Goal: Task Accomplishment & Management: Manage account settings

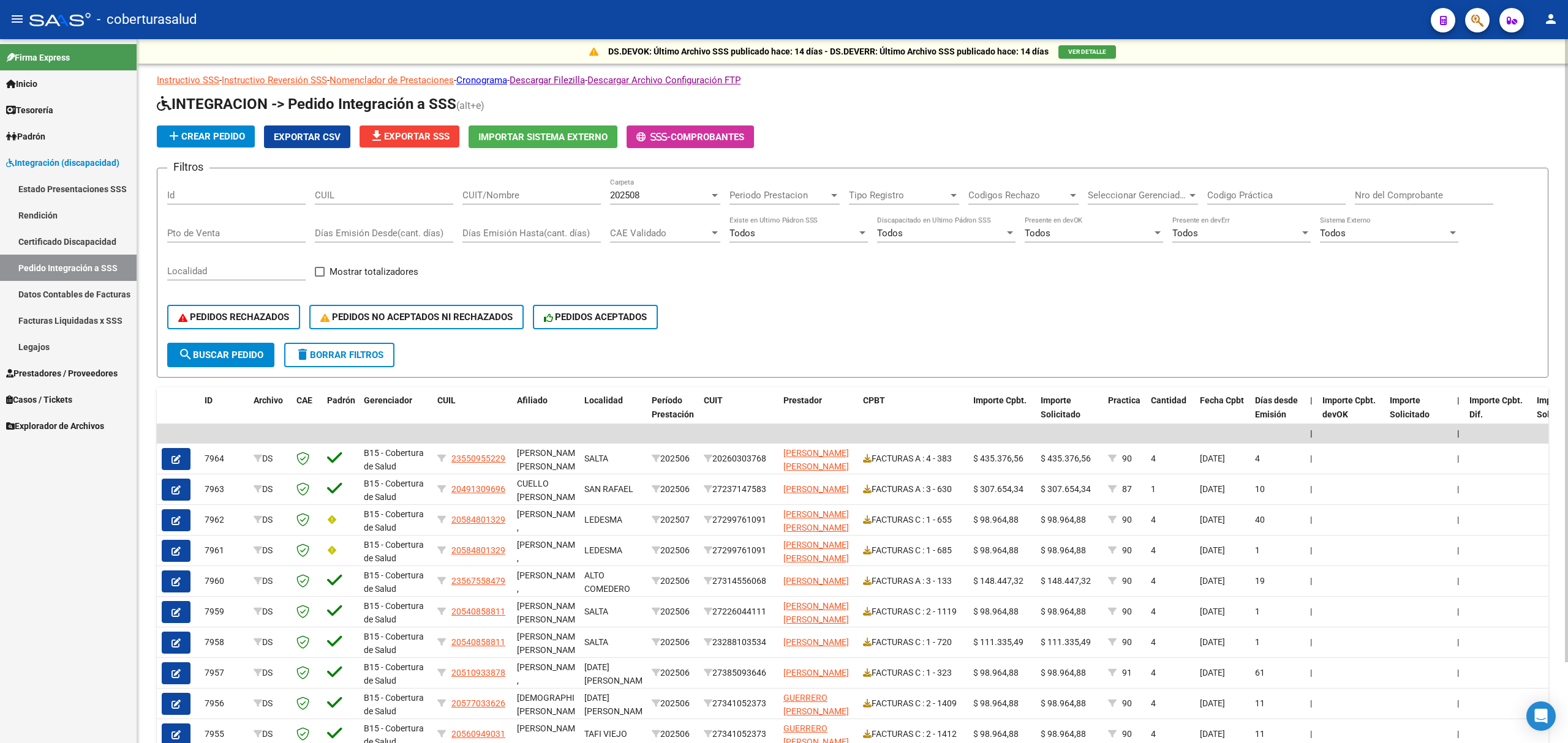
click at [235, 153] on app-list-header "INTEGRACION -> Pedido Integración a SSS (alt+e) add Crear Pedido Exportar CSV f…" at bounding box center [852, 236] width 1392 height 283
click at [64, 368] on span "Prestadores / Proveedores" at bounding box center [62, 373] width 112 height 14
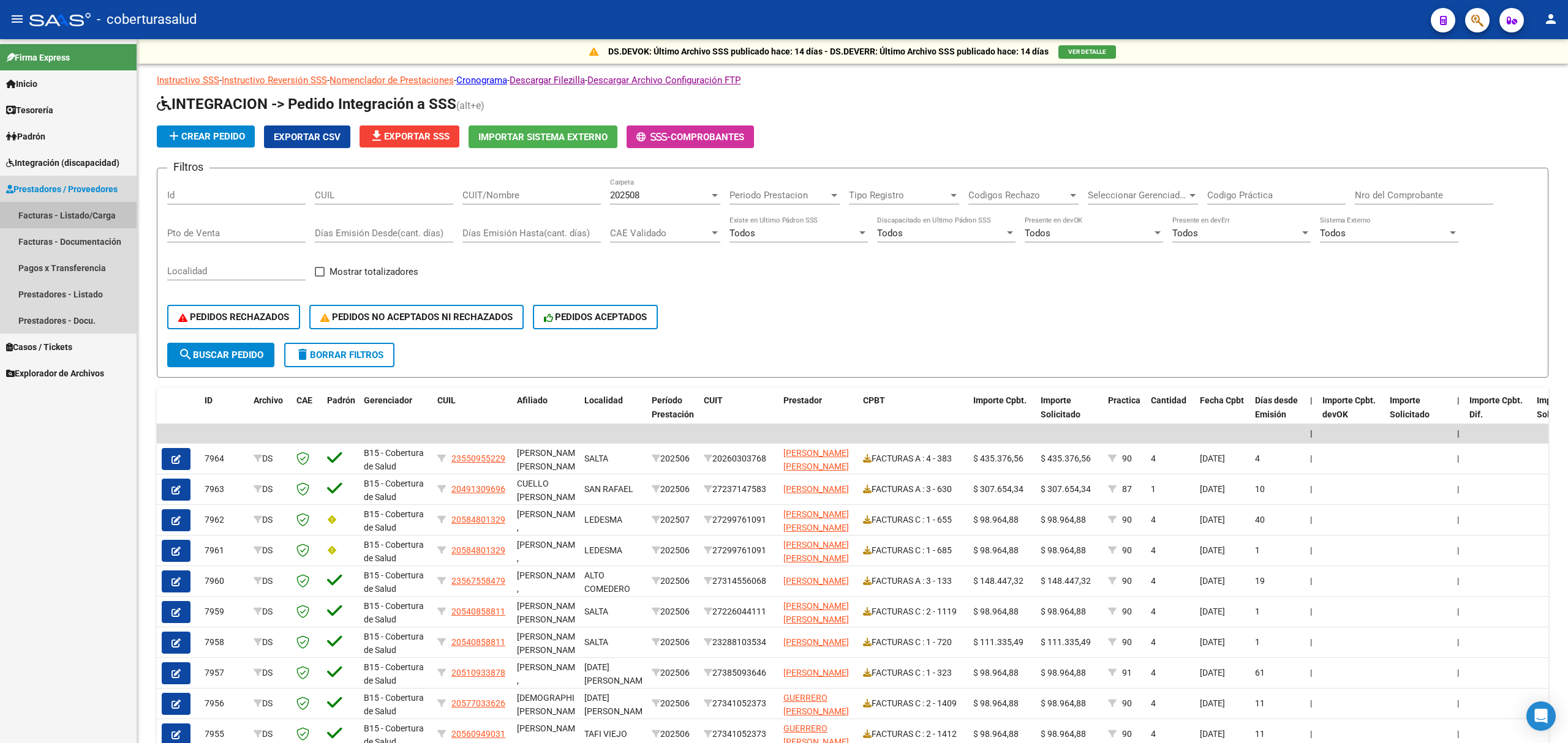
click at [48, 215] on link "Facturas - Listado/Carga" at bounding box center [68, 215] width 136 height 27
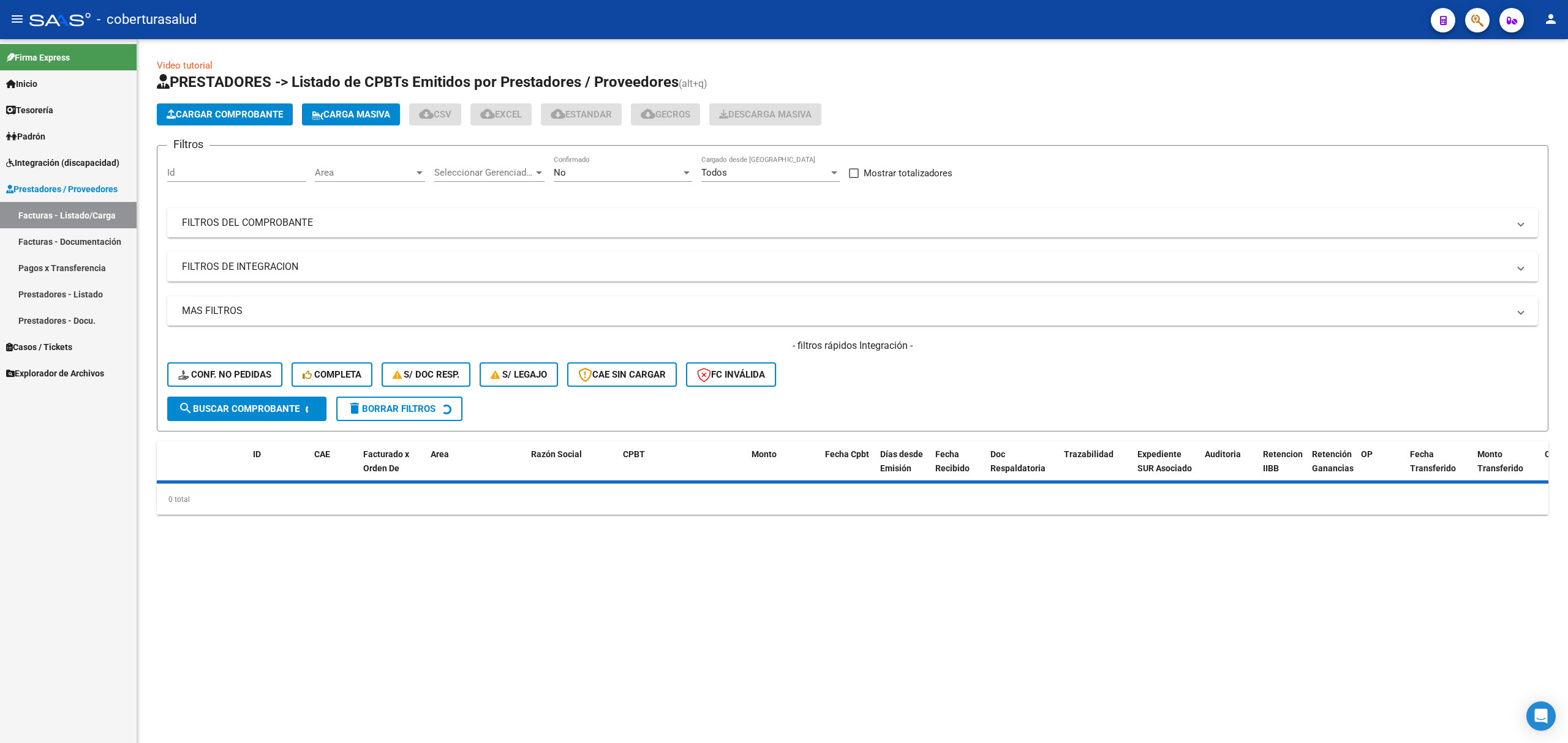
click at [219, 118] on span "Cargar Comprobante" at bounding box center [224, 114] width 117 height 11
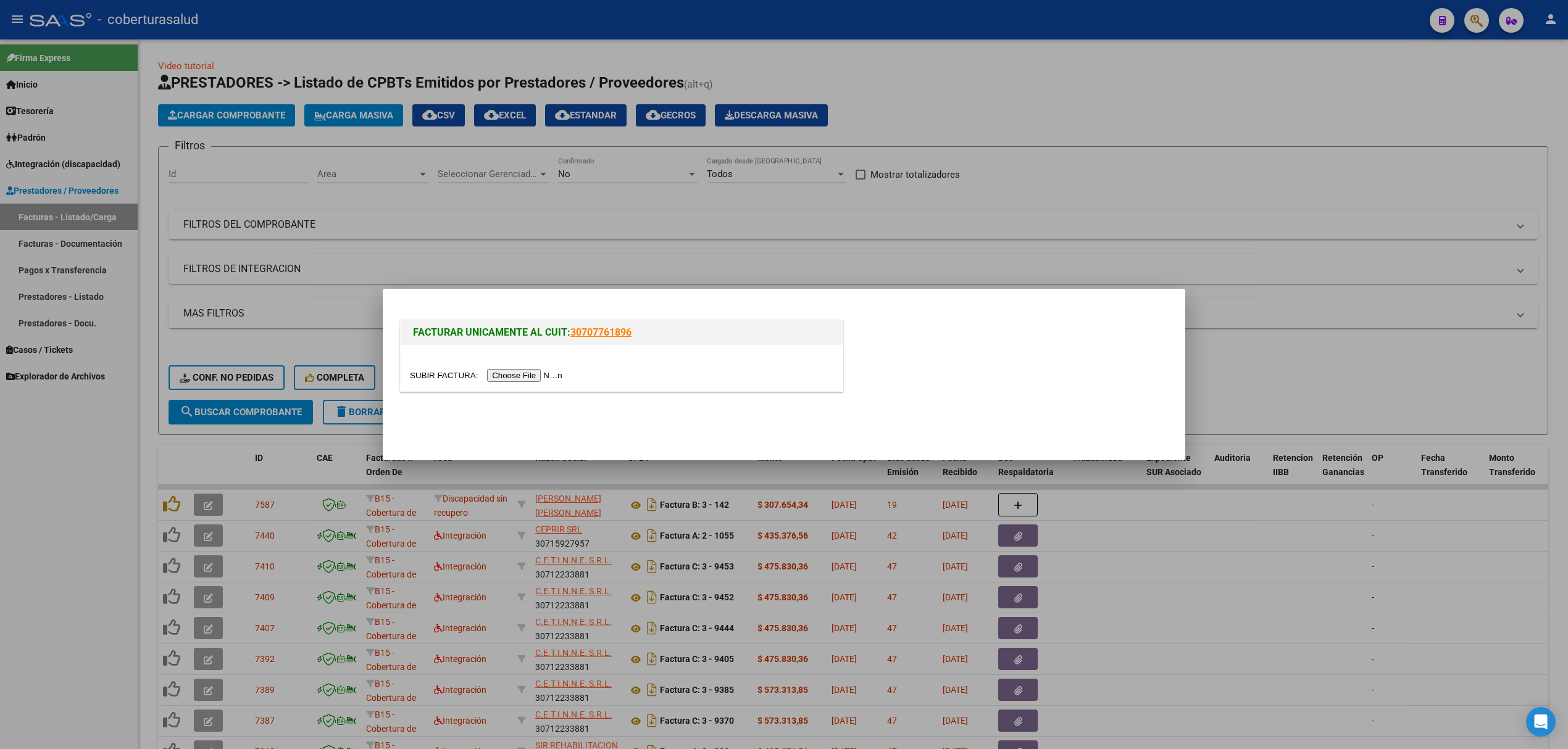
click at [516, 369] on div at bounding box center [622, 376] width 424 height 14
click at [514, 373] on input "file" at bounding box center [488, 375] width 156 height 13
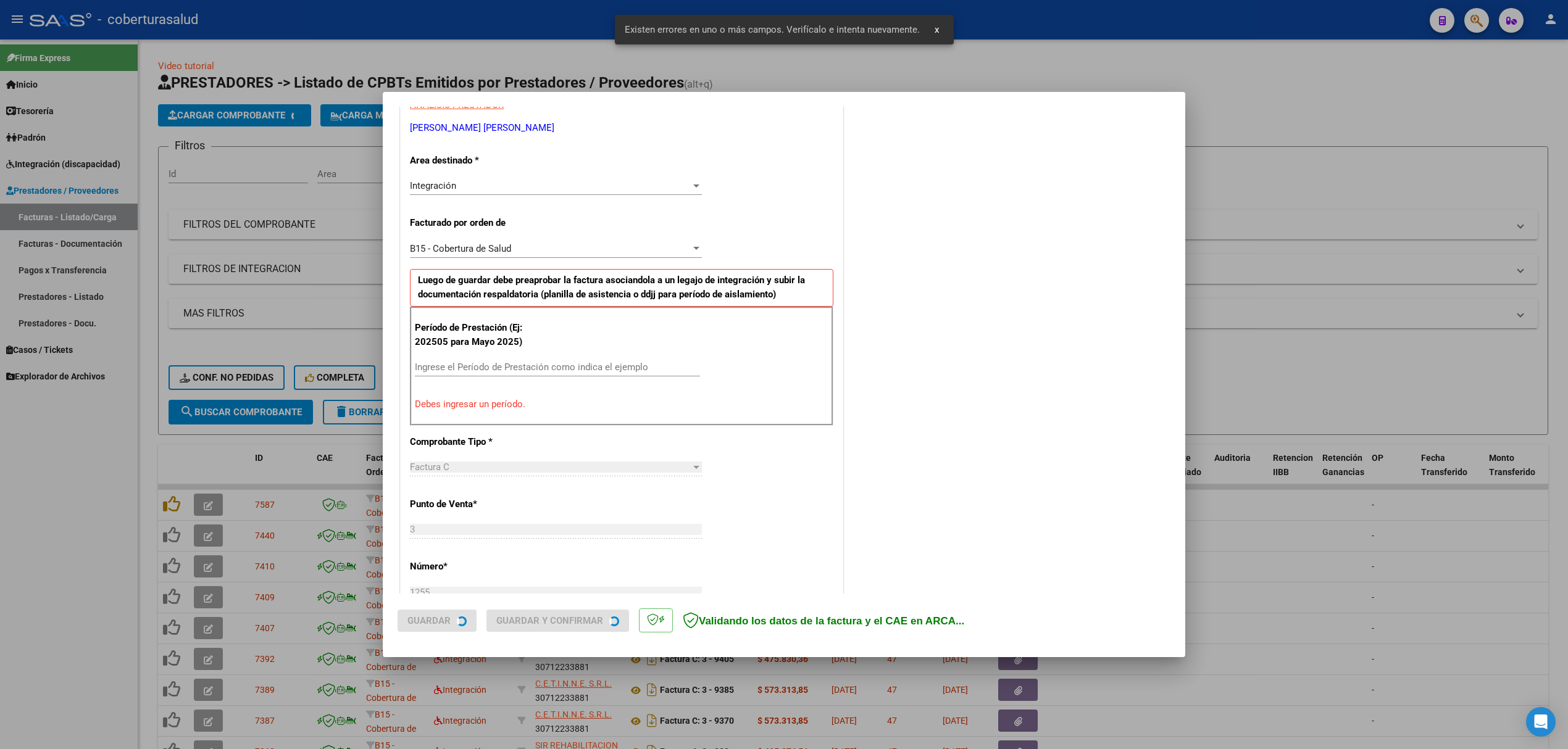
scroll to position [250, 0]
click at [503, 367] on input "Ingrese el Período de Prestación como indica el ejemplo" at bounding box center [557, 362] width 285 height 11
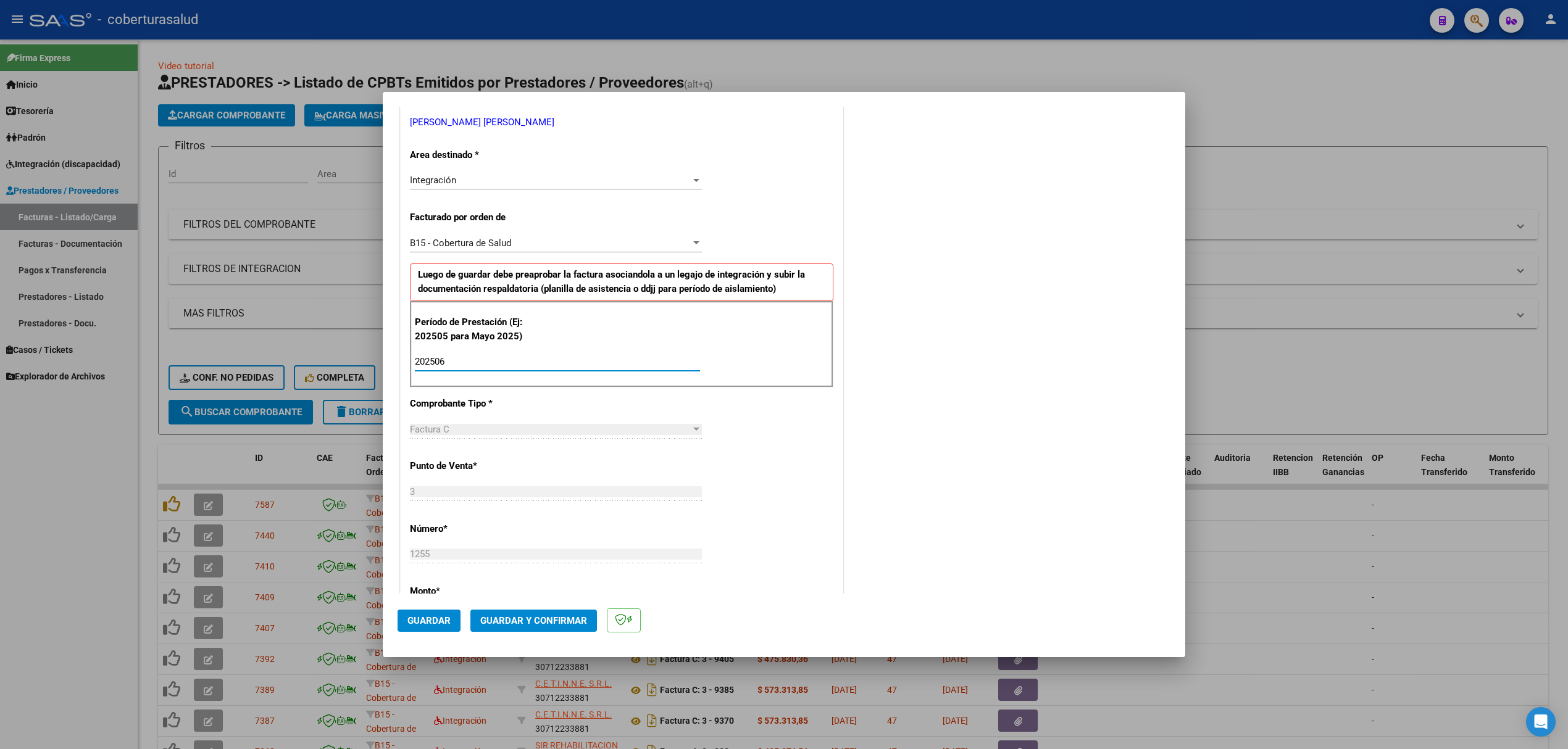
type input "202506"
click at [431, 615] on span "Guardar" at bounding box center [429, 621] width 43 height 11
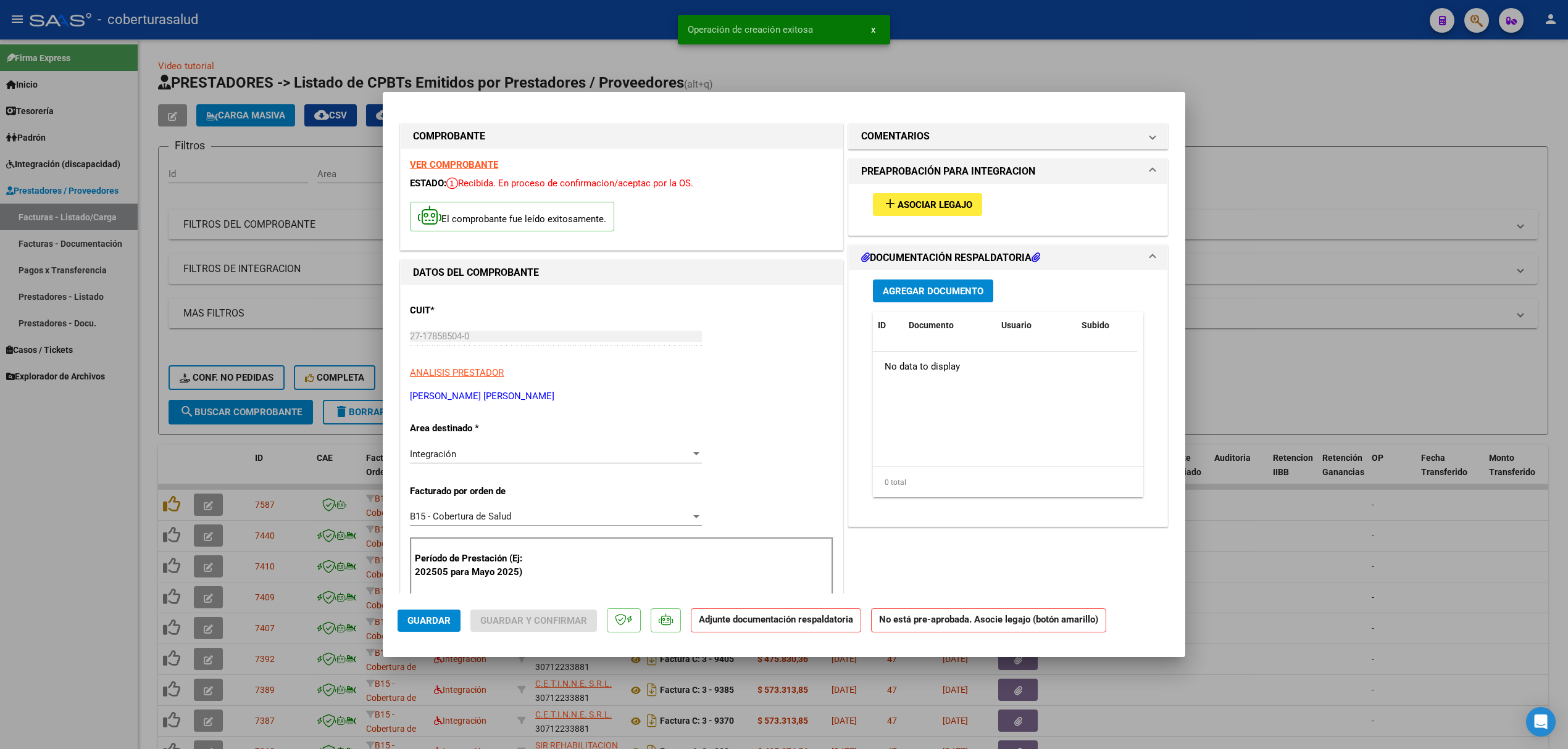
click at [948, 198] on button "add Asociar Legajo" at bounding box center [927, 204] width 109 height 23
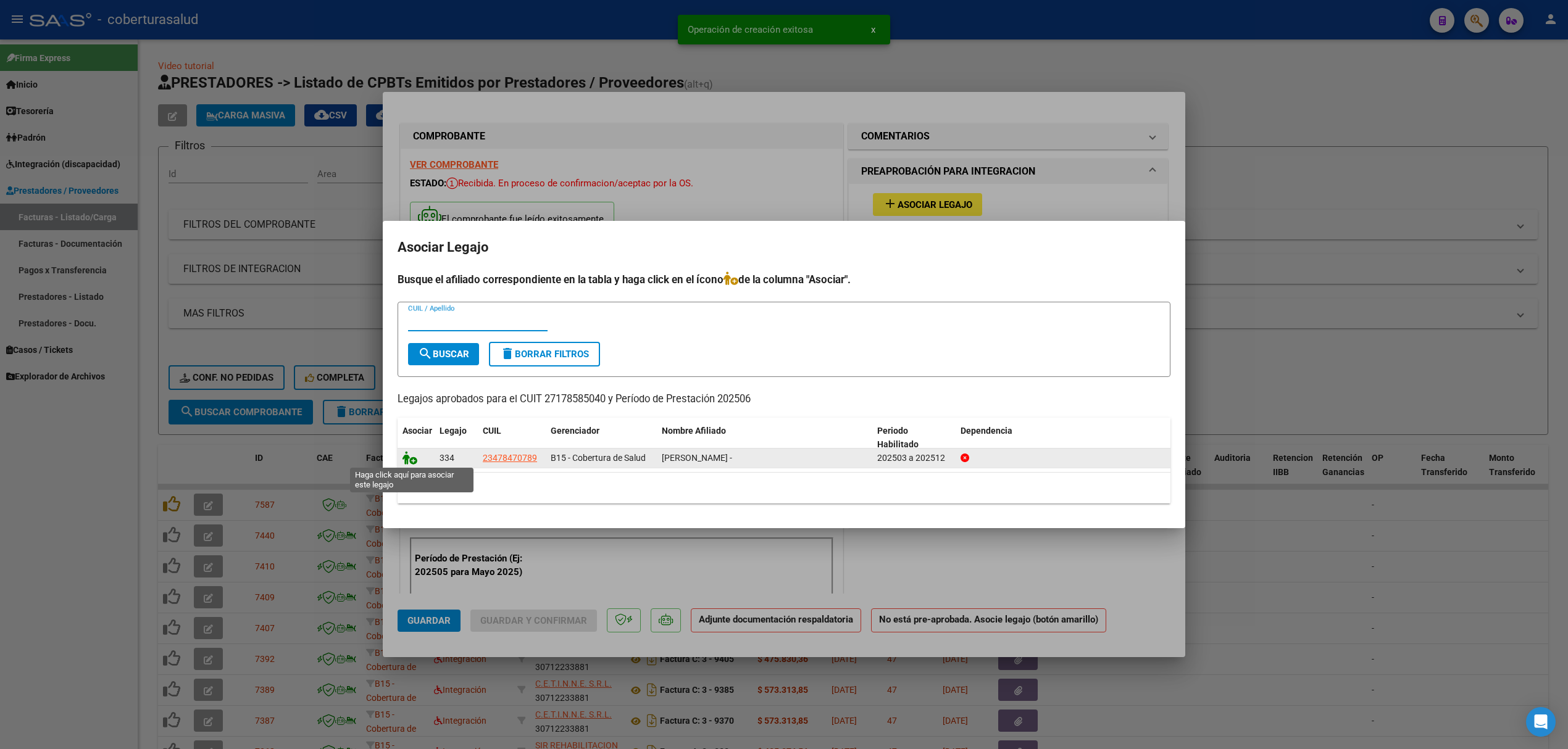
click at [411, 460] on icon at bounding box center [410, 458] width 15 height 14
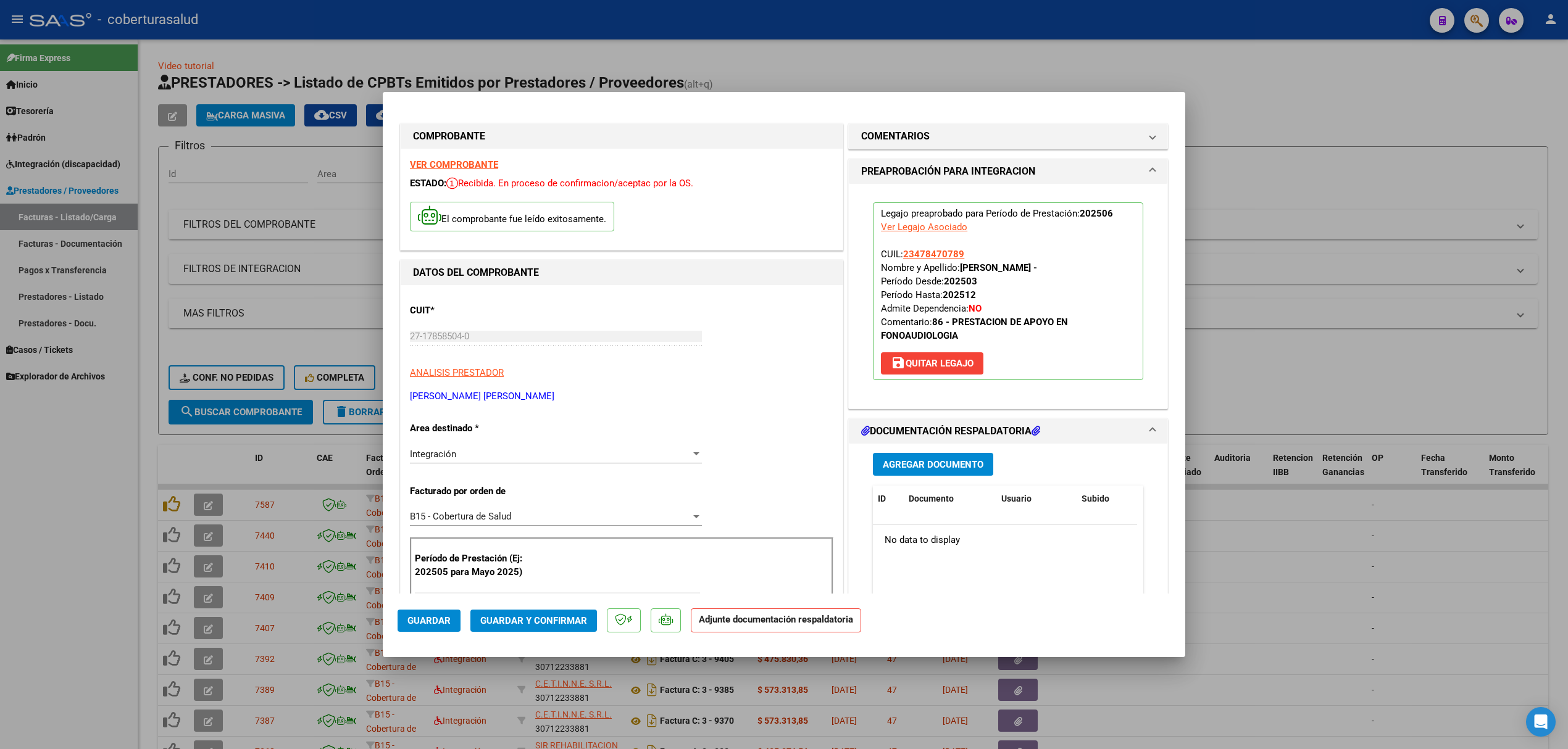
click at [959, 465] on span "Agregar Documento" at bounding box center [933, 465] width 100 height 11
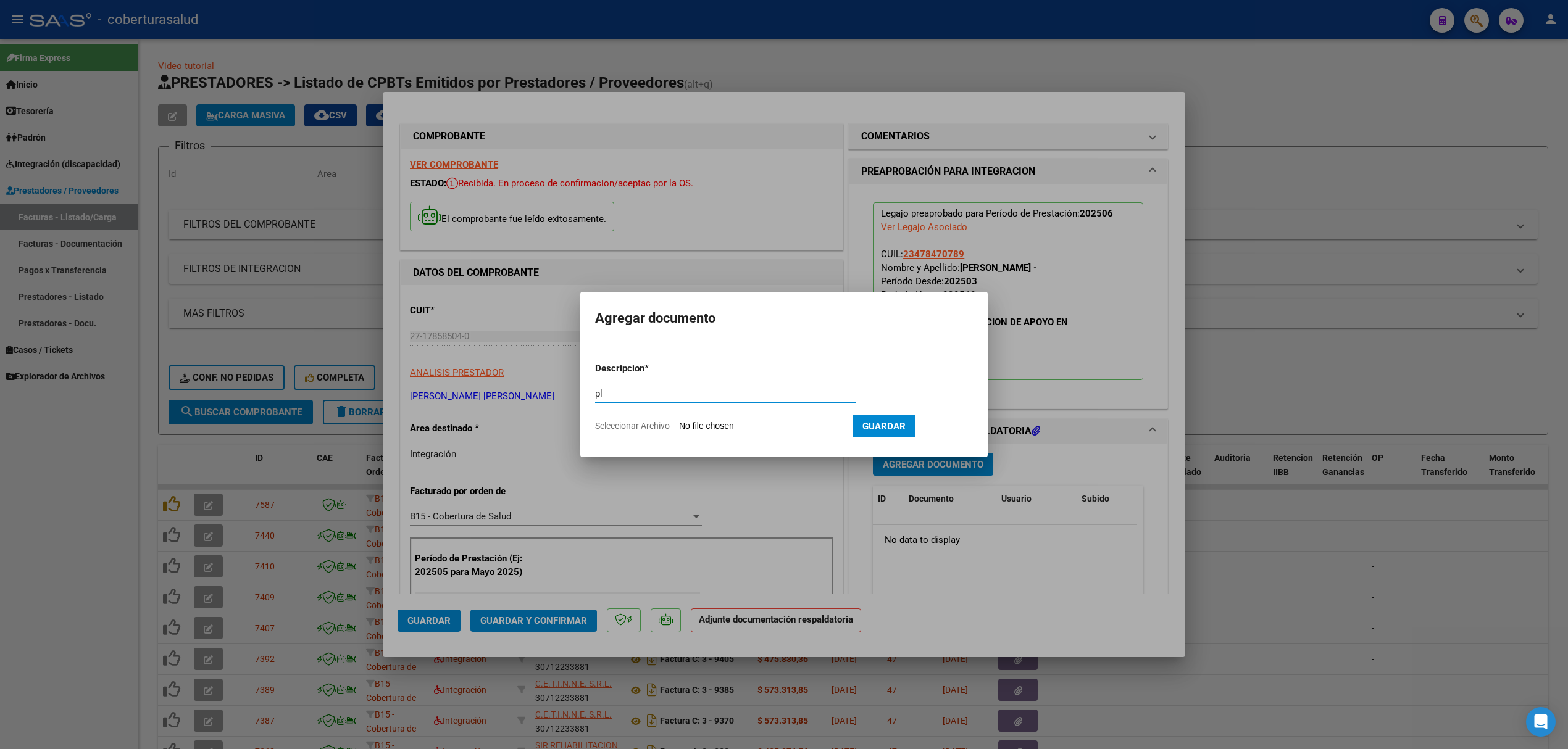
type input "p"
type input "PLANILLA"
click at [722, 421] on input "Seleccionar Archivo" at bounding box center [761, 426] width 163 height 12
type input "C:\fakepath\pdf24_merged (2).pdf"
click at [970, 423] on span "Guardar" at bounding box center [948, 426] width 43 height 11
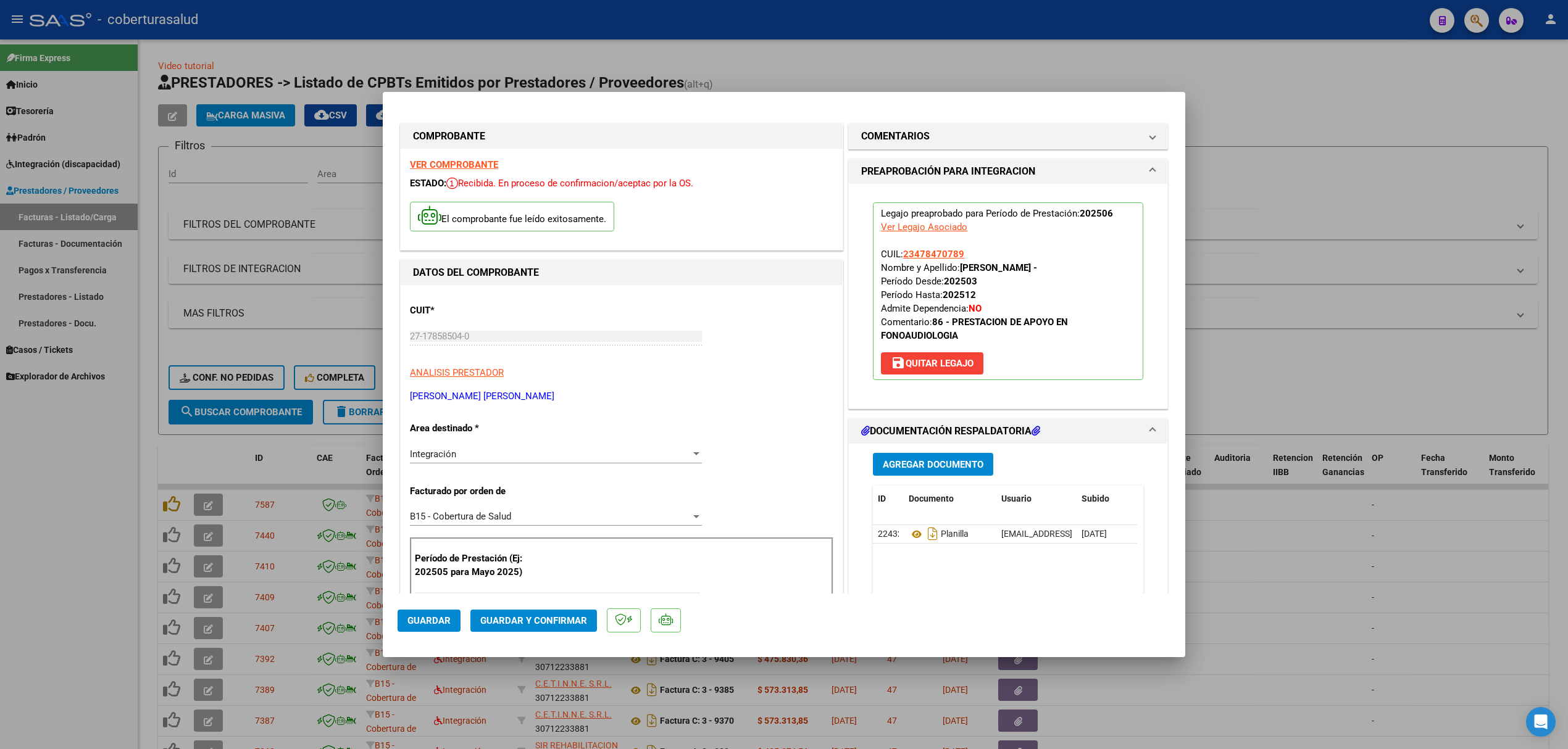
click at [931, 469] on span "Agregar Documento" at bounding box center [933, 465] width 100 height 11
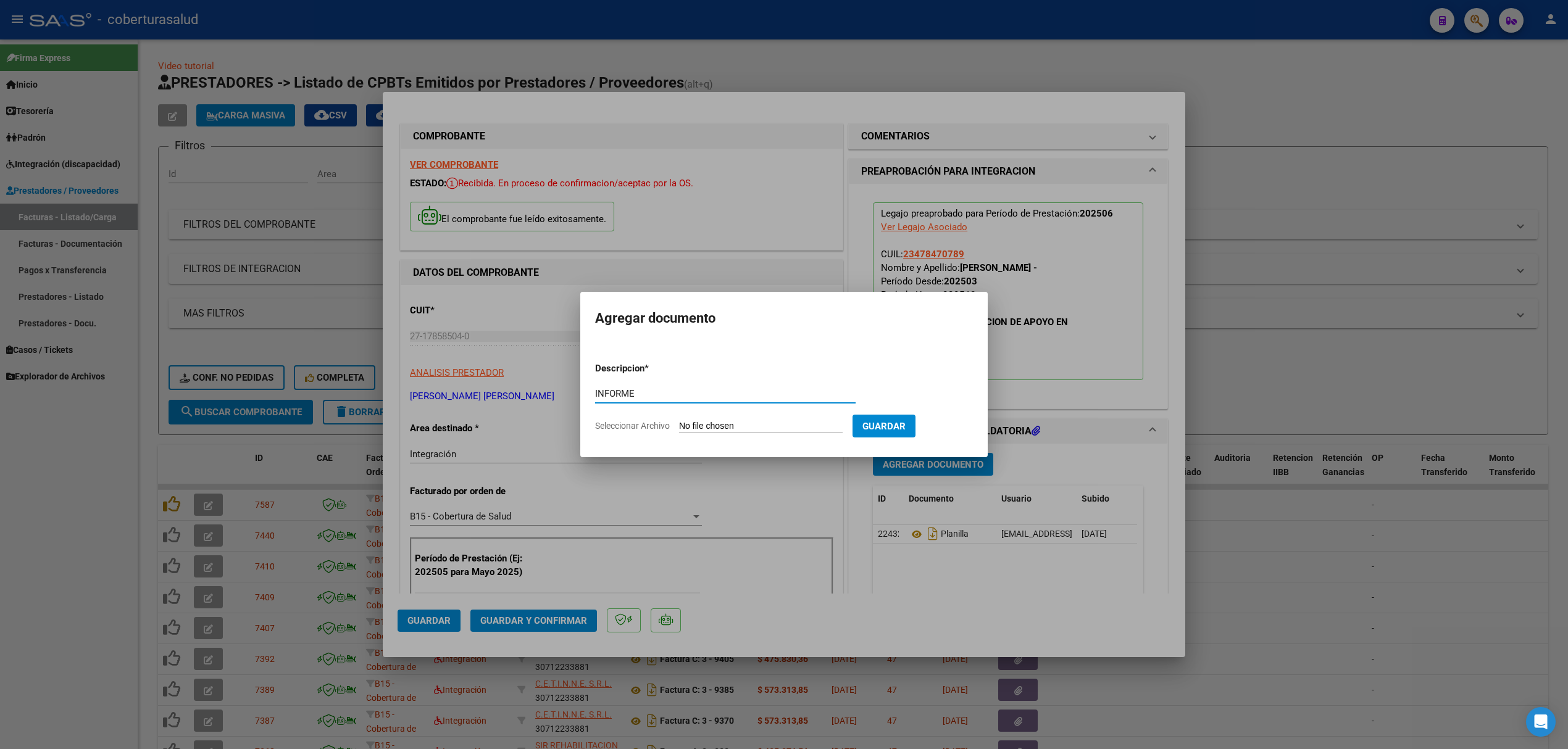
type input "INFORME"
click at [731, 422] on input "Seleccionar Archivo" at bounding box center [761, 426] width 163 height 12
type input "C:\fakepath\pdf24_merged (3).pdf"
click at [948, 418] on button "Guardar" at bounding box center [948, 426] width 63 height 23
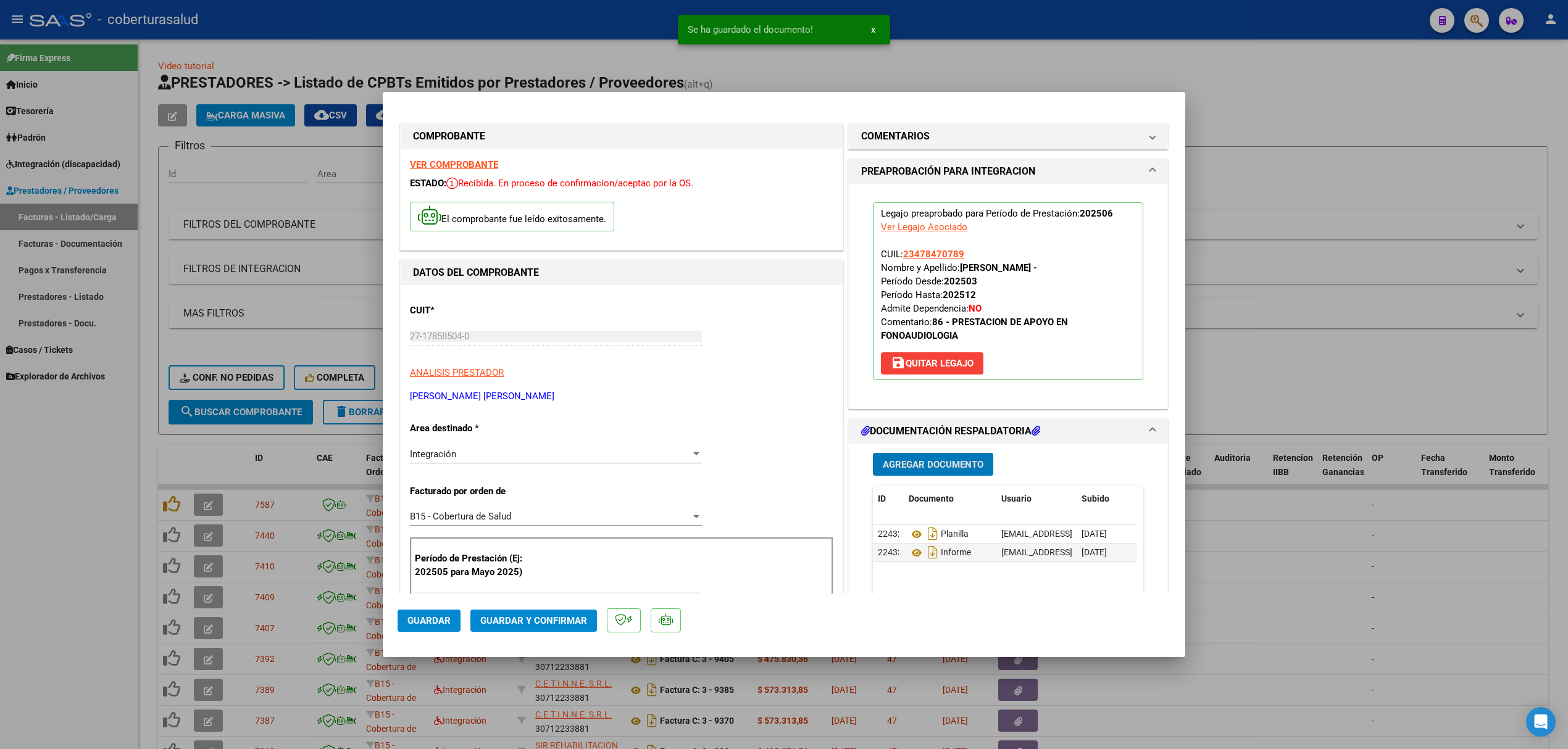
click at [537, 615] on span "Guardar y Confirmar" at bounding box center [533, 621] width 106 height 11
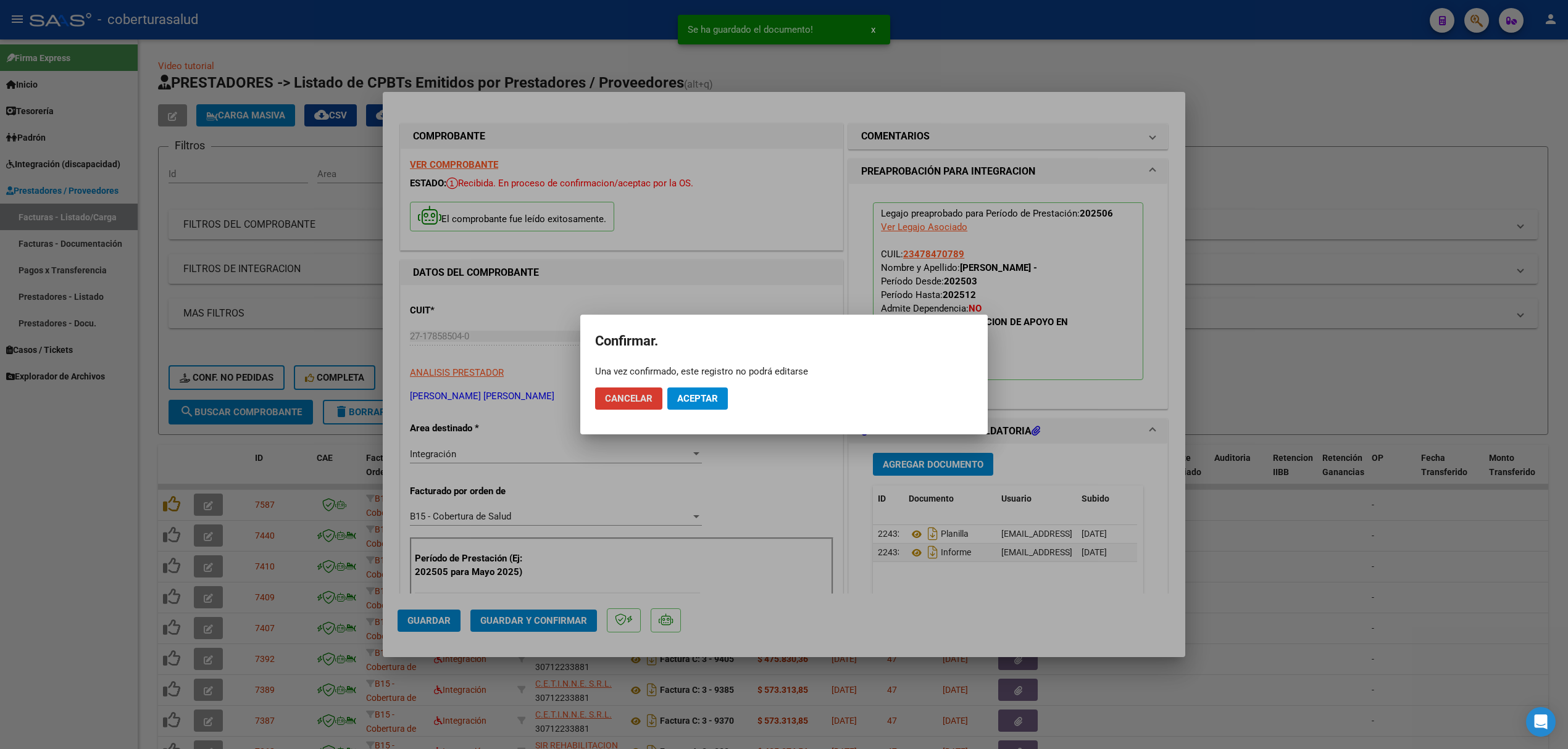
click at [707, 401] on span "Aceptar" at bounding box center [697, 398] width 41 height 11
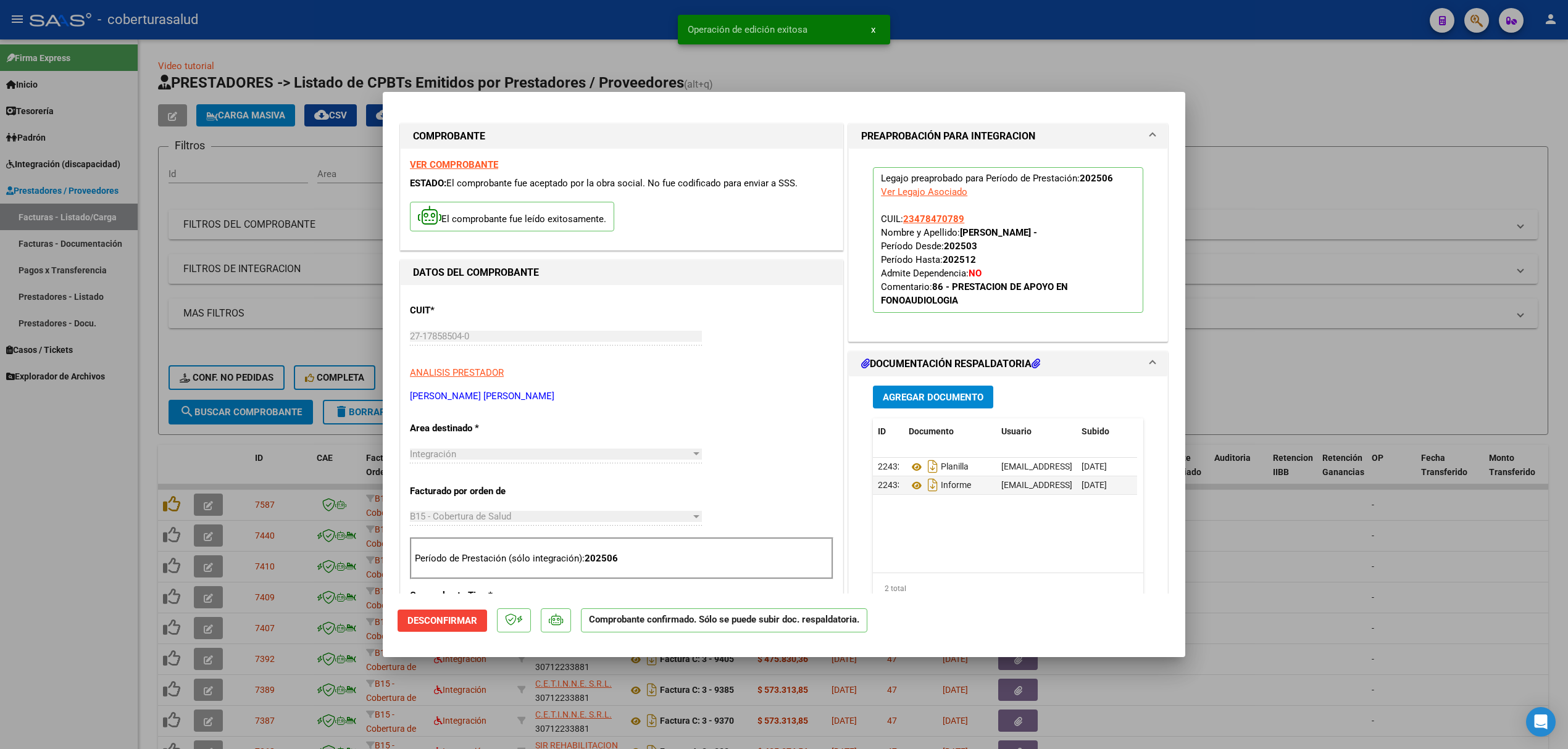
click at [194, 430] on div at bounding box center [784, 374] width 1568 height 749
type input "$ 0,00"
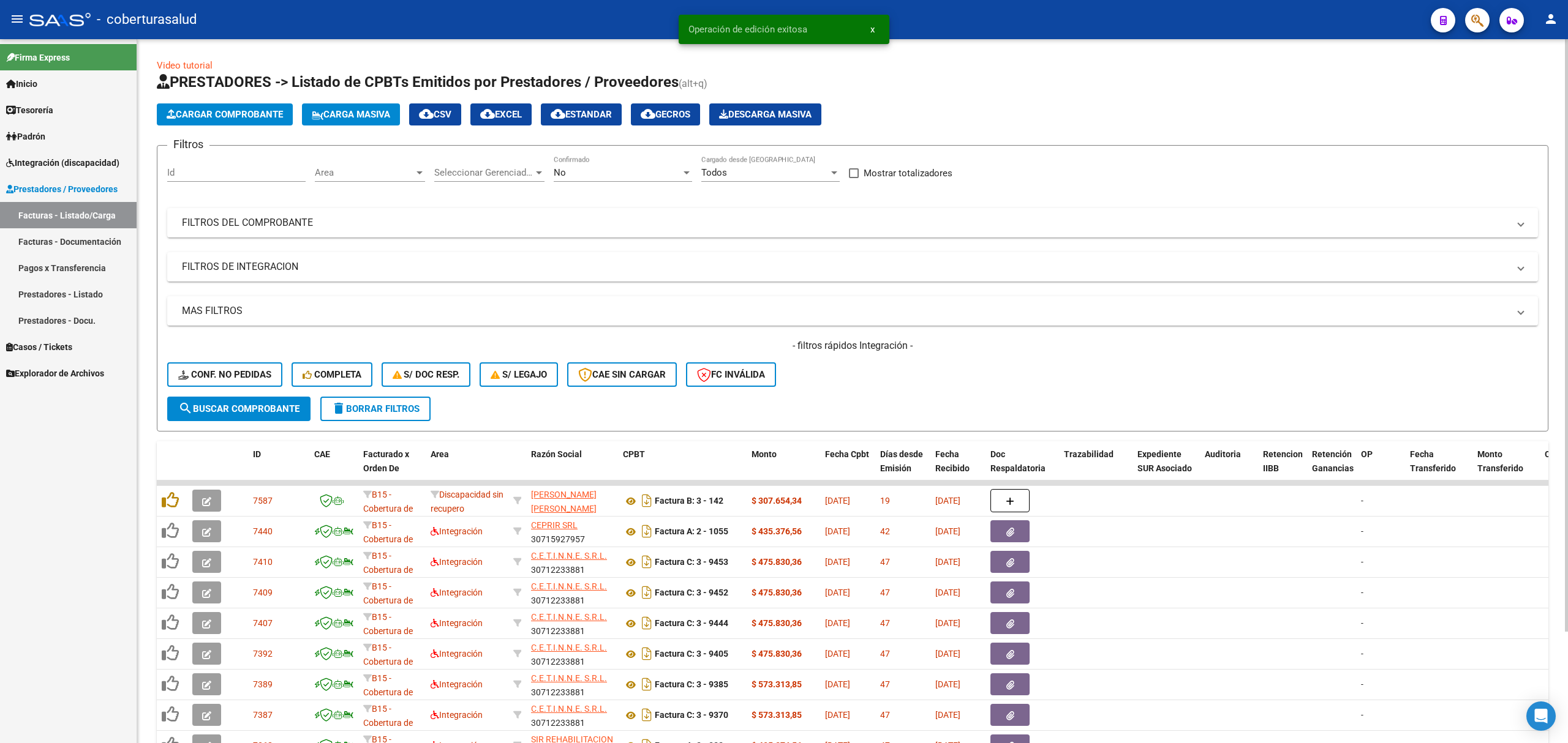
click at [626, 165] on div "No Confirmado" at bounding box center [622, 168] width 138 height 27
click at [583, 123] on span "Todos" at bounding box center [622, 118] width 138 height 27
click at [256, 413] on span "search Buscar Comprobante" at bounding box center [239, 409] width 121 height 11
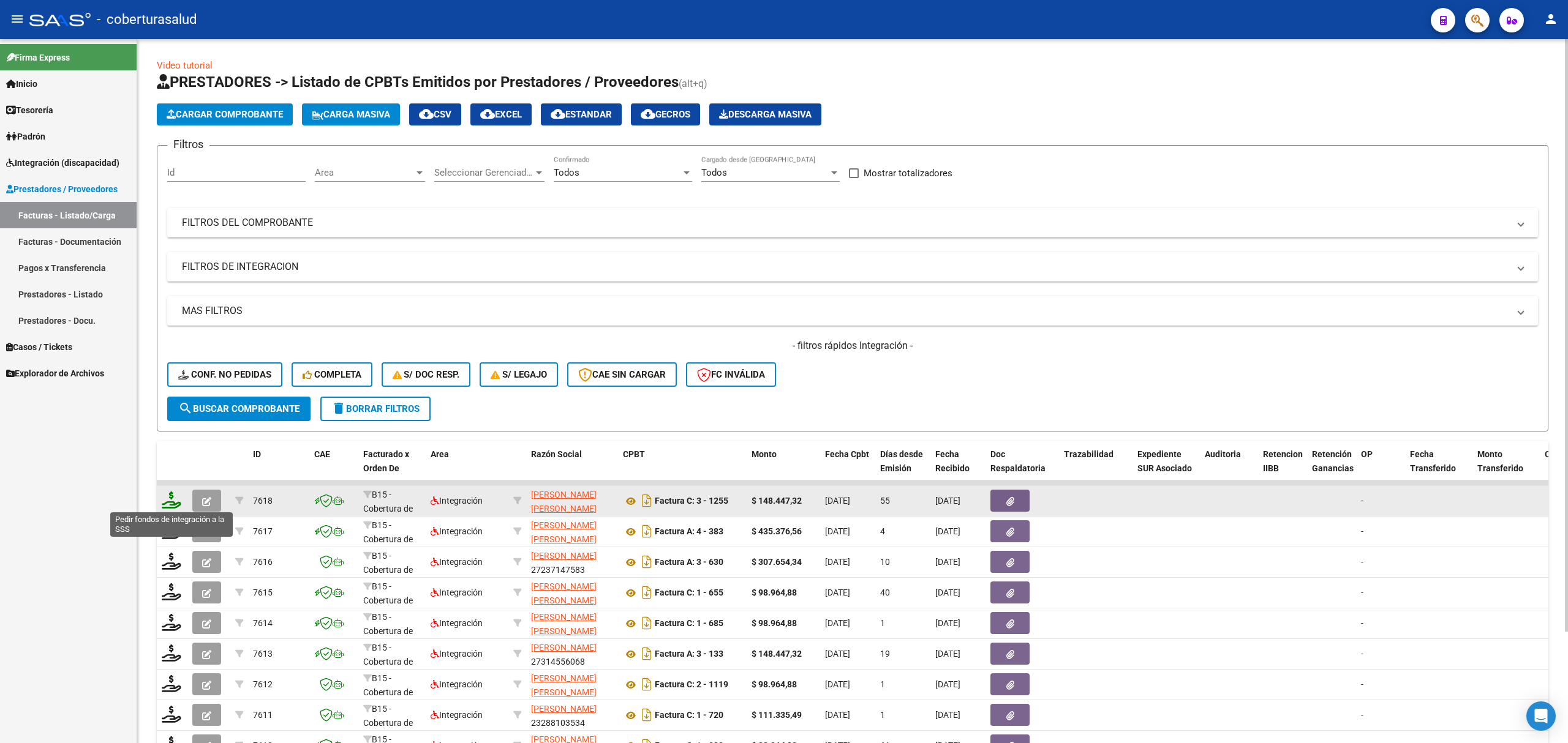
click at [169, 498] on icon at bounding box center [171, 500] width 20 height 17
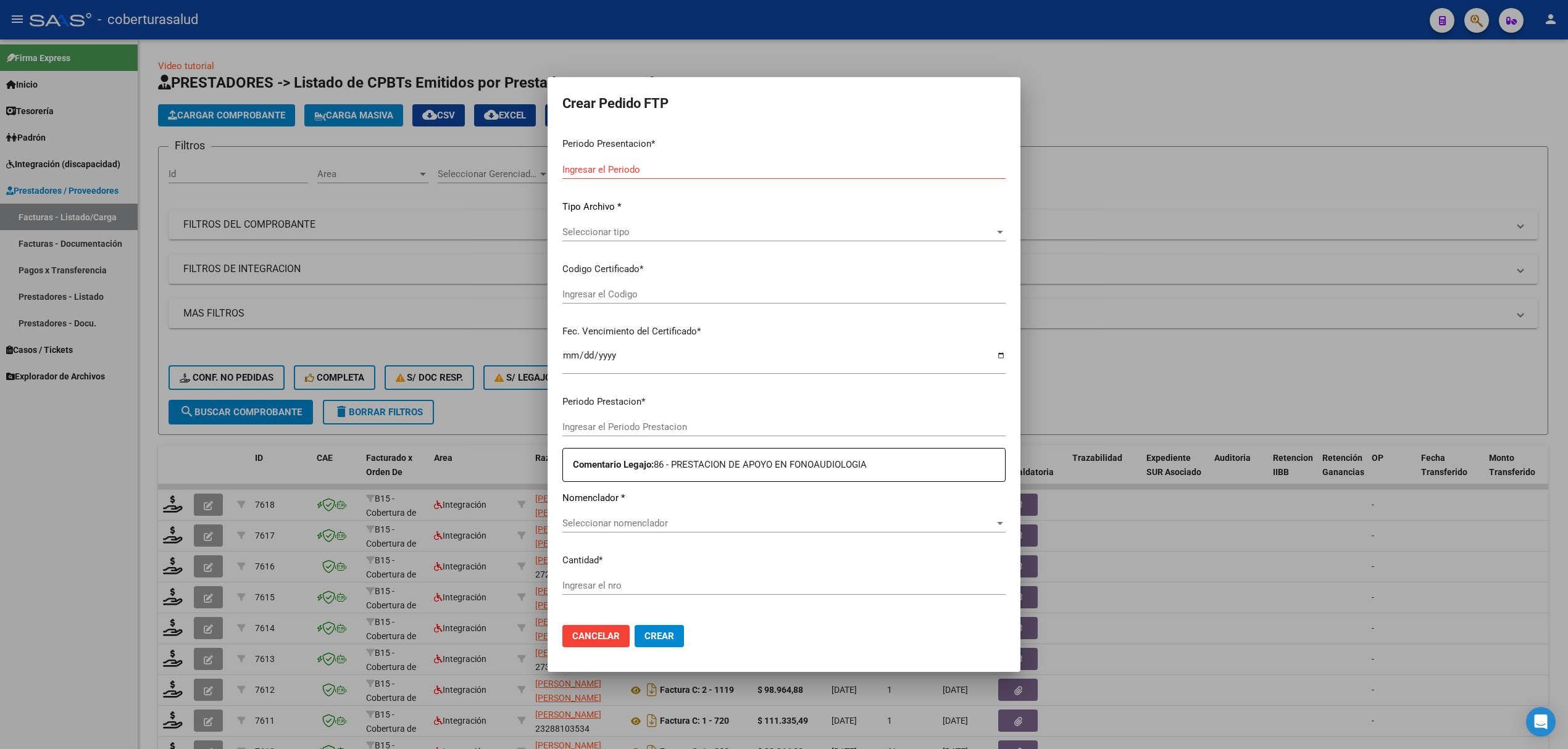
type input "202508"
type input "202506"
type input "$ 148.447,32"
type input "ARG02000478470782022080320270803TUC139"
type input "2027-08-03"
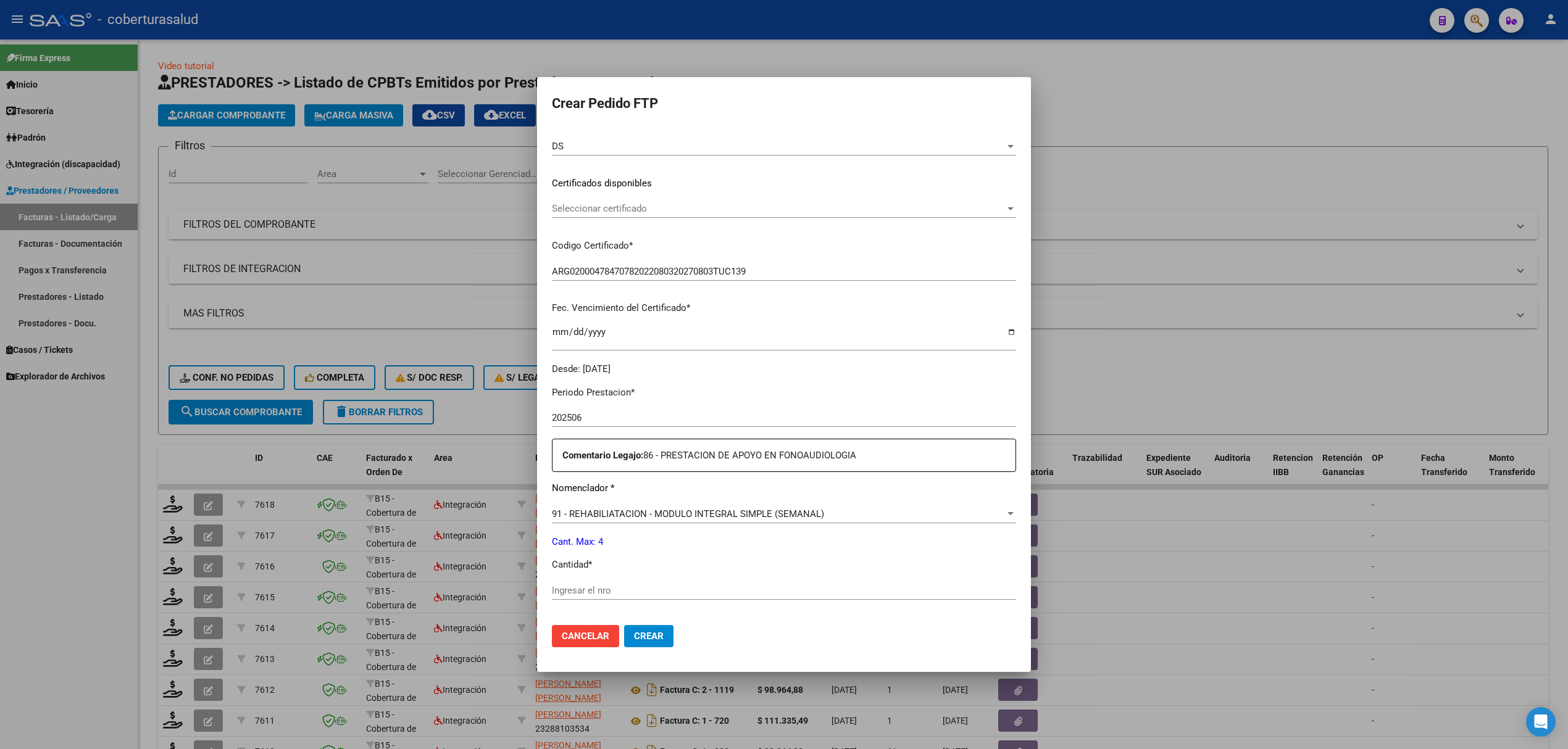
scroll to position [246, 0]
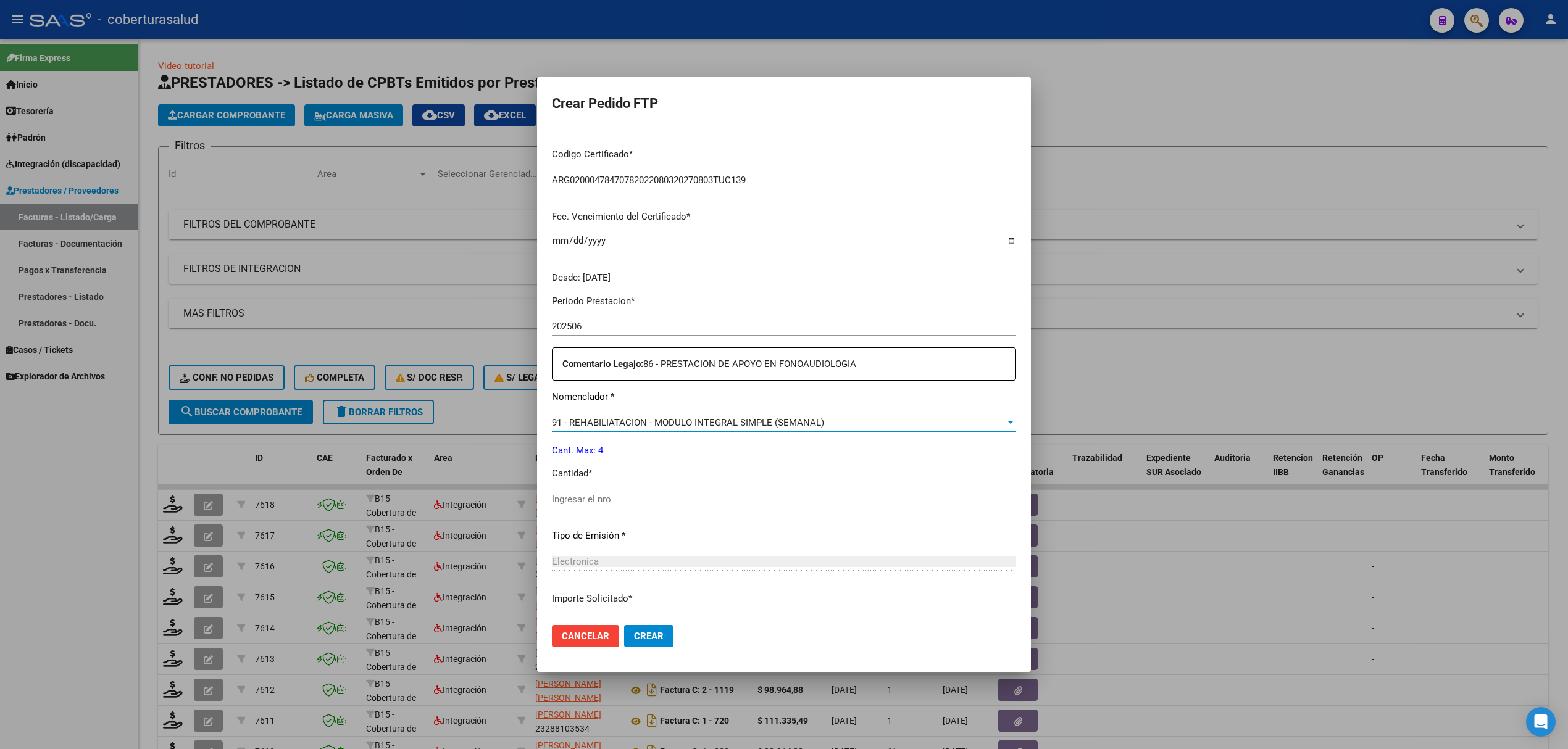
click at [643, 424] on span "91 - REHABILIATACION - MODULO INTEGRAL SIMPLE (SEMANAL)" at bounding box center [688, 423] width 272 height 11
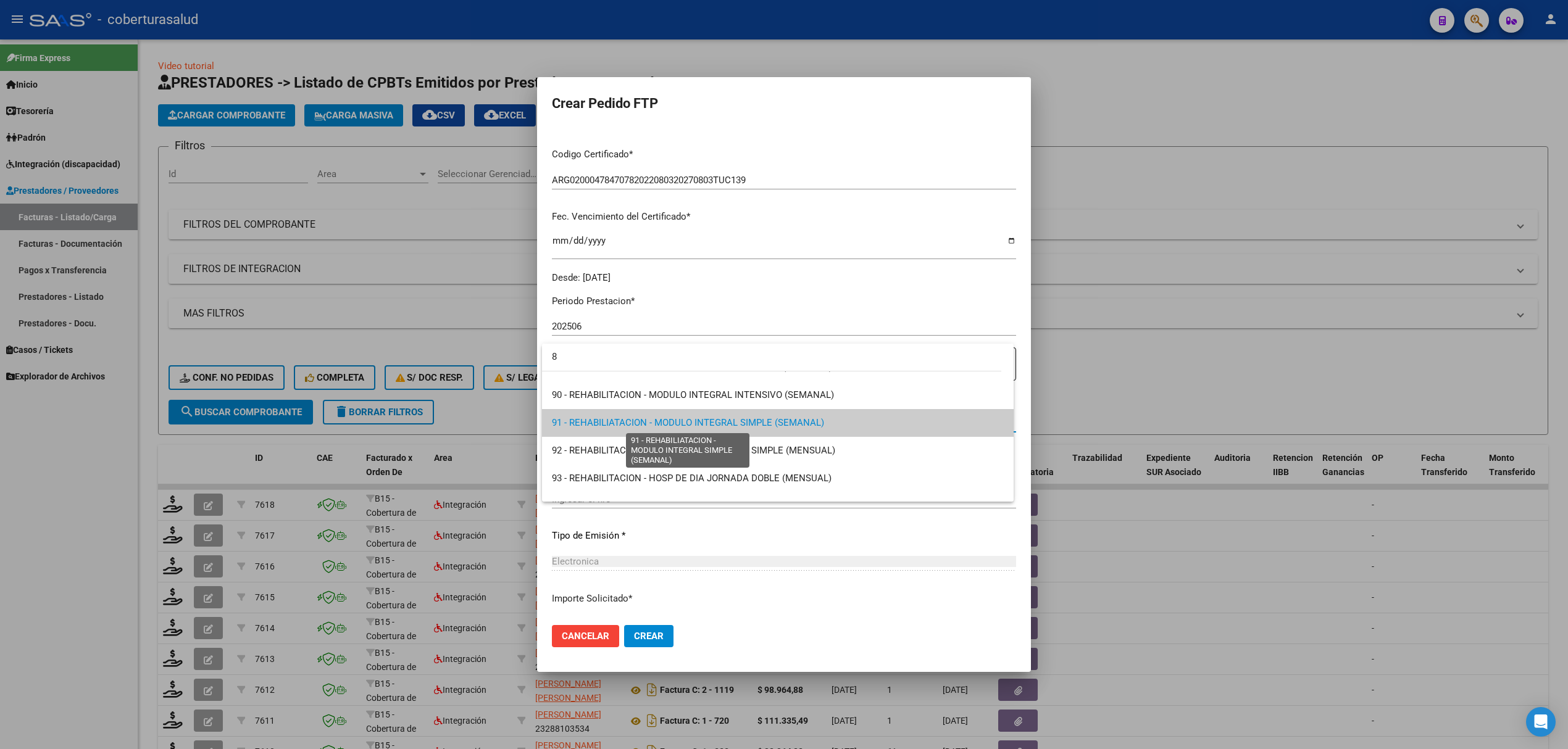
scroll to position [0, 0]
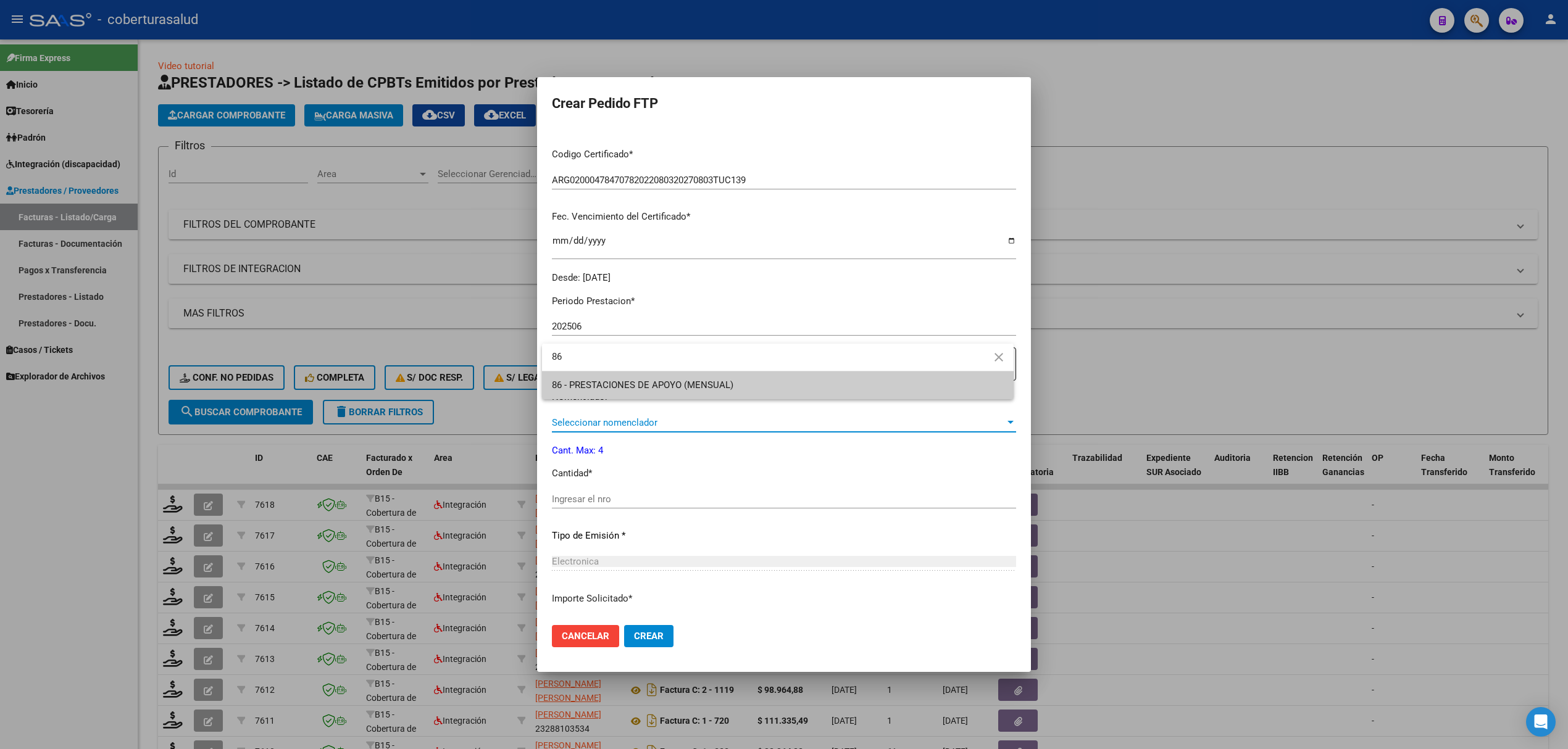
type input "86"
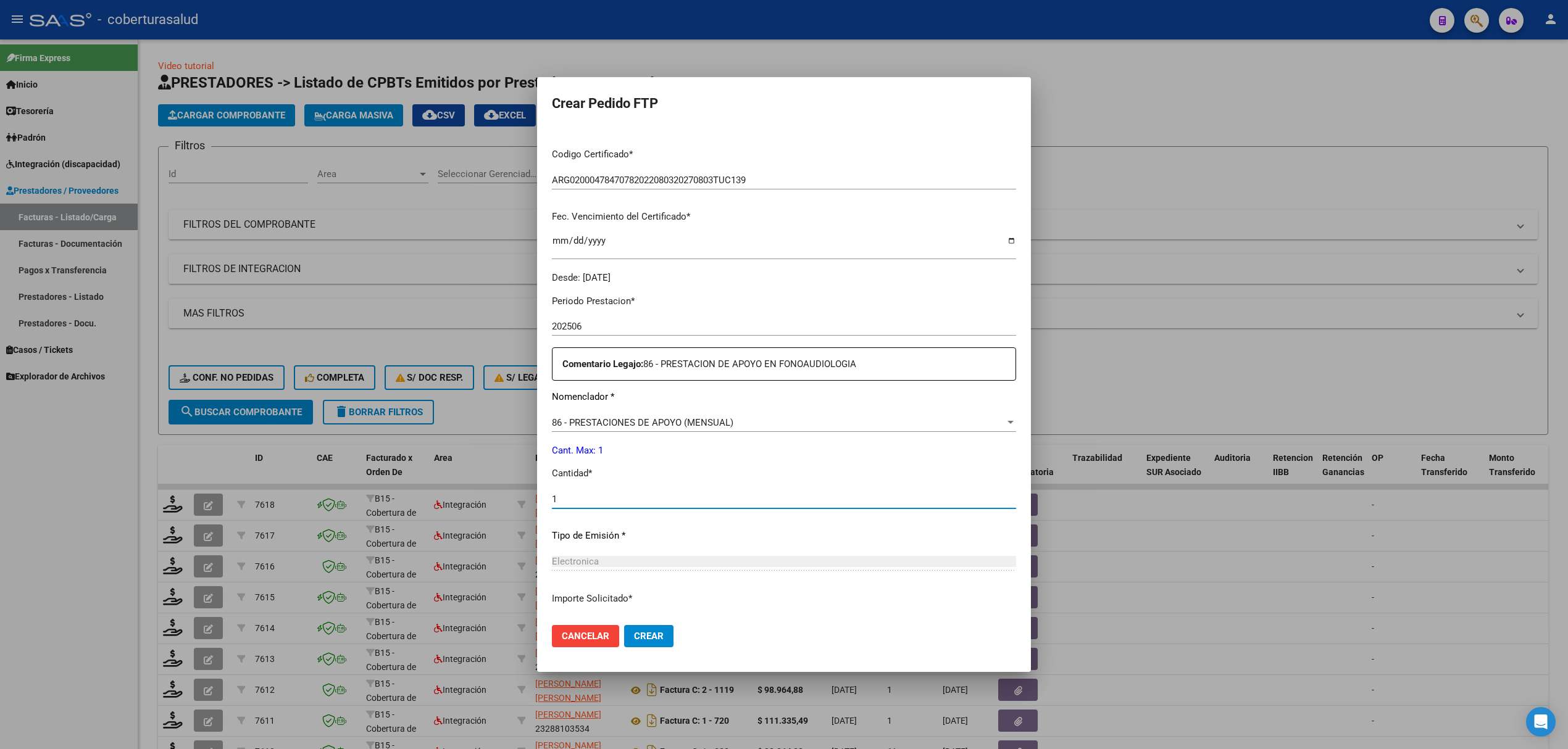
type input "1"
click at [645, 632] on span "Crear" at bounding box center [648, 636] width 30 height 11
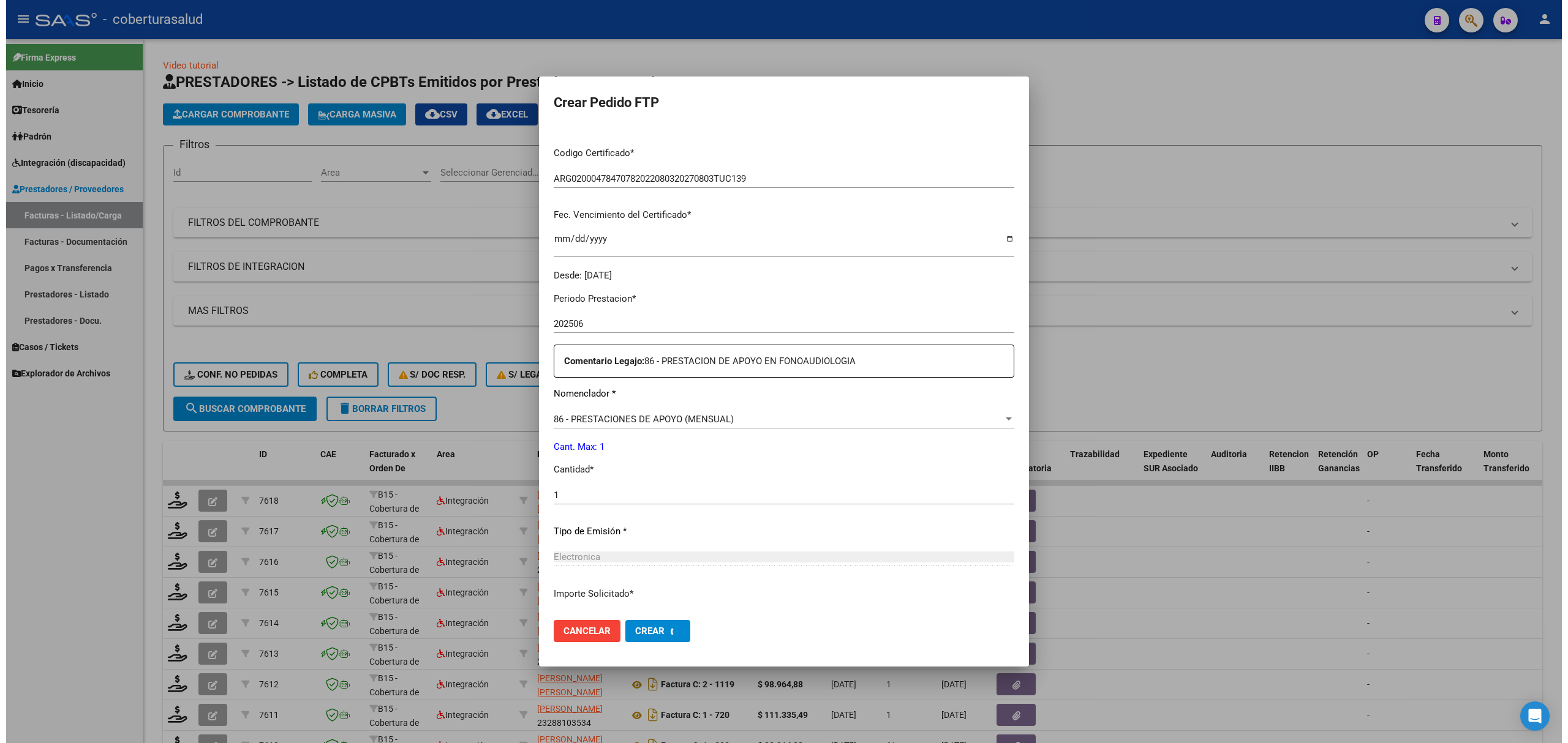
scroll to position [175, 0]
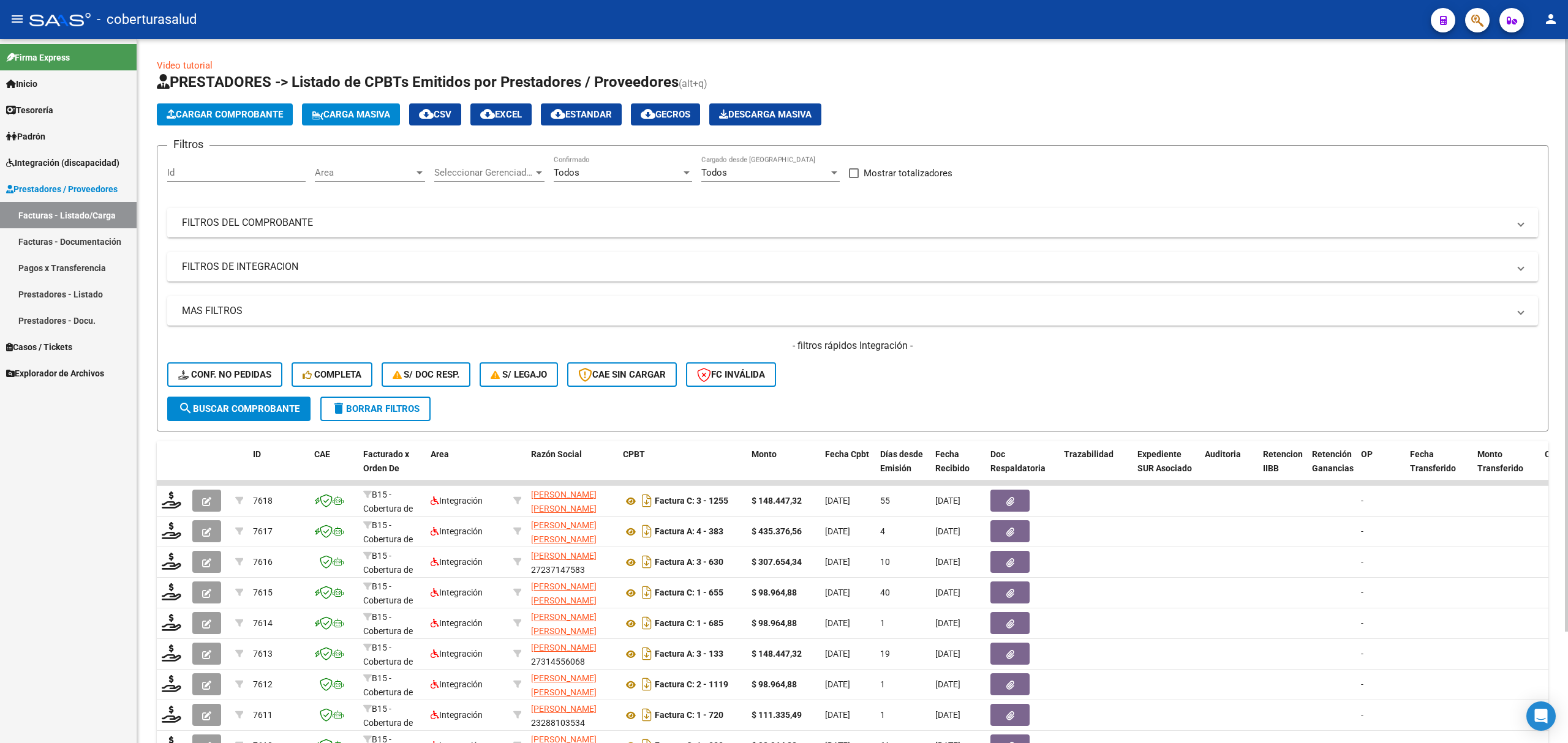
click at [608, 219] on mat-panel-title "FILTROS DEL COMPROBANTE" at bounding box center [845, 223] width 1327 height 14
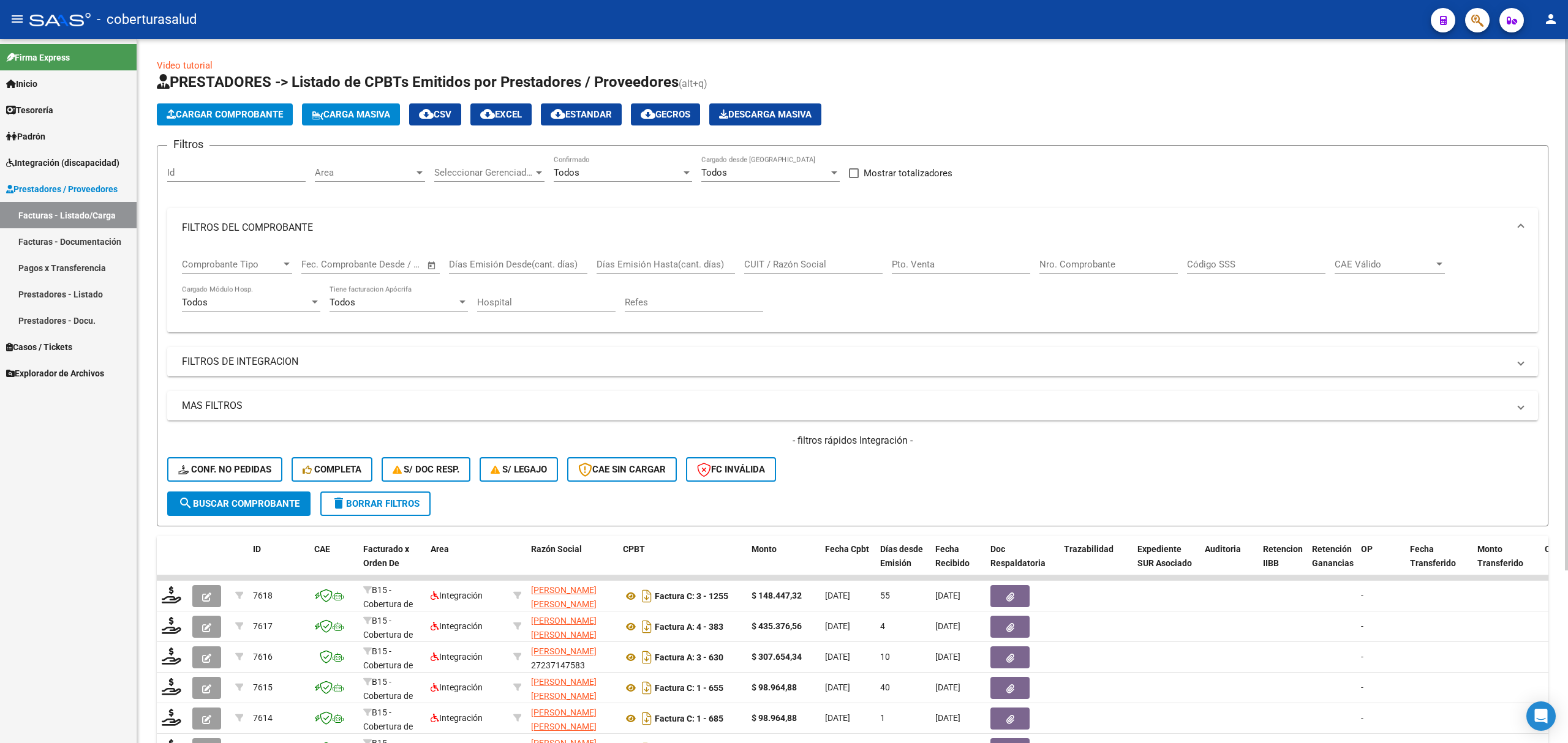
click at [777, 268] on input "CUIT / Razón Social" at bounding box center [813, 264] width 138 height 11
paste input "20544617452"
type input "20544617452"
drag, startPoint x: 251, startPoint y: 509, endPoint x: 266, endPoint y: 495, distance: 20.5
click at [253, 507] on button "search Buscar Comprobante" at bounding box center [239, 504] width 143 height 25
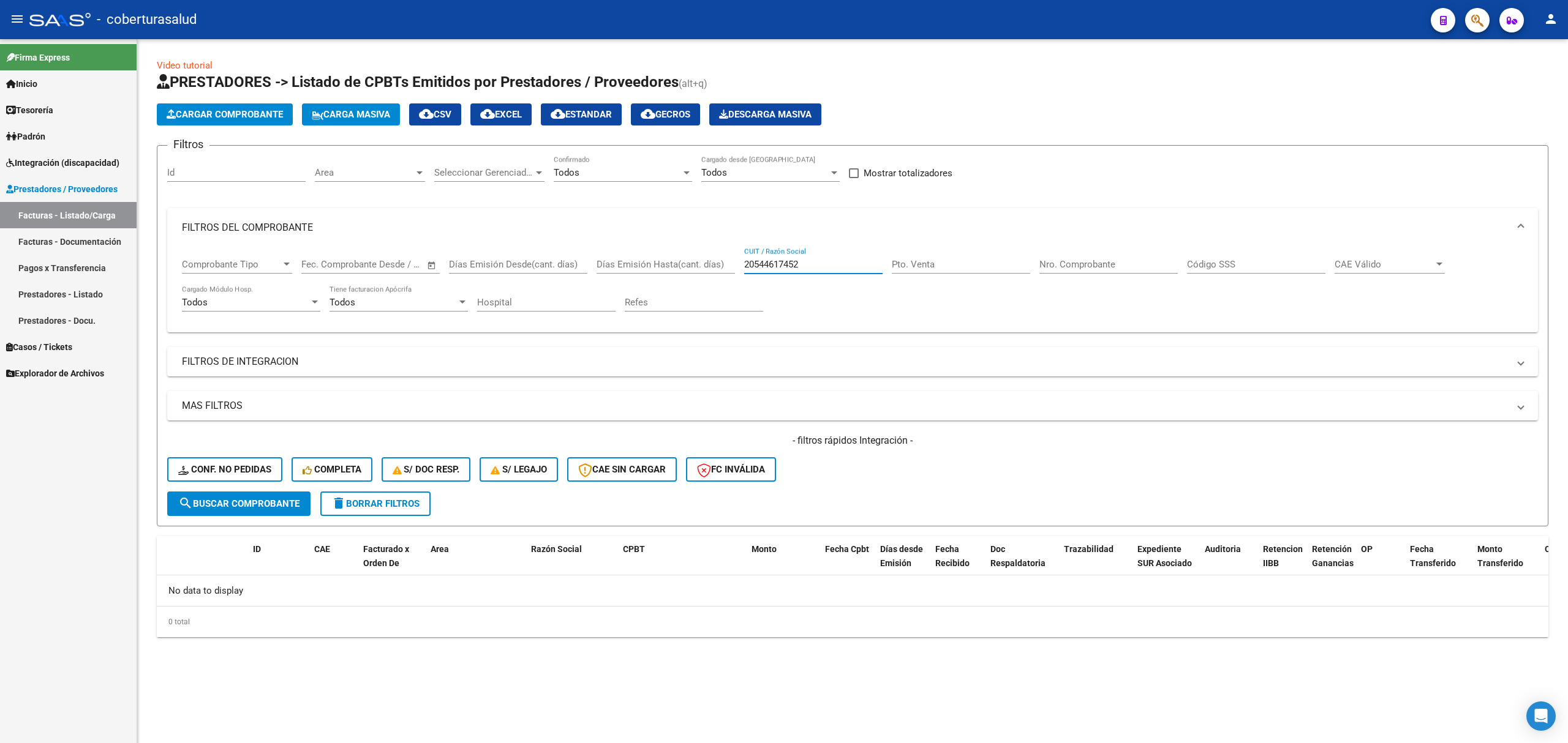
click at [767, 268] on input "20544617452" at bounding box center [813, 264] width 138 height 11
click at [782, 256] on div "CUIT / Razón Social" at bounding box center [813, 260] width 138 height 27
paste input "27324128498"
click at [262, 505] on span "search Buscar Comprobante" at bounding box center [239, 504] width 121 height 11
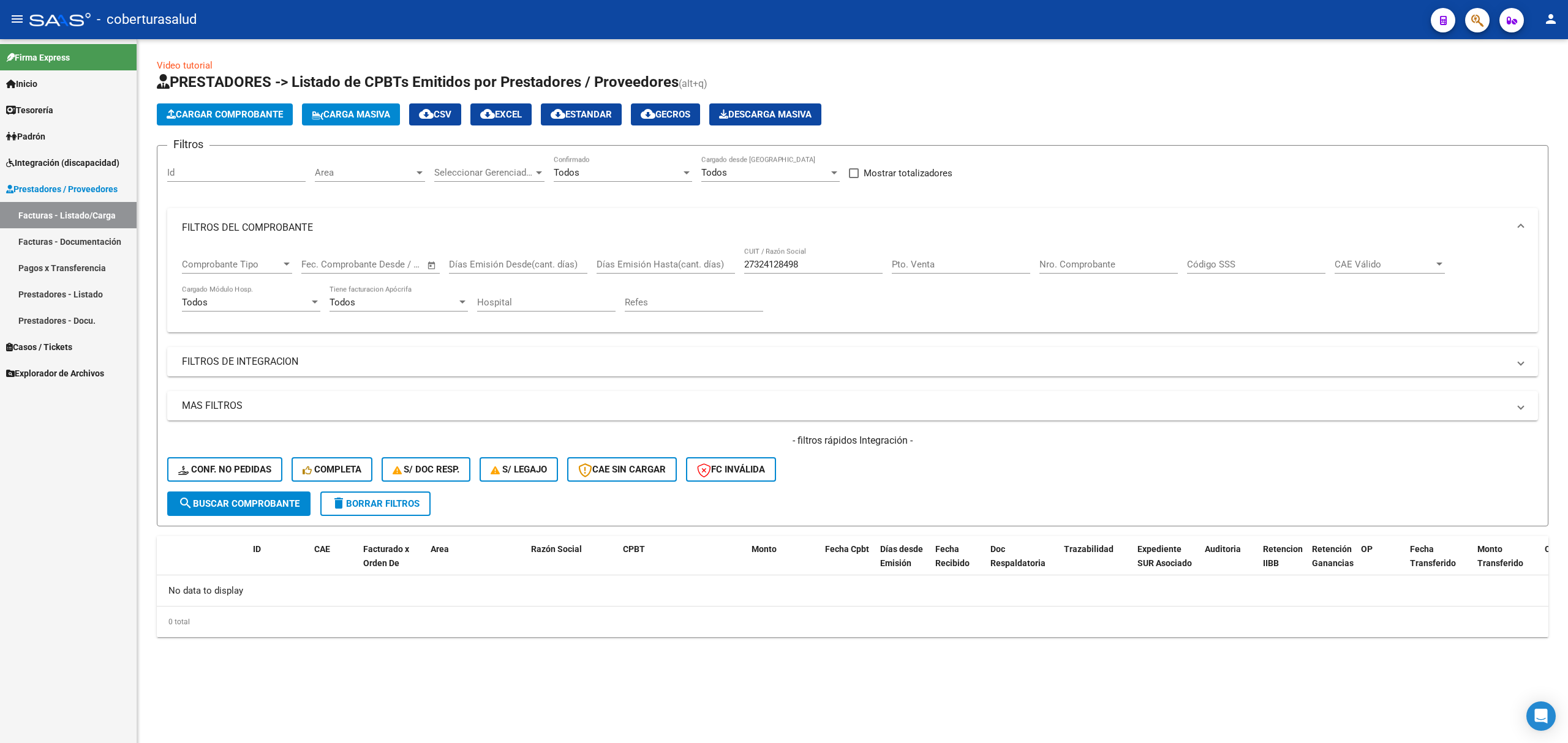
click at [767, 270] on input "27324128498" at bounding box center [813, 264] width 138 height 11
paste input "3288103534"
type input "23288103534"
click at [290, 494] on button "search Buscar Comprobante" at bounding box center [239, 504] width 143 height 25
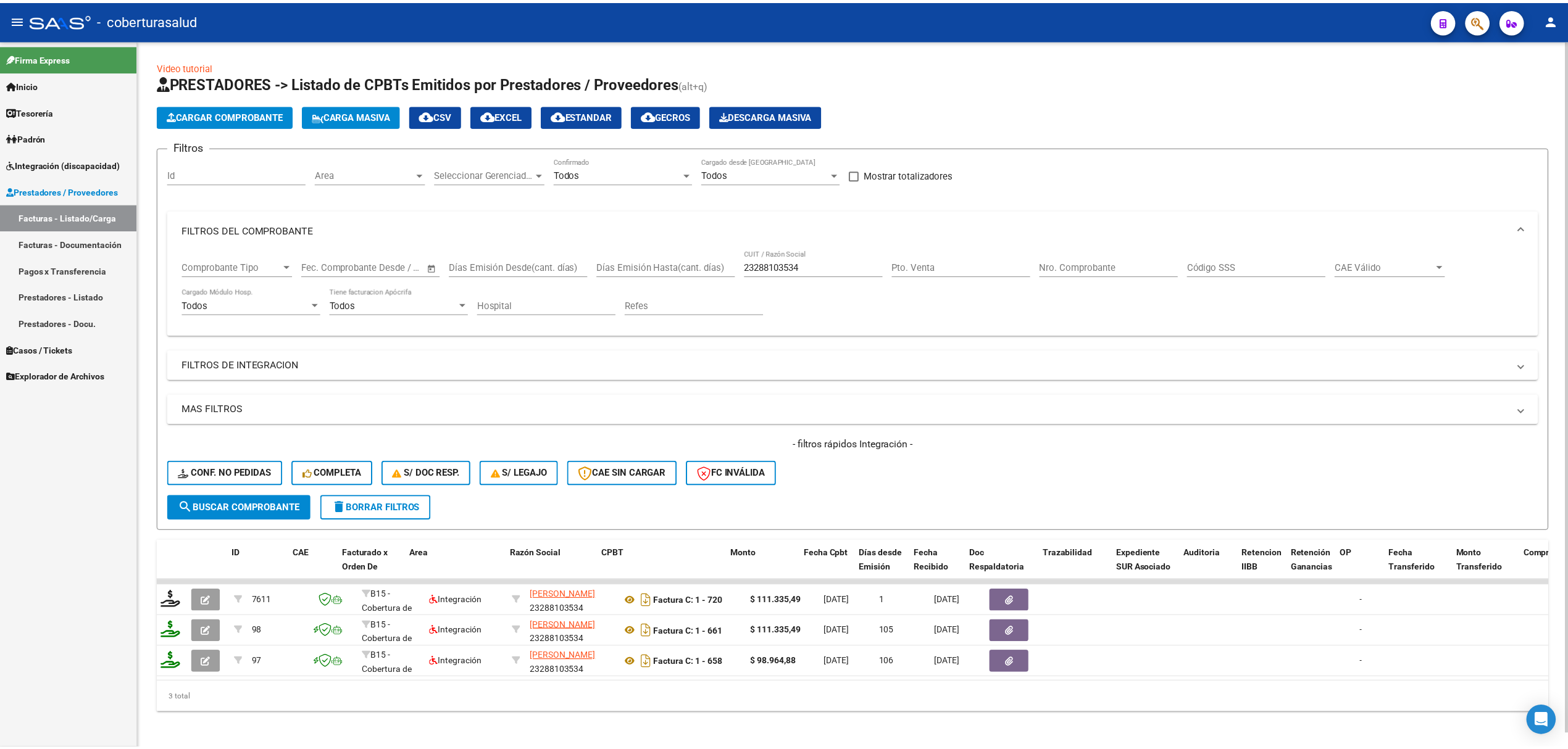
scroll to position [0, 0]
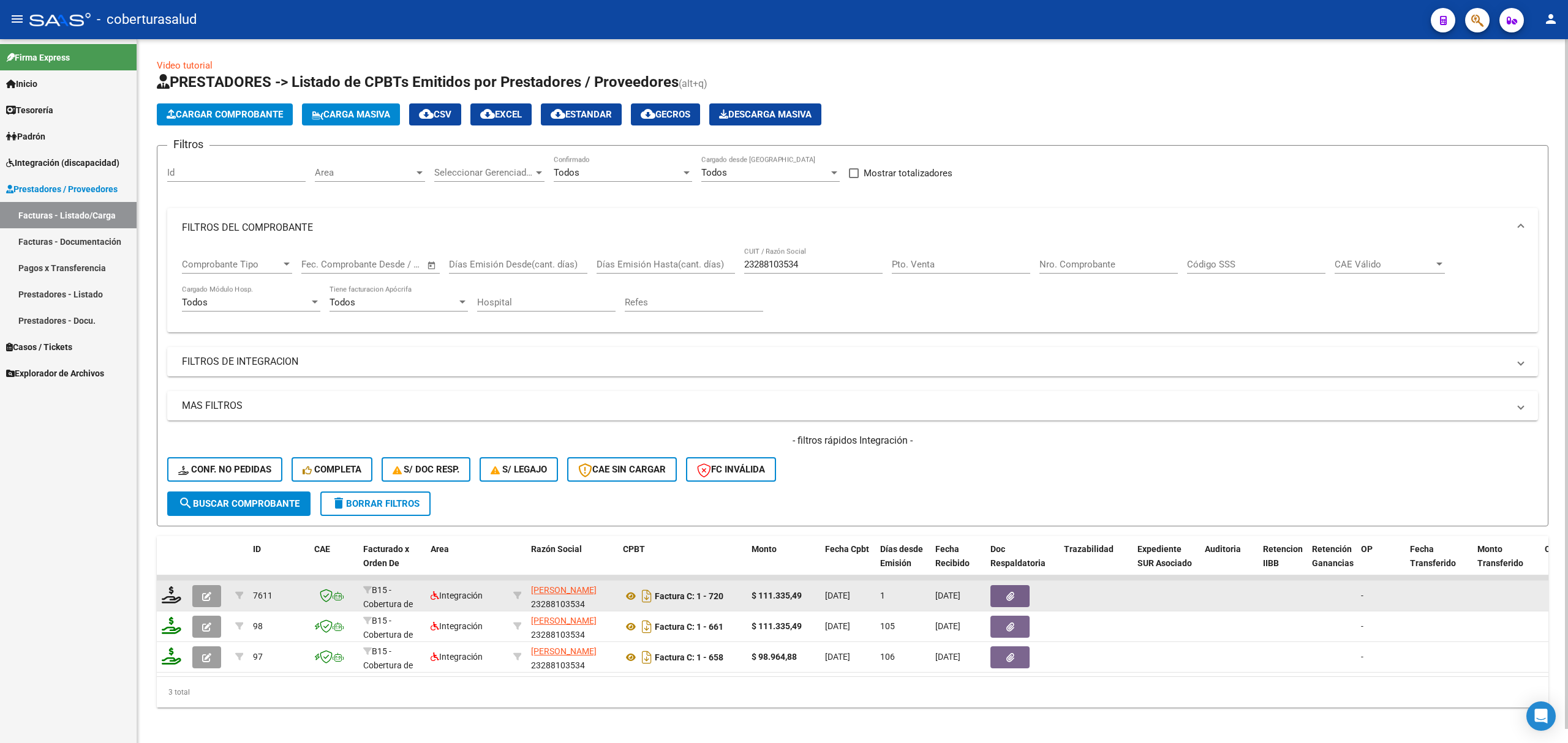
click at [214, 599] on button "button" at bounding box center [206, 596] width 29 height 22
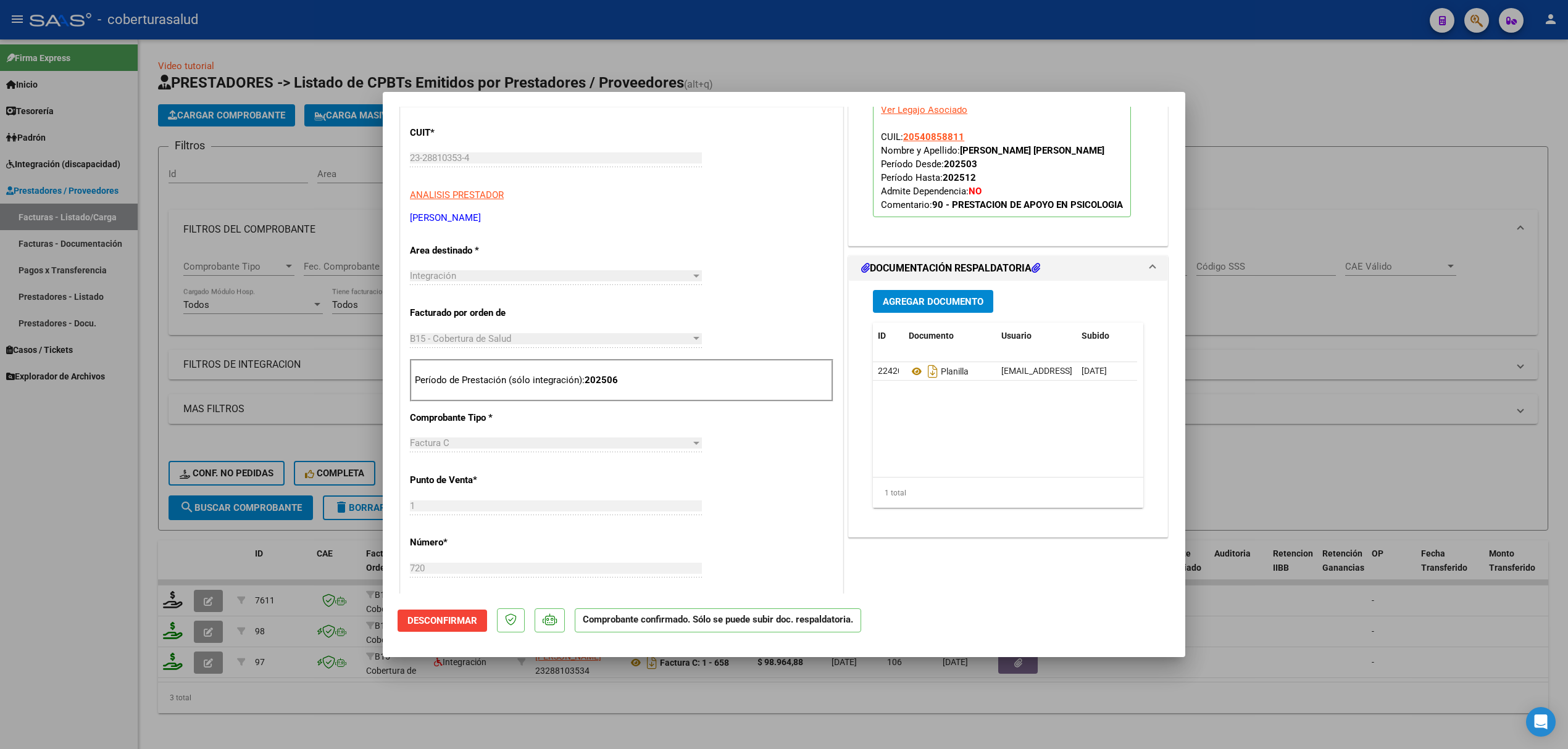
scroll to position [329, 0]
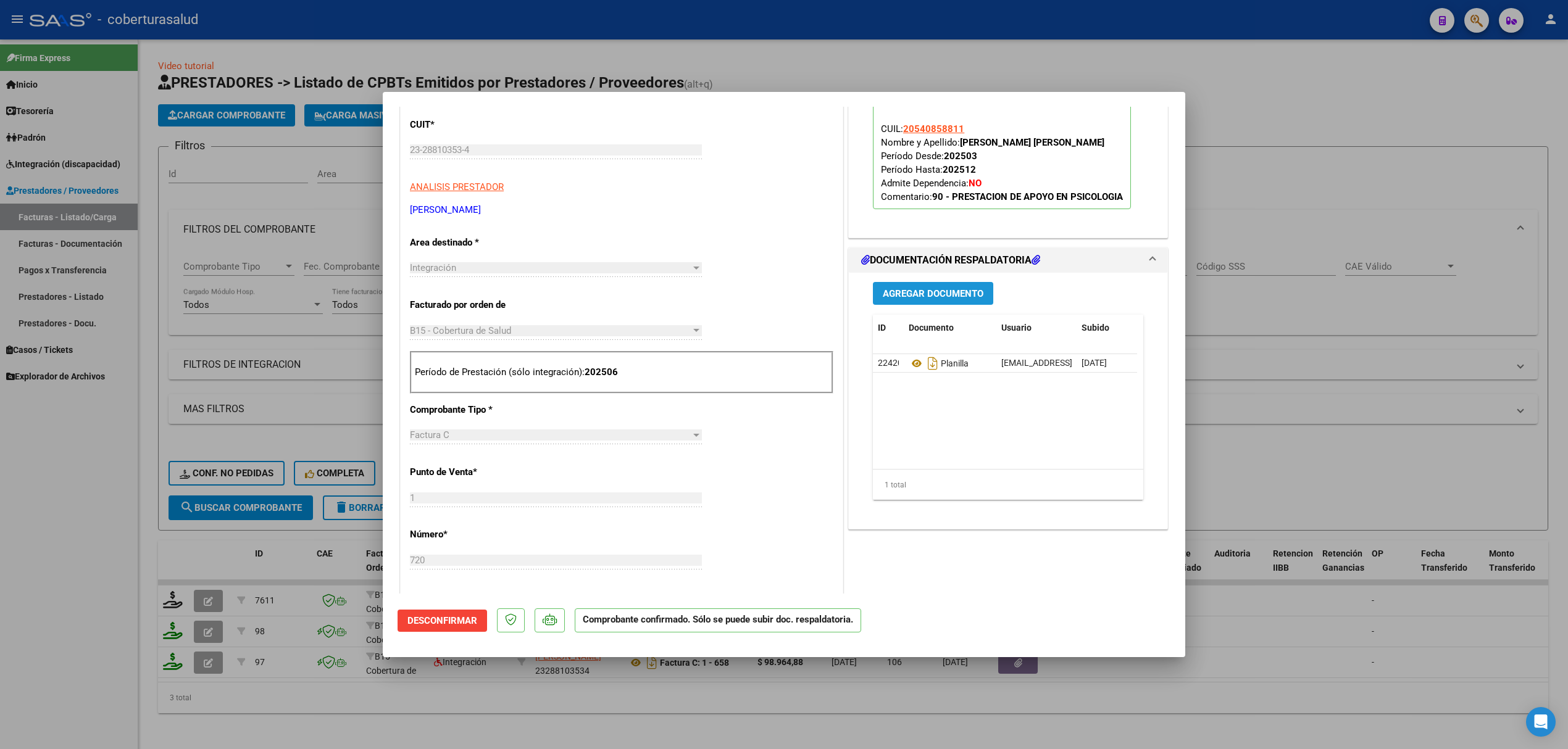
click at [924, 295] on span "Agregar Documento" at bounding box center [933, 294] width 100 height 11
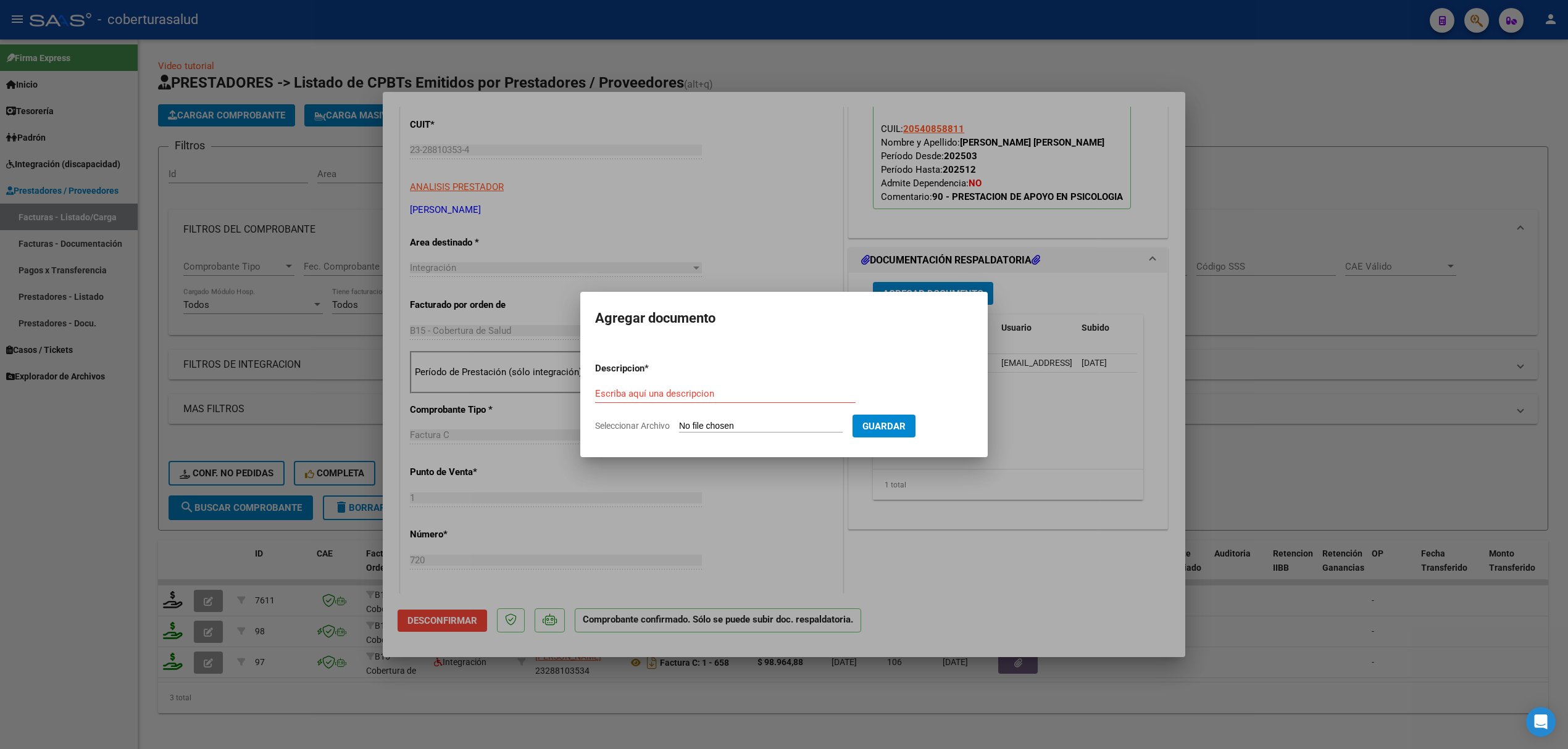
click at [771, 395] on input "Escriba aquí una descripcion" at bounding box center [725, 393] width 260 height 11
type input "INFORME"
click at [720, 423] on input "Seleccionar Archivo" at bounding box center [761, 426] width 163 height 12
type input "C:\fakepath\info manzur sello y firma.pdf"
click at [943, 427] on span "Guardar" at bounding box center [948, 426] width 43 height 11
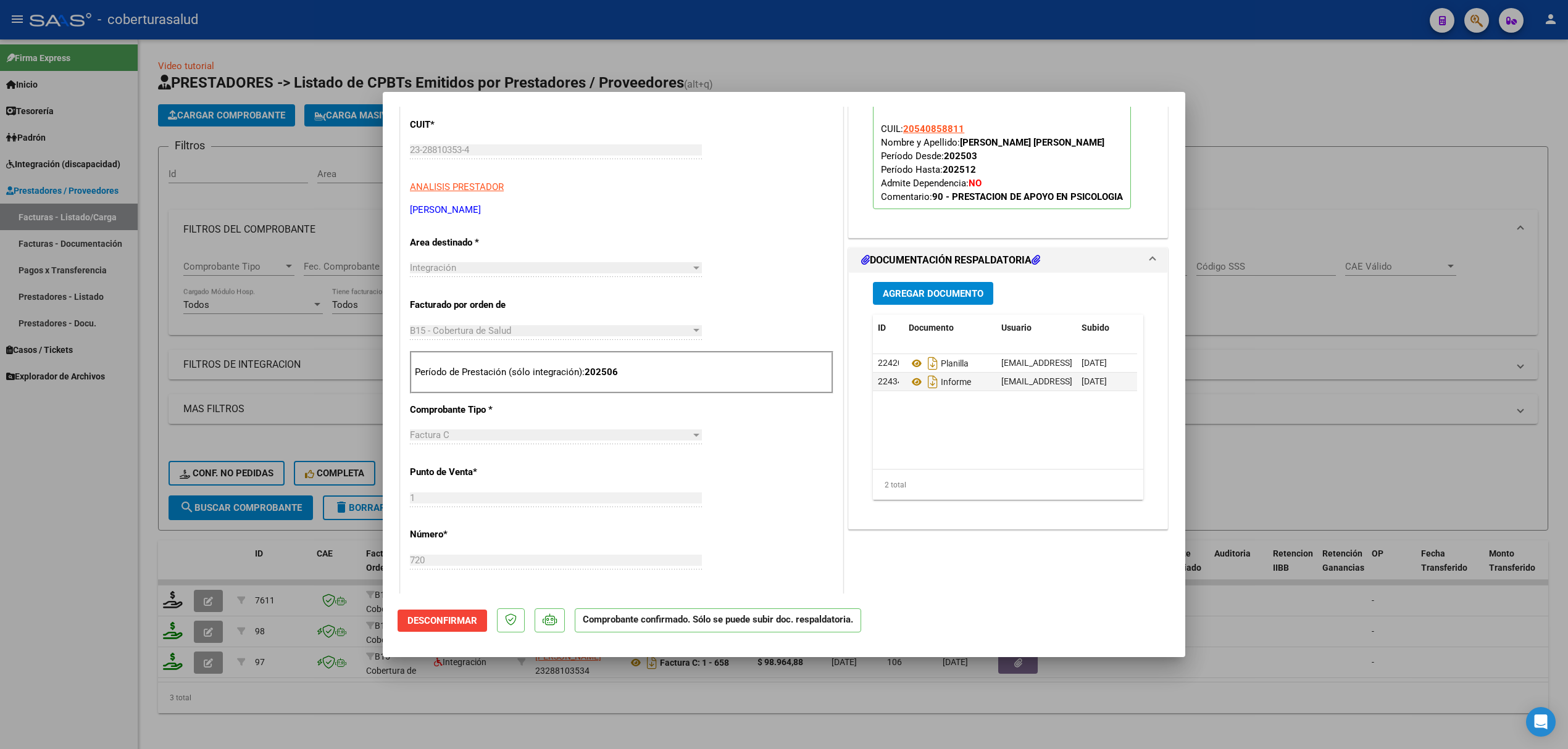
click at [190, 470] on div at bounding box center [784, 374] width 1568 height 749
type input "$ 0,00"
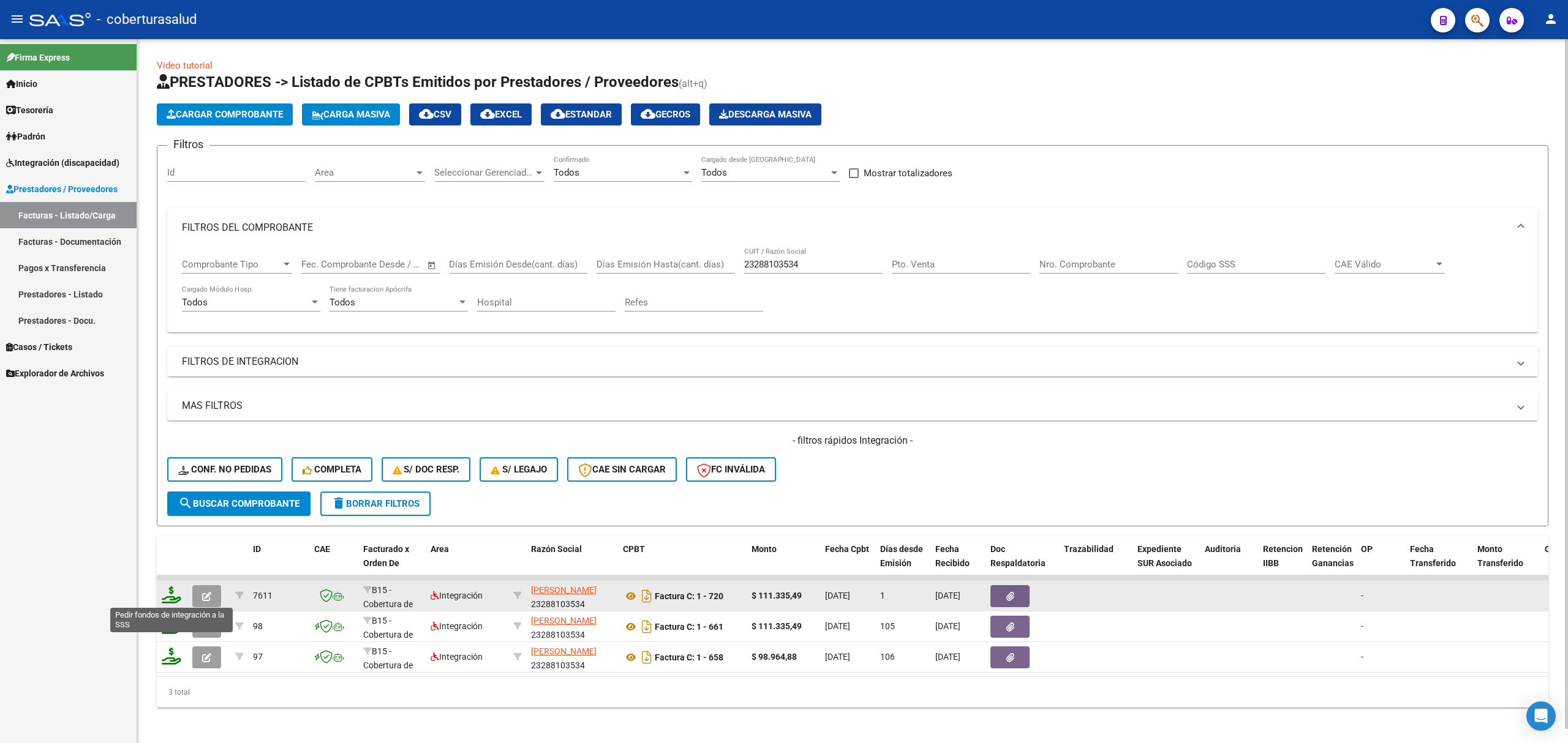
click at [169, 590] on icon at bounding box center [171, 595] width 20 height 17
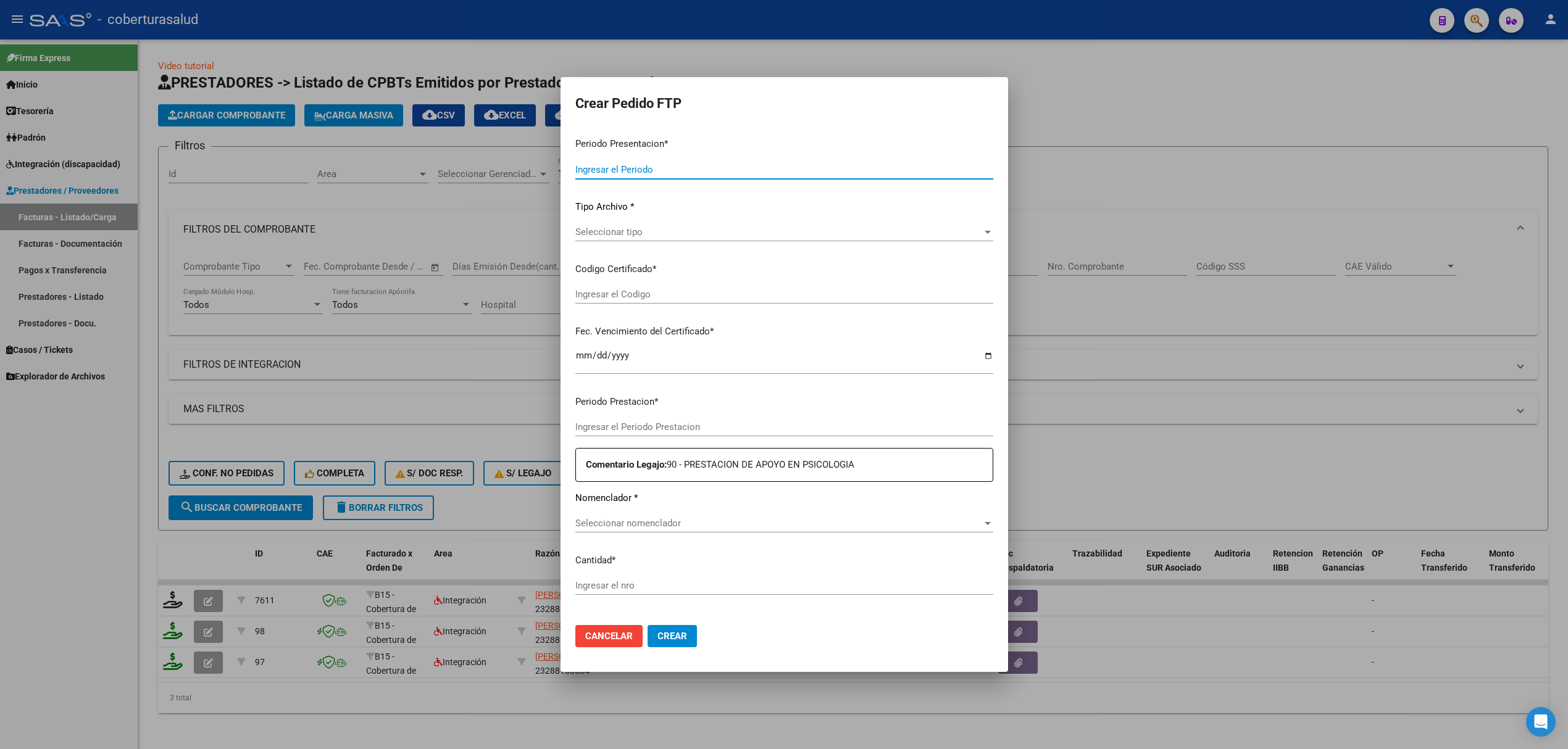
type input "202508"
type input "202506"
type input "$ 111.335,49"
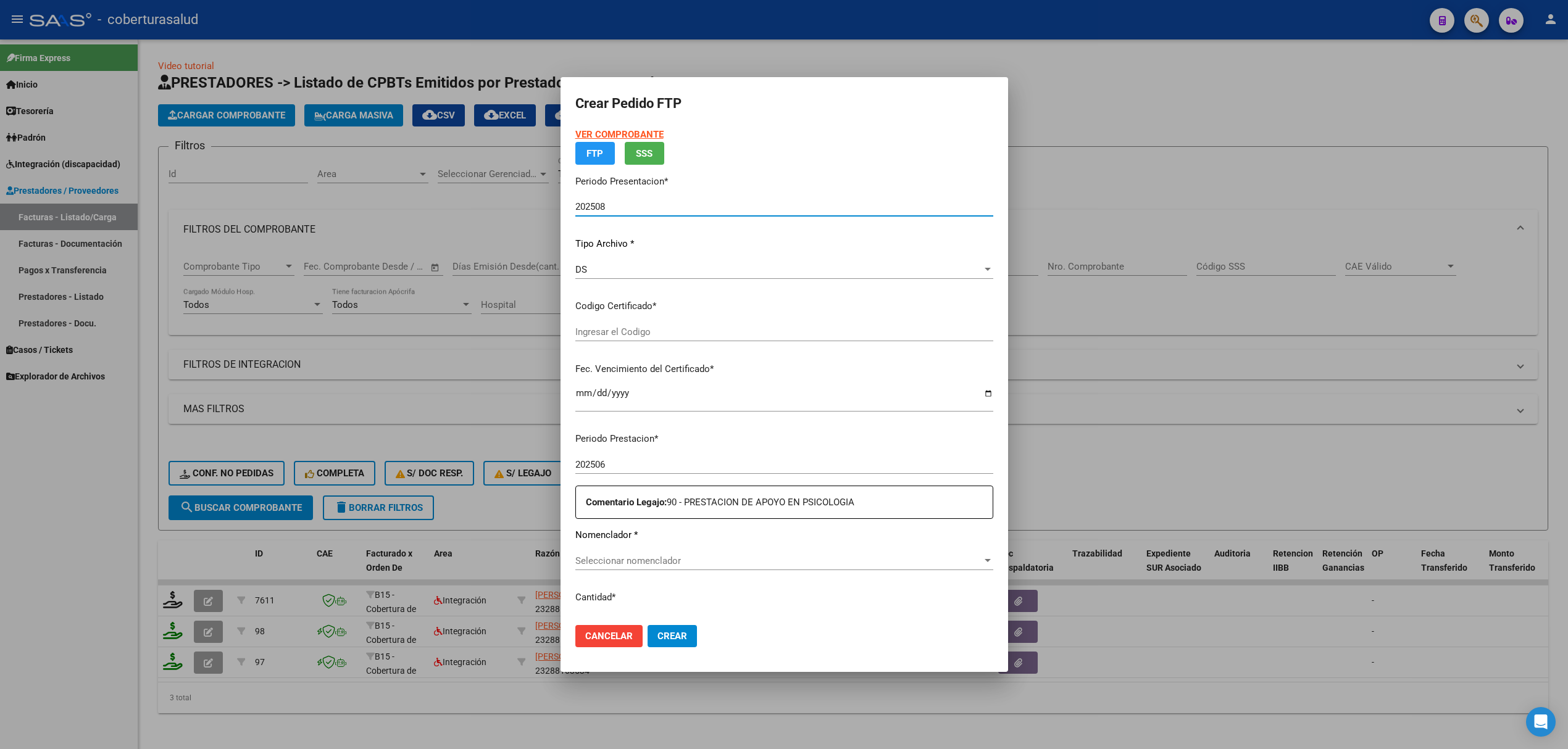
type input "ARG02000540858812023021420280214SAL124"
type input "2028-02-14"
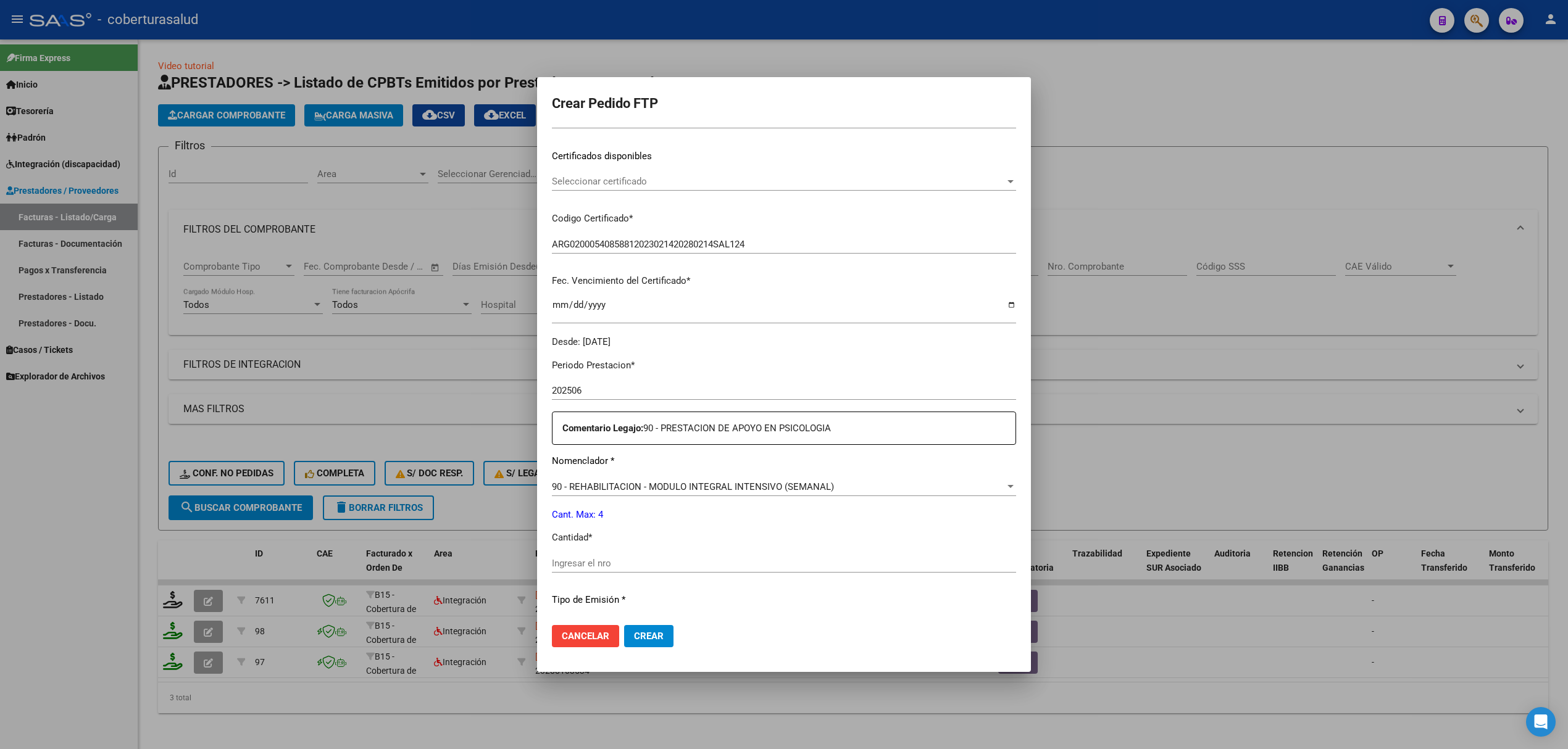
scroll to position [338, 0]
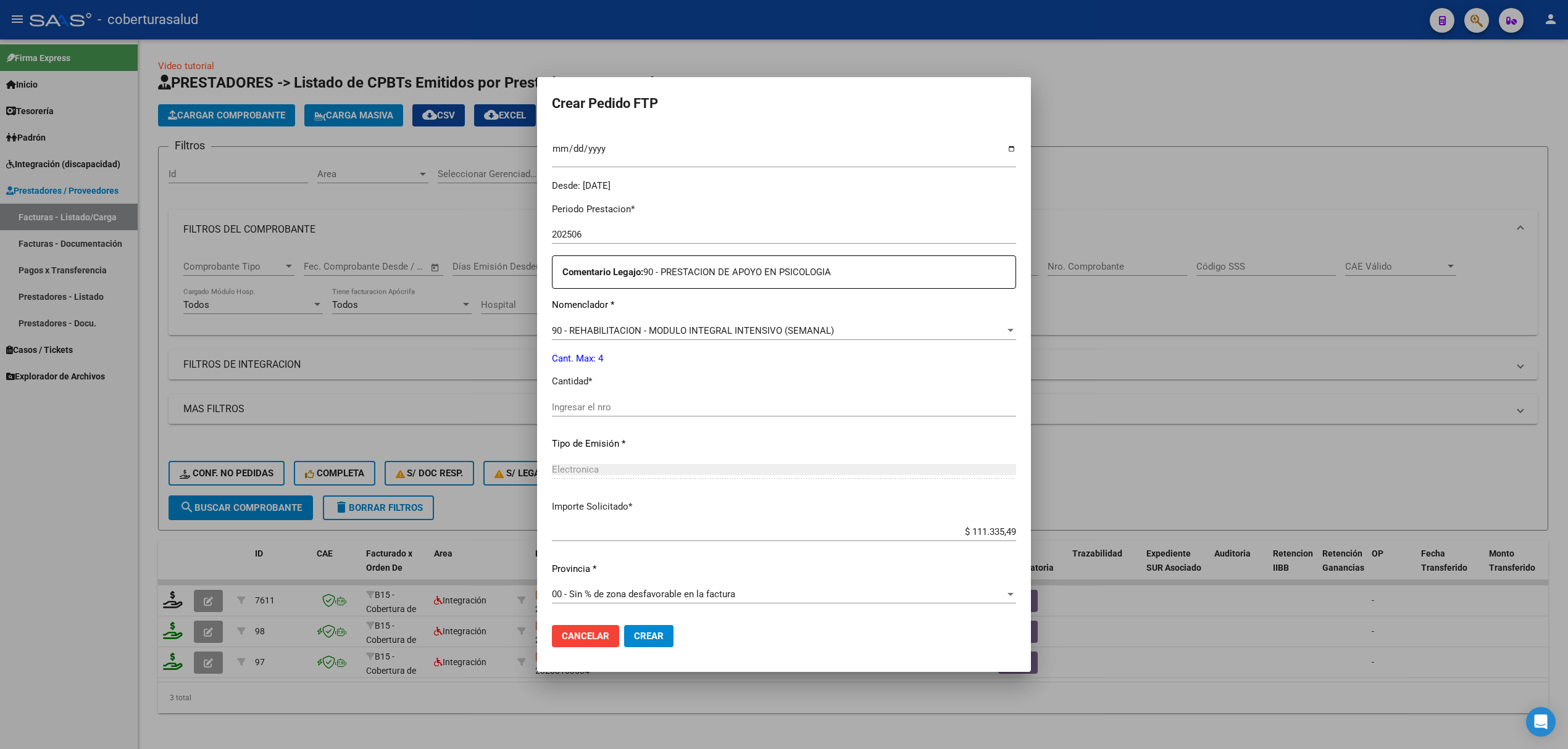
click at [611, 411] on input "Ingresar el nro" at bounding box center [784, 407] width 464 height 11
type input "4"
click at [648, 630] on span "Crear" at bounding box center [648, 636] width 30 height 11
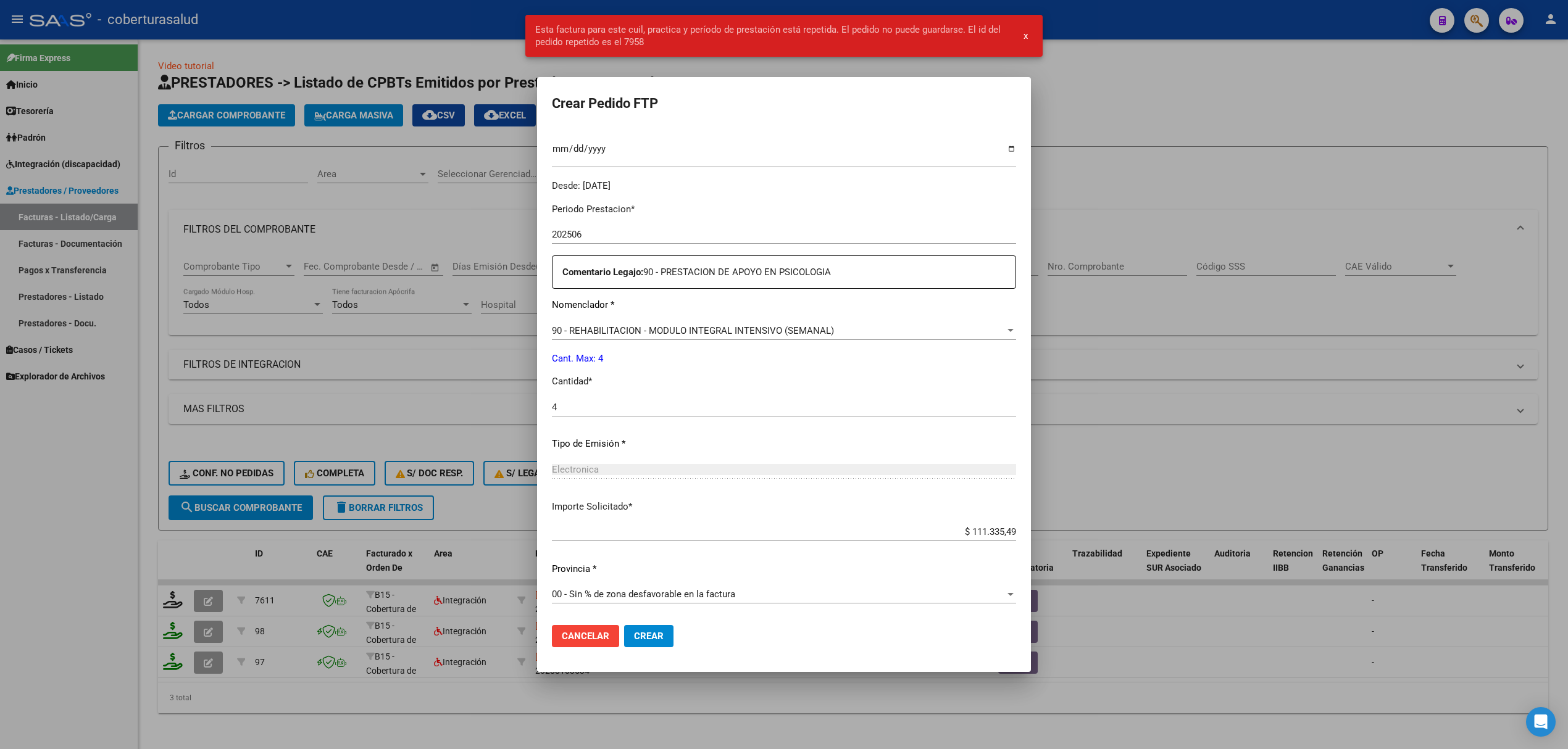
click at [430, 419] on div at bounding box center [784, 374] width 1568 height 749
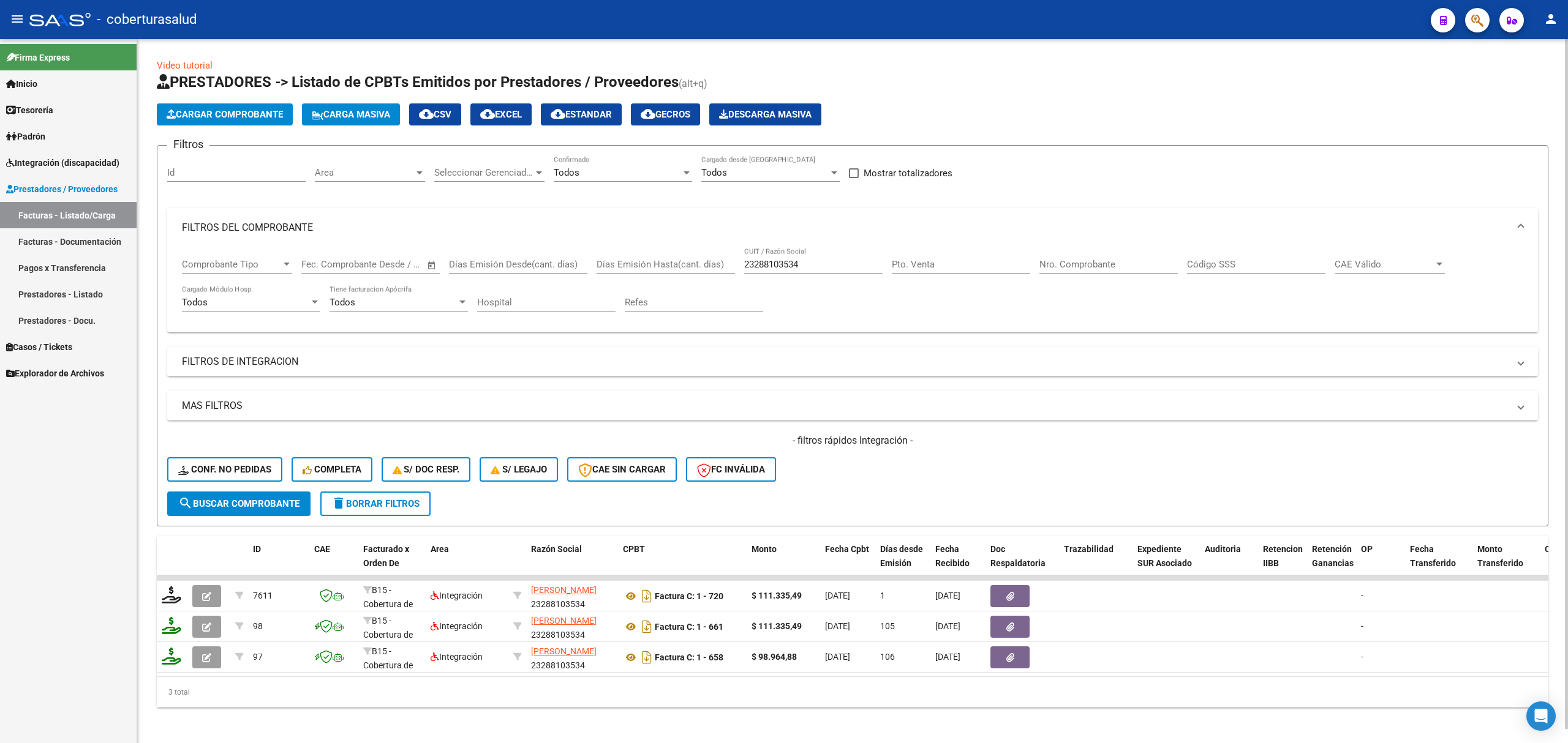
click at [790, 263] on input "23288103534" at bounding box center [813, 264] width 138 height 11
paste input "7317330141"
type input "27317330141"
click at [294, 490] on div "- filtros rápidos Integración - Conf. no pedidas Completa S/ Doc Resp. S/ legaj…" at bounding box center [852, 462] width 1370 height 57
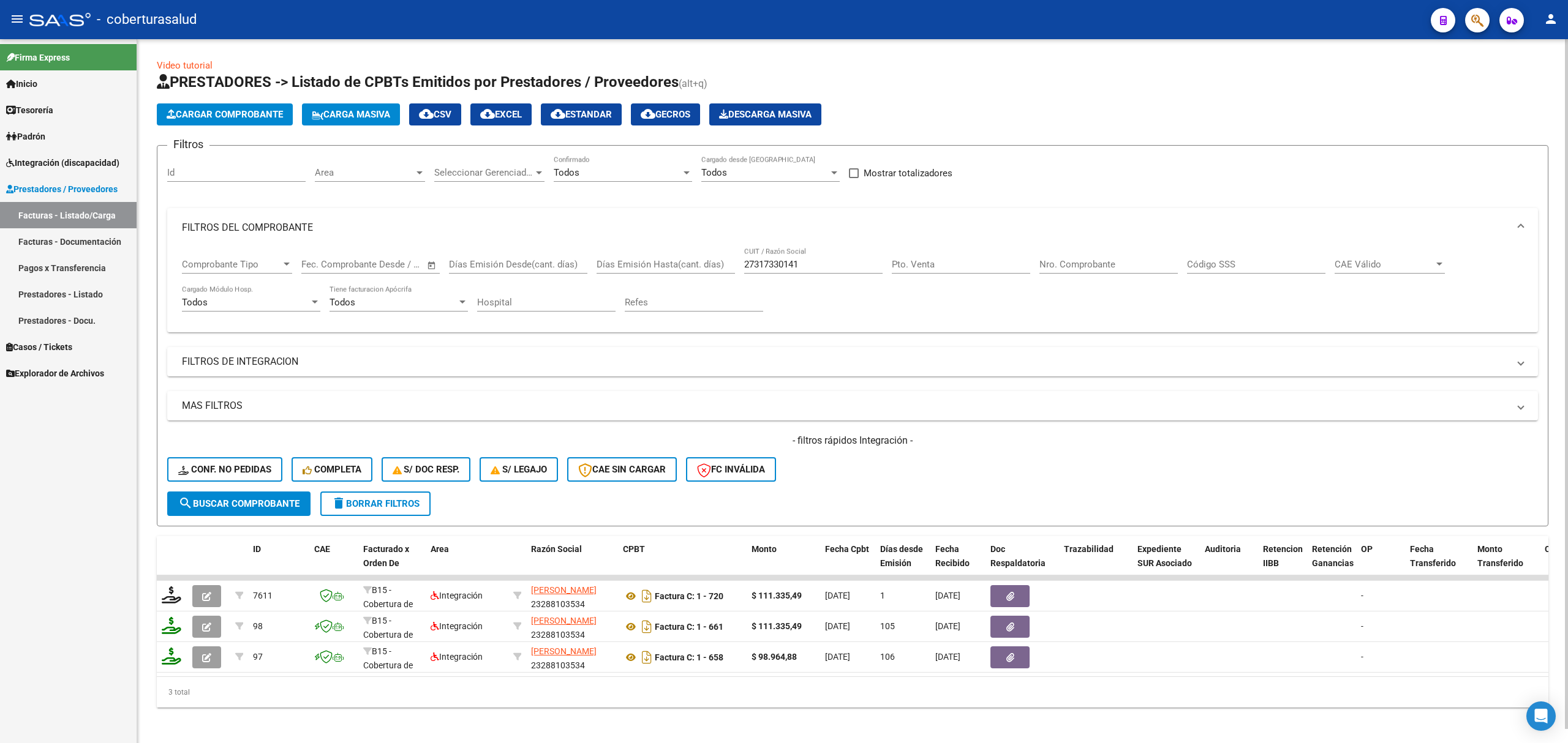
click at [283, 502] on span "search Buscar Comprobante" at bounding box center [239, 504] width 121 height 11
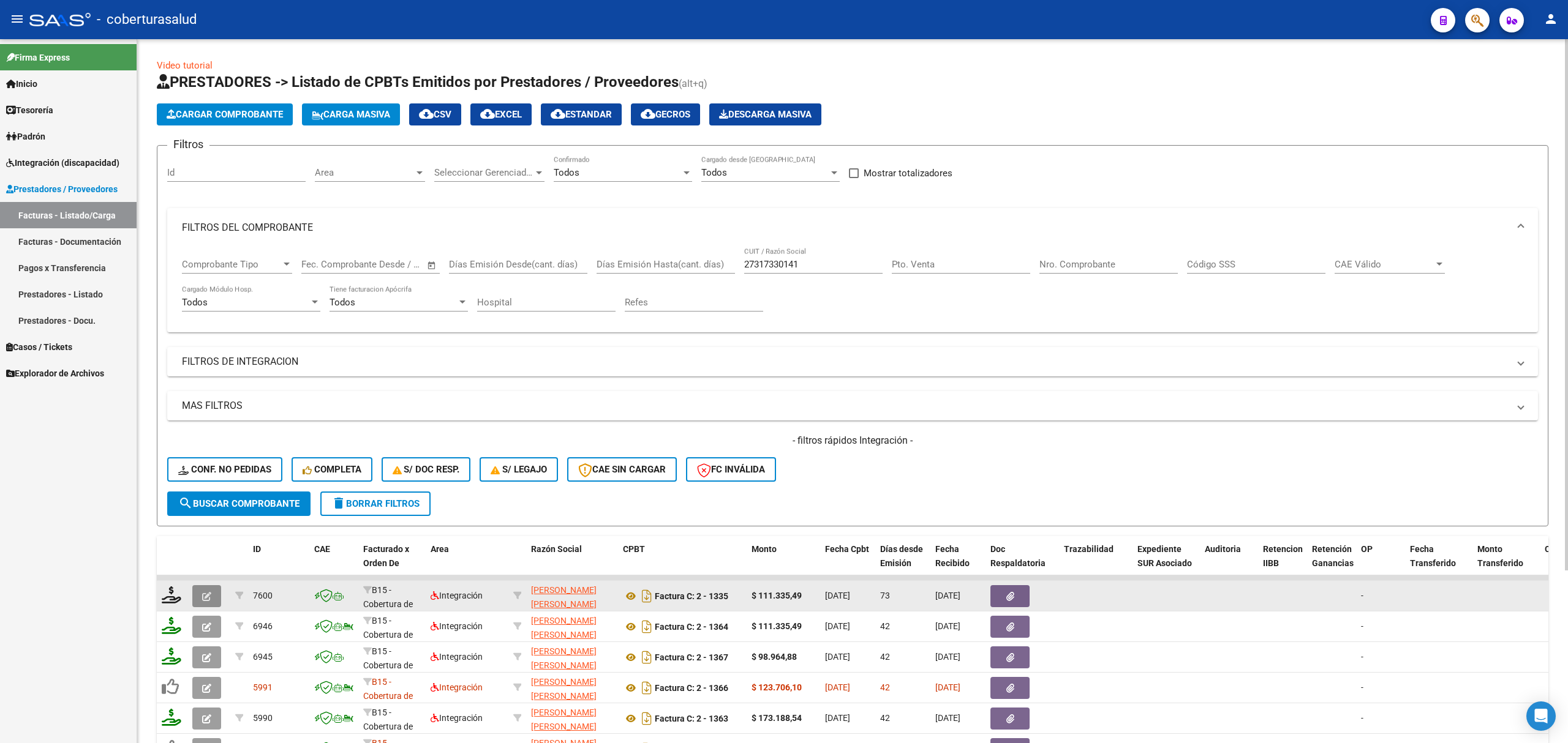
click at [200, 595] on button "button" at bounding box center [206, 596] width 29 height 22
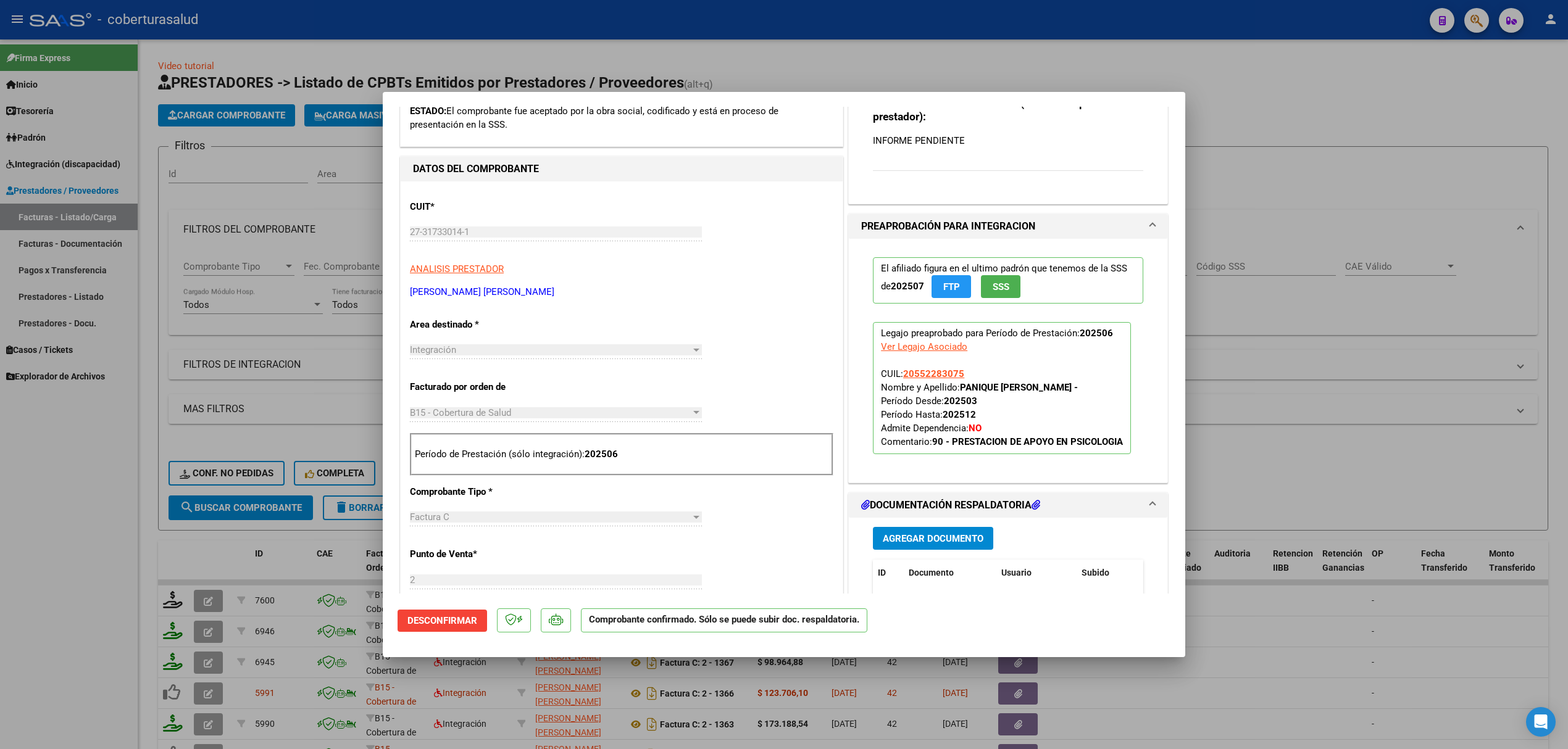
scroll to position [494, 0]
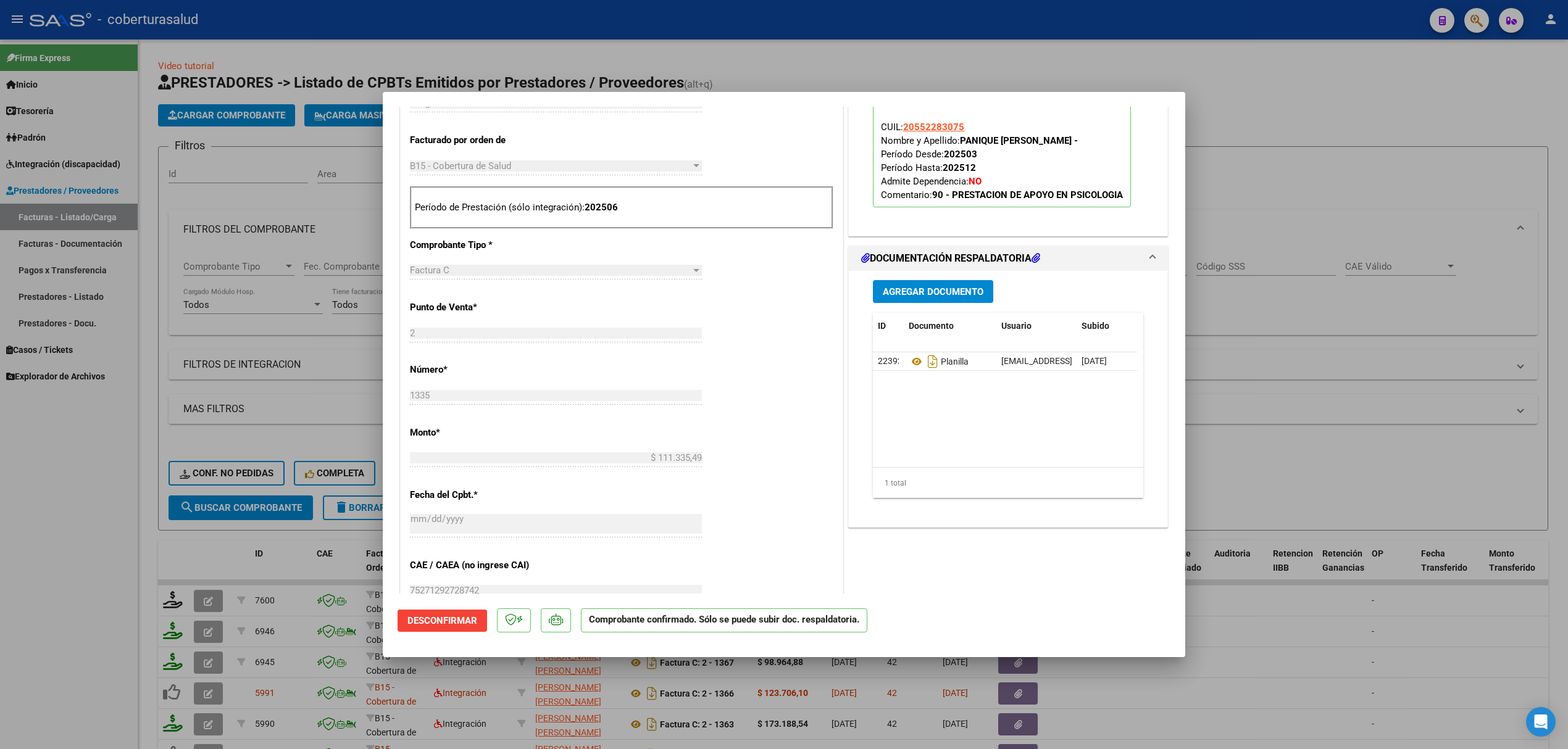
drag, startPoint x: 117, startPoint y: 516, endPoint x: 122, endPoint y: 499, distance: 17.7
click at [117, 516] on div at bounding box center [784, 374] width 1568 height 749
type input "$ 0,00"
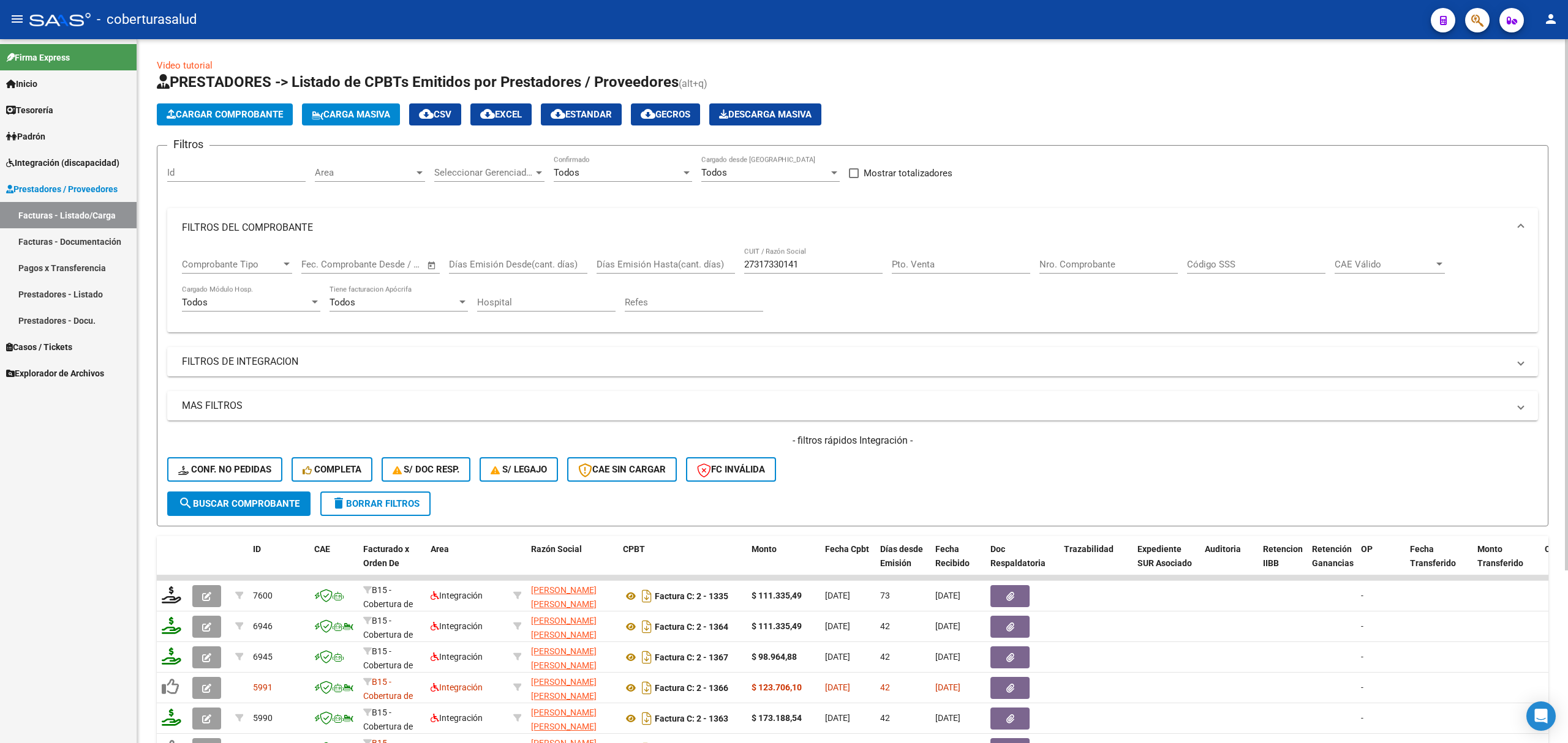
click at [243, 109] on span "Cargar Comprobante" at bounding box center [224, 114] width 117 height 11
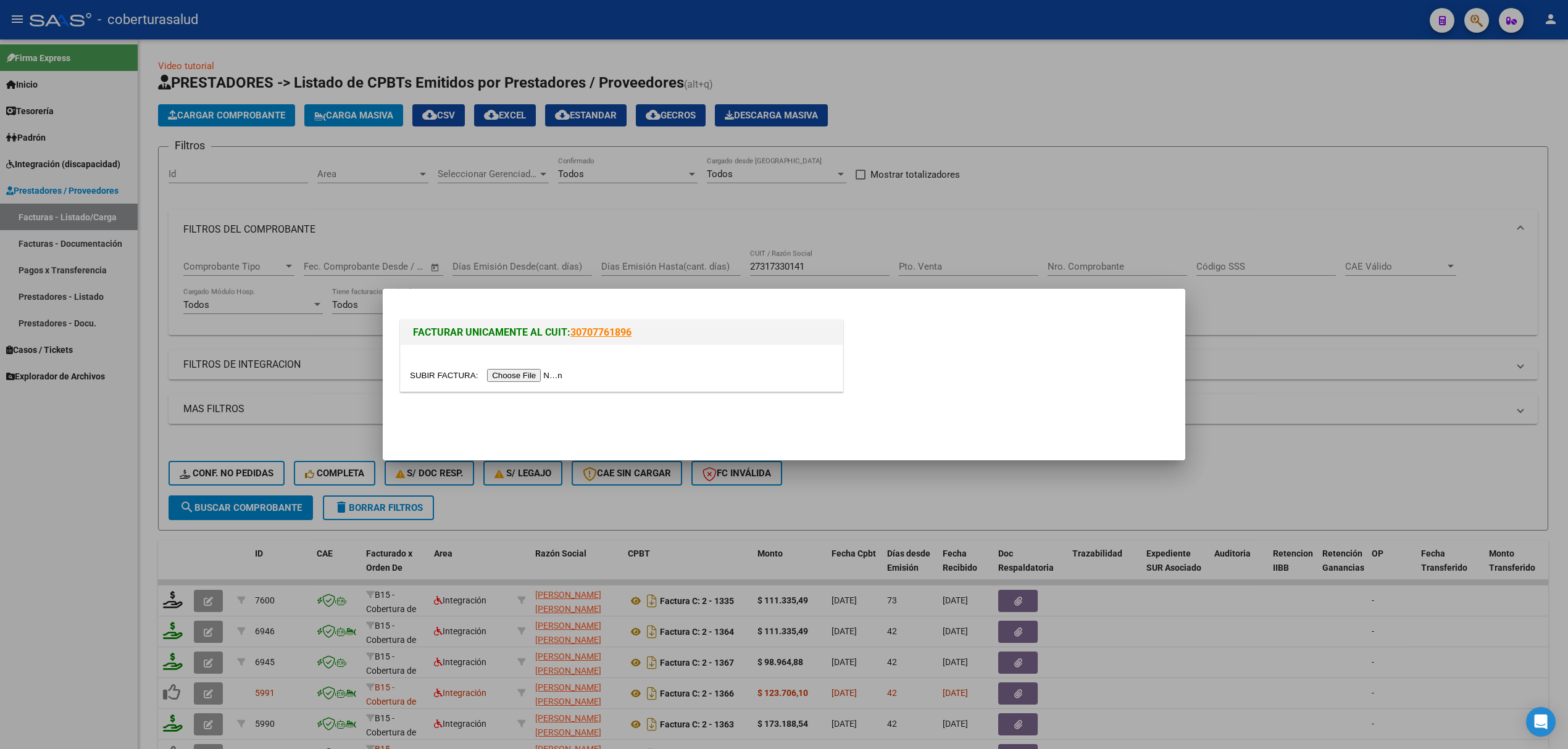
click at [539, 373] on input "file" at bounding box center [488, 375] width 156 height 13
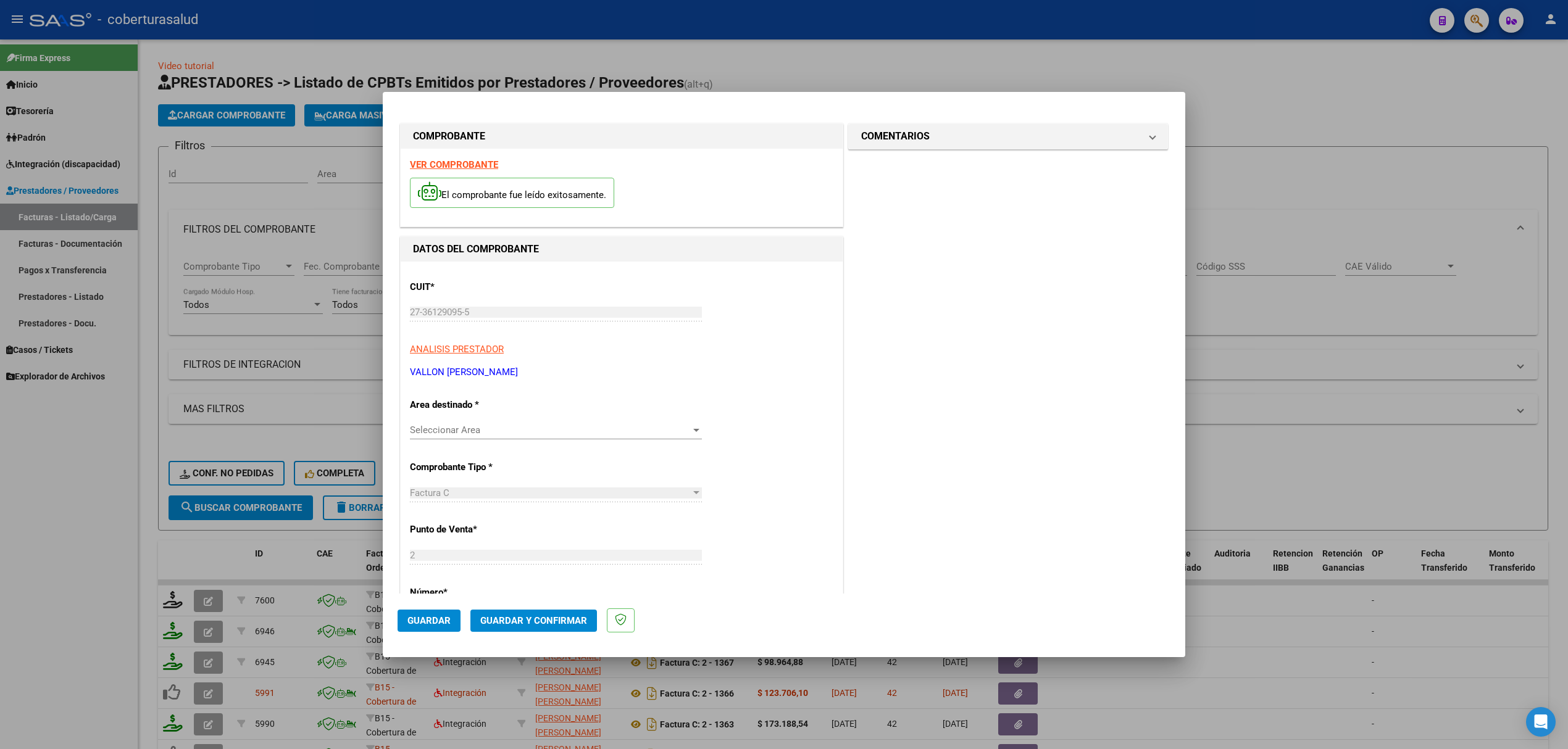
click at [468, 430] on span "Seleccionar Area" at bounding box center [550, 430] width 281 height 11
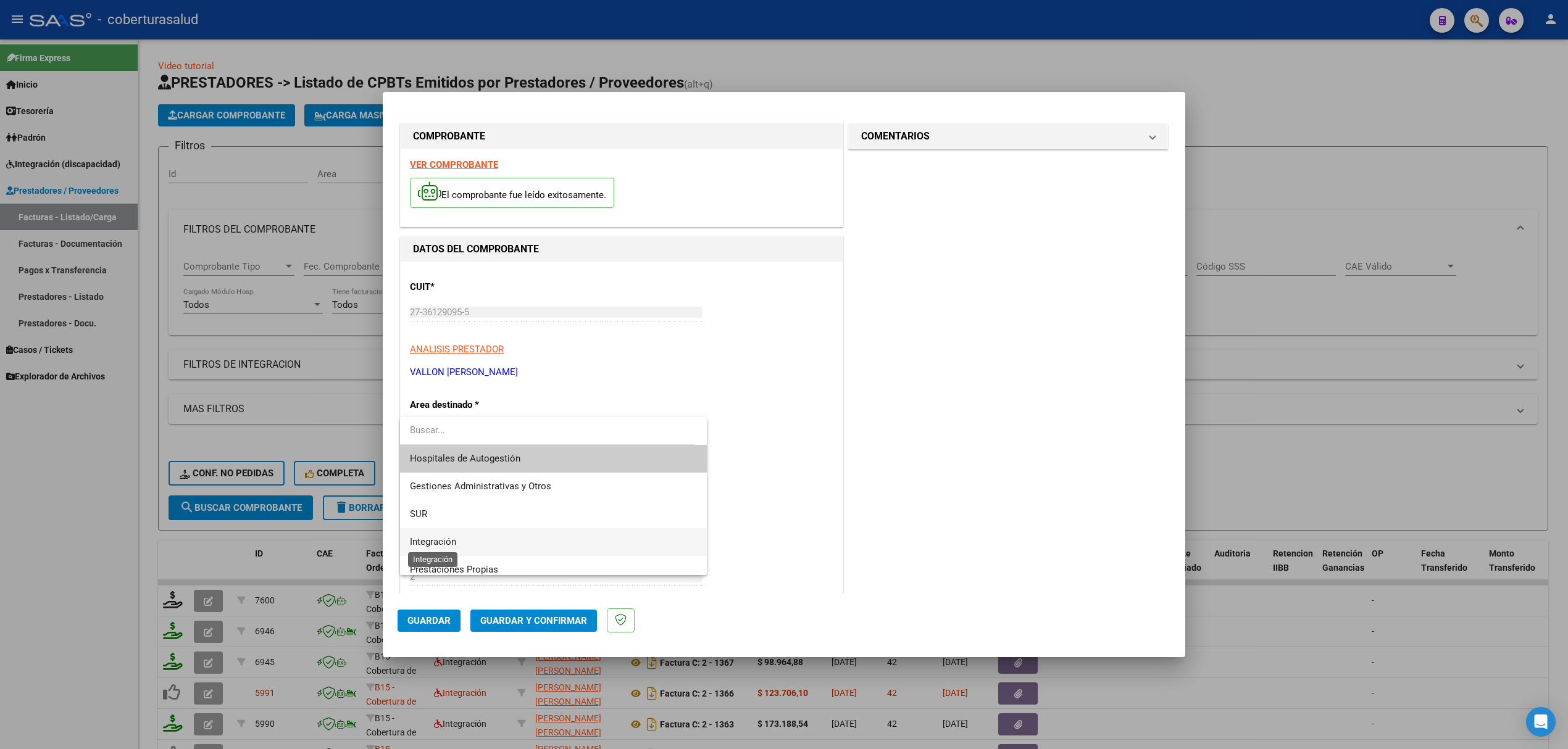
click at [442, 536] on span "Integración" at bounding box center [433, 542] width 46 height 11
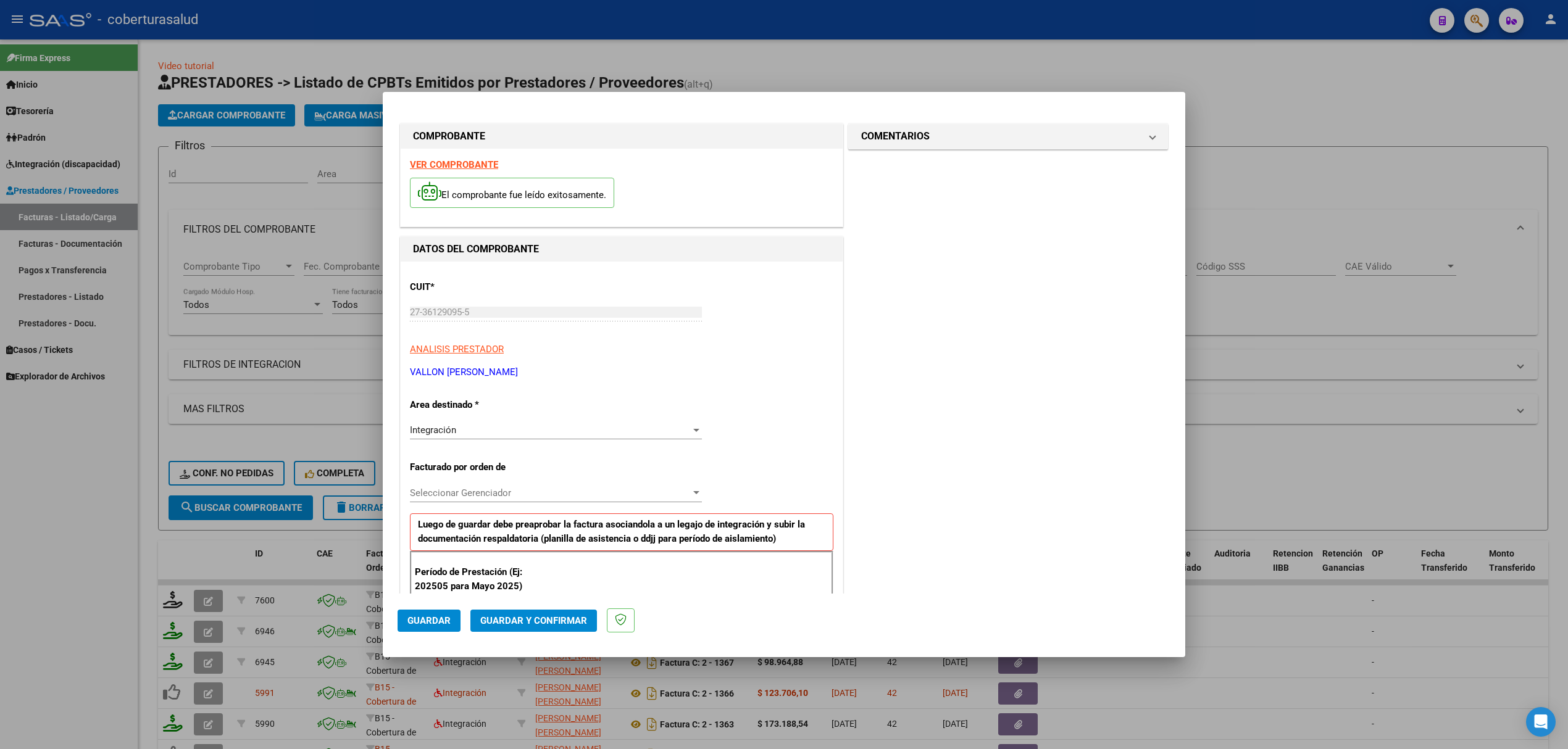
click at [460, 485] on div "Seleccionar Gerenciador Seleccionar Gerenciador" at bounding box center [556, 493] width 292 height 19
click at [453, 546] on span "B15 - Cobertura de Salud" at bounding box center [460, 549] width 101 height 11
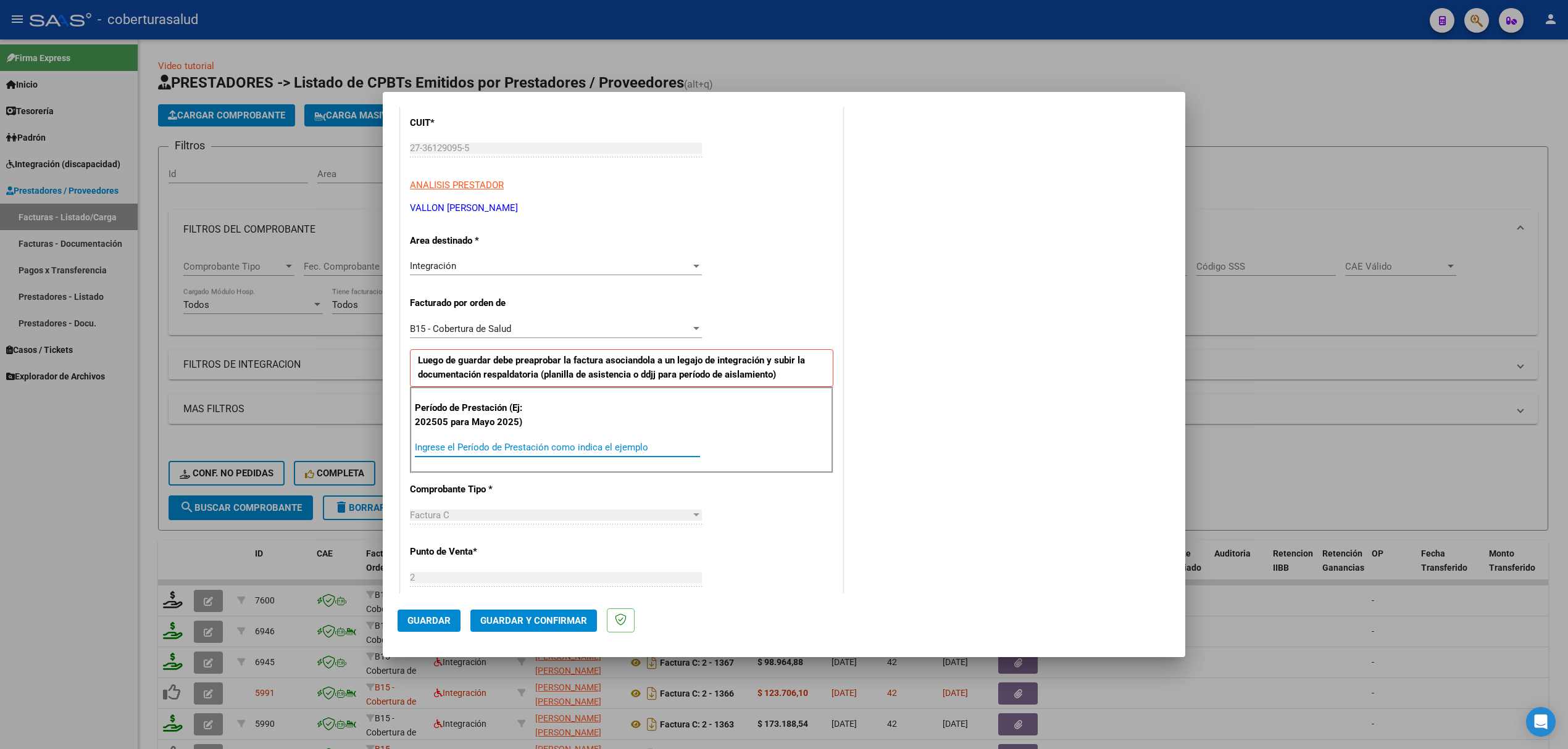
click at [470, 452] on input "Ingrese el Período de Prestación como indica el ejemplo" at bounding box center [557, 447] width 285 height 11
type input "202506"
click at [427, 615] on span "Guardar" at bounding box center [429, 621] width 43 height 11
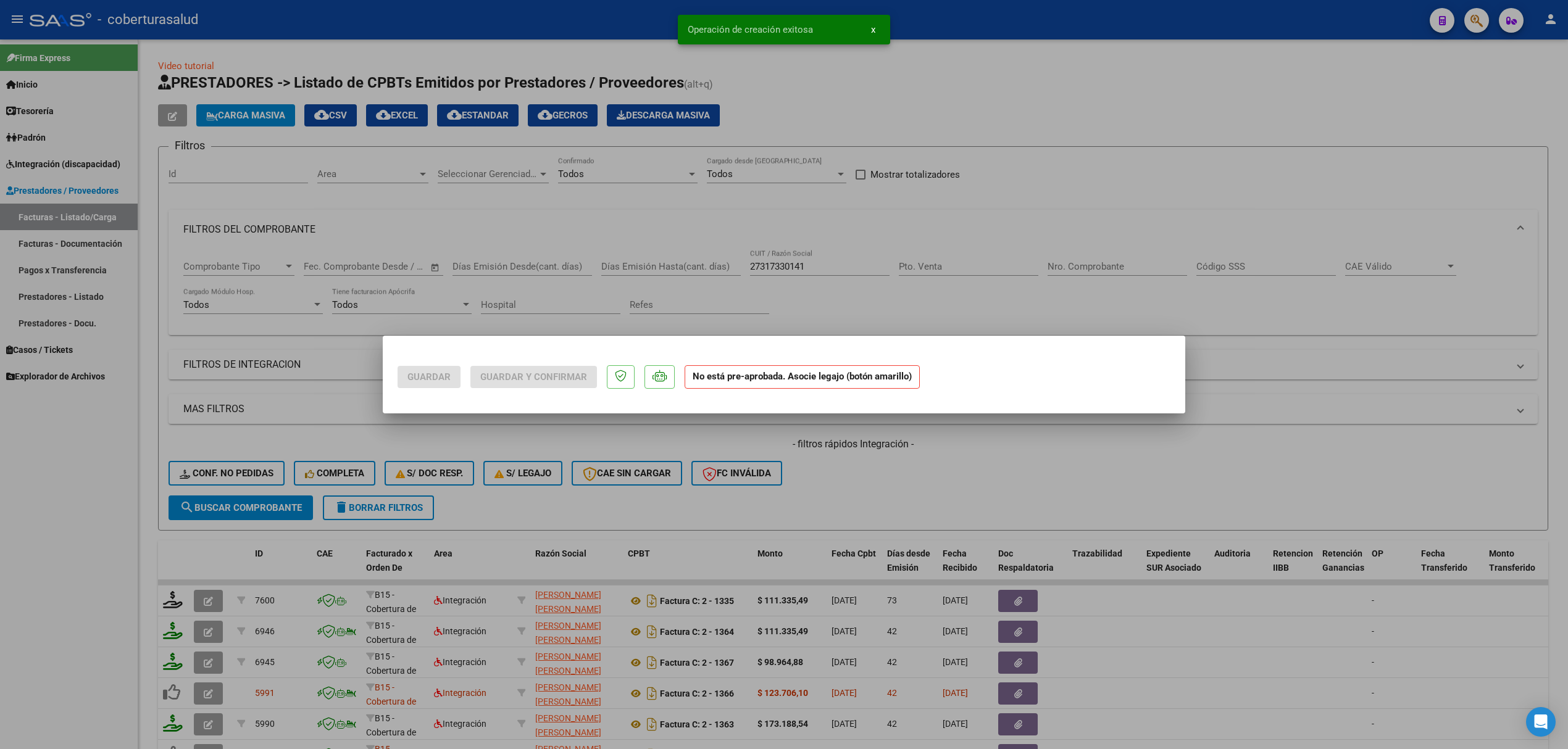
scroll to position [0, 0]
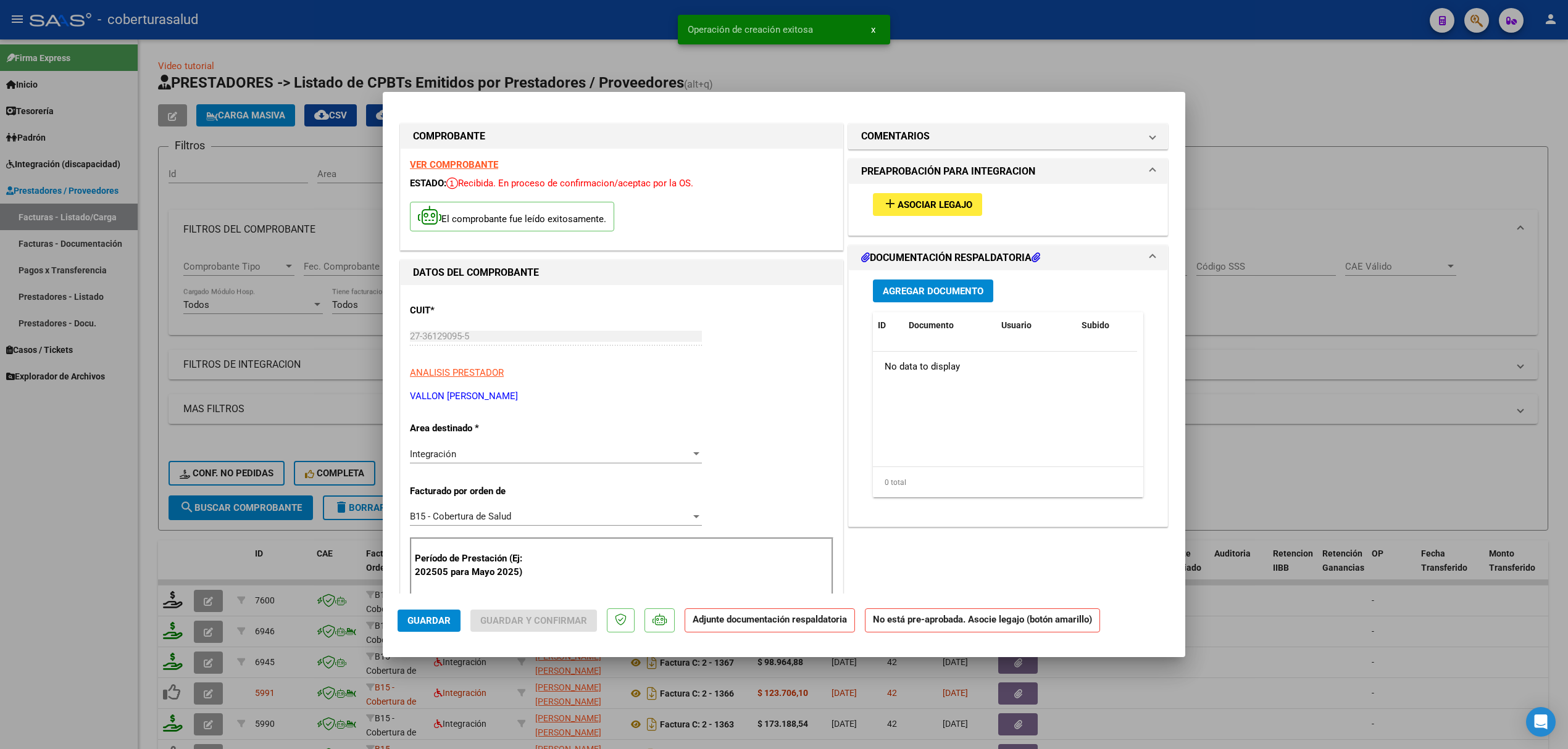
click at [913, 210] on button "add Asociar Legajo" at bounding box center [927, 204] width 109 height 23
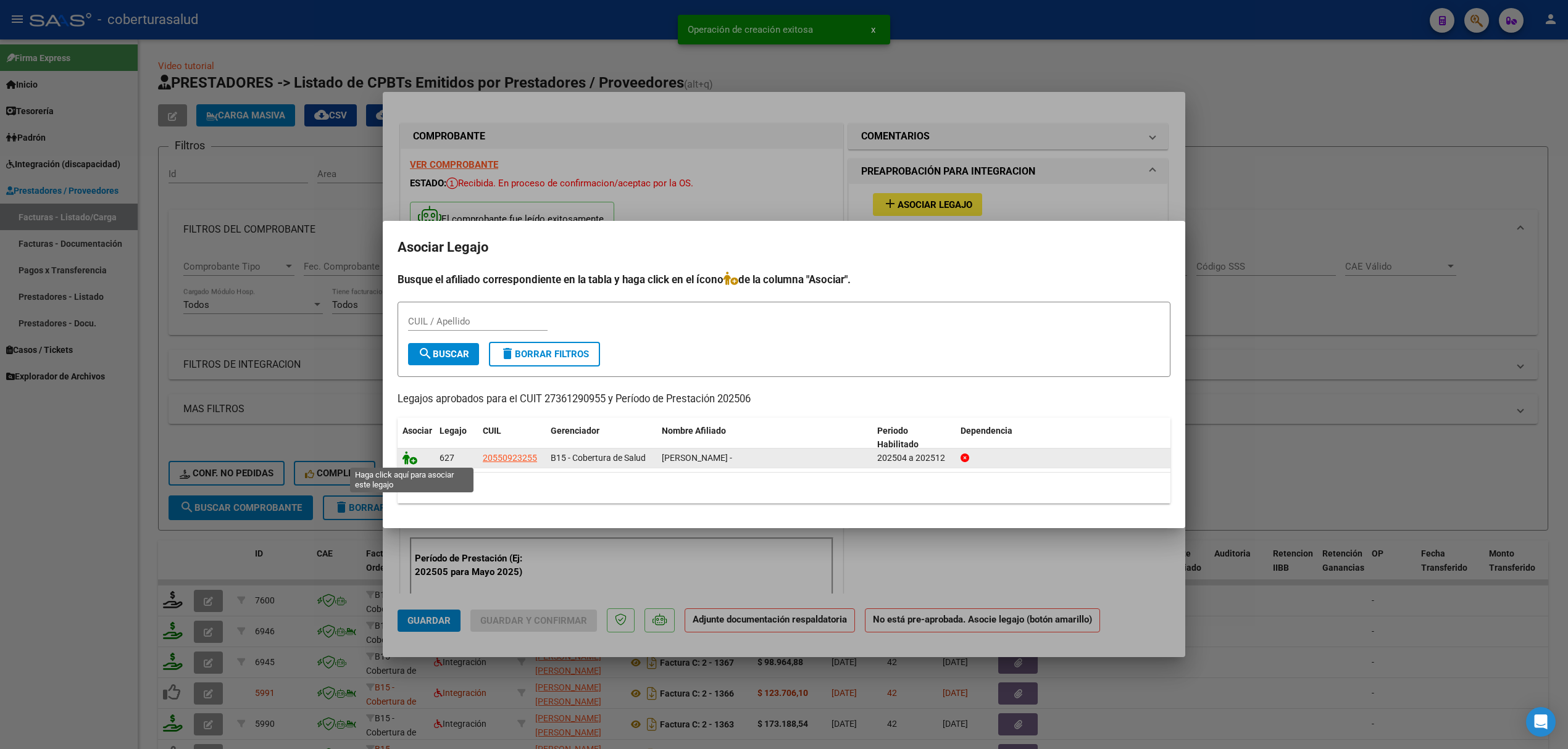
click at [413, 459] on icon at bounding box center [410, 458] width 15 height 14
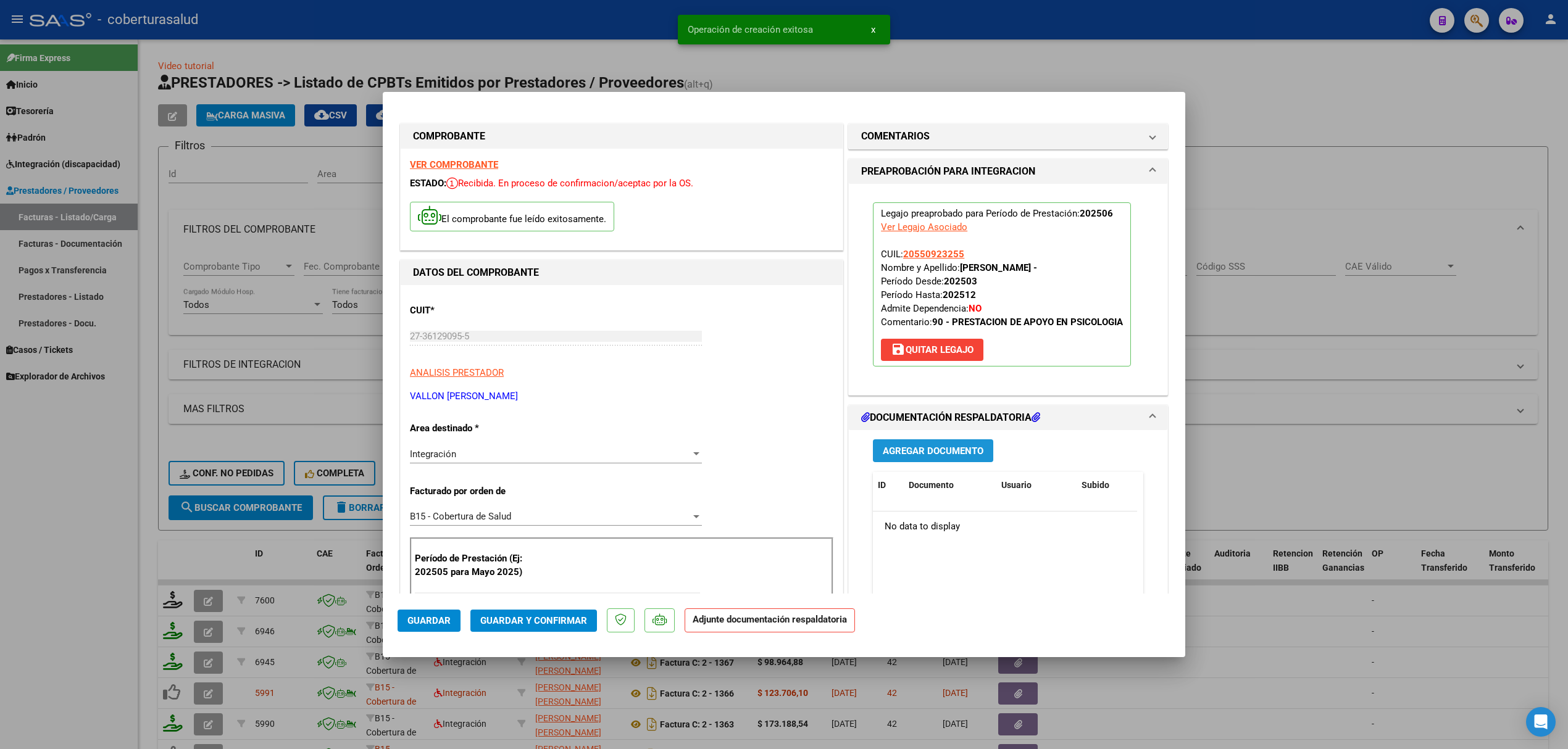
click at [917, 440] on button "Agregar Documento" at bounding box center [933, 450] width 120 height 23
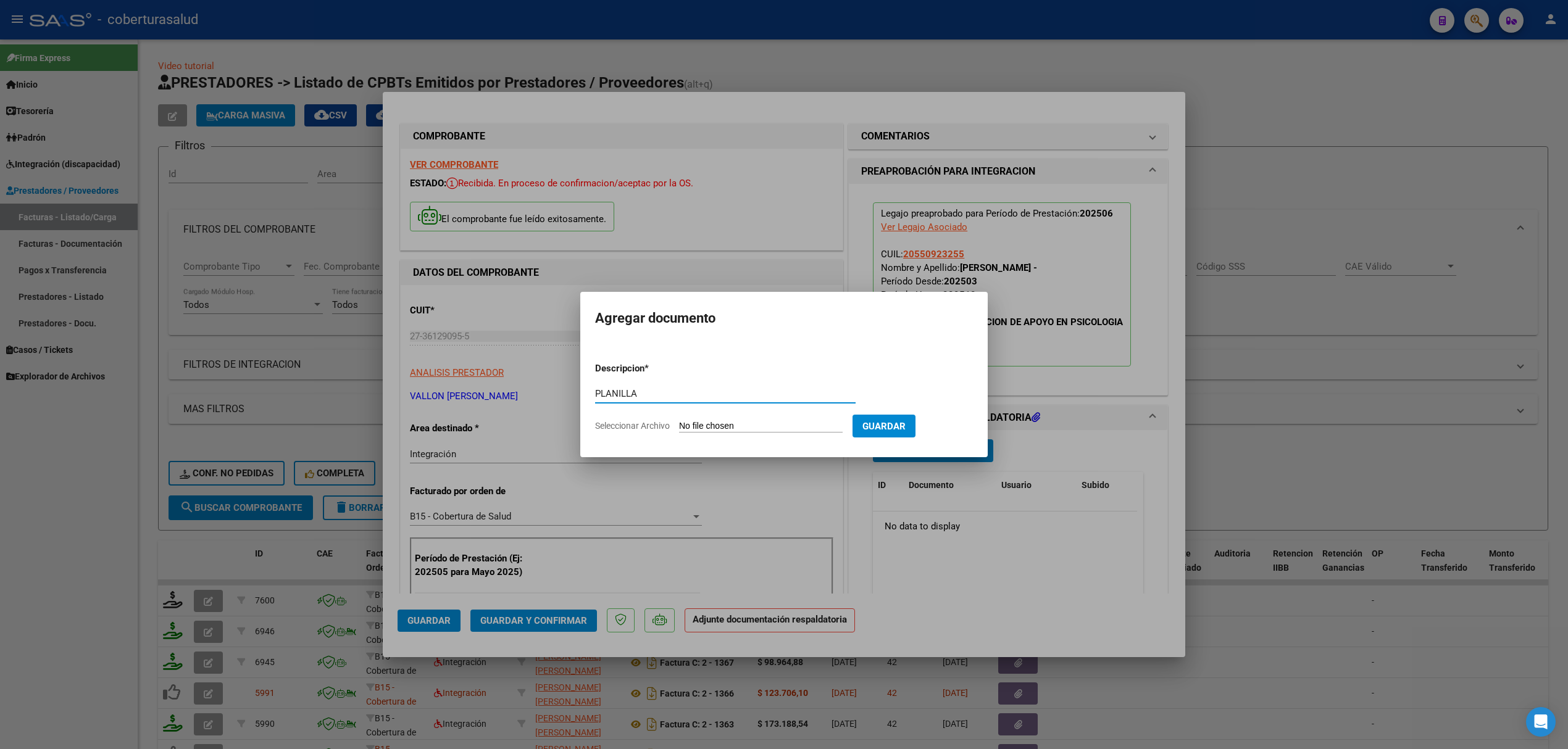
type input "PLANILLA"
click at [712, 421] on input "Seleccionar Archivo" at bounding box center [761, 426] width 163 height 12
type input "C:\fakepath\151697-2-Planilla_de_Asistencia.pdf"
click at [962, 435] on button "Guardar" at bounding box center [948, 426] width 63 height 23
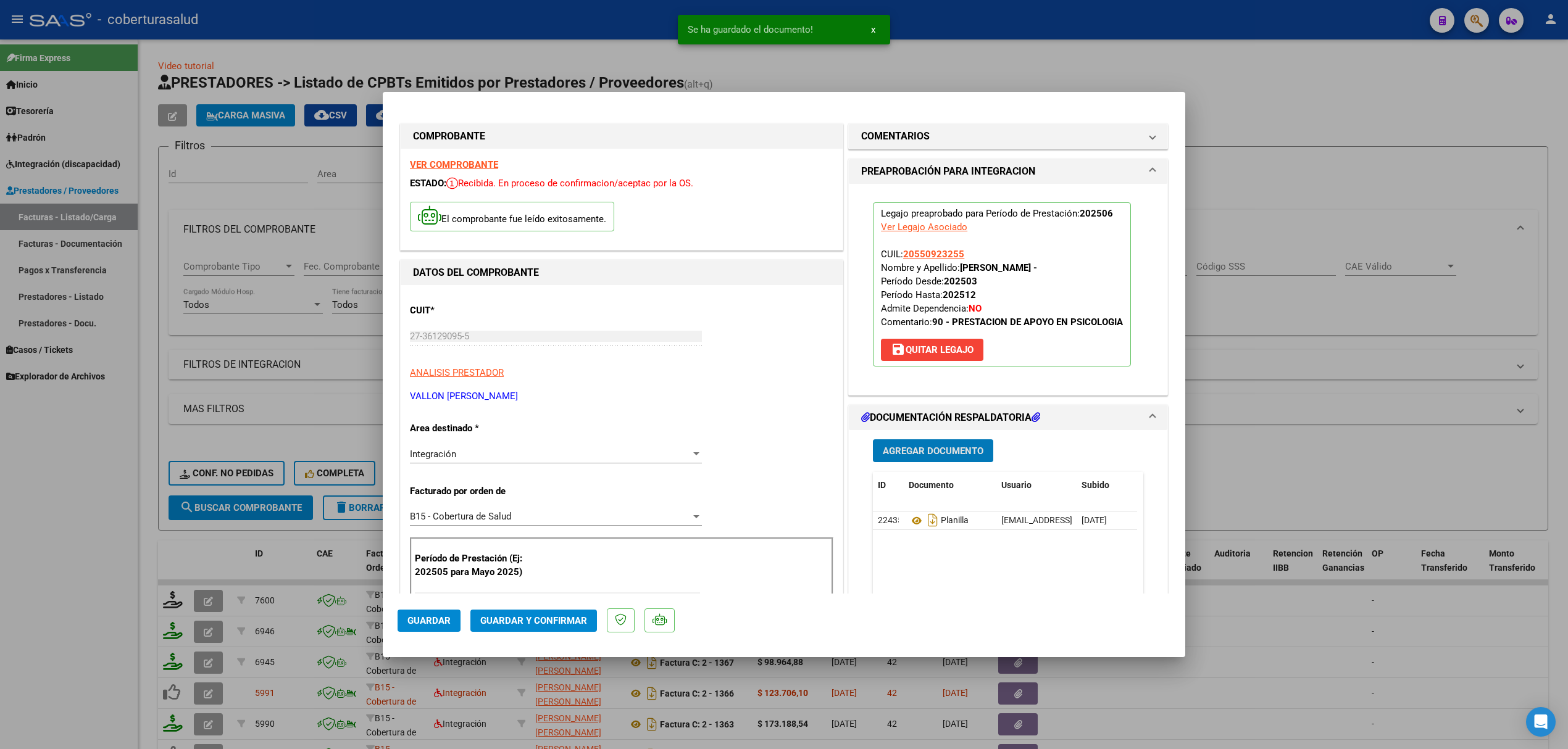
click at [916, 452] on span "Agregar Documento" at bounding box center [933, 451] width 100 height 11
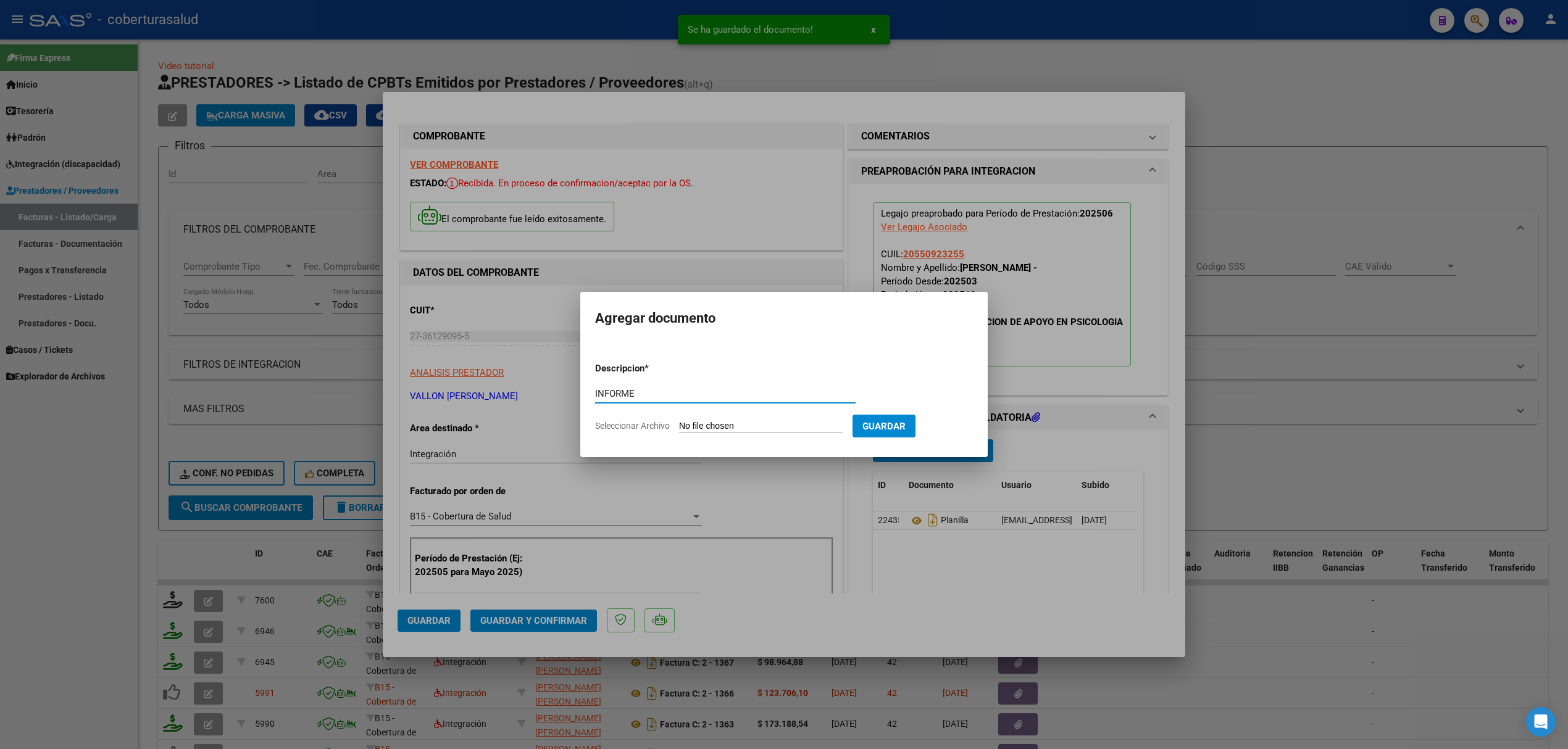
type input "INFORME"
click at [797, 428] on input "Seleccionar Archivo" at bounding box center [761, 426] width 163 height 12
click at [1060, 435] on div at bounding box center [784, 374] width 1568 height 749
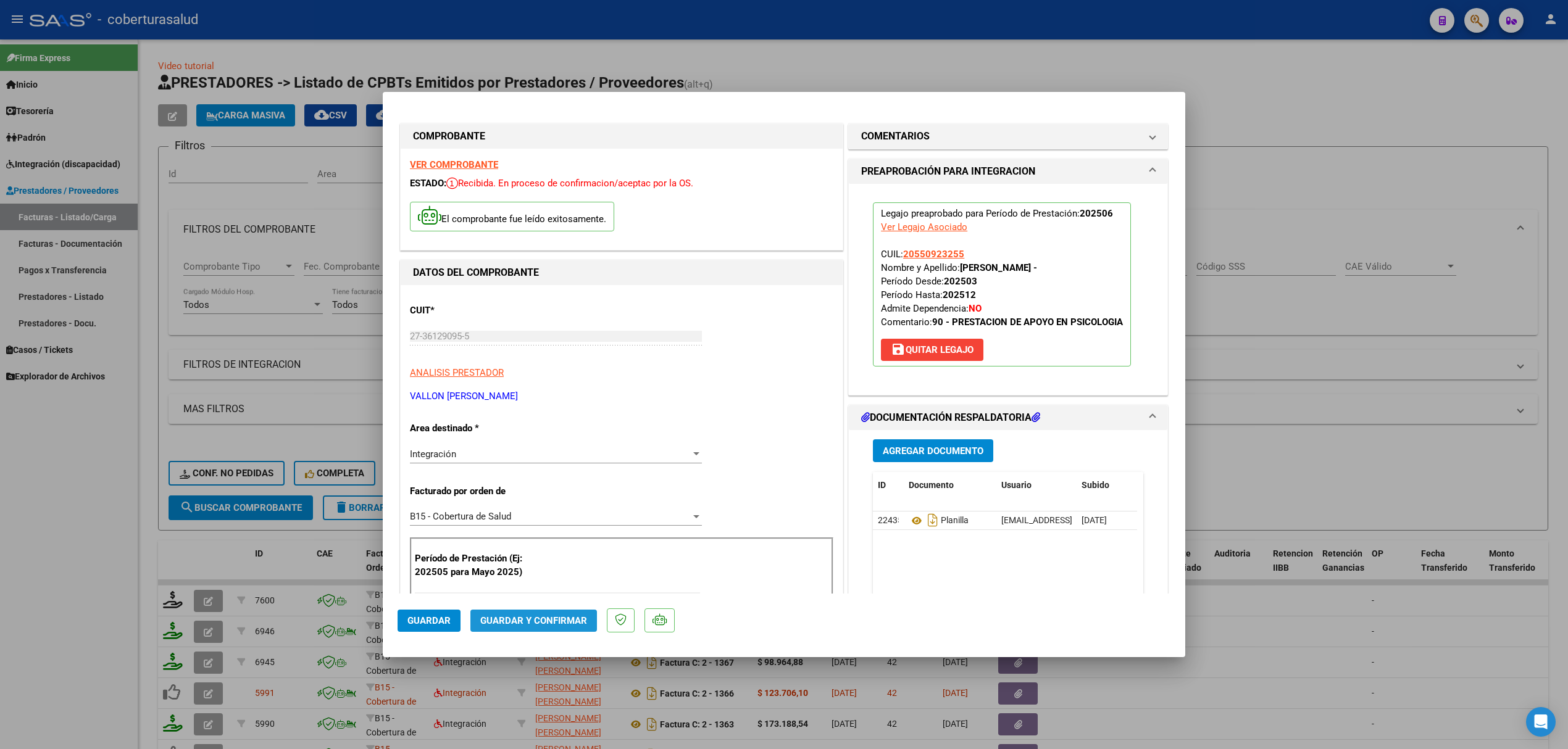
click at [533, 621] on span "Guardar y Confirmar" at bounding box center [533, 621] width 106 height 11
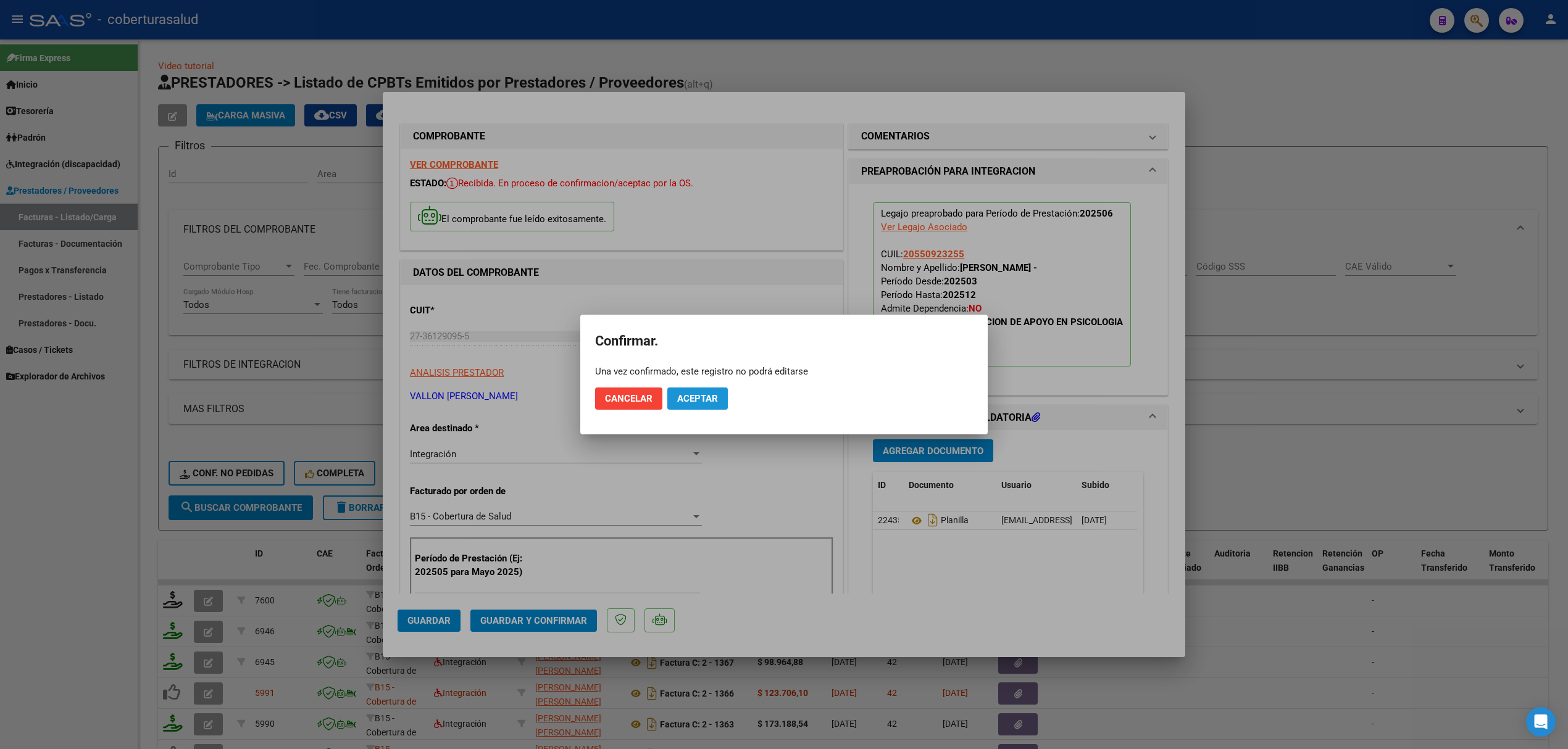
click at [705, 408] on button "Aceptar" at bounding box center [697, 398] width 60 height 22
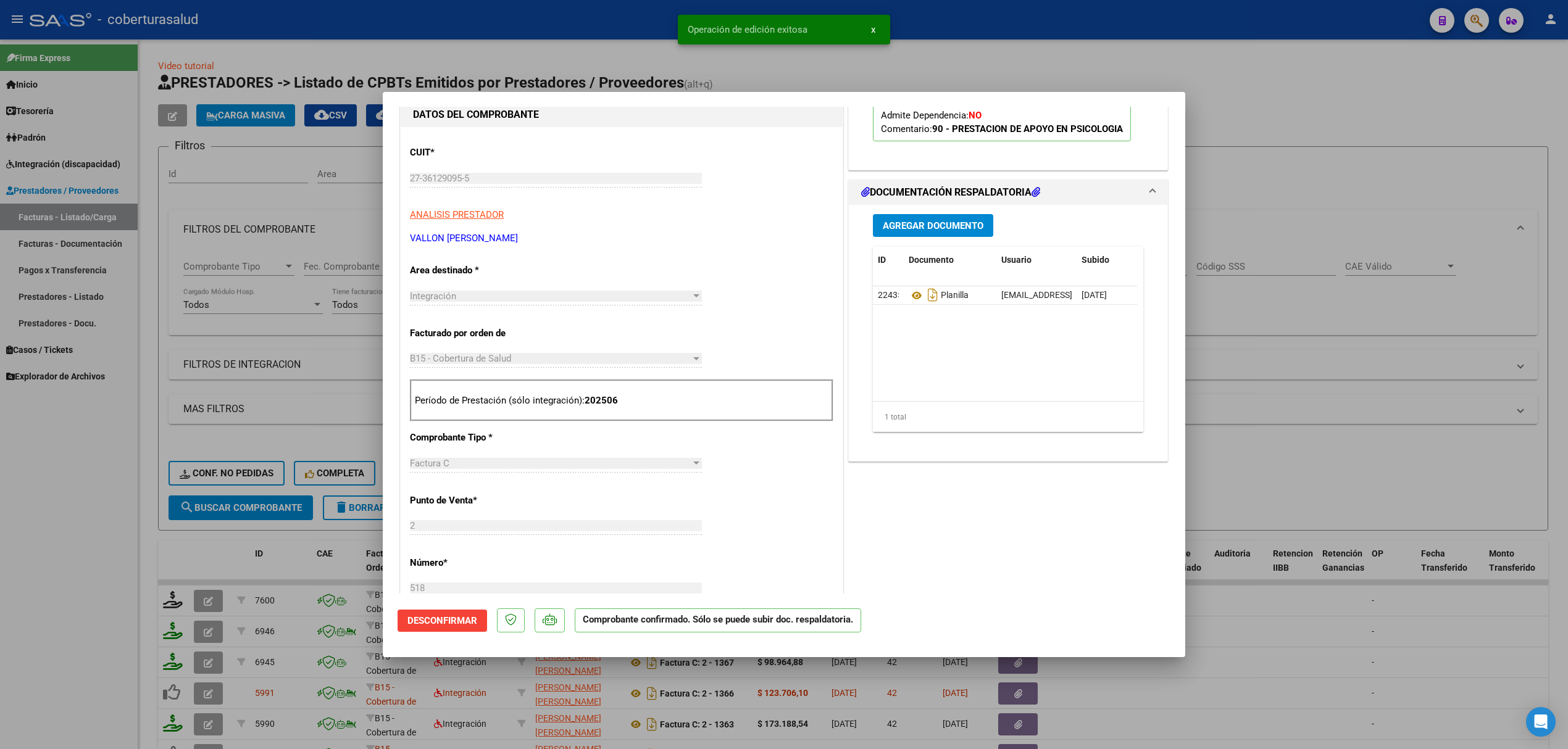
scroll to position [164, 0]
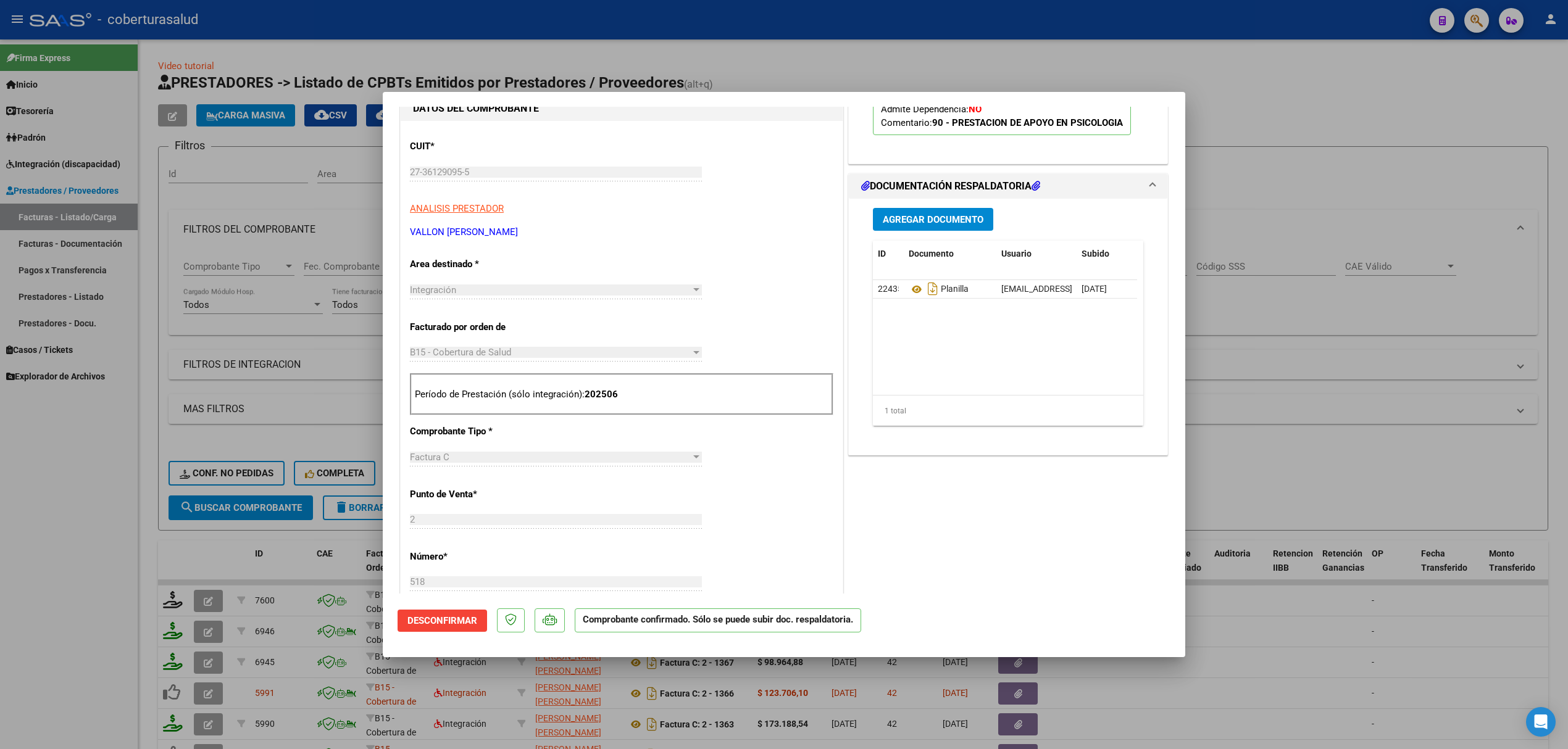
click at [259, 555] on div at bounding box center [784, 374] width 1568 height 749
type input "$ 0,00"
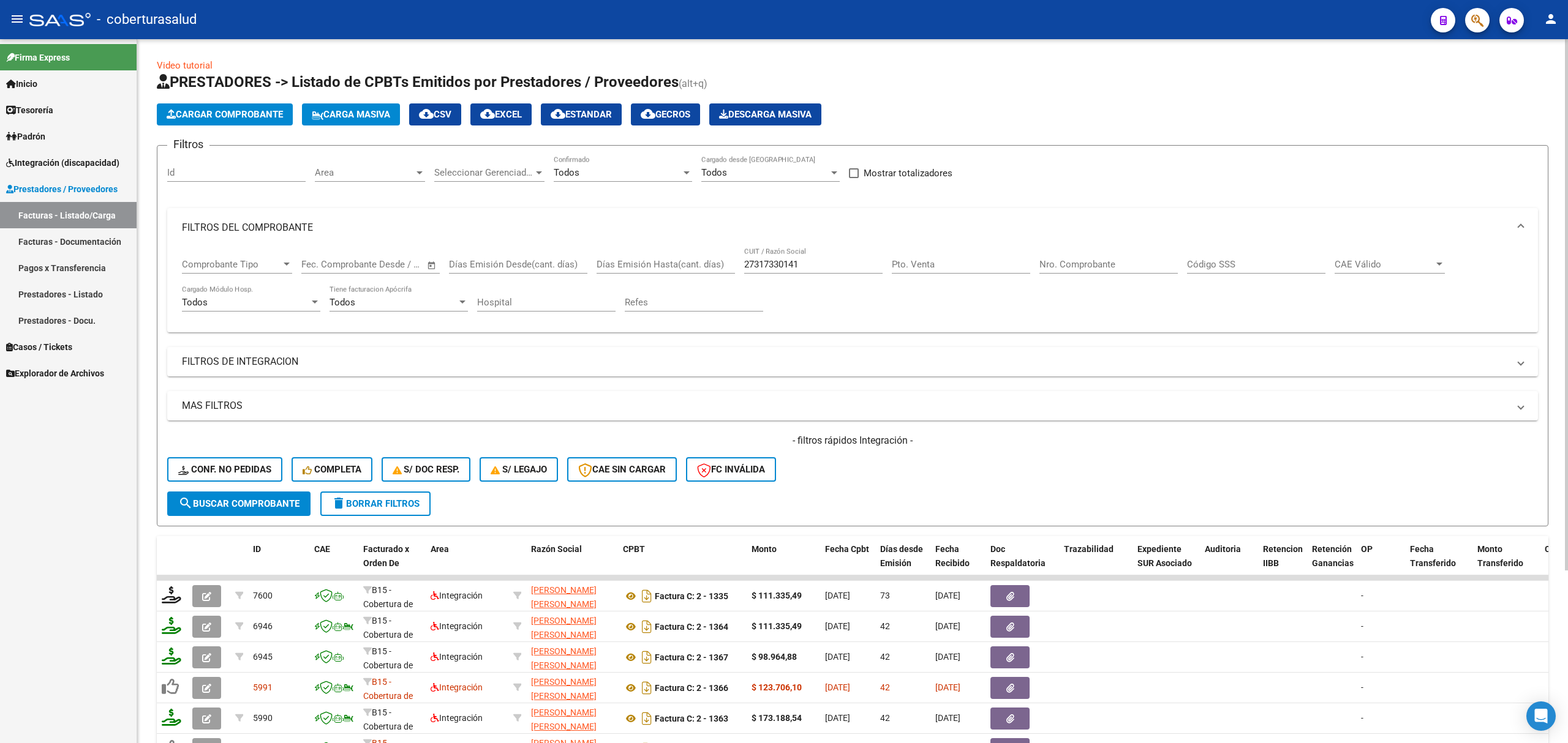
click at [230, 510] on button "search Buscar Comprobante" at bounding box center [239, 504] width 143 height 25
click at [747, 267] on input "27317330141" at bounding box center [813, 264] width 138 height 11
click at [240, 499] on span "search Buscar Comprobante" at bounding box center [239, 504] width 121 height 11
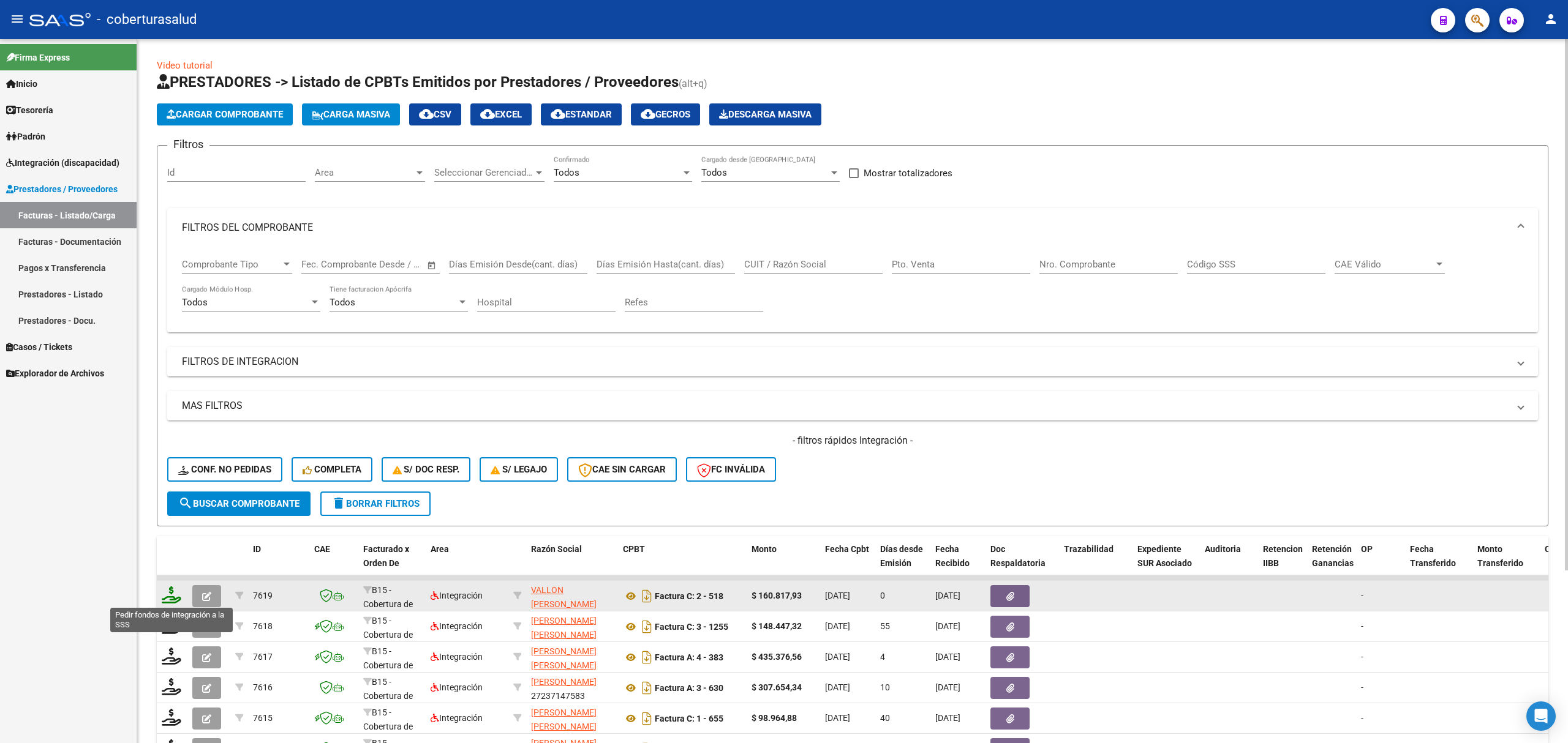
click at [172, 601] on icon at bounding box center [171, 595] width 20 height 17
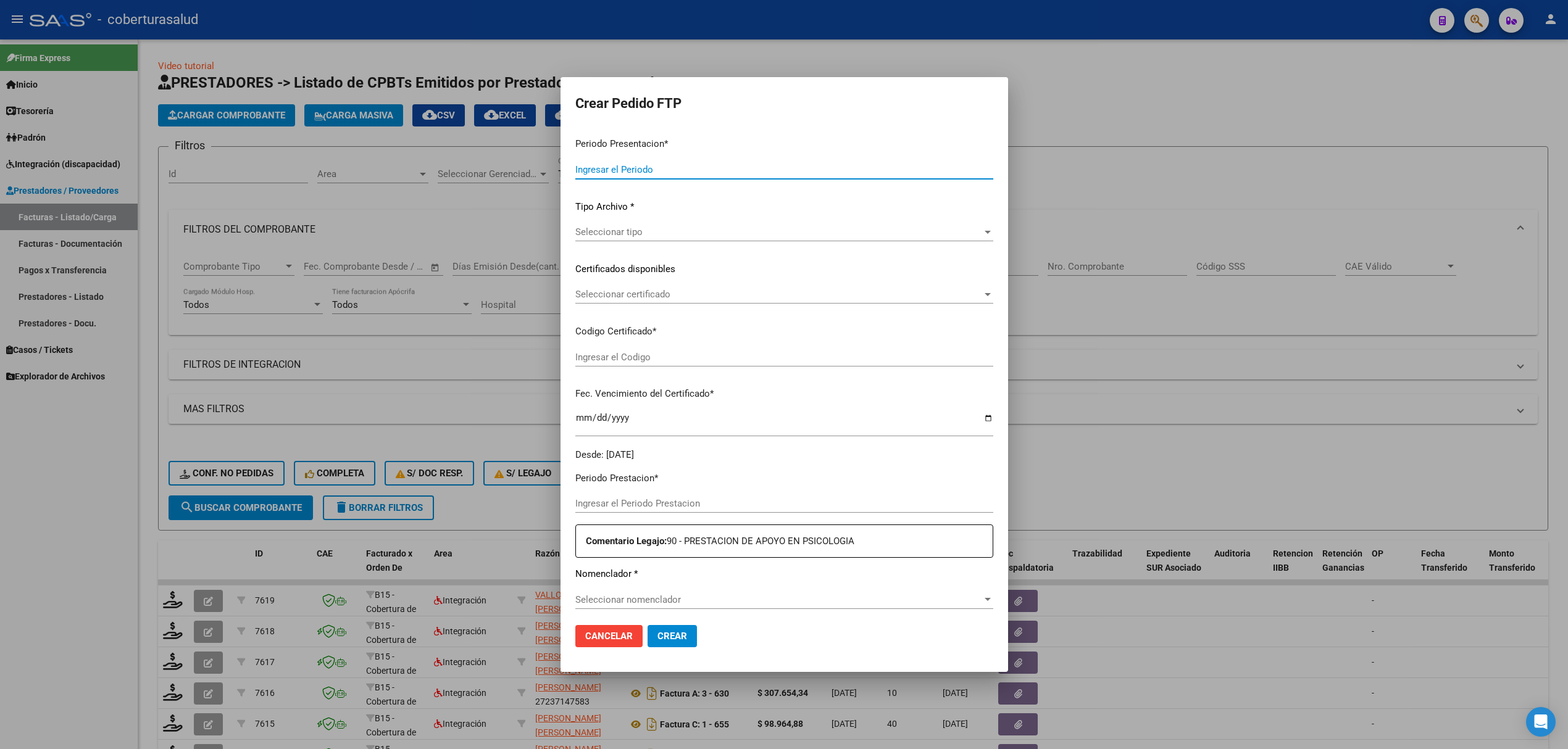
type input "202508"
type input "202506"
type input "$ 160.817,93"
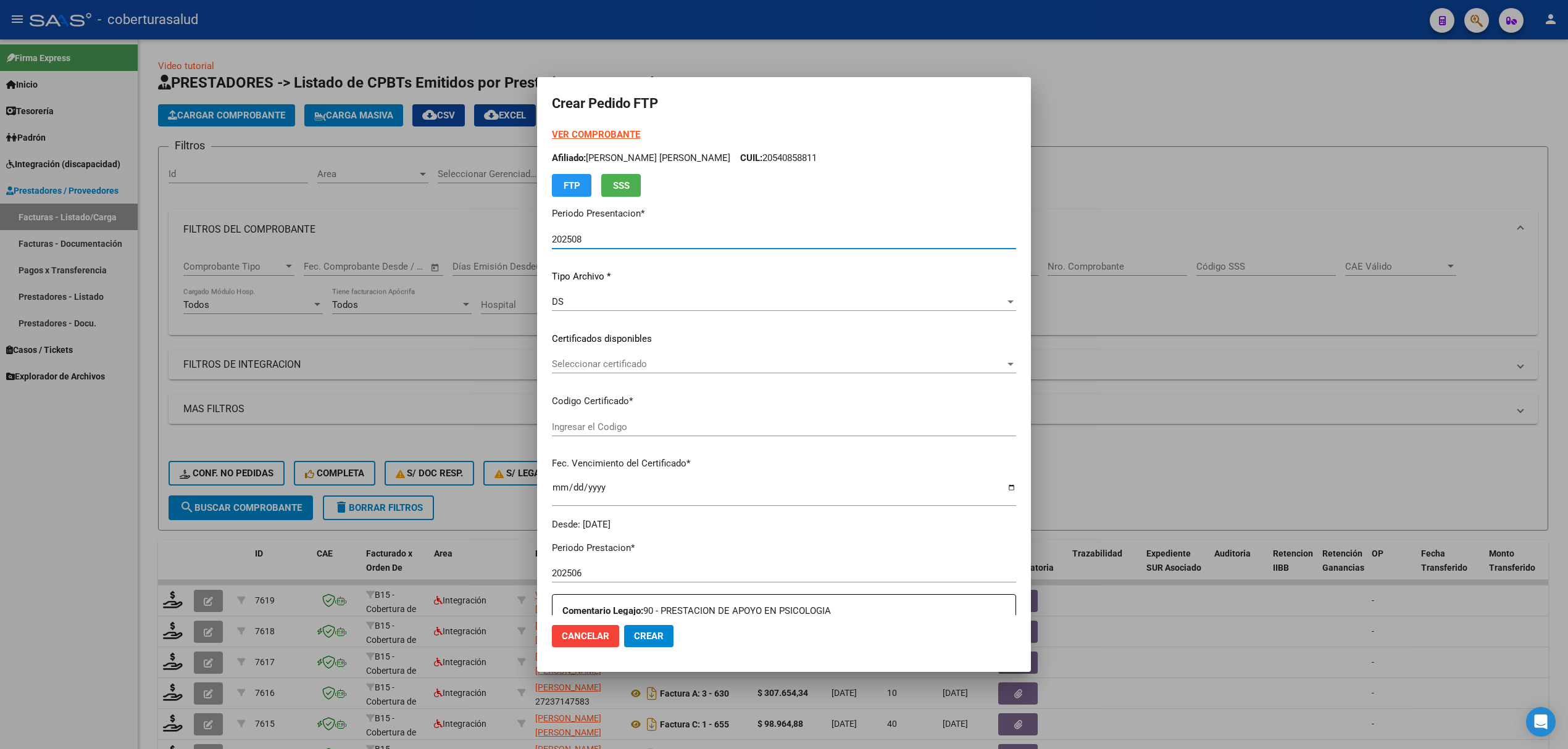
type input "ARG02000550926252021102620261026SAL123"
type input "2026-10-26"
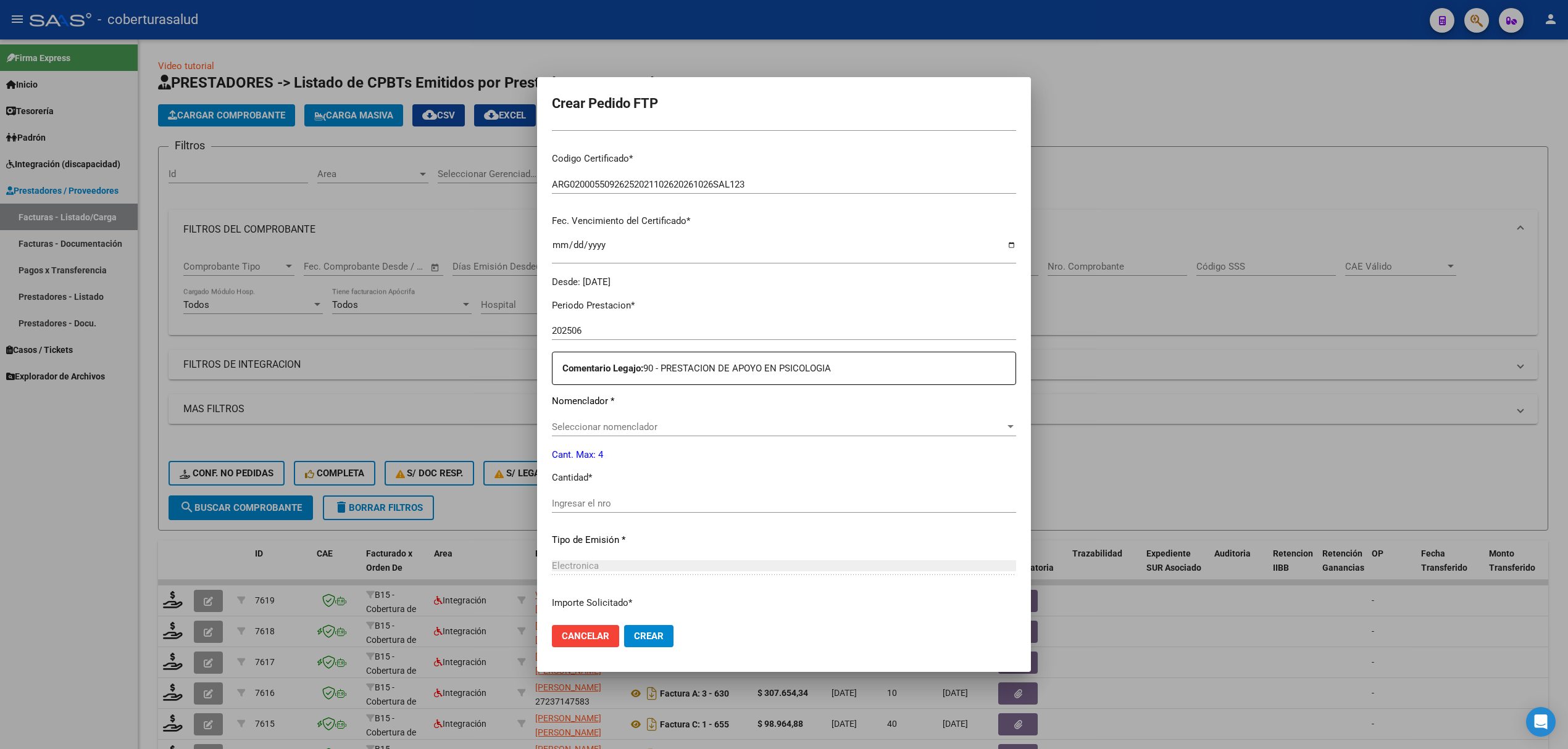
scroll to position [246, 0]
click at [620, 424] on span "Seleccionar nomenclador" at bounding box center [778, 423] width 453 height 11
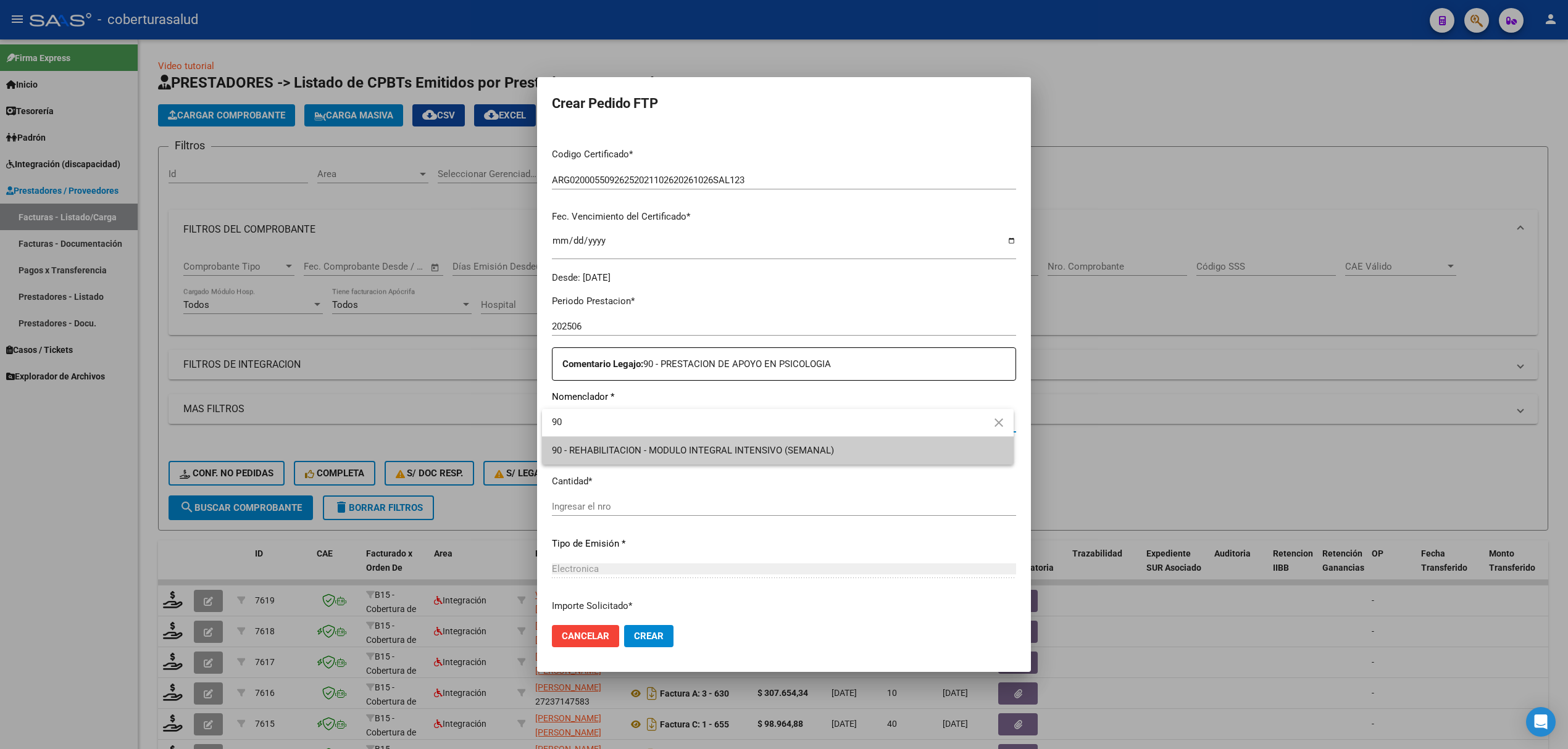
type input "90"
click at [604, 447] on span "90 - REHABILITACION - MODULO INTEGRAL INTENSIVO (SEMANAL)" at bounding box center [692, 450] width 282 height 11
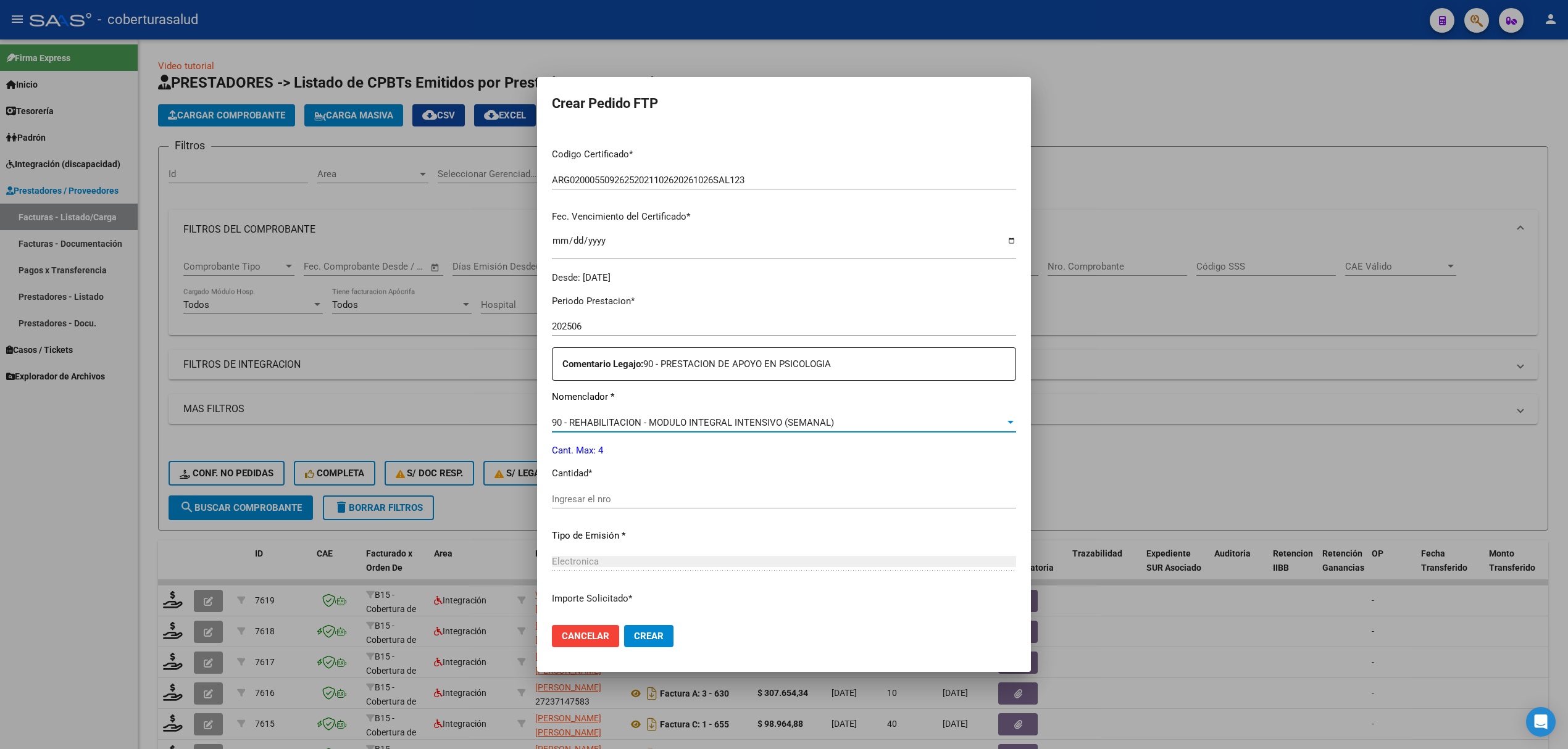
click at [607, 497] on input "Ingresar el nro" at bounding box center [784, 499] width 464 height 11
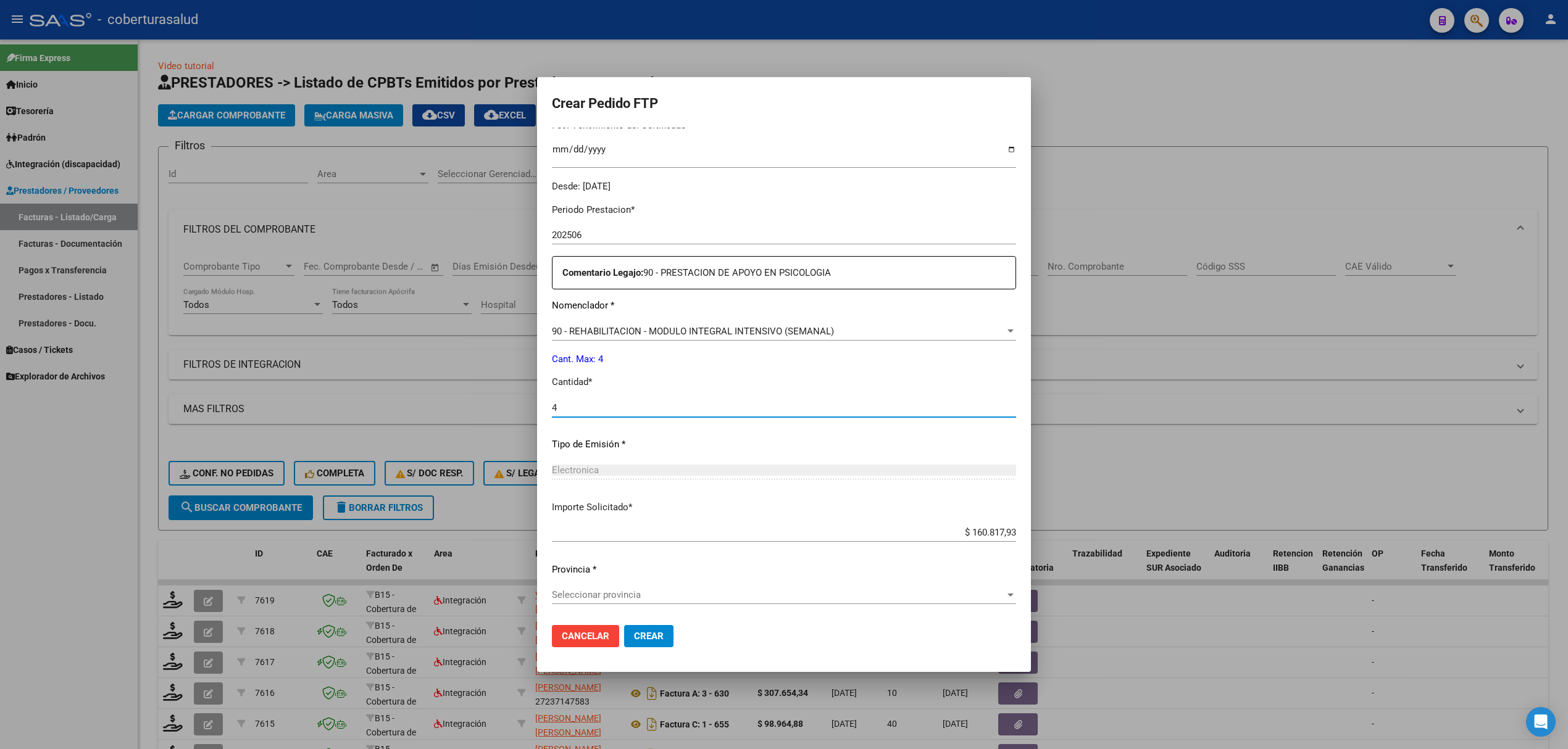
scroll to position [338, 0]
type input "4"
click at [642, 630] on span "Crear" at bounding box center [648, 636] width 30 height 11
click at [647, 595] on span "Seleccionar provincia" at bounding box center [778, 594] width 453 height 11
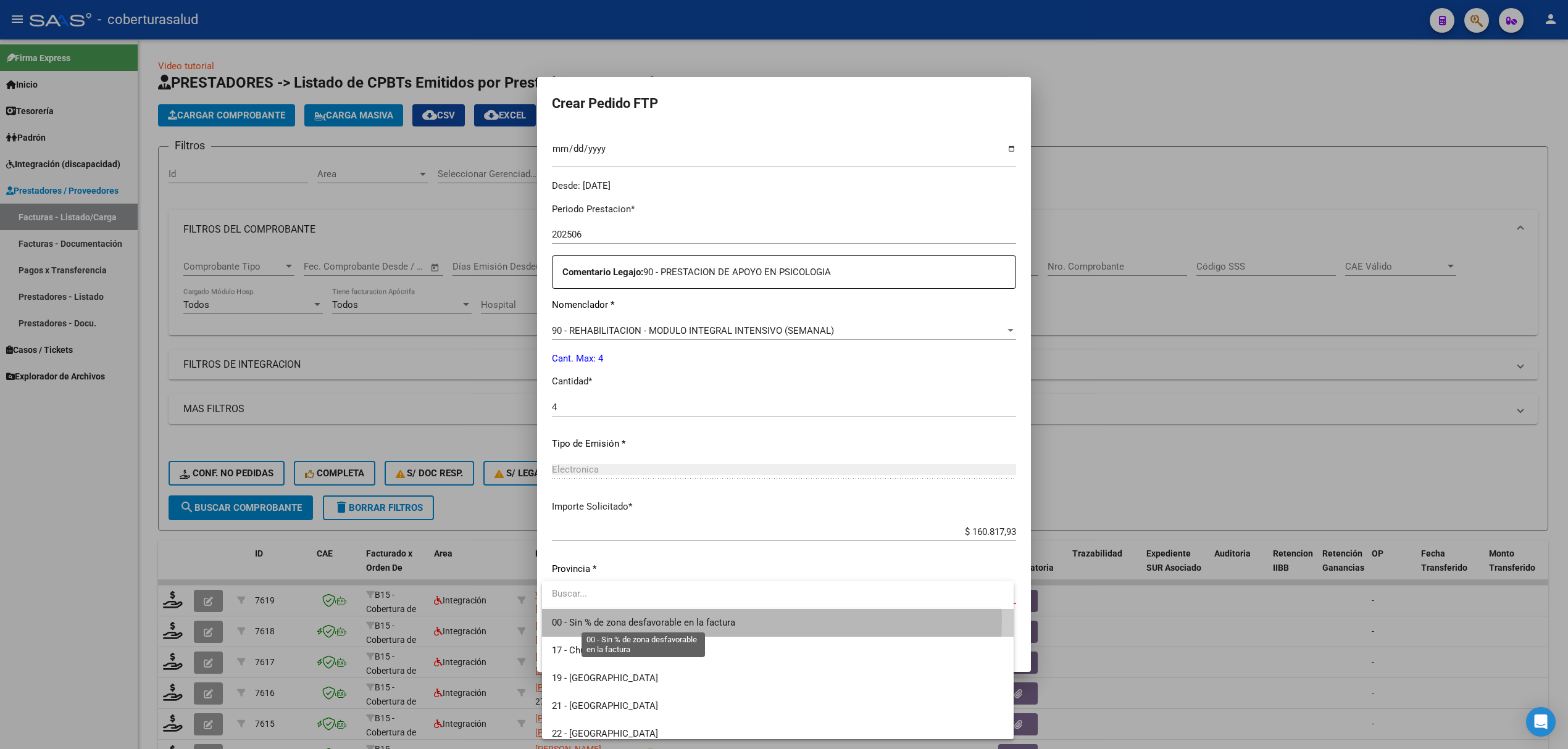
click at [611, 621] on span "00 - Sin % de zona desfavorable en la factura" at bounding box center [643, 623] width 183 height 11
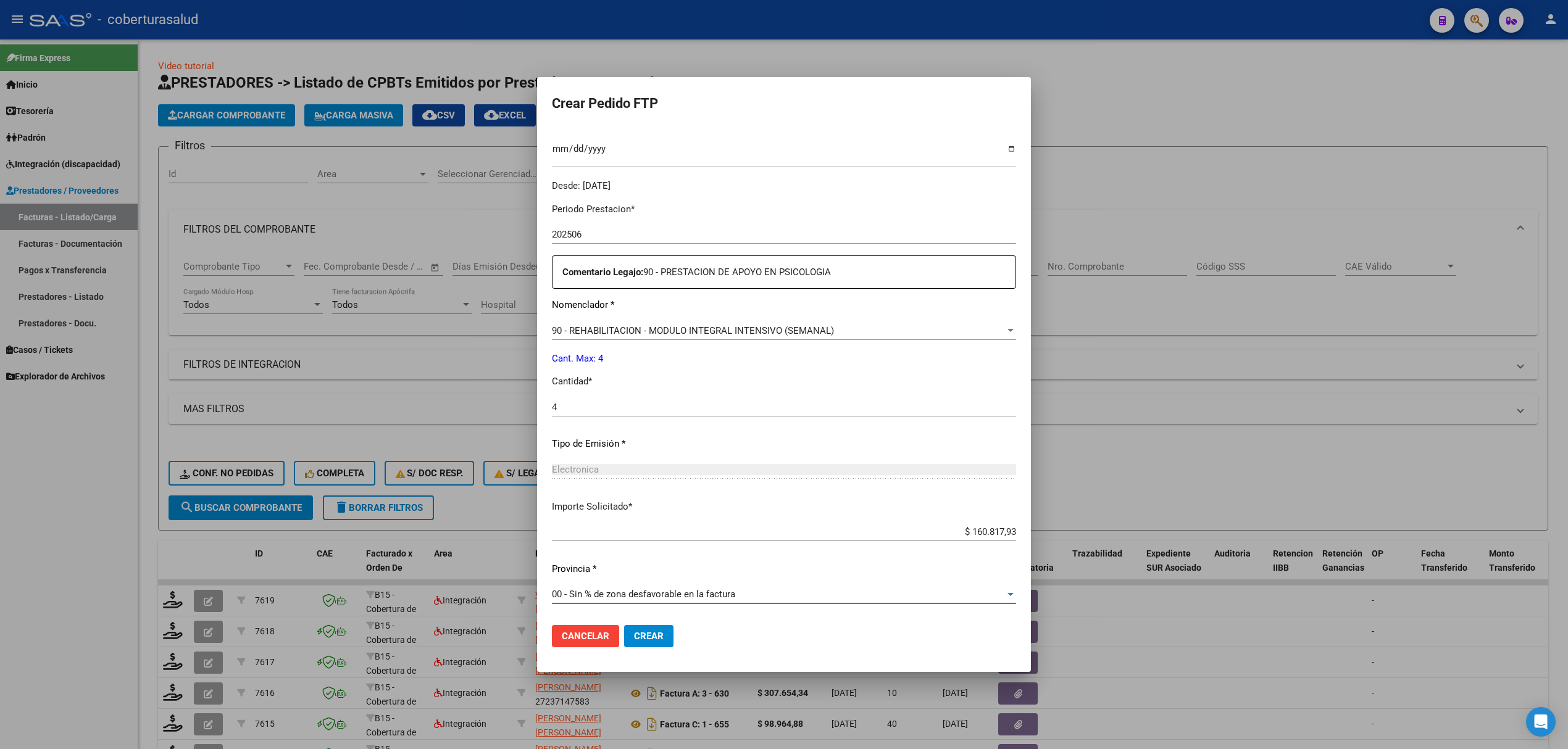
click at [634, 633] on span "Crear" at bounding box center [648, 636] width 30 height 11
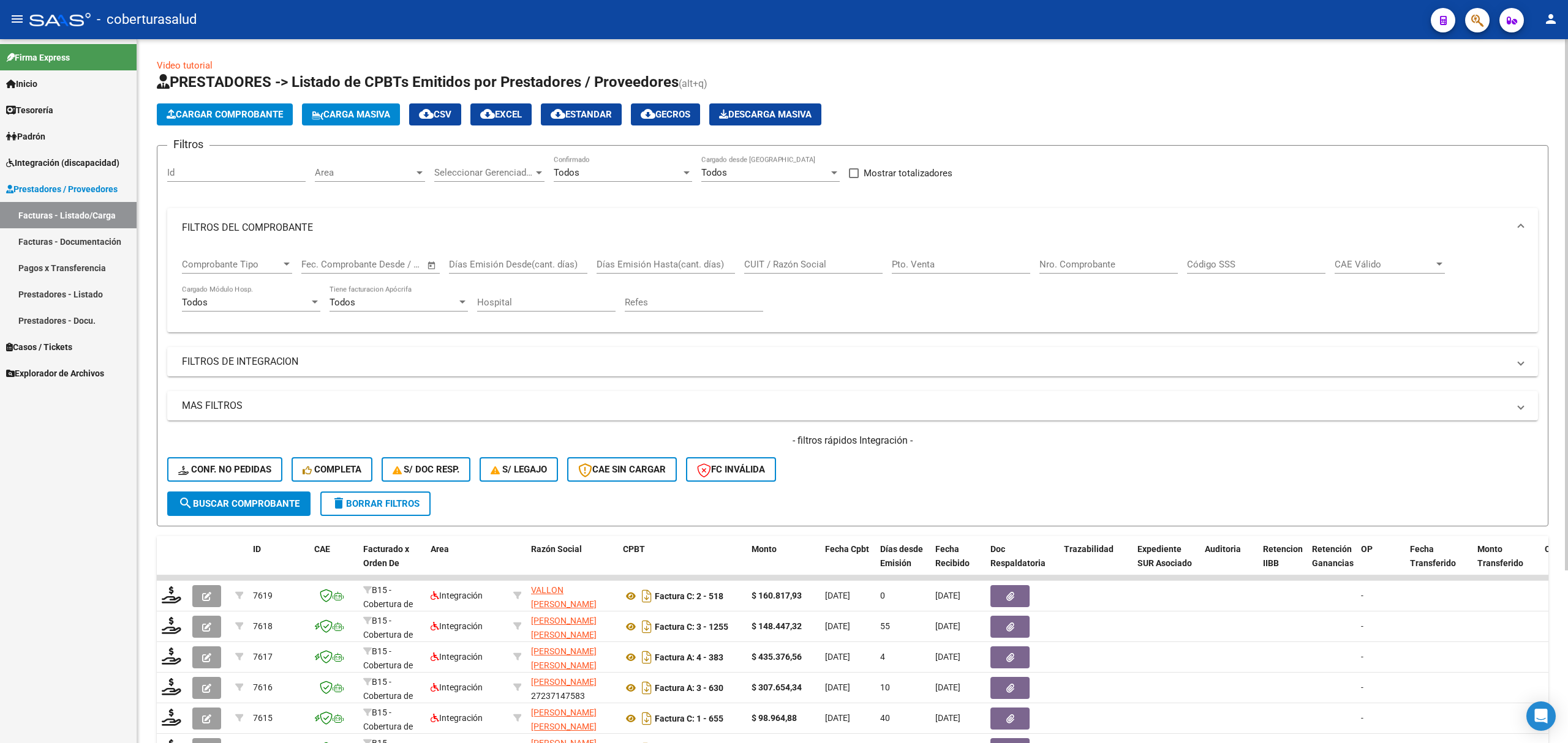
click at [190, 114] on span "Cargar Comprobante" at bounding box center [224, 114] width 117 height 11
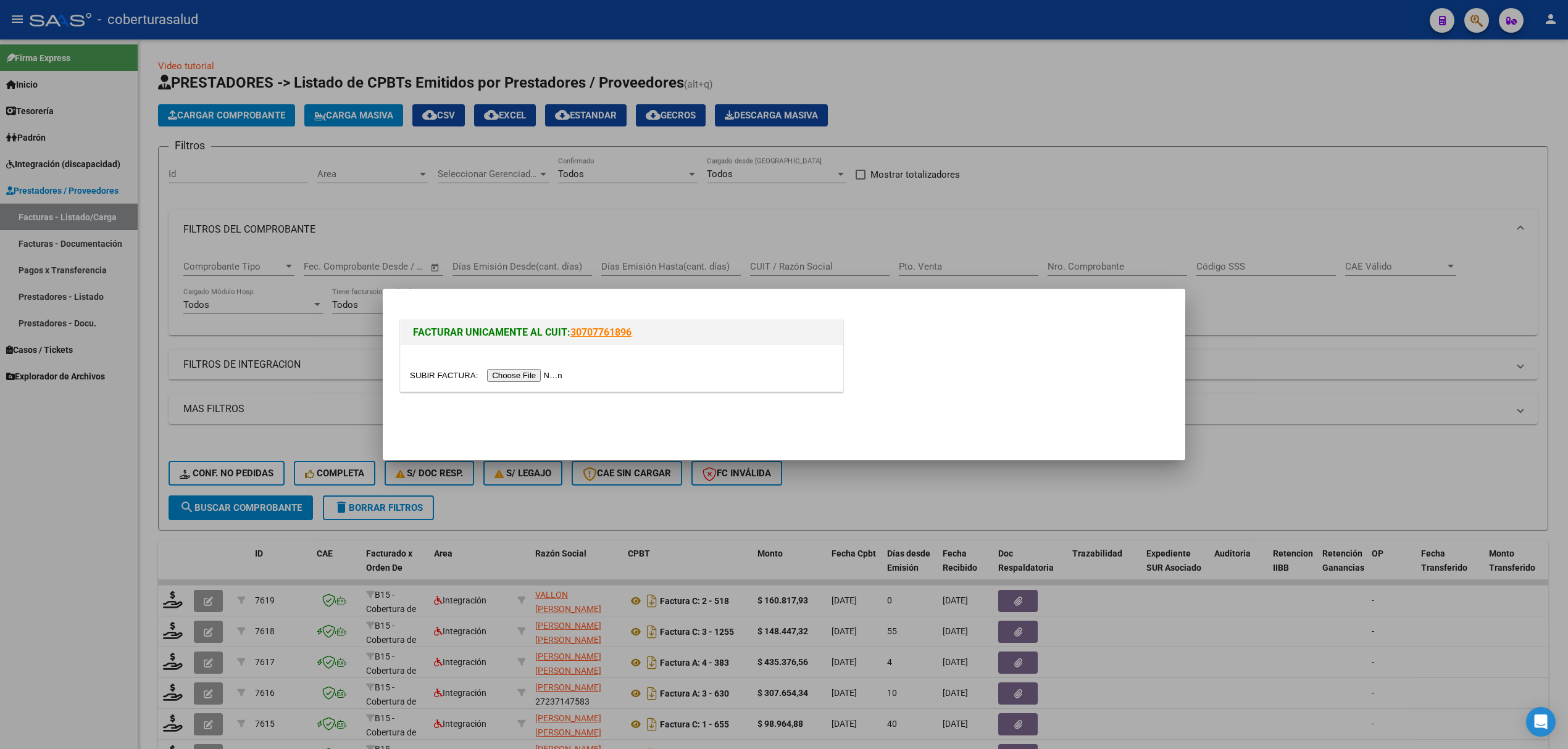
click at [524, 378] on input "file" at bounding box center [488, 375] width 156 height 13
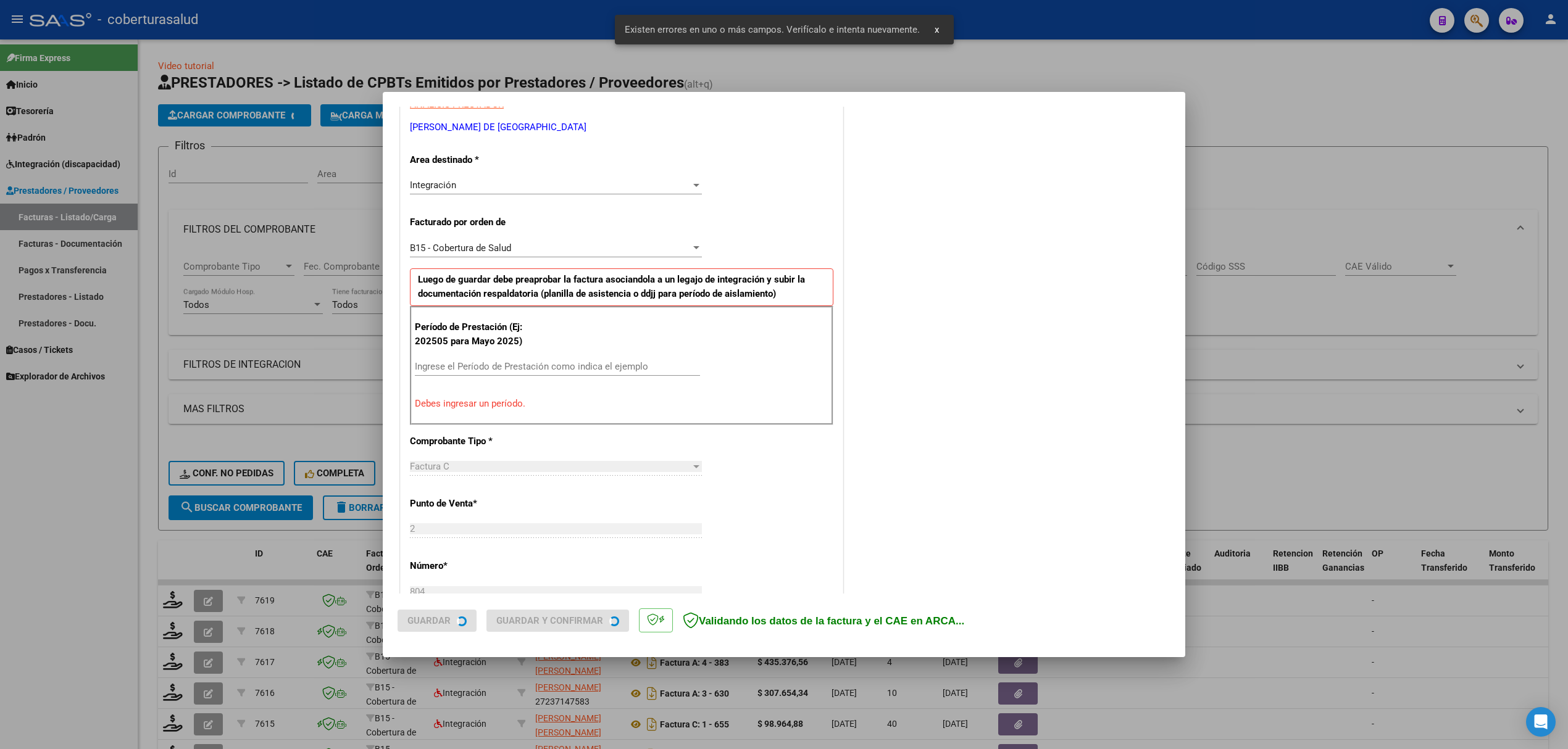
scroll to position [250, 0]
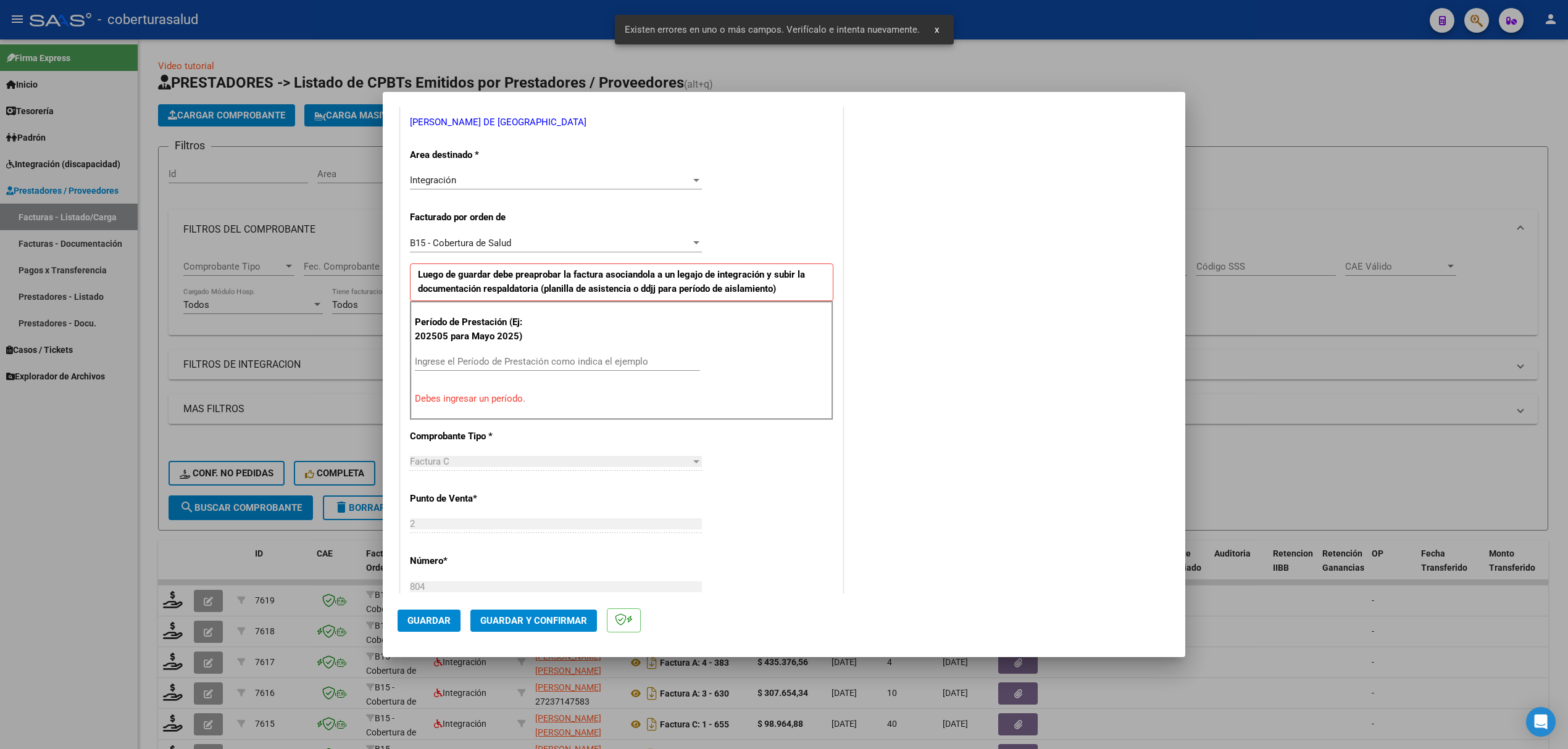
click at [462, 356] on div "Ingrese el Período de Prestación como indica el ejemplo" at bounding box center [557, 361] width 285 height 19
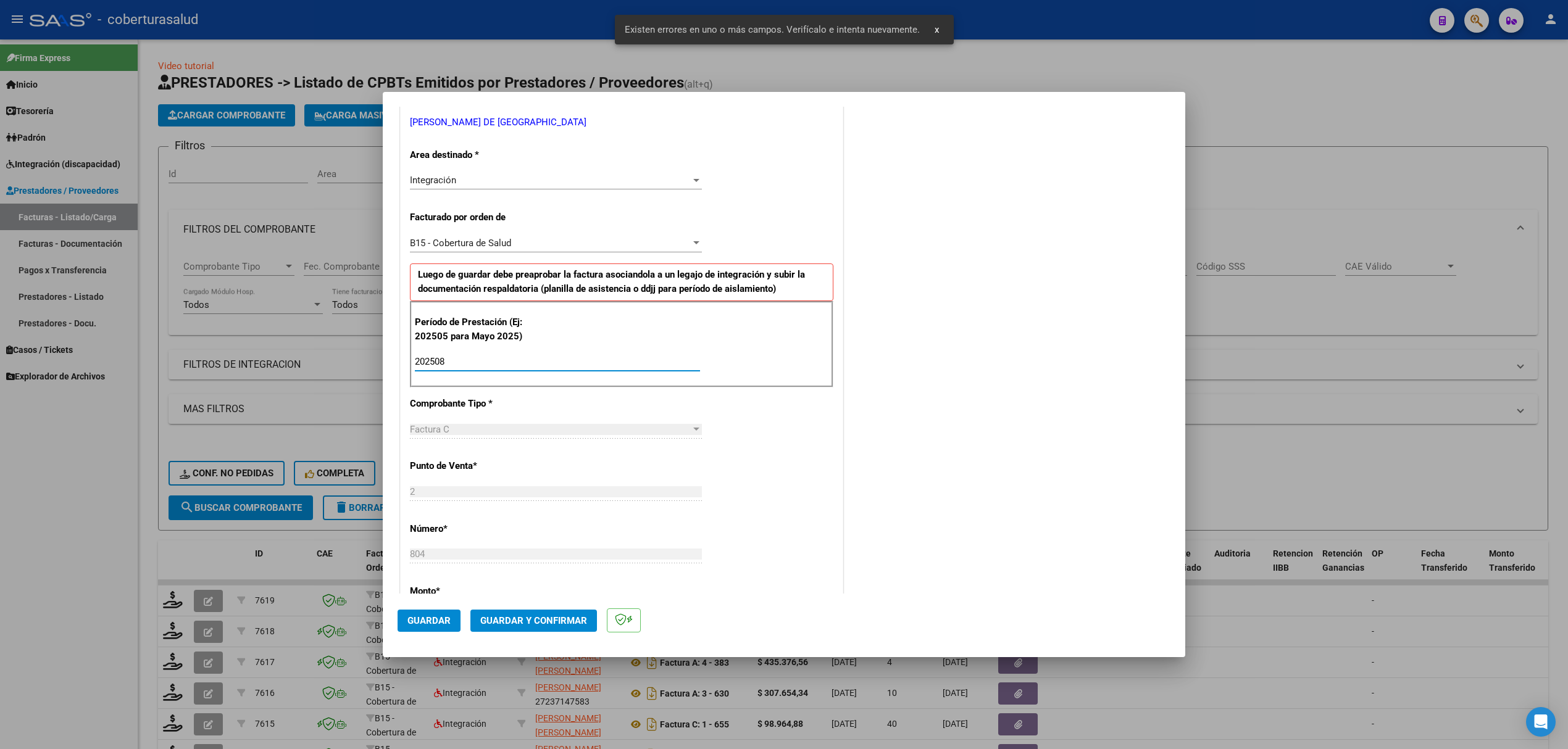
type input "202508"
click at [426, 623] on span "Guardar" at bounding box center [429, 621] width 43 height 11
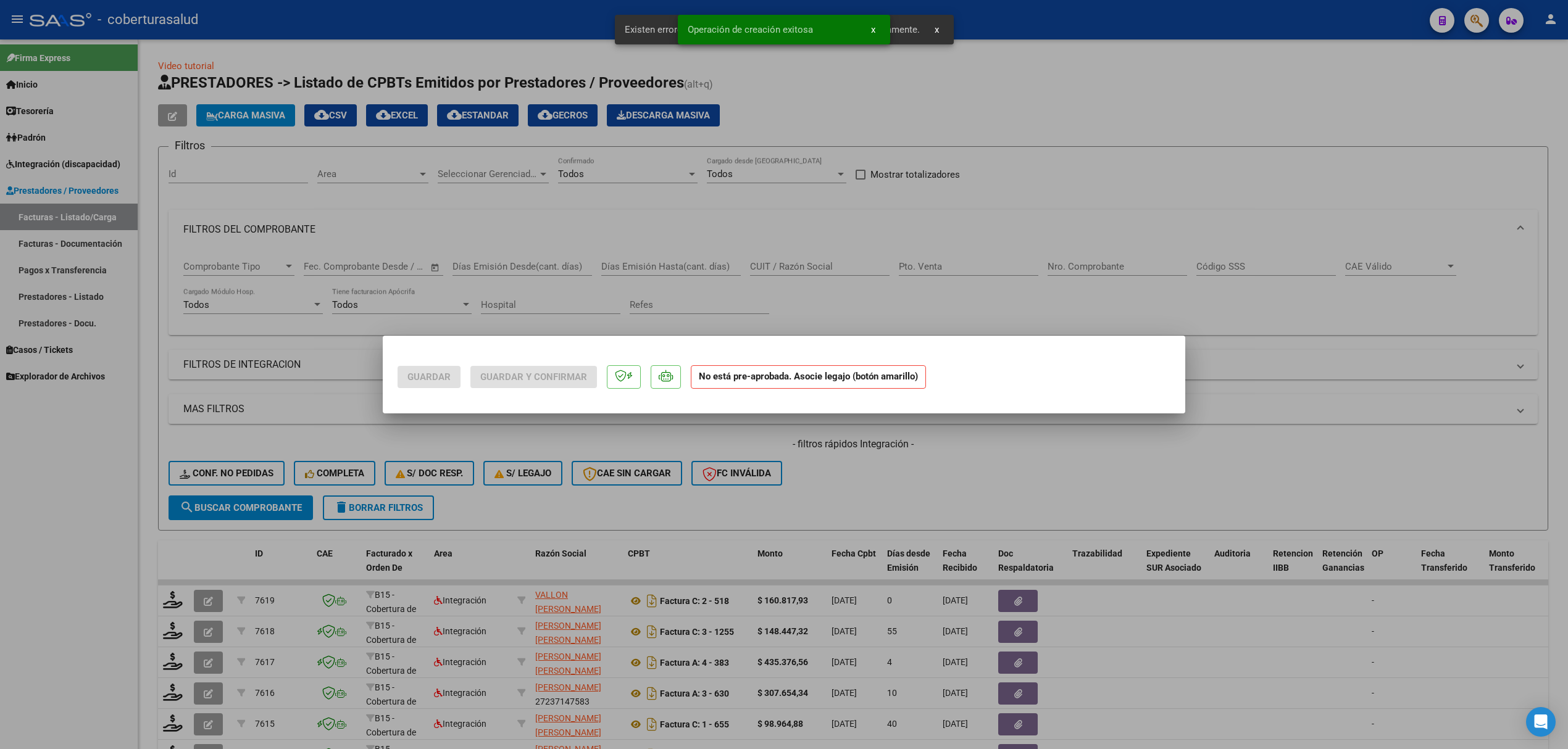
scroll to position [0, 0]
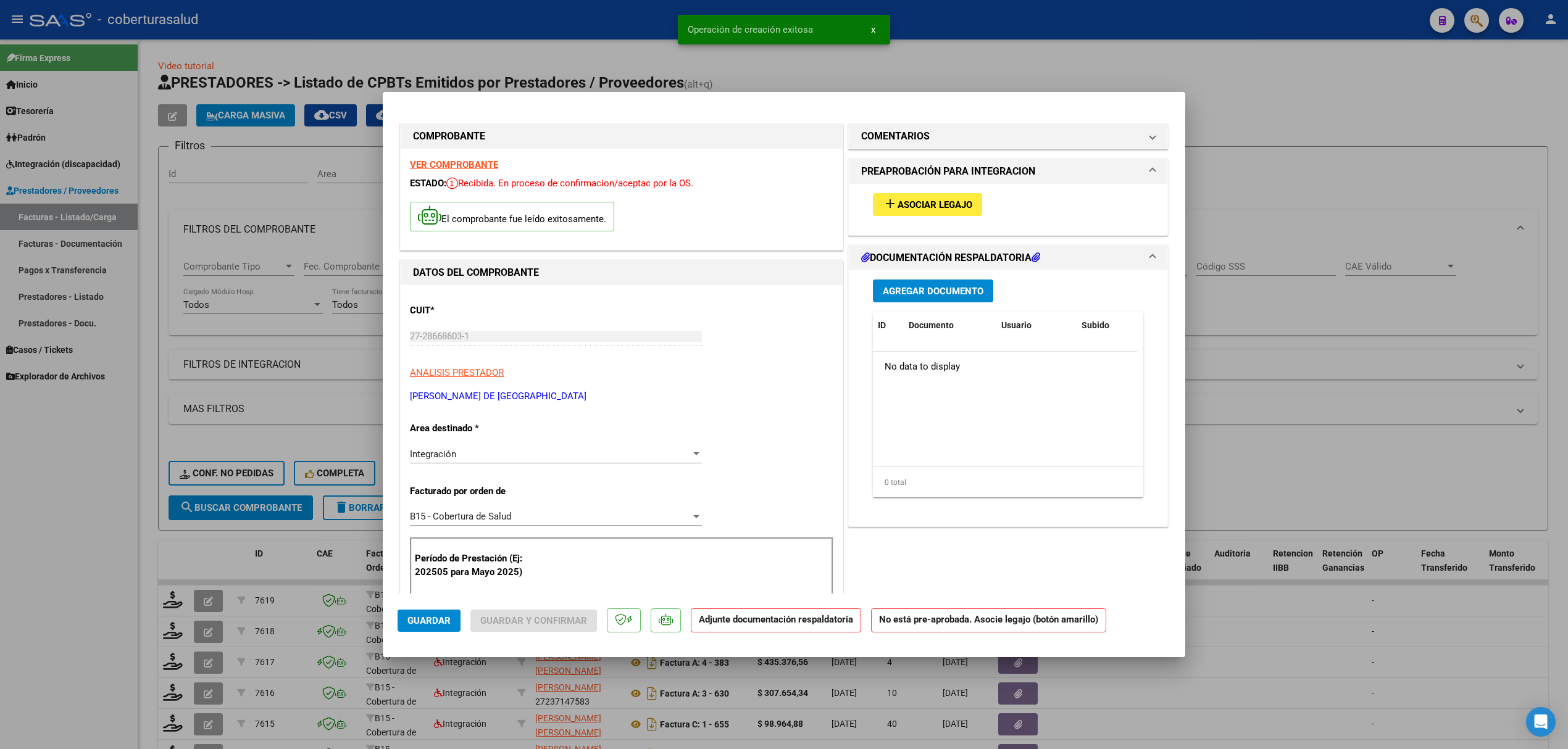
click at [898, 200] on span "Asociar Legajo" at bounding box center [935, 205] width 75 height 11
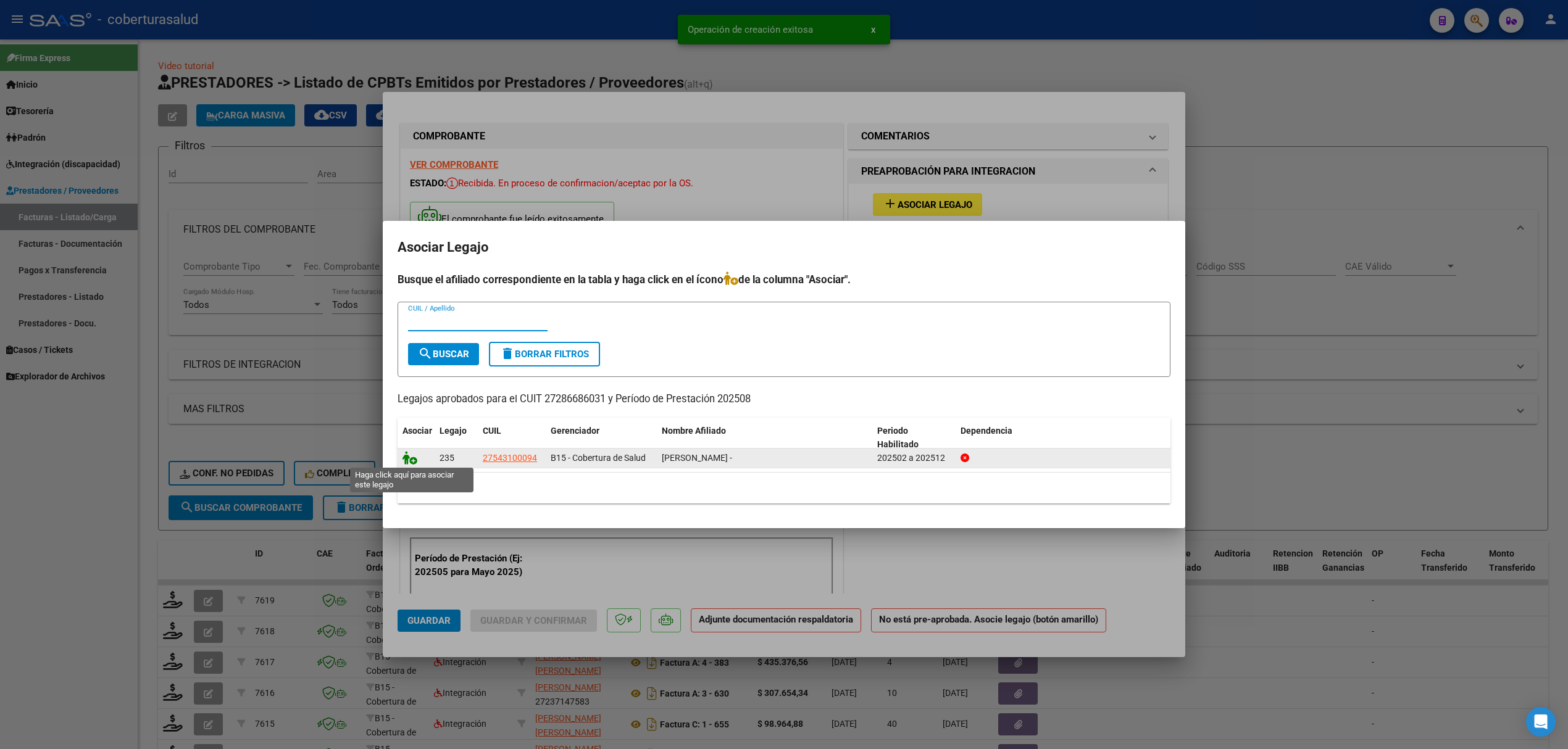
click at [407, 459] on icon at bounding box center [410, 458] width 15 height 14
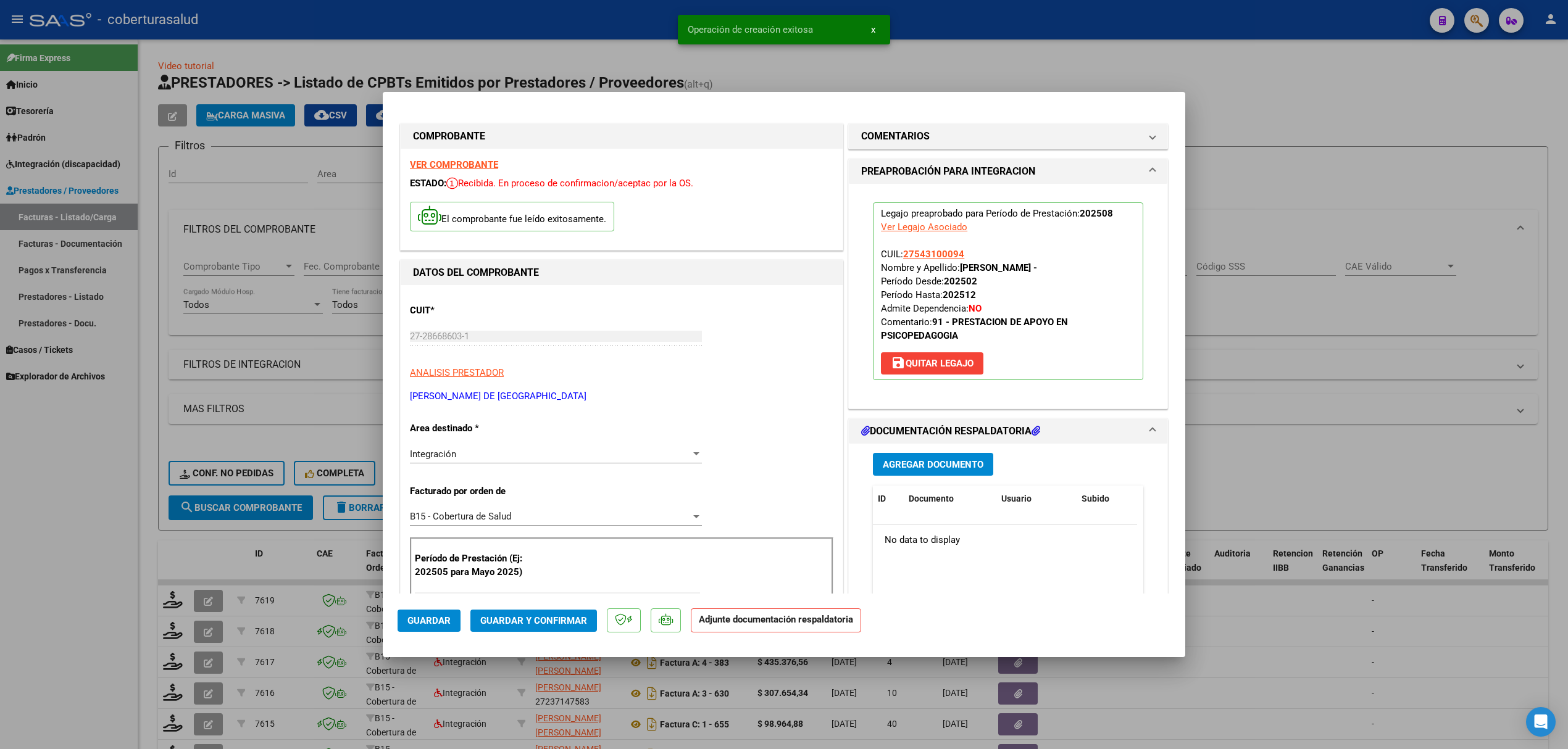
click at [916, 440] on mat-expansion-panel-header "DOCUMENTACIÓN RESPALDATORIA" at bounding box center [1008, 431] width 319 height 25
click at [913, 439] on h1 "DOCUMENTACIÓN RESPALDATORIA" at bounding box center [951, 431] width 179 height 15
click at [912, 460] on span "Agregar Documento" at bounding box center [933, 465] width 100 height 11
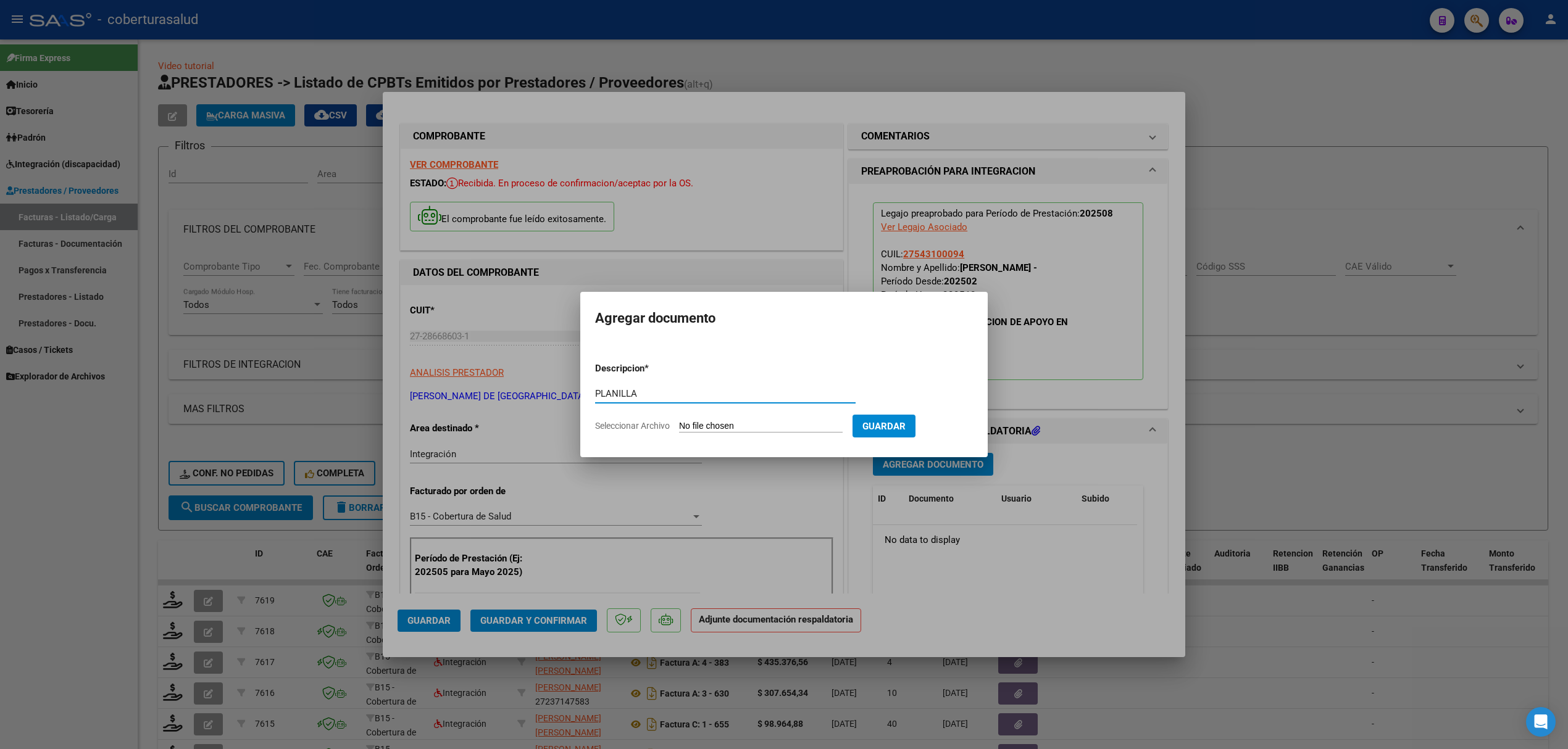
type input "PLANILLA"
click at [771, 421] on input "Seleccionar Archivo" at bounding box center [761, 426] width 163 height 12
type input "C:\fakepath\158597-4-Planilla_de_Asistencia.pdf"
click at [951, 430] on span "Guardar" at bounding box center [948, 426] width 43 height 11
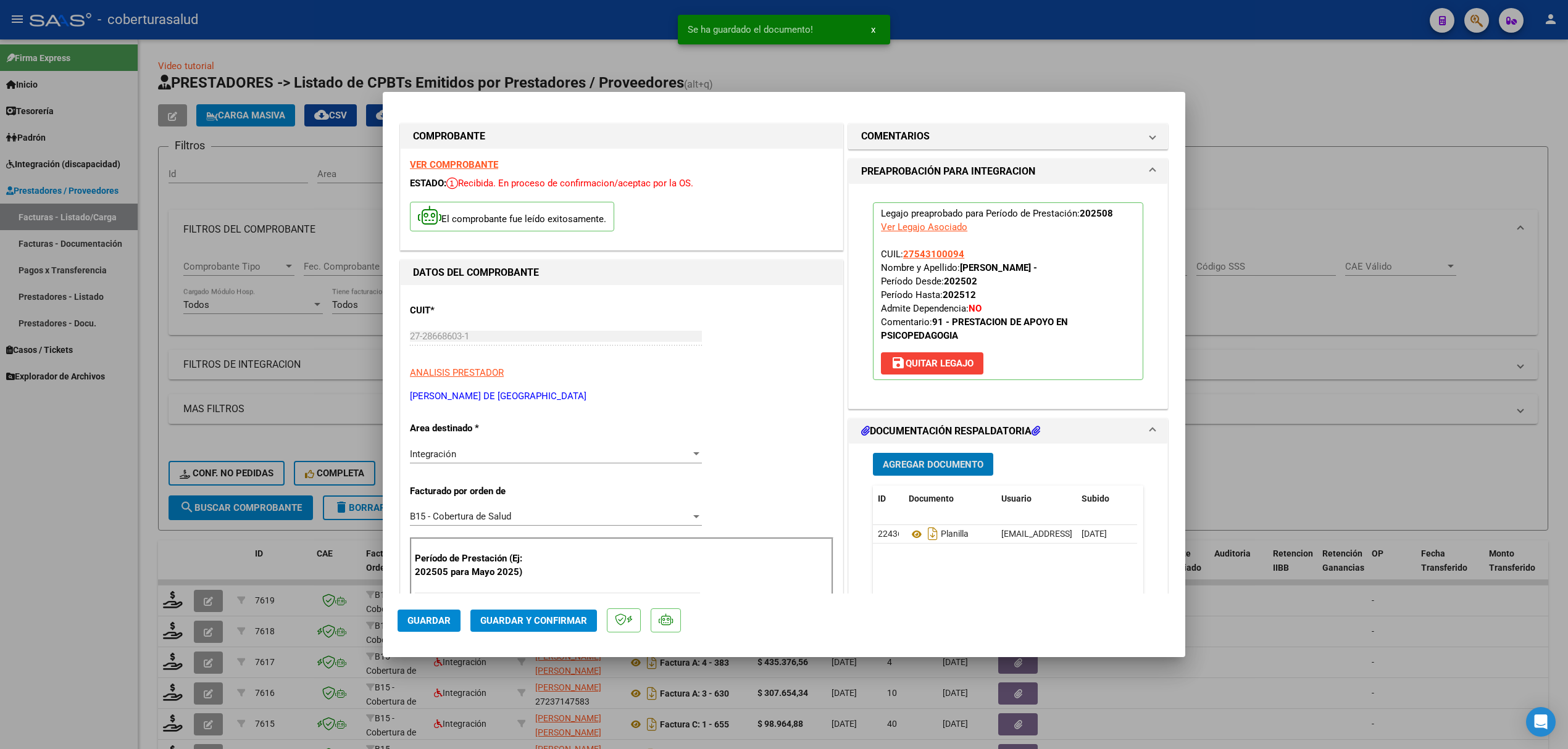
click at [505, 619] on span "Guardar y Confirmar" at bounding box center [533, 621] width 106 height 11
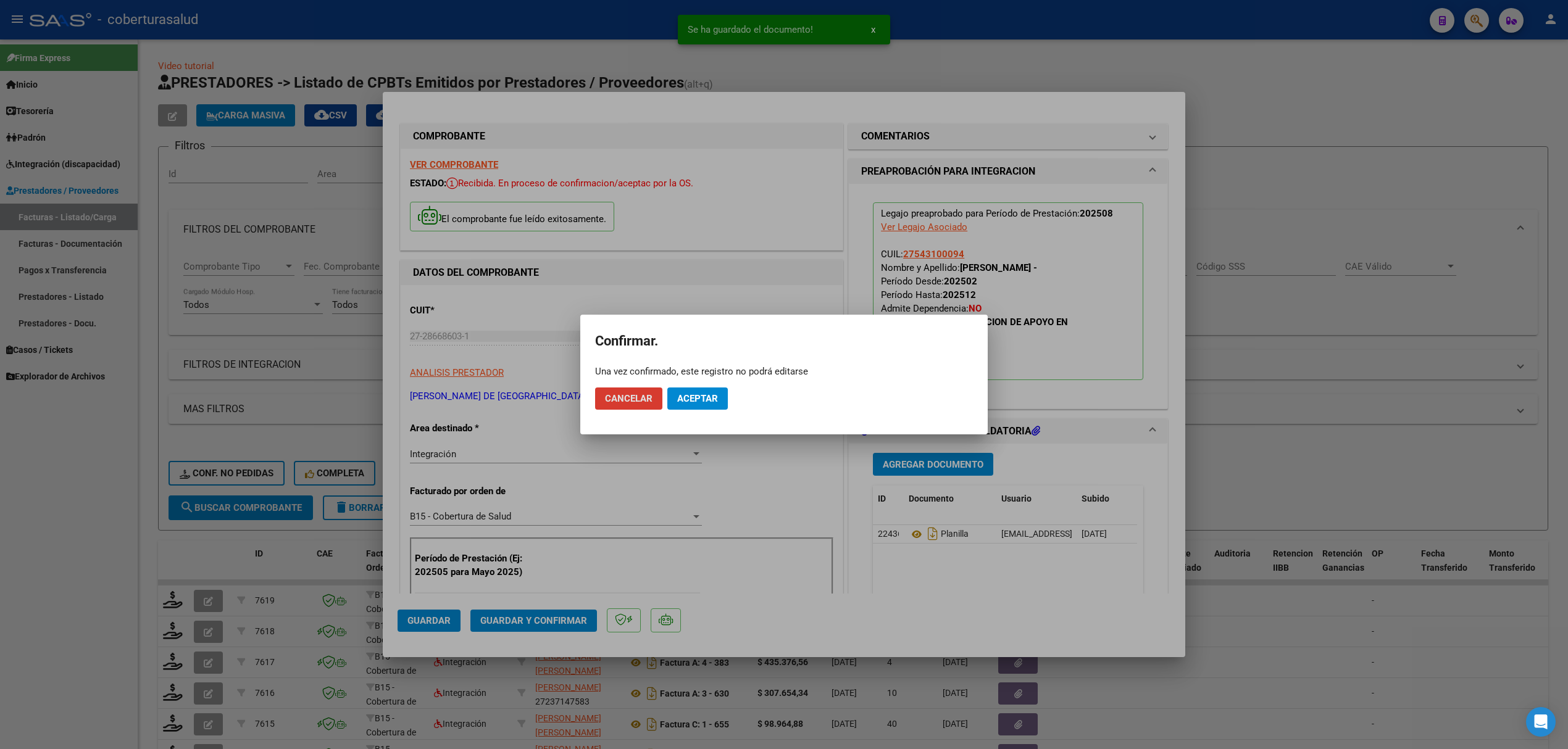
click at [709, 387] on button "Aceptar" at bounding box center [697, 398] width 60 height 22
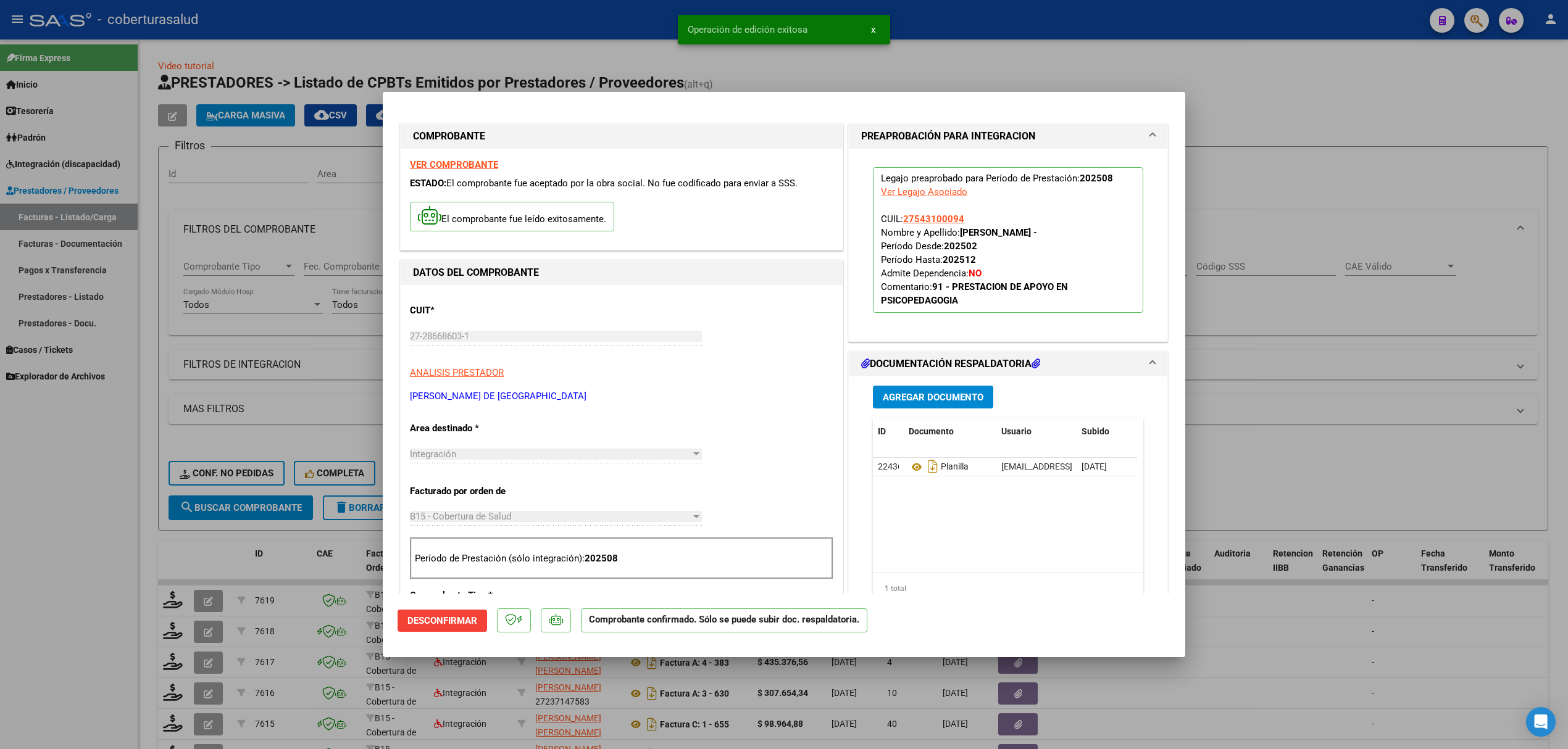
click at [172, 581] on div at bounding box center [784, 374] width 1568 height 749
type input "$ 0,00"
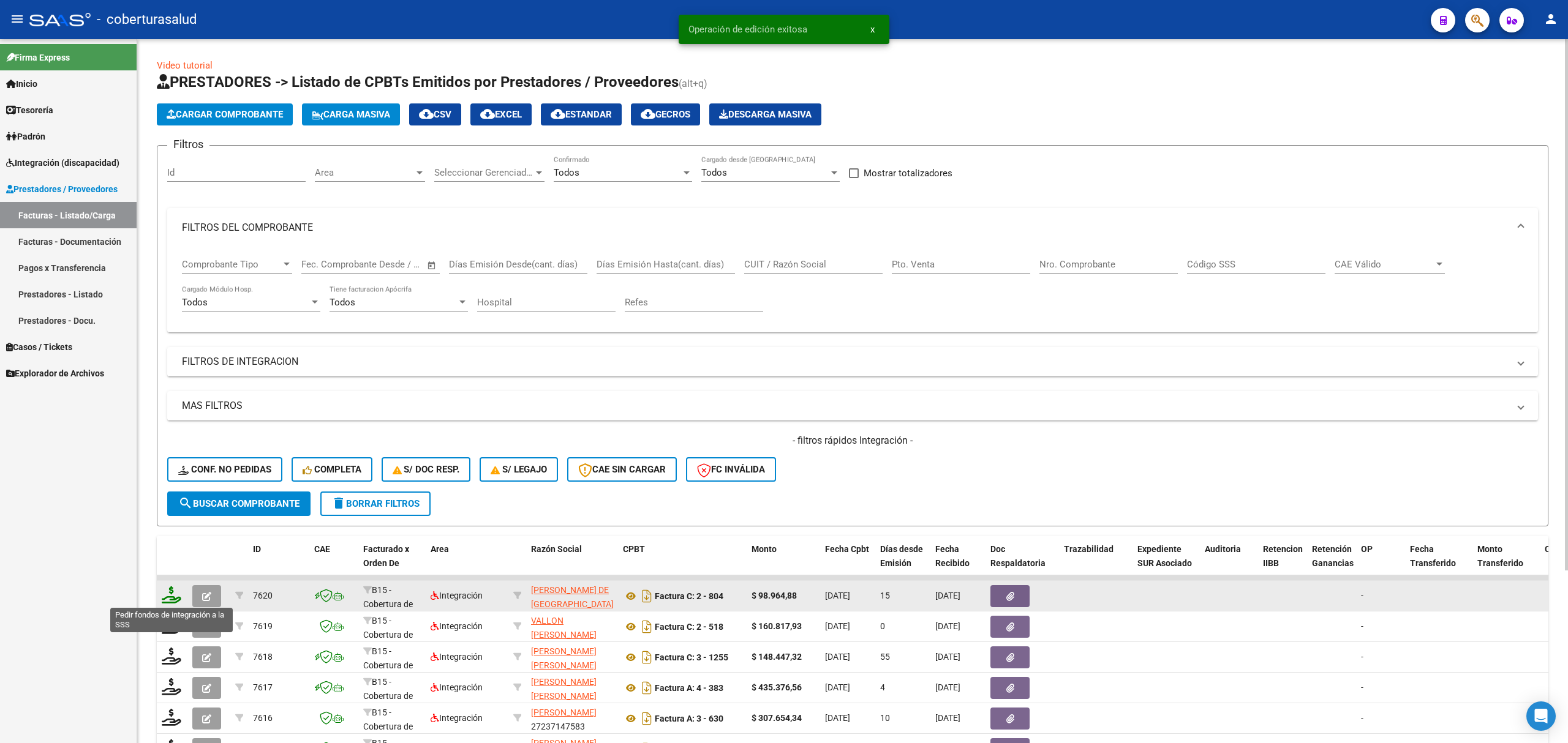
click at [169, 595] on icon at bounding box center [171, 595] width 20 height 17
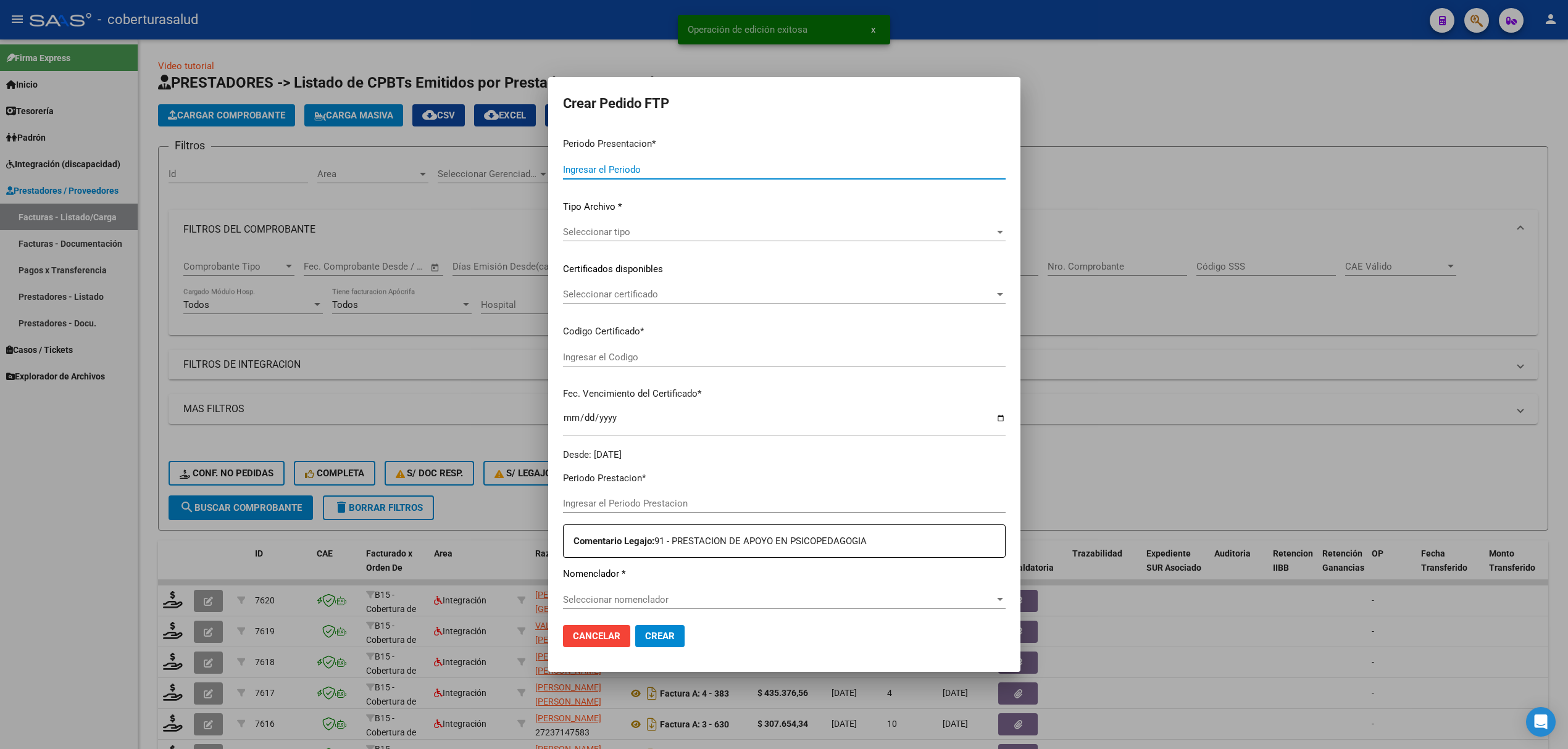
type input "202508"
type input "$ 98.964,88"
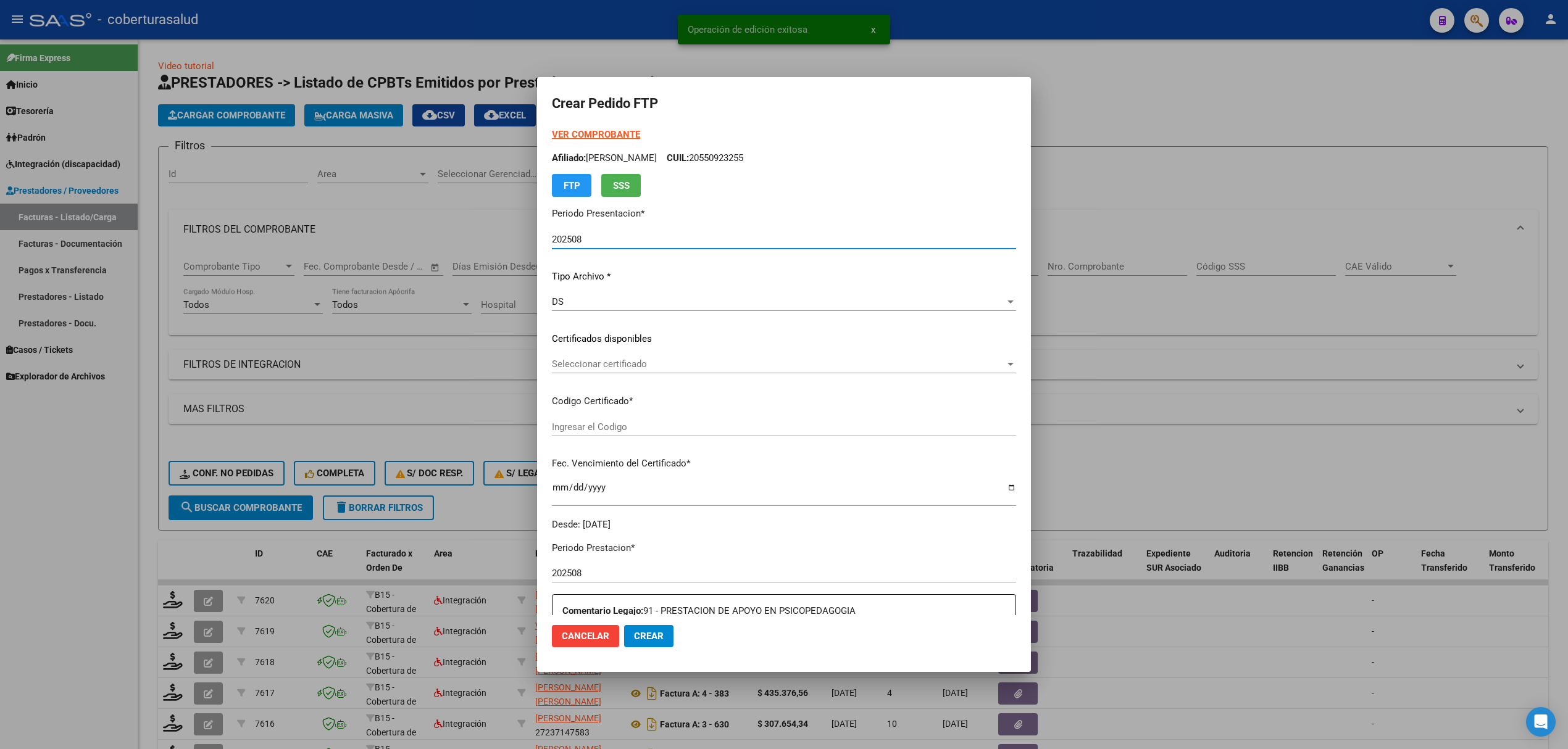
type input "ARG02000543100092022042120250421COR475"
type input "2025-04-21"
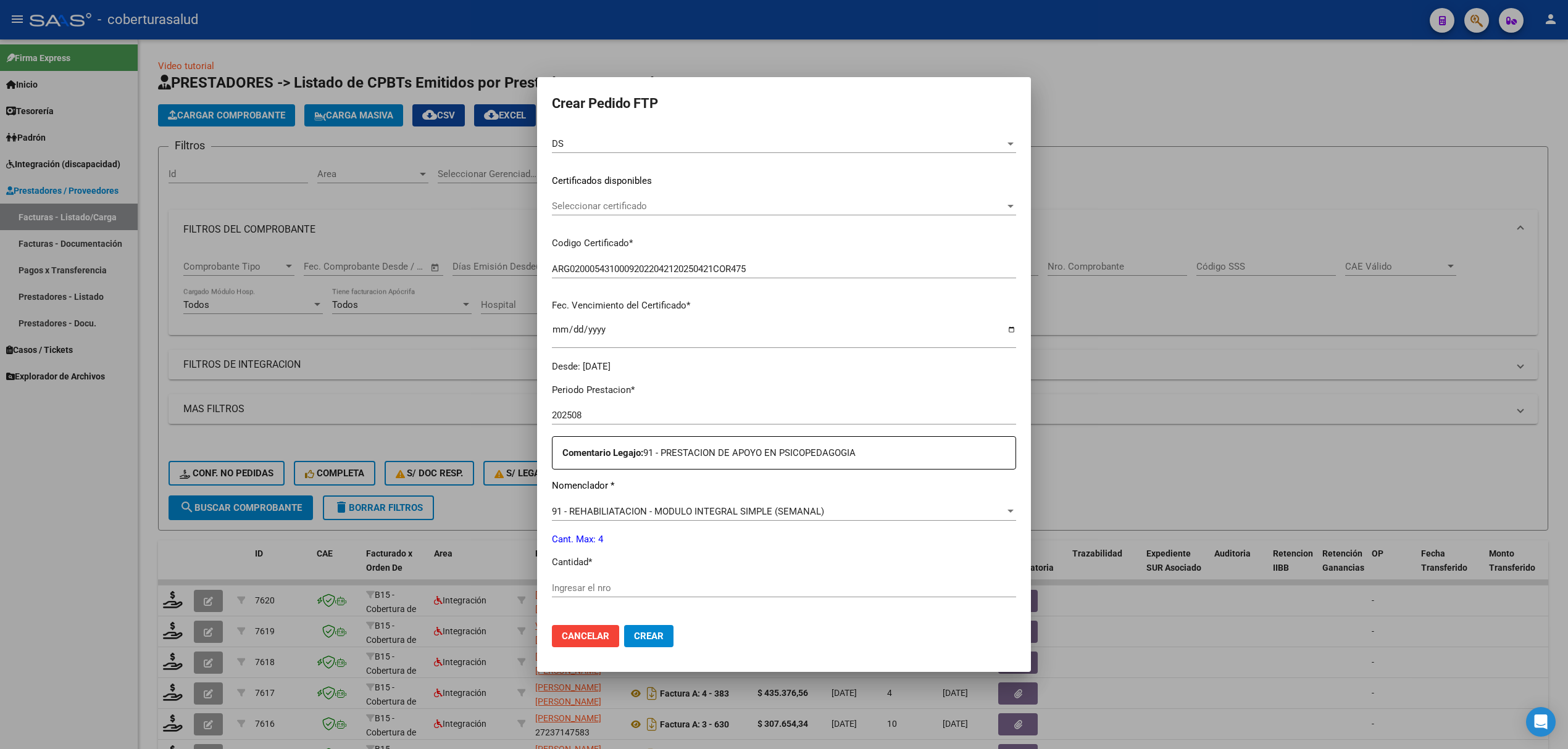
scroll to position [164, 0]
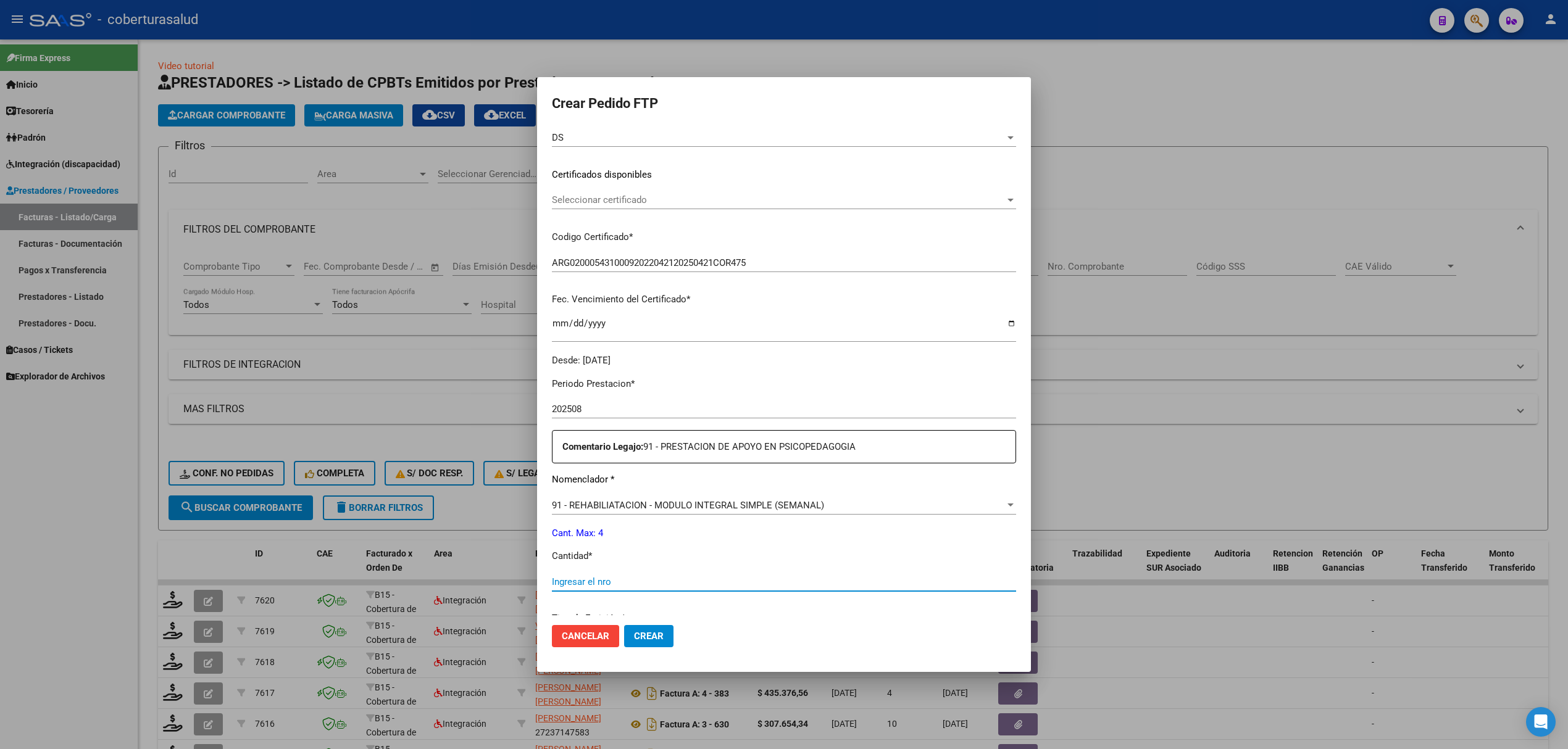
click at [615, 578] on input "Ingresar el nro" at bounding box center [784, 581] width 464 height 11
type input "4"
click at [648, 630] on span "Crear" at bounding box center [648, 636] width 30 height 11
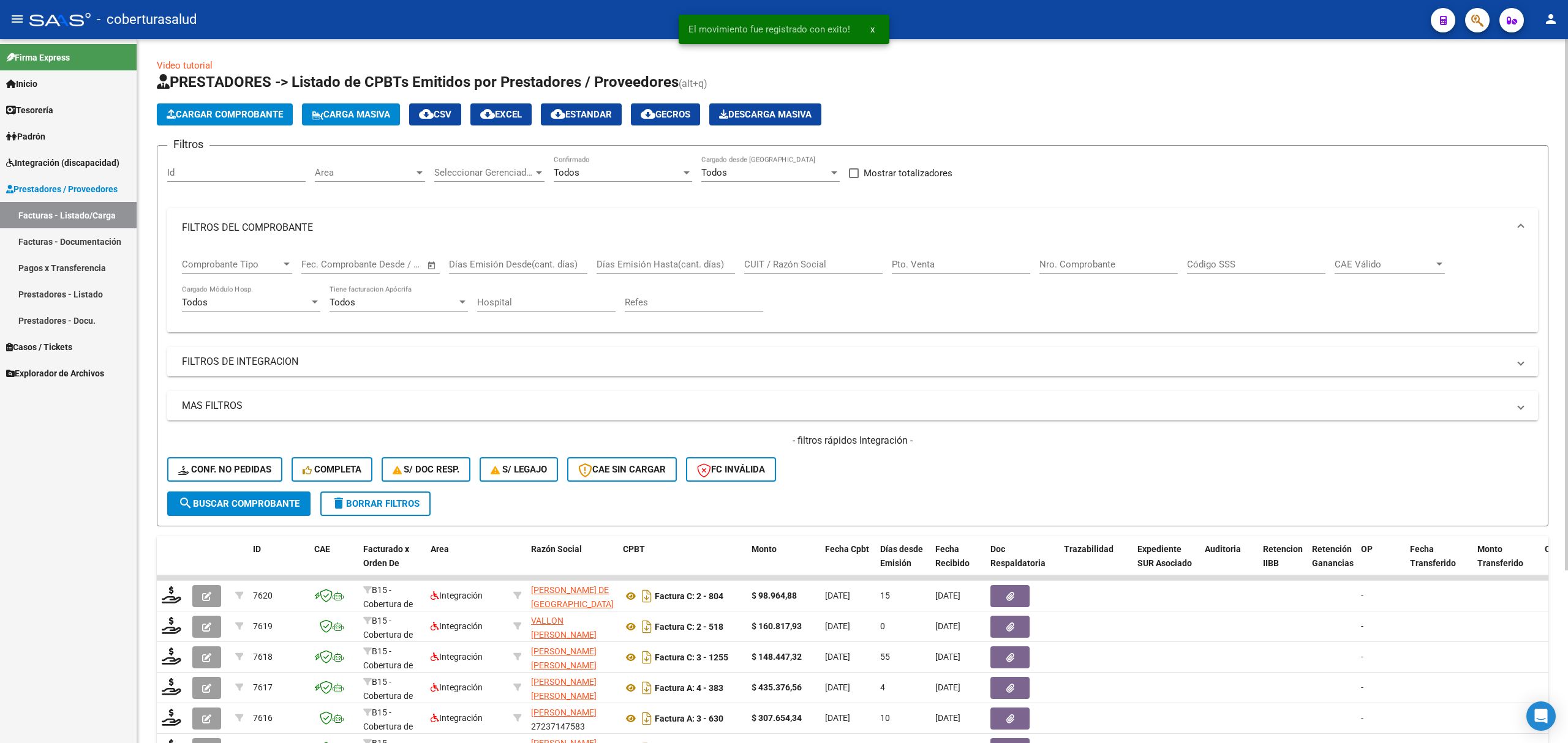
click at [147, 530] on div "Video tutorial PRESTADORES -> Listado de CPBTs Emitidos por Prestadores / Prove…" at bounding box center [852, 500] width 1430 height 921
click at [250, 99] on app-list-header "PRESTADORES -> Listado de CPBTs Emitidos por Prestadores / Proveedores (alt+q) …" at bounding box center [852, 299] width 1392 height 454
click at [253, 123] on button "Cargar Comprobante" at bounding box center [225, 114] width 136 height 22
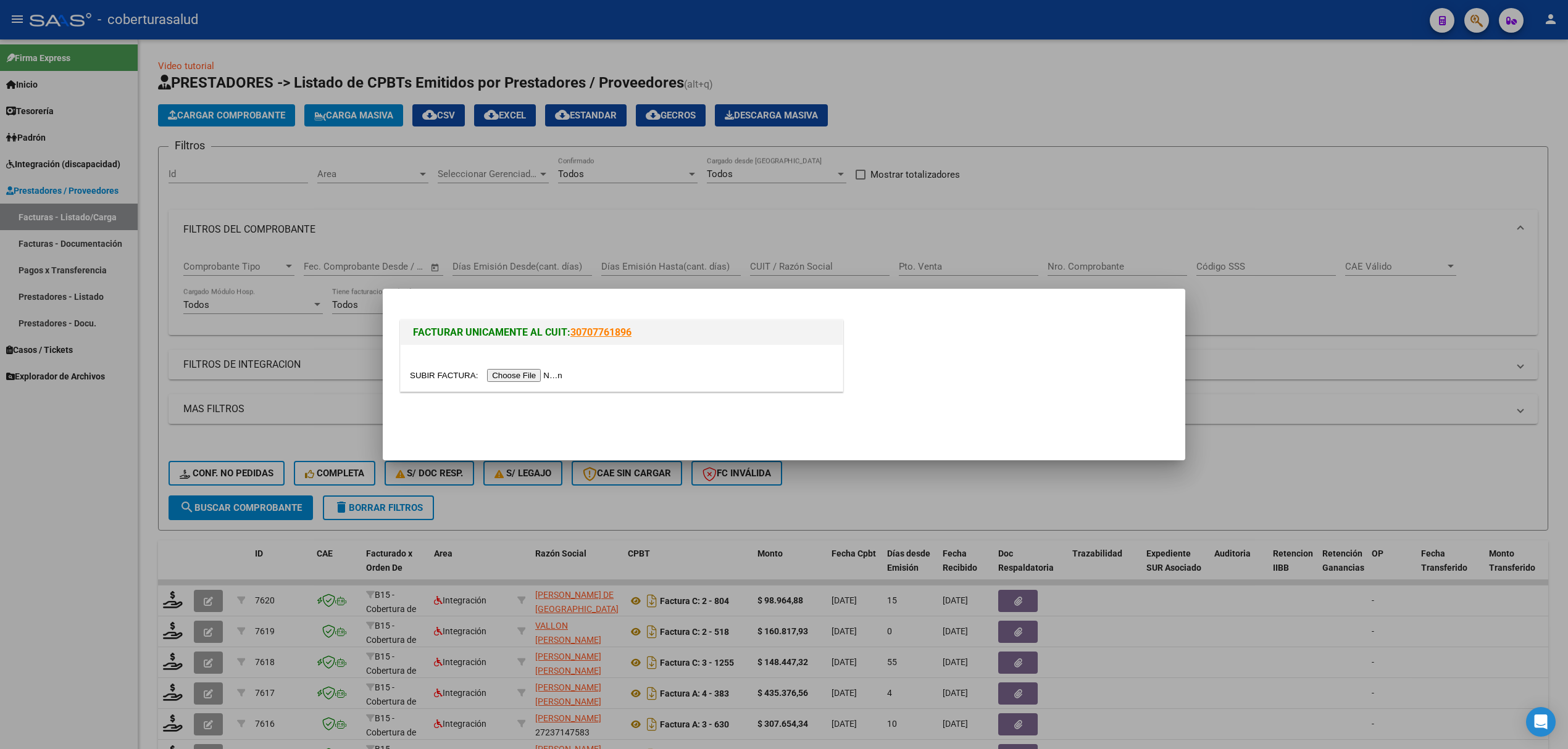
click at [542, 378] on input "file" at bounding box center [488, 375] width 156 height 13
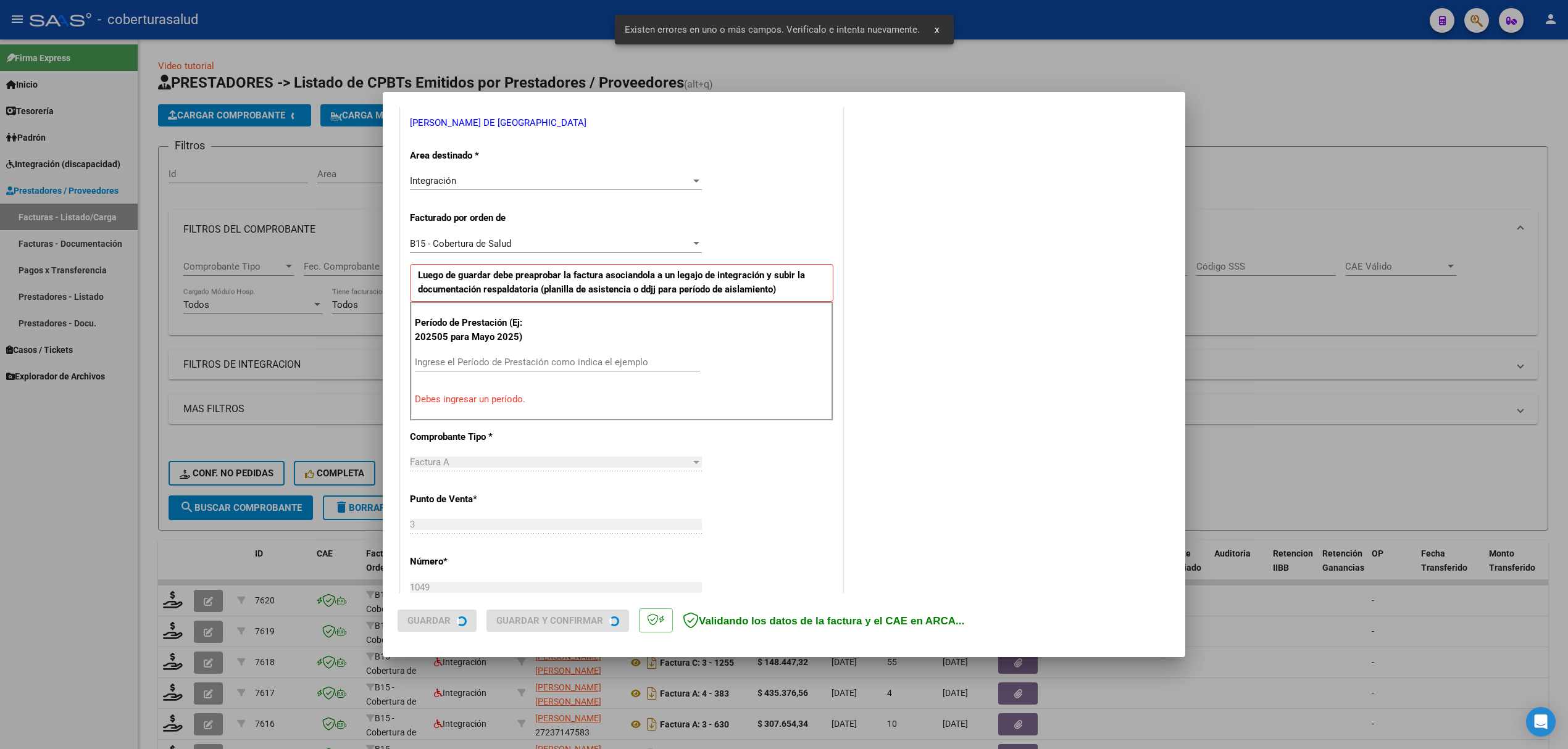
scroll to position [250, 0]
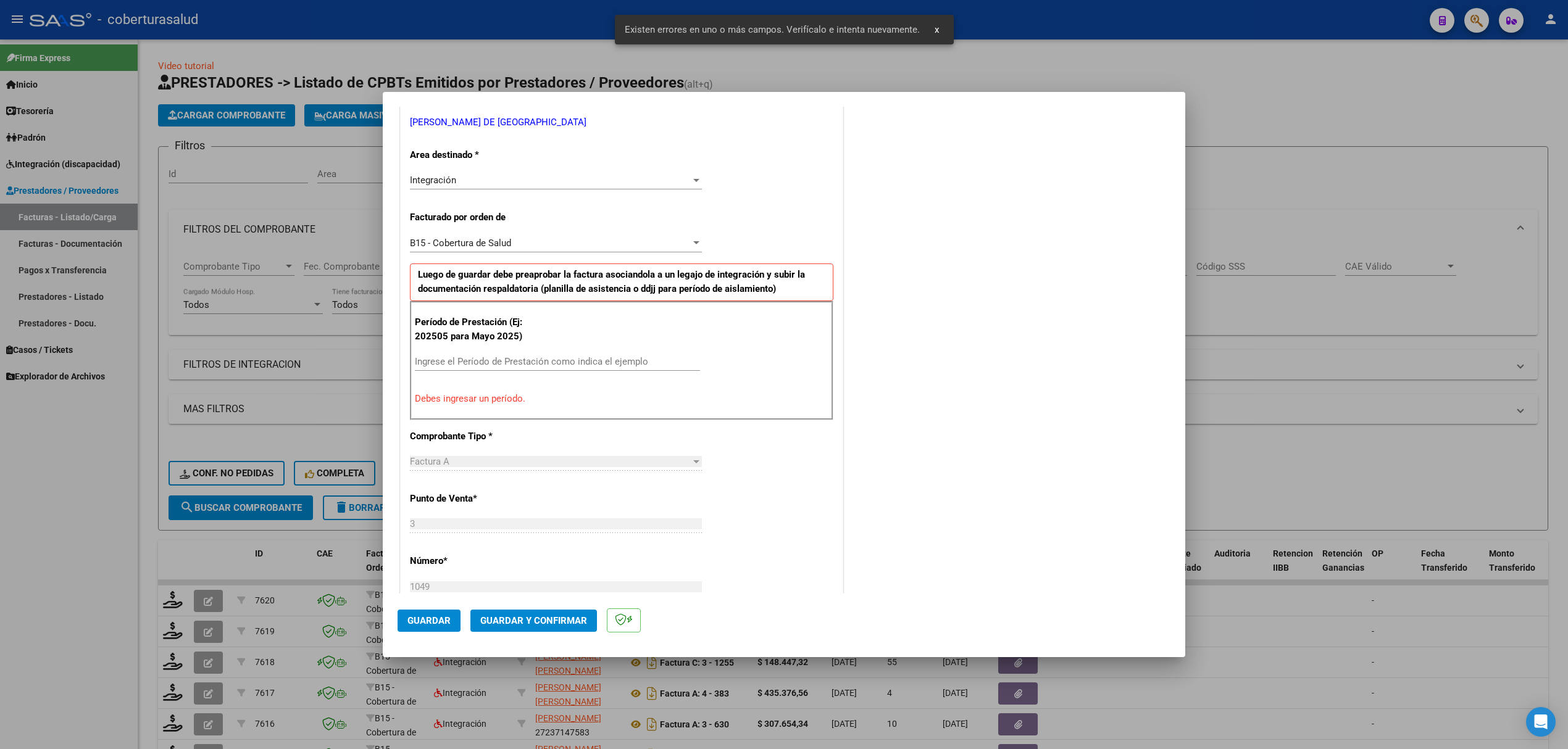
click at [470, 364] on input "Ingrese el Período de Prestación como indica el ejemplo" at bounding box center [557, 362] width 285 height 11
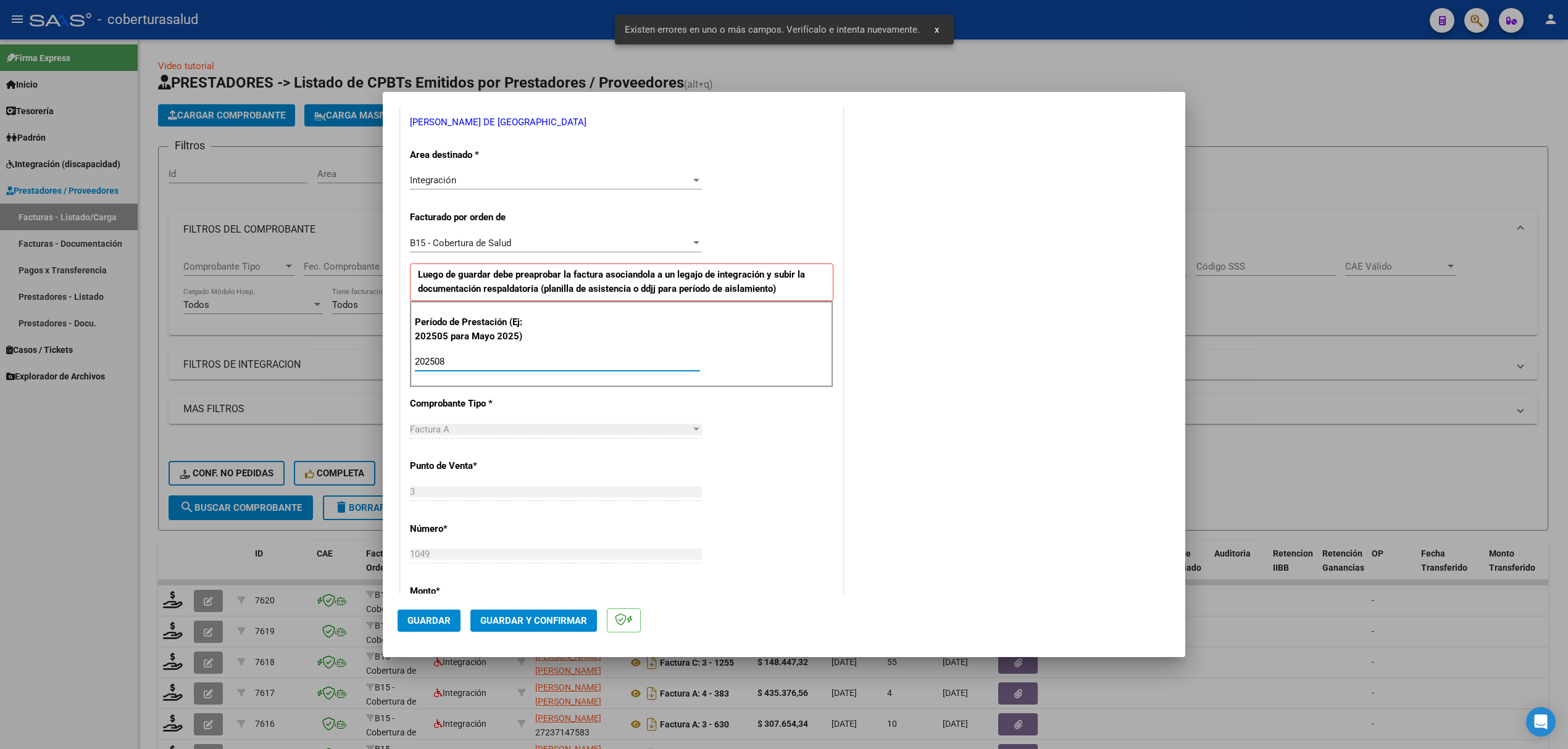
type input "202508"
click at [438, 618] on span "Guardar" at bounding box center [429, 621] width 43 height 11
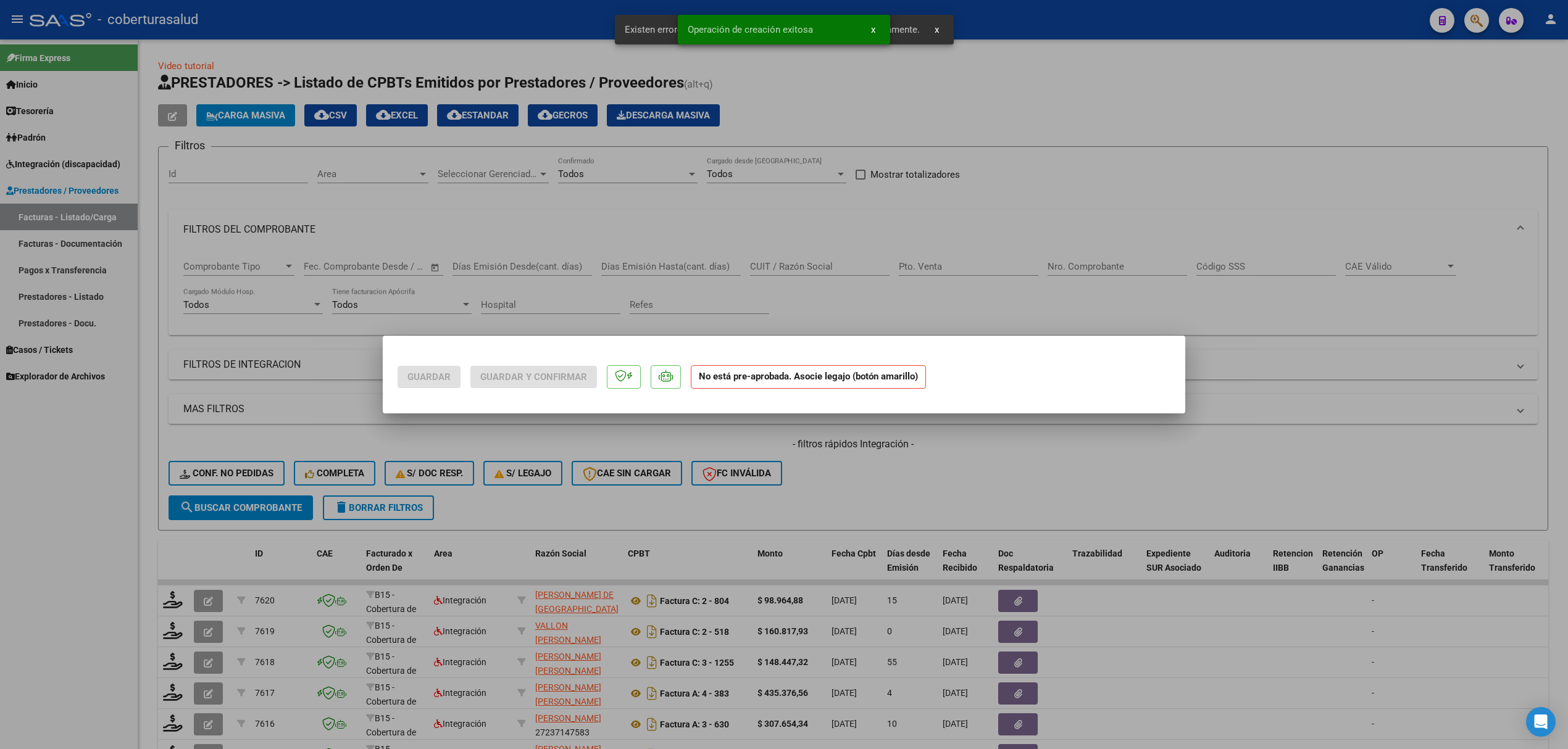
scroll to position [0, 0]
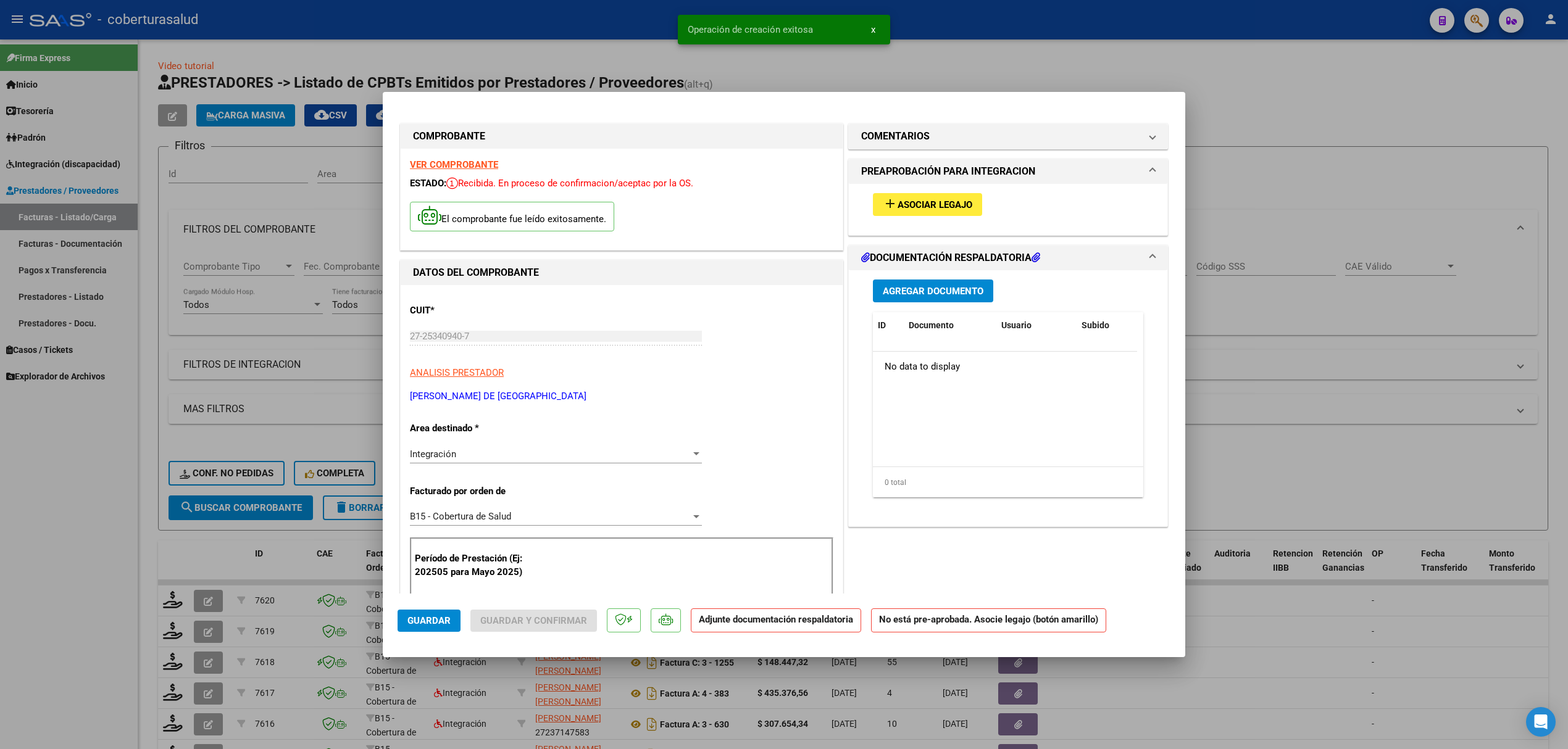
click at [927, 204] on span "Asociar Legajo" at bounding box center [935, 205] width 75 height 11
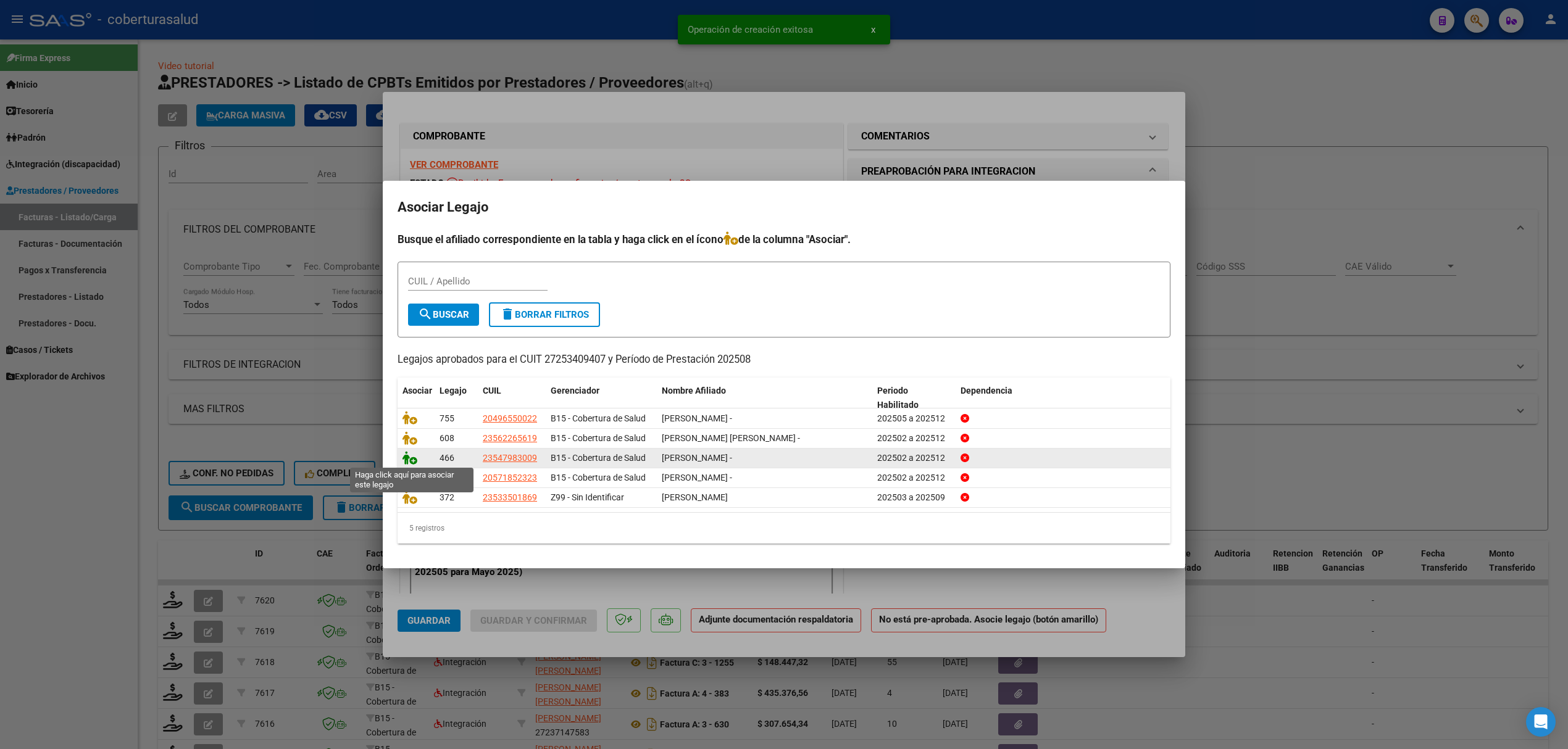
click at [408, 459] on icon at bounding box center [410, 458] width 15 height 14
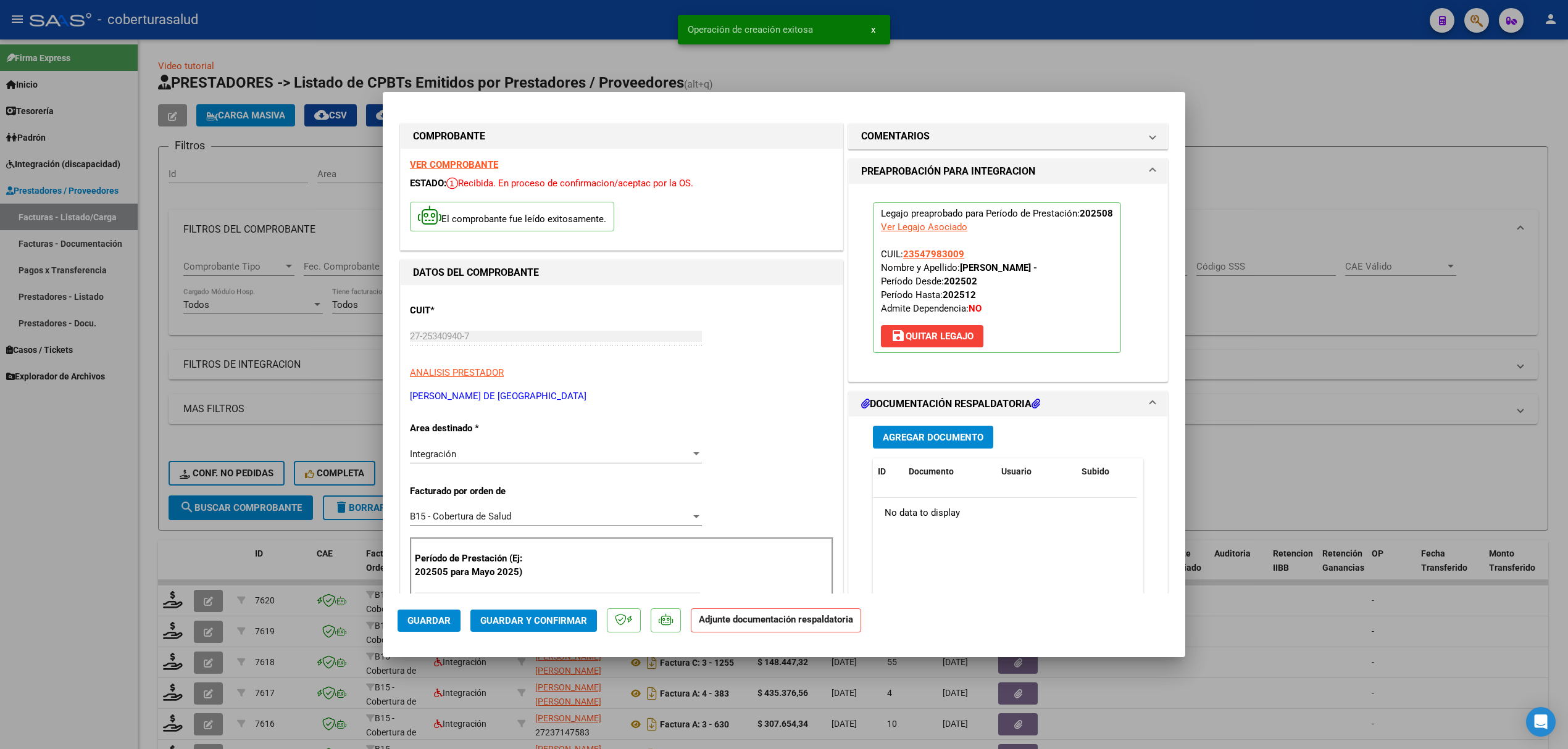
click at [911, 417] on mat-expansion-panel-header "DOCUMENTACIÓN RESPALDATORIA" at bounding box center [1008, 404] width 319 height 25
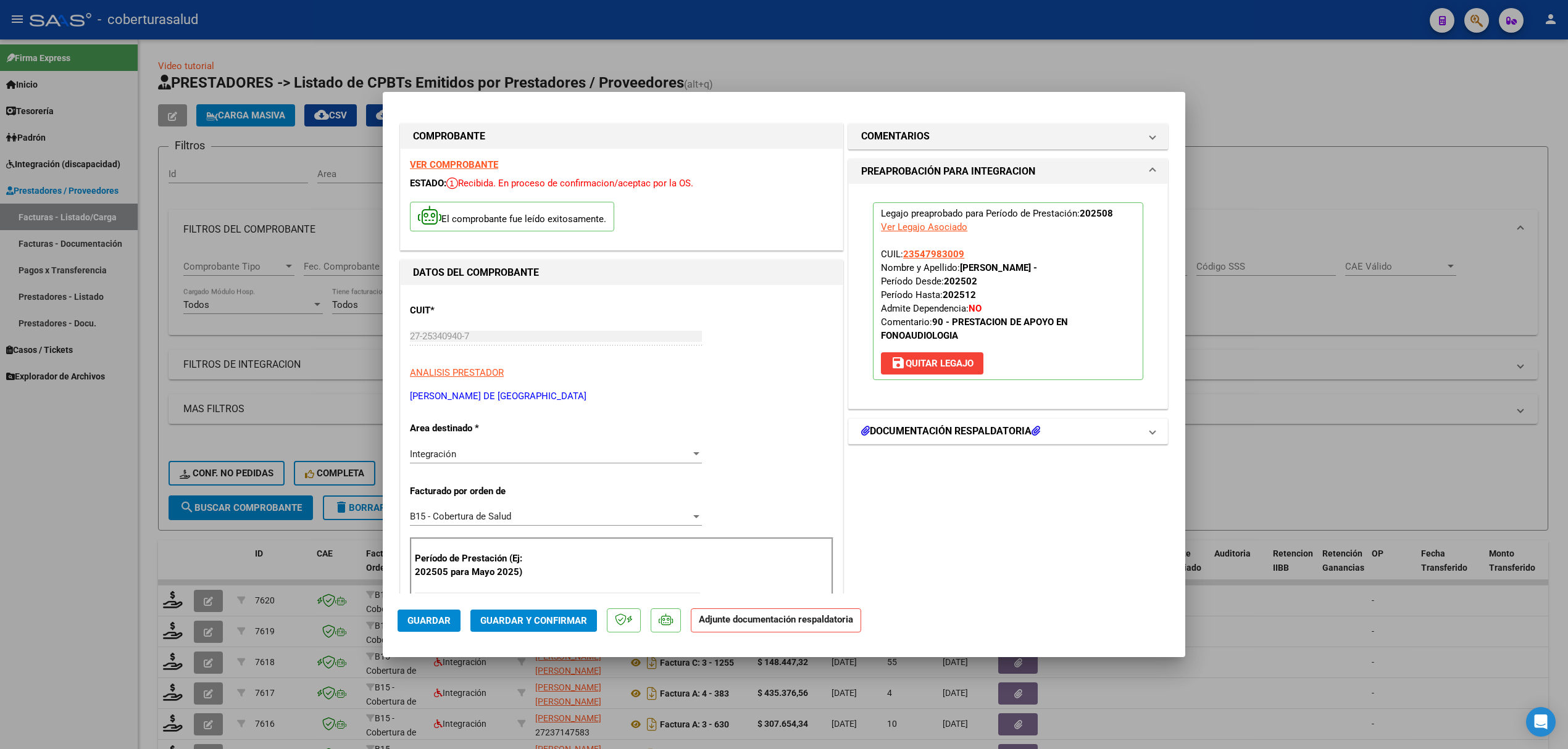
click at [911, 443] on mat-expansion-panel-header "DOCUMENTACIÓN RESPALDATORIA" at bounding box center [1008, 431] width 319 height 25
click at [909, 463] on span "Agregar Documento" at bounding box center [933, 465] width 100 height 11
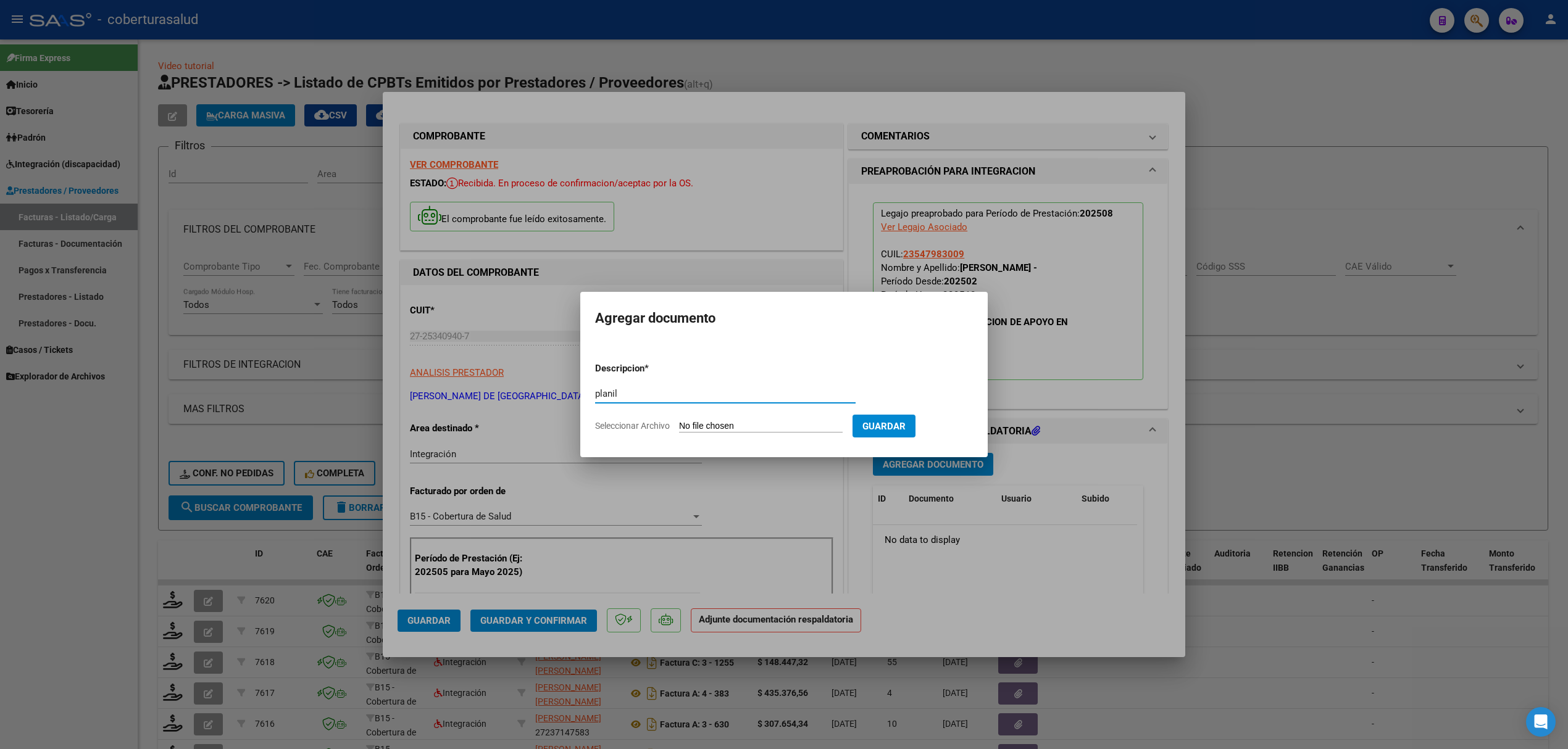
type input "plani"
type input "PLANILLA"
click at [719, 428] on input "Seleccionar Archivo" at bounding box center [761, 426] width 163 height 12
type input "C:\fakepath\Asis joaq agos25.pdf"
click at [968, 430] on span "Guardar" at bounding box center [948, 426] width 43 height 11
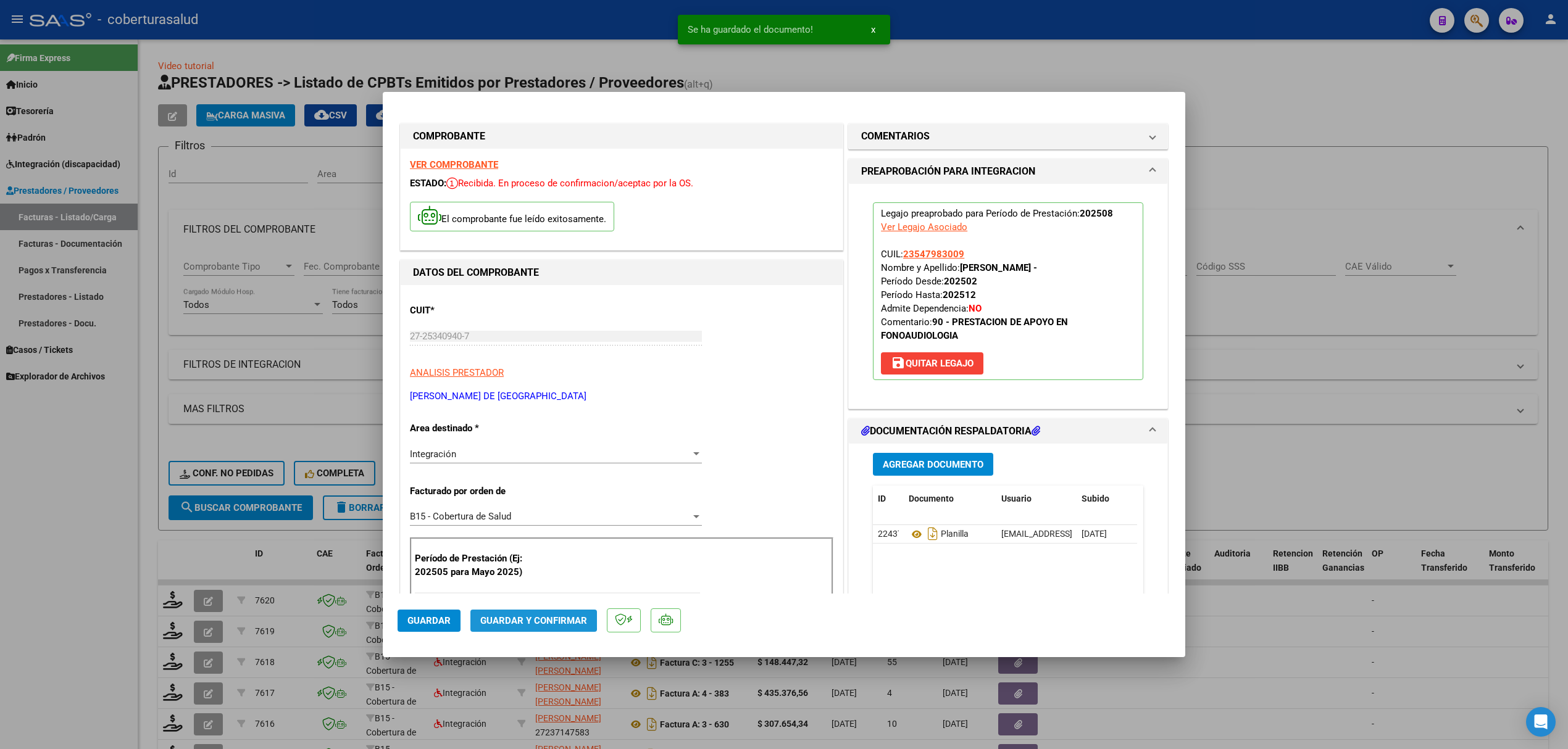
click at [521, 618] on span "Guardar y Confirmar" at bounding box center [533, 621] width 106 height 11
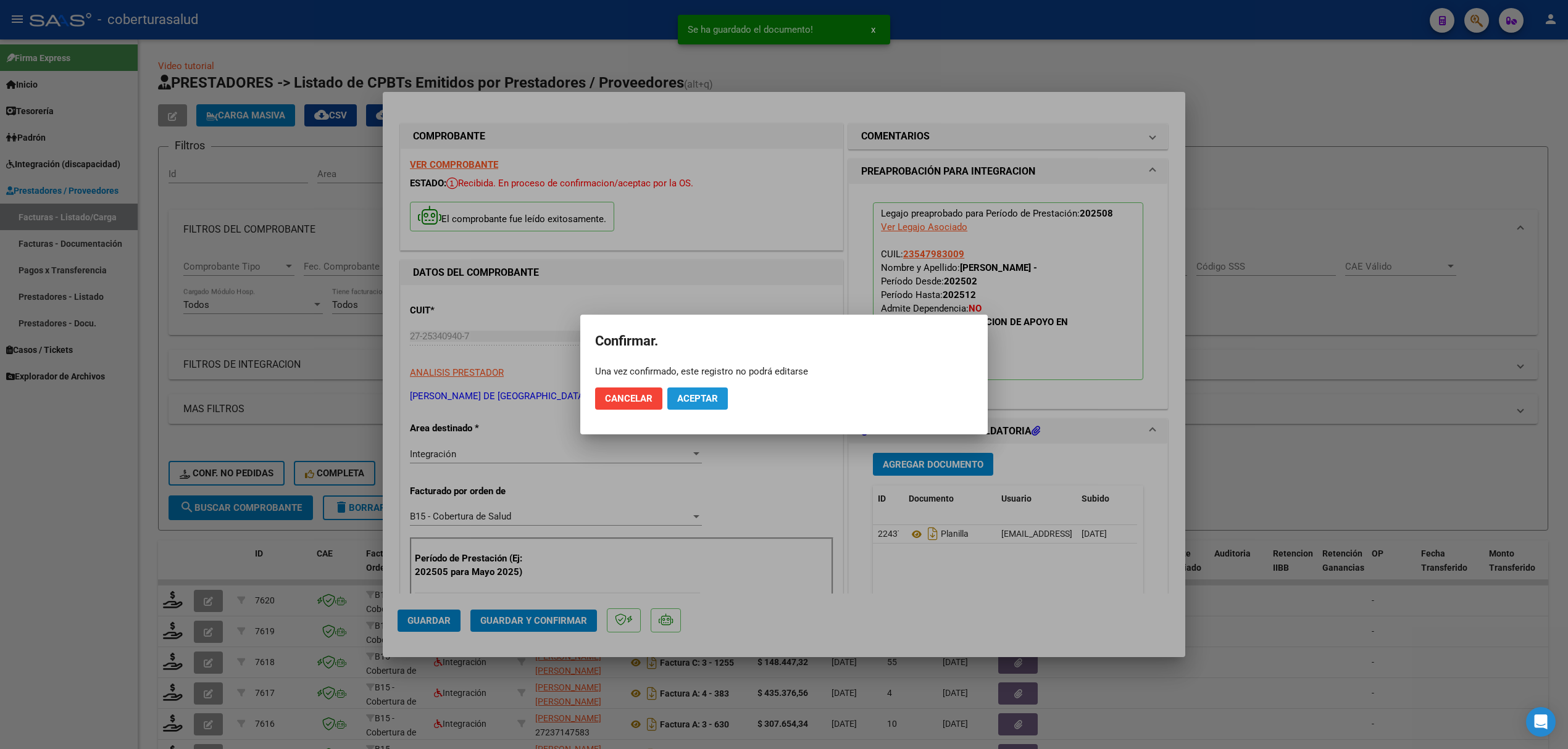
click at [704, 395] on span "Aceptar" at bounding box center [697, 398] width 41 height 11
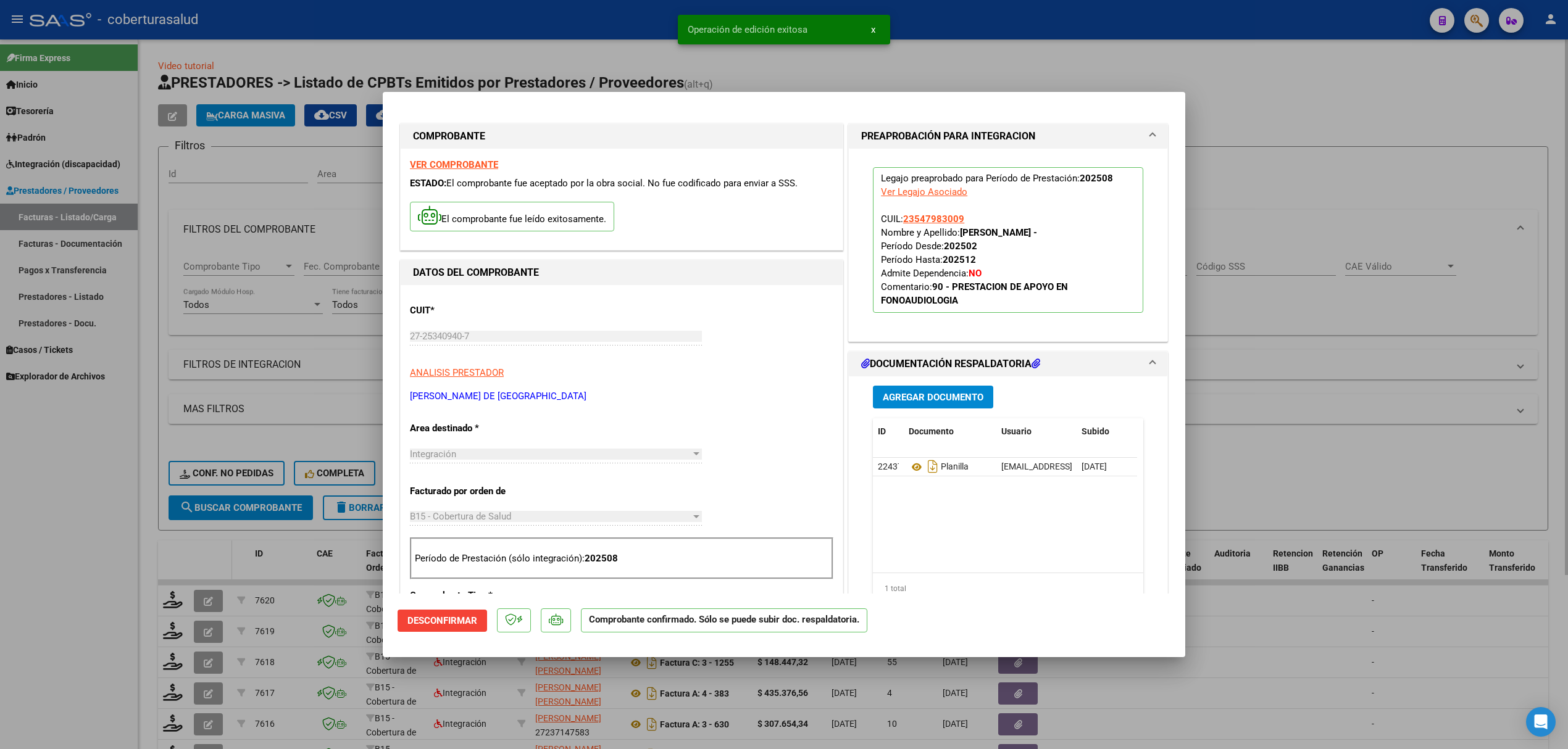
click at [238, 551] on div at bounding box center [784, 374] width 1568 height 749
type input "$ 0,00"
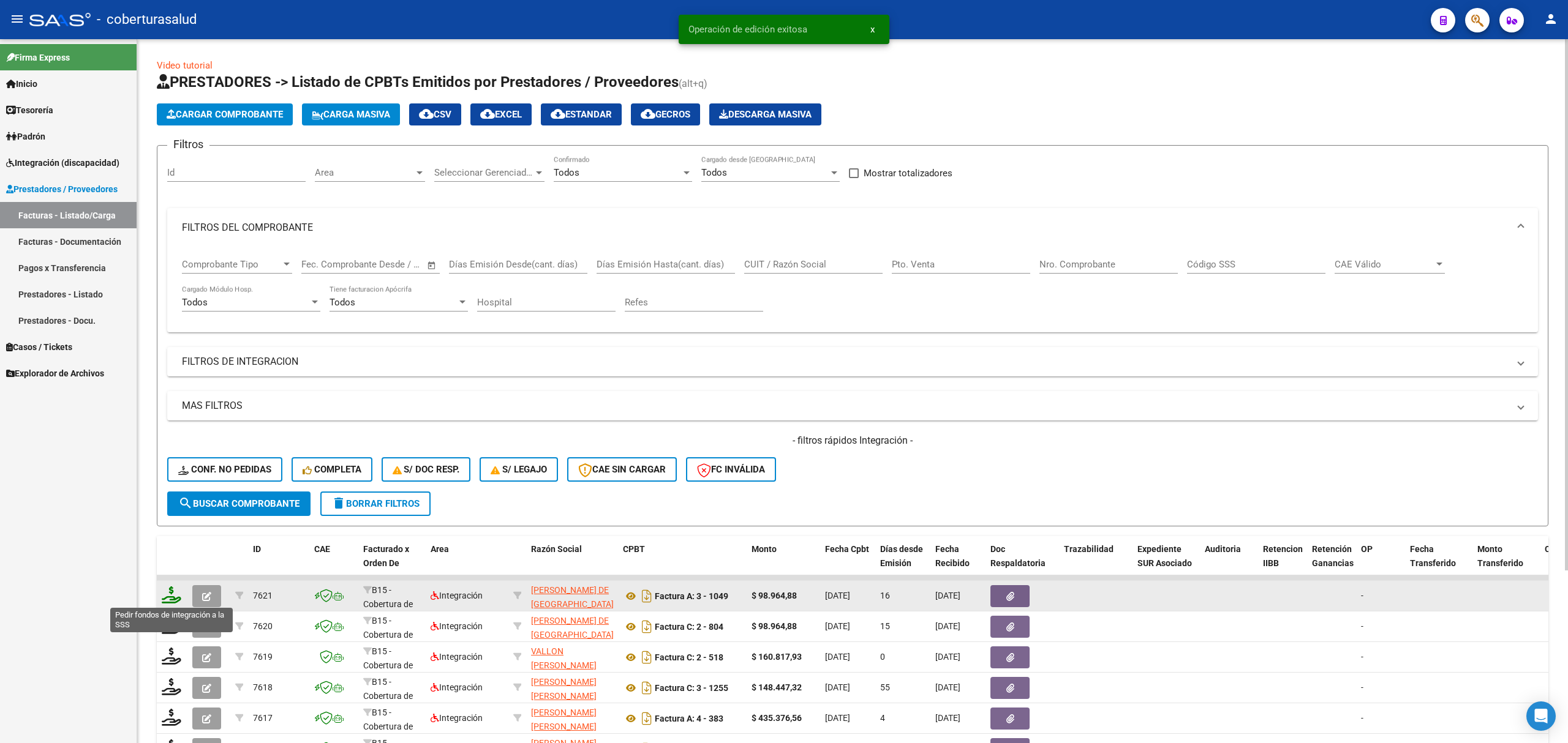
click at [174, 595] on icon at bounding box center [171, 595] width 20 height 17
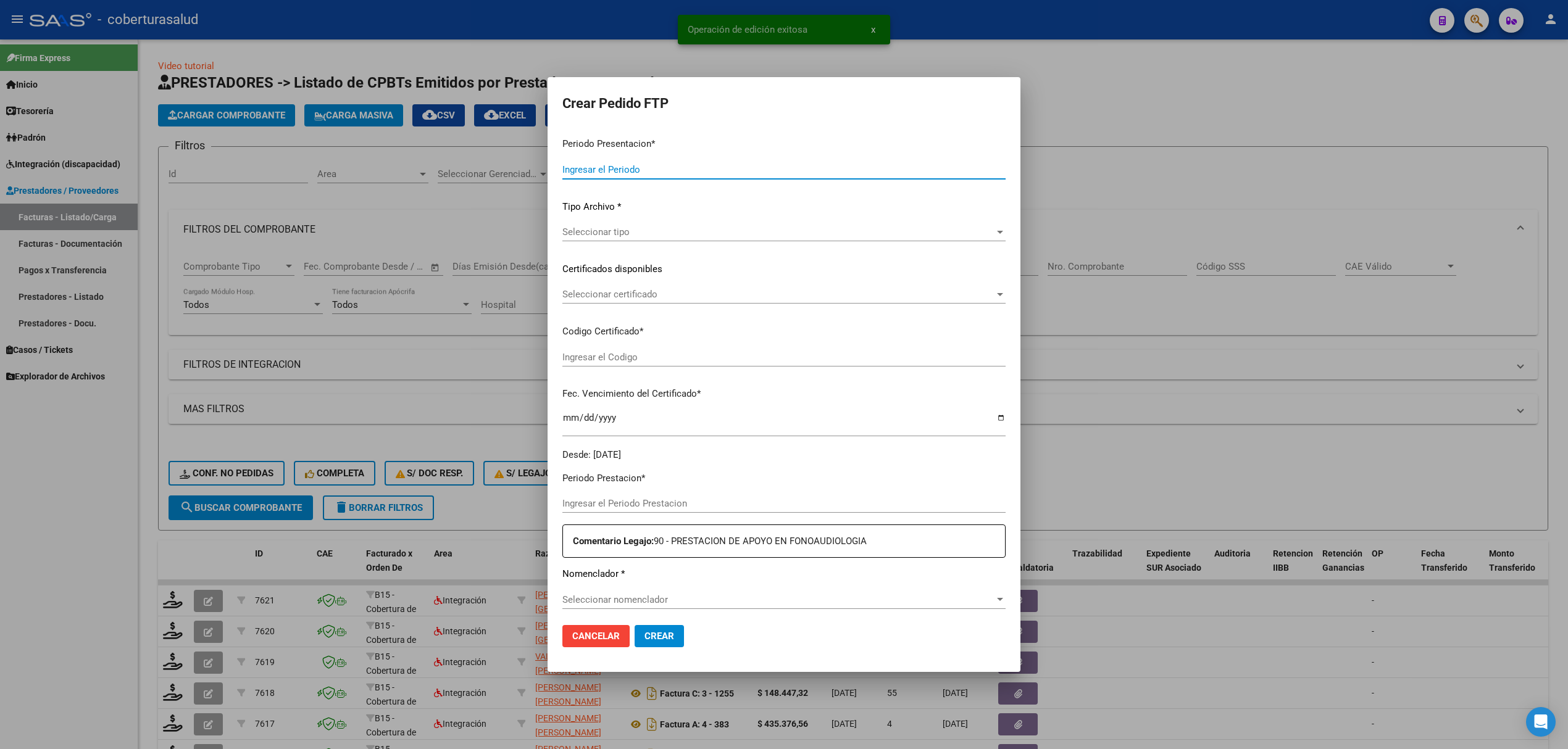
type input "202508"
type input "$ 98.964,88"
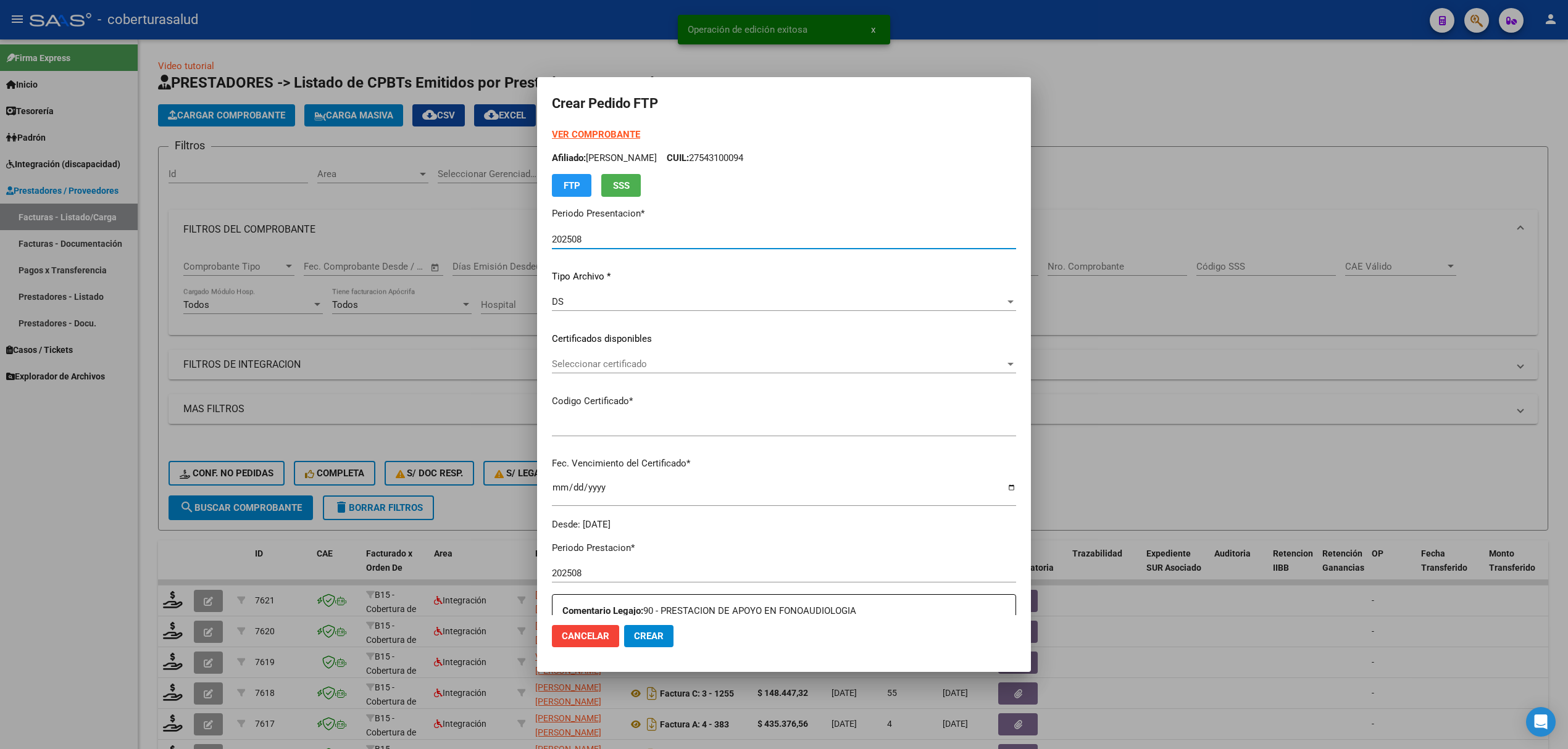
type input "ARG02000547983002023080820280808SAL124"
type input "2028-08-08"
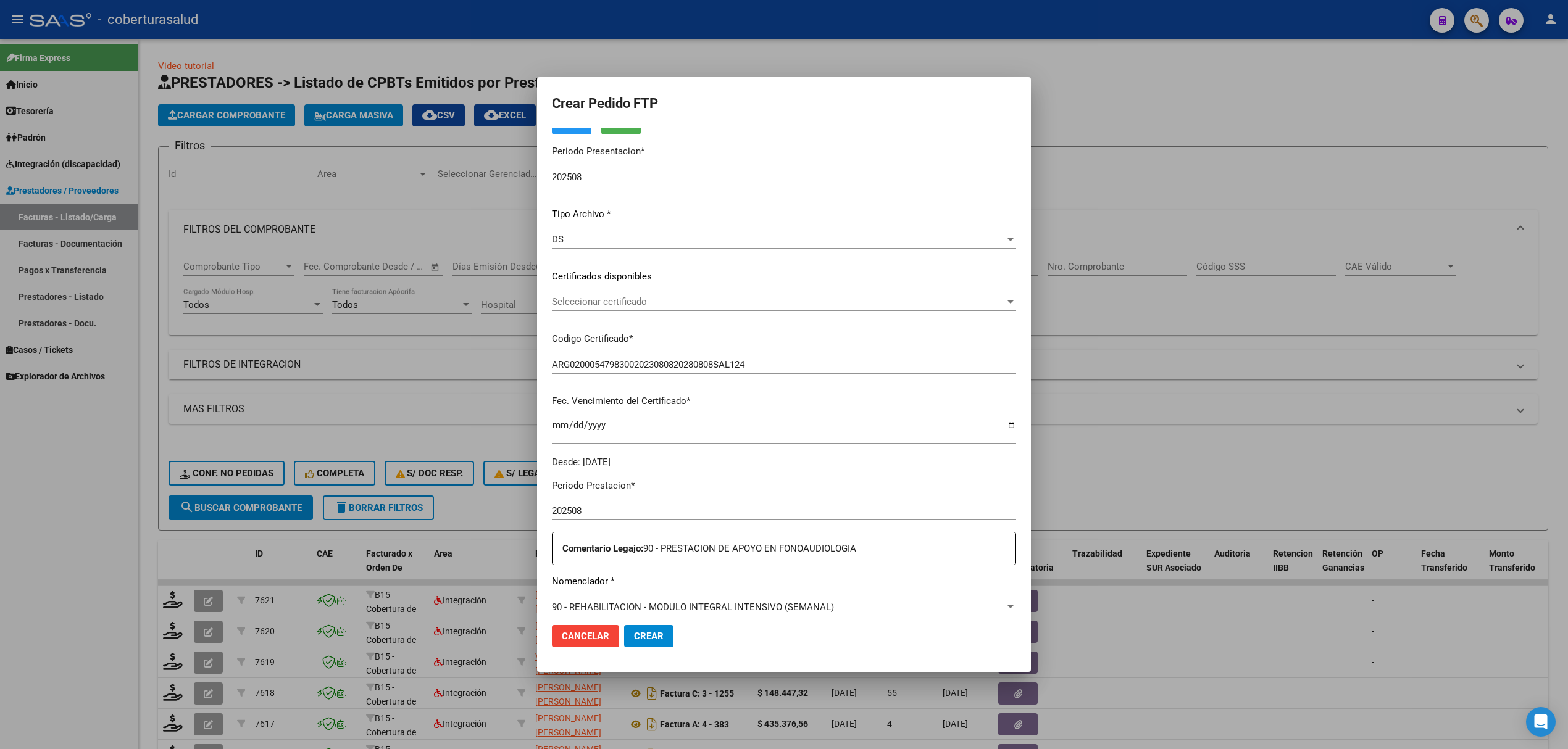
scroll to position [164, 0]
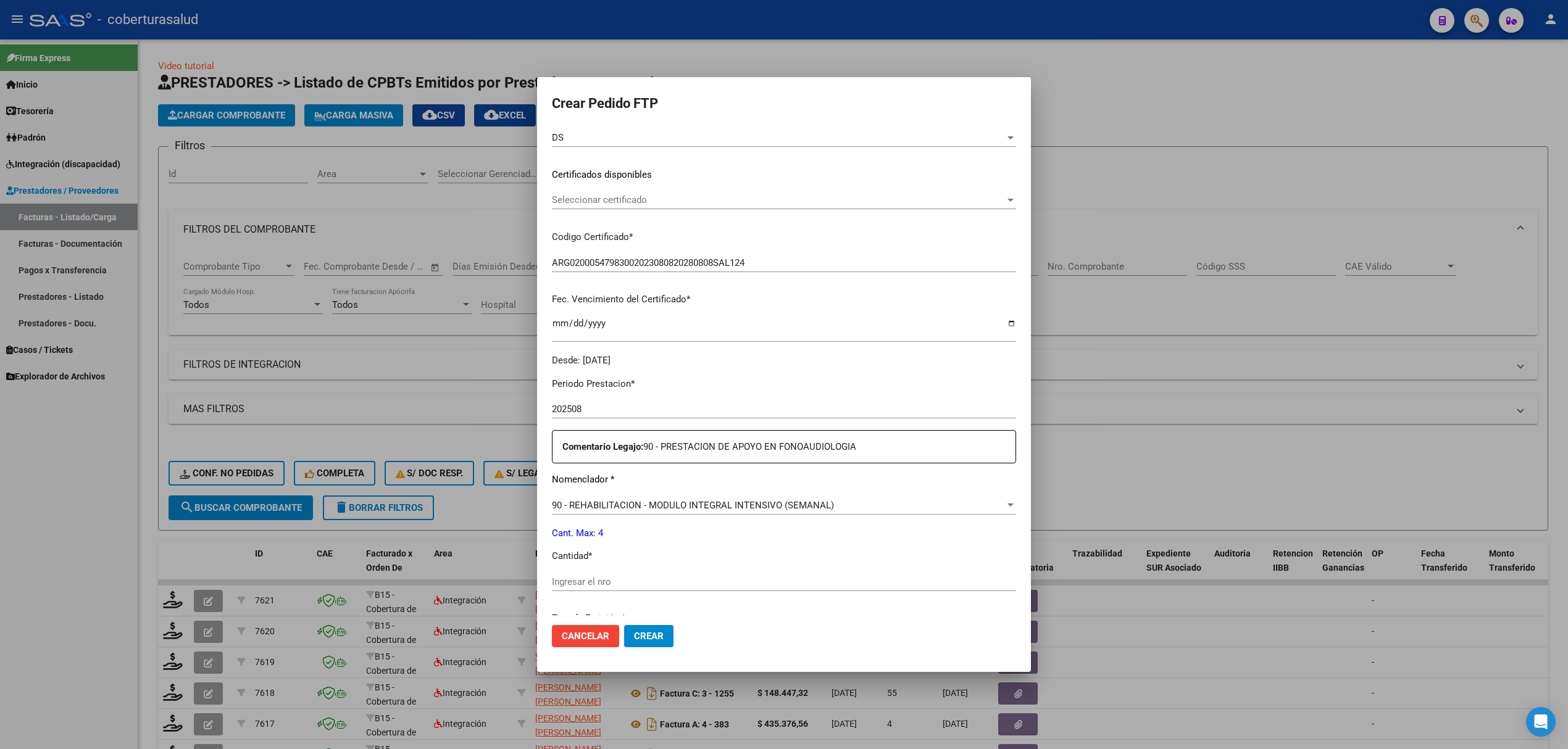
click at [606, 574] on div "Ingresar el nro" at bounding box center [784, 581] width 464 height 19
type input "4"
click at [659, 640] on span "Crear" at bounding box center [648, 636] width 30 height 11
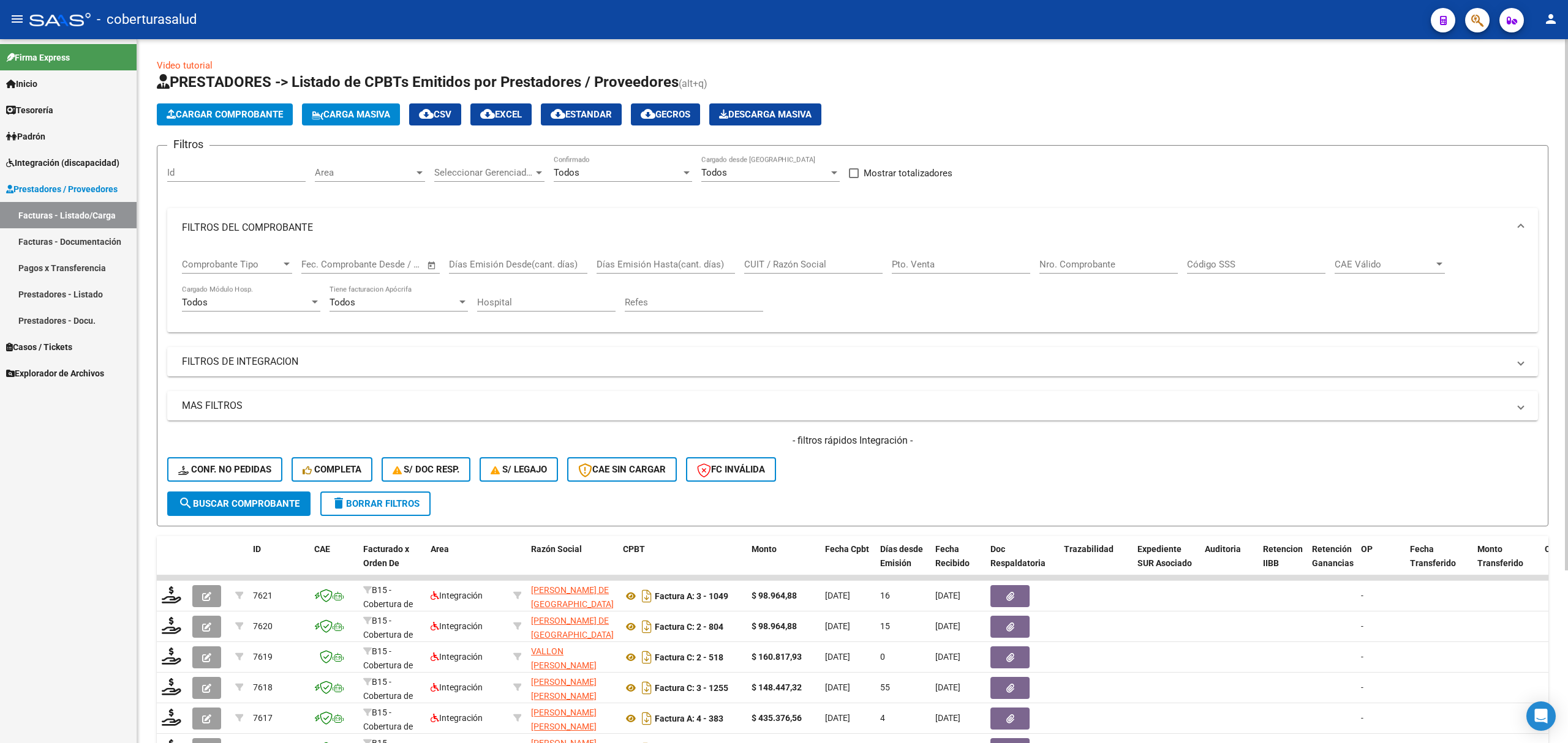
click at [221, 111] on span "Cargar Comprobante" at bounding box center [224, 114] width 117 height 11
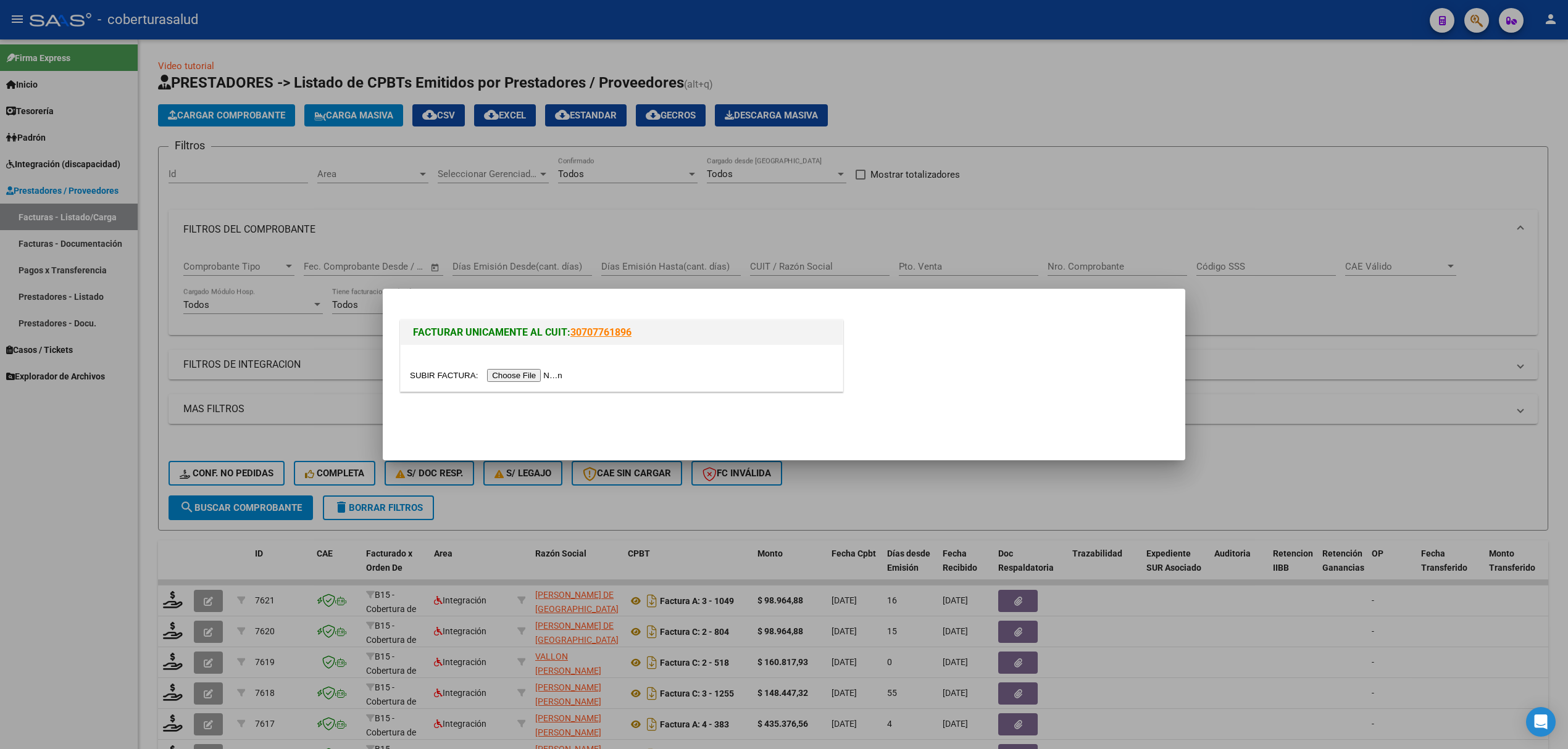
click at [495, 374] on input "file" at bounding box center [488, 375] width 156 height 13
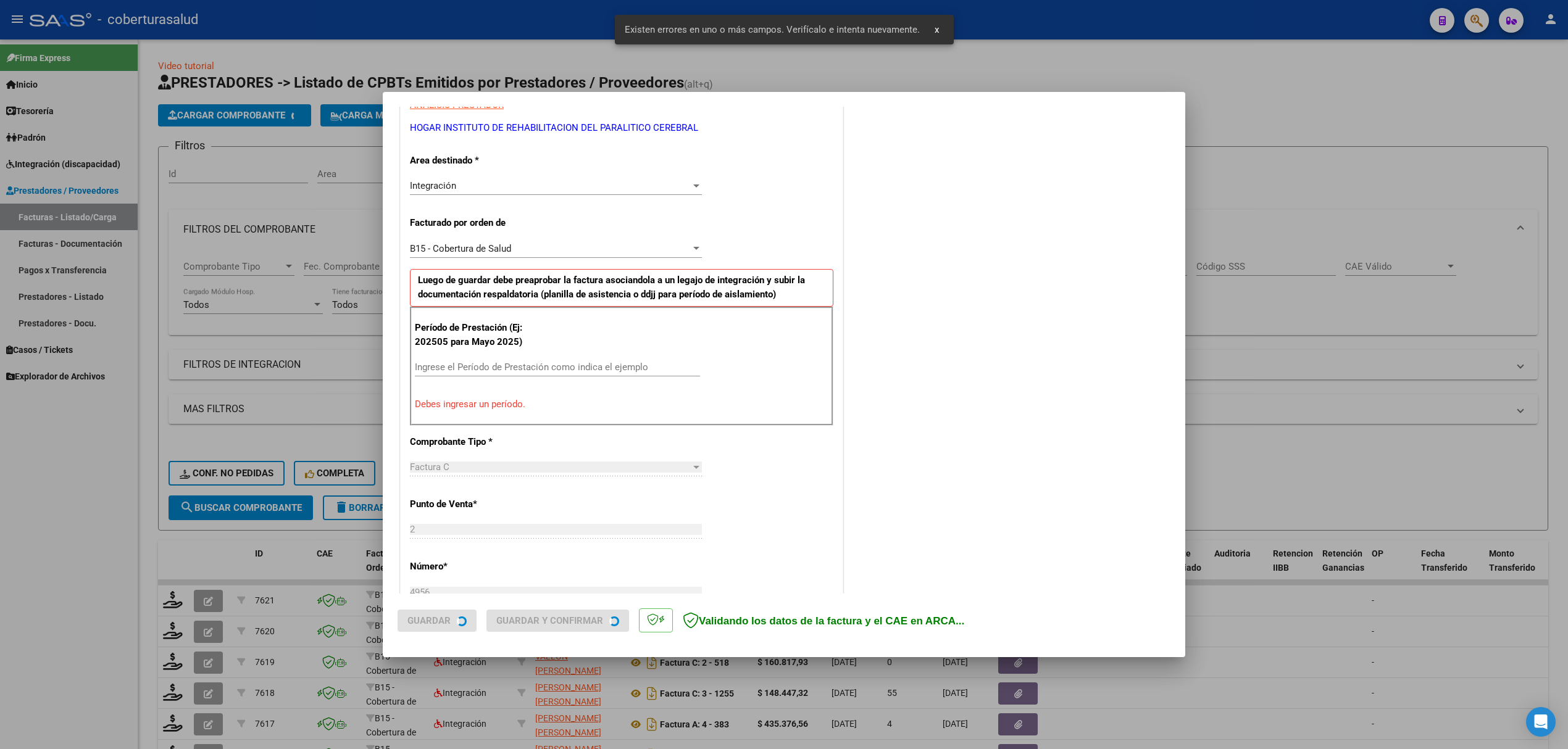
scroll to position [250, 0]
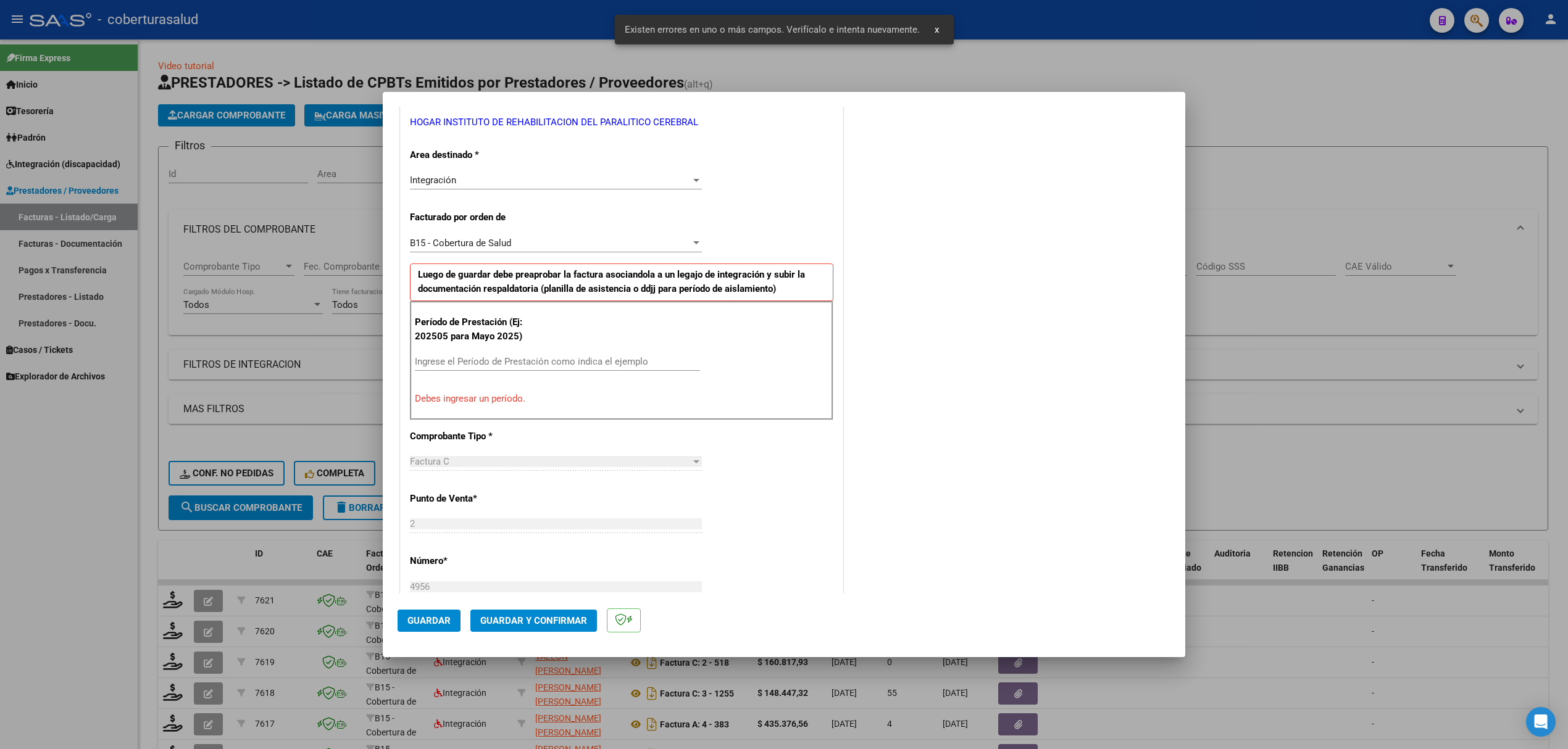
click at [530, 367] on input "Ingrese el Período de Prestación como indica el ejemplo" at bounding box center [557, 362] width 285 height 11
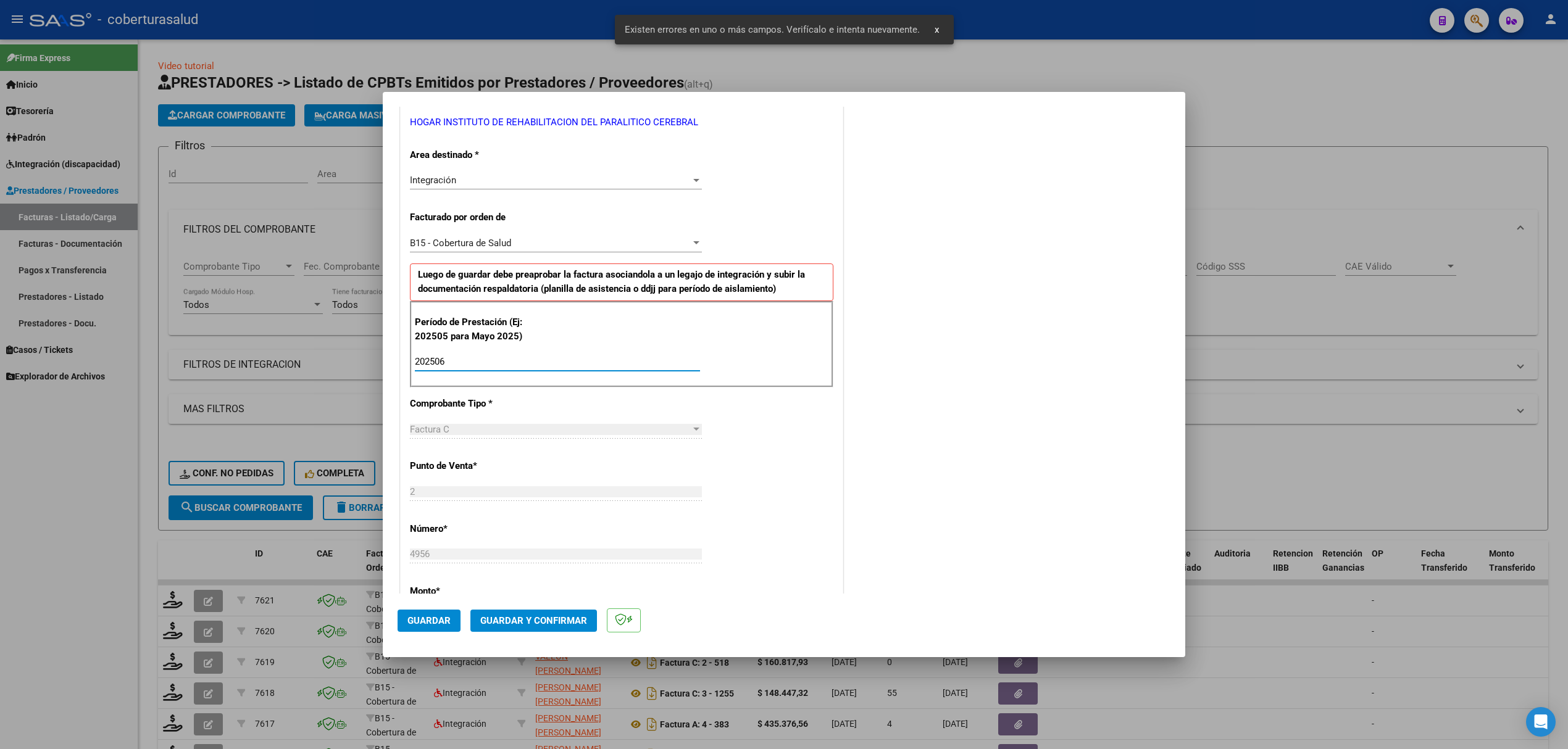
type input "202506"
click at [422, 619] on span "Guardar" at bounding box center [429, 621] width 43 height 11
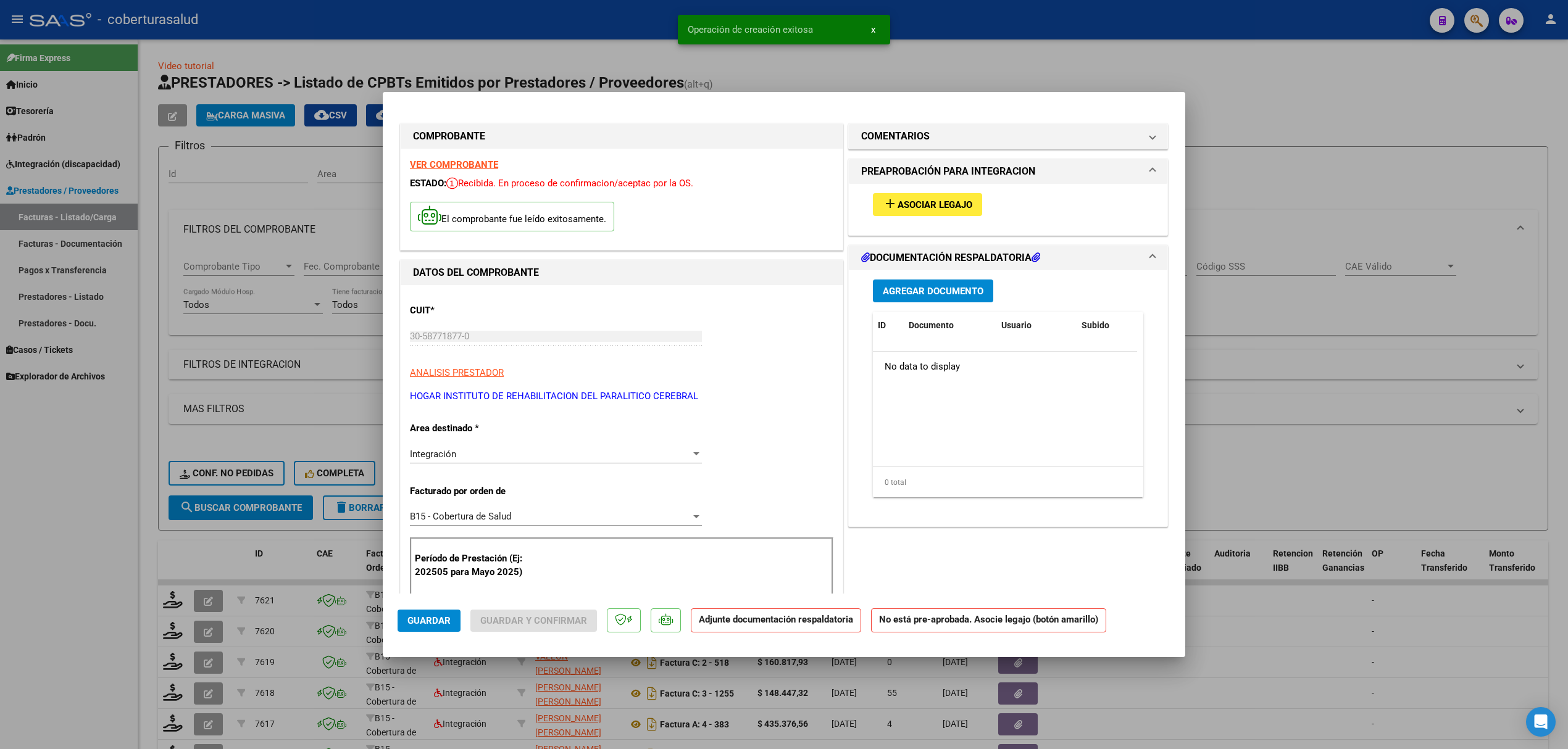
click at [935, 205] on span "Asociar Legajo" at bounding box center [935, 205] width 75 height 11
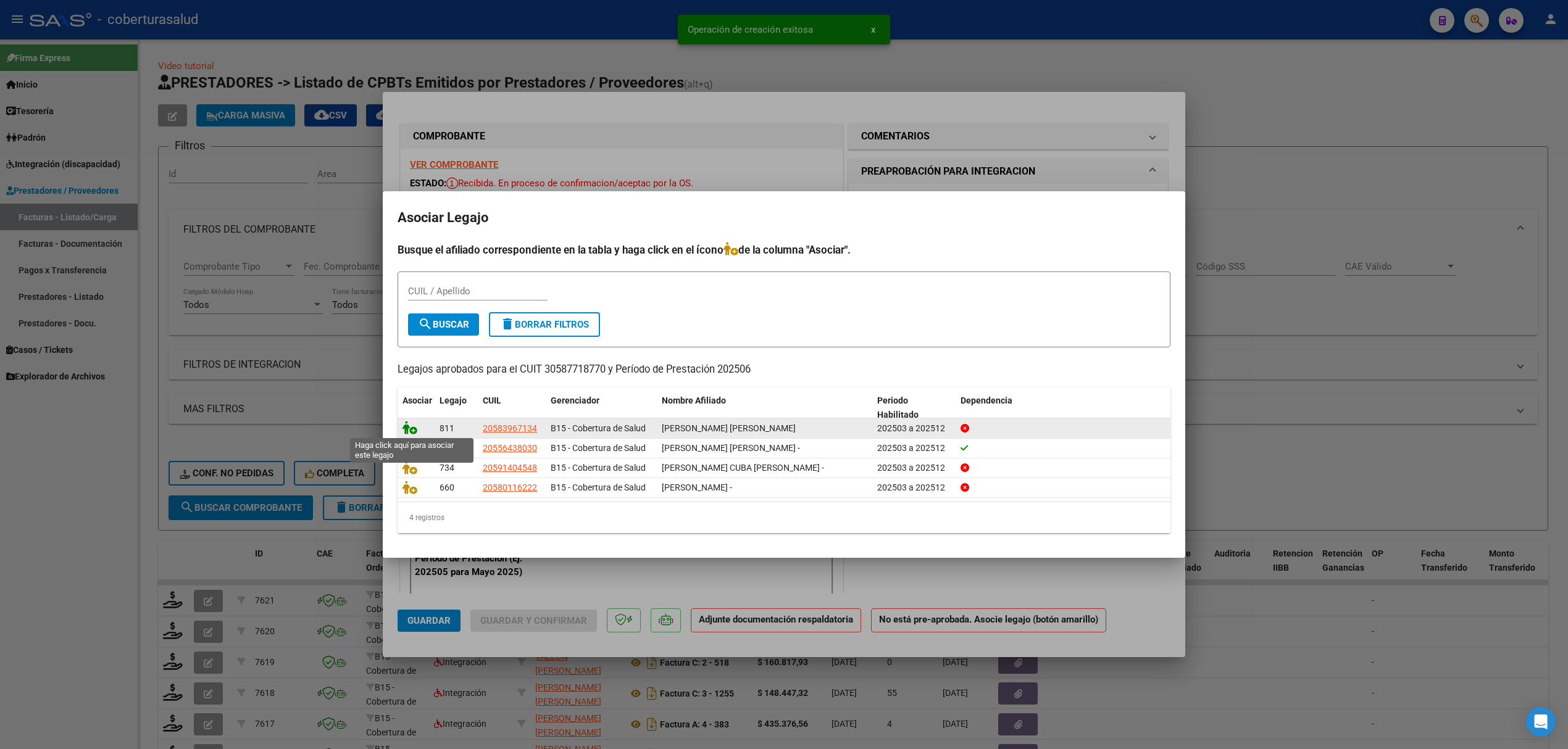
click at [413, 427] on icon at bounding box center [410, 428] width 15 height 14
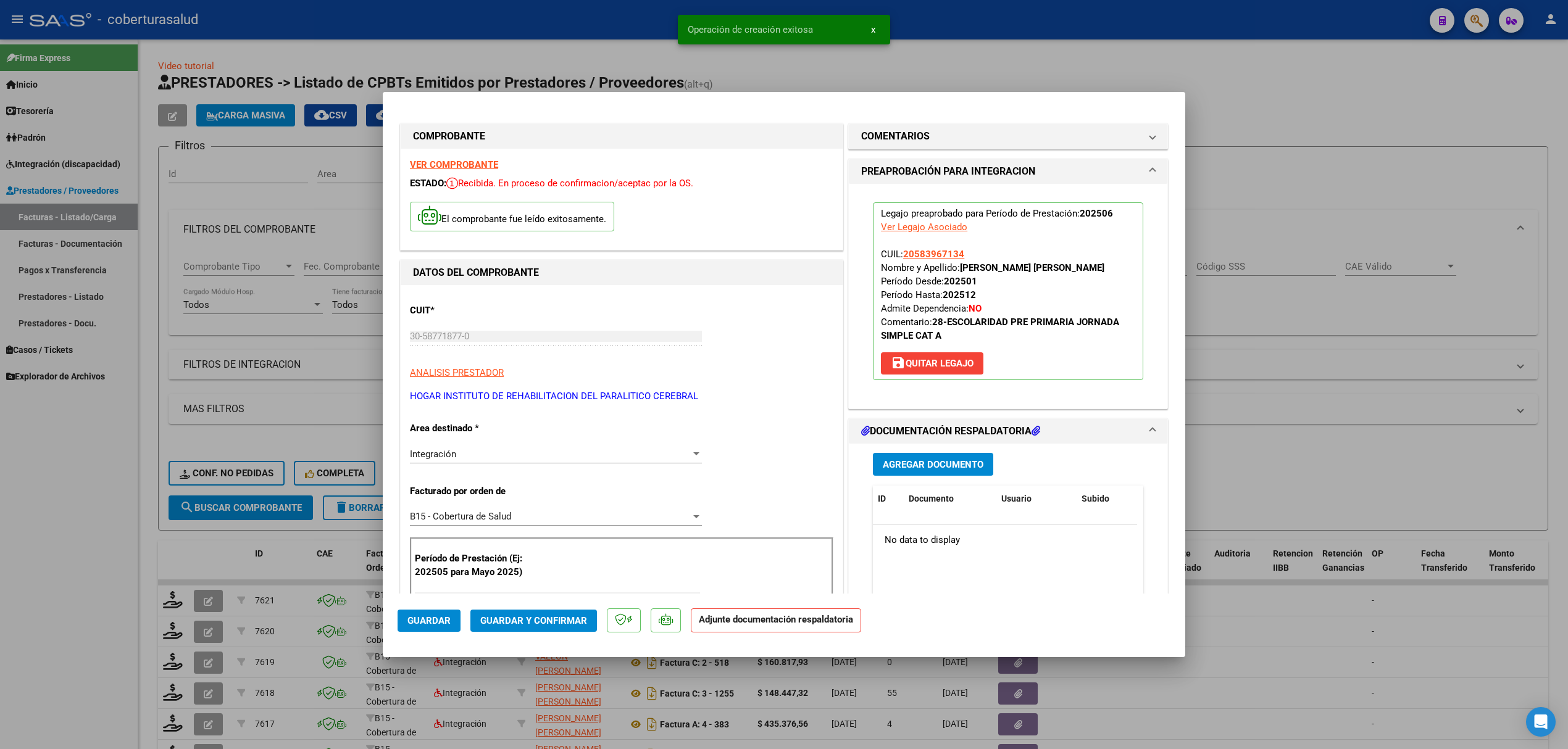
click at [929, 453] on button "Agregar Documento" at bounding box center [933, 464] width 120 height 23
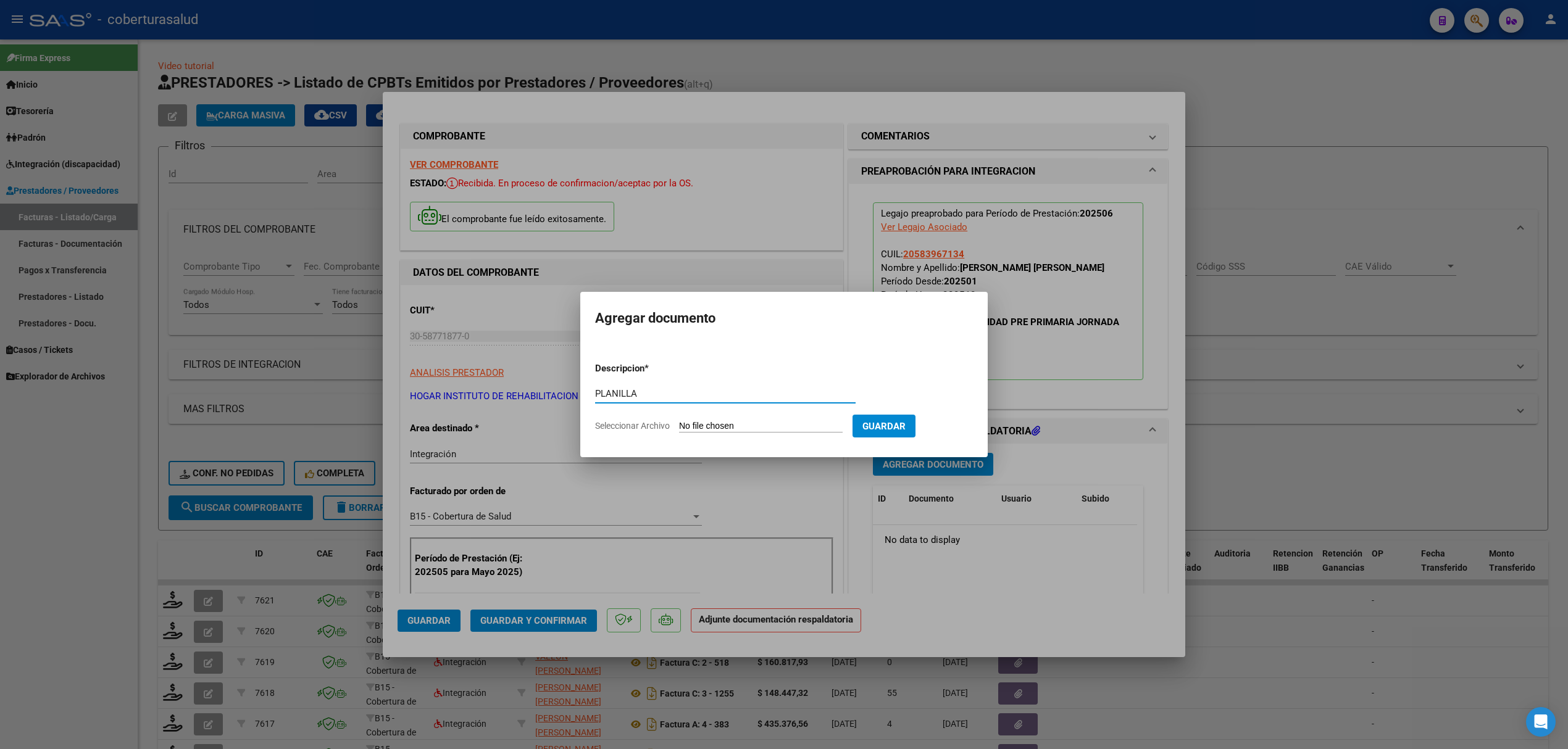
type input "PLANILLA"
click at [784, 430] on input "Seleccionar Archivo" at bounding box center [761, 426] width 163 height 12
type input "C:\fakepath\159331-2-Planilla_de_Asistencia.pdf"
click at [955, 432] on span "Guardar" at bounding box center [948, 426] width 43 height 11
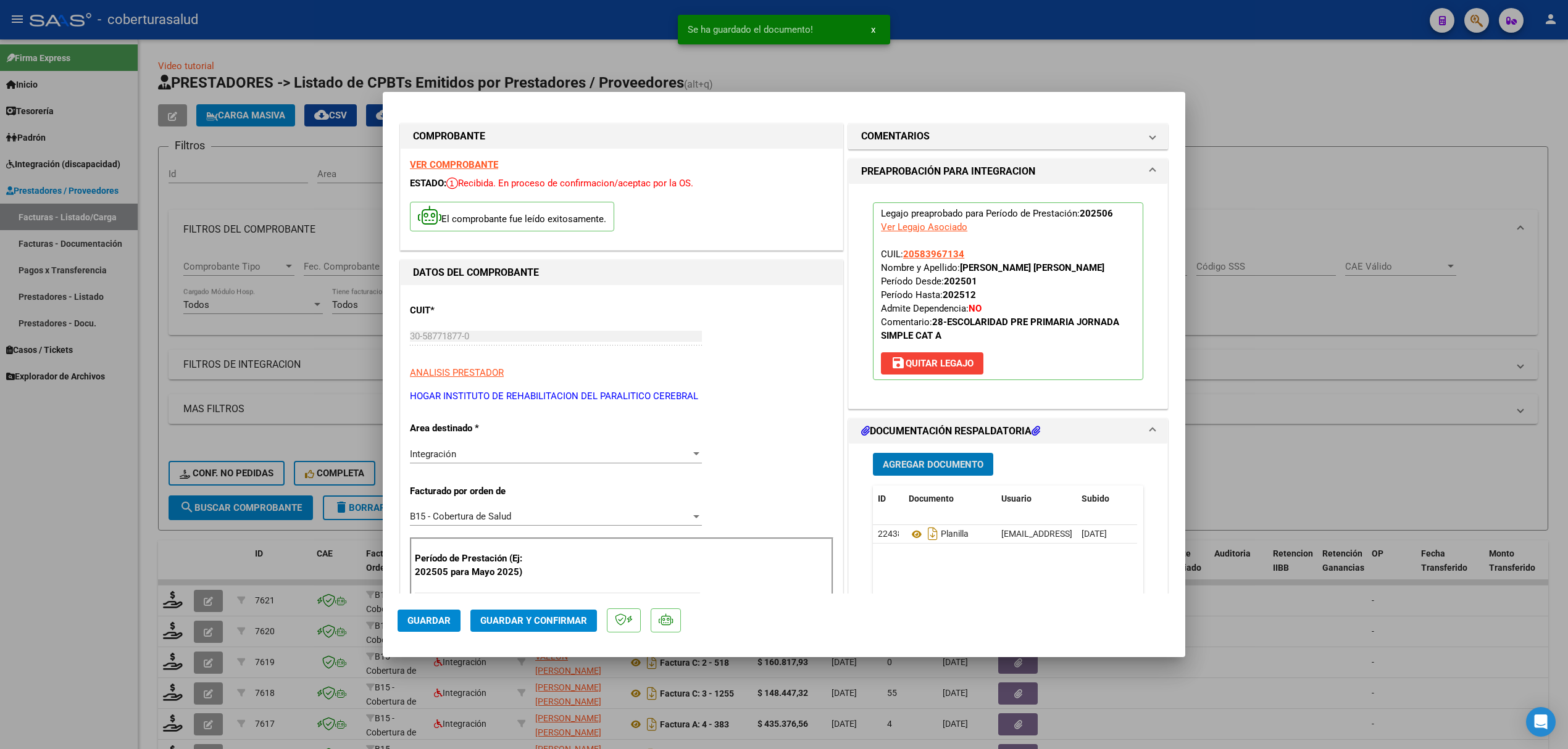
click at [937, 464] on span "Agregar Documento" at bounding box center [933, 465] width 100 height 11
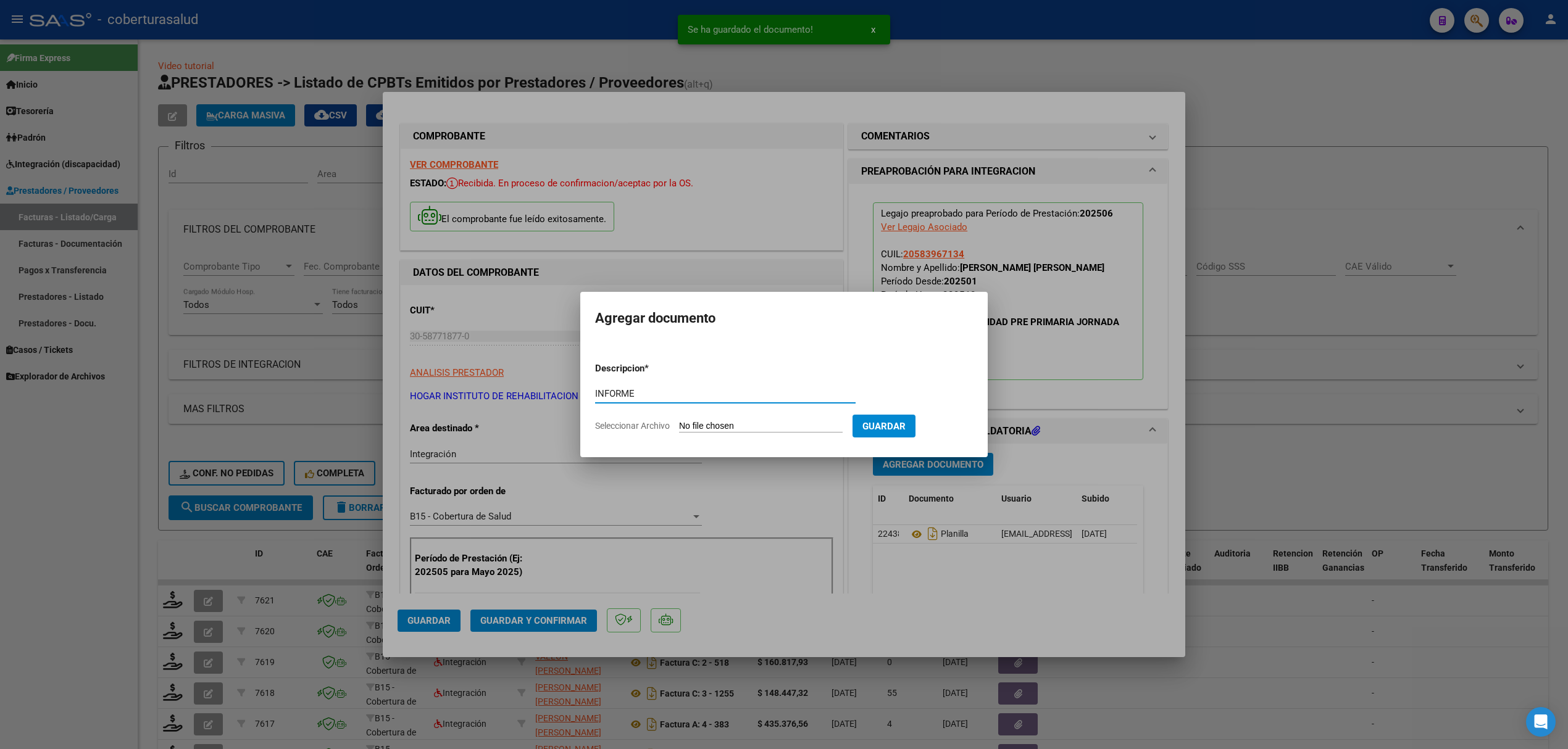
type input "INFORME"
click at [731, 425] on input "Seleccionar Archivo" at bounding box center [761, 426] width 163 height 12
type input "C:\fakepath\CARRIZO LIAN_INFORME SEMESTRAL.pdf"
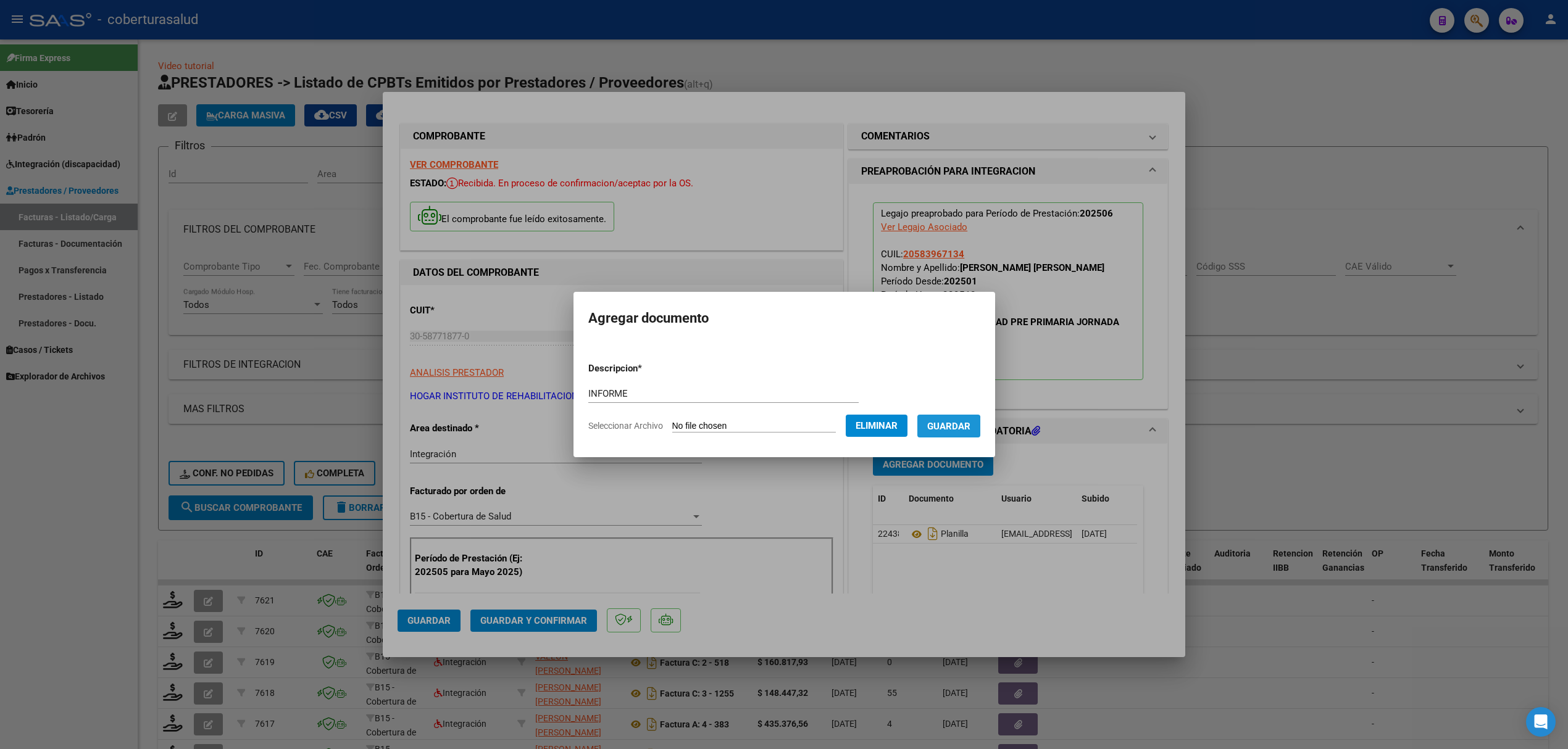
click at [954, 430] on span "Guardar" at bounding box center [948, 426] width 43 height 11
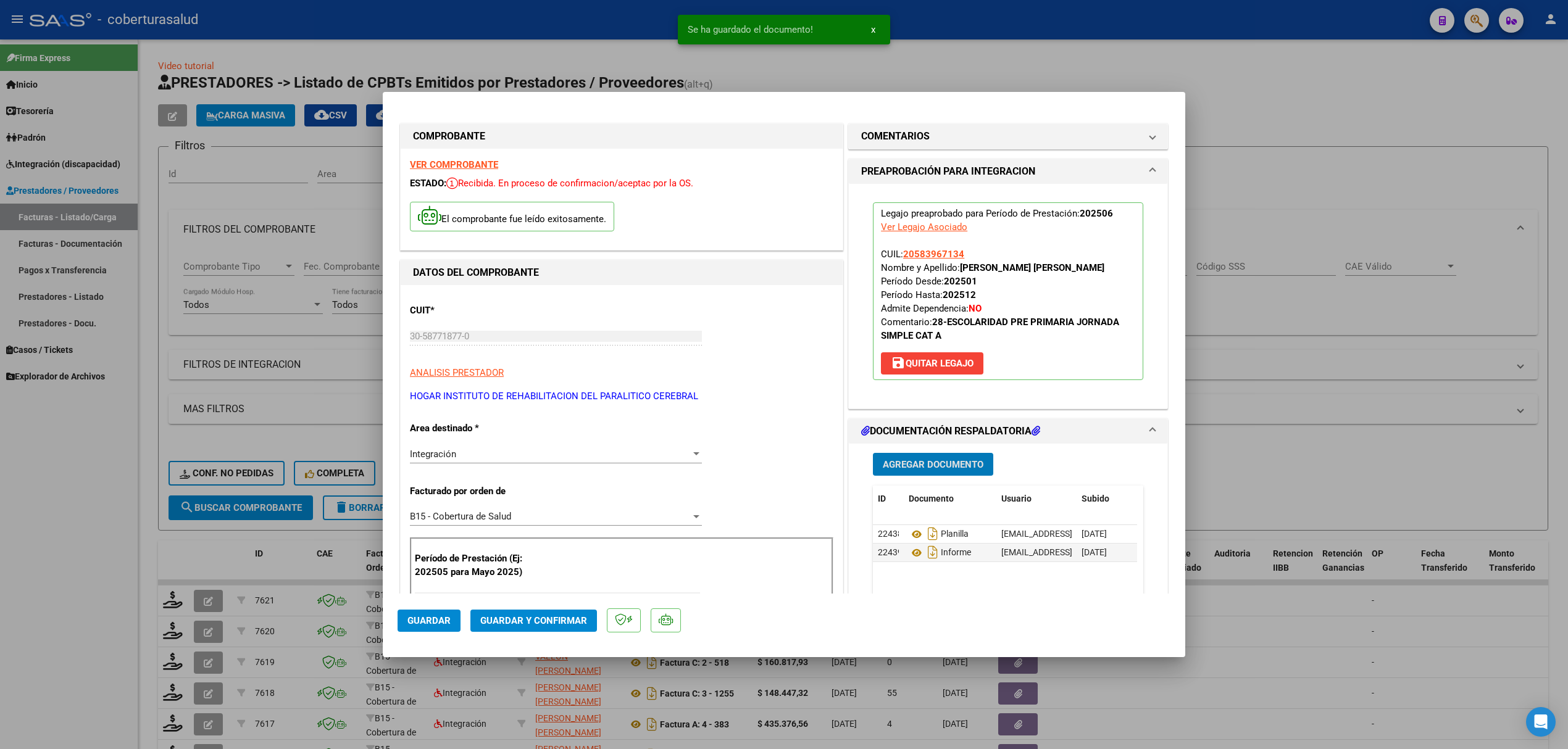
click at [531, 615] on span "Guardar y Confirmar" at bounding box center [533, 621] width 106 height 11
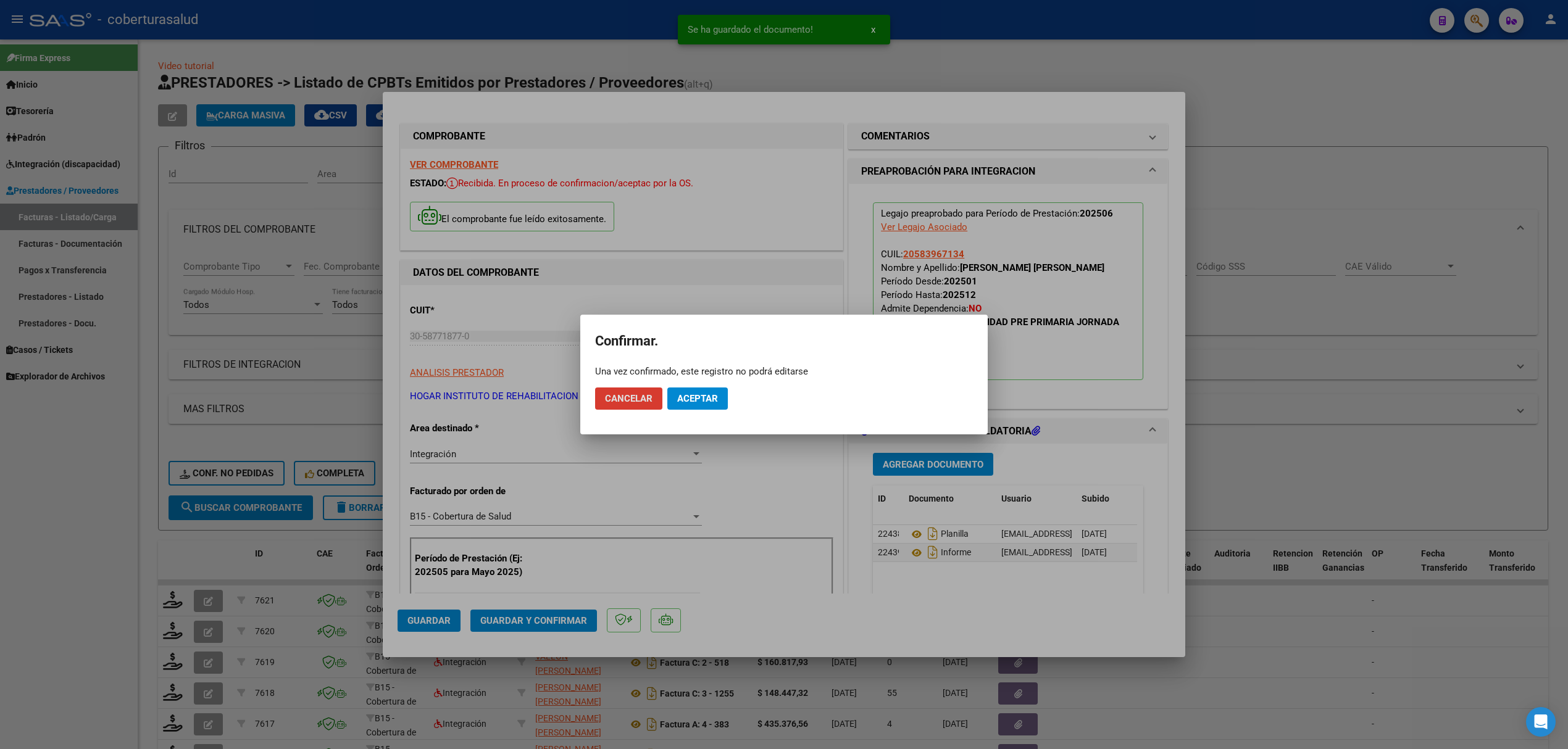
click at [696, 400] on span "Aceptar" at bounding box center [697, 398] width 41 height 11
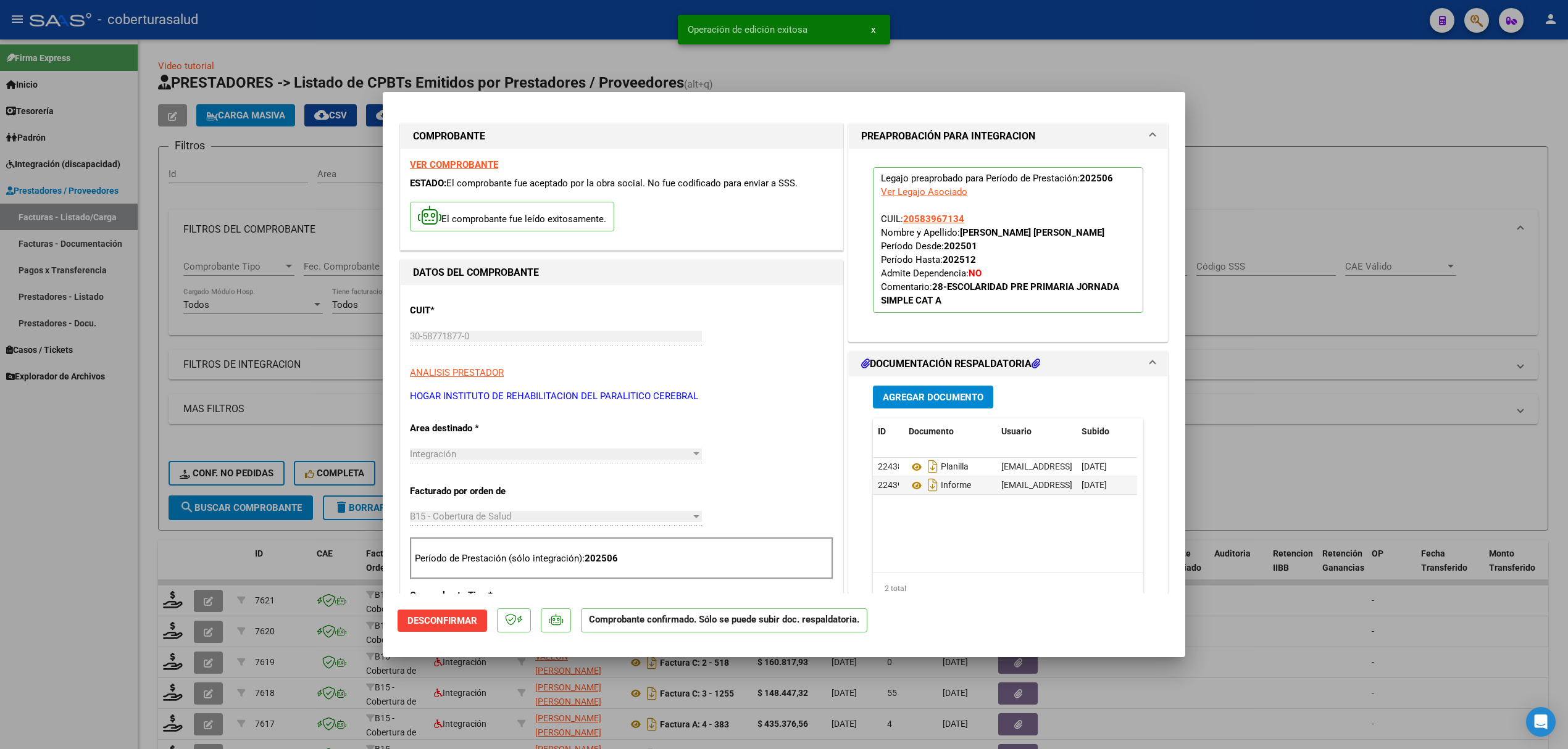
click at [258, 546] on div at bounding box center [784, 374] width 1568 height 749
type input "$ 0,00"
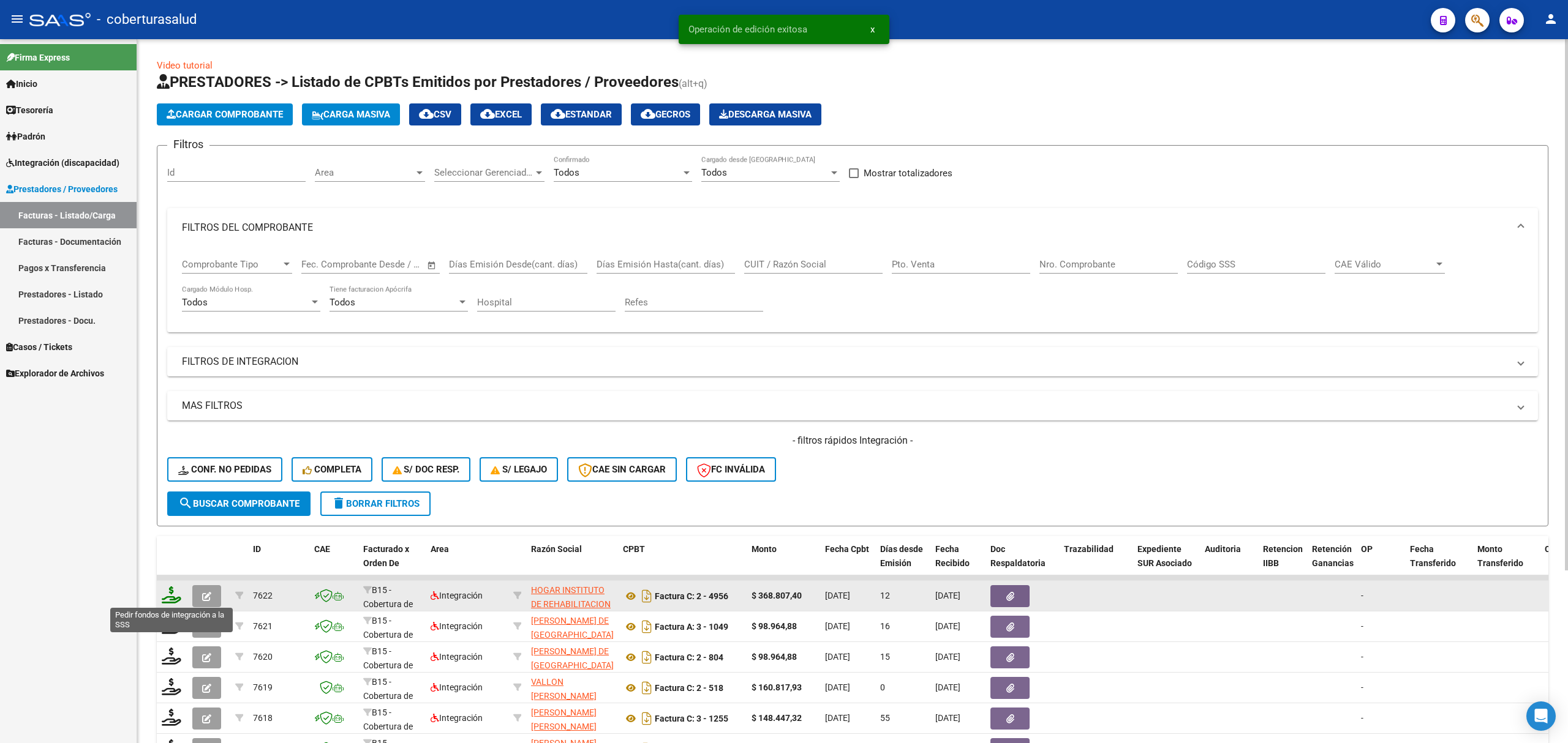
click at [168, 595] on icon at bounding box center [171, 595] width 20 height 17
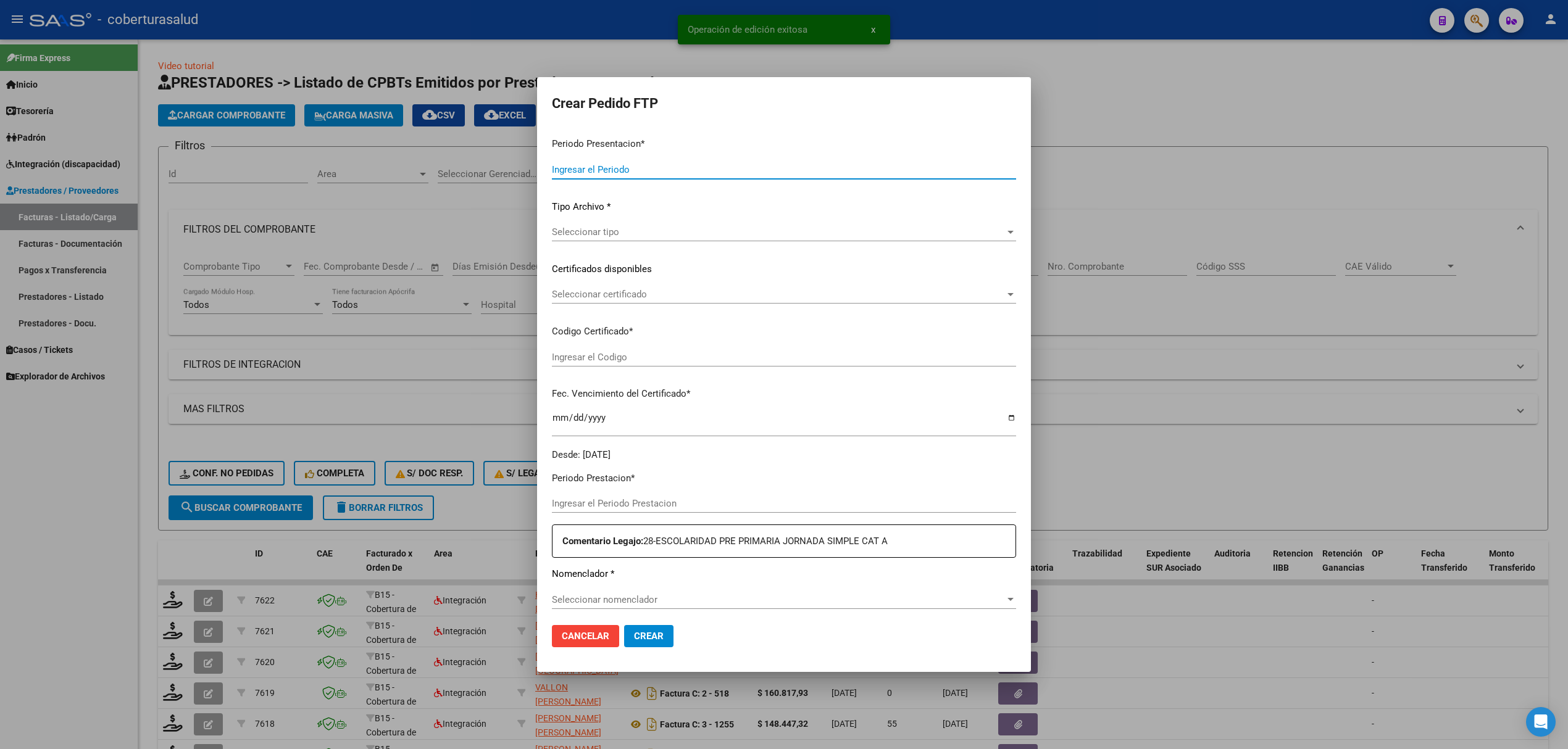
type input "202508"
type input "202506"
type input "$ 368.807,40"
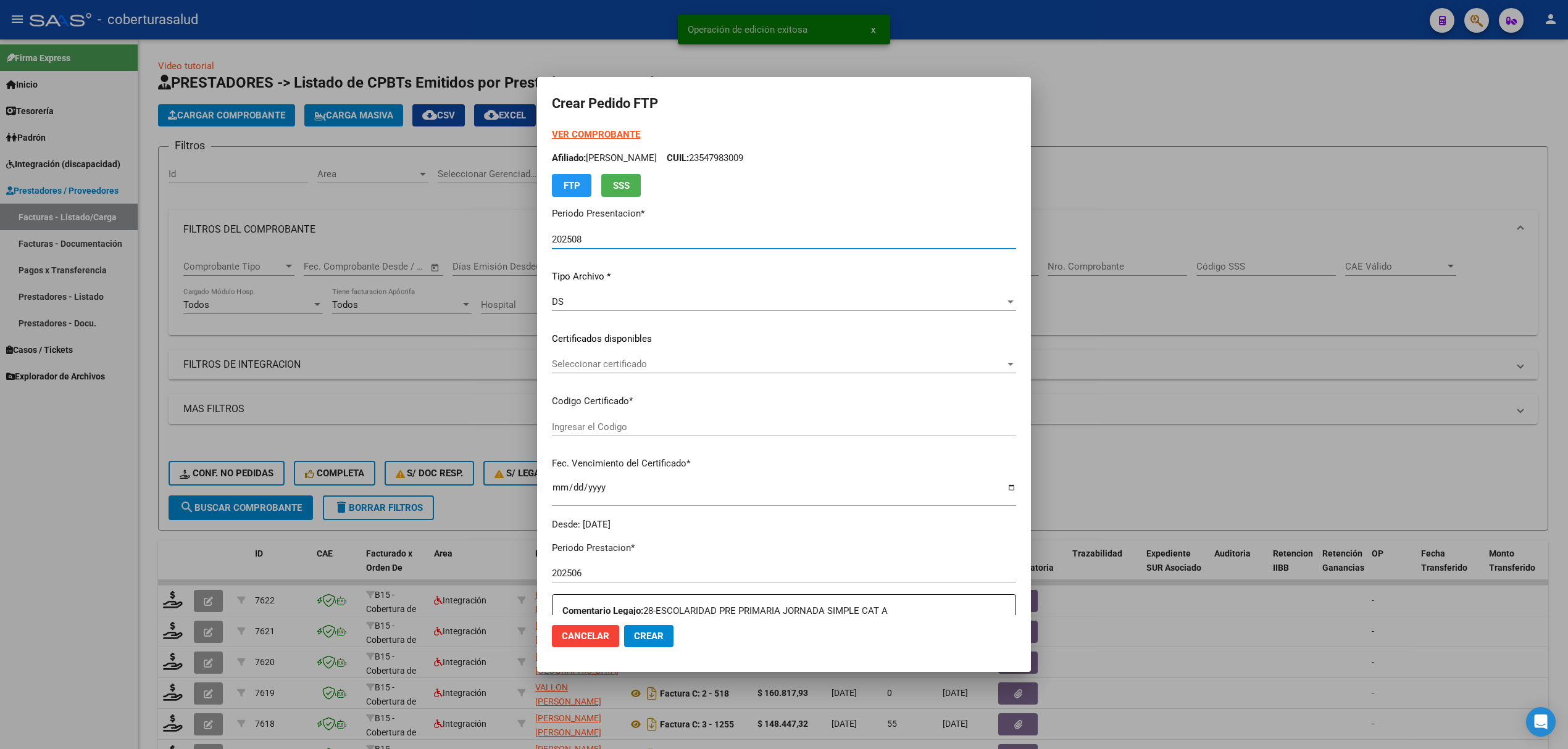
type input "ARG02000583967132022011820270118SAL122"
type input "2027-01-18"
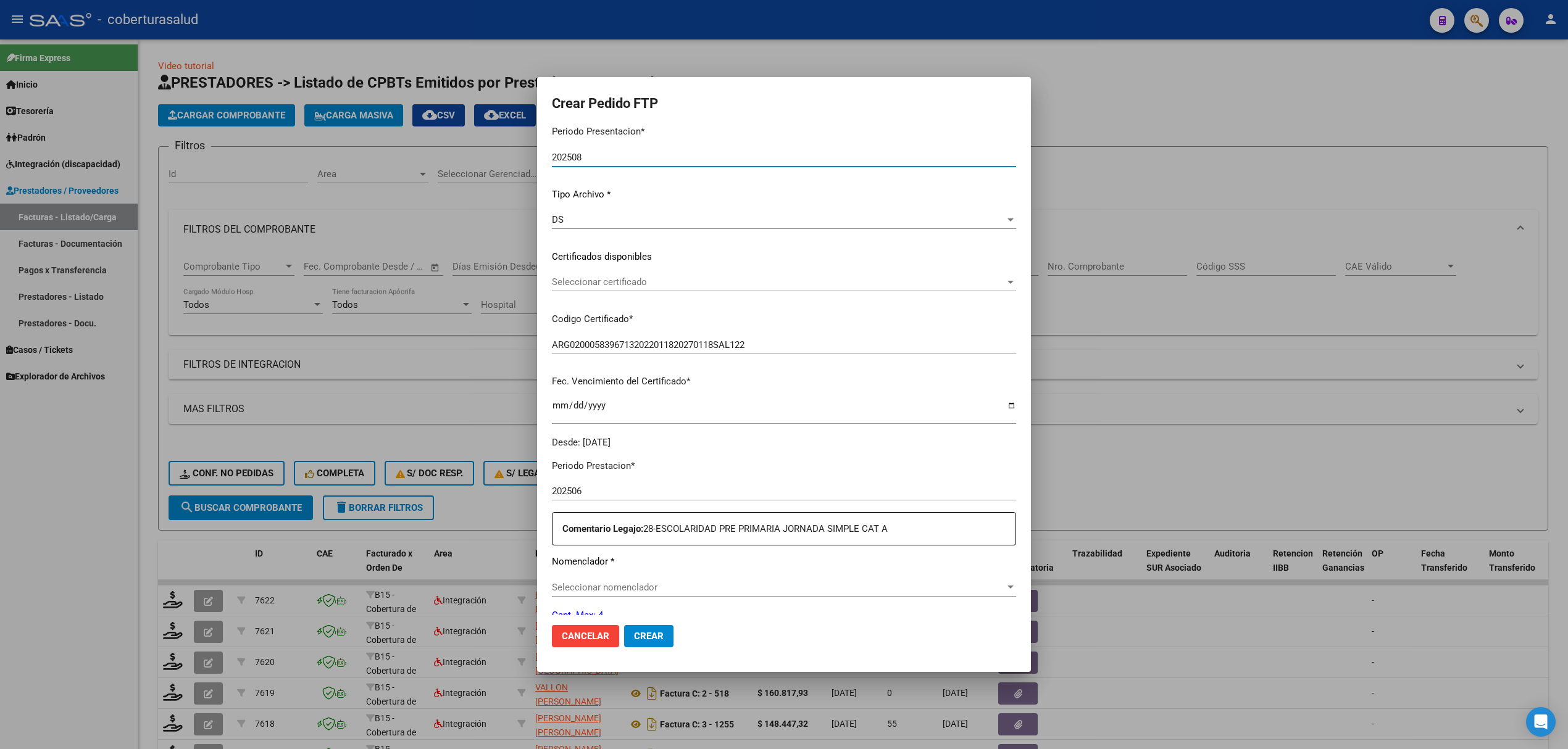
scroll to position [164, 0]
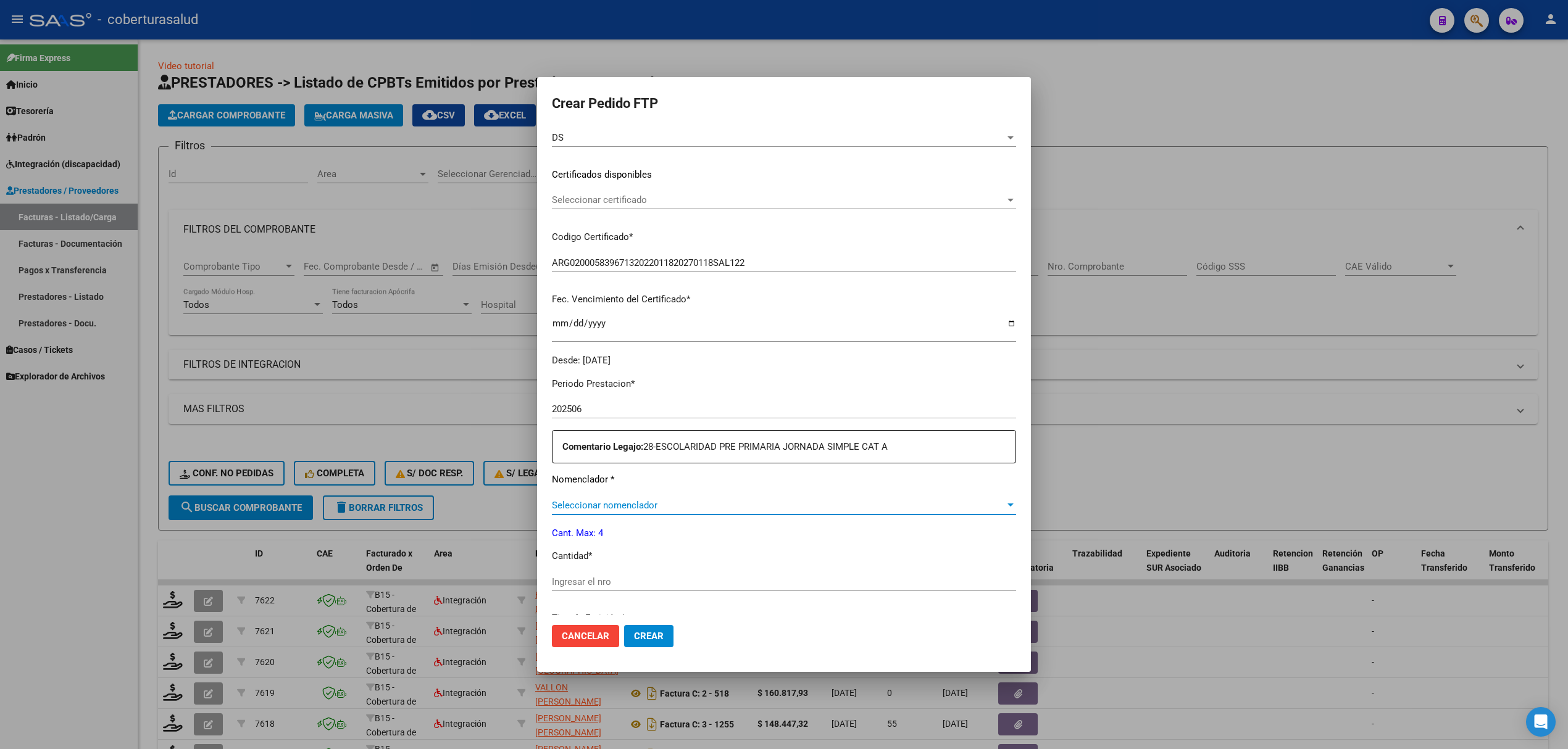
click at [600, 501] on span "Seleccionar nomenclador" at bounding box center [778, 505] width 453 height 11
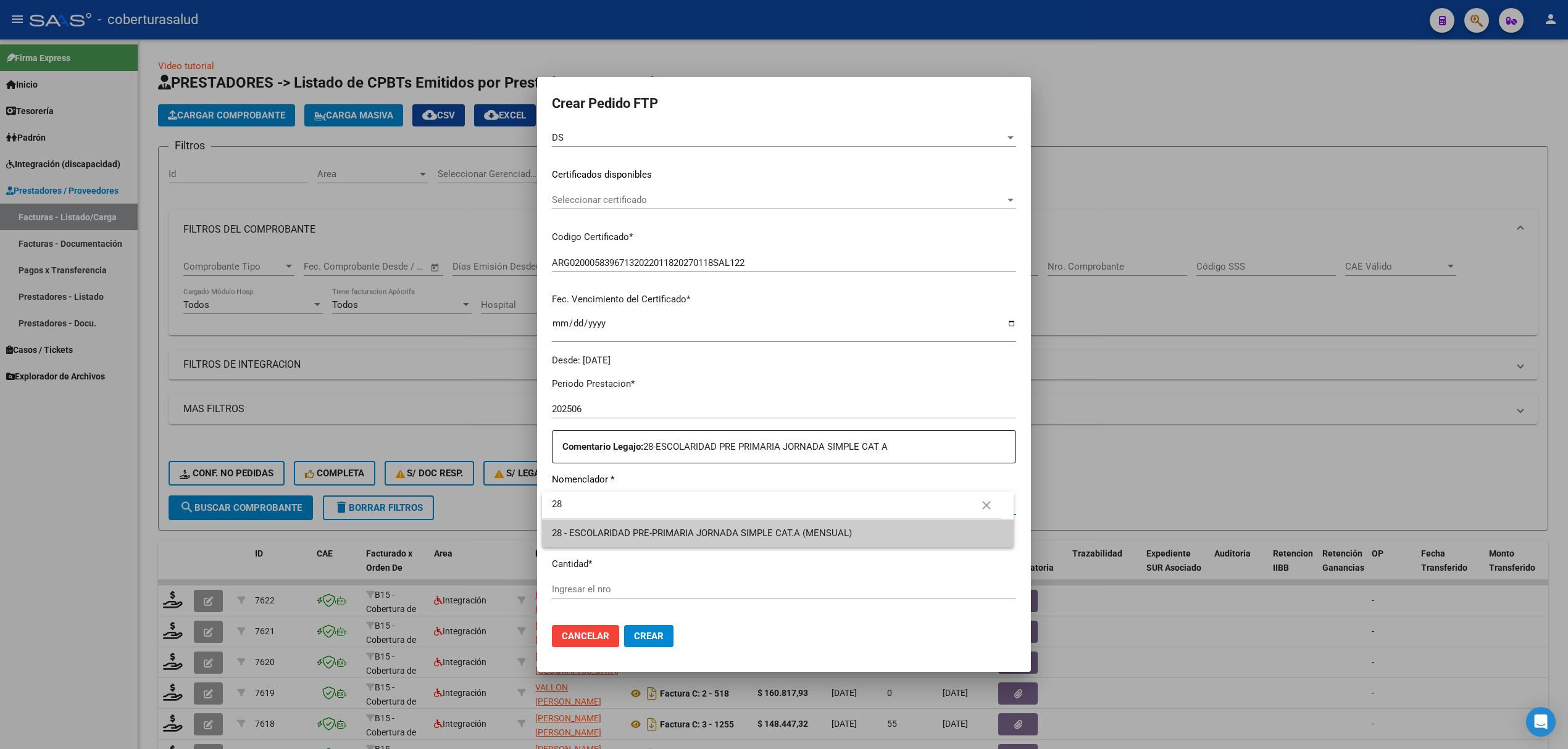
type input "28"
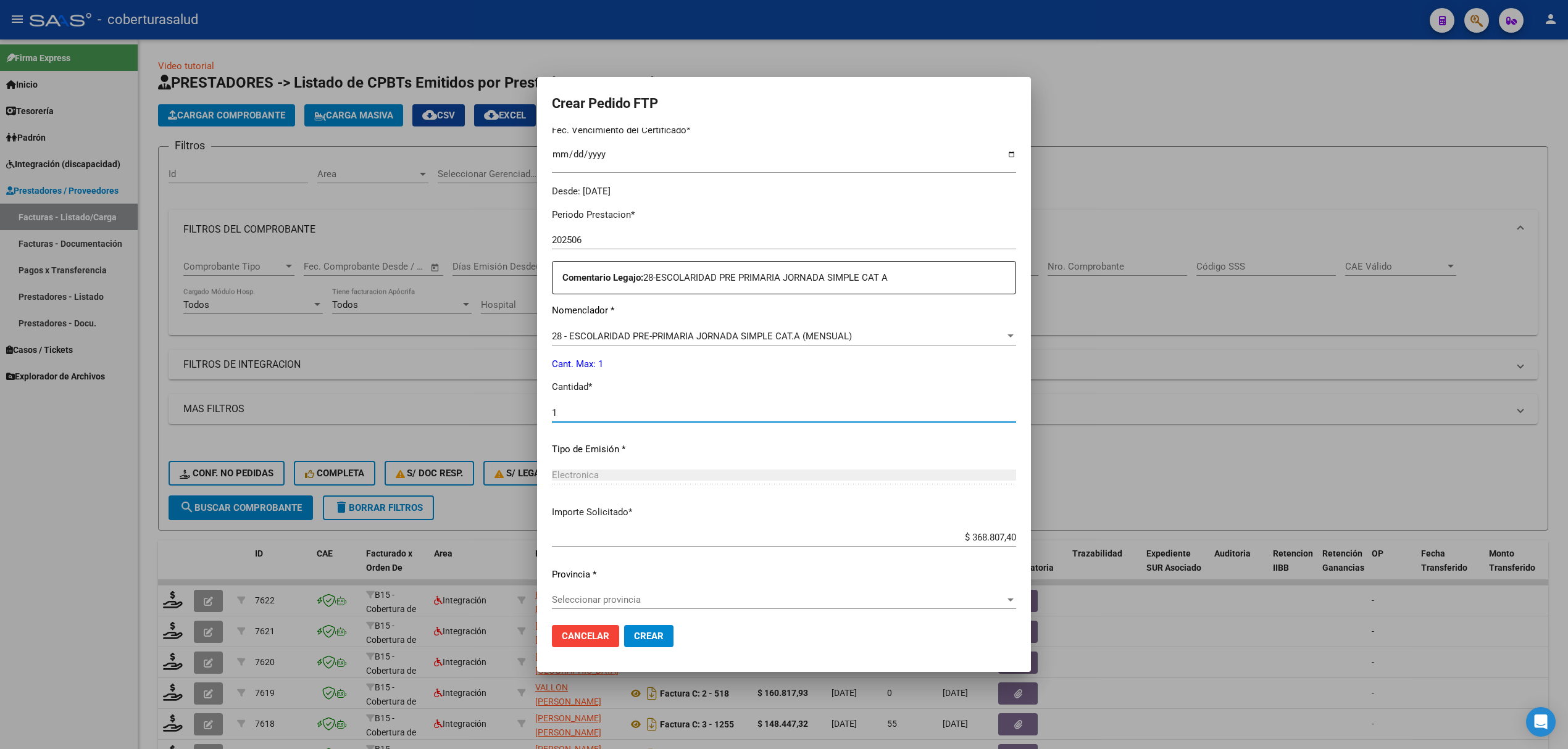
scroll to position [338, 0]
type input "1"
click at [627, 595] on span "Seleccionar provincia" at bounding box center [778, 594] width 453 height 11
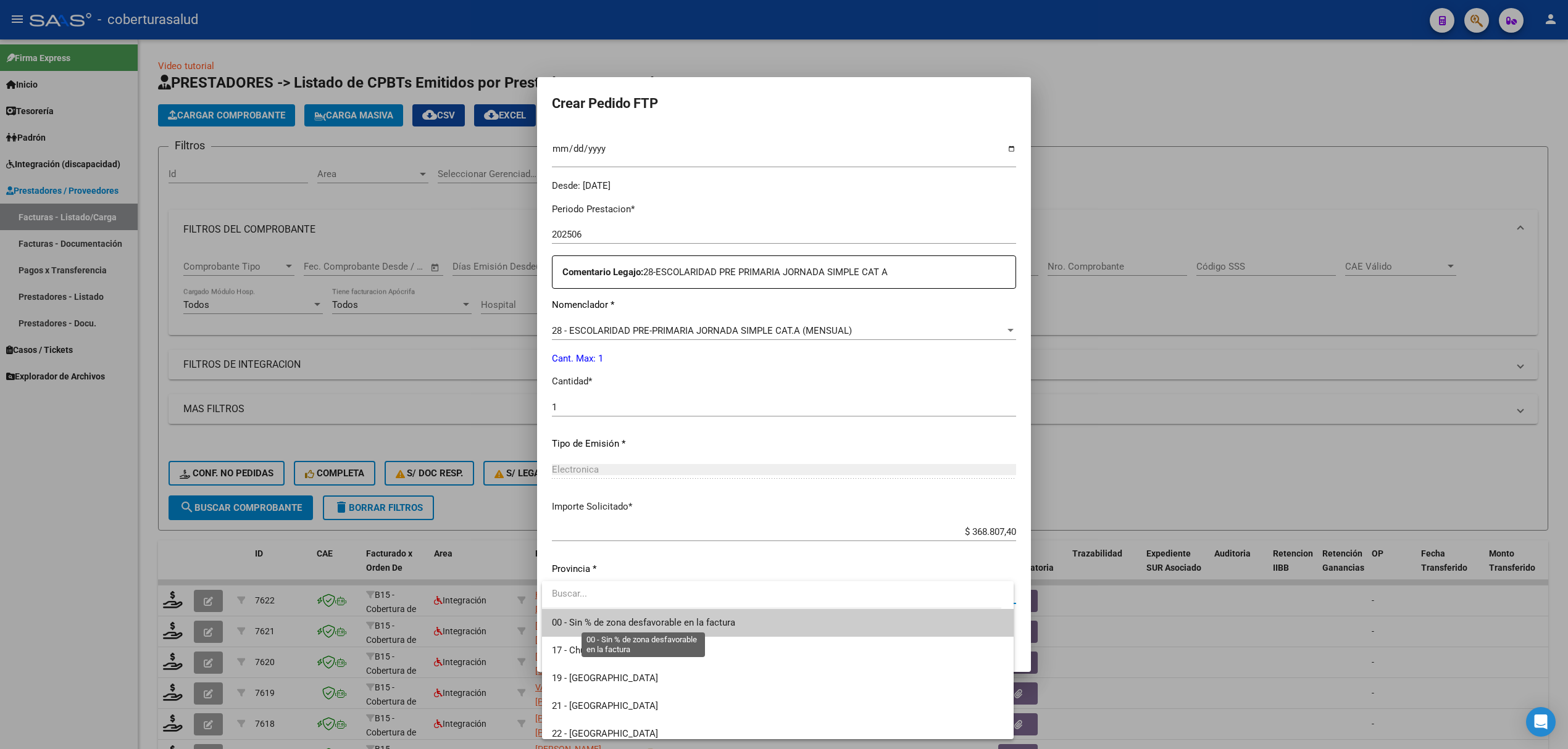
click at [589, 623] on span "00 - Sin % de zona desfavorable en la factura" at bounding box center [643, 623] width 183 height 11
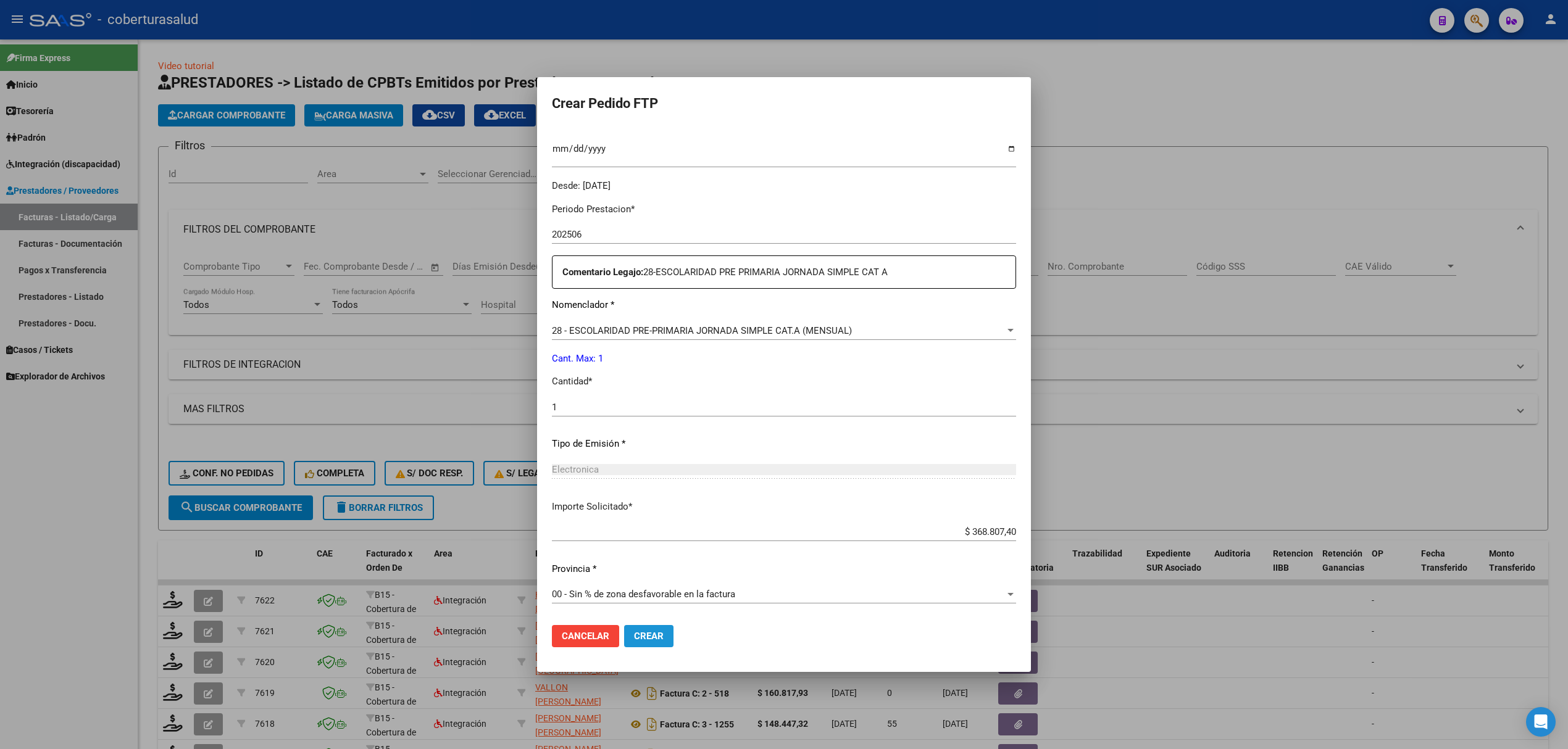
click at [648, 636] on span "Crear" at bounding box center [648, 636] width 30 height 11
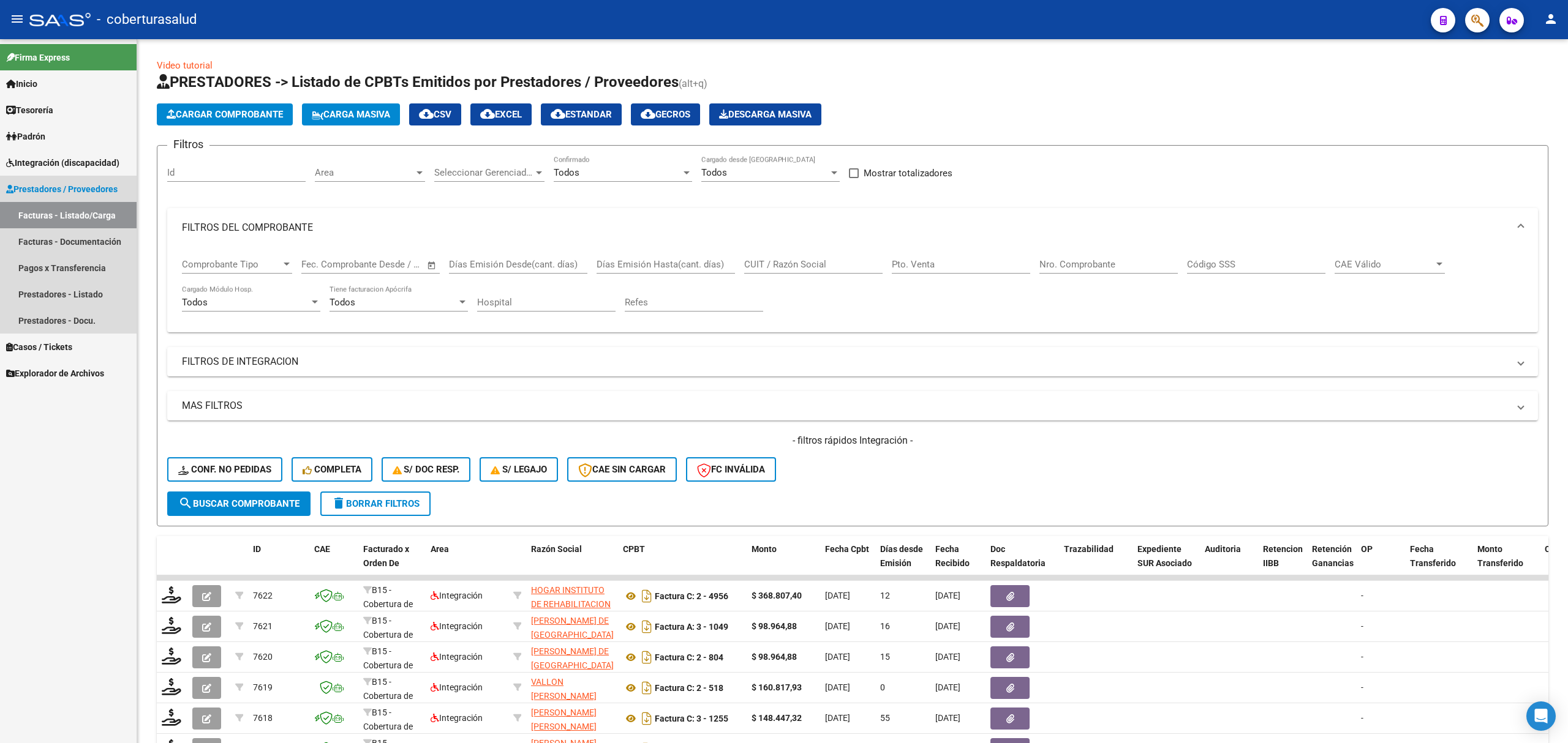
click at [82, 217] on link "Facturas - Listado/Carga" at bounding box center [68, 215] width 136 height 27
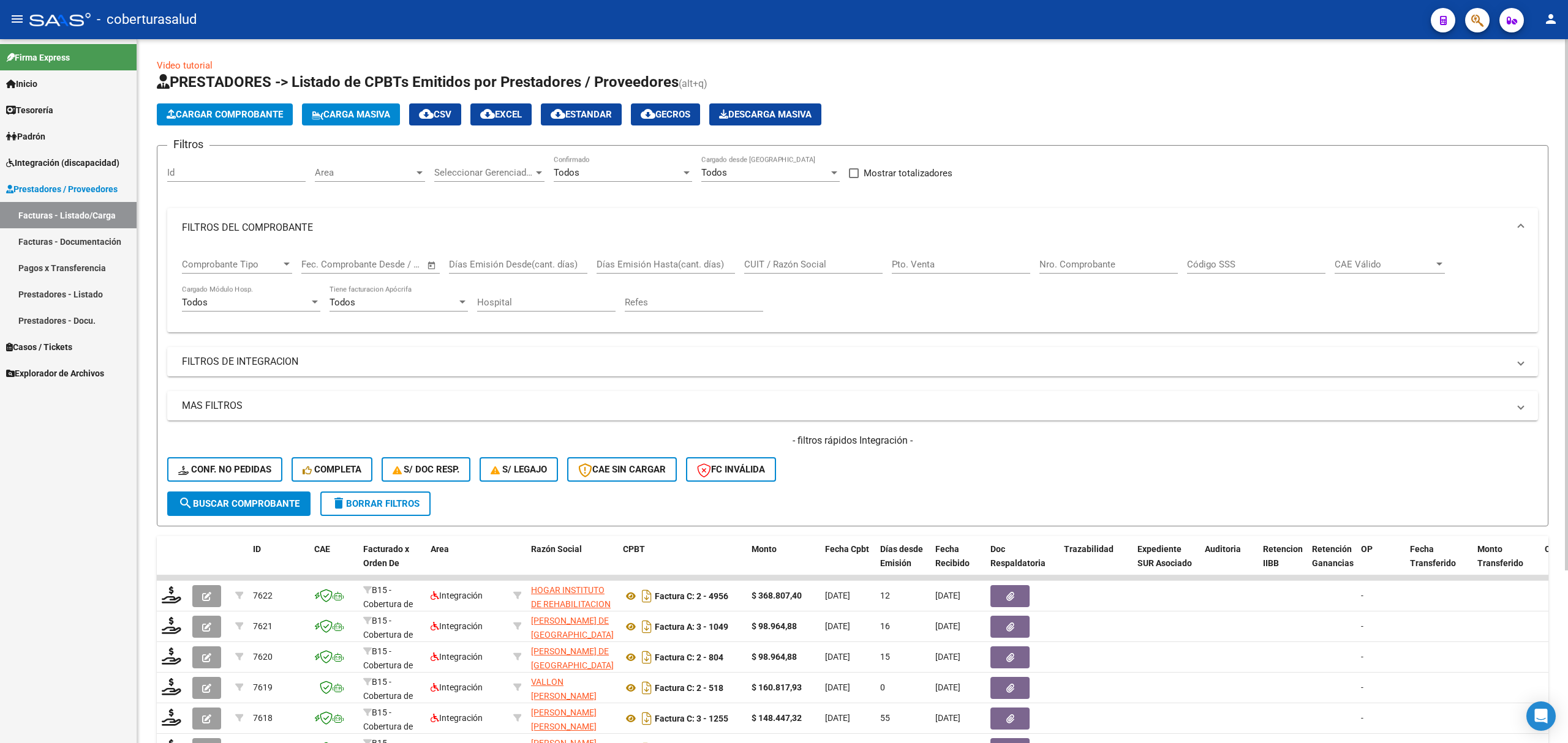
click at [782, 264] on input "CUIT / Razón Social" at bounding box center [813, 264] width 138 height 11
paste input "27405164227"
type input "27405164227"
click at [245, 510] on button "search Buscar Comprobante" at bounding box center [239, 504] width 143 height 25
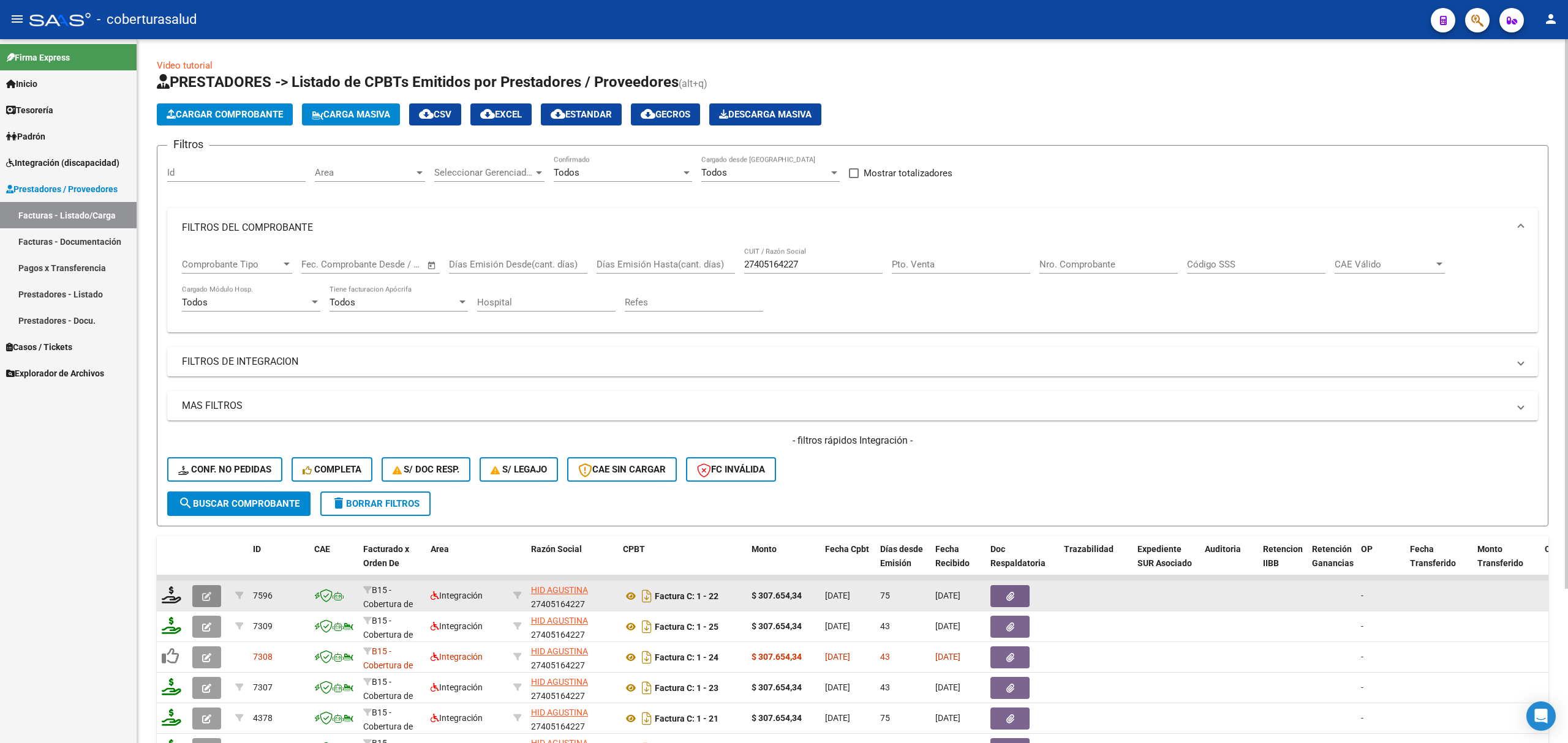
click at [207, 595] on icon "button" at bounding box center [206, 596] width 9 height 9
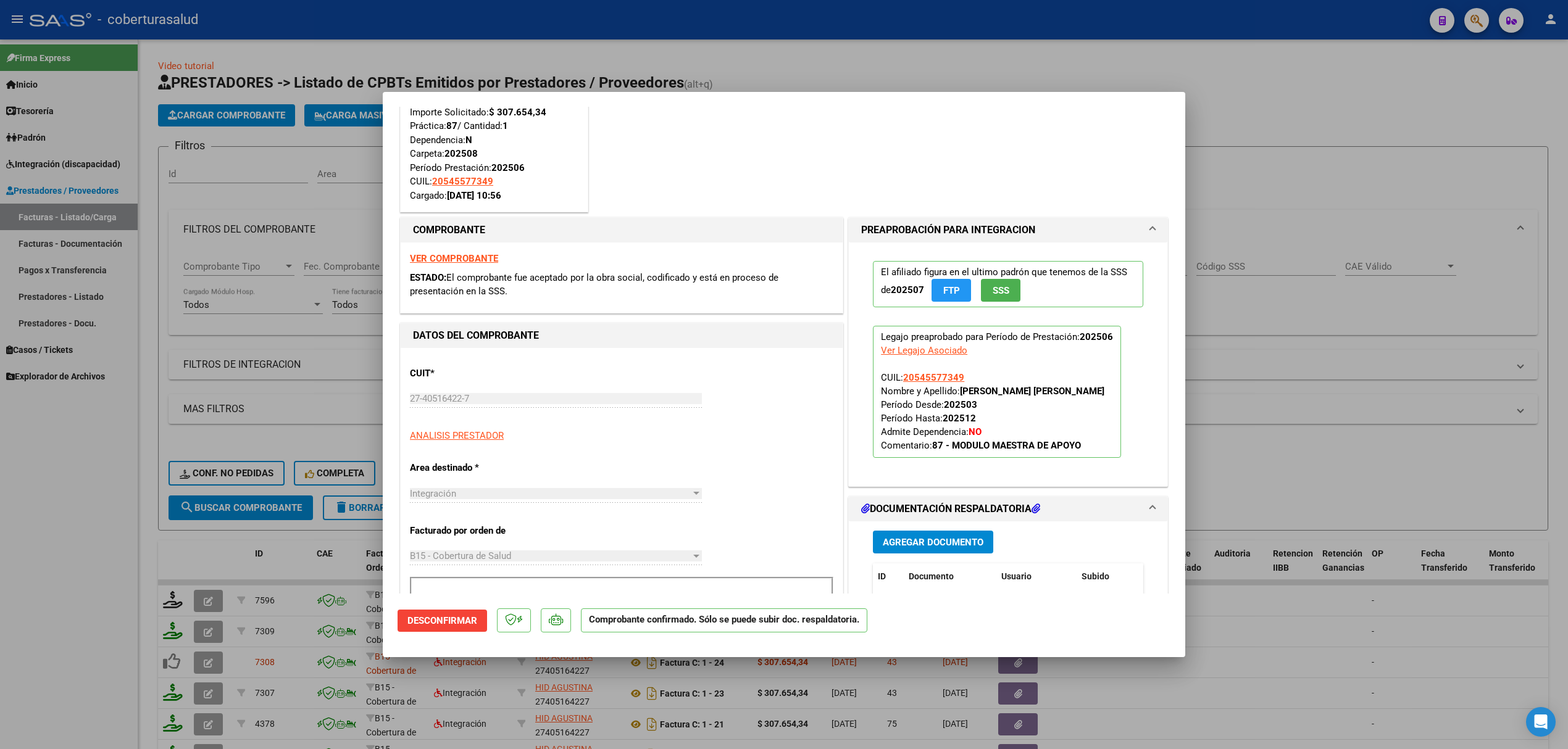
scroll to position [329, 0]
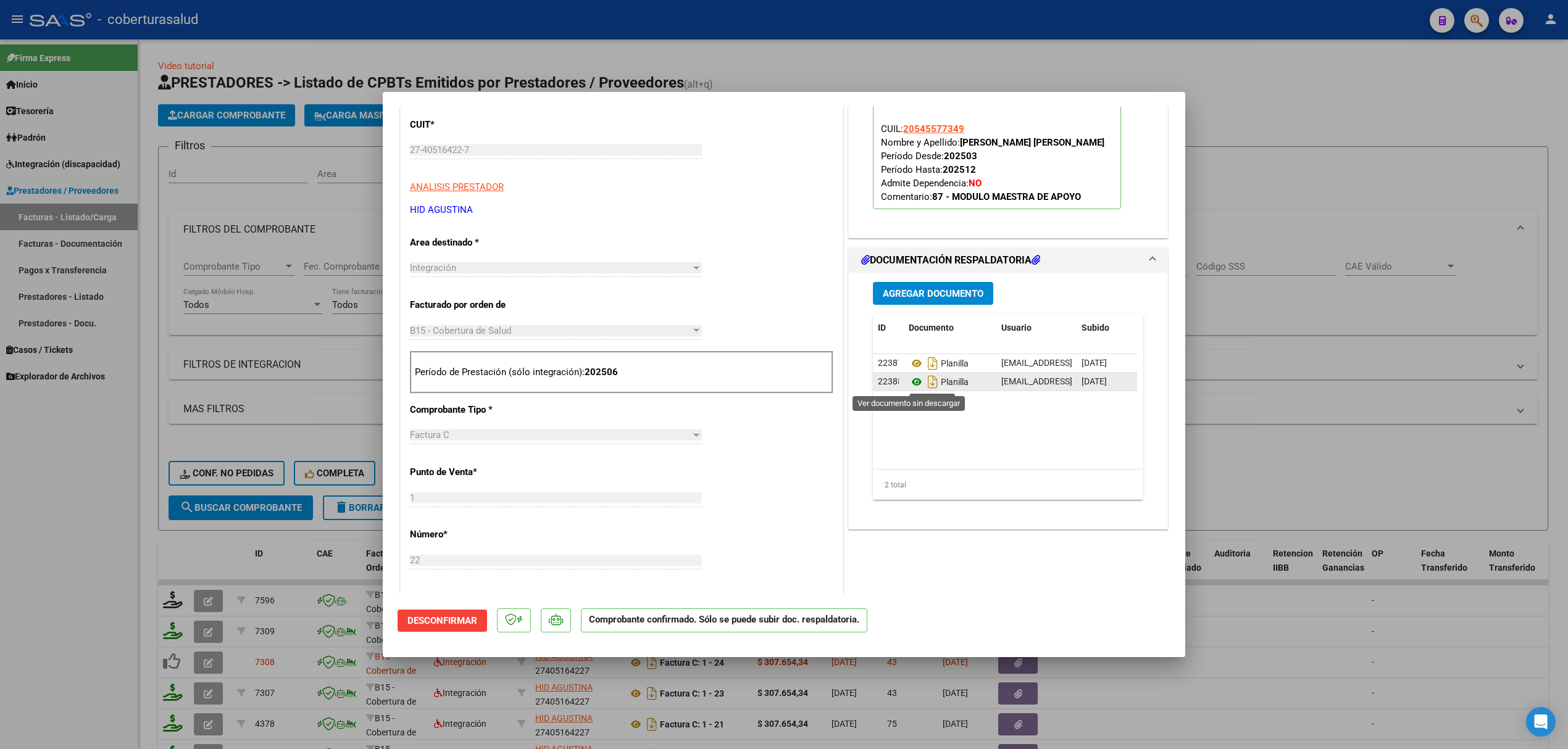
click at [911, 386] on icon at bounding box center [916, 382] width 16 height 15
click at [909, 290] on span "Agregar Documento" at bounding box center [933, 294] width 100 height 11
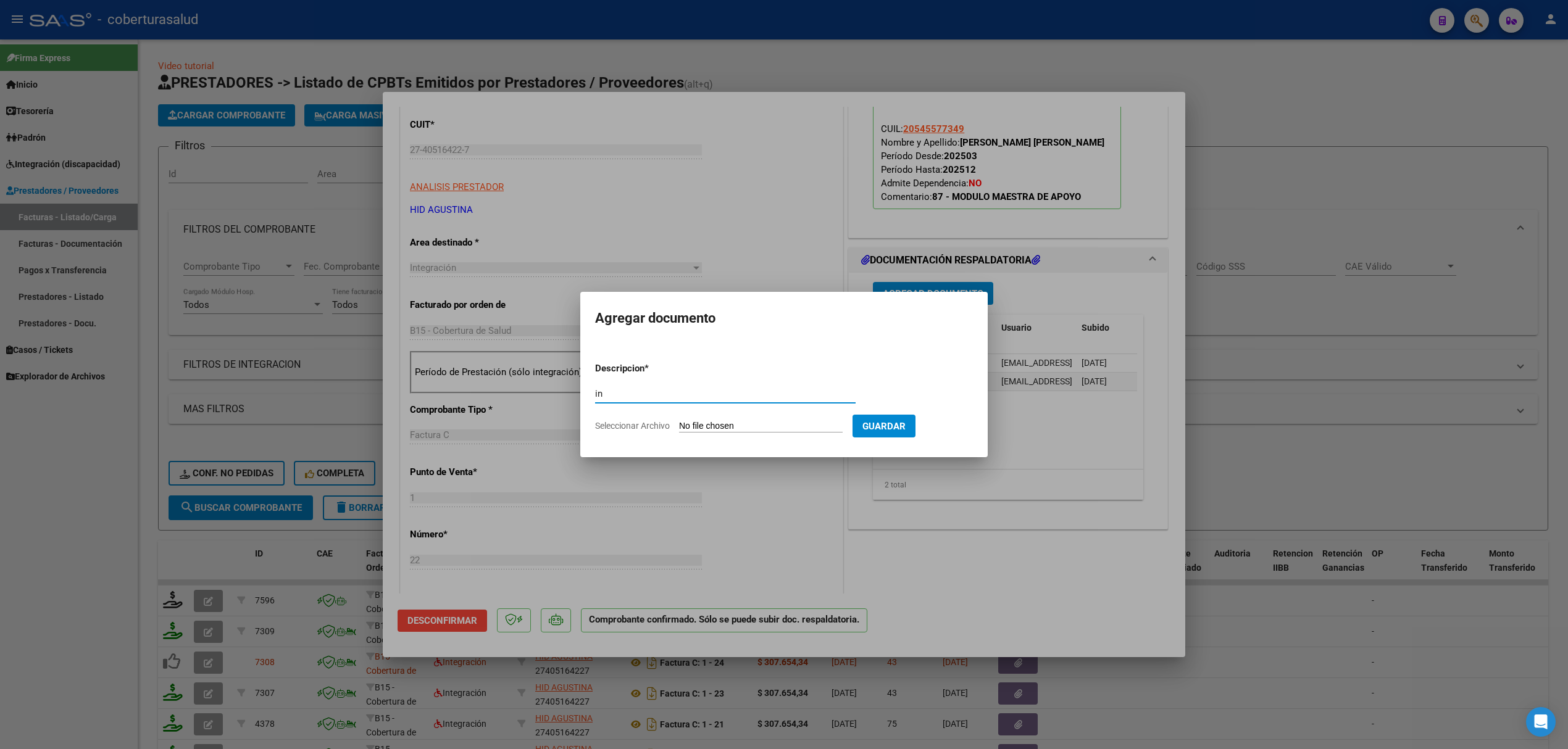
type input "i"
type input "INFORME"
click at [771, 430] on input "Seleccionar Archivo" at bounding box center [761, 426] width 163 height 12
type input "C:\fakepath\DOC-20250910-WA0094..pdf"
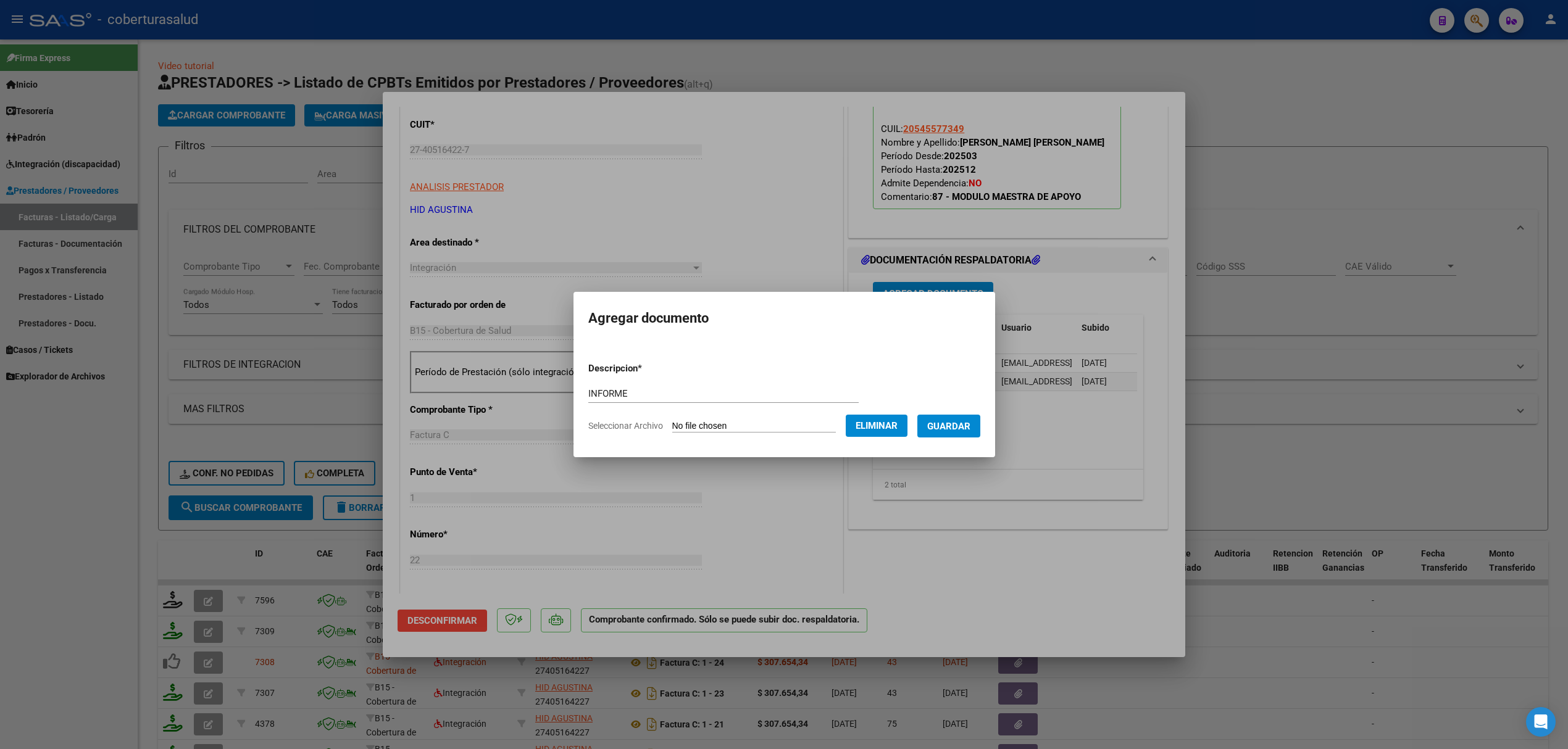
click at [951, 428] on span "Guardar" at bounding box center [948, 426] width 43 height 11
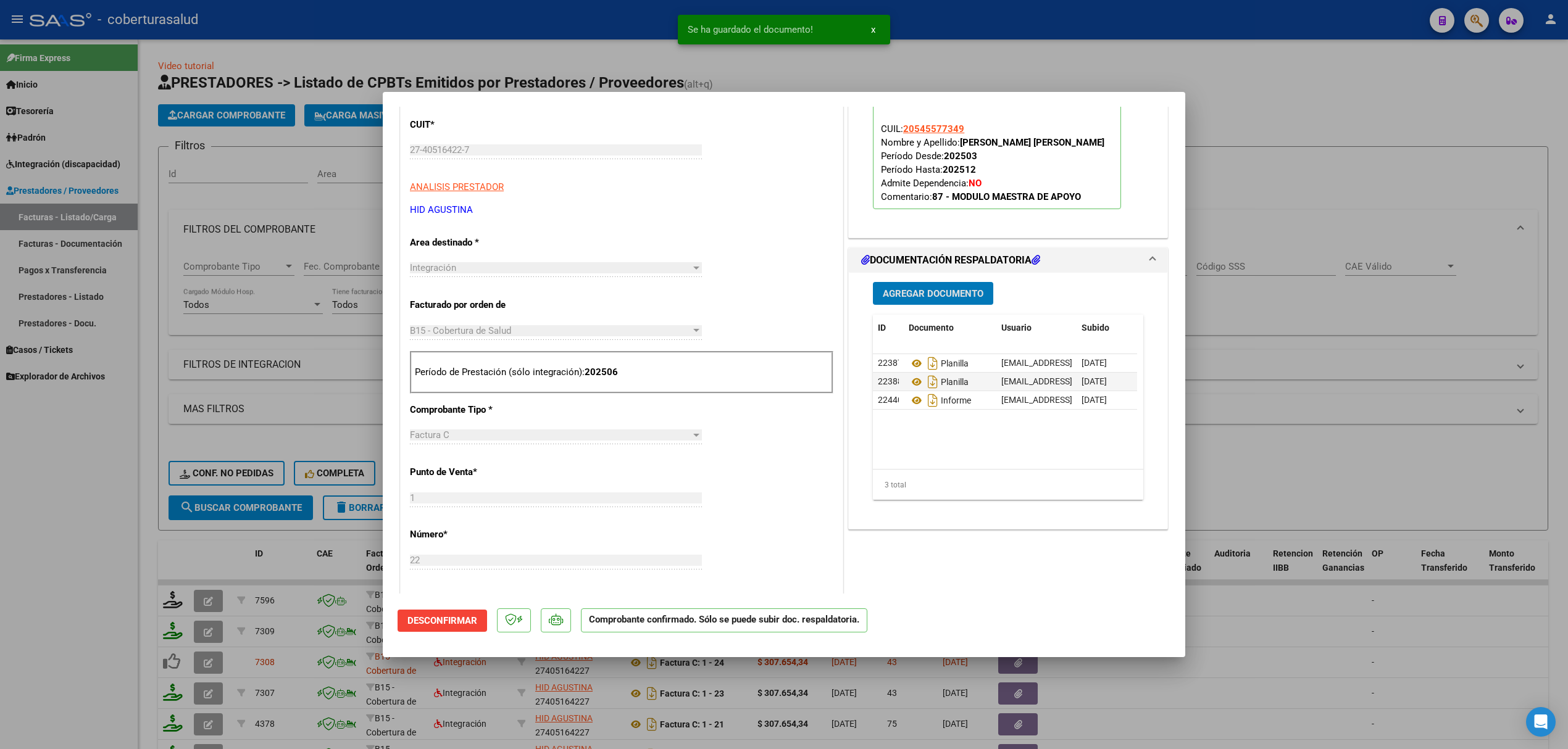
click at [304, 546] on div at bounding box center [784, 374] width 1568 height 749
type input "$ 0,00"
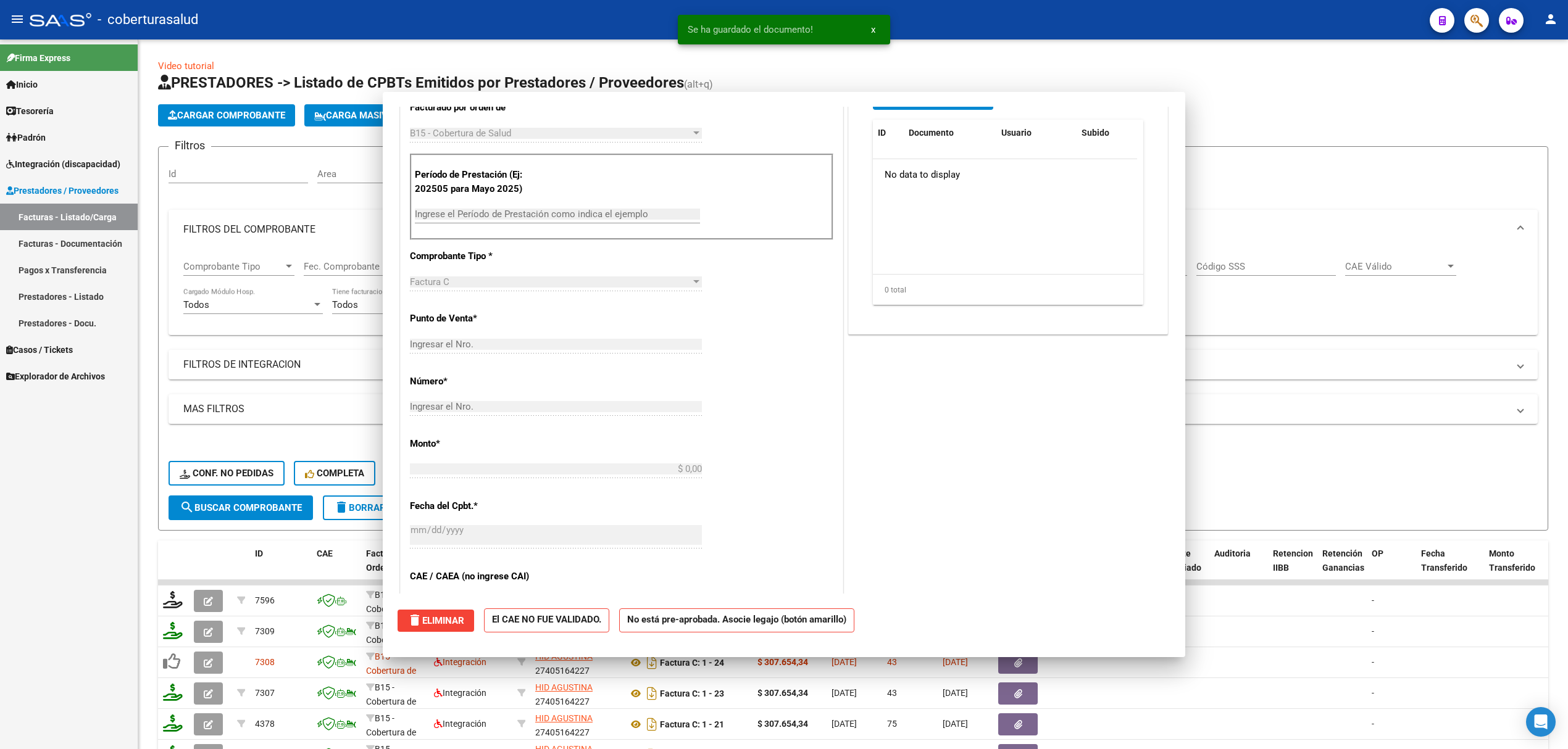
scroll to position [154, 0]
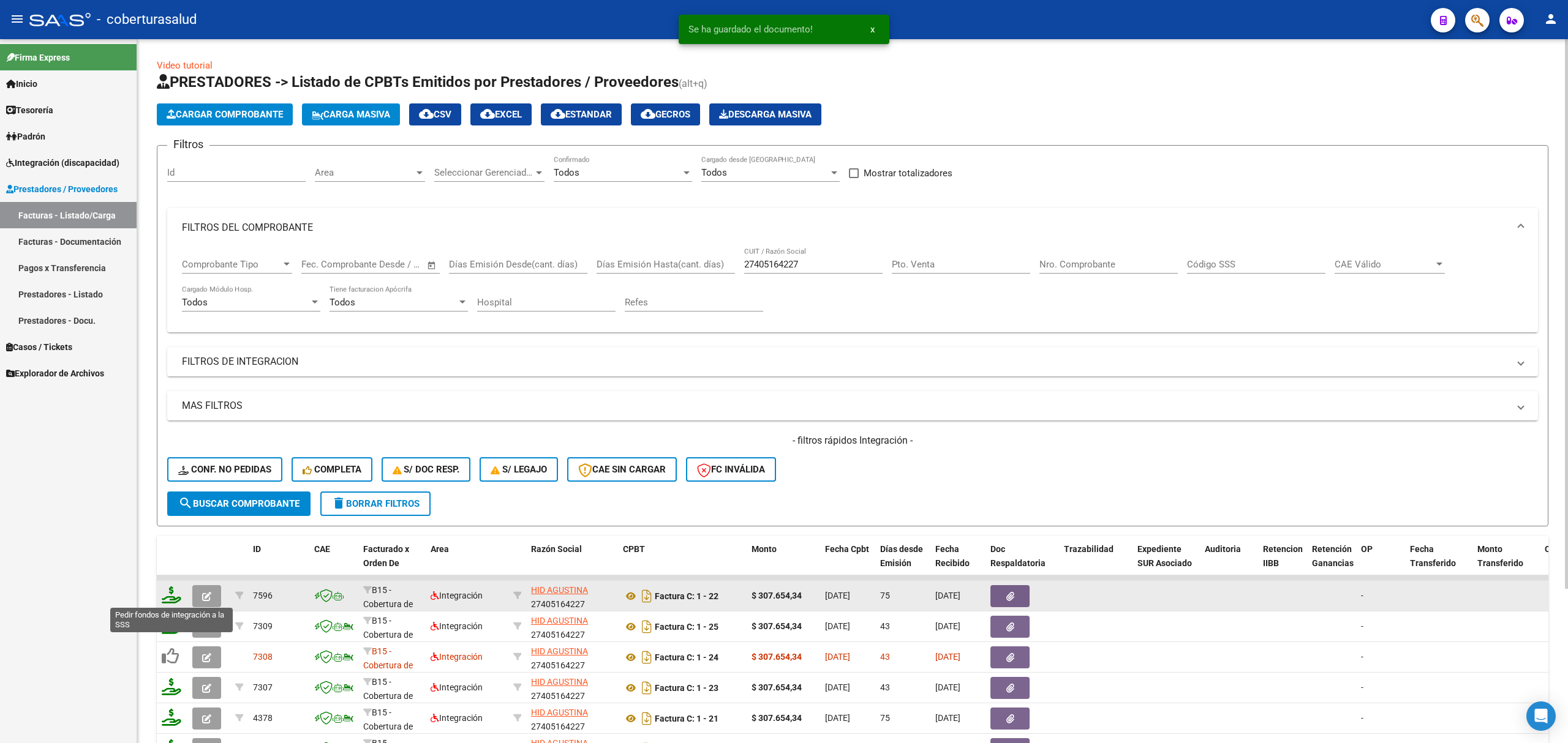
click at [167, 599] on icon at bounding box center [171, 595] width 20 height 17
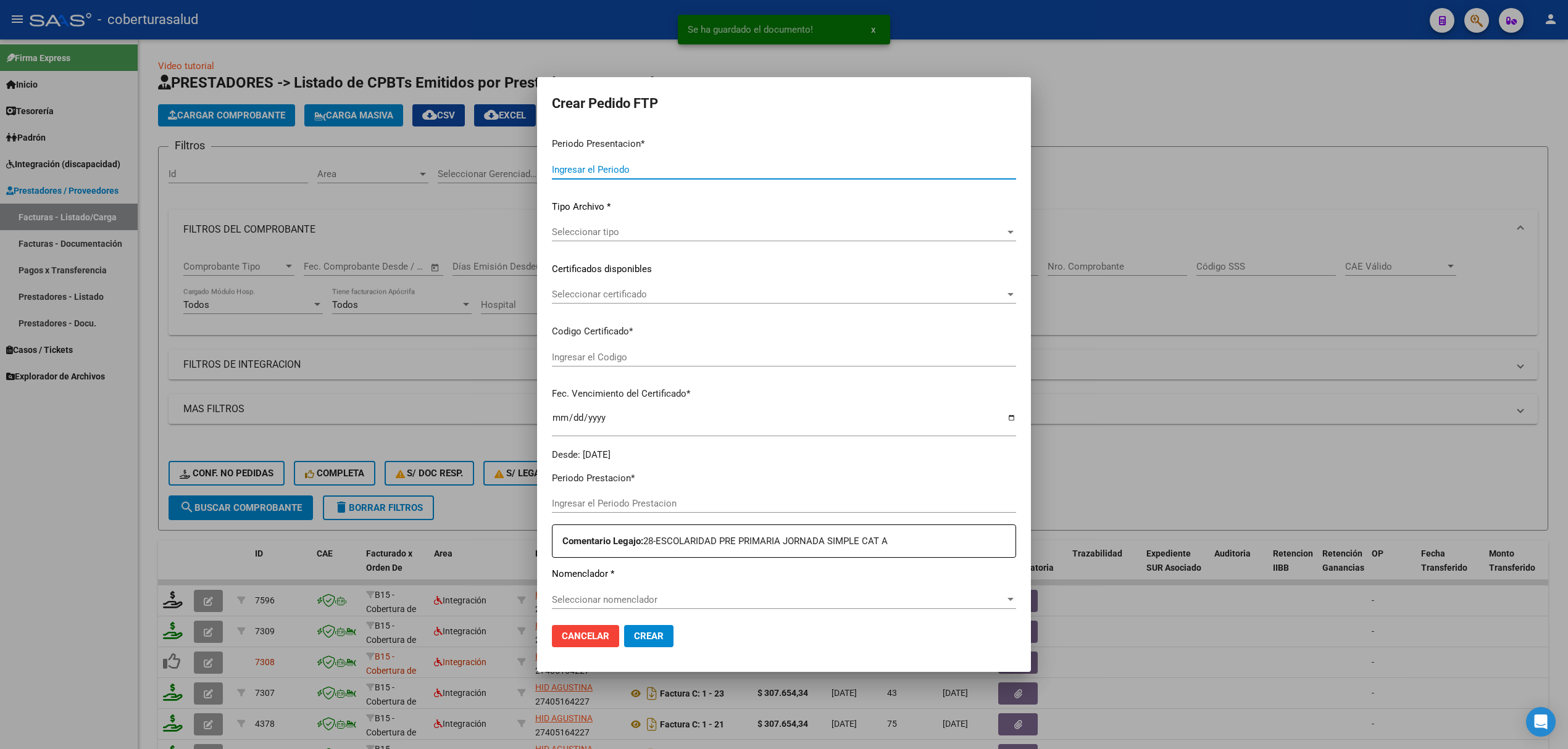
type input "202508"
type input "202506"
type input "$ 307.654,34"
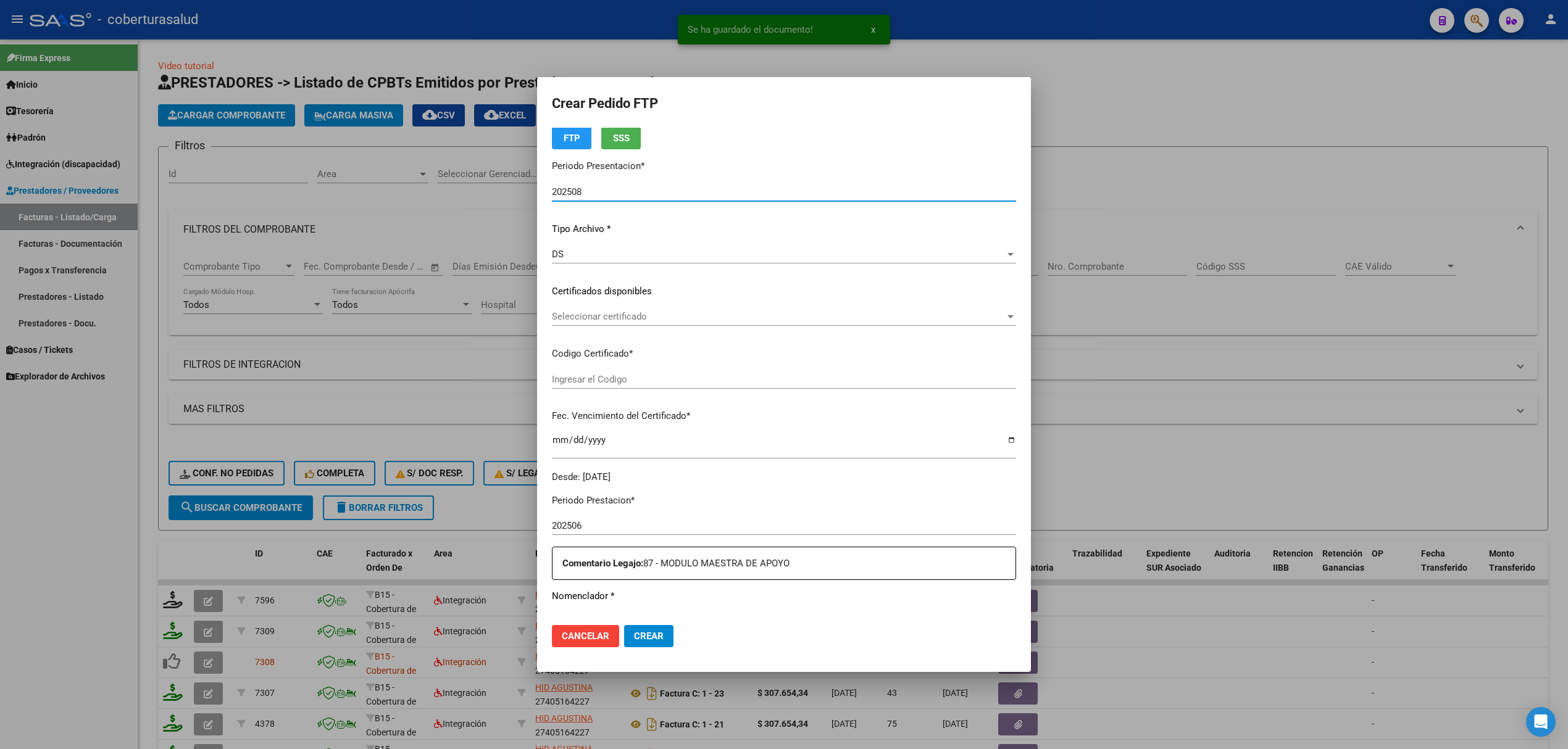
type input "ARG02000545577342023052220280522SAL123"
type input "2028-05-22"
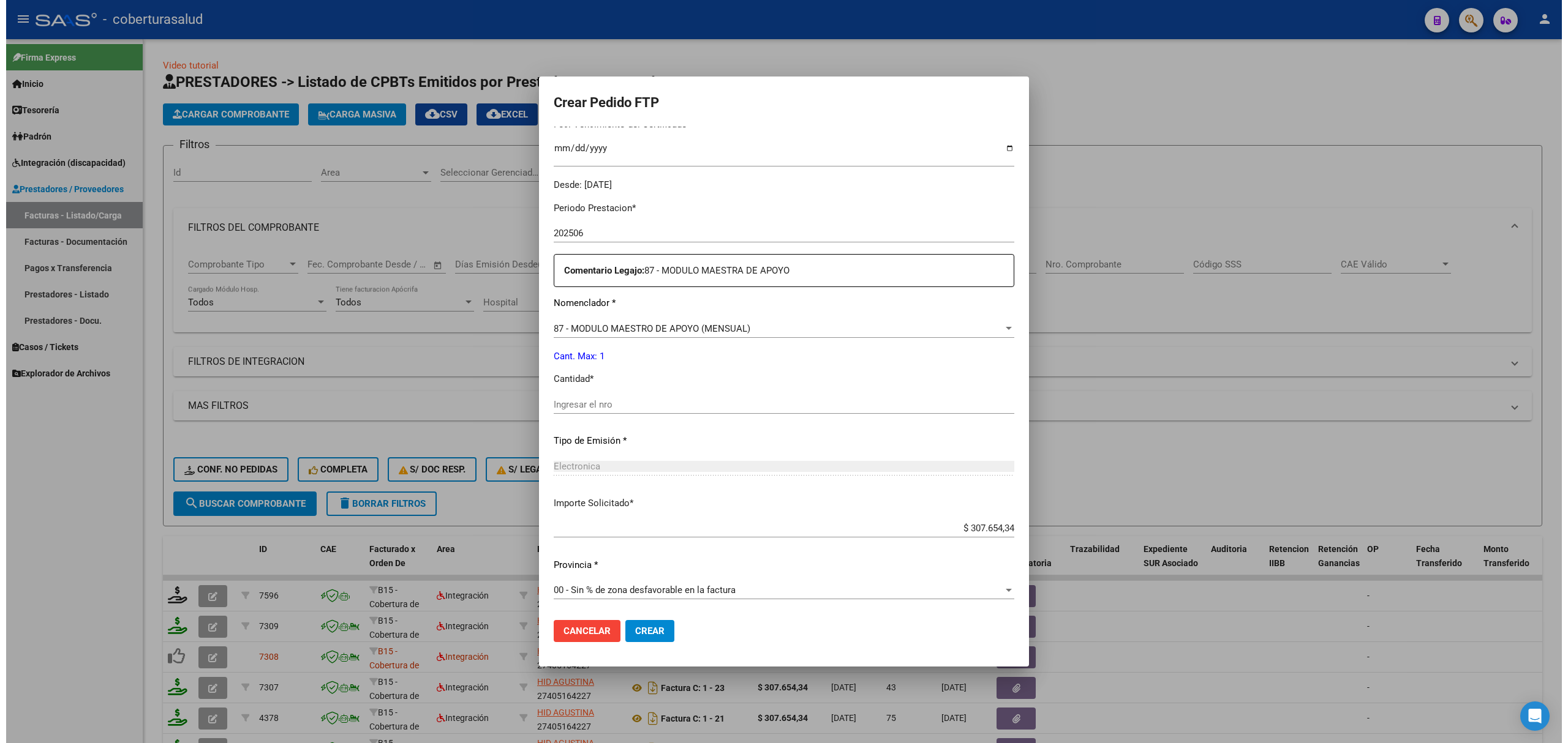
scroll to position [336, 0]
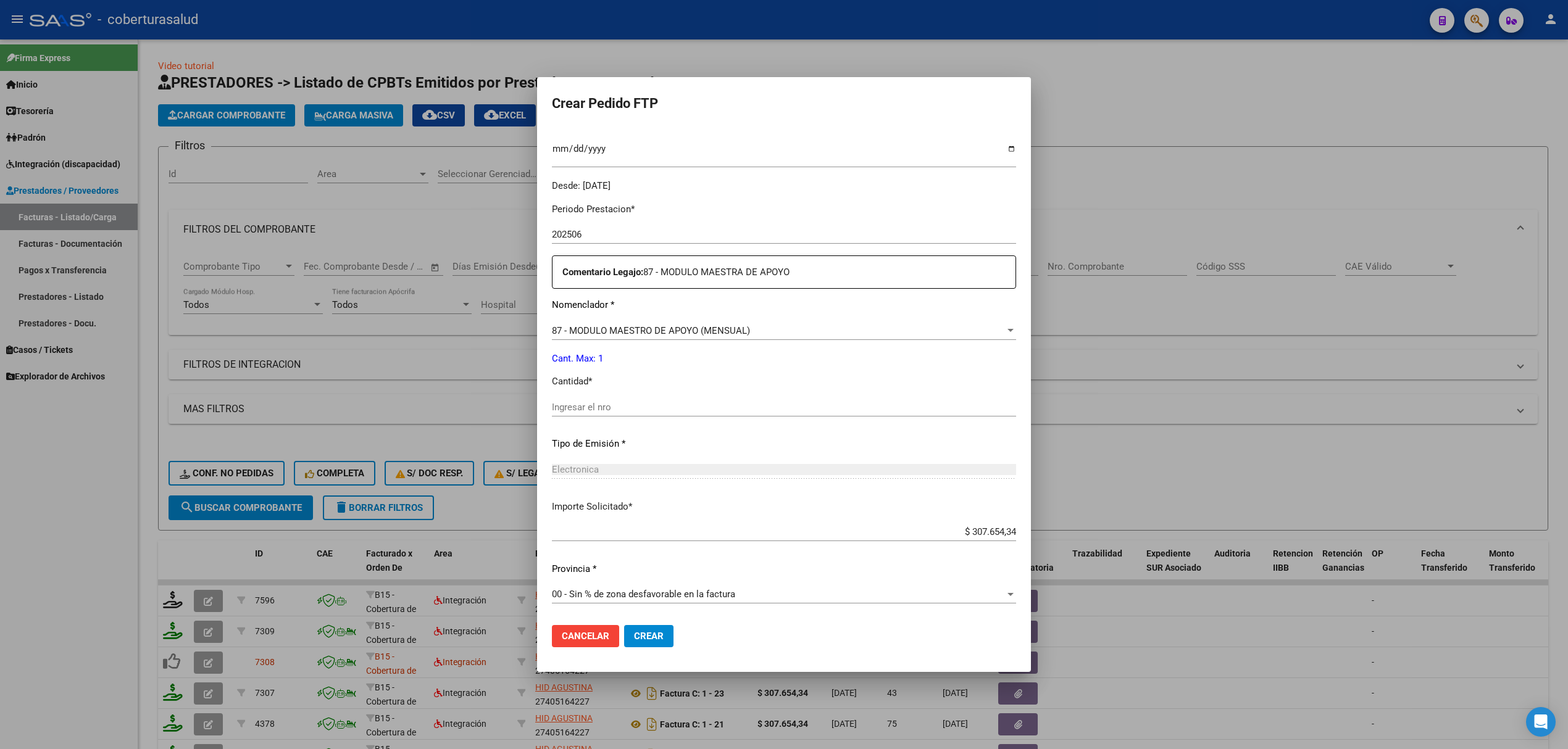
click at [624, 411] on input "Ingresar el nro" at bounding box center [784, 407] width 464 height 11
type input "1"
click at [637, 638] on span "Crear" at bounding box center [648, 636] width 30 height 11
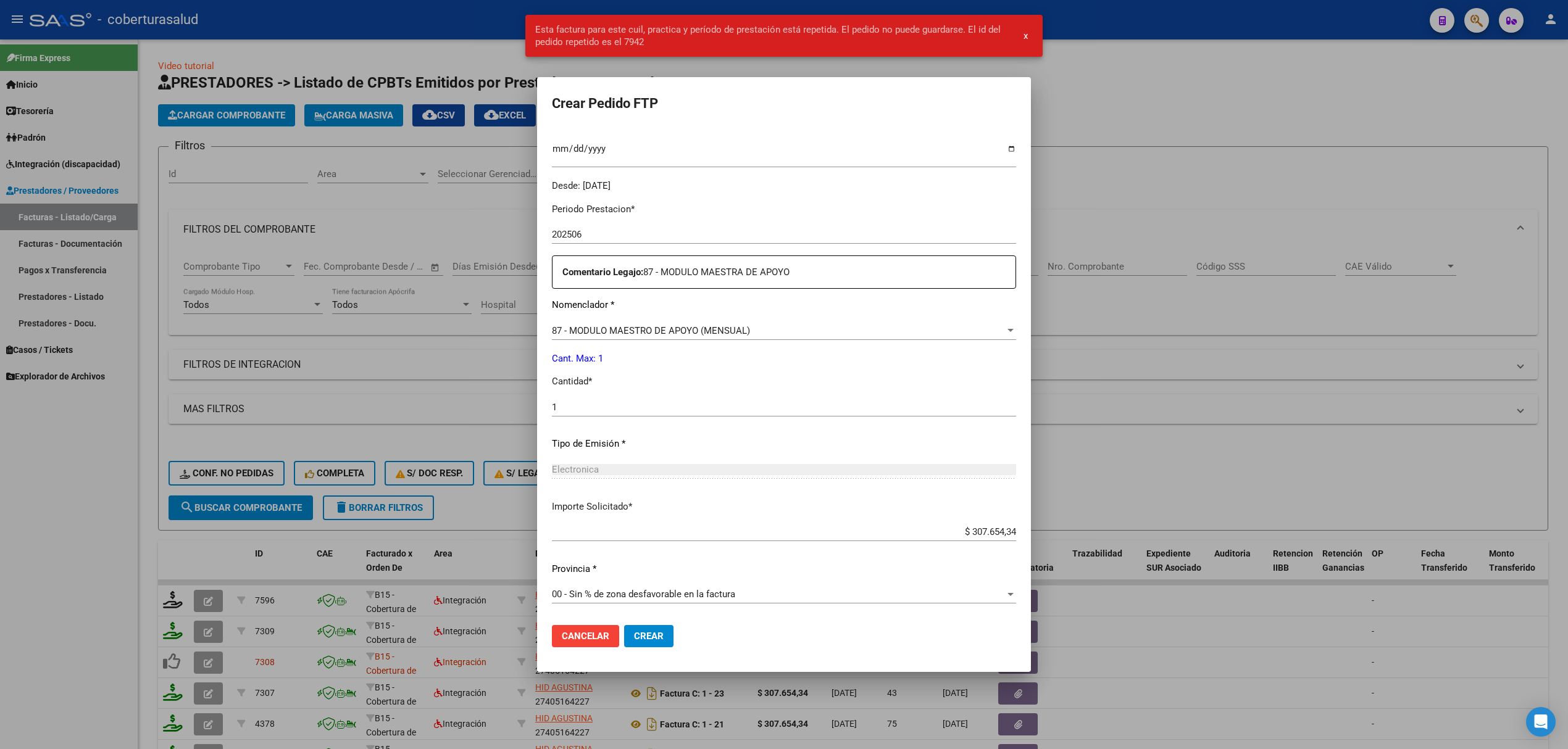
click at [442, 472] on div at bounding box center [784, 374] width 1568 height 749
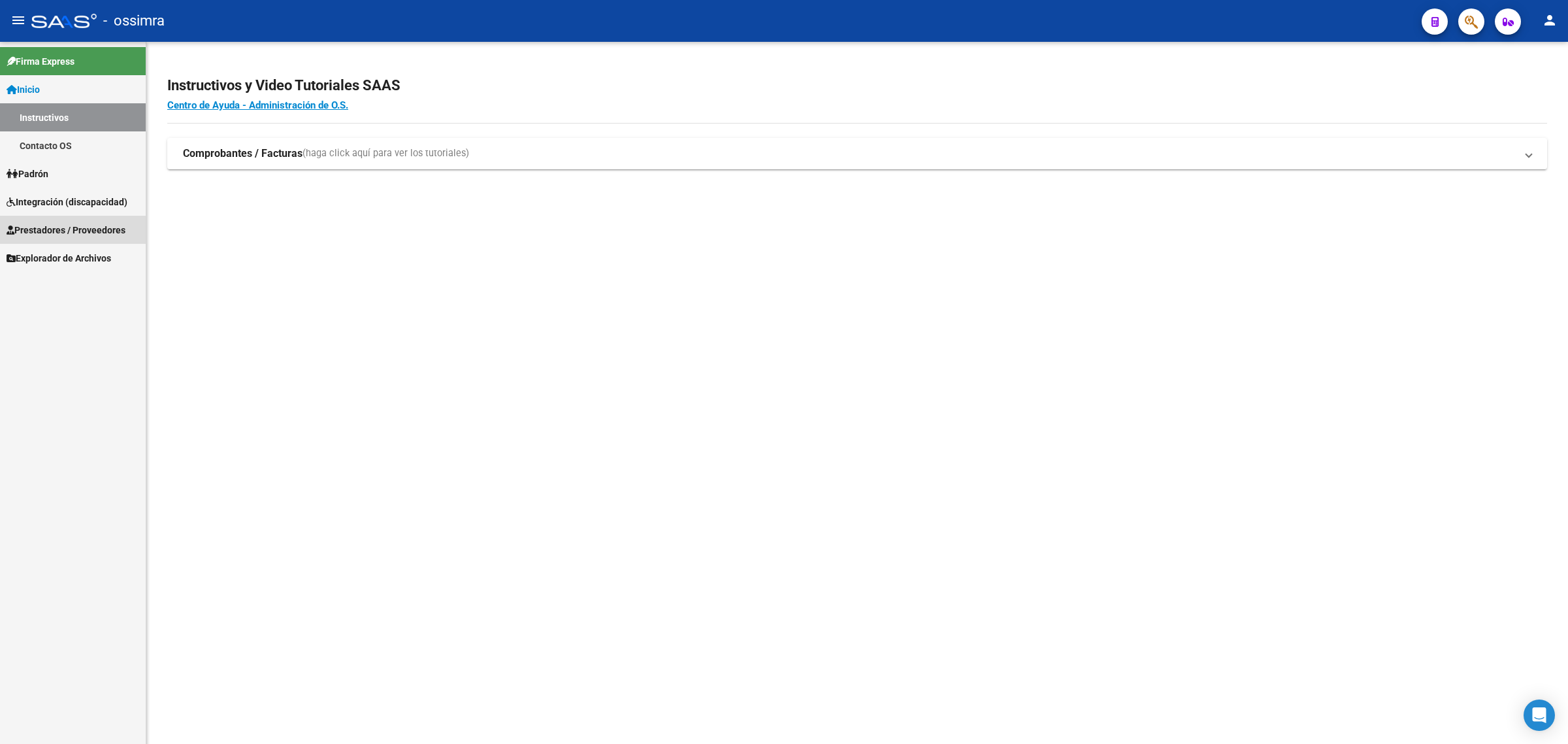
click at [63, 236] on link "Prestadores / Proveedores" at bounding box center [73, 230] width 145 height 28
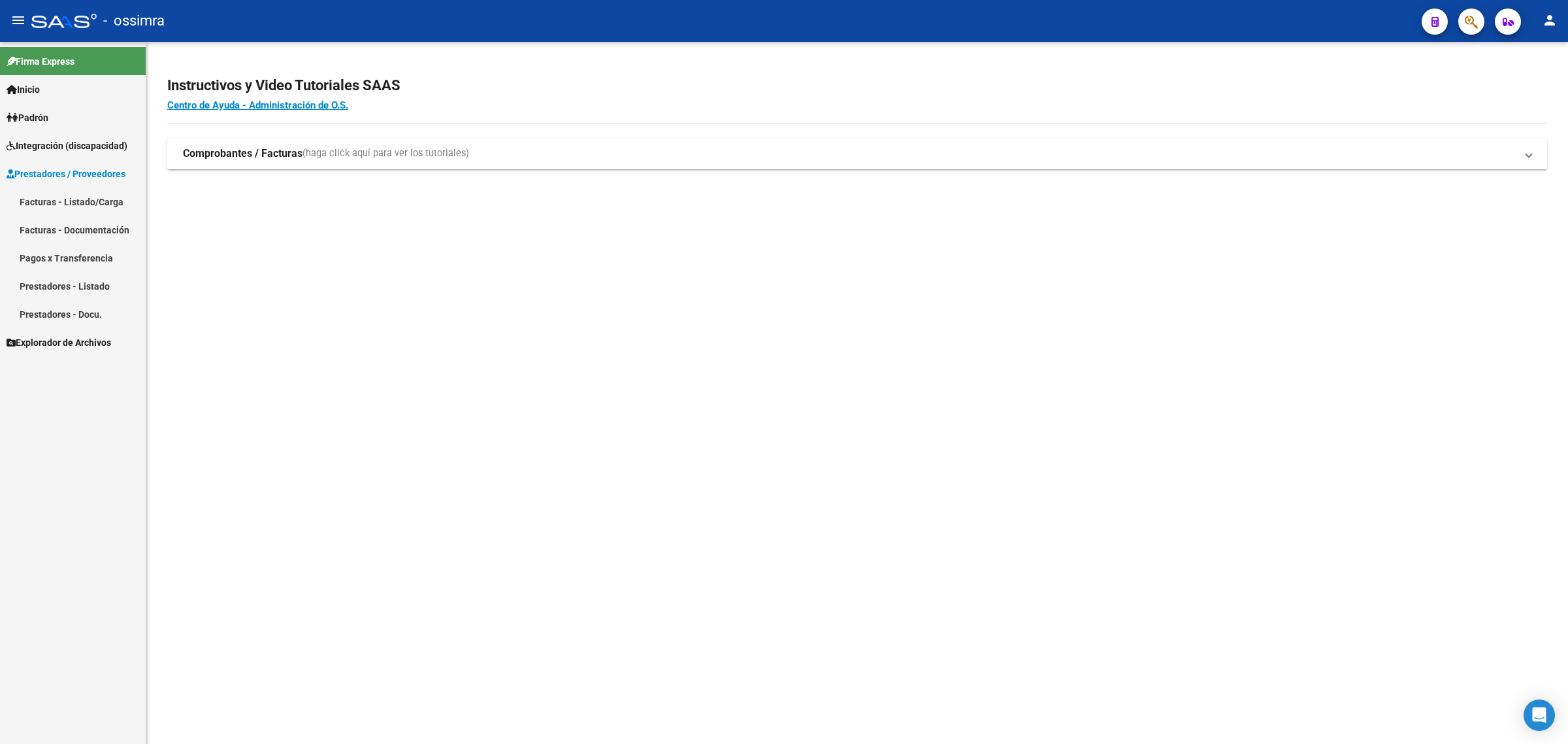
click at [71, 195] on link "Facturas - Listado/Carga" at bounding box center [73, 201] width 145 height 28
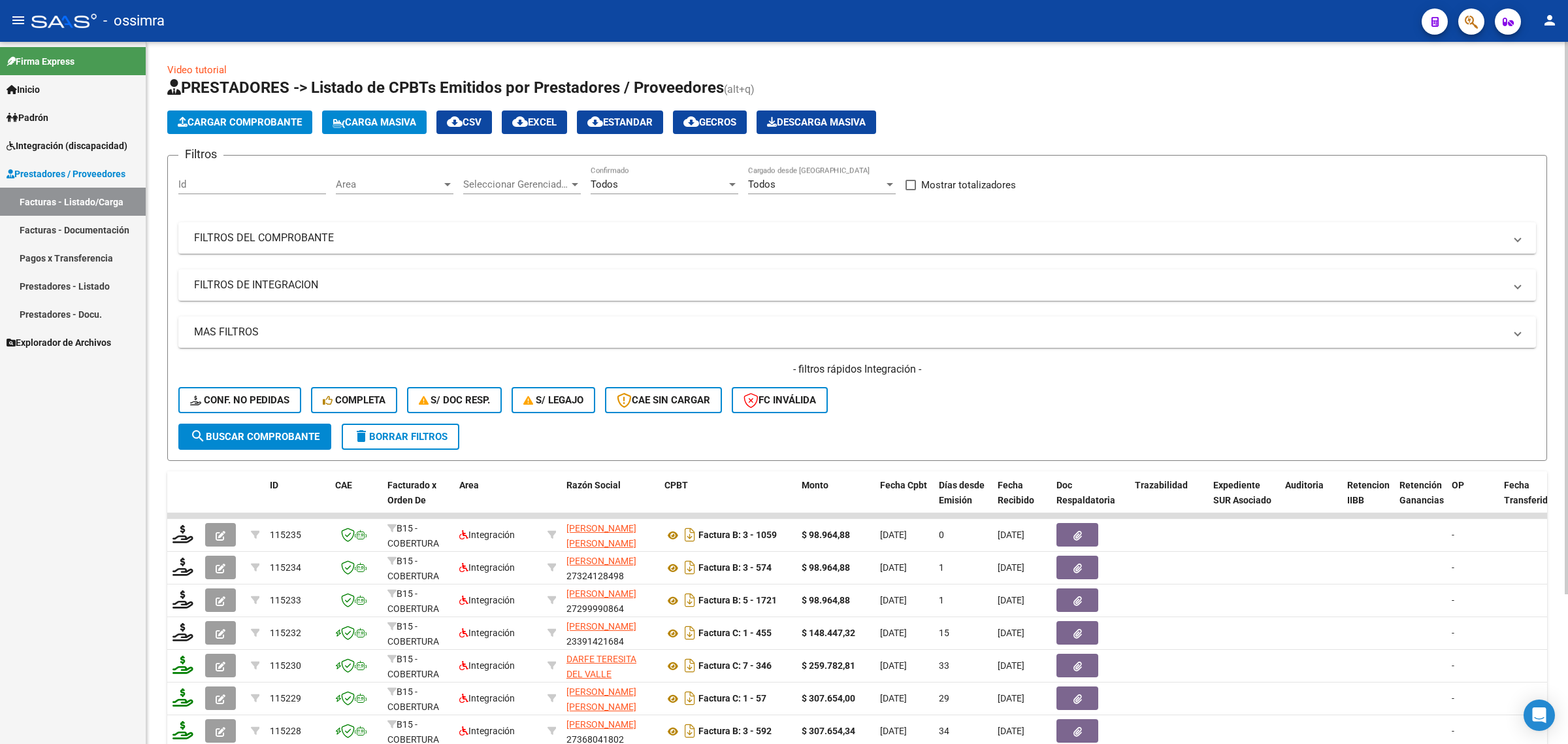
click at [244, 114] on button "Cargar Comprobante" at bounding box center [240, 122] width 145 height 23
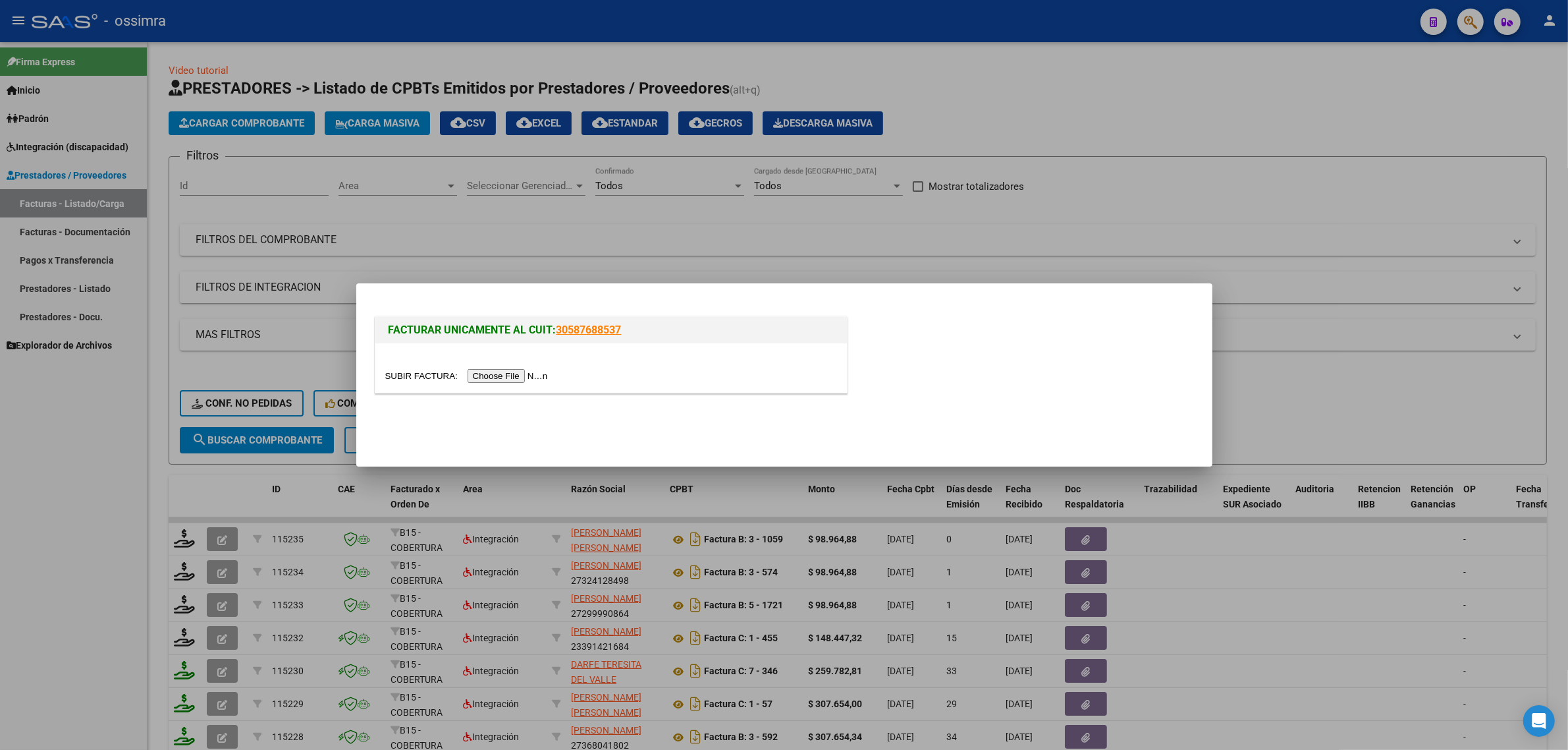
click at [498, 370] on input "file" at bounding box center [468, 375] width 166 height 14
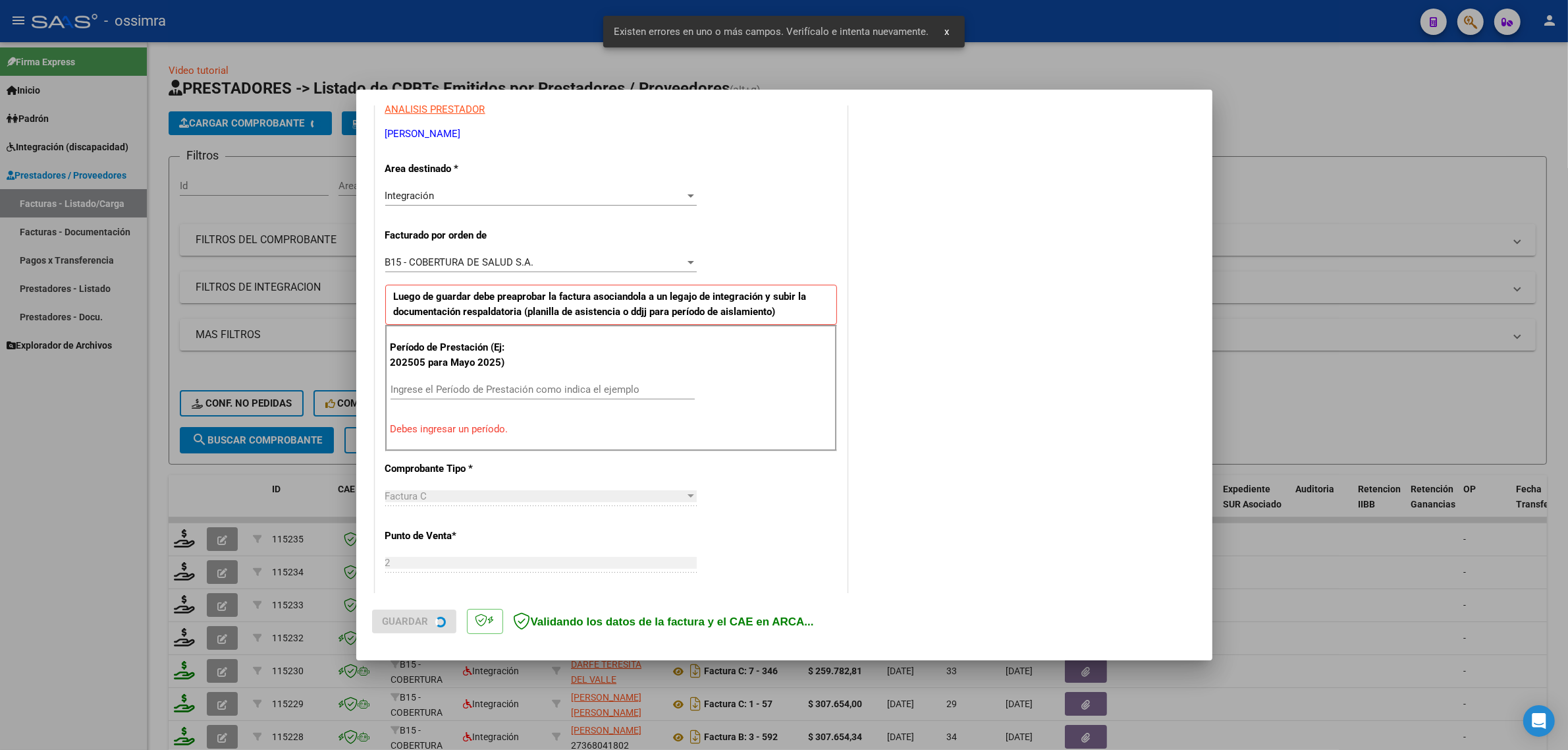
scroll to position [283, 0]
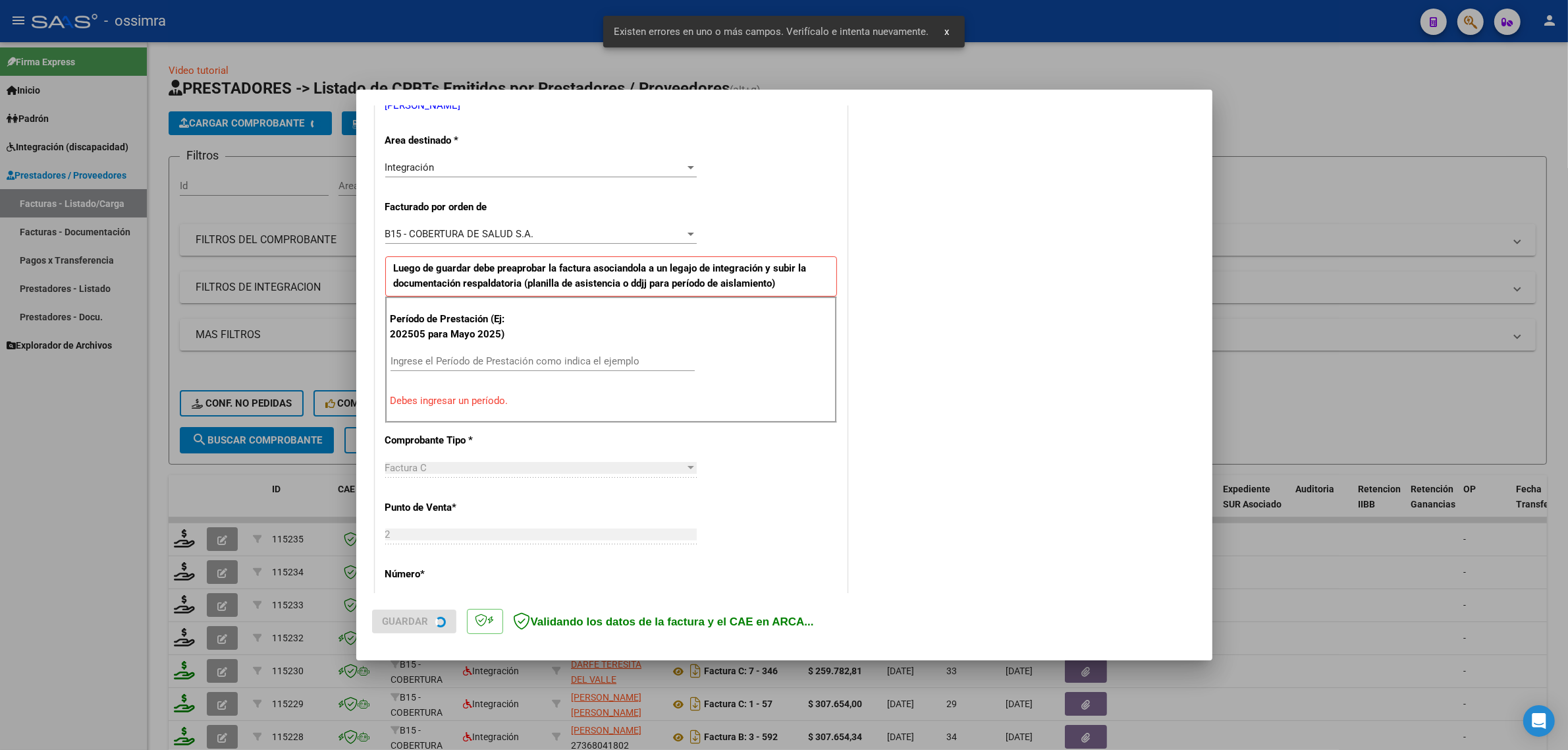
click at [471, 364] on input "Ingrese el Período de Prestación como indica el ejemplo" at bounding box center [542, 361] width 304 height 12
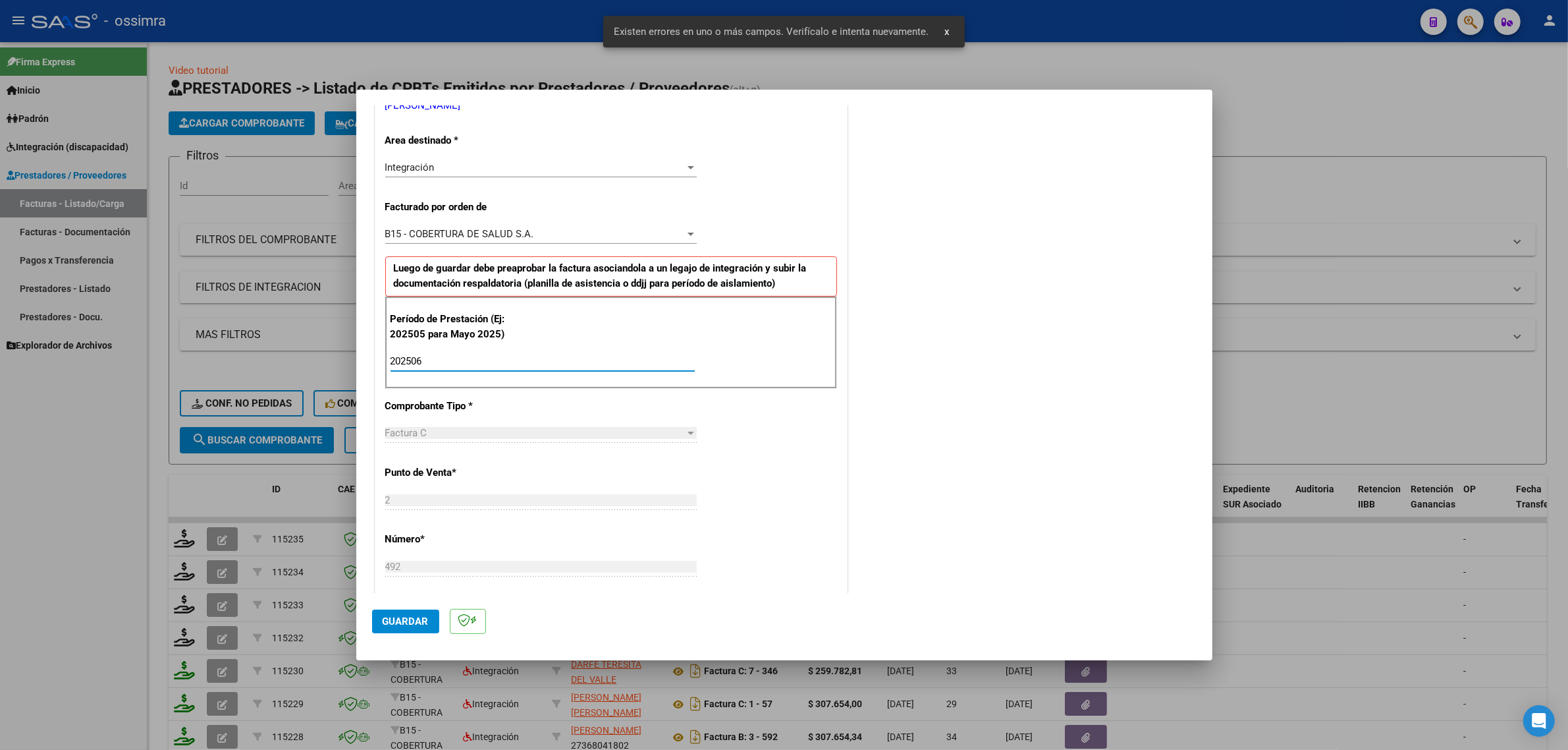
type input "202506"
click at [407, 615] on span "Guardar" at bounding box center [405, 621] width 46 height 12
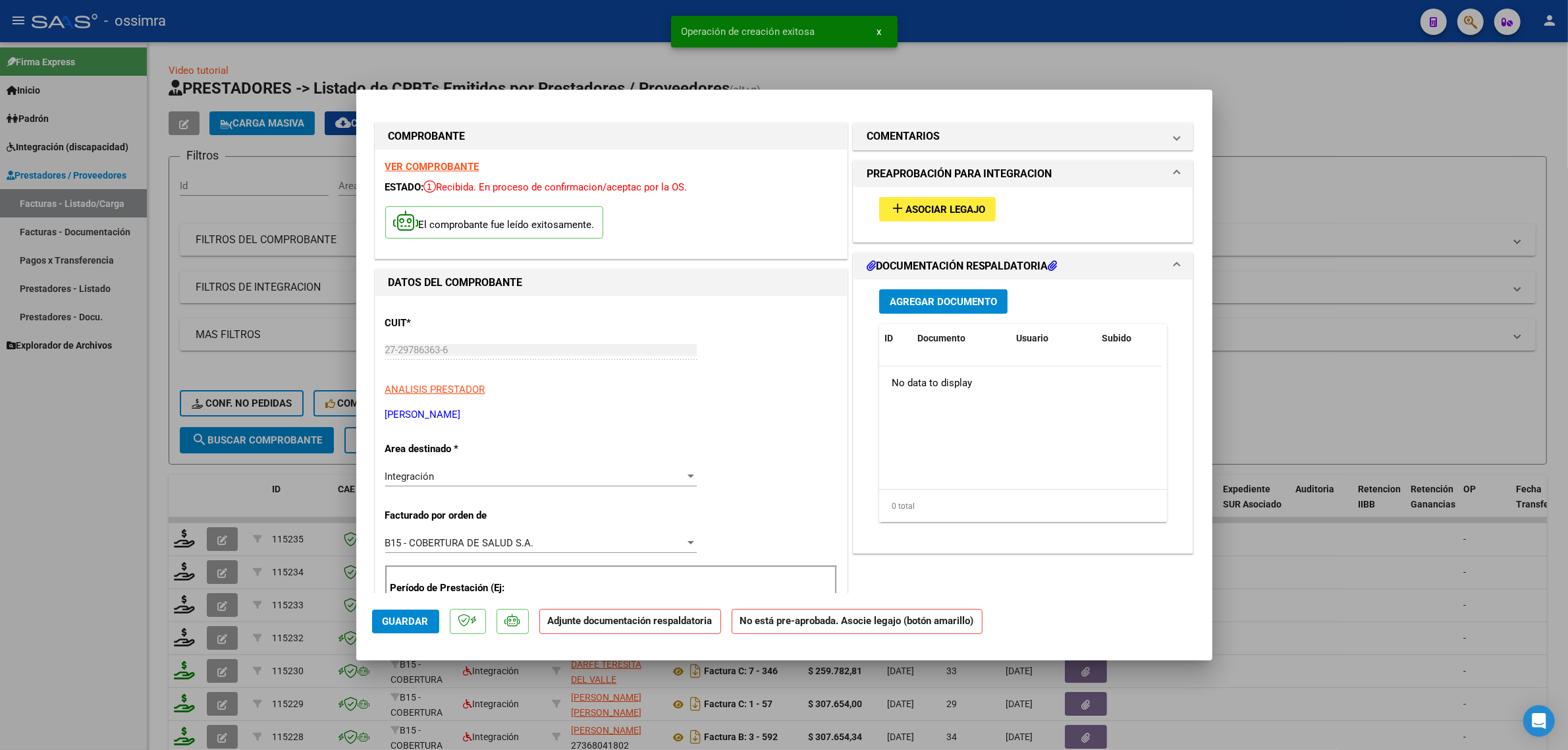
click at [926, 216] on button "add Asociar Legajo" at bounding box center [937, 209] width 117 height 24
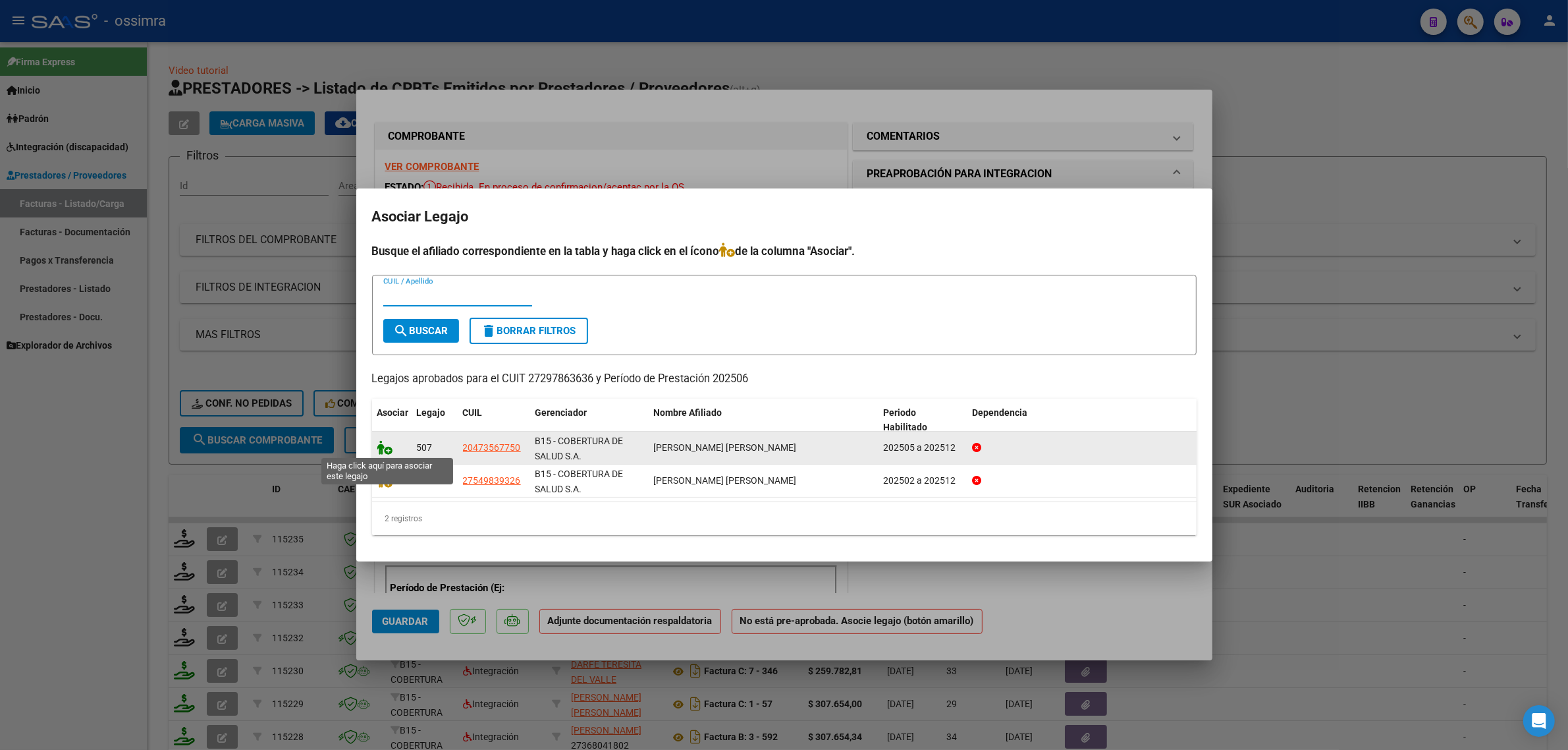
click at [386, 448] on icon at bounding box center [385, 447] width 16 height 15
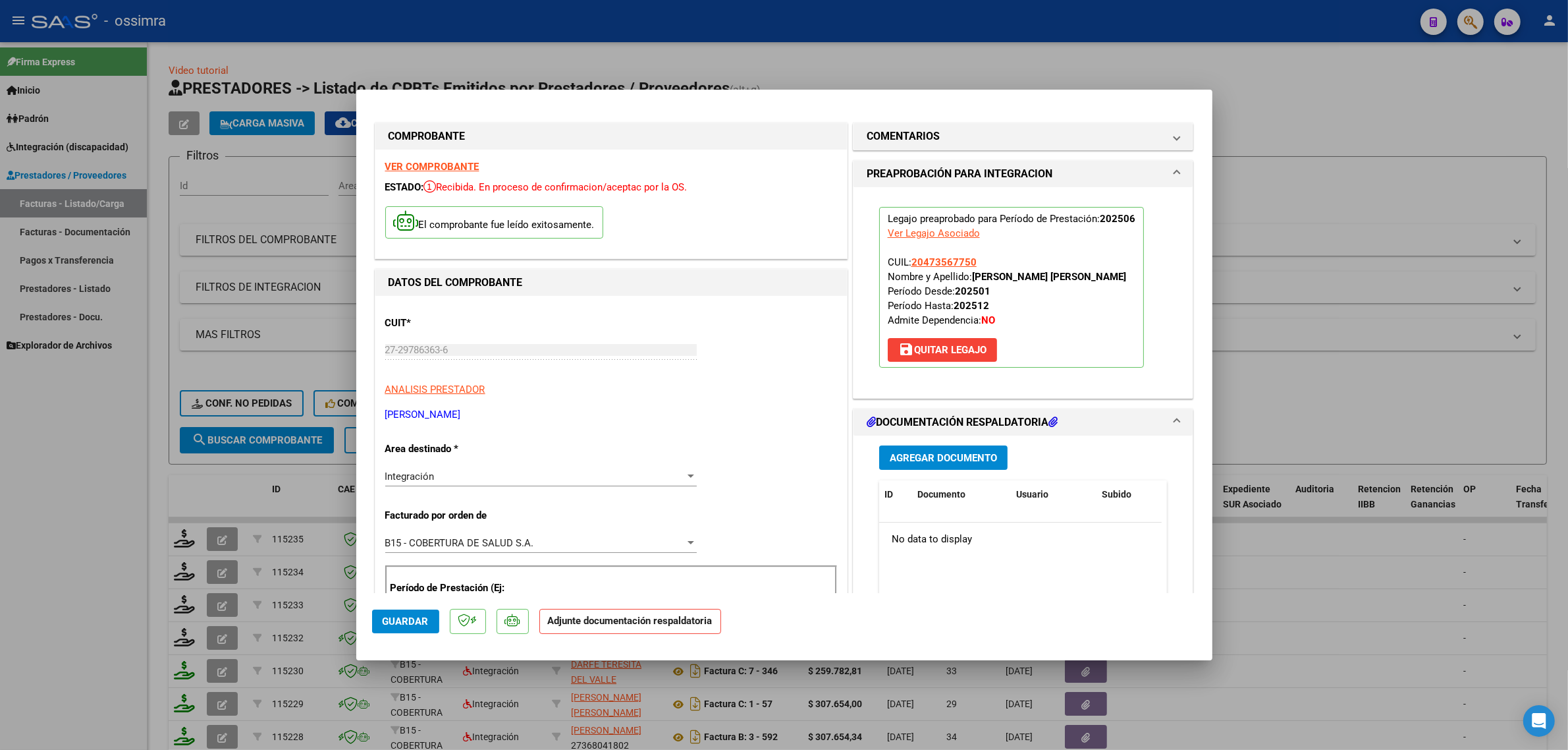
click at [939, 466] on button "Agregar Documento" at bounding box center [943, 457] width 128 height 24
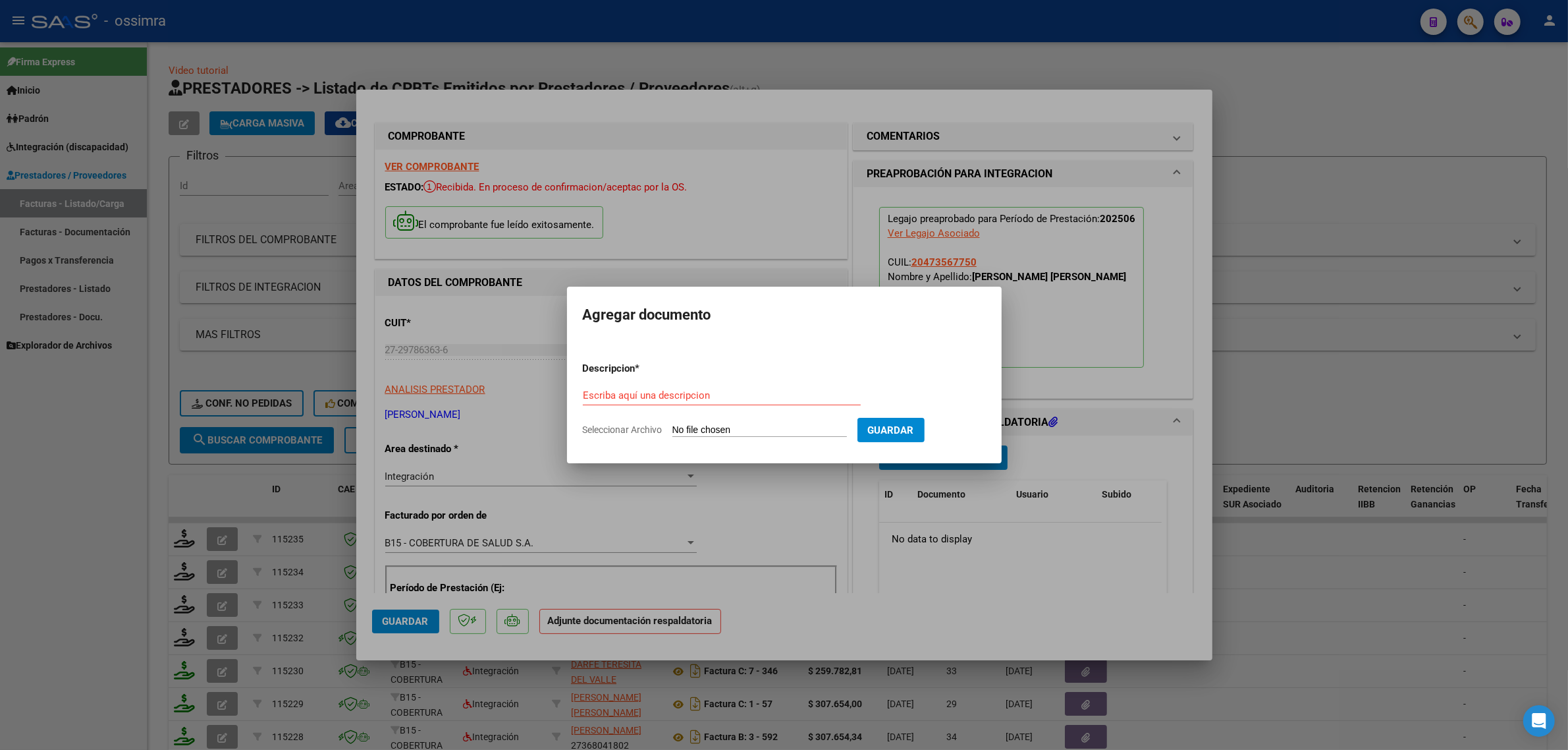
click at [731, 402] on div "Escriba aquí una descripcion" at bounding box center [721, 395] width 278 height 20
type input "p"
type input "PLANILLA"
click at [820, 436] on input "Seleccionar Archivo" at bounding box center [760, 430] width 174 height 12
type input "C:\fakepath\Asistencia junio Navarro sal.pdf"
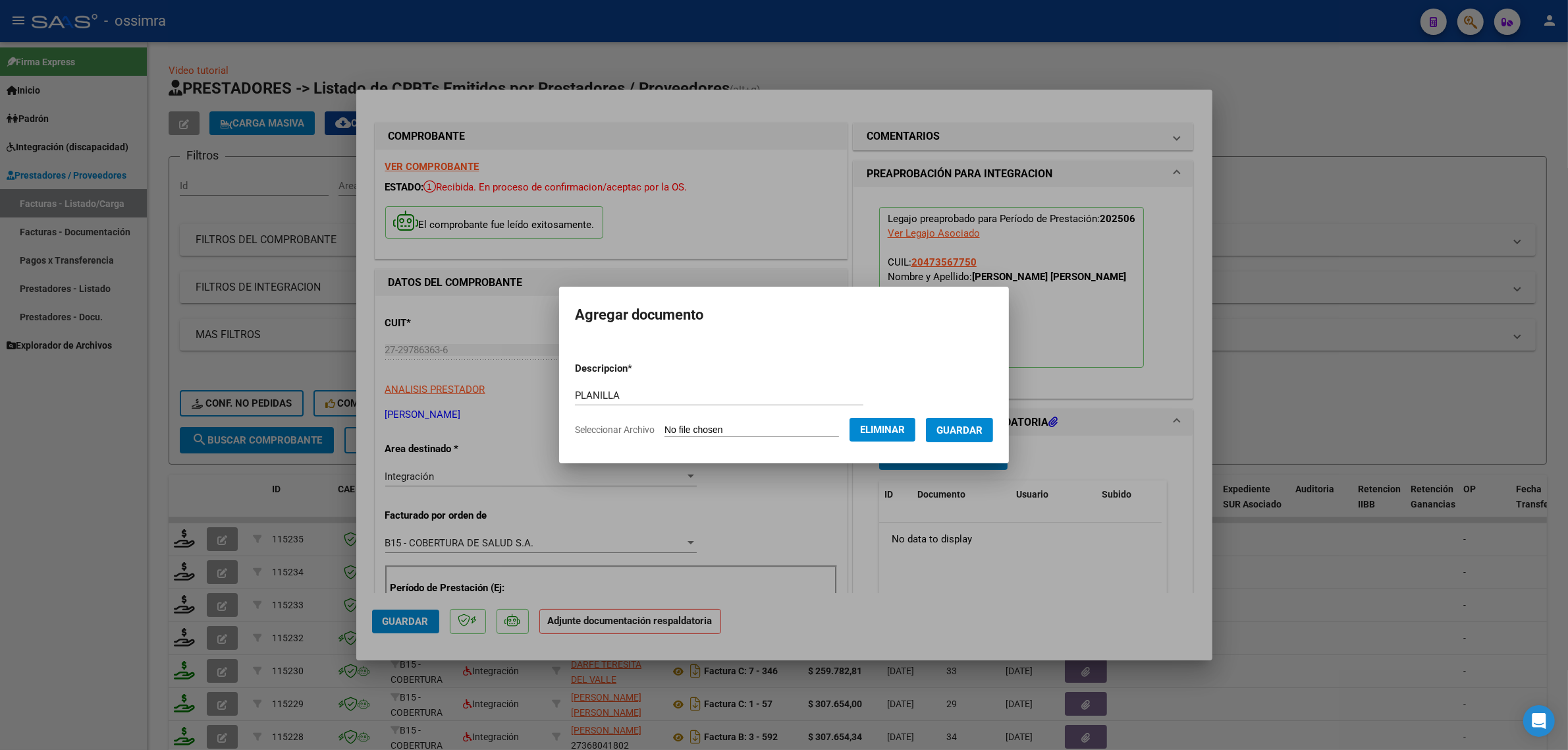
click at [958, 435] on span "Guardar" at bounding box center [959, 430] width 46 height 12
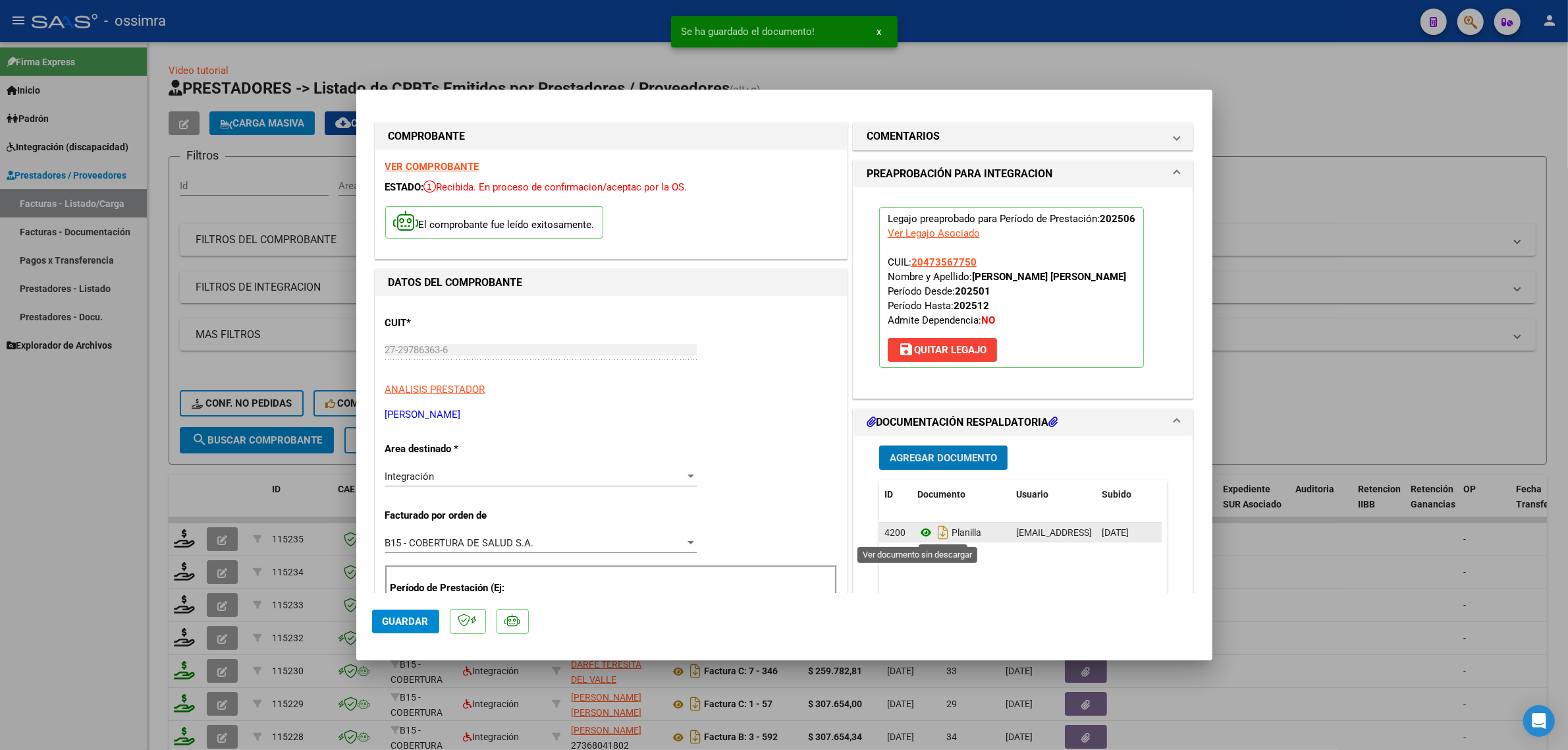
click at [922, 538] on icon at bounding box center [925, 532] width 17 height 16
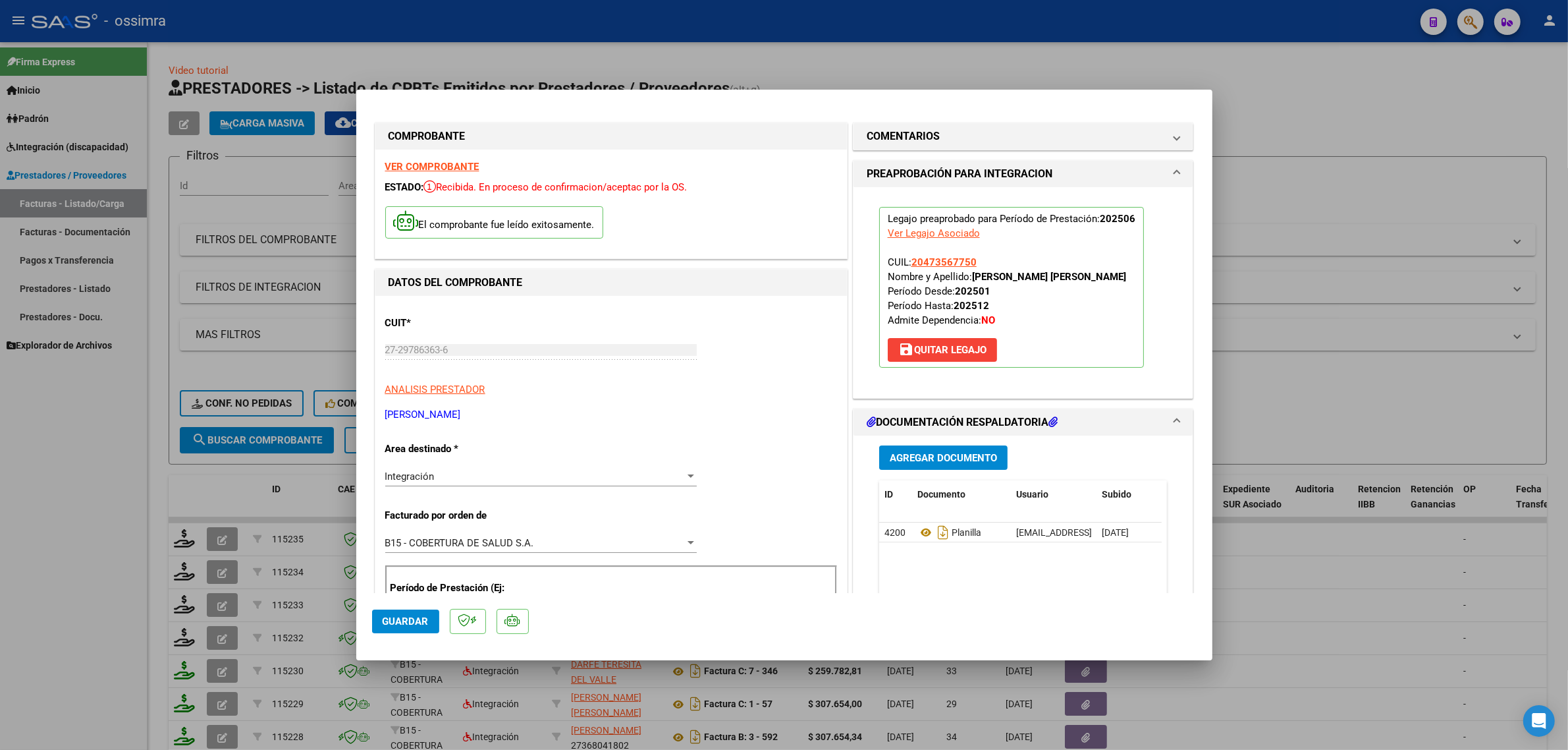
click at [405, 623] on span "Guardar" at bounding box center [405, 621] width 46 height 12
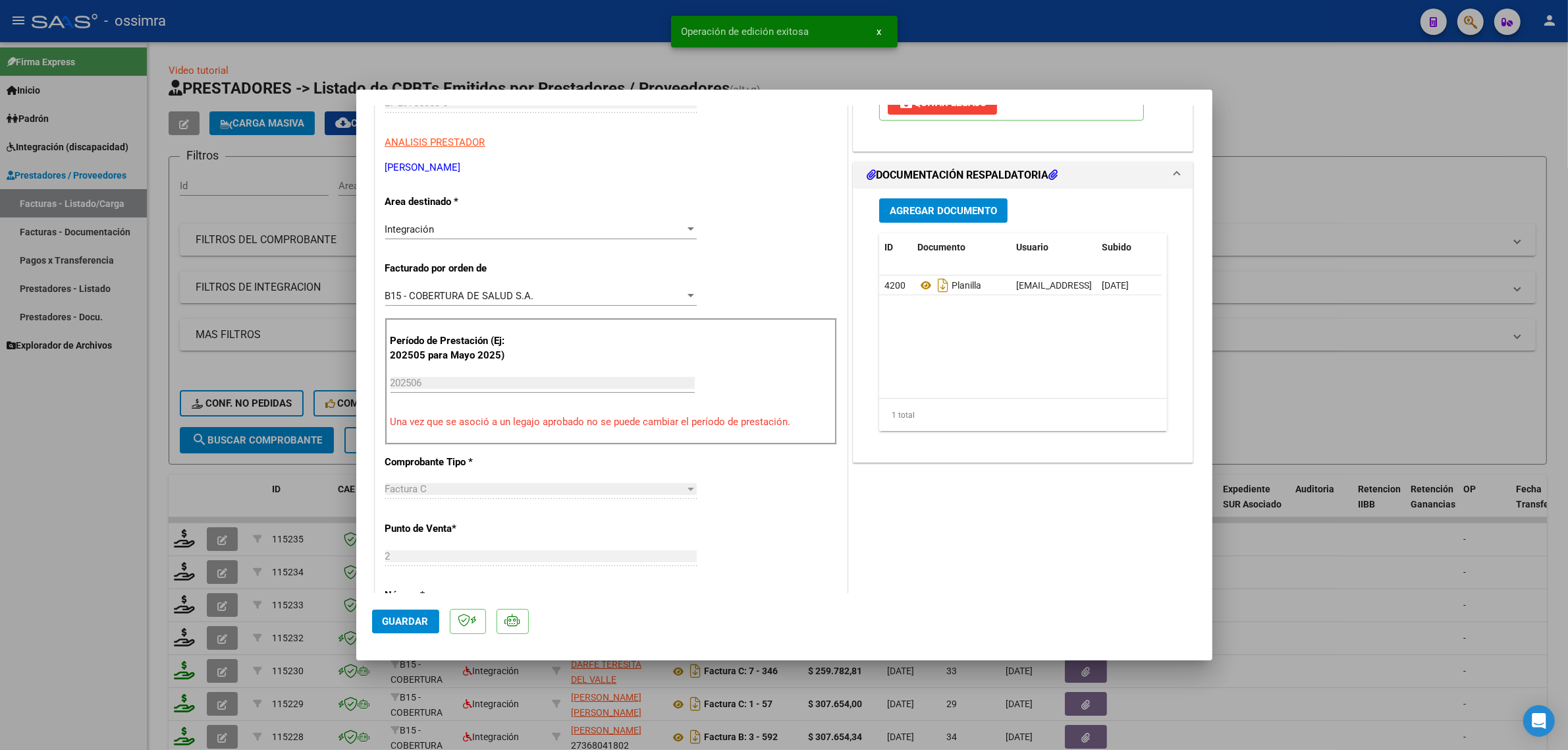
click at [126, 459] on div at bounding box center [784, 375] width 1568 height 750
type input "$ 0,00"
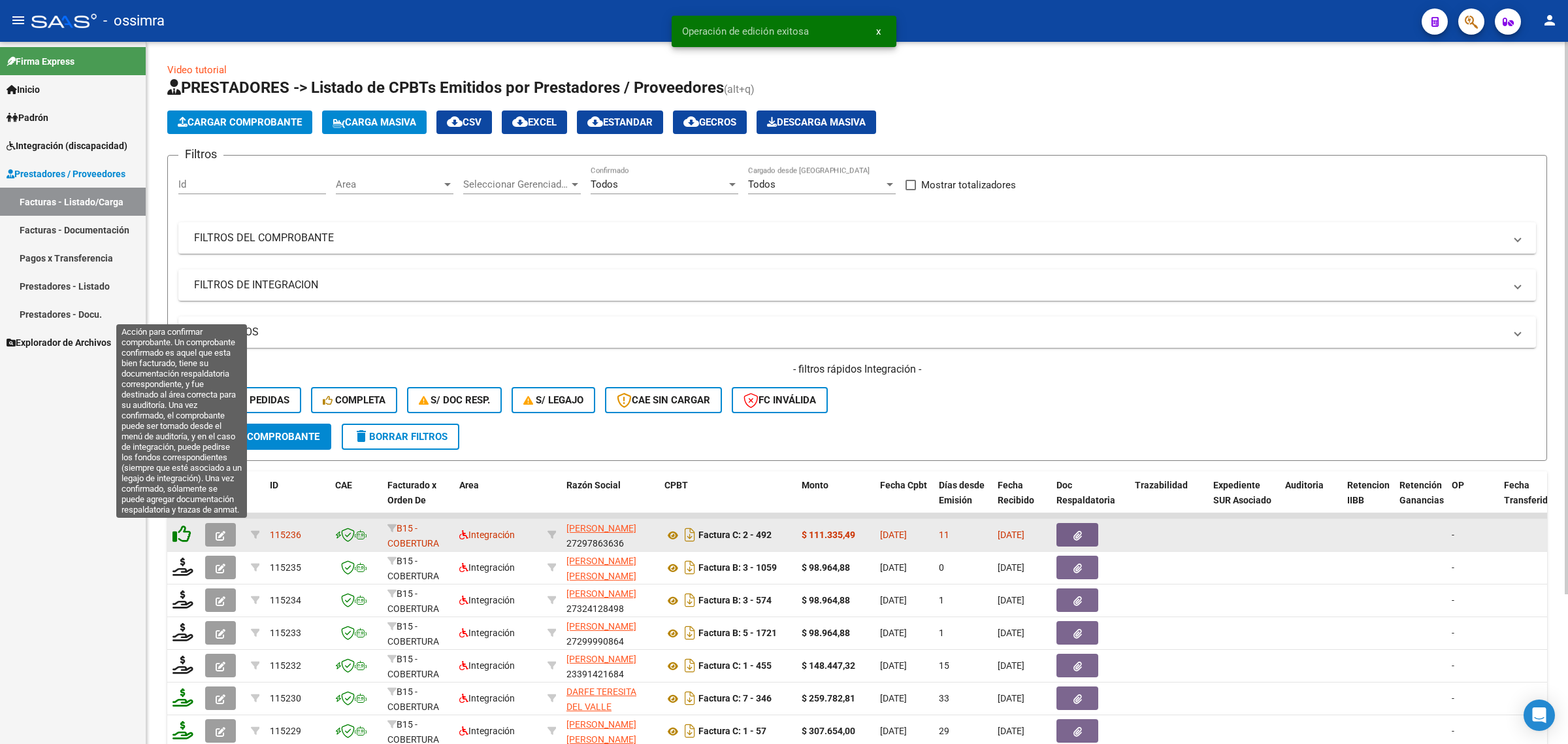
click at [180, 527] on icon at bounding box center [181, 534] width 18 height 18
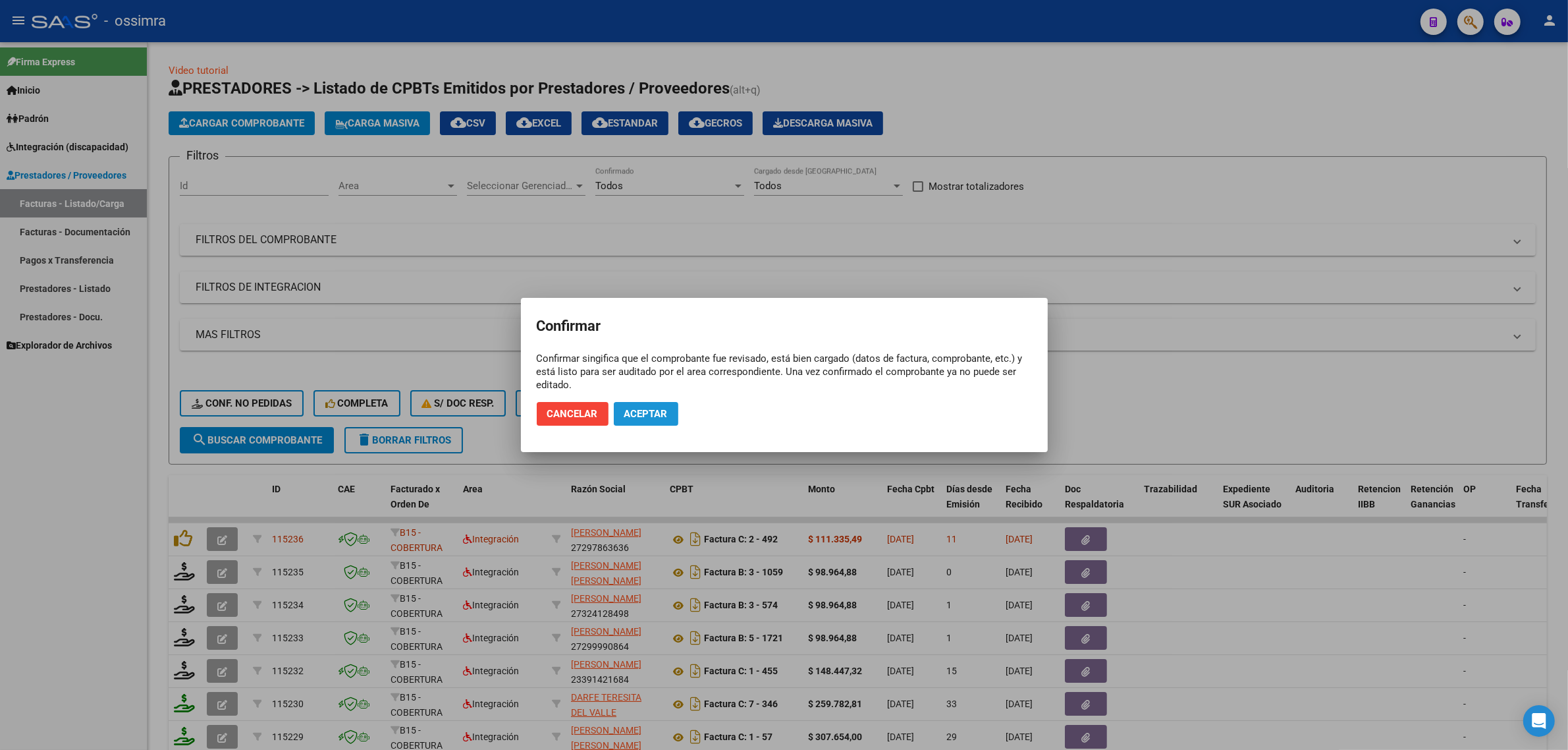
click at [634, 416] on span "Aceptar" at bounding box center [646, 413] width 43 height 12
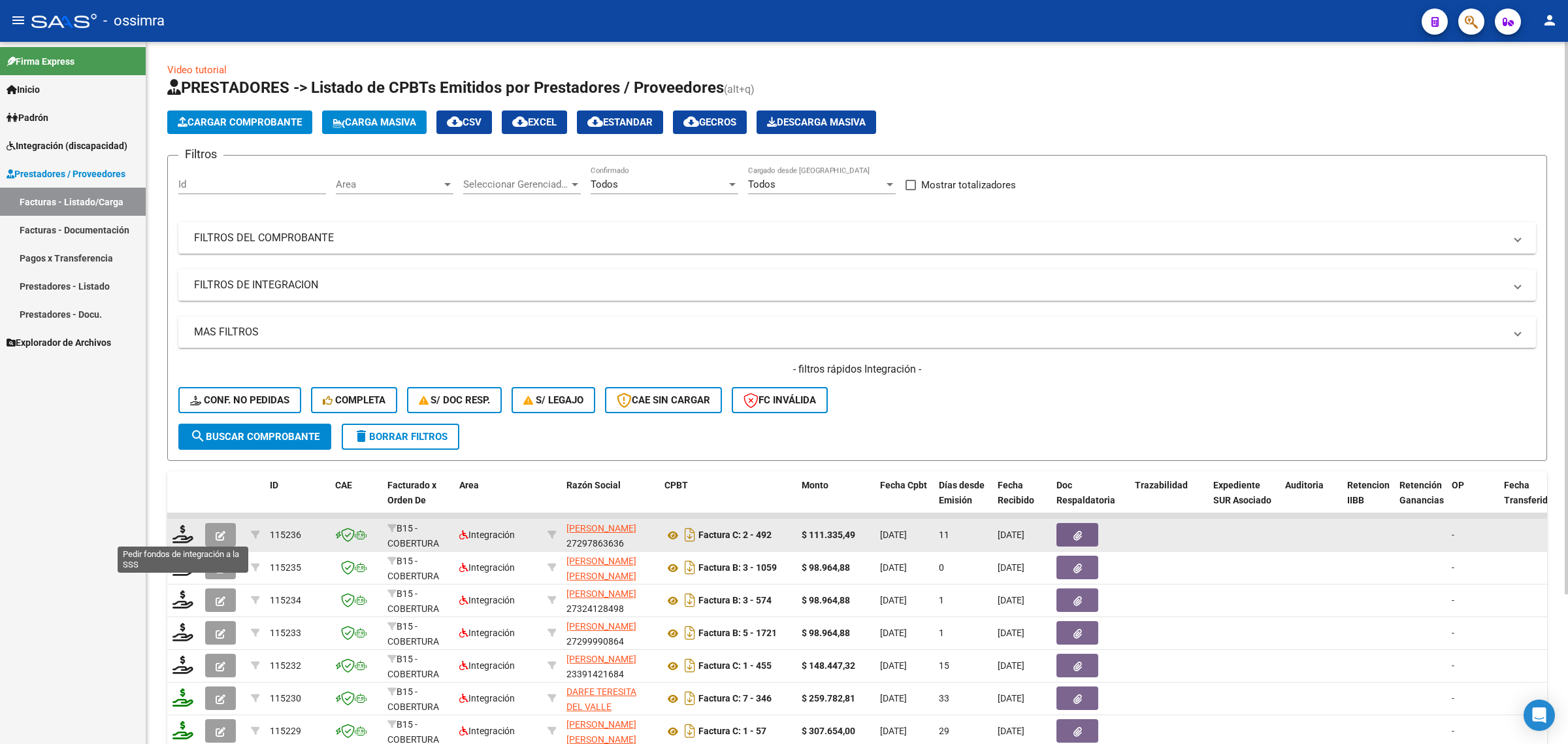
click at [187, 525] on icon at bounding box center [182, 534] width 21 height 18
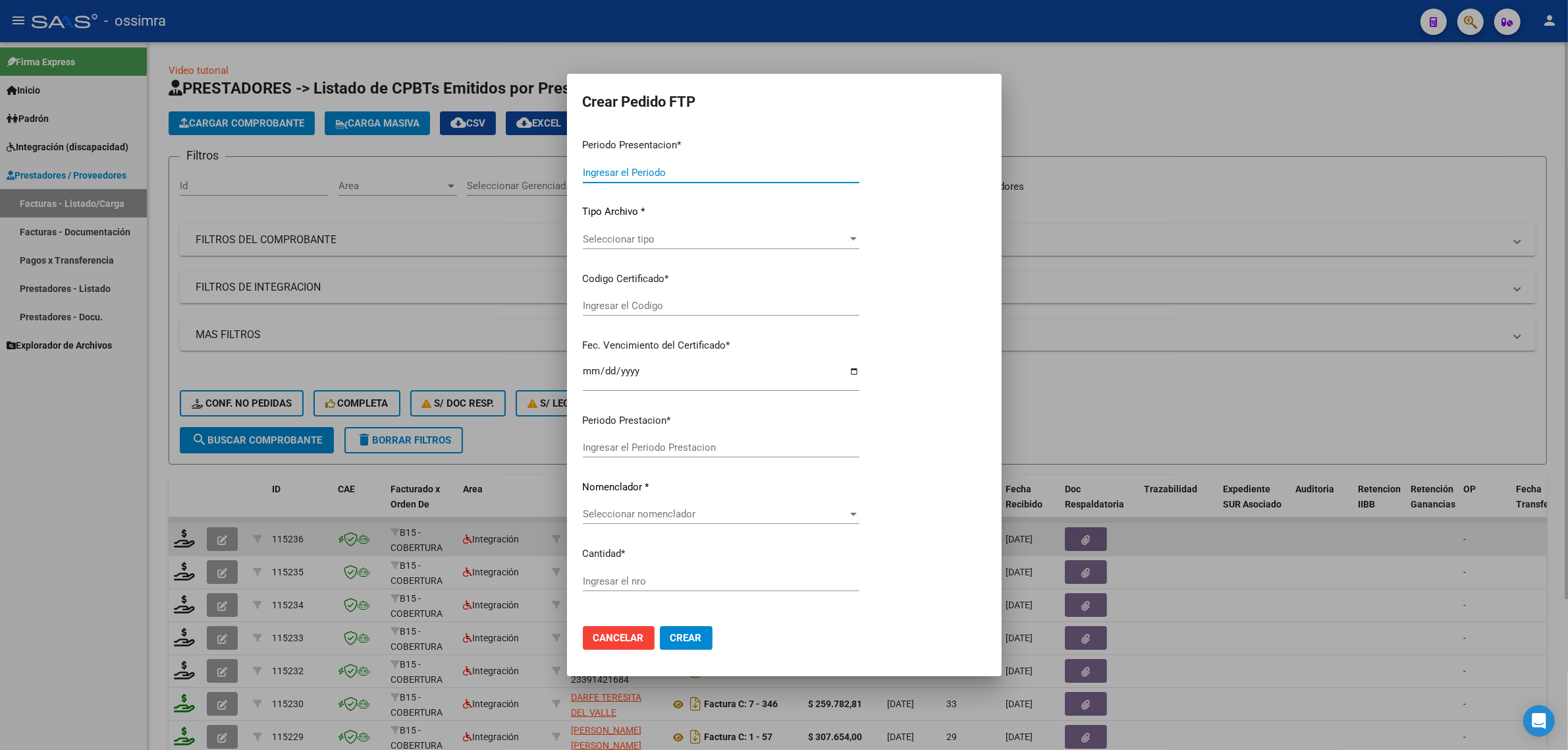
type input "202508"
type input "202506"
type input "$ 111.335,49"
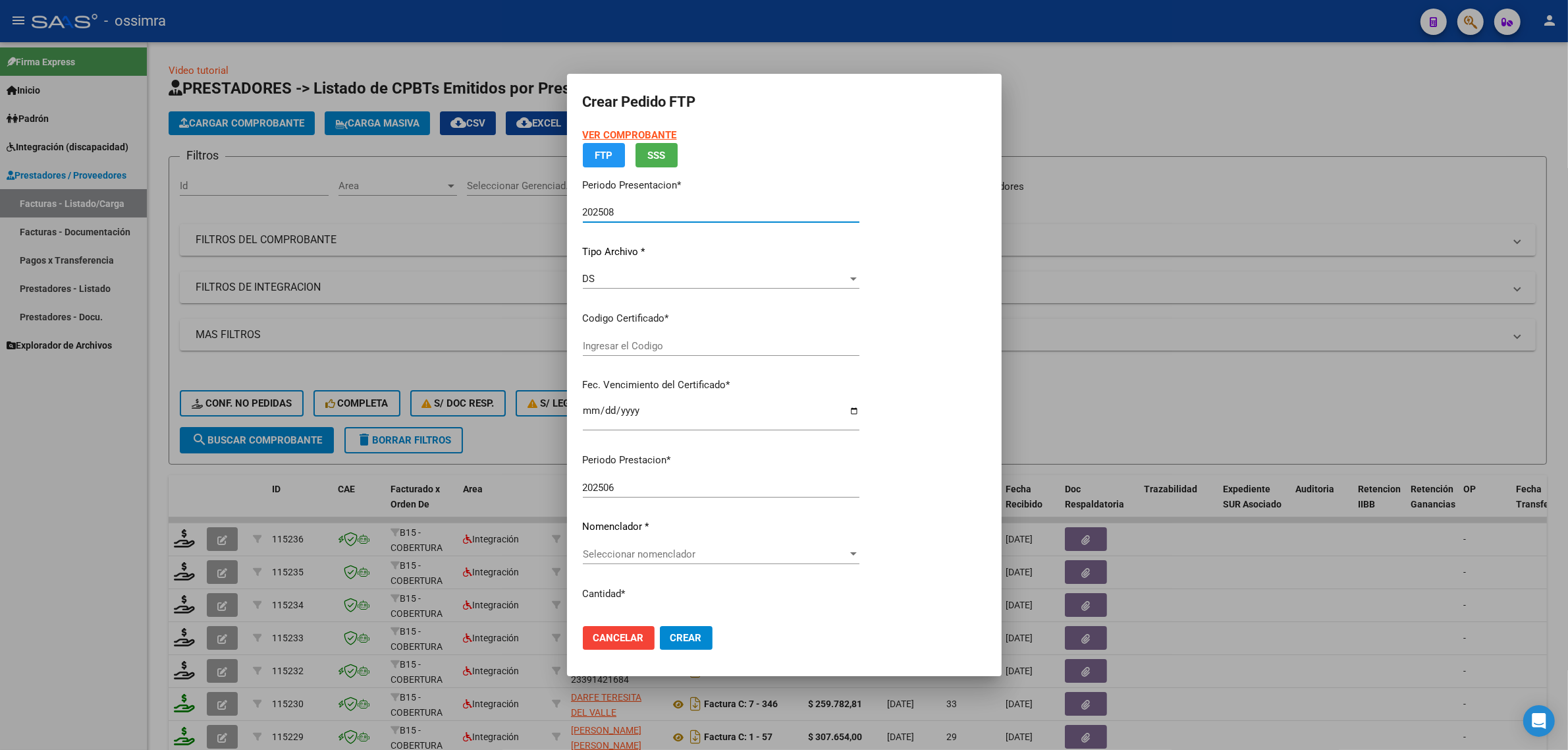
click at [276, 482] on div at bounding box center [784, 375] width 1568 height 750
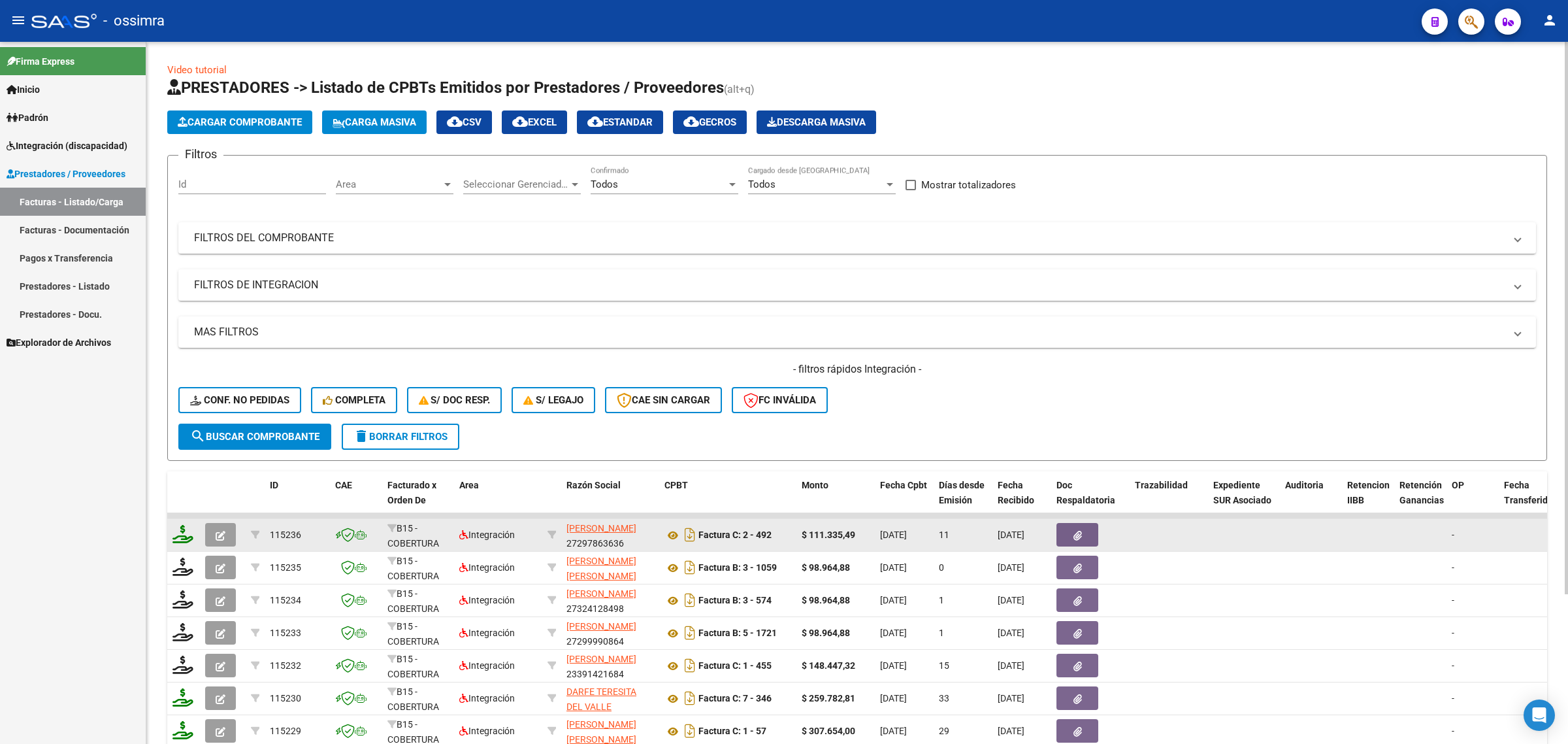
click at [180, 533] on icon at bounding box center [182, 534] width 21 height 18
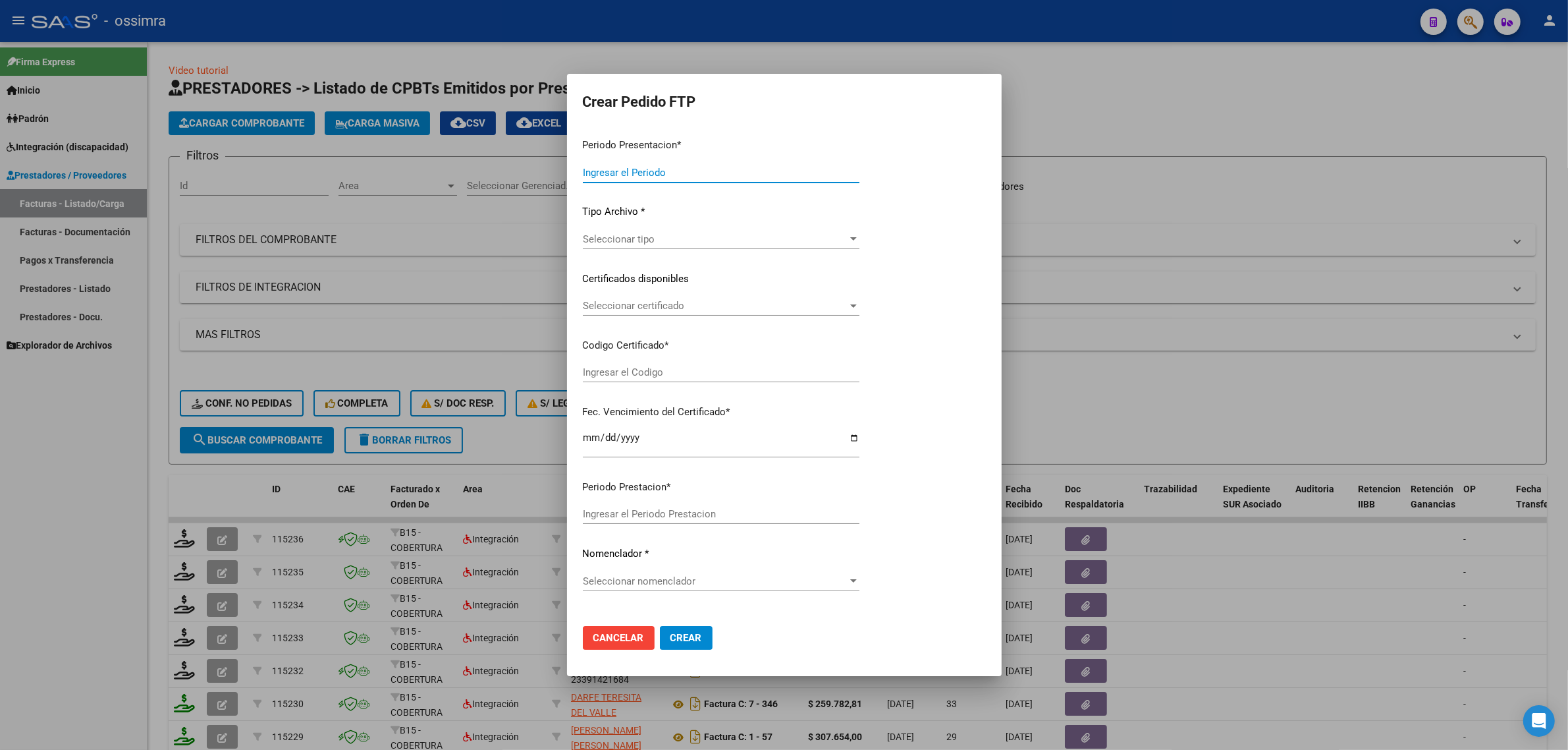
type input "202508"
type input "202506"
type input "$ 111.335,49"
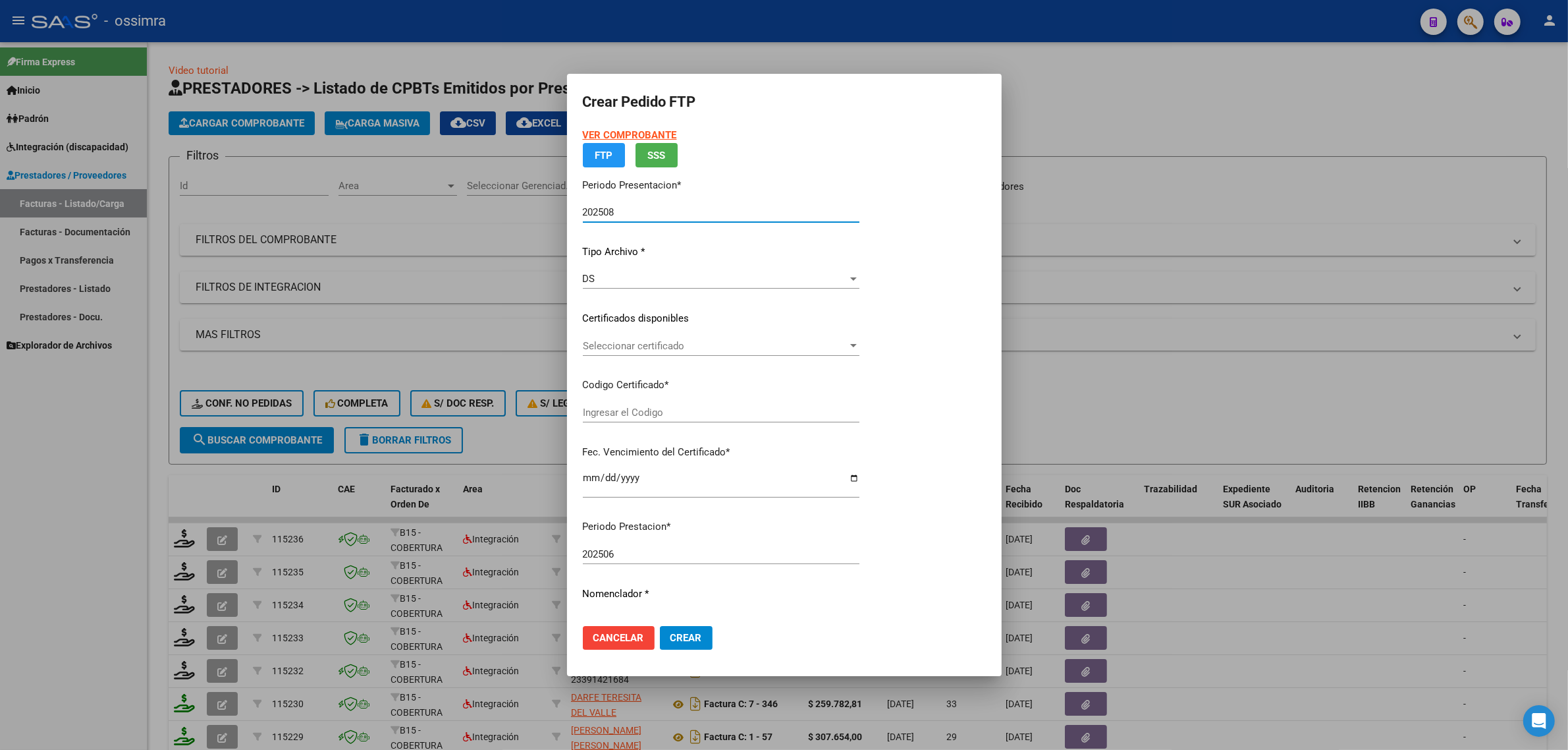
type input "ARG02000473567752019121920241219TUC136"
type input "2024-12-19"
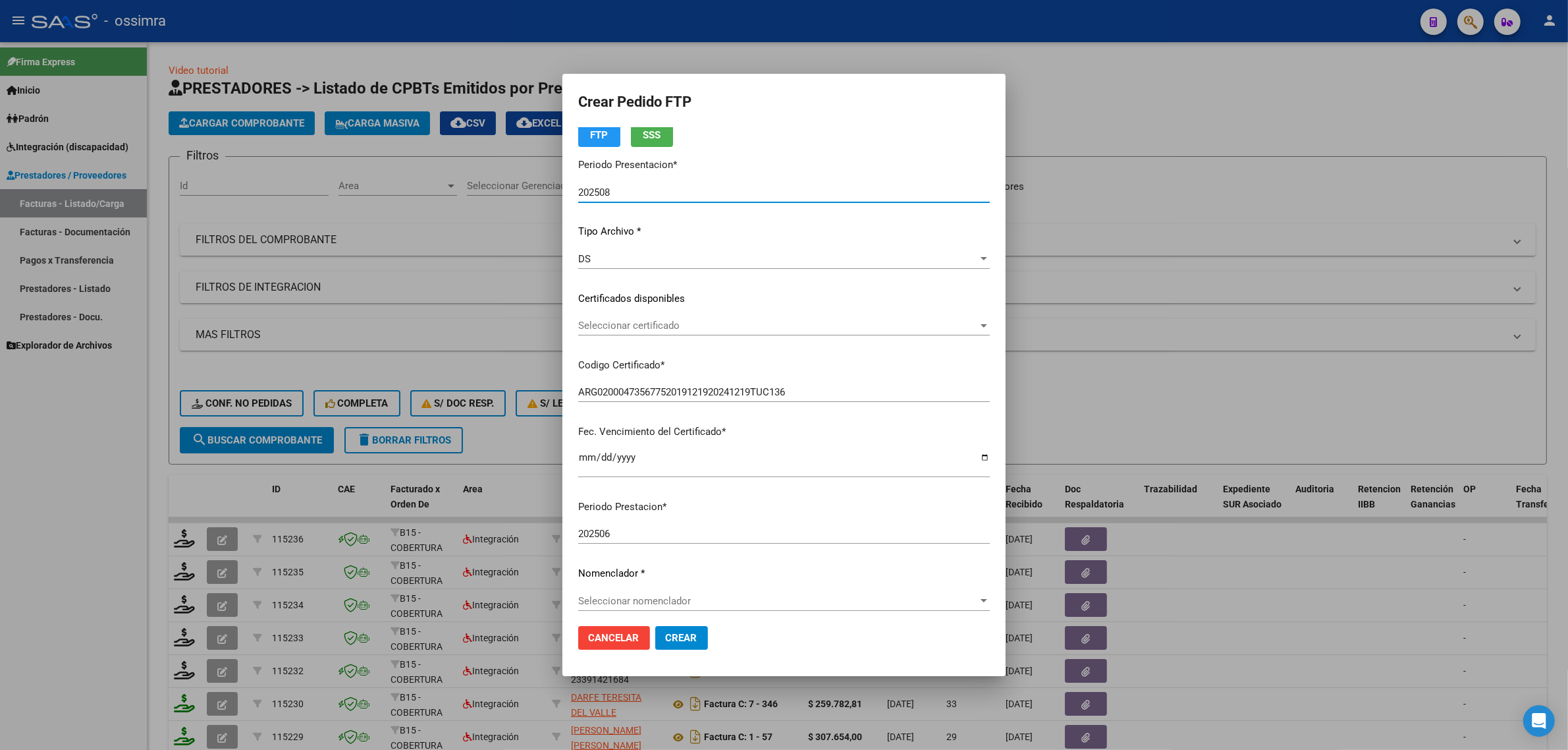
scroll to position [165, 0]
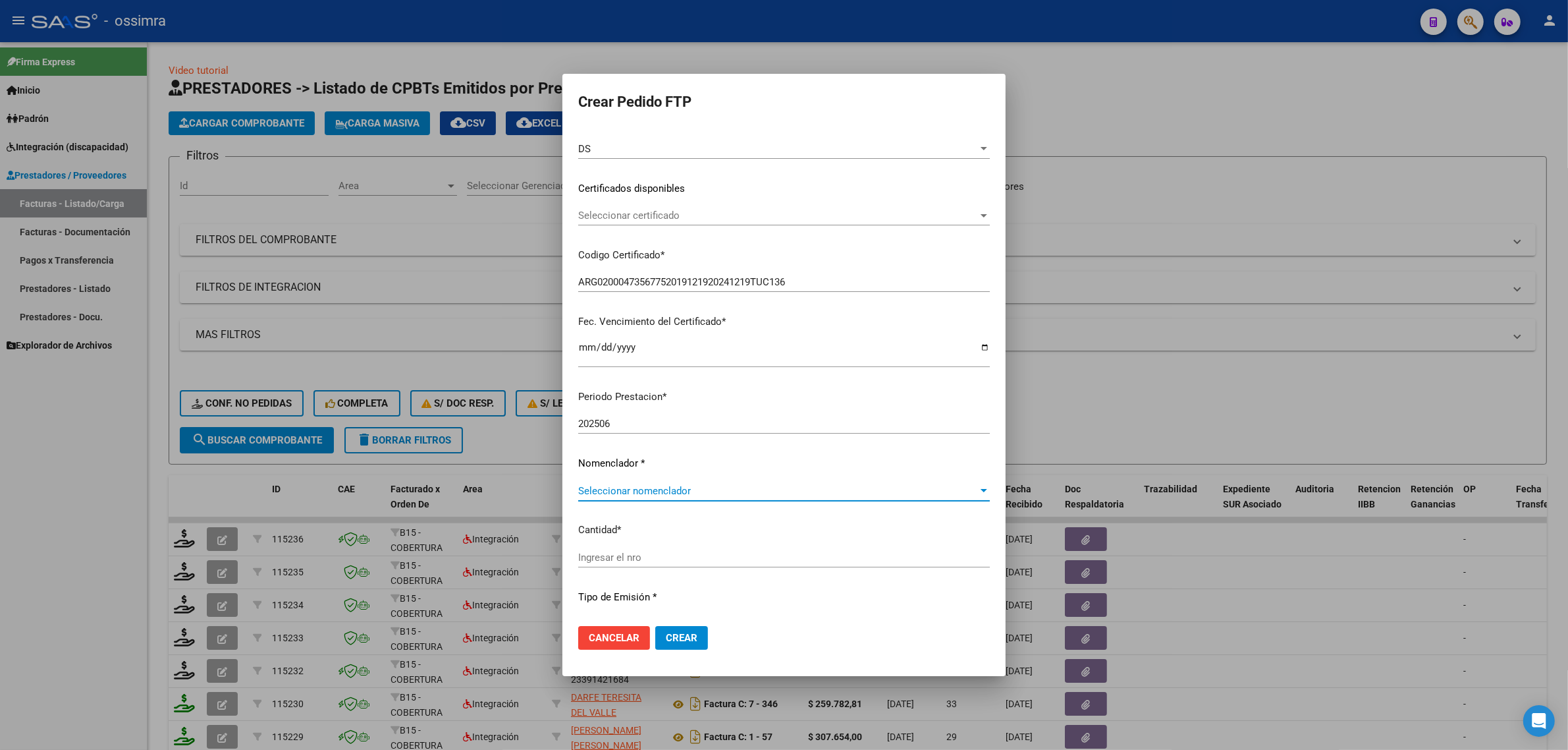
click at [636, 491] on span "Seleccionar nomenclador" at bounding box center [778, 490] width 400 height 12
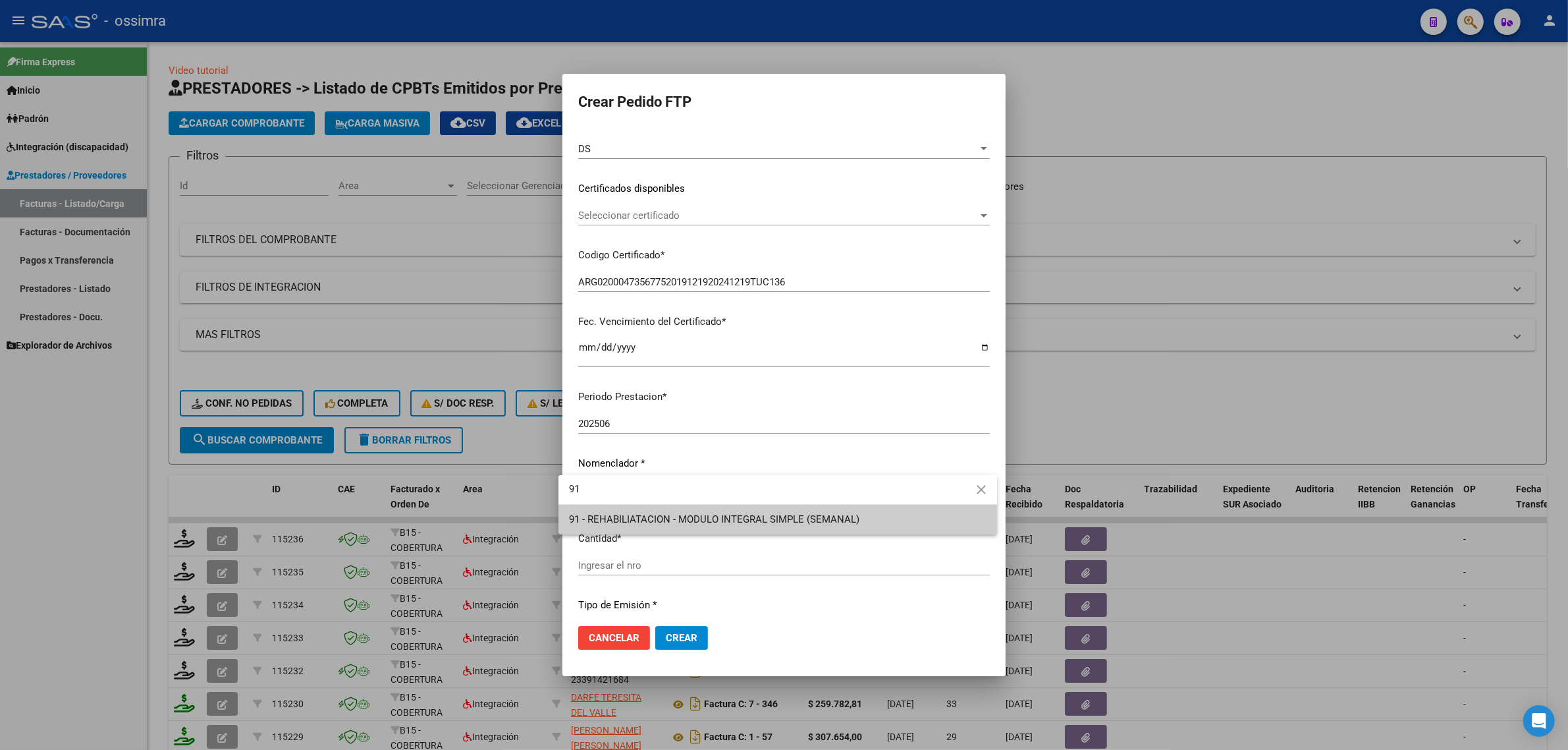
type input "91"
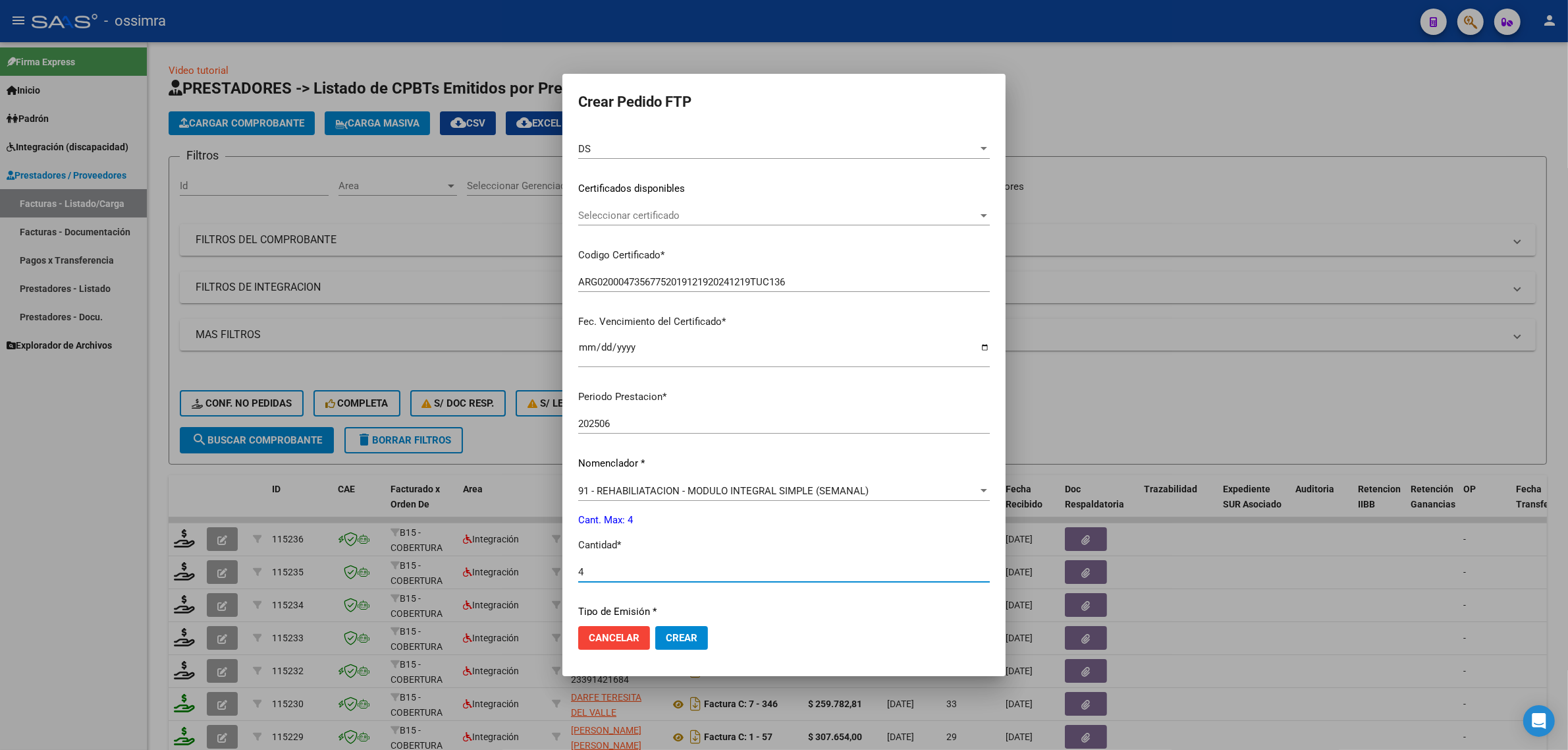
type input "4"
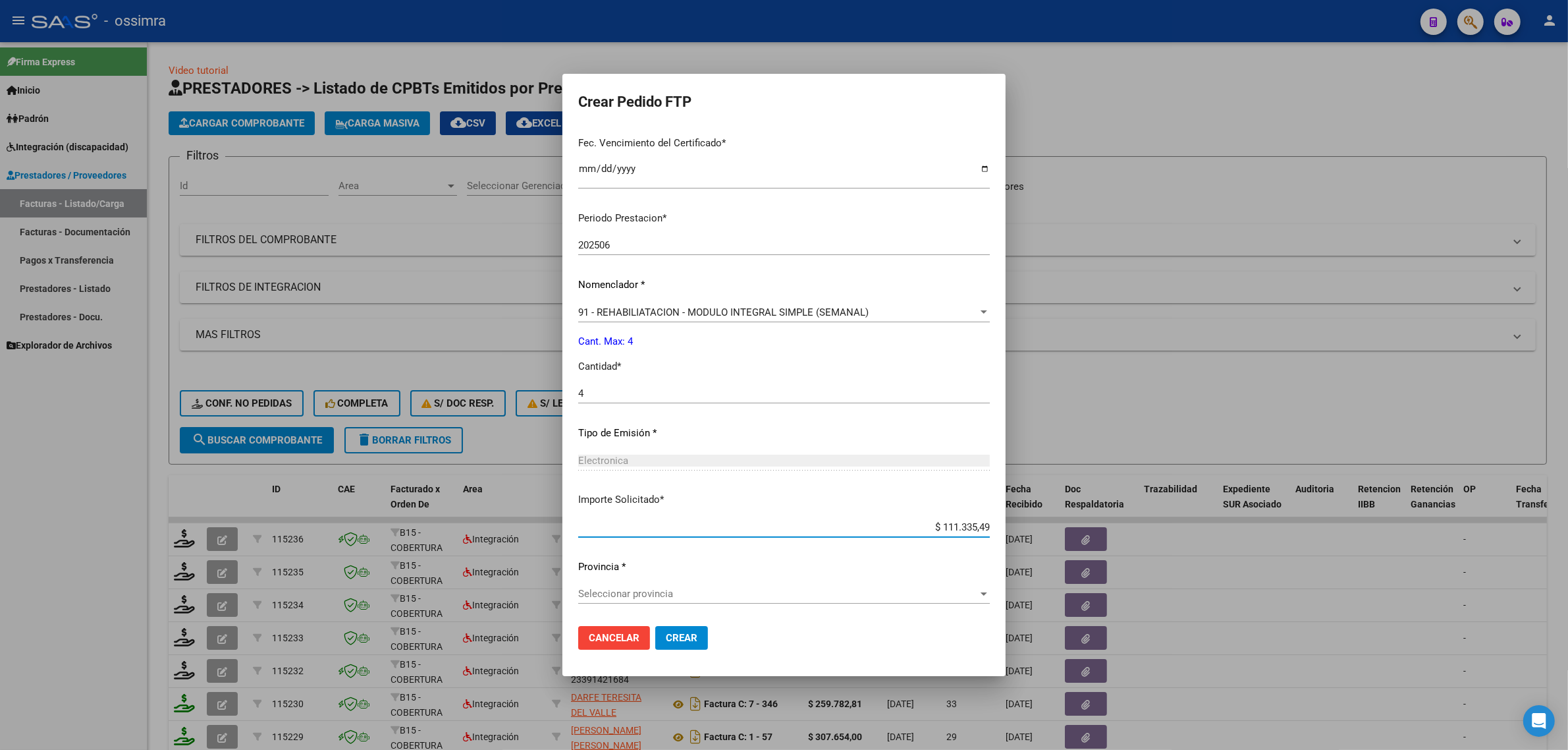
click at [640, 584] on div "Seleccionar provincia Seleccionar provincia" at bounding box center [784, 593] width 412 height 20
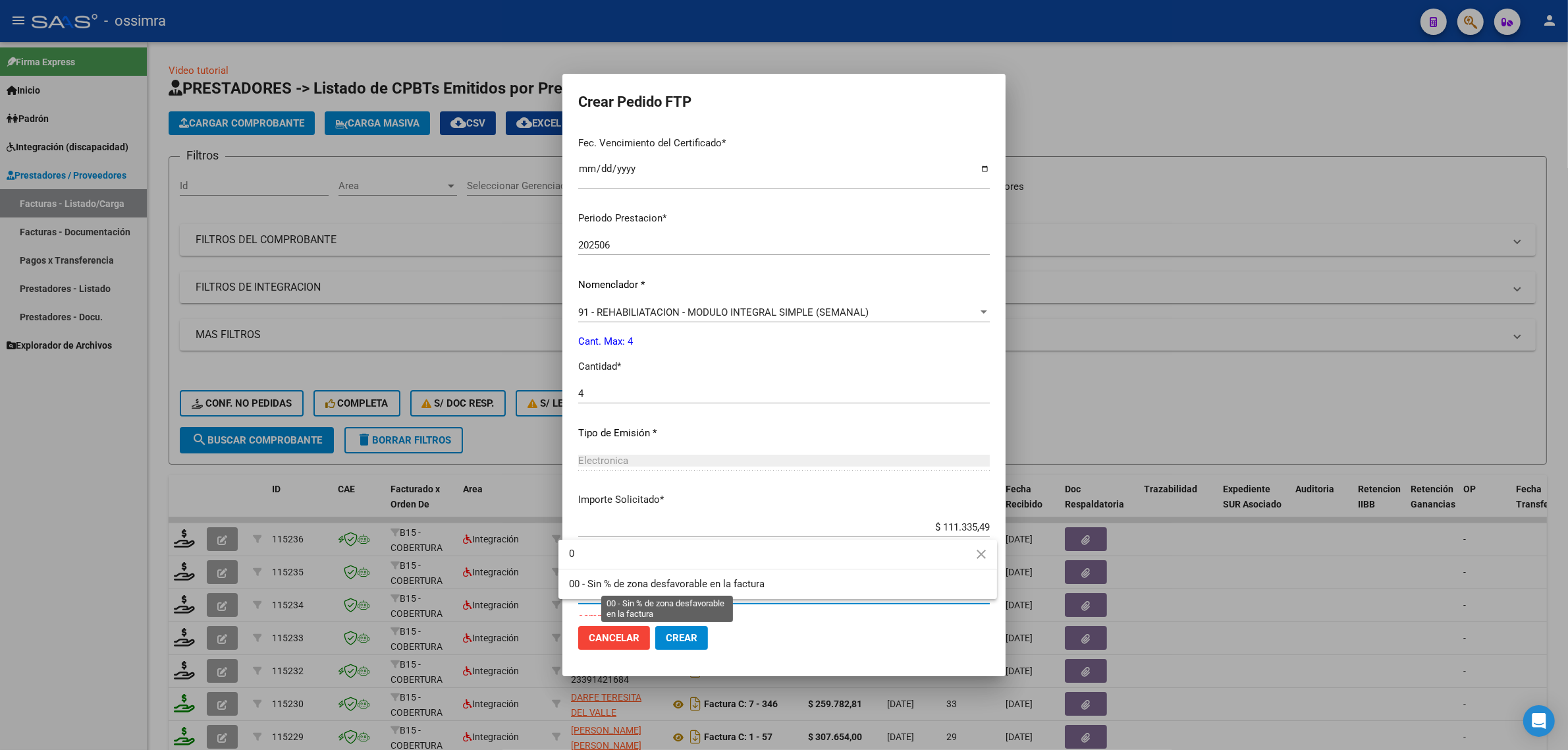
type input "0"
click at [637, 587] on span "00 - Sin % de zona desfavorable en la factura" at bounding box center [666, 584] width 196 height 12
click at [678, 634] on span "Crear" at bounding box center [681, 638] width 32 height 12
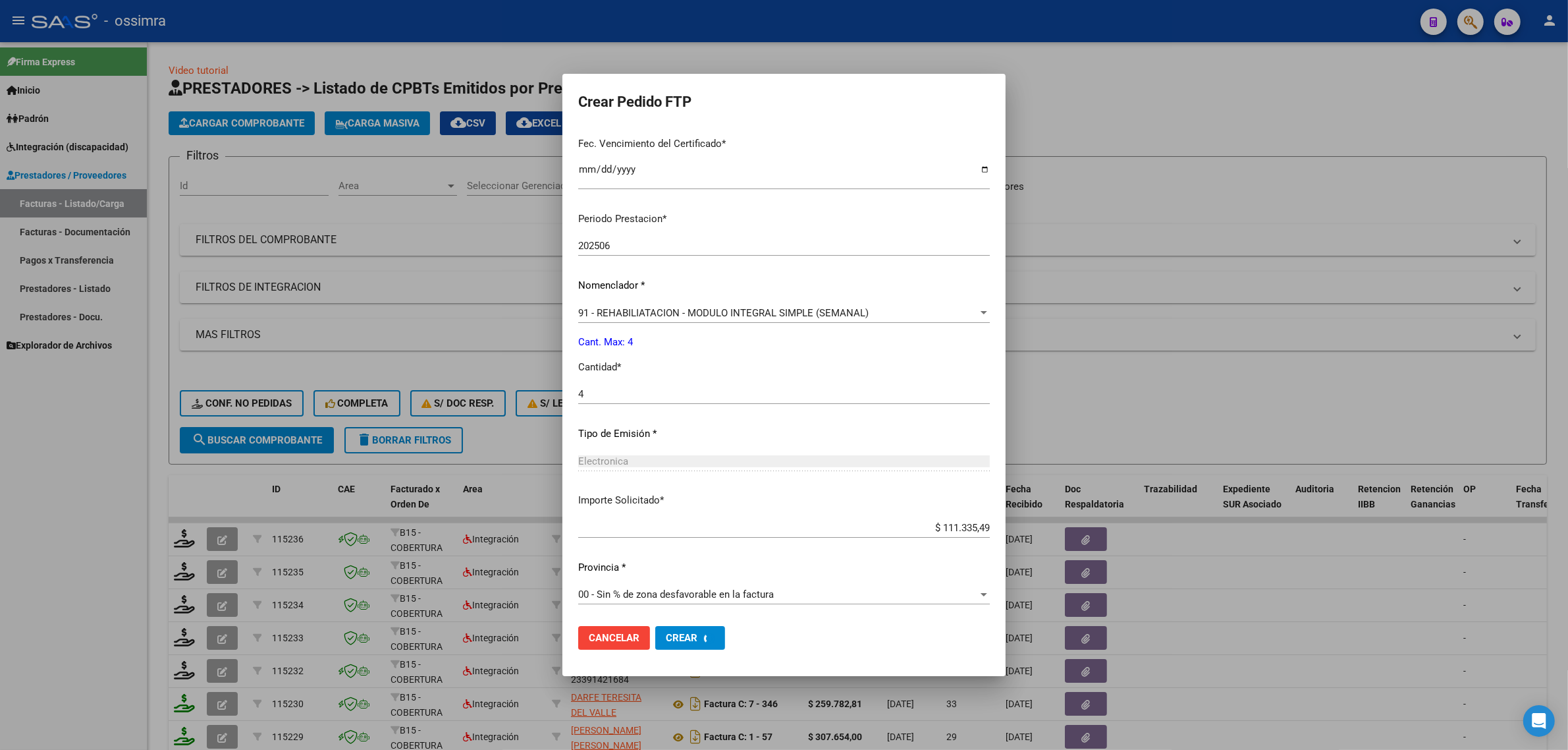
scroll to position [269, 0]
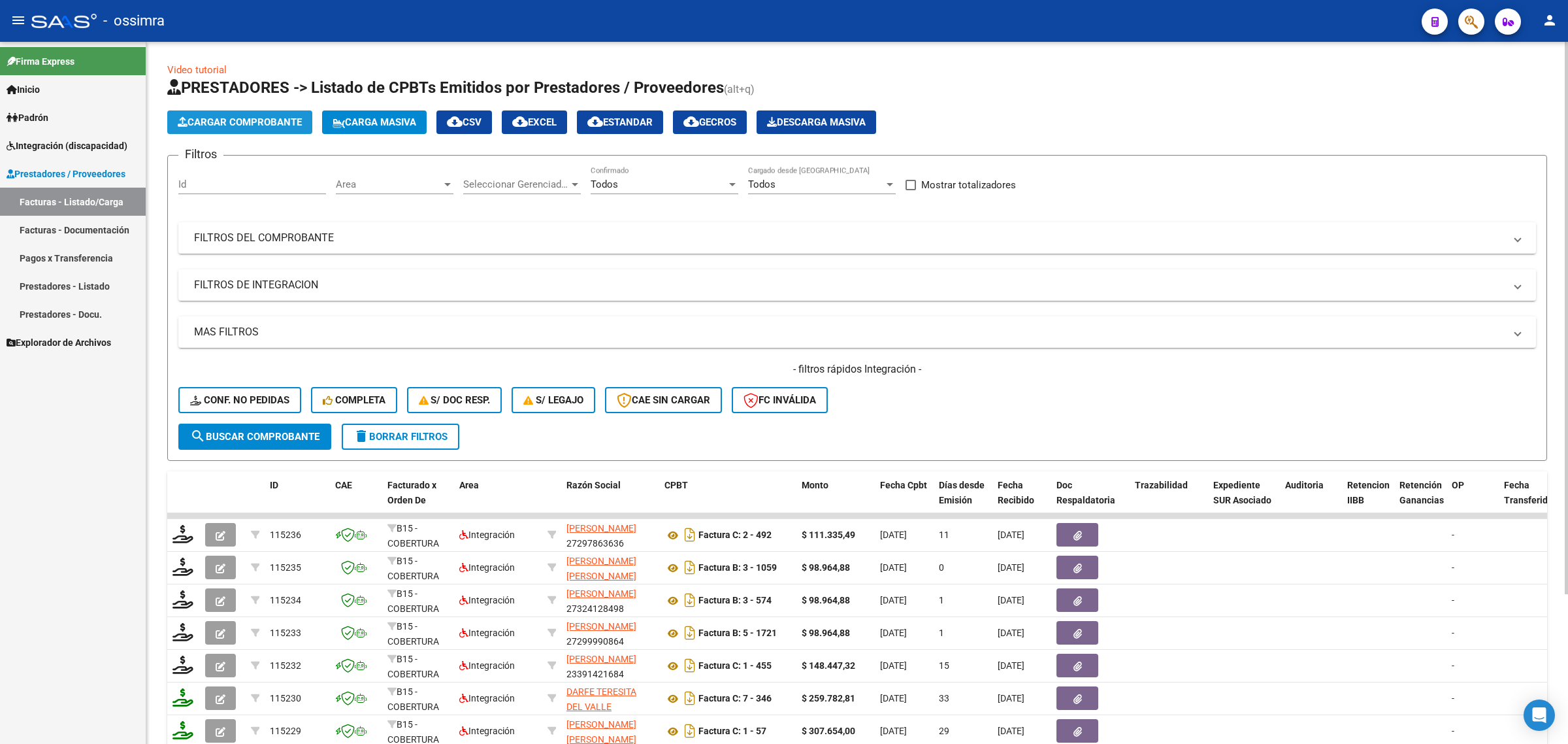
click at [279, 122] on span "Cargar Comprobante" at bounding box center [239, 122] width 124 height 12
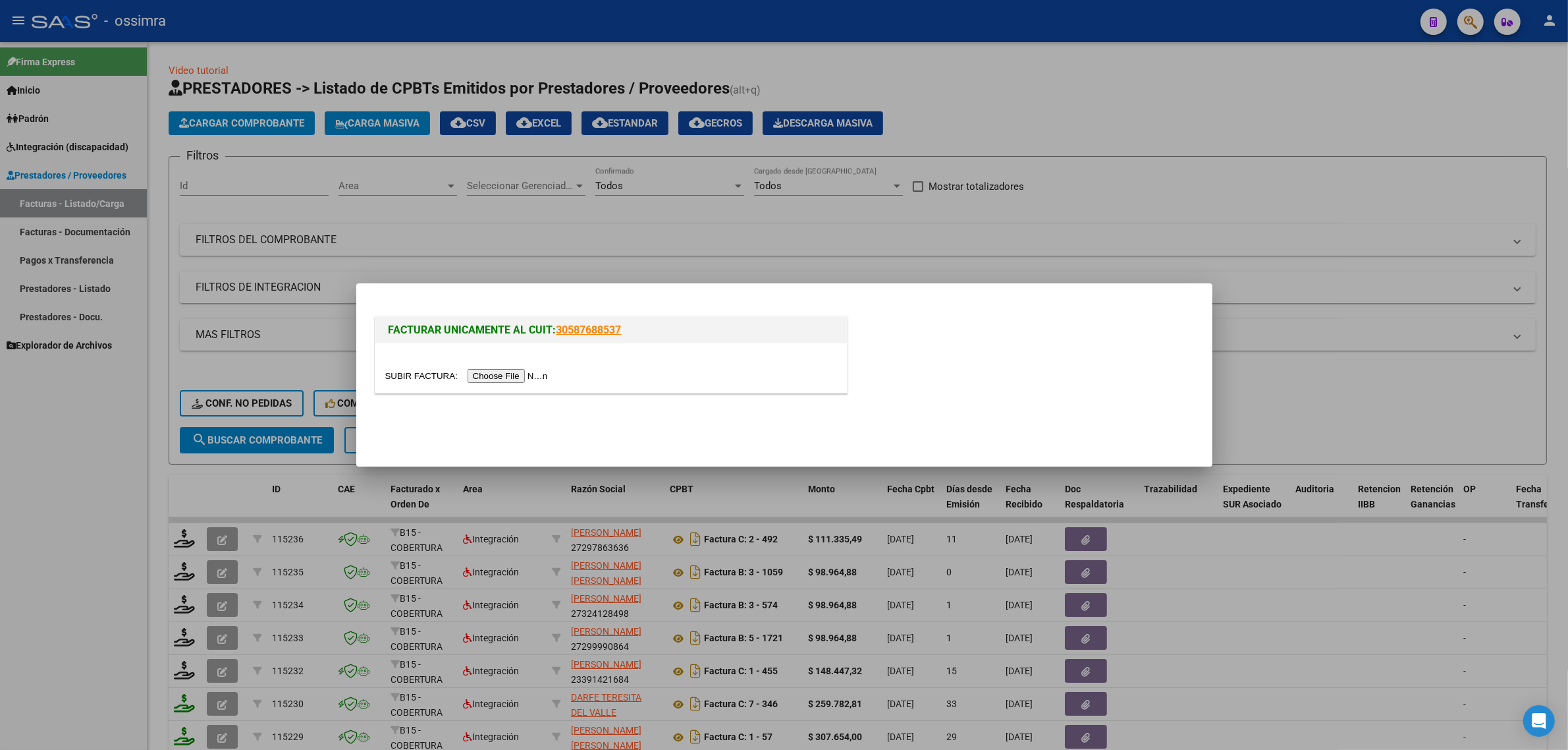
click at [498, 370] on input "file" at bounding box center [468, 375] width 166 height 14
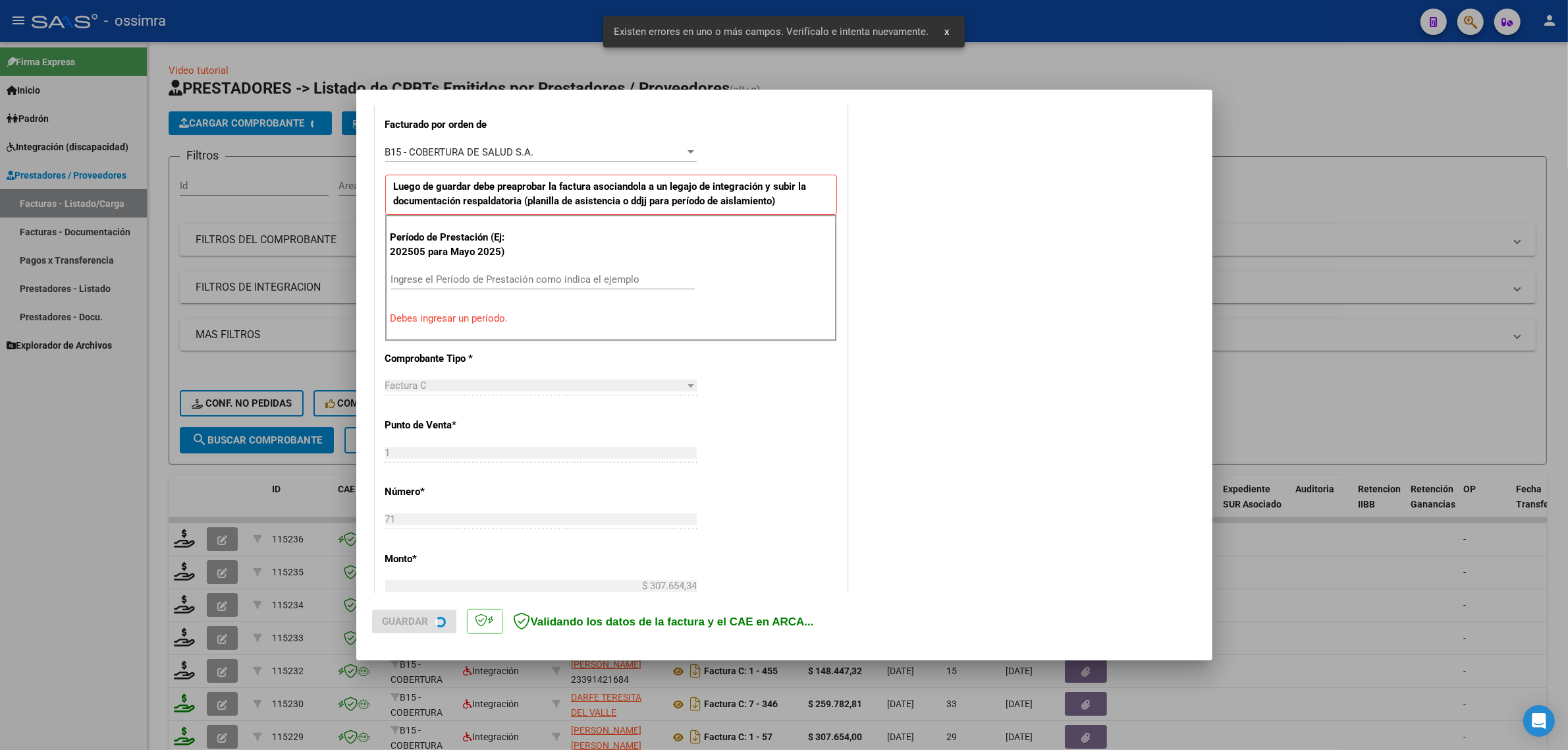
scroll to position [366, 0]
click at [463, 280] on input "Ingrese el Período de Prestación como indica el ejemplo" at bounding box center [542, 279] width 304 height 12
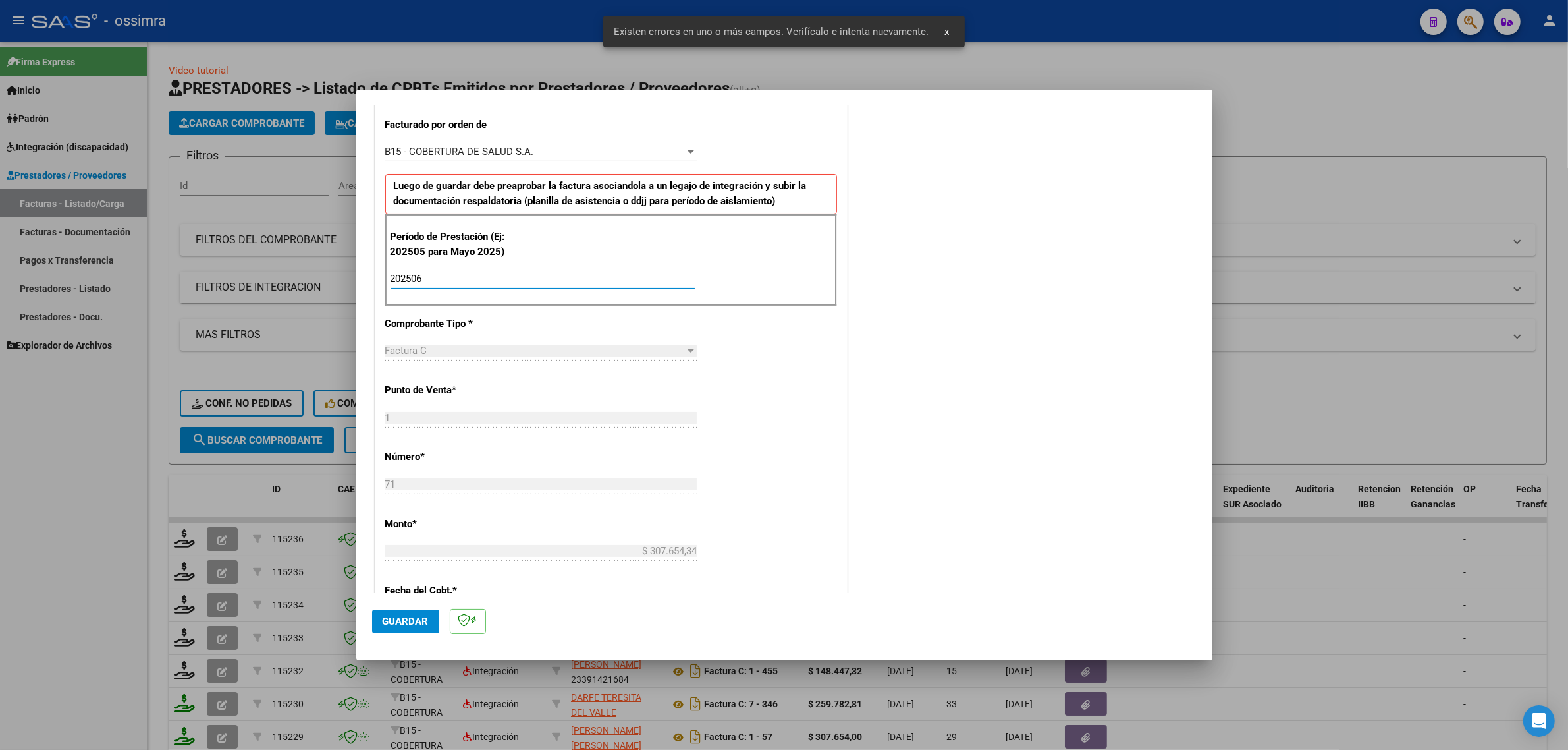
type input "202506"
click at [409, 618] on span "Guardar" at bounding box center [405, 621] width 46 height 12
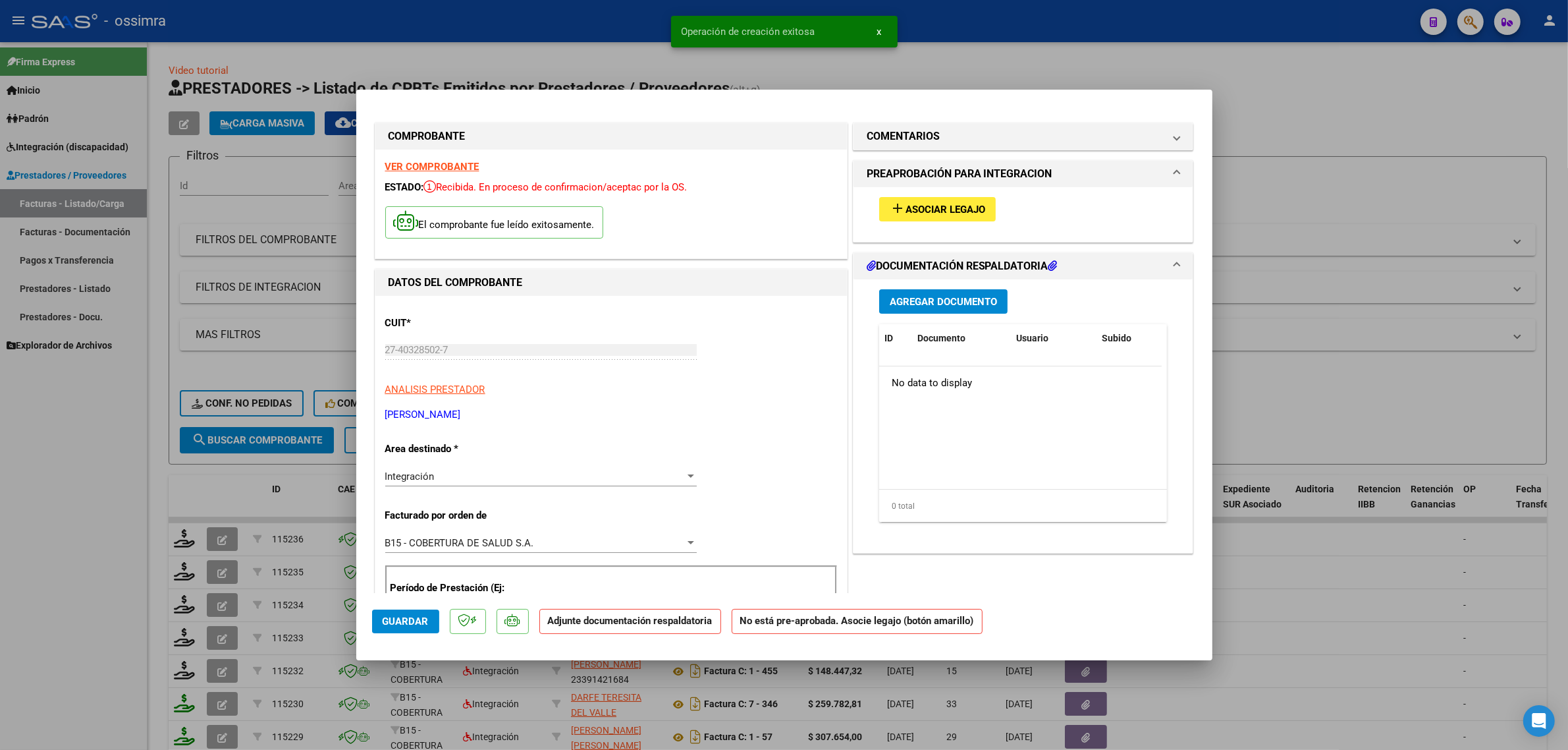
click at [959, 218] on button "add Asociar Legajo" at bounding box center [937, 209] width 117 height 24
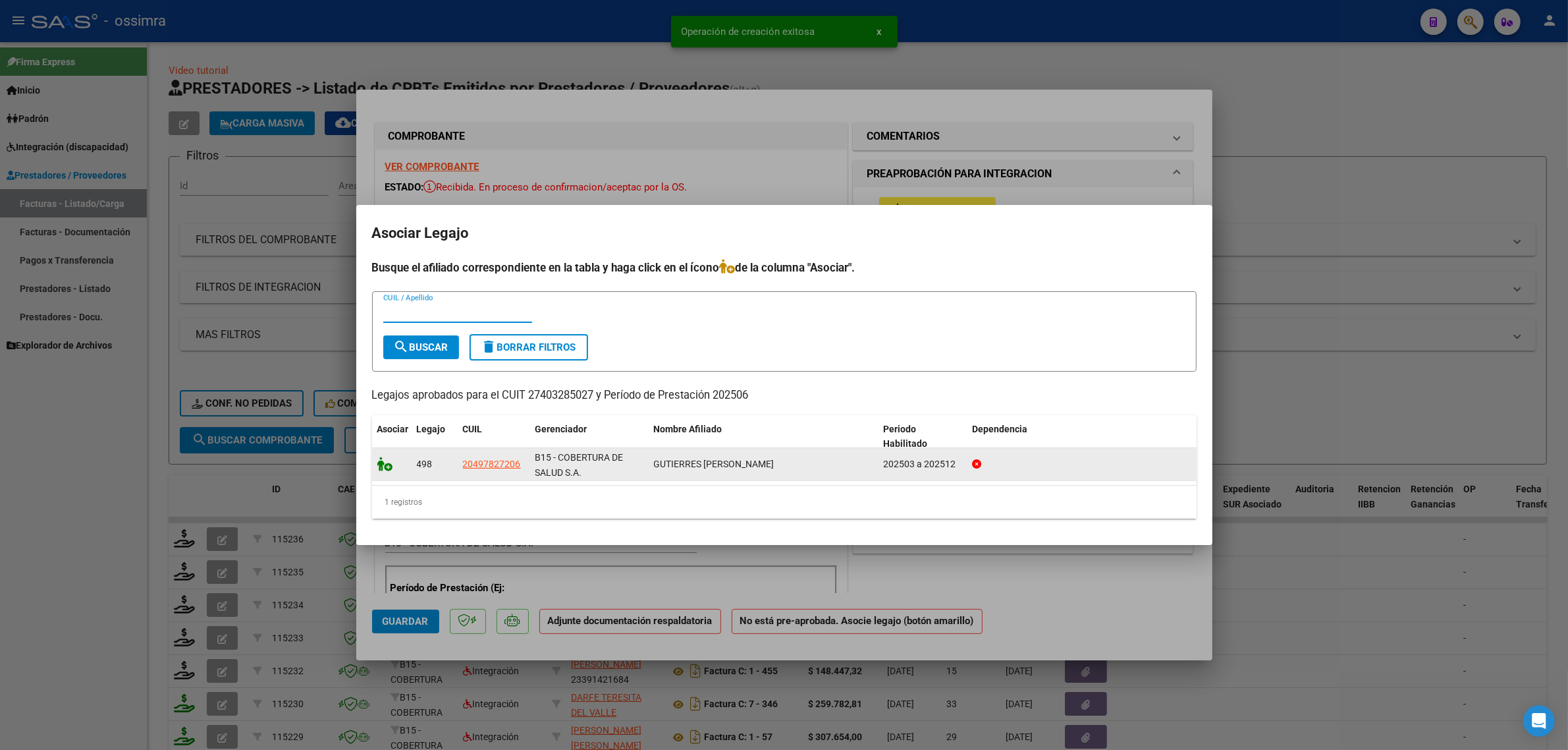
click at [382, 466] on icon at bounding box center [385, 464] width 16 height 15
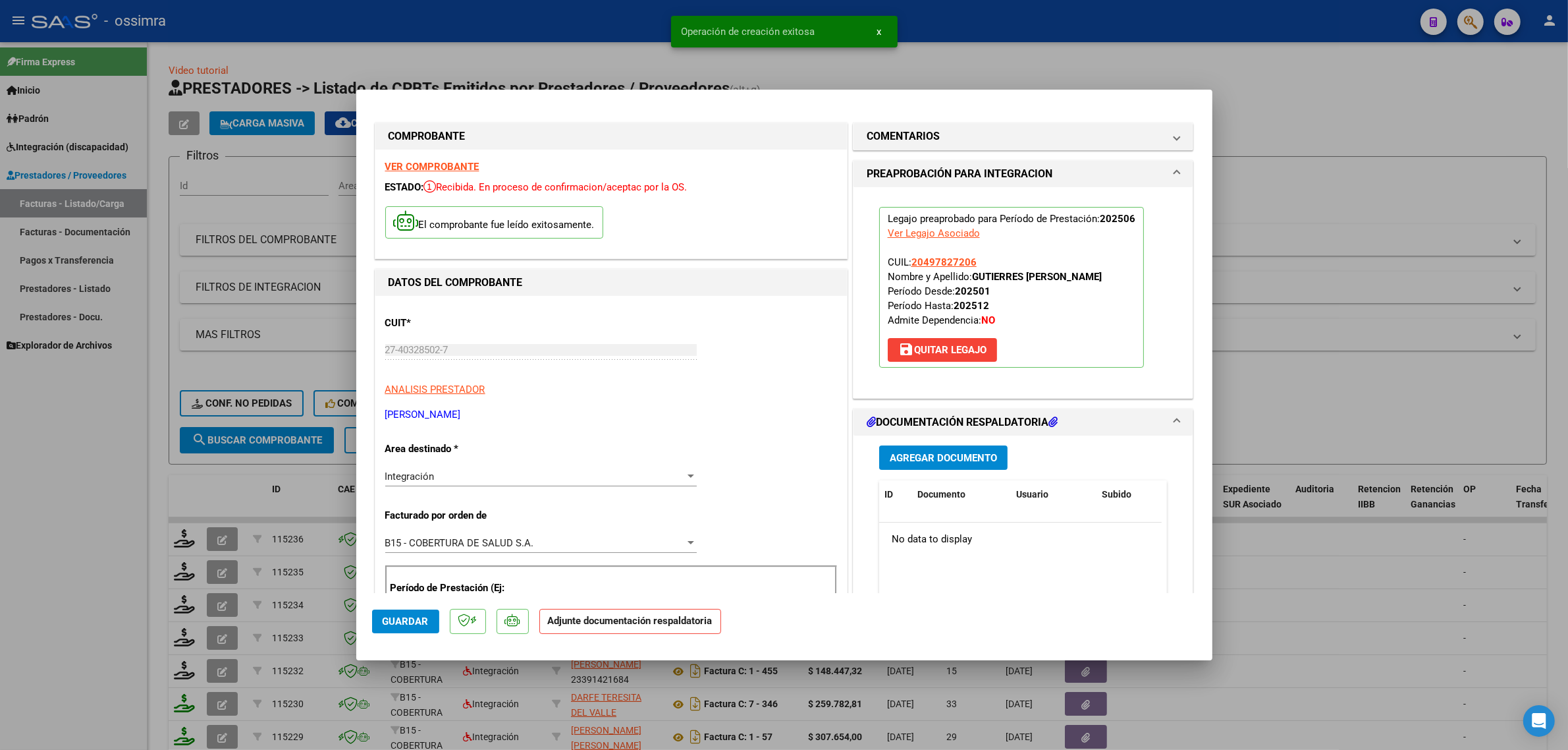
click at [922, 463] on span "Agregar Documento" at bounding box center [943, 458] width 107 height 12
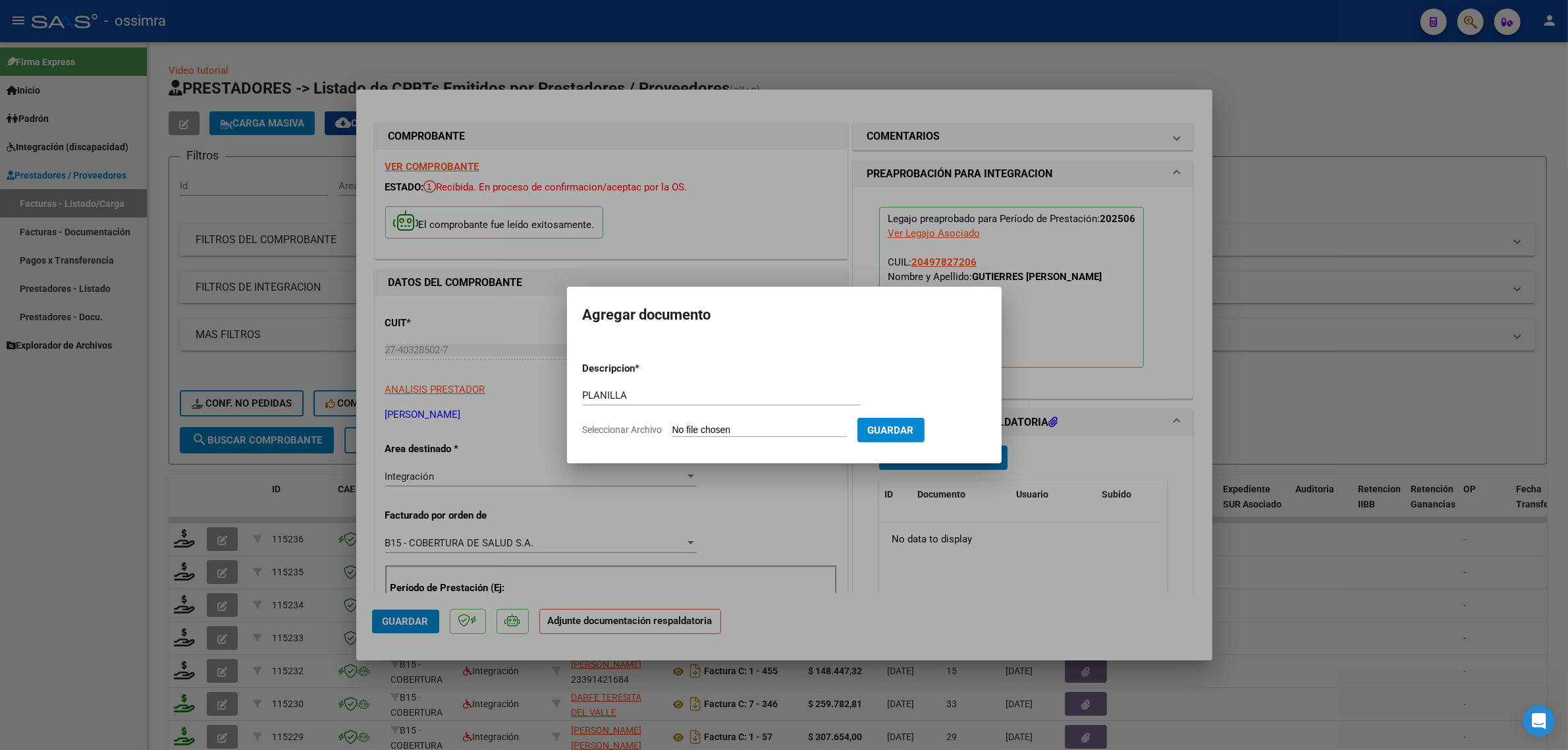
click at [783, 427] on input "Seleccionar Archivo" at bounding box center [760, 430] width 174 height 12
click at [686, 400] on input "PLANILLA" at bounding box center [721, 395] width 278 height 12
type input "i"
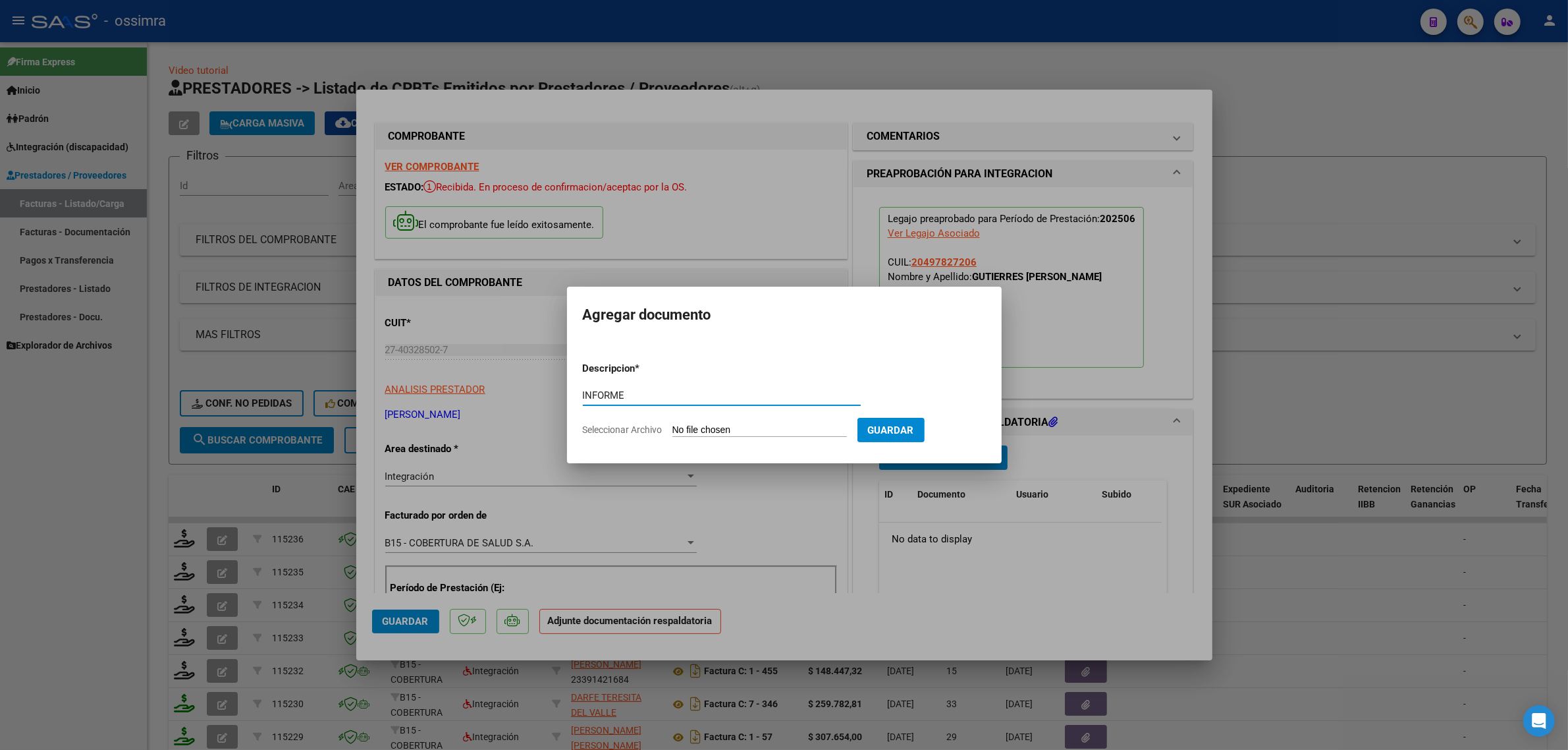
type input "INFORME"
click at [699, 423] on form "Descripcion * INFORME Escriba aquí una descripcion Seleccionar Archivo Guardar" at bounding box center [784, 399] width 403 height 96
click at [718, 432] on input "Seleccionar Archivo" at bounding box center [760, 430] width 174 height 12
type input "C:\fakepath\144349-2-Informe_de_evolucion_semestral.pdf"
click at [969, 436] on button "Guardar" at bounding box center [960, 430] width 67 height 24
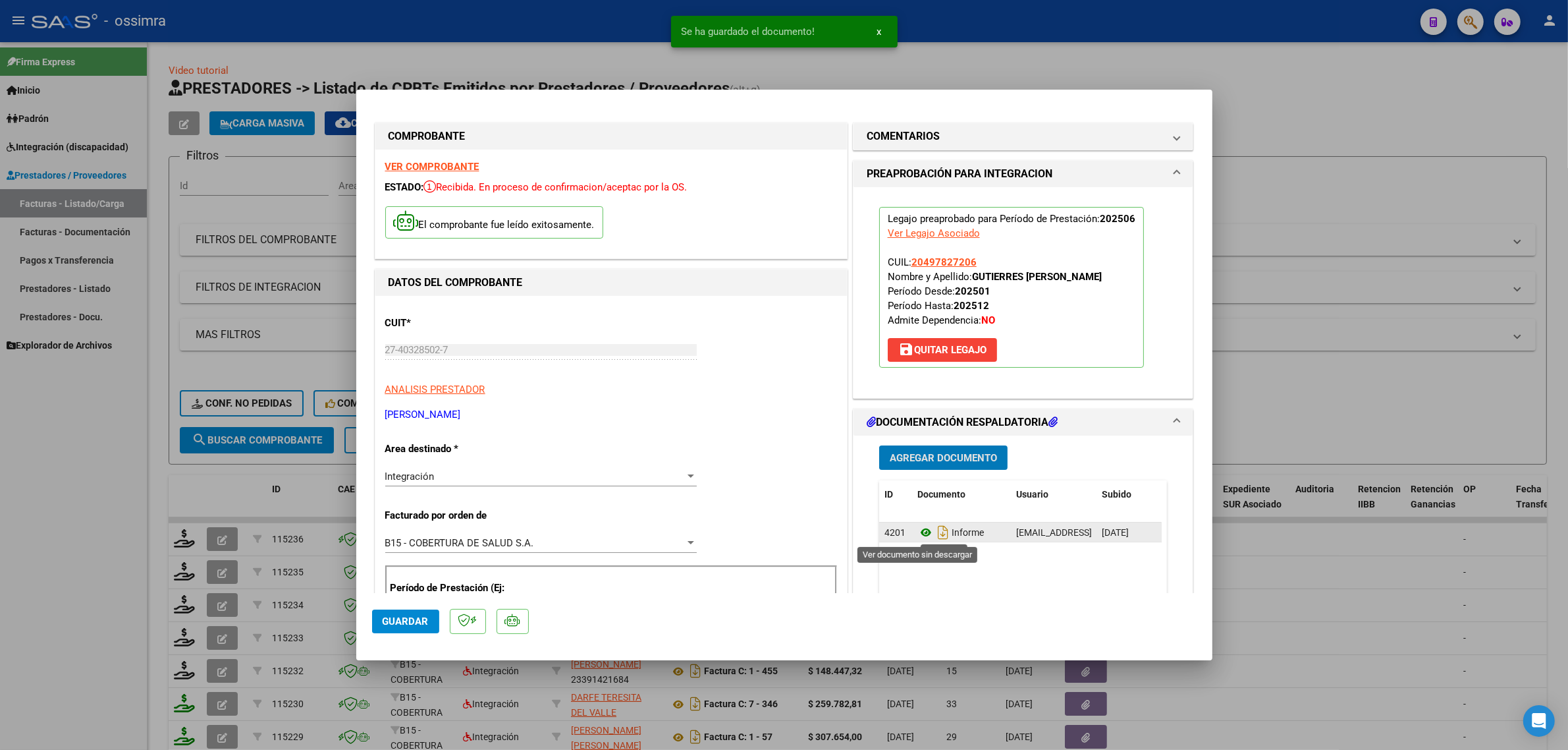
click at [917, 536] on icon at bounding box center [925, 532] width 17 height 16
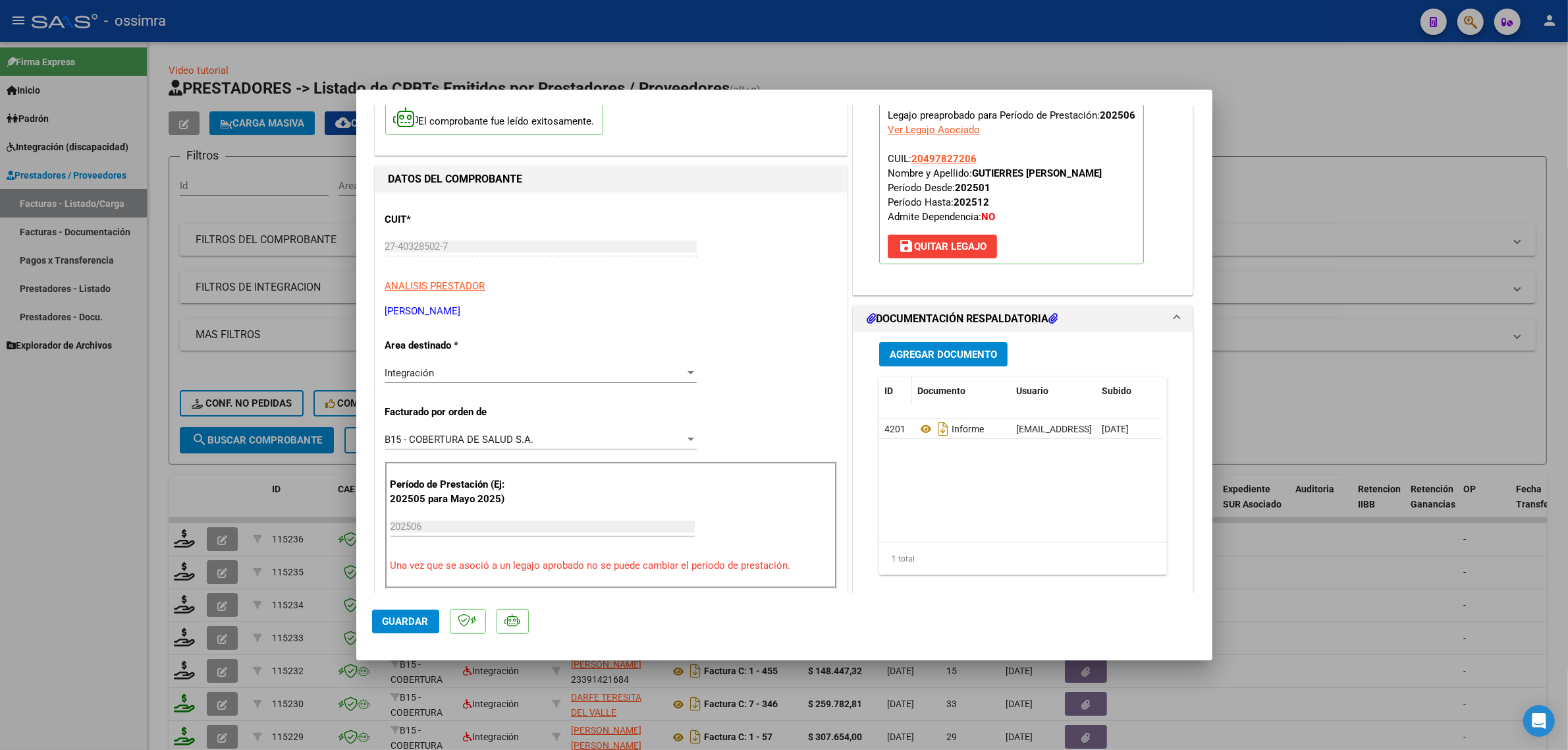
scroll to position [247, 0]
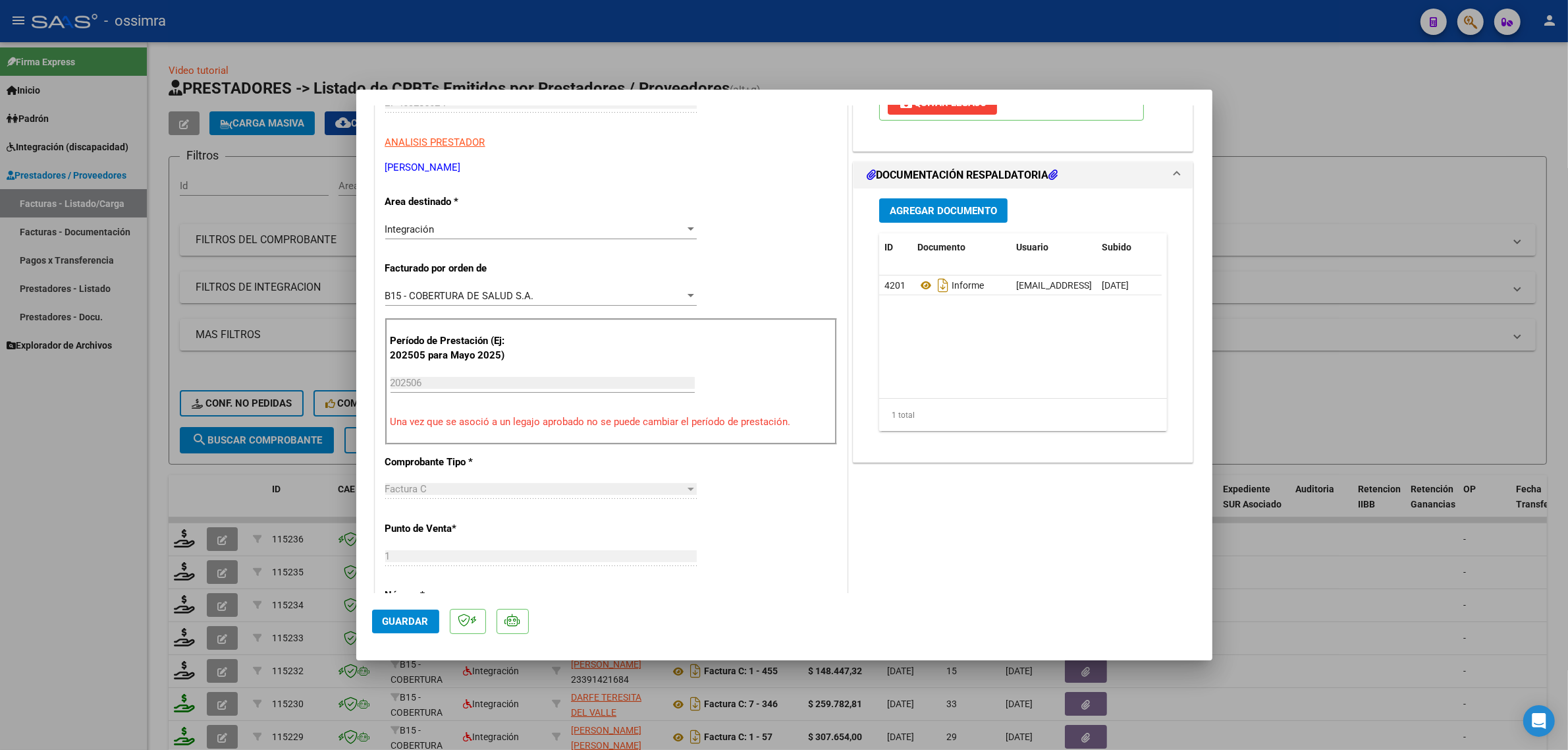
click at [405, 617] on span "Guardar" at bounding box center [405, 621] width 46 height 12
click at [272, 479] on div at bounding box center [784, 375] width 1568 height 750
type input "$ 0,00"
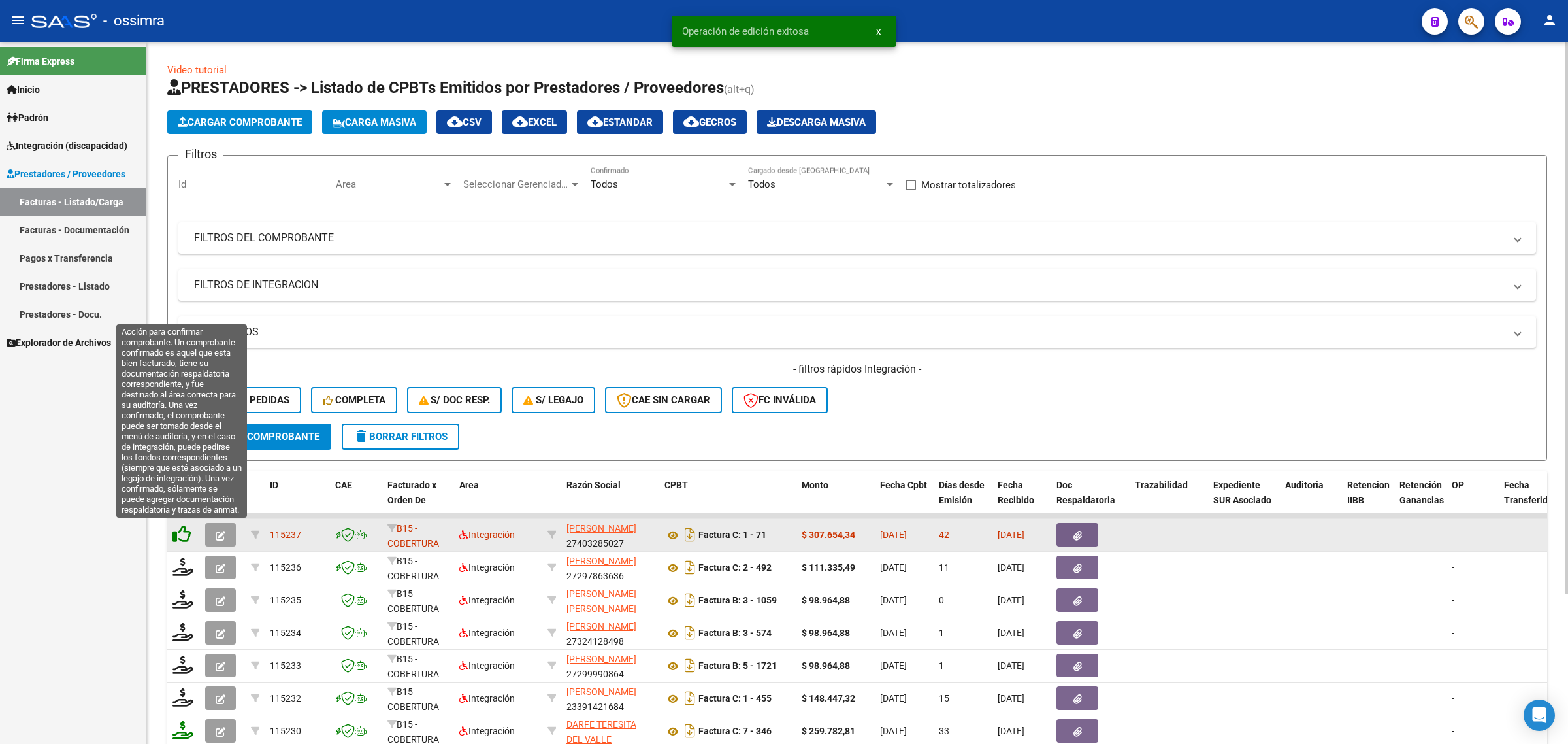
click at [188, 527] on icon at bounding box center [181, 534] width 18 height 18
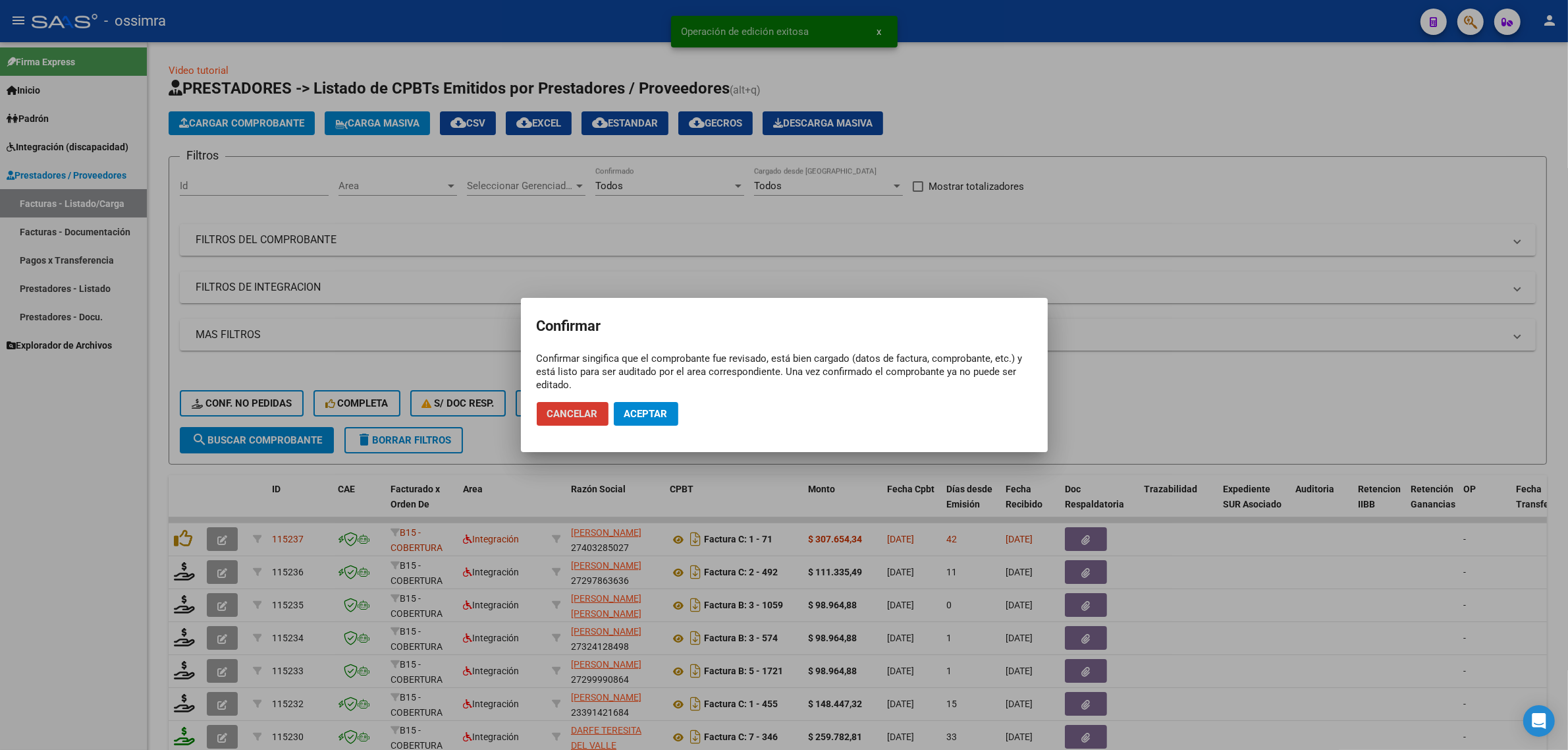
click at [626, 416] on span "Aceptar" at bounding box center [646, 413] width 43 height 12
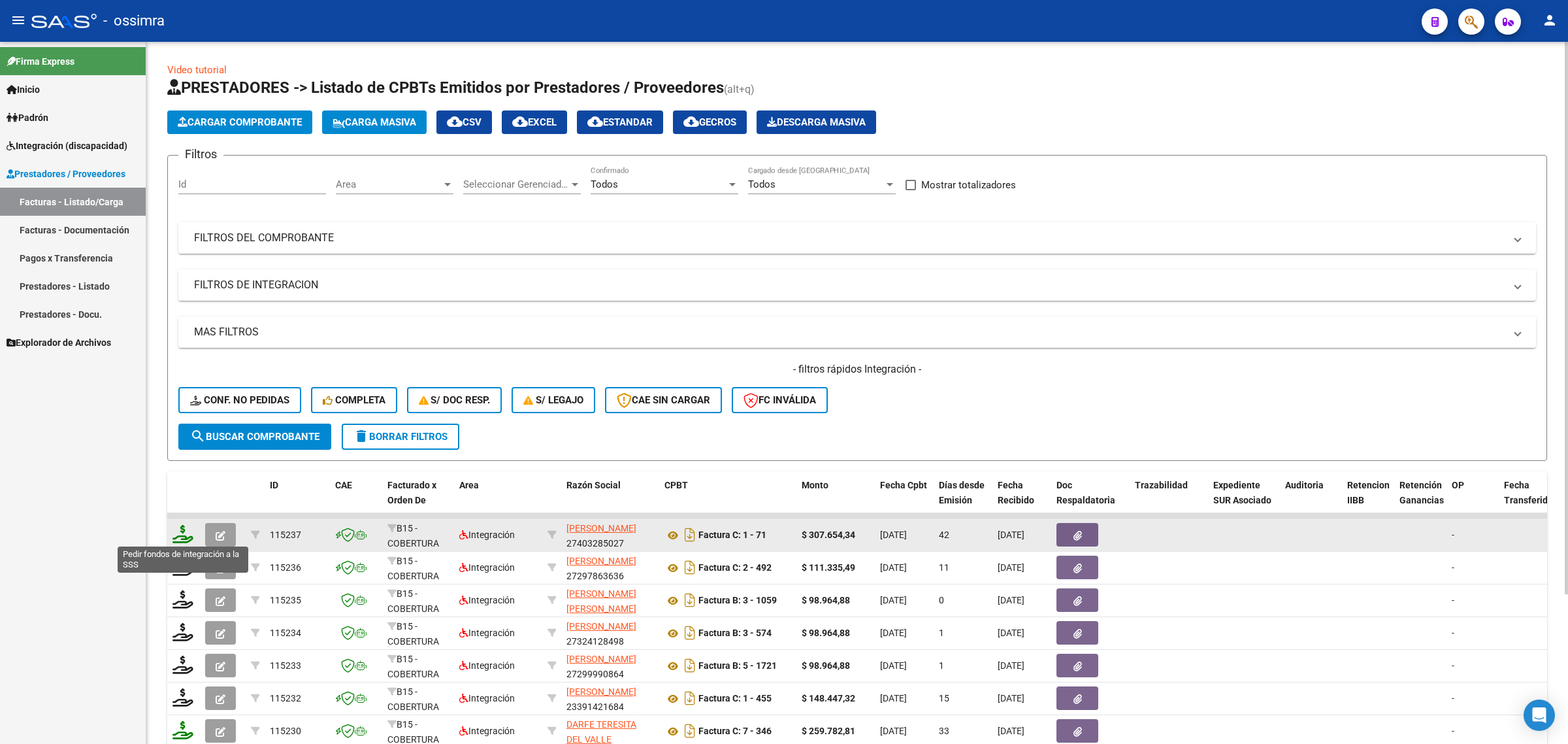
click at [177, 537] on icon at bounding box center [182, 534] width 21 height 18
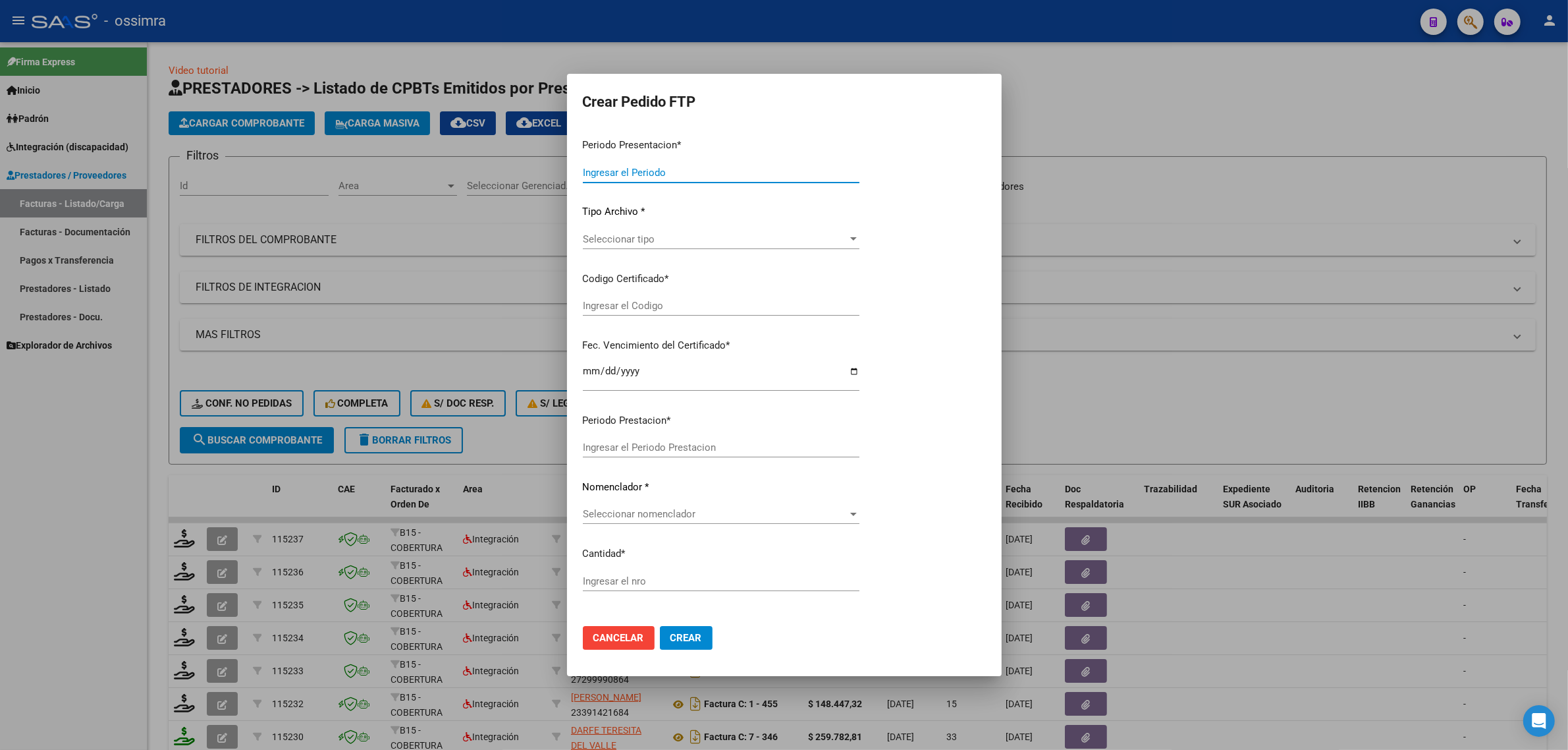
type input "202508"
type input "202506"
type input "$ 307.654,34"
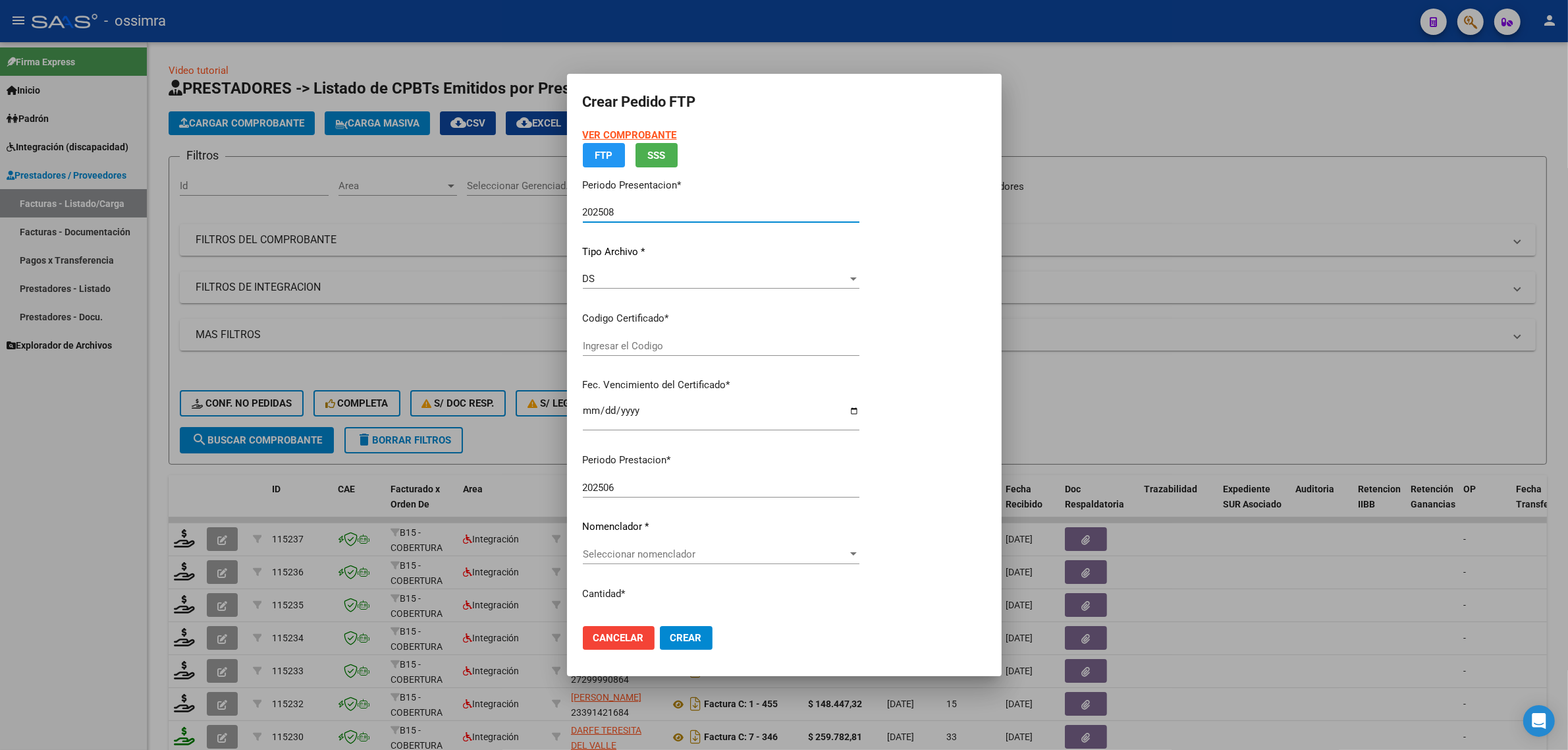
type input "ARG02000497827202018100120231001SAL121"
type input "2023-10-01"
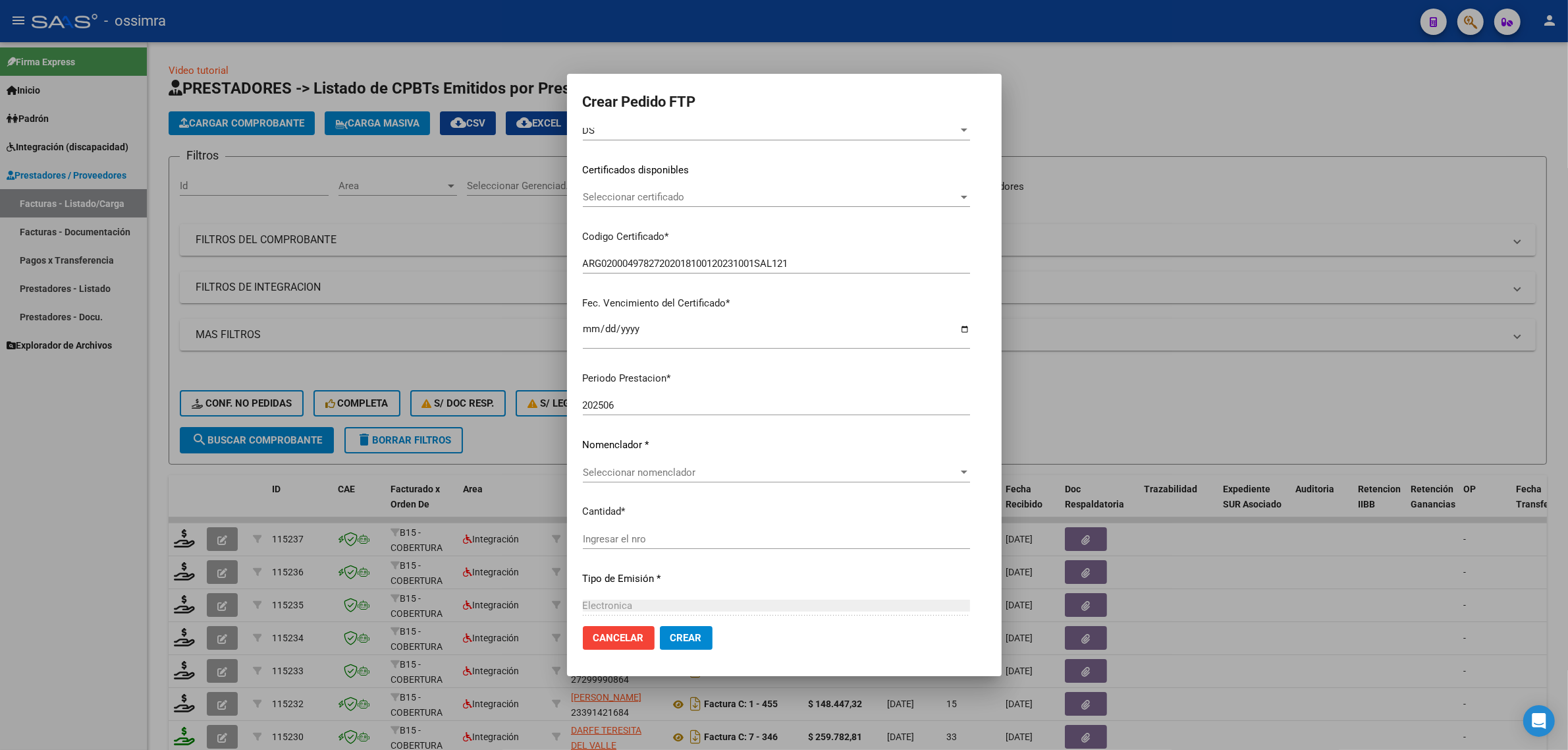
scroll to position [199, 0]
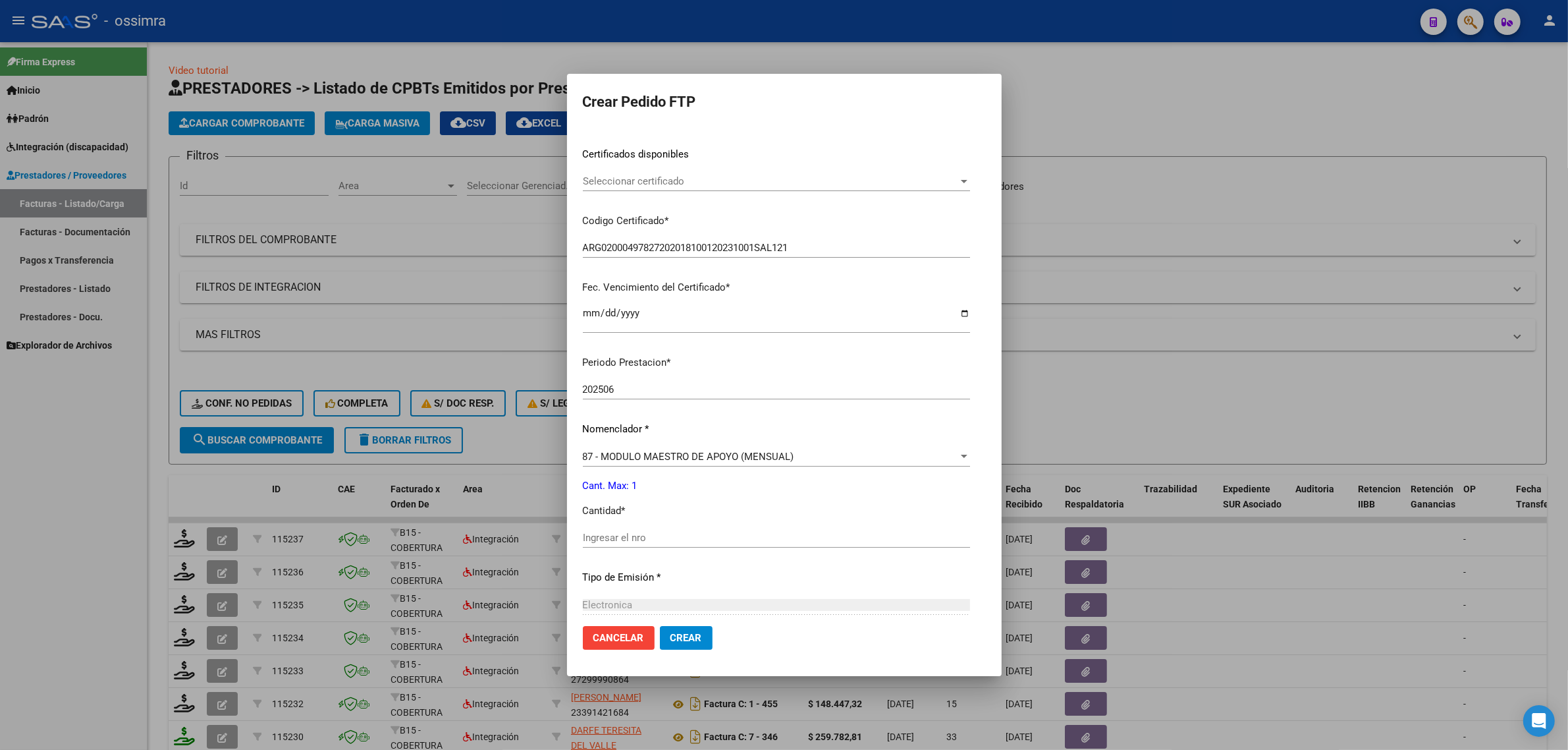
click at [609, 536] on input "Ingresar el nro" at bounding box center [776, 537] width 387 height 12
type input "1"
click at [670, 636] on span "Crear" at bounding box center [686, 638] width 32 height 12
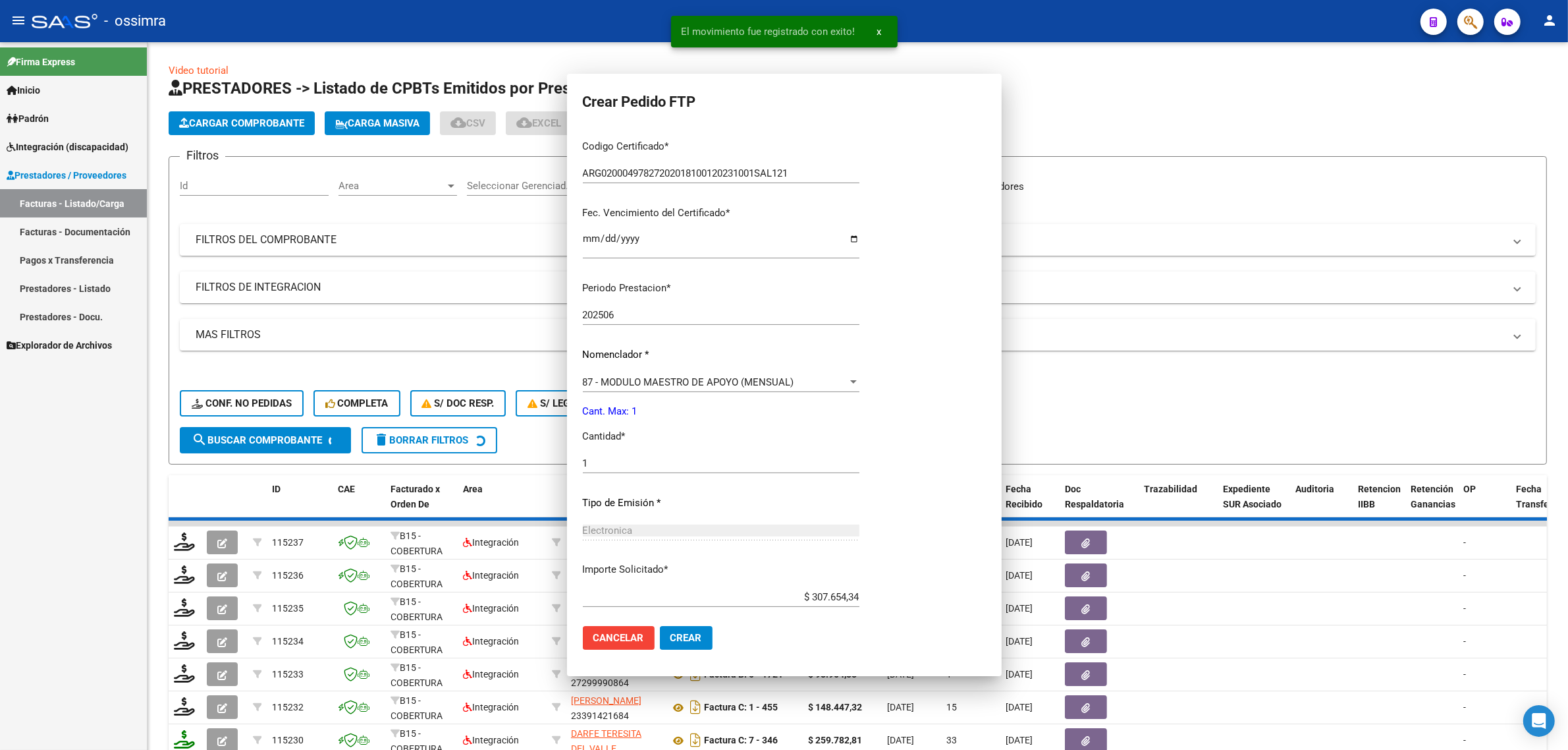
scroll to position [125, 0]
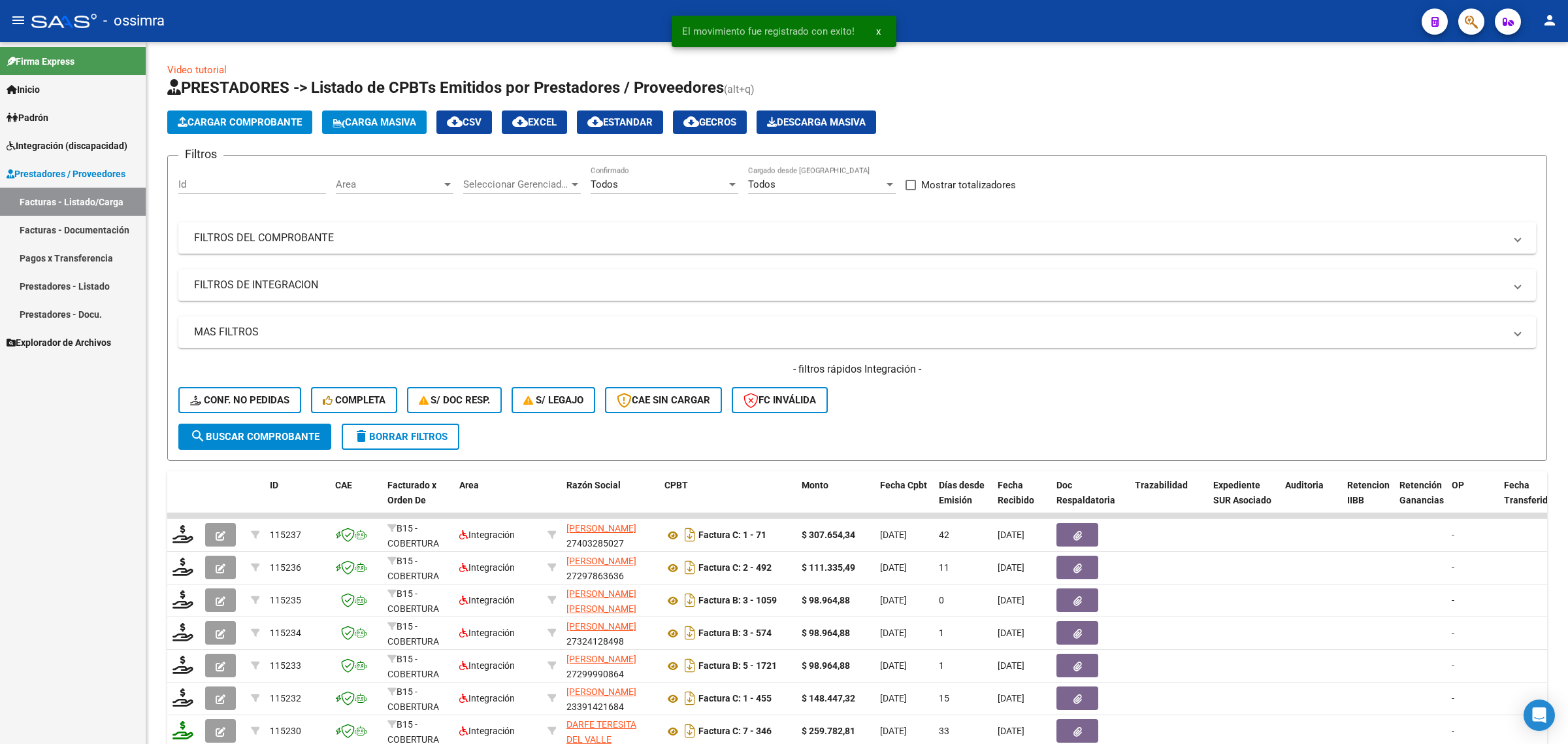
click at [132, 490] on div "Firma Express Inicio Instructivos Contacto OS Padrón Afiliados Empadronados Pad…" at bounding box center [73, 393] width 145 height 702
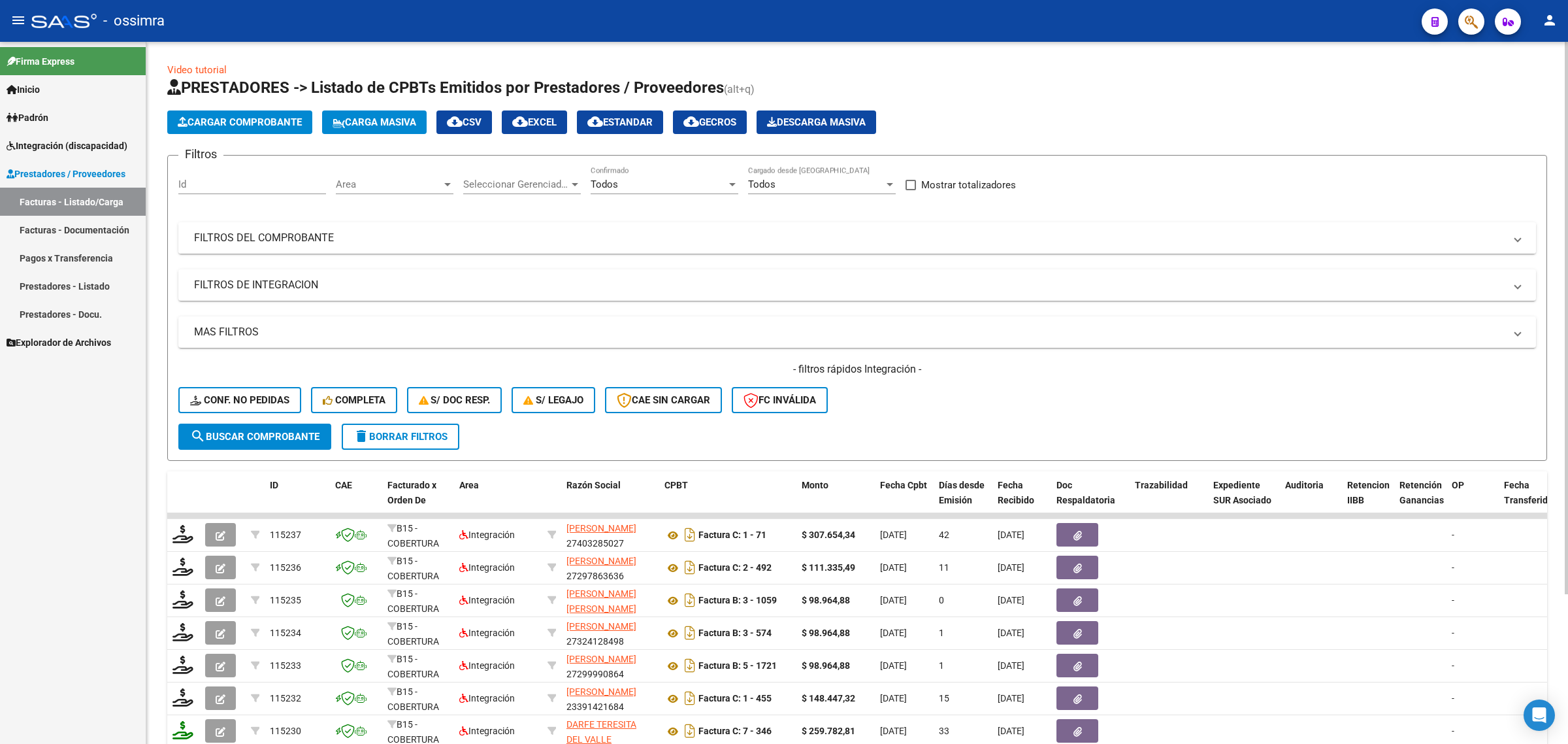
click at [518, 236] on mat-panel-title "FILTROS DEL COMPROBANTE" at bounding box center [849, 238] width 1311 height 15
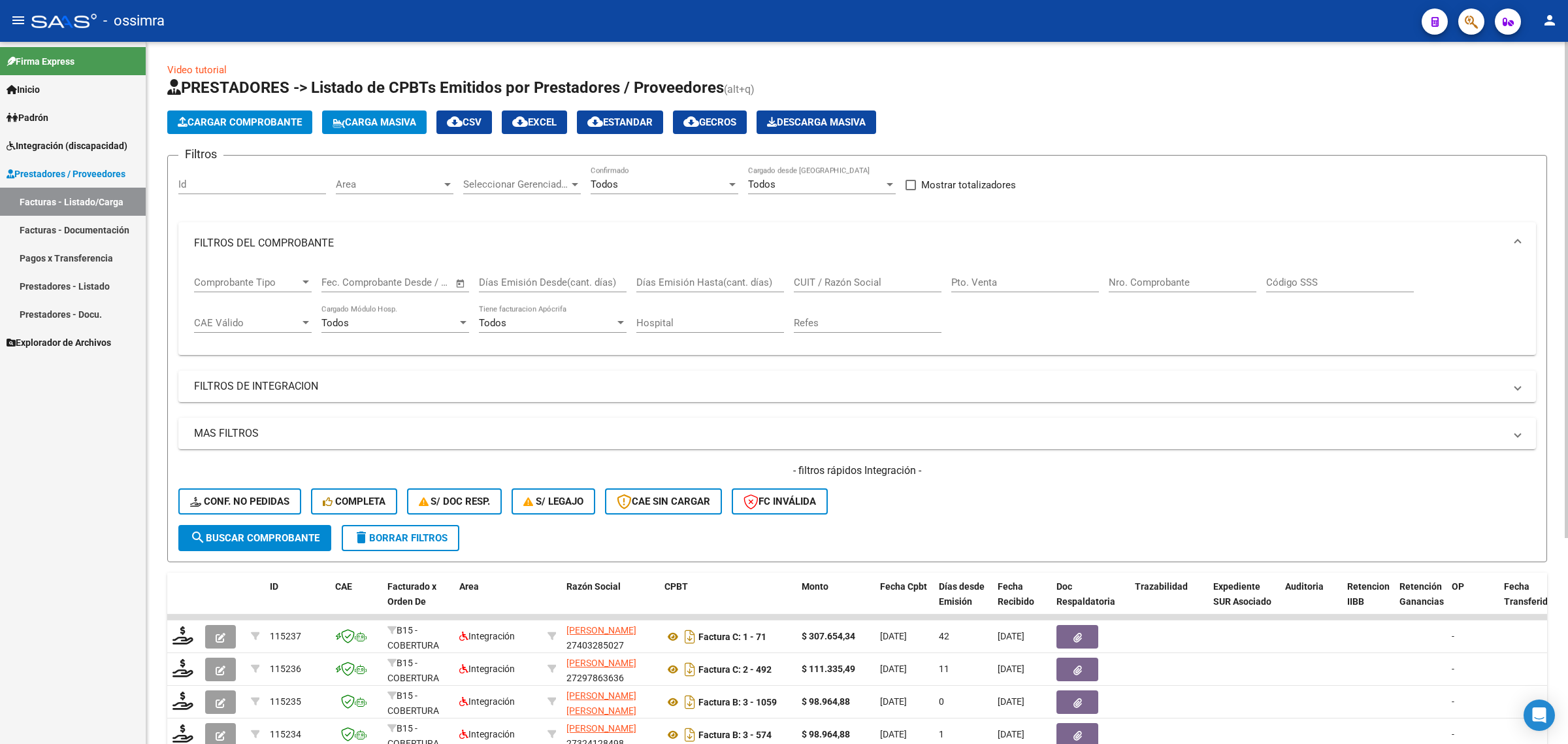
click at [833, 278] on input "CUIT / Razón Social" at bounding box center [867, 282] width 148 height 12
paste input "27324128498"
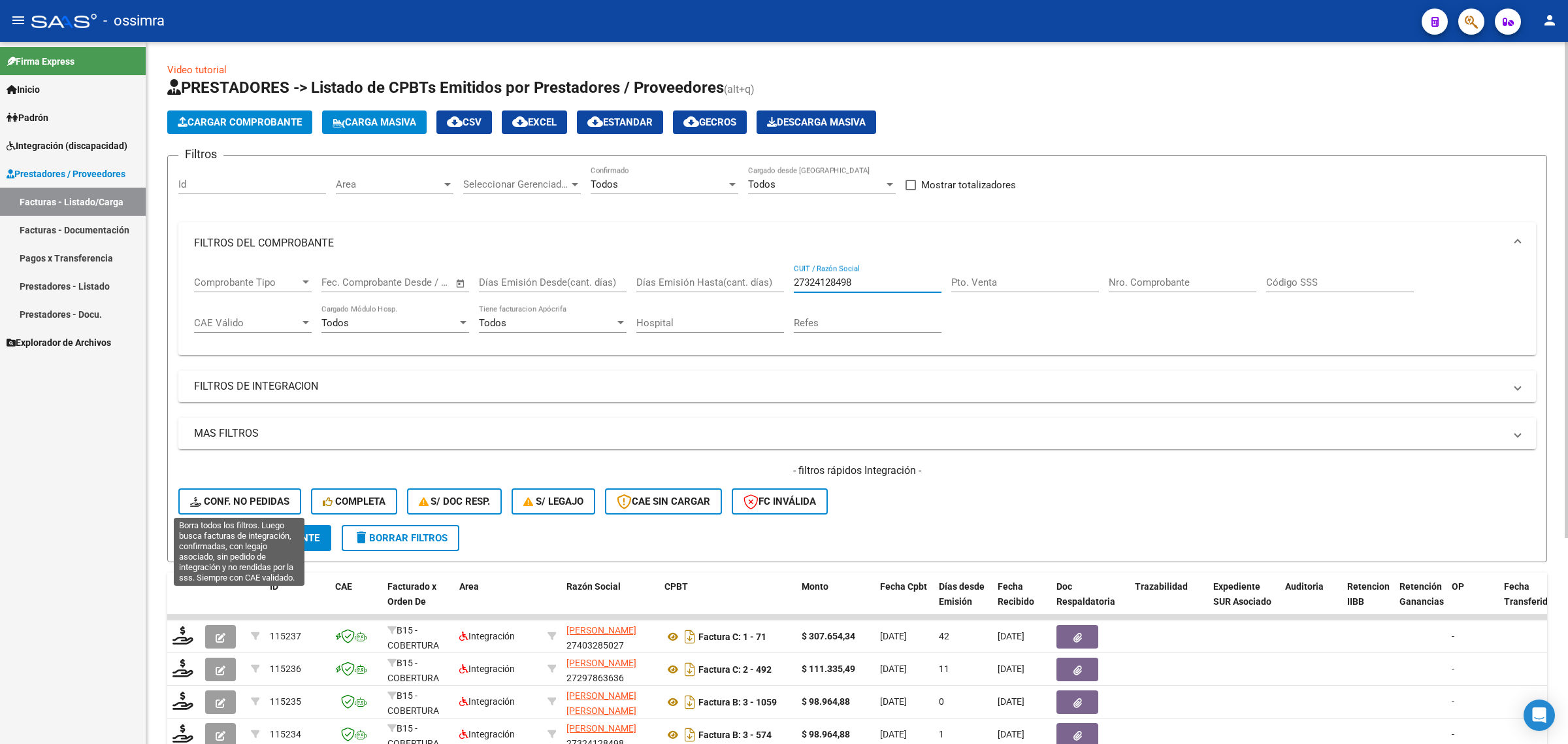
type input "27324128498"
click at [265, 540] on span "search Buscar Comprobante" at bounding box center [255, 538] width 129 height 12
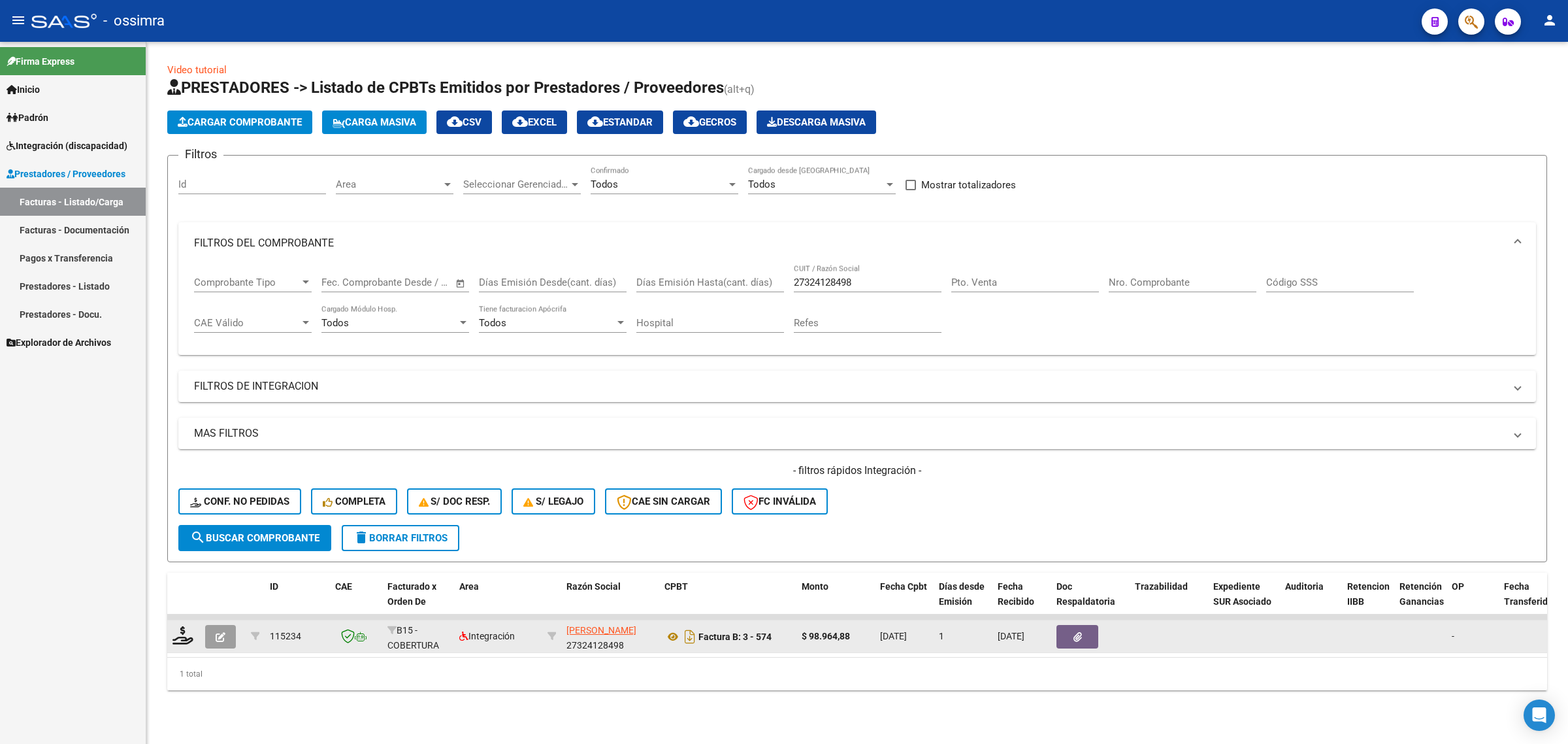
click at [211, 635] on button "button" at bounding box center [220, 636] width 31 height 23
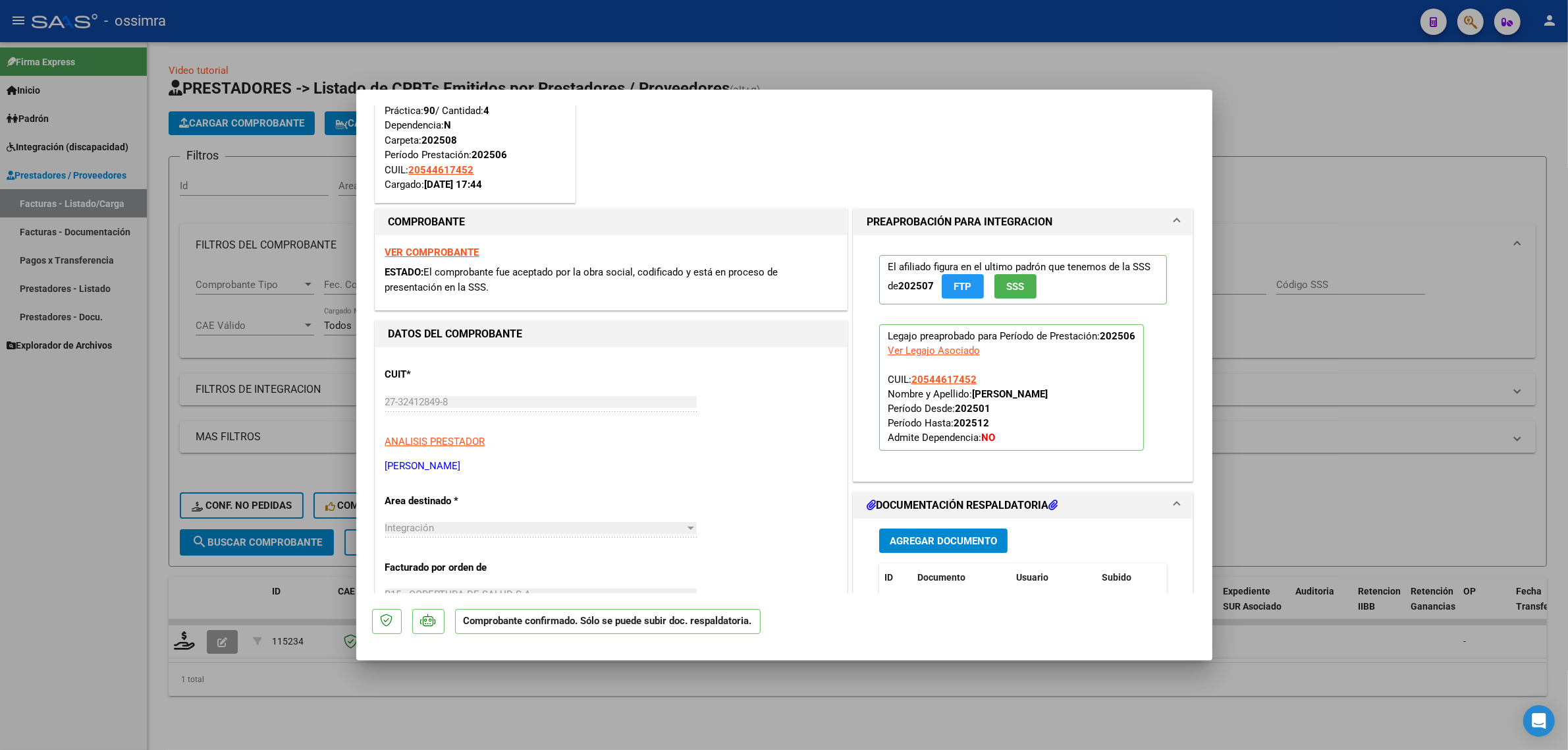
scroll to position [412, 0]
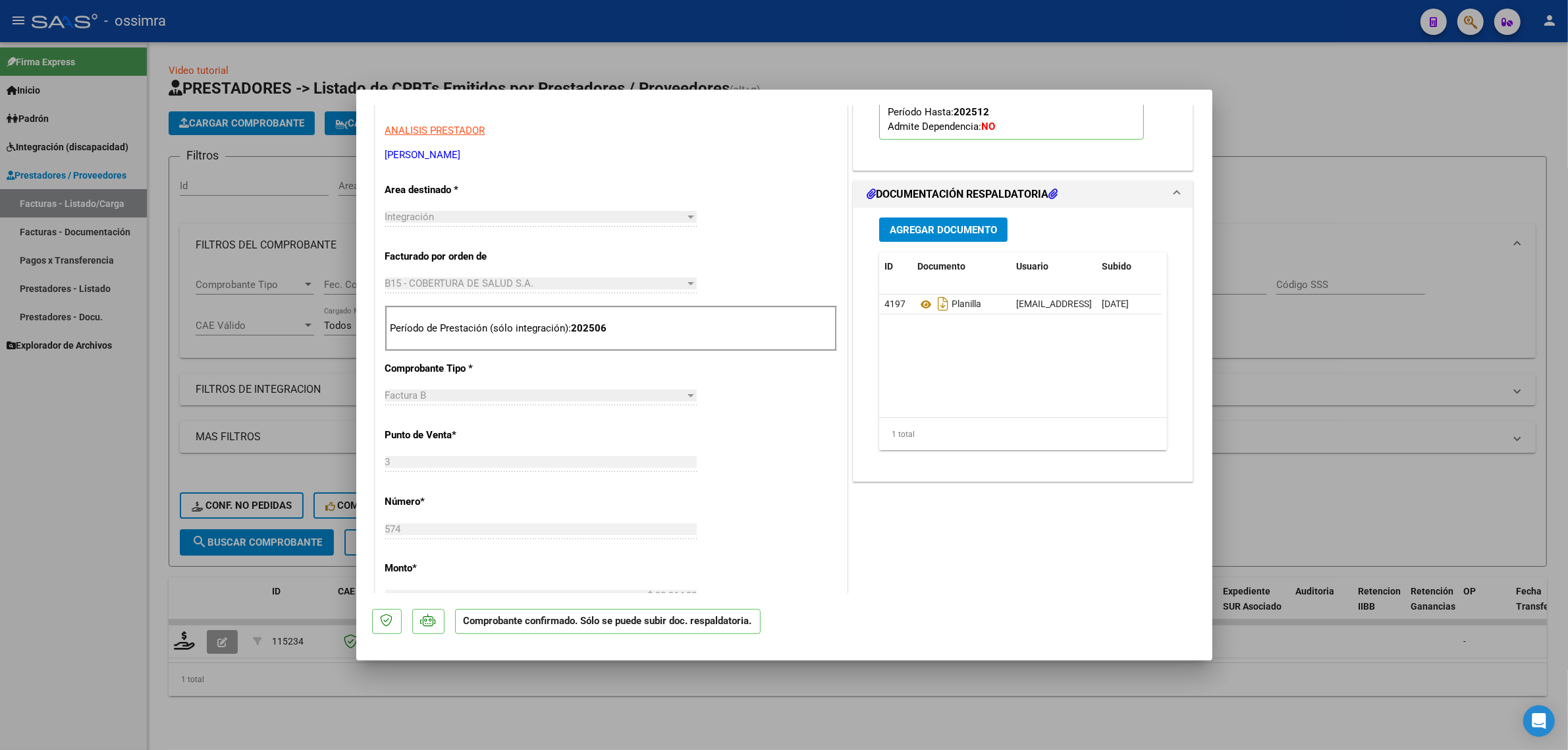
click at [919, 236] on button "Agregar Documento" at bounding box center [943, 229] width 128 height 24
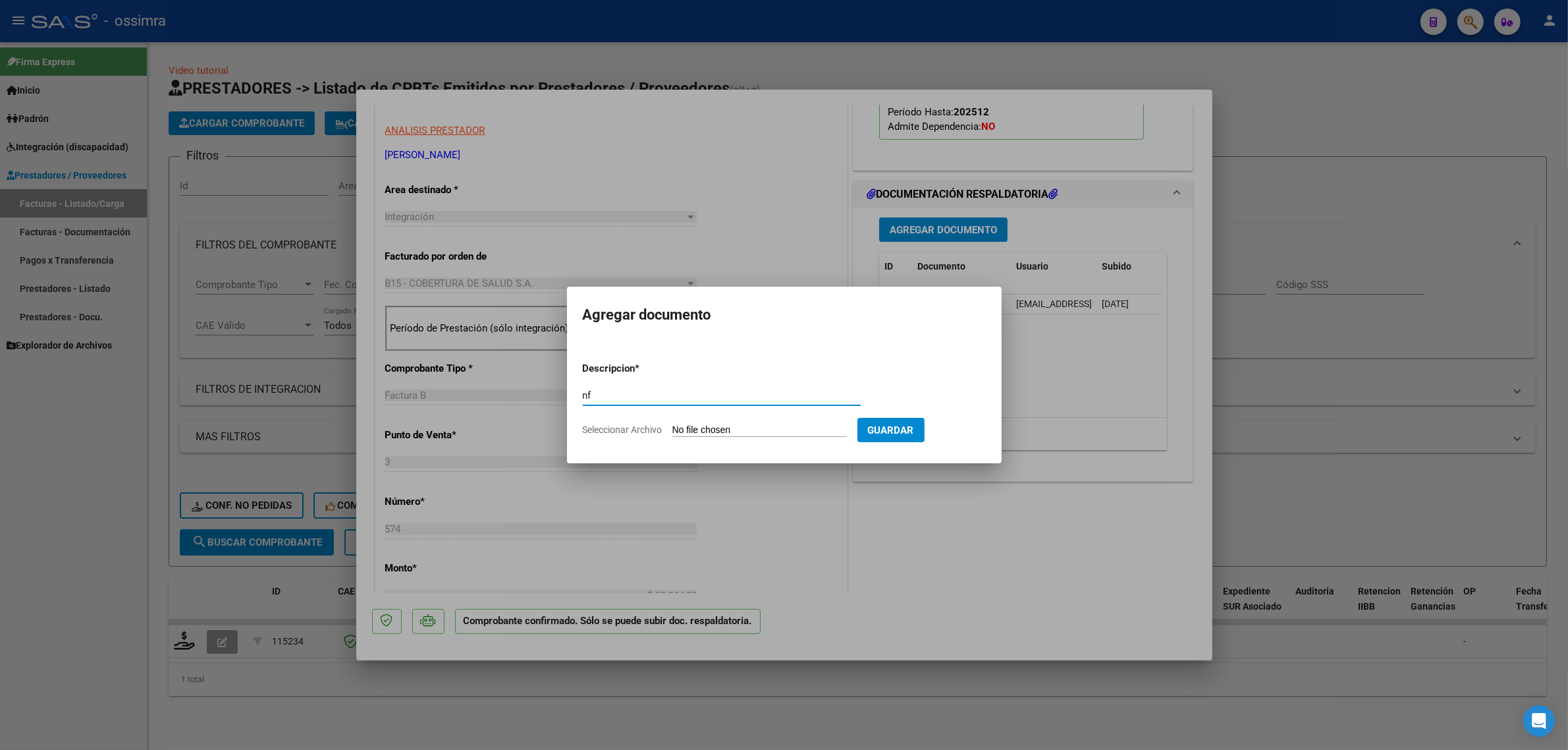
type input "n"
type input "INFORME"
click at [692, 432] on input "Seleccionar Archivo" at bounding box center [760, 430] width 174 height 12
type input "C:\fakepath\INFORME SEMESTRAL ontiveros 2025.pdf"
click at [964, 432] on span "Guardar" at bounding box center [959, 430] width 46 height 12
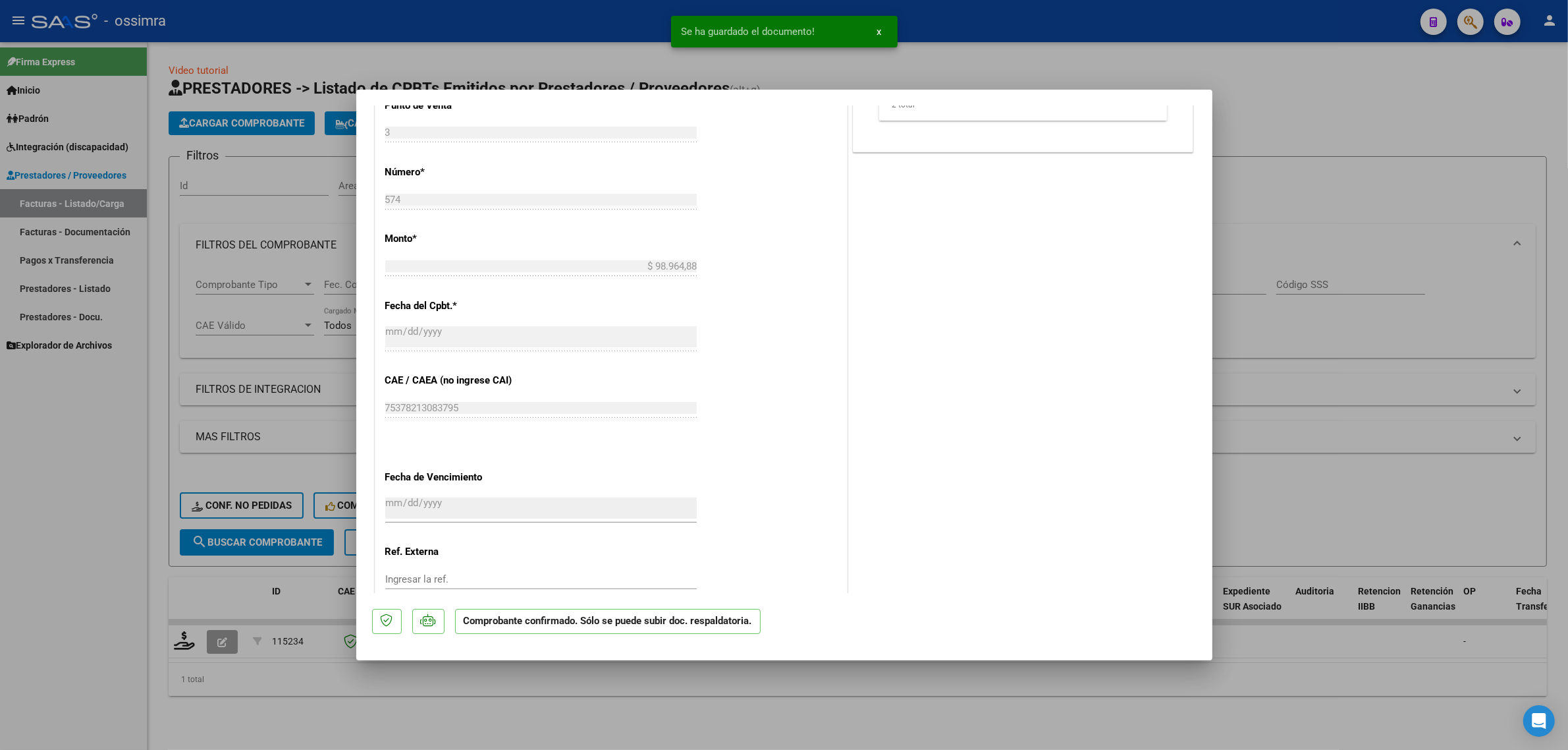
click at [141, 557] on div at bounding box center [784, 375] width 1568 height 750
type input "$ 0,00"
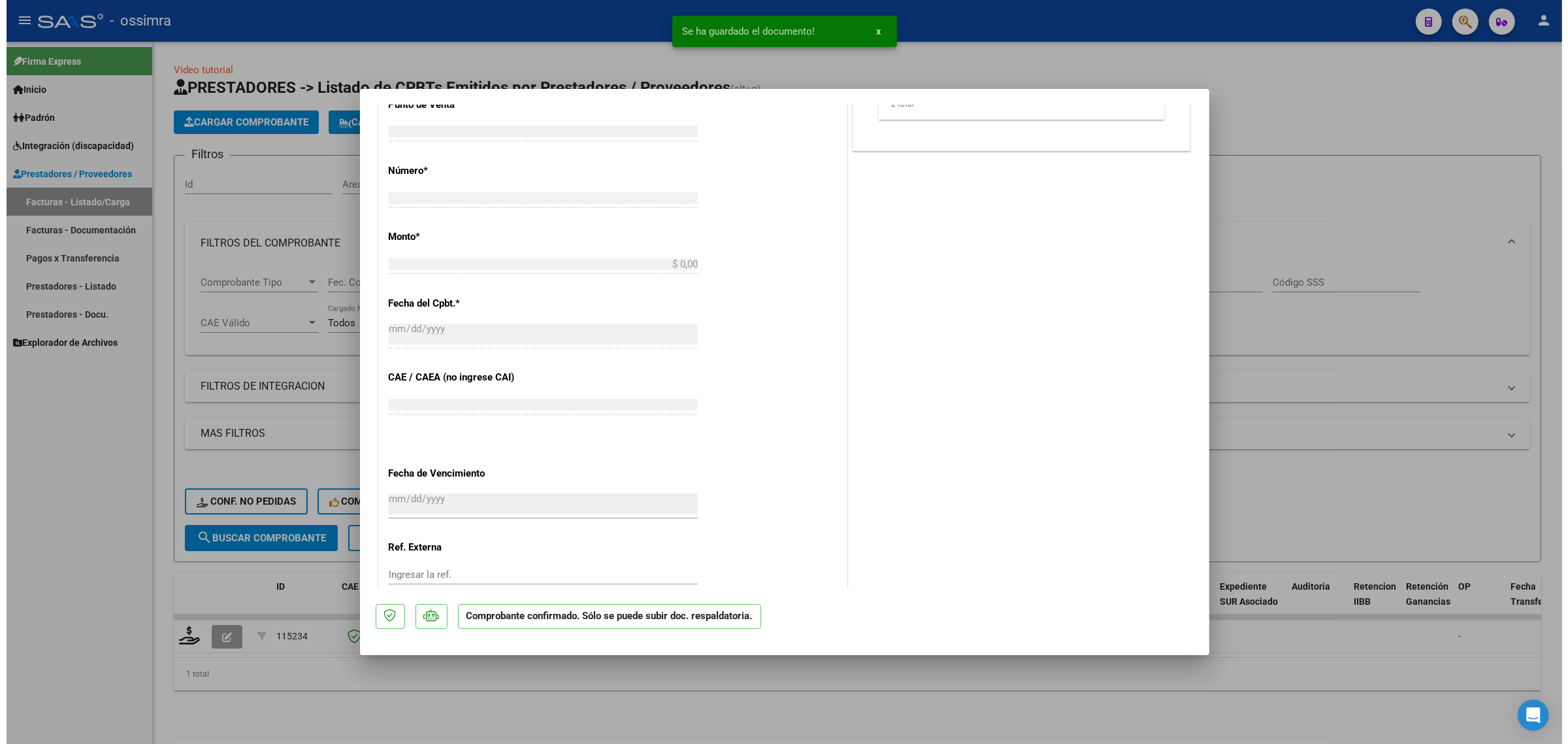
scroll to position [572, 0]
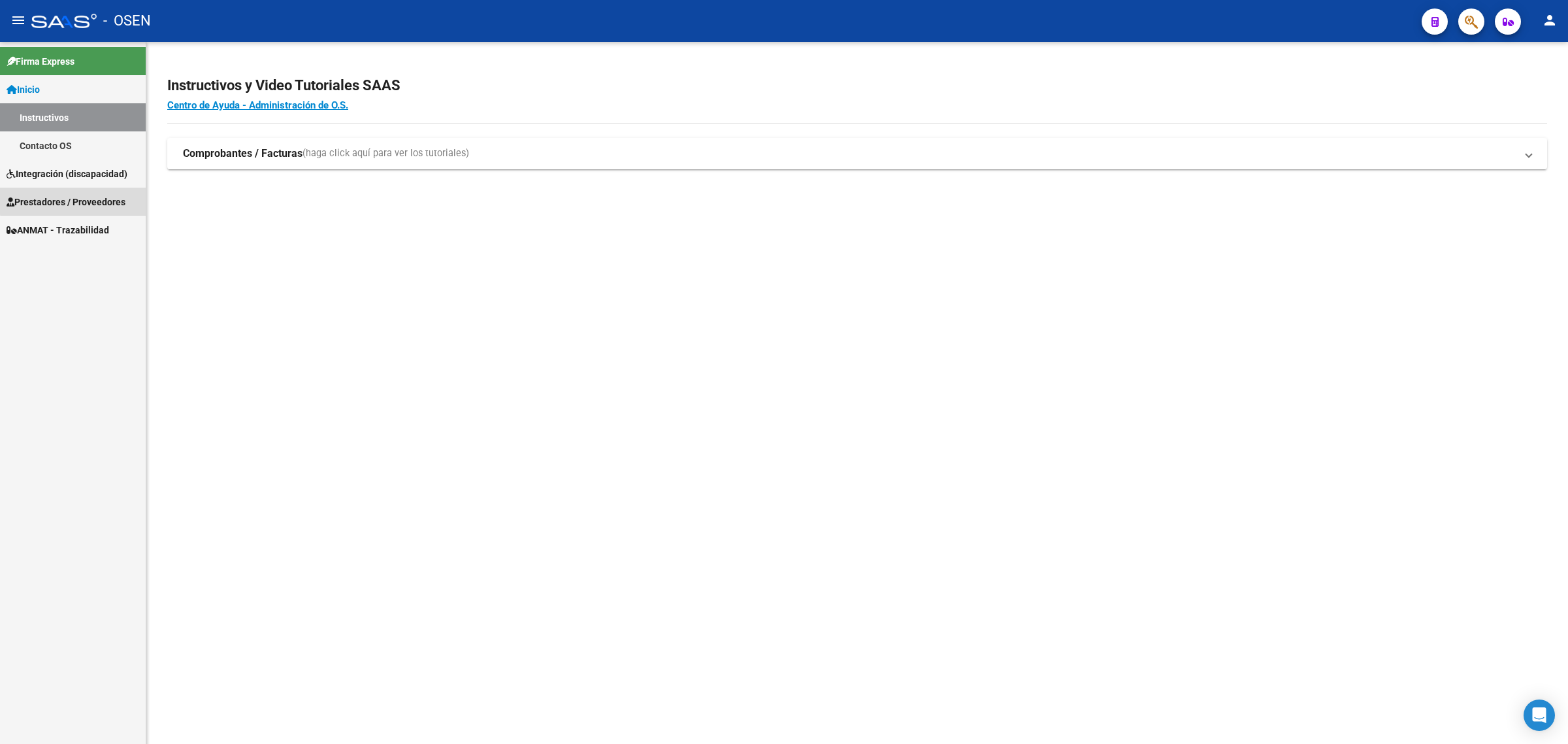
click at [88, 196] on span "Prestadores / Proveedores" at bounding box center [66, 202] width 119 height 15
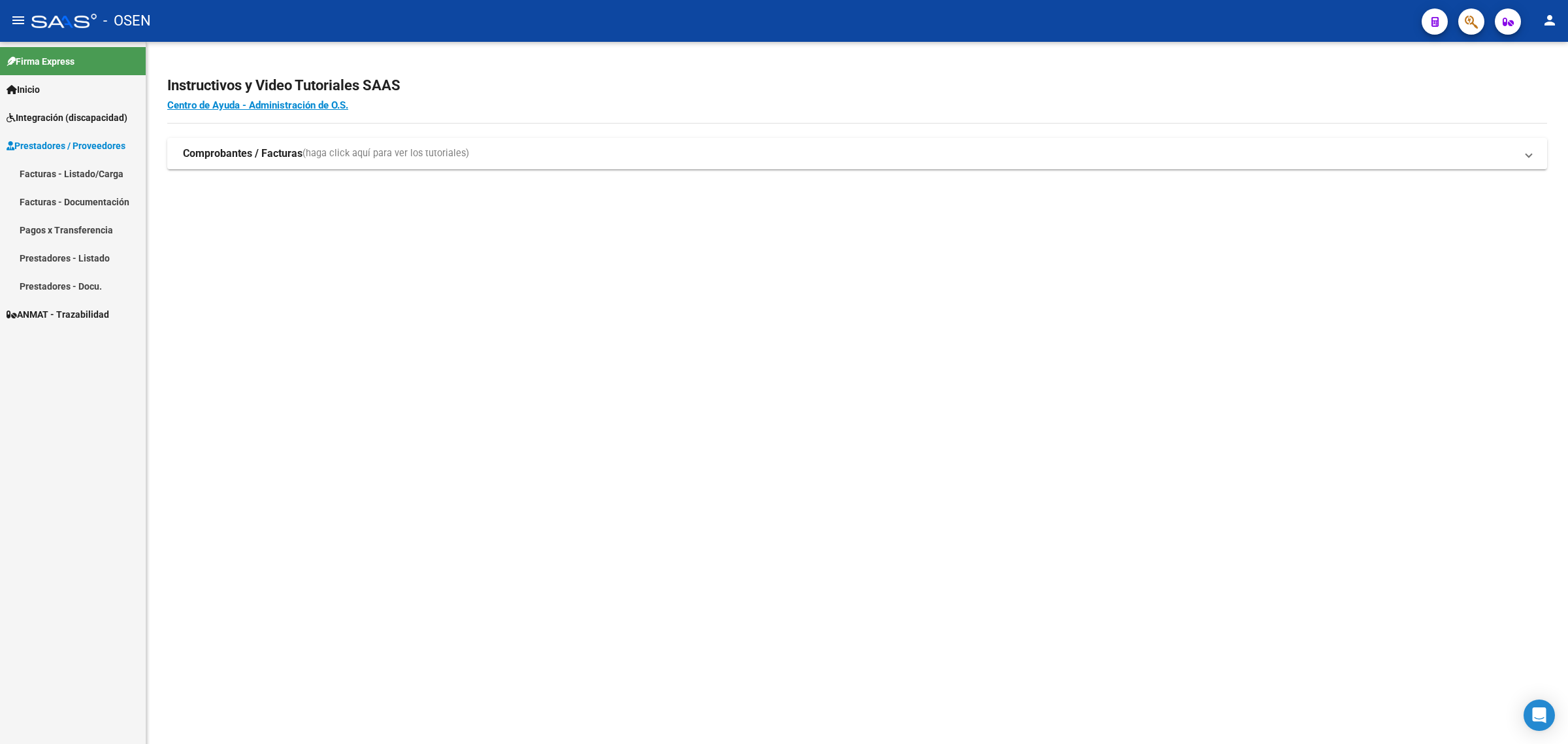
click at [86, 184] on link "Facturas - Listado/Carga" at bounding box center [73, 173] width 145 height 28
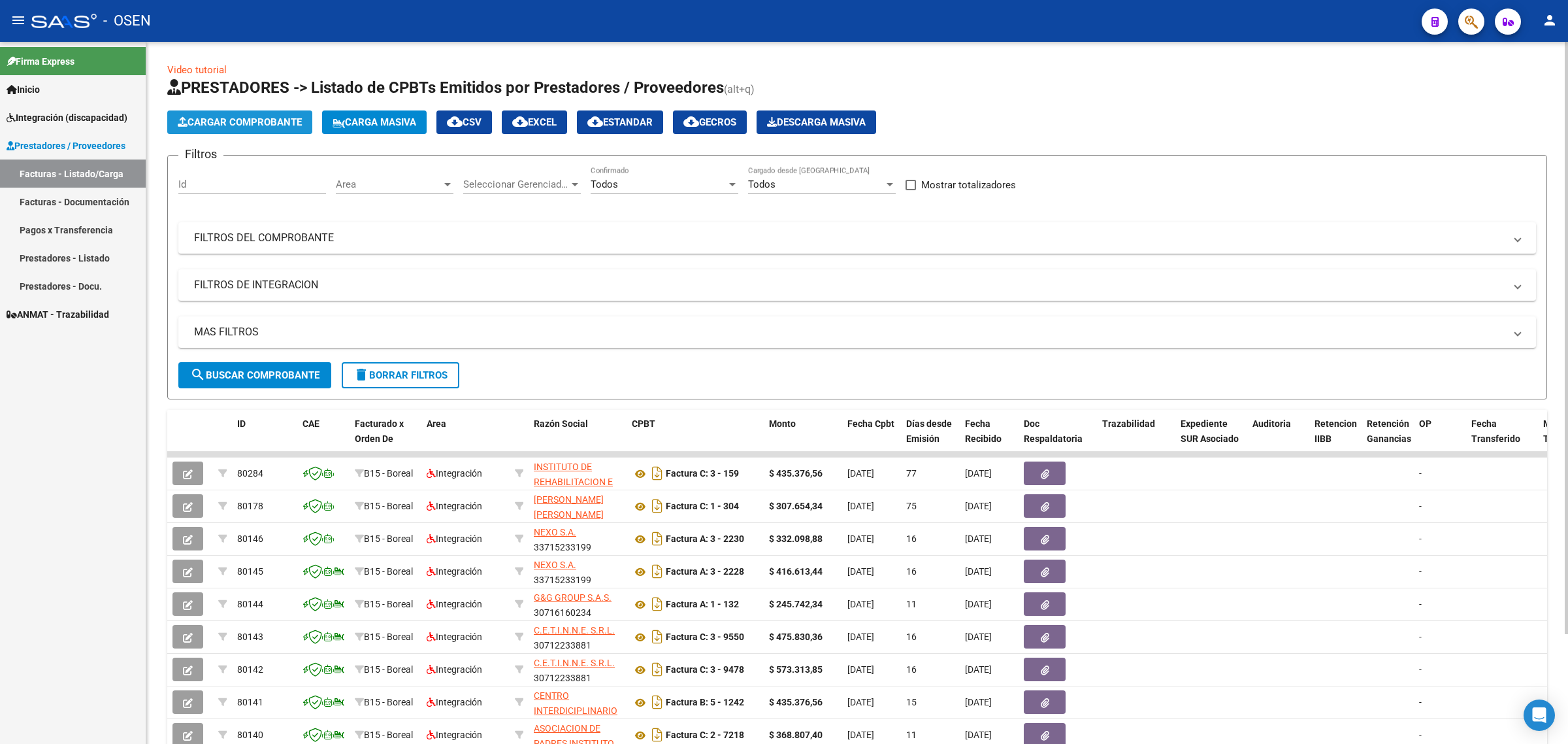
click at [250, 119] on span "Cargar Comprobante" at bounding box center [239, 122] width 124 height 12
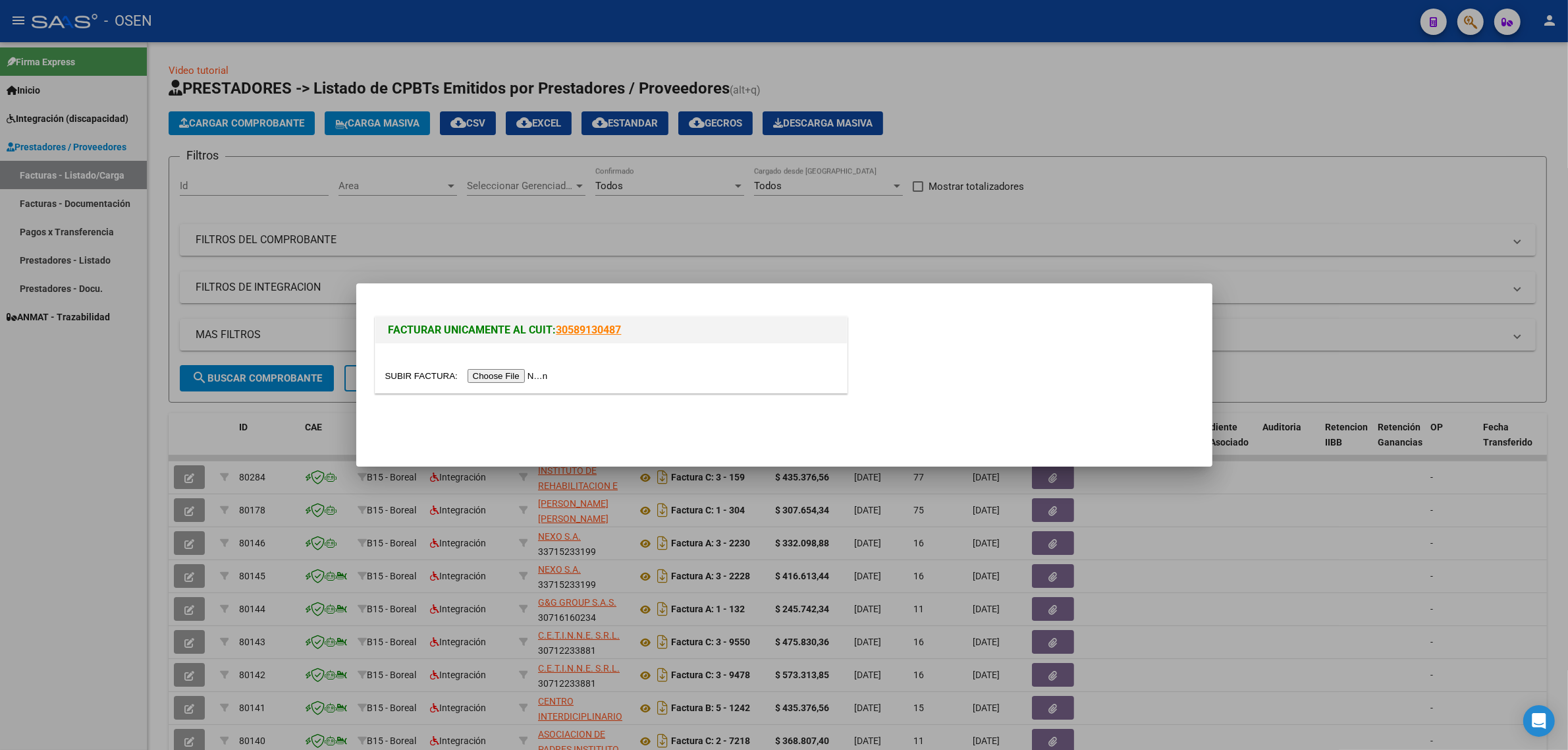
click at [491, 372] on input "file" at bounding box center [468, 375] width 166 height 14
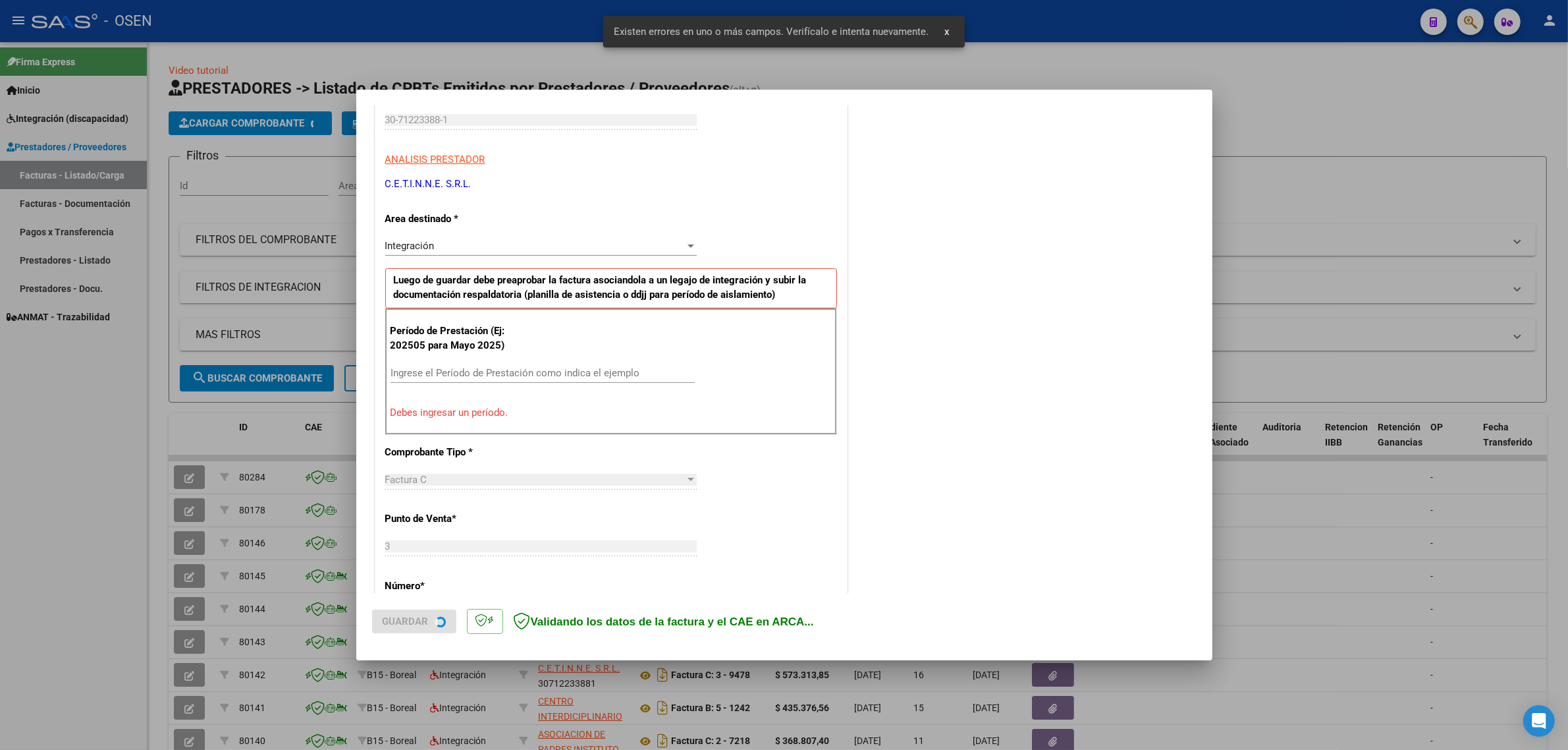
scroll to position [216, 0]
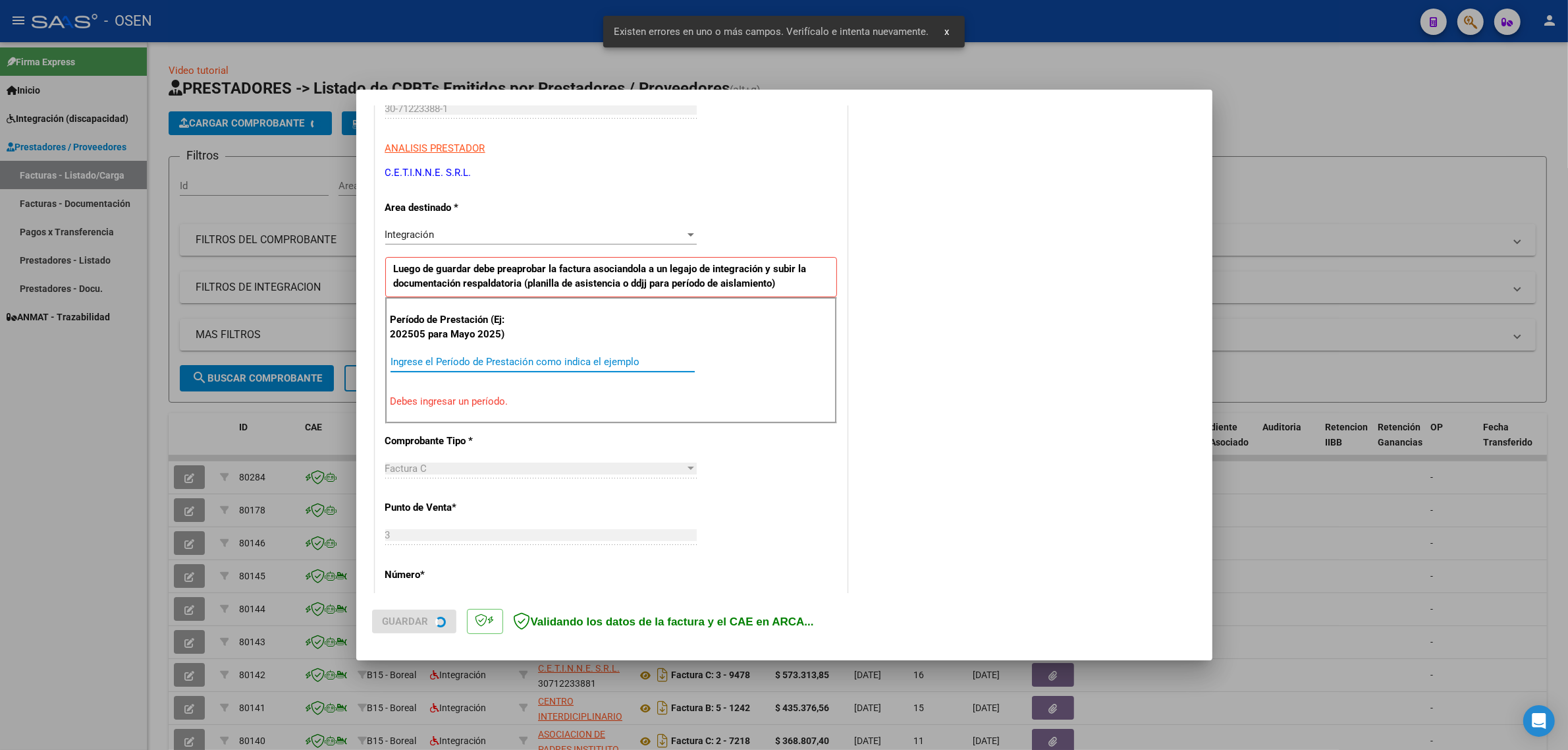
click at [461, 366] on input "Ingrese el Período de Prestación como indica el ejemplo" at bounding box center [542, 361] width 304 height 12
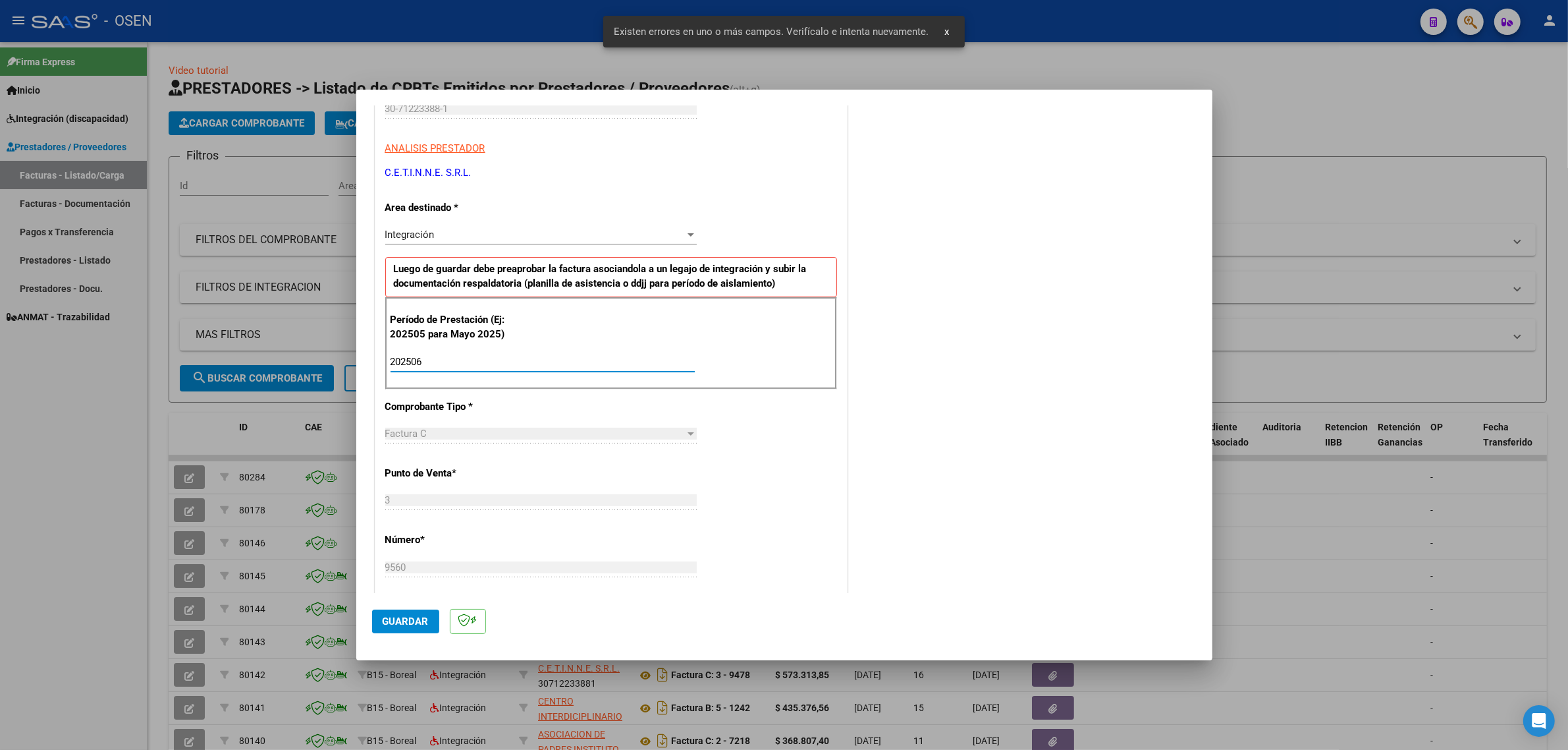
type input "202506"
click at [396, 617] on span "Guardar" at bounding box center [405, 621] width 46 height 12
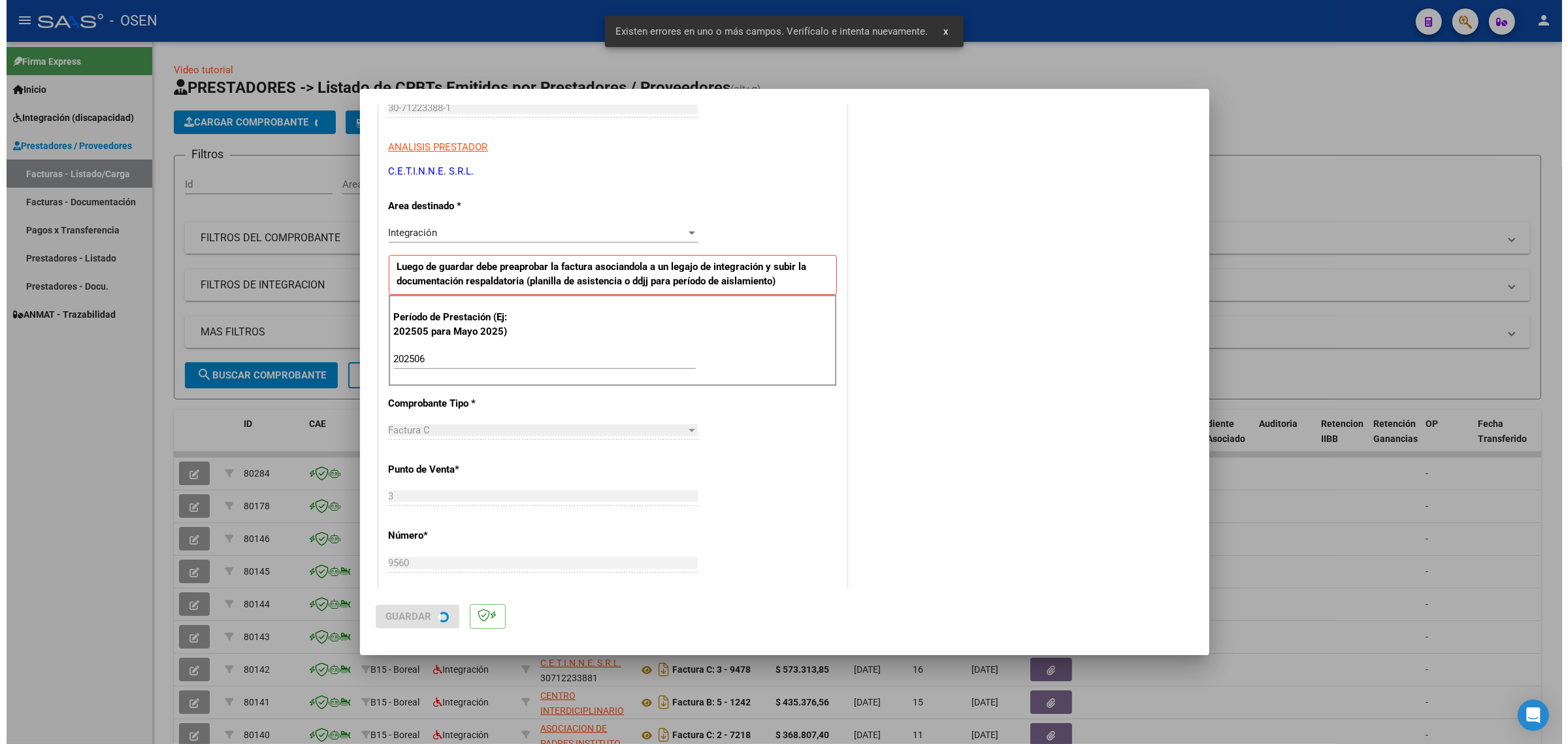
scroll to position [0, 0]
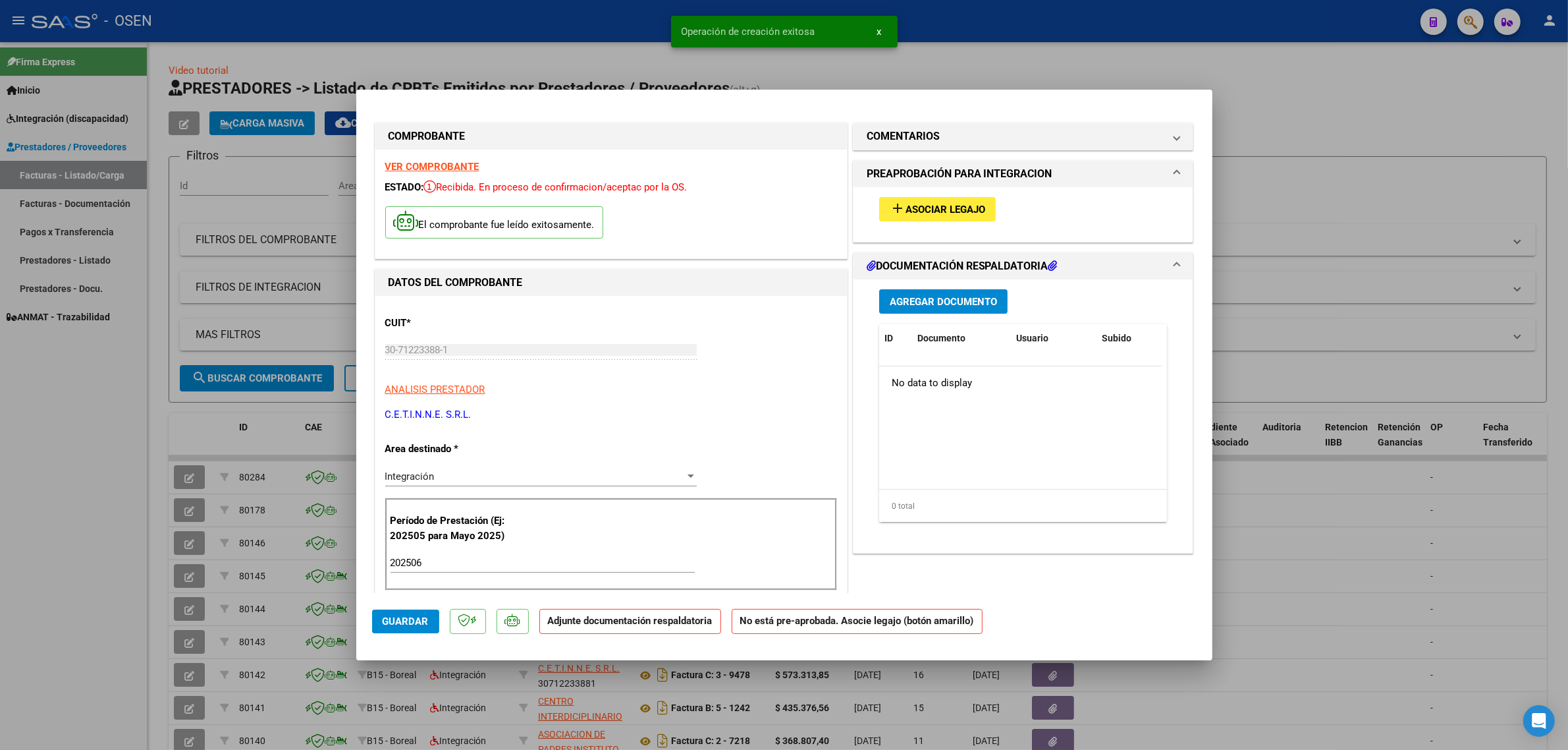
click at [923, 198] on button "add Asociar Legajo" at bounding box center [937, 209] width 117 height 24
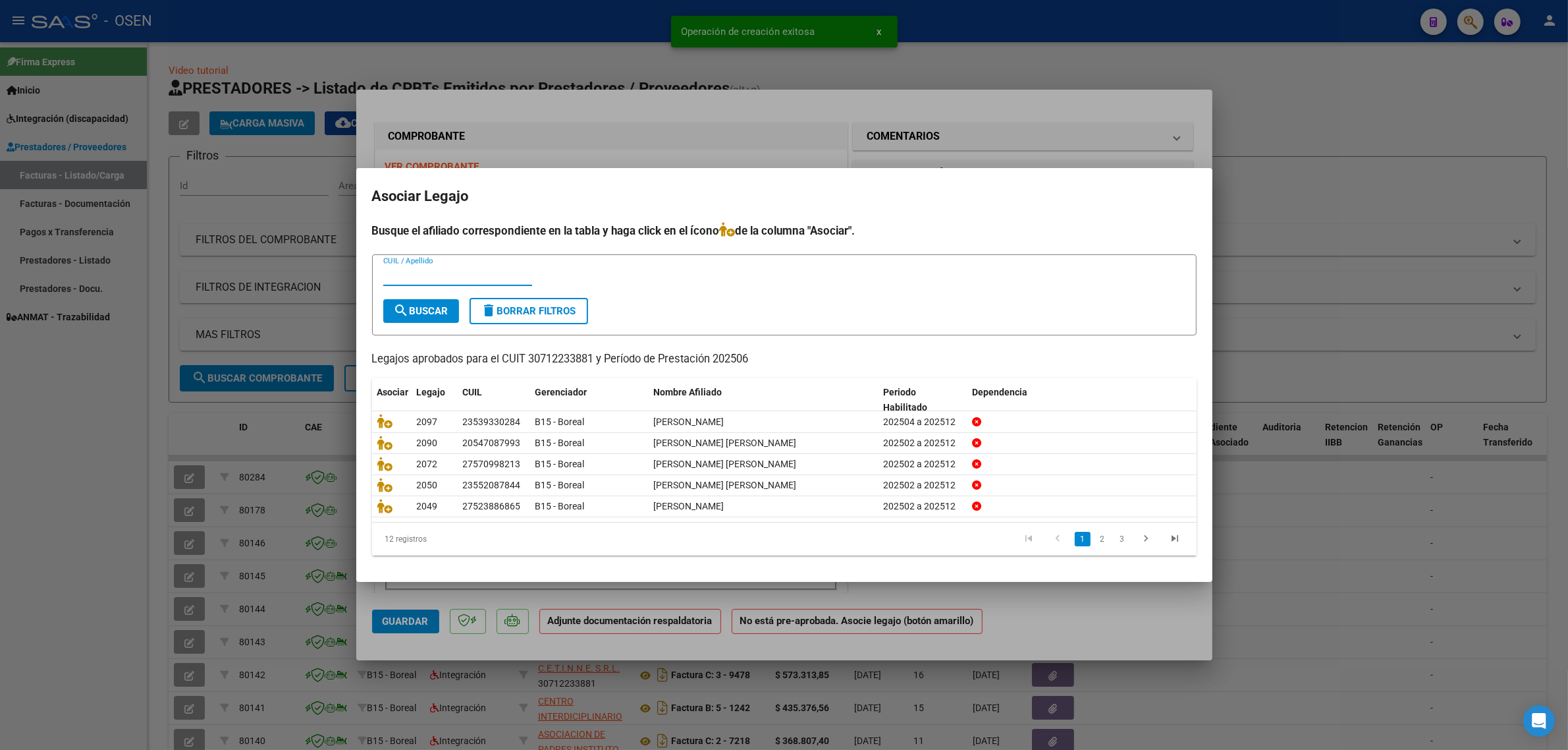
click at [424, 275] on input "CUIL / Apellido" at bounding box center [457, 276] width 149 height 12
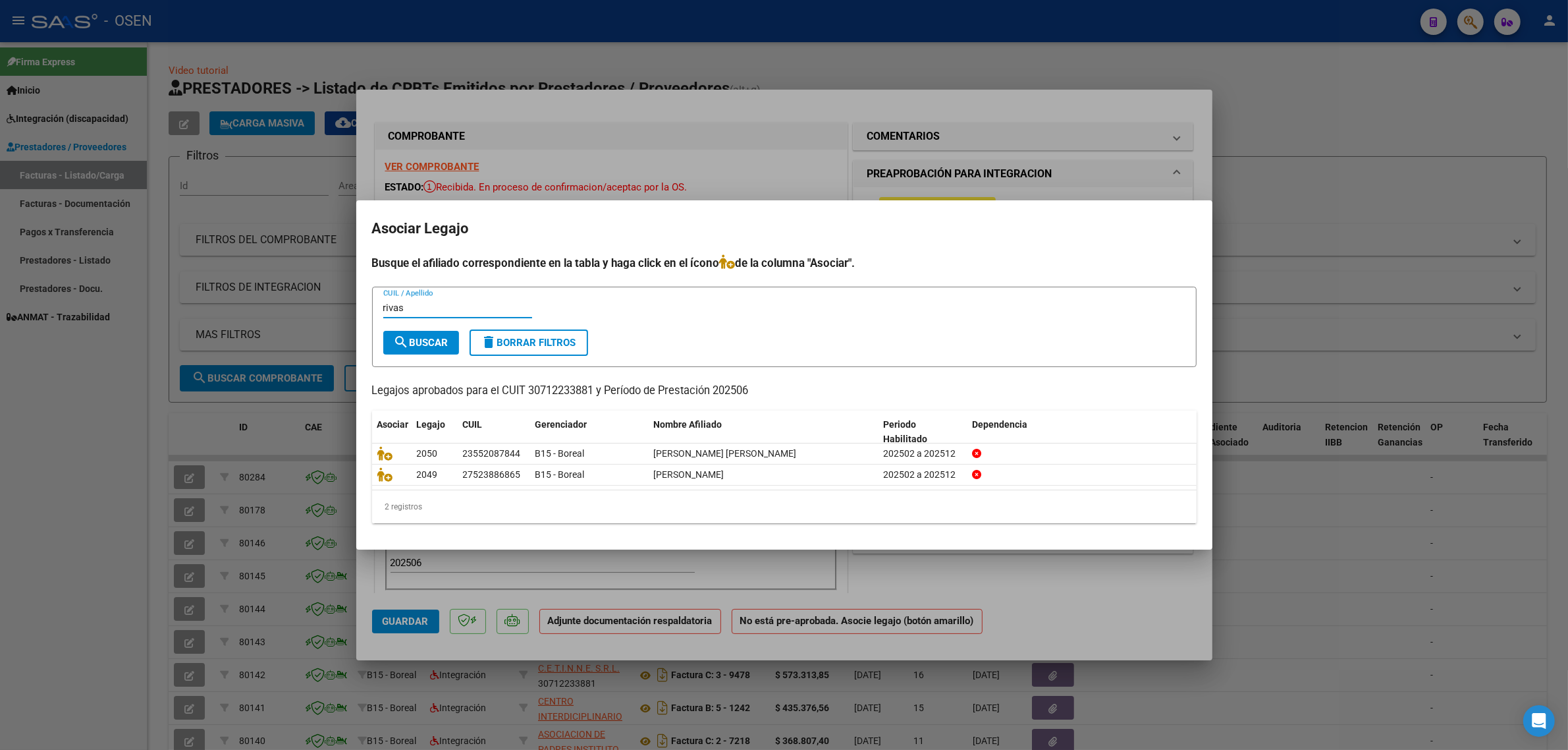
click at [465, 304] on input "rivas" at bounding box center [457, 308] width 149 height 12
paste input "27523886865"
type input "27523886865"
click at [417, 331] on button "search Buscar" at bounding box center [421, 342] width 75 height 23
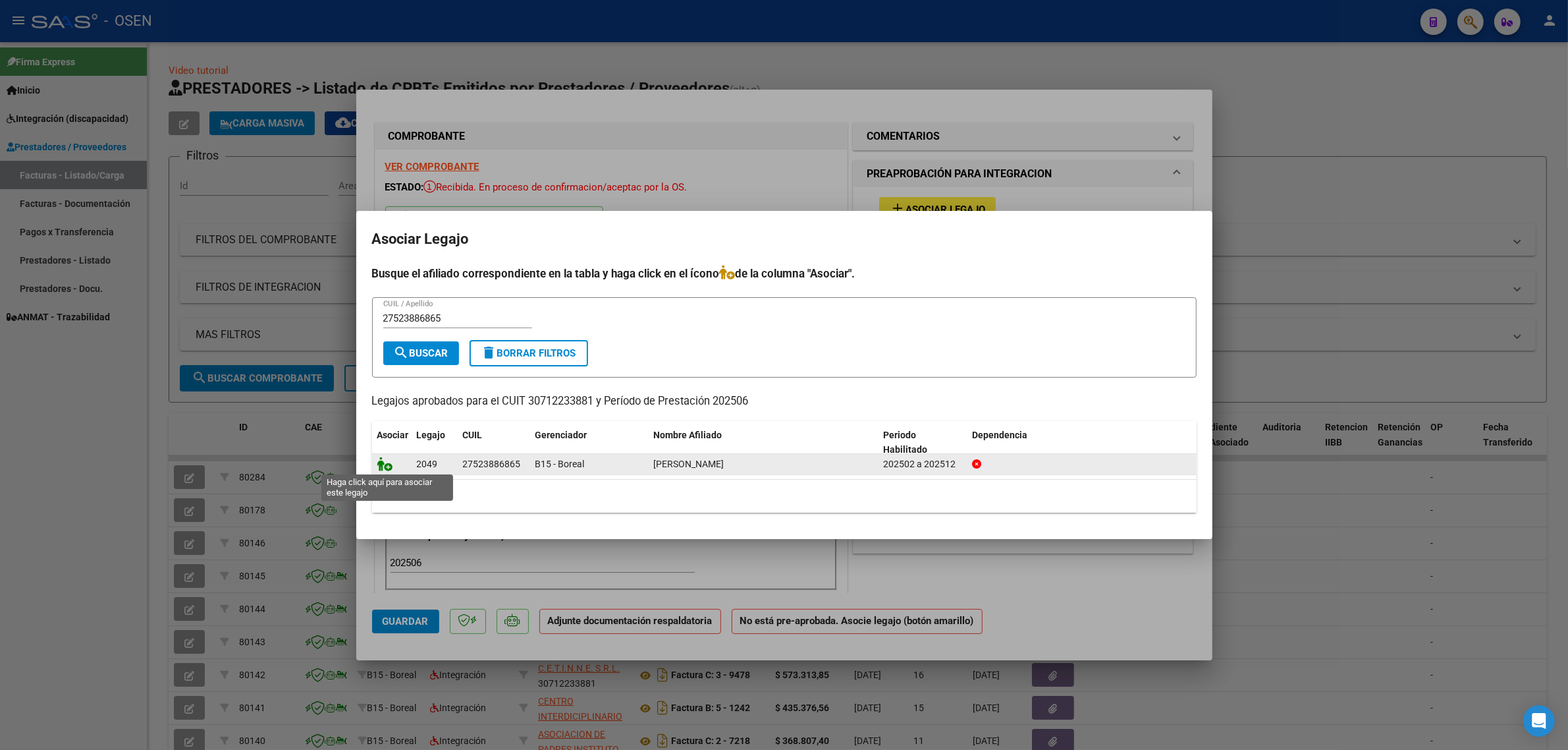
click at [387, 465] on icon at bounding box center [385, 464] width 16 height 15
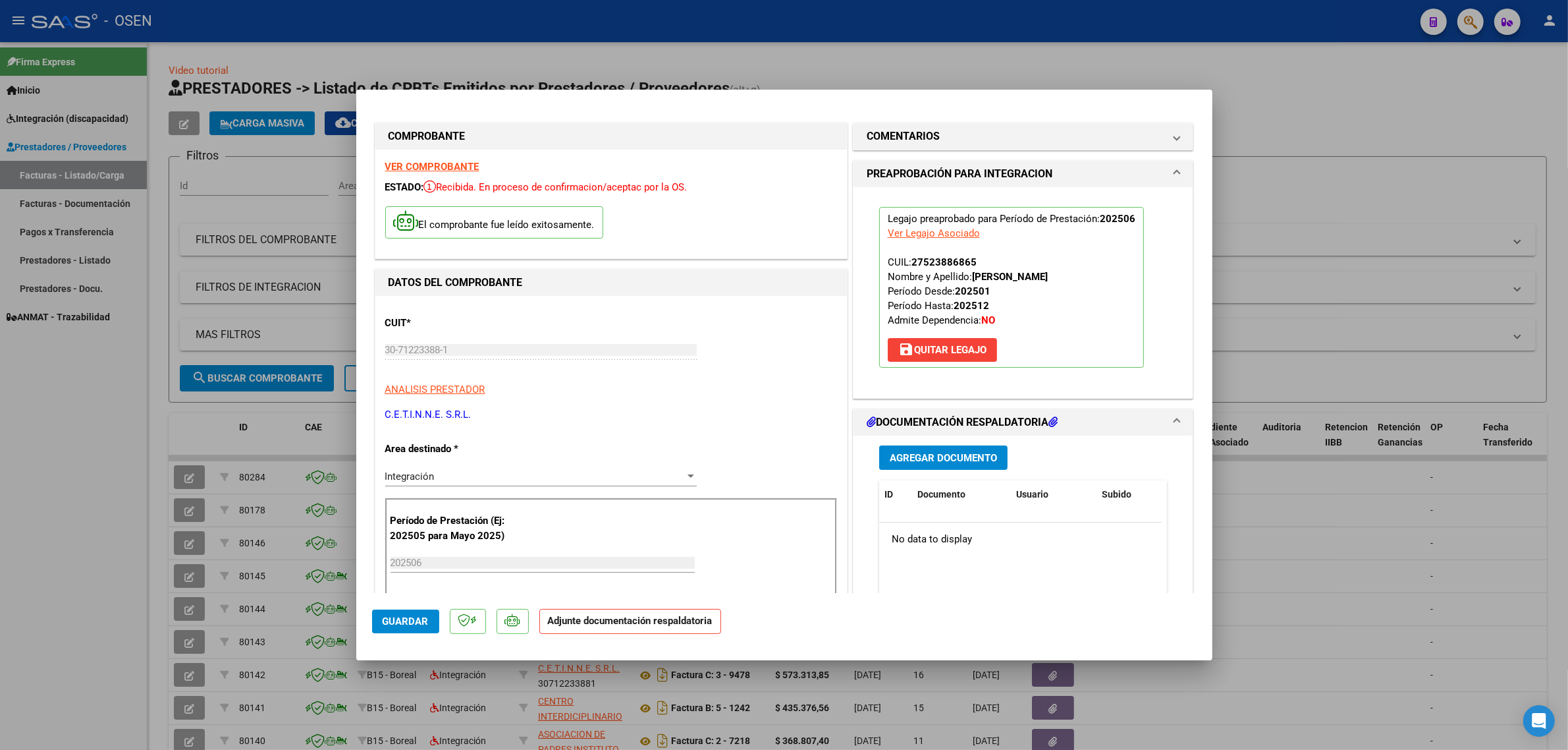
click at [935, 455] on span "Agregar Documento" at bounding box center [943, 458] width 107 height 12
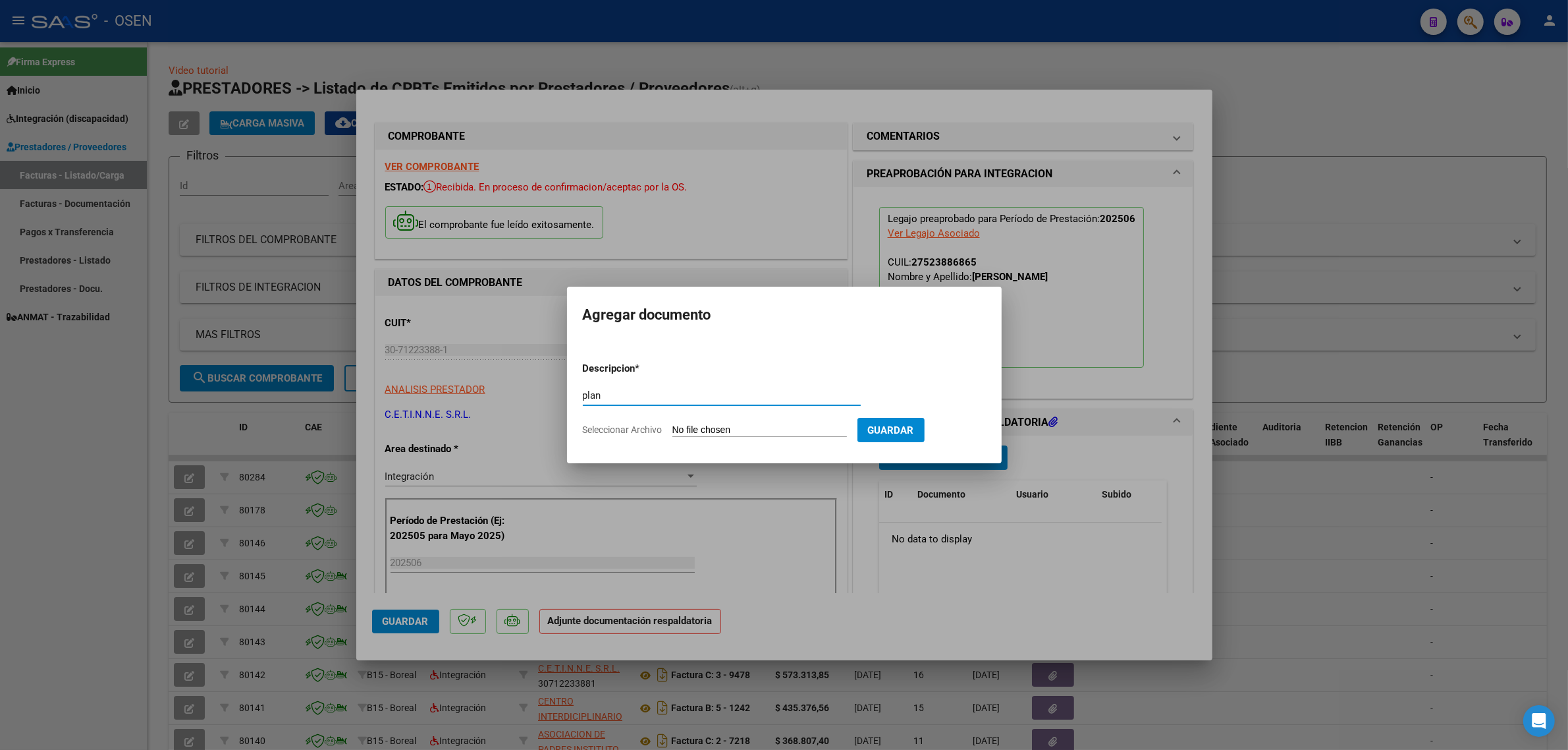
type input "pla"
type input "PLANILLA"
click at [752, 438] on form "Descripcion * PLANILLA Escriba aquí una descripcion Seleccionar Archivo Guardar" at bounding box center [784, 399] width 403 height 96
click at [706, 430] on input "Seleccionar Archivo" at bounding box center [760, 430] width 174 height 12
type input "C:\fakepath\Rivas Wanda junio.pdf"
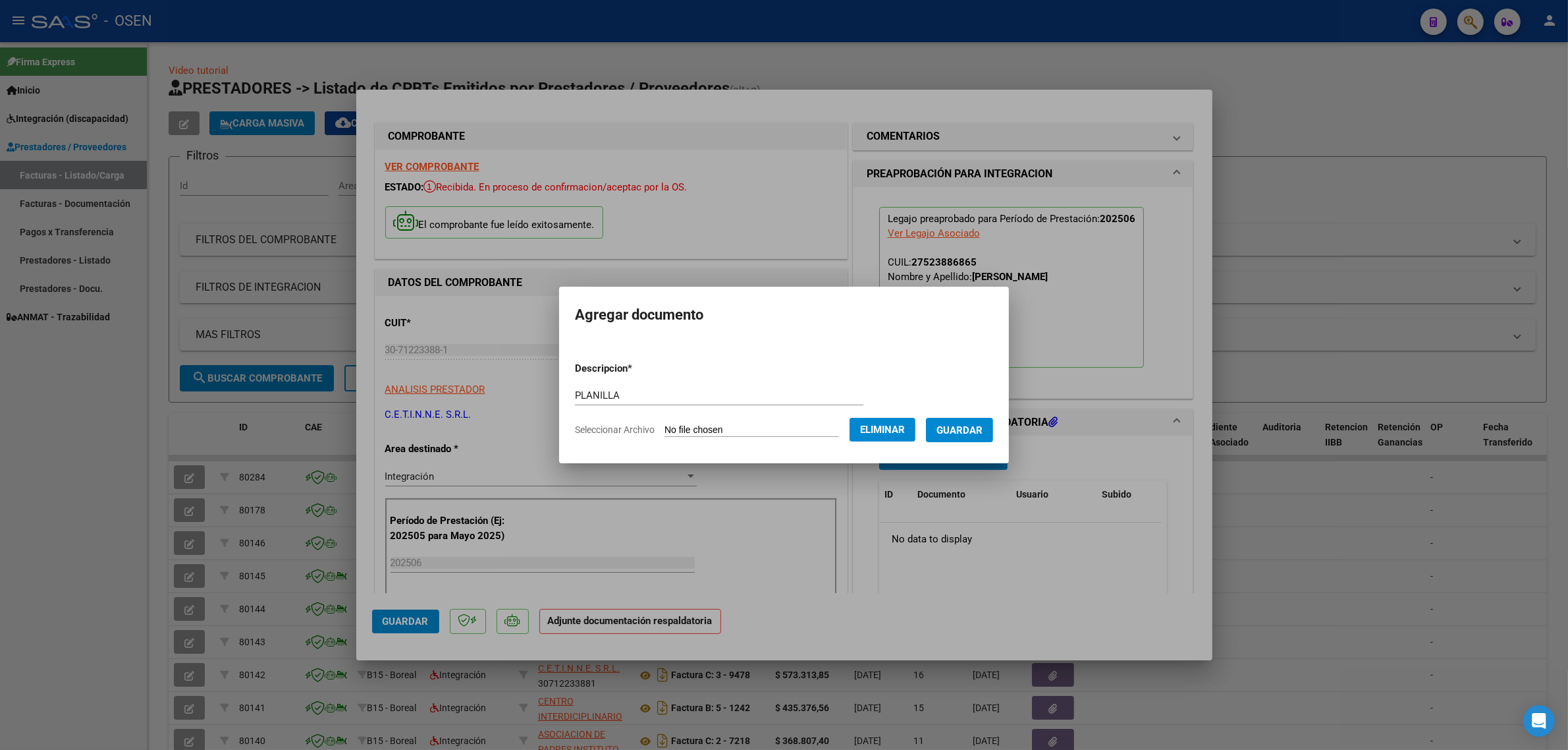
click at [966, 433] on span "Guardar" at bounding box center [959, 430] width 46 height 12
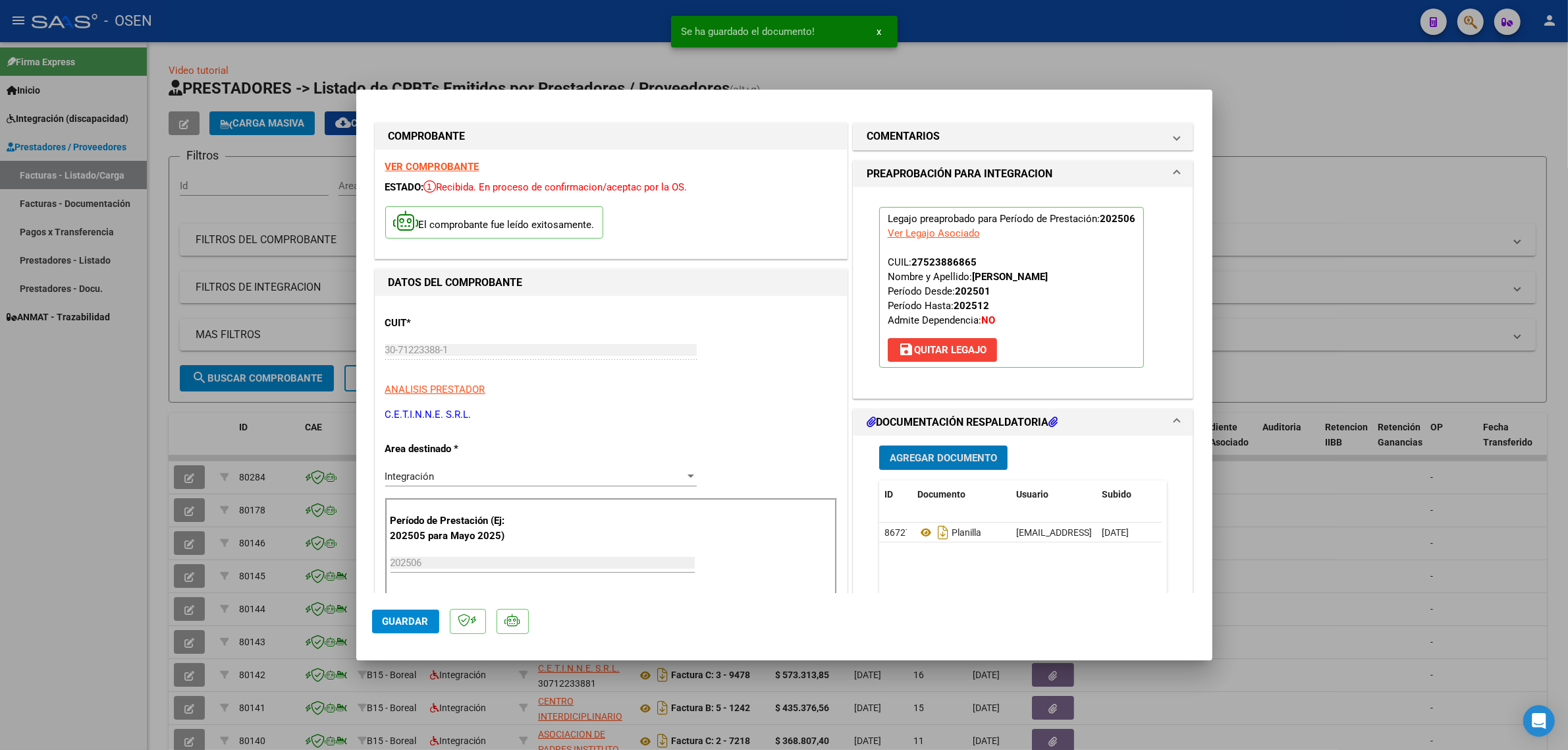
click at [942, 455] on span "Agregar Documento" at bounding box center [943, 458] width 107 height 12
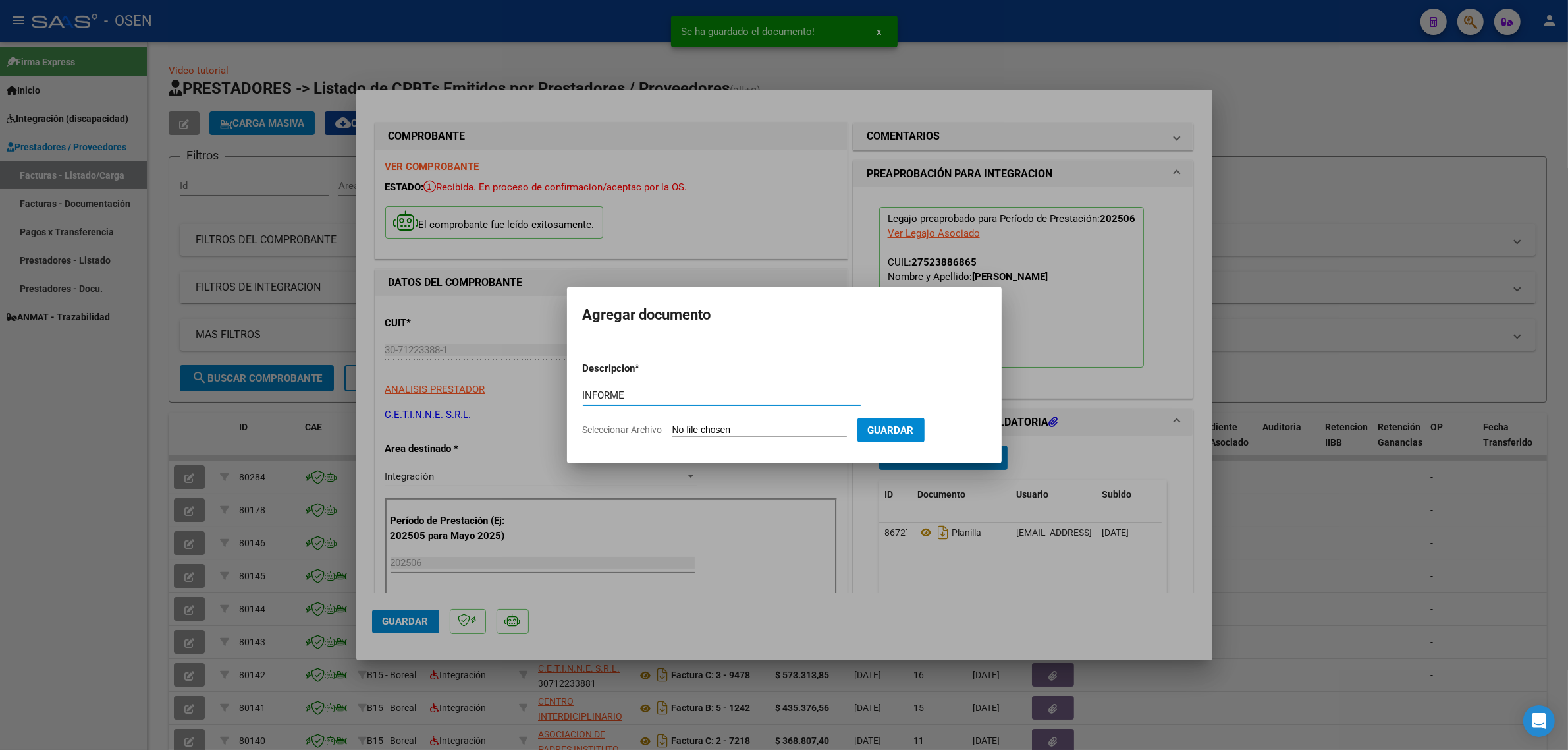
type input "INFORME"
click at [750, 429] on input "Seleccionar Archivo" at bounding box center [760, 430] width 174 height 12
type input "C:\fakepath\Rivas Wanda Informe Evolutivo Semestral Febrero-Junio 2025_.pdf"
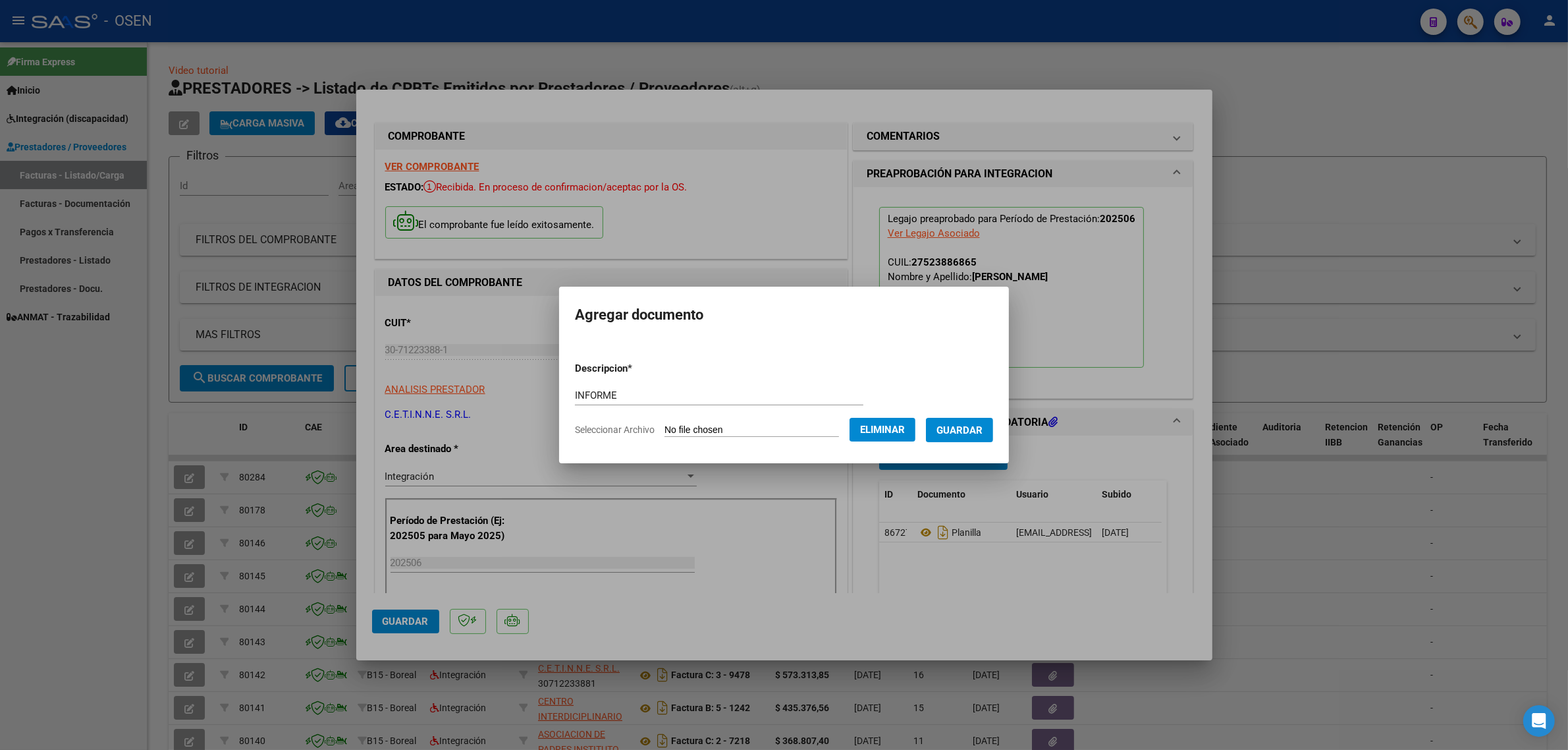
click at [973, 436] on button "Guardar" at bounding box center [960, 430] width 67 height 24
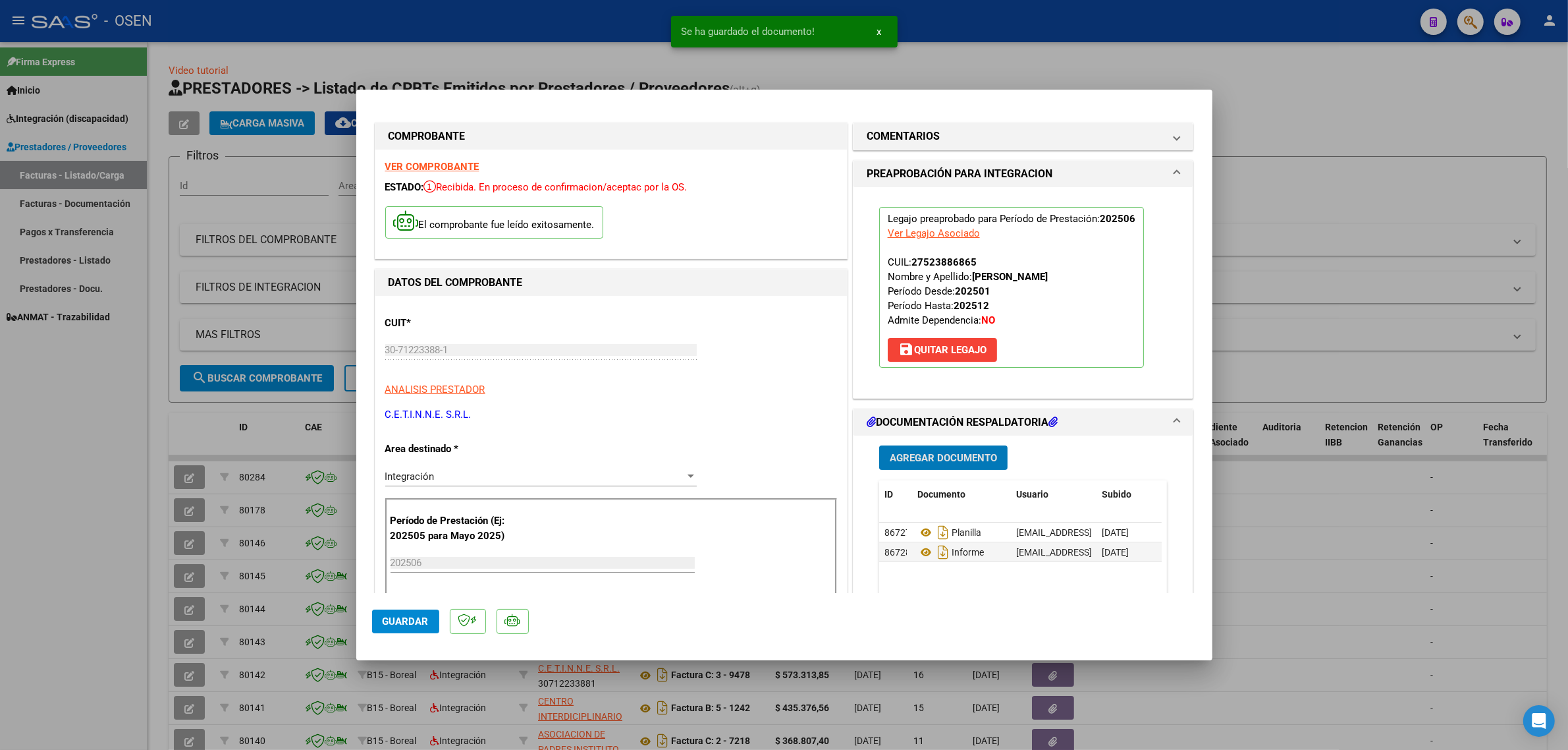
click at [397, 622] on span "Guardar" at bounding box center [405, 621] width 46 height 12
click at [168, 433] on div at bounding box center [784, 375] width 1568 height 750
type input "$ 0,00"
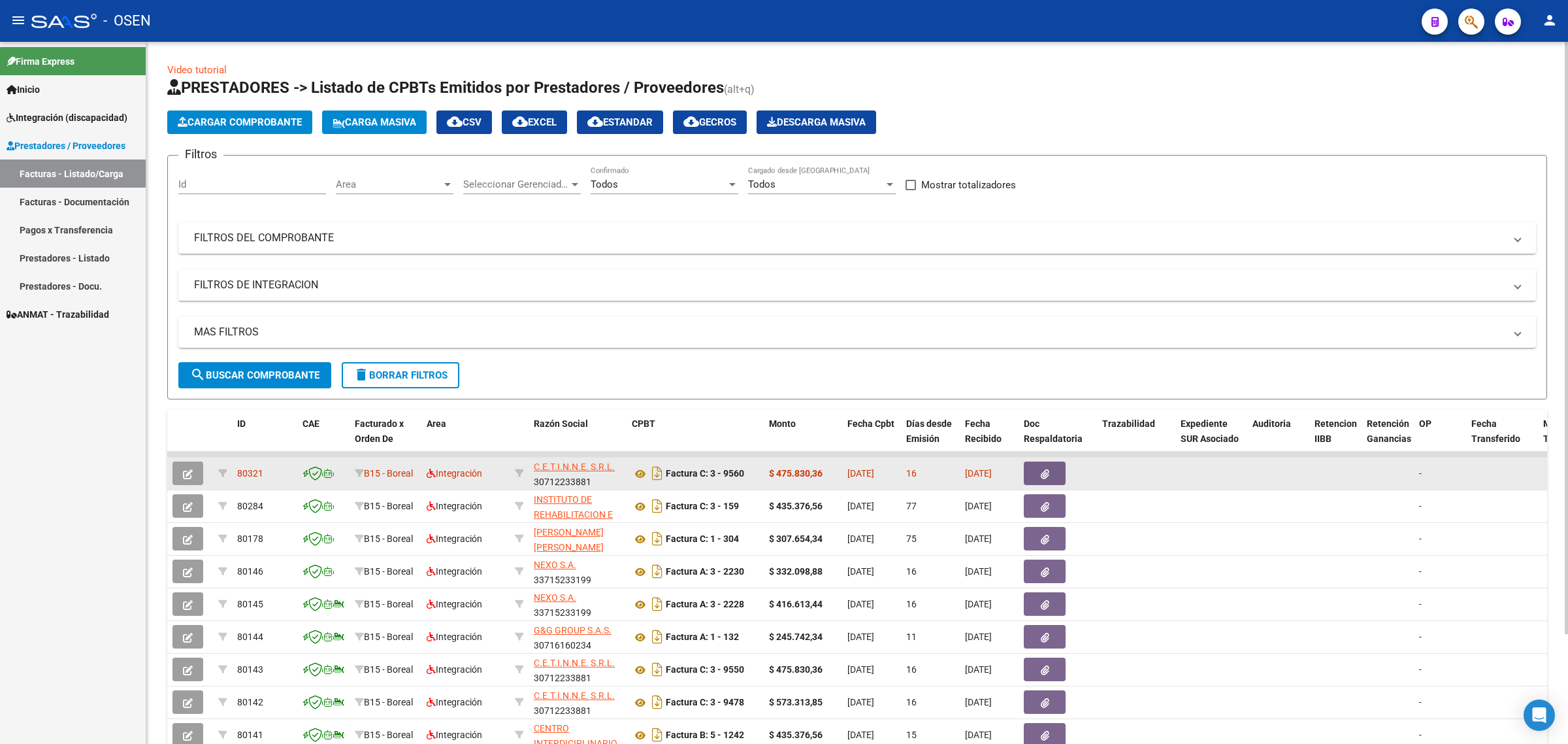
click at [190, 481] on button "button" at bounding box center [188, 473] width 31 height 23
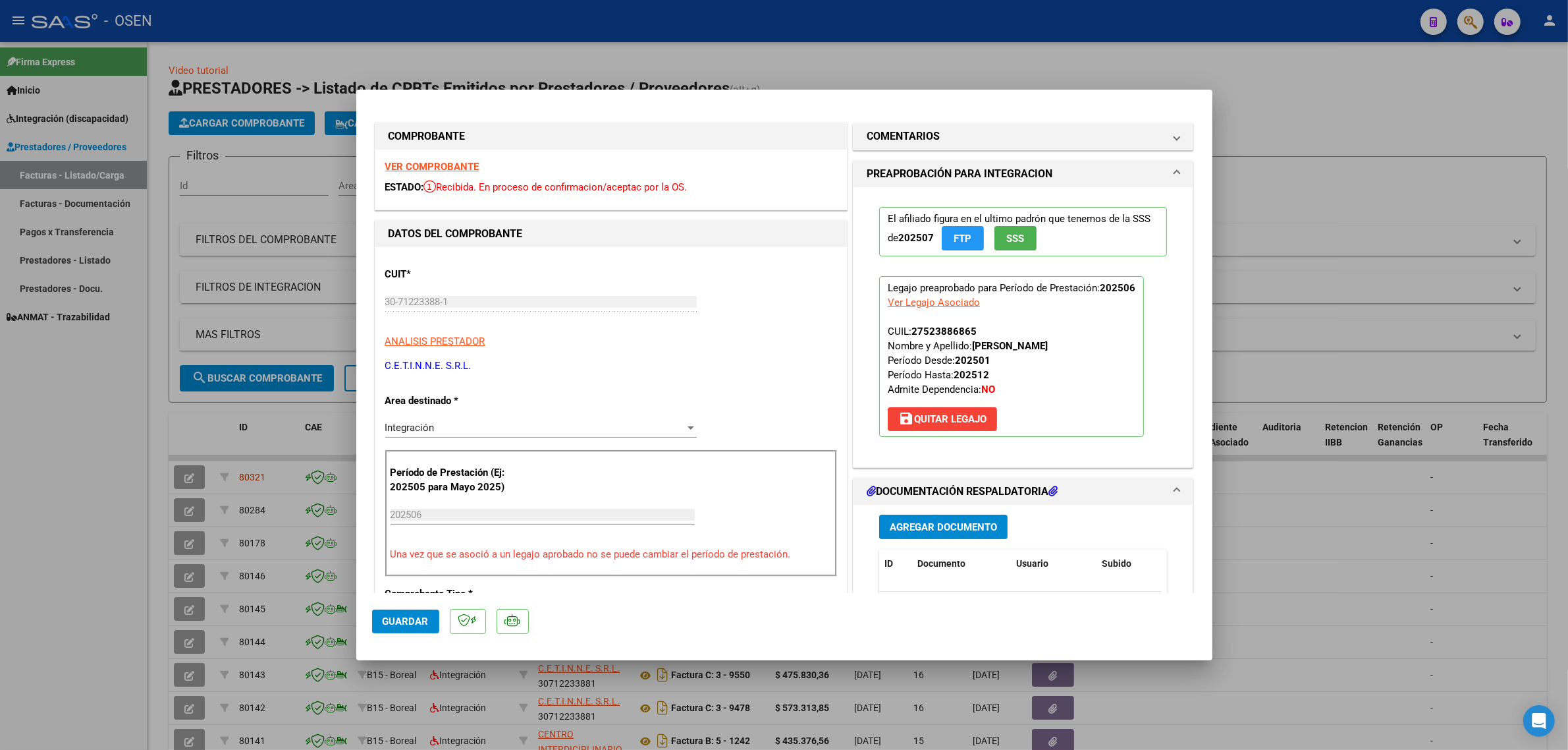
click at [917, 330] on div "27523886865" at bounding box center [944, 331] width 65 height 15
copy div "27523886865"
click at [258, 320] on div at bounding box center [784, 375] width 1568 height 750
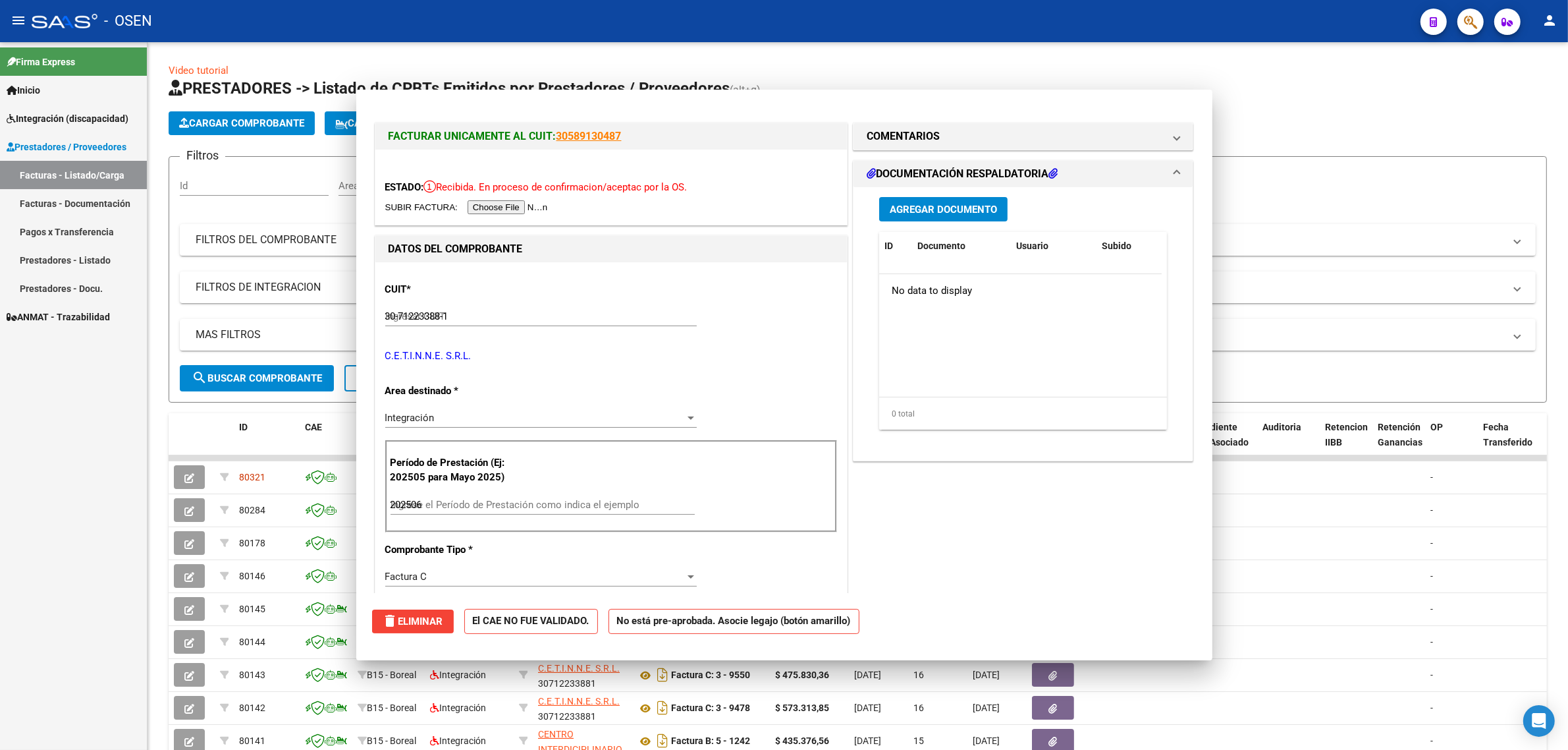
type input "$ 0,00"
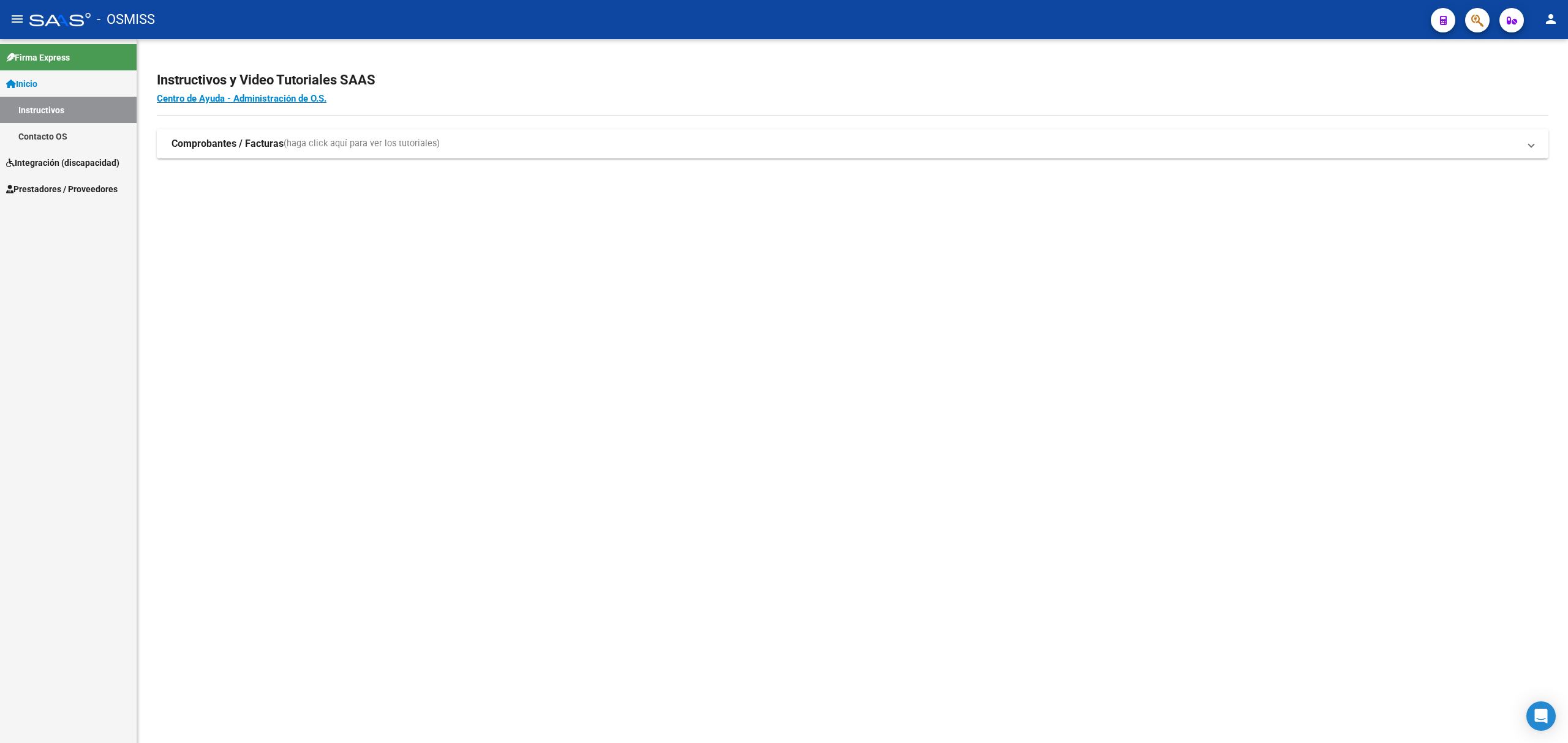
click at [336, 147] on span "(haga click aquí para ver los tutoriales)" at bounding box center [361, 144] width 156 height 14
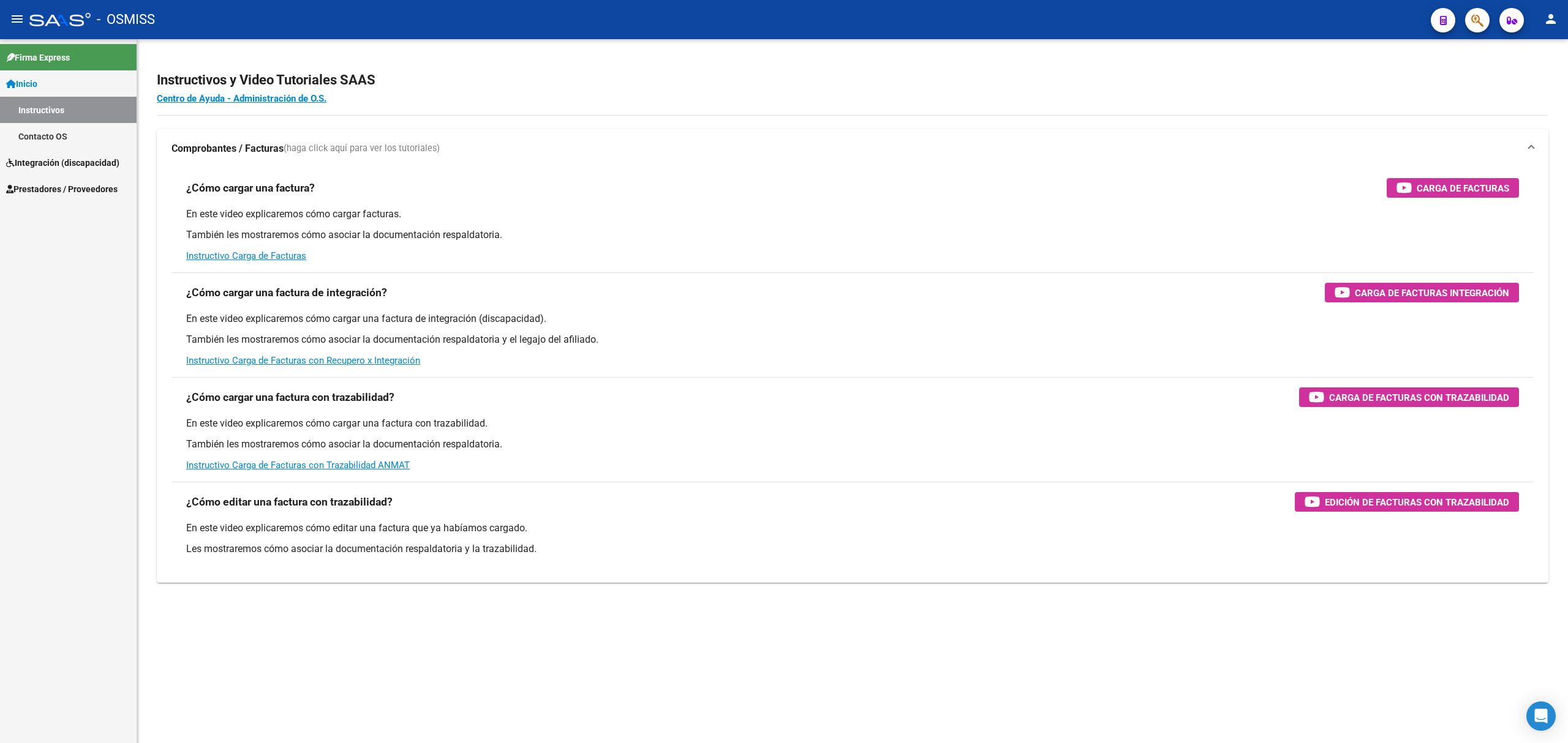
click at [67, 161] on span "Integración (discapacidad)" at bounding box center [63, 163] width 113 height 14
click at [76, 168] on span "Prestadores / Proveedores" at bounding box center [62, 163] width 112 height 14
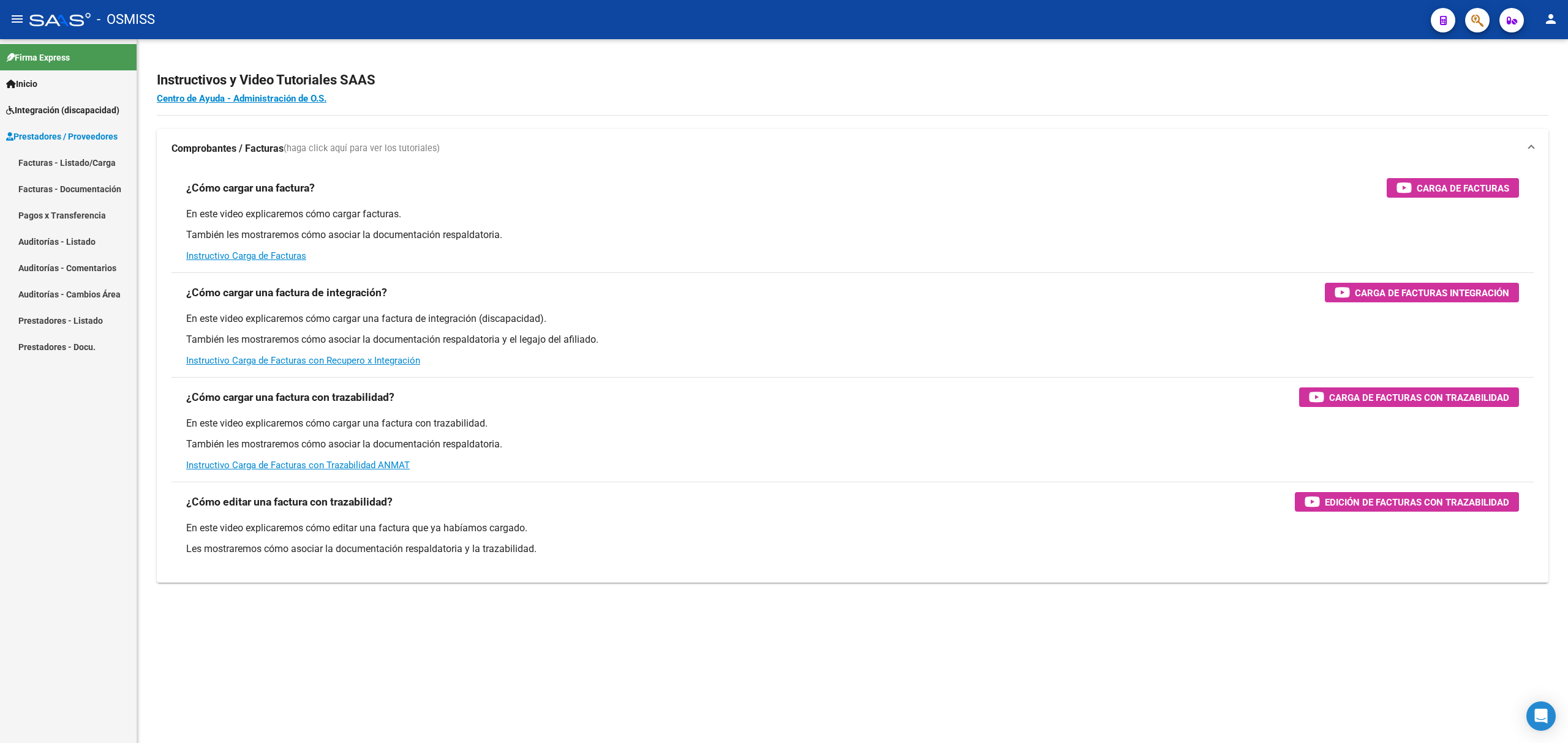
click at [83, 158] on link "Facturas - Listado/Carga" at bounding box center [68, 162] width 136 height 27
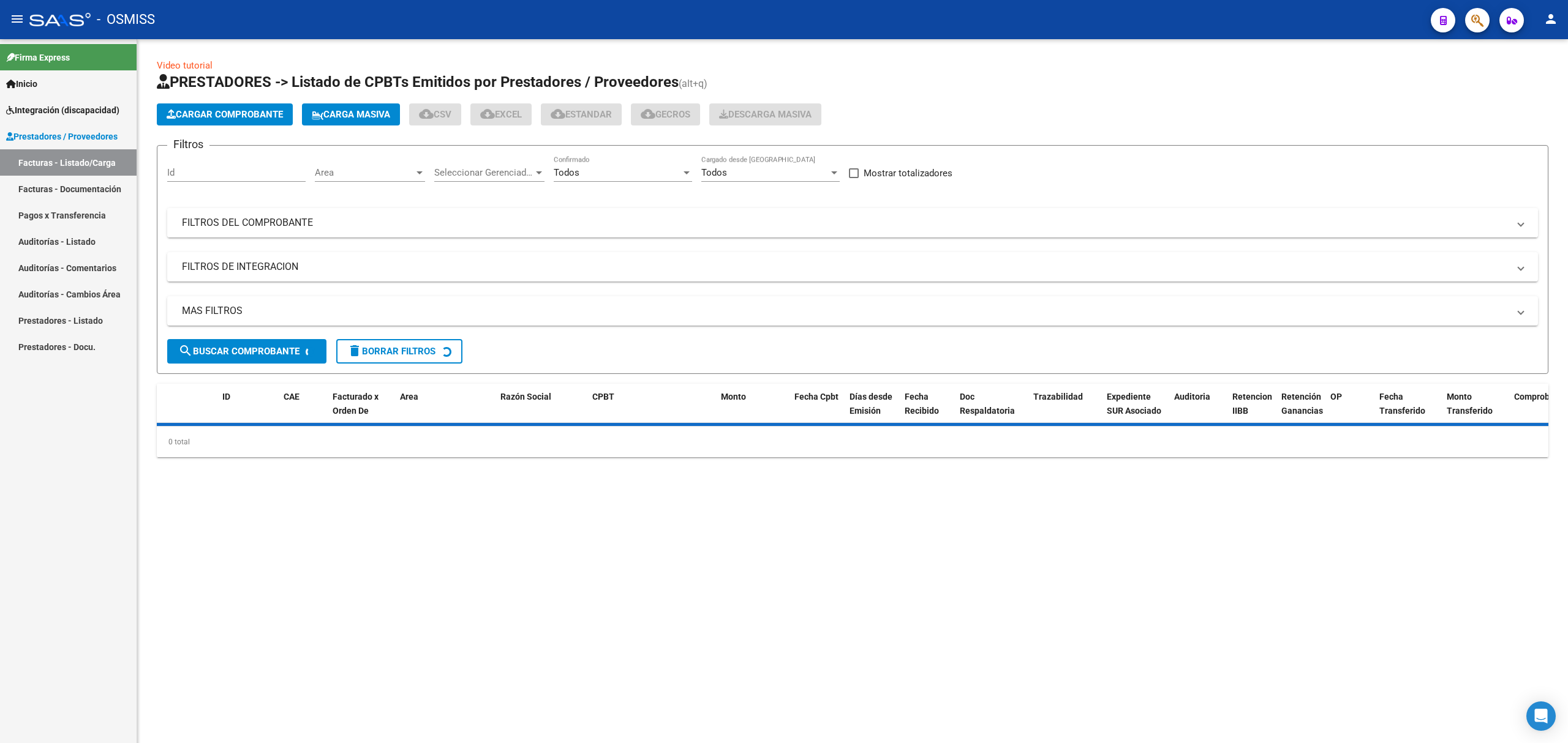
click at [457, 219] on mat-panel-title "FILTROS DEL COMPROBANTE" at bounding box center [845, 223] width 1327 height 14
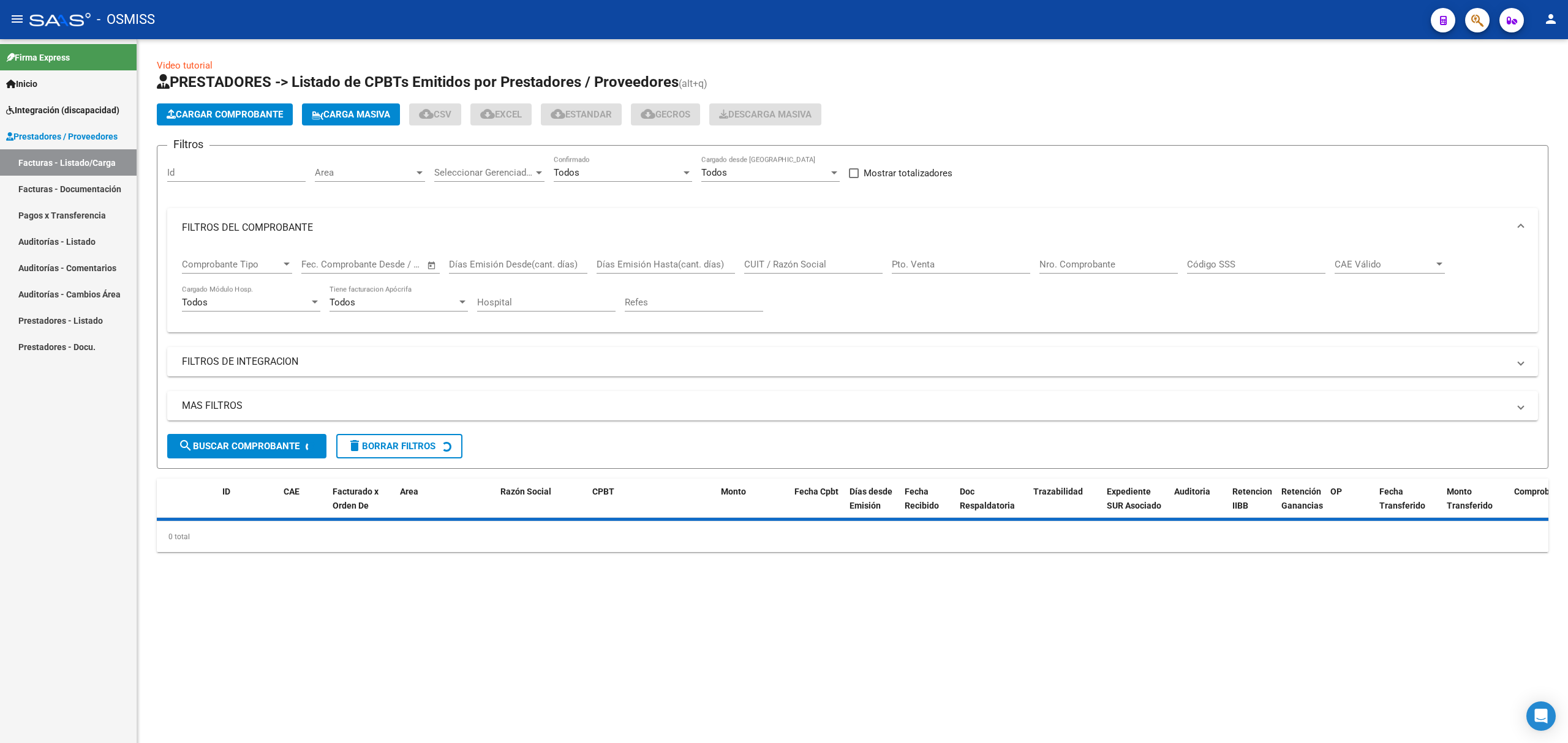
click at [783, 270] on input "CUIT / Razón Social" at bounding box center [813, 264] width 138 height 11
paste input "27374197520"
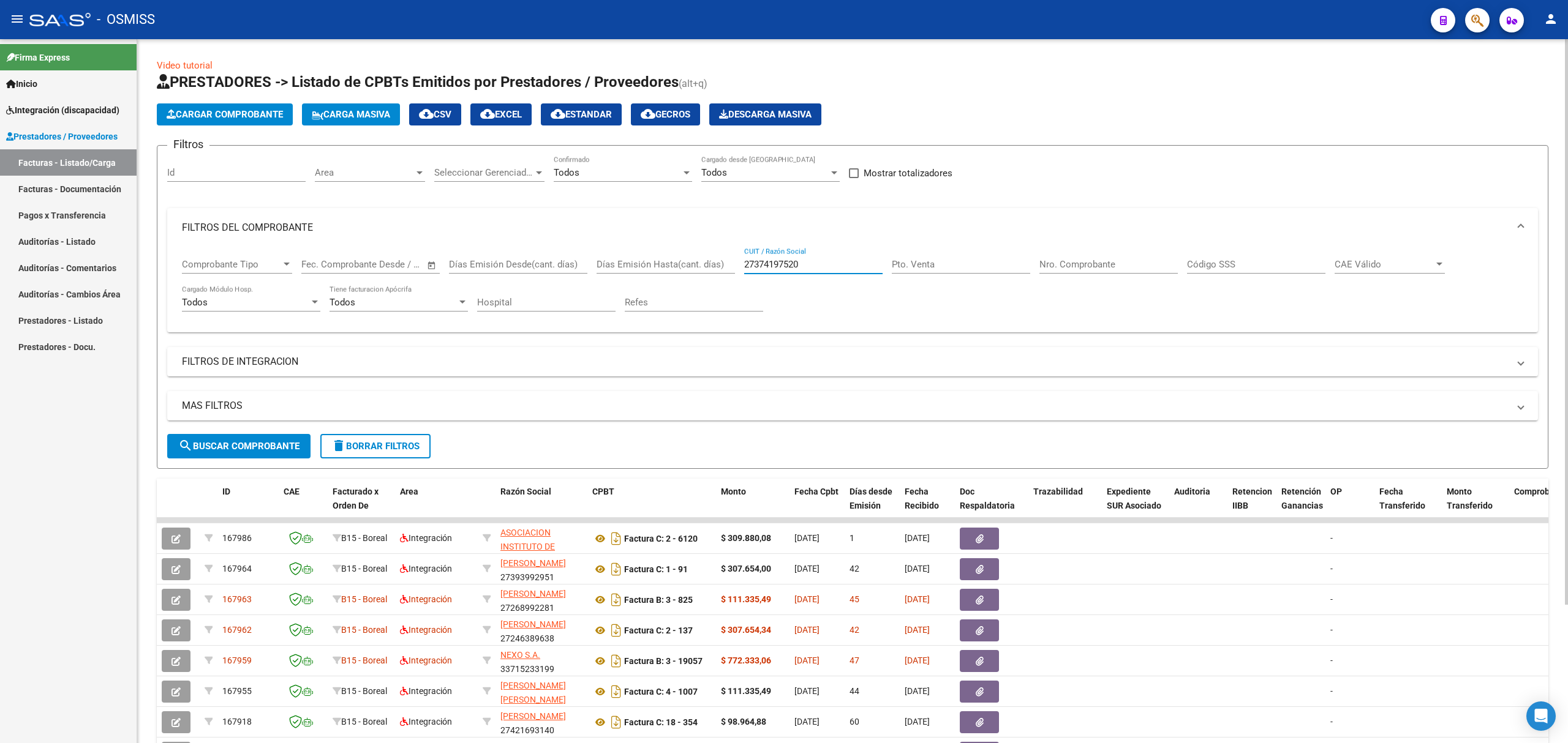
type input "27374197520"
click at [270, 442] on span "search Buscar Comprobante" at bounding box center [239, 446] width 121 height 11
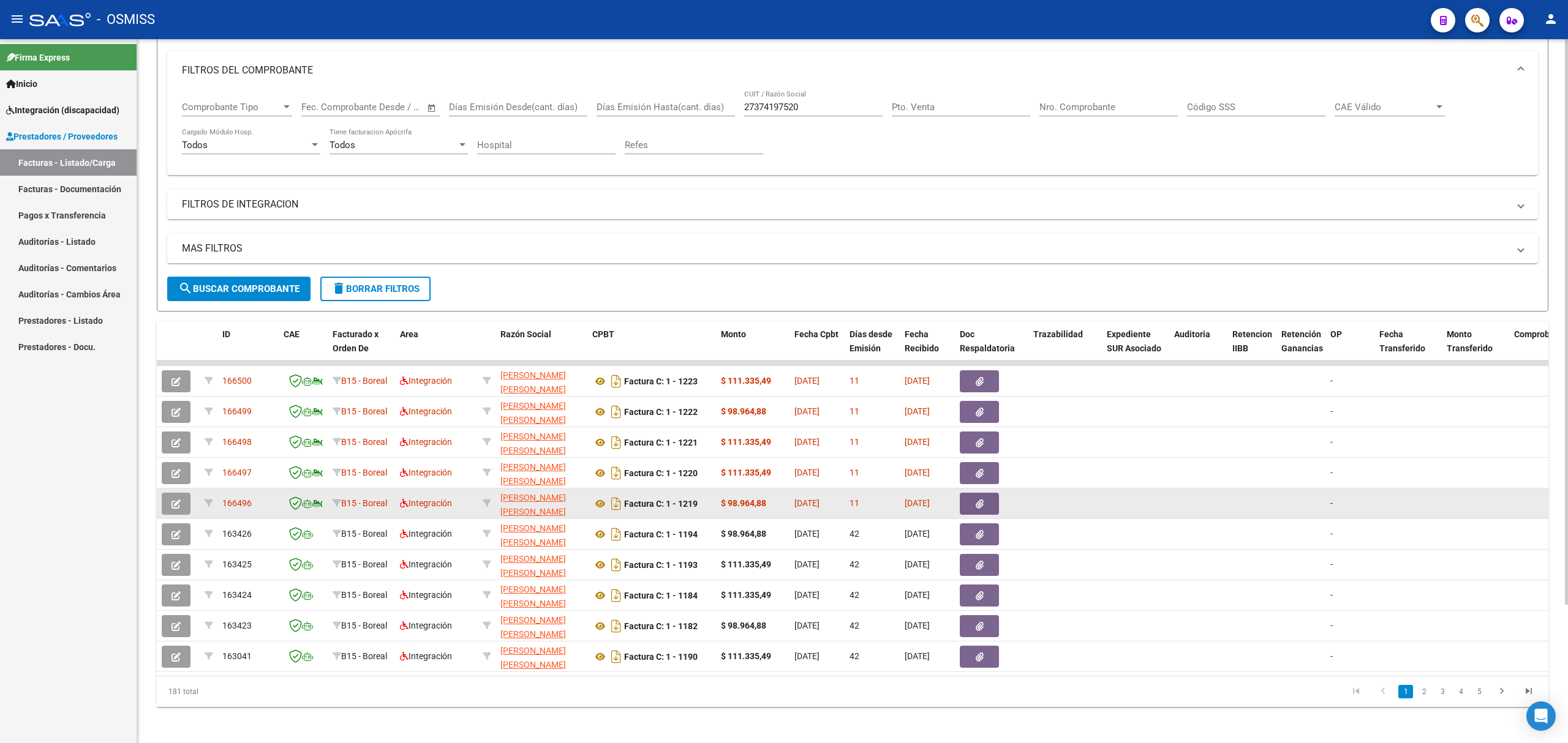
scroll to position [163, 0]
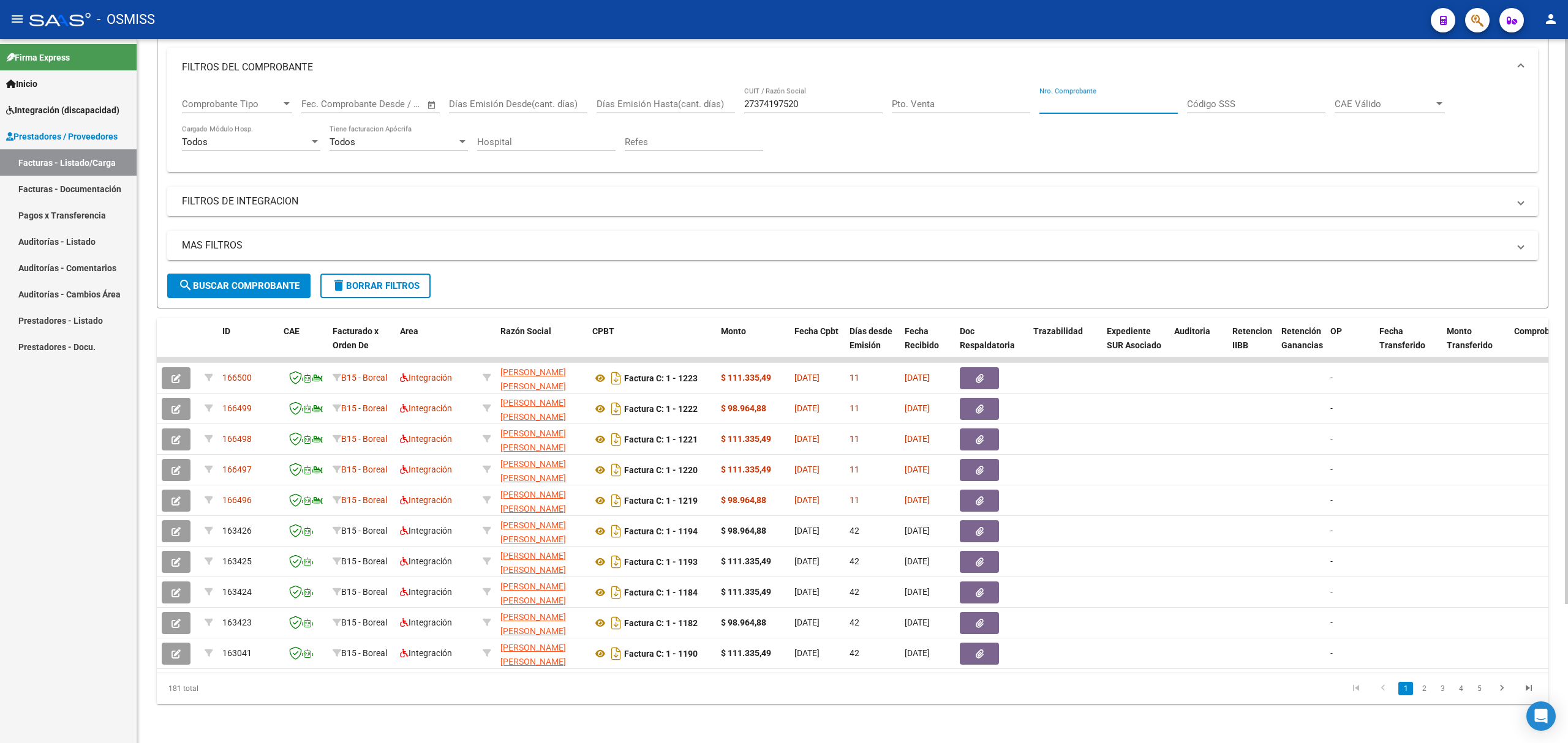
click at [1076, 99] on input "Nro. Comprobante" at bounding box center [1108, 104] width 138 height 11
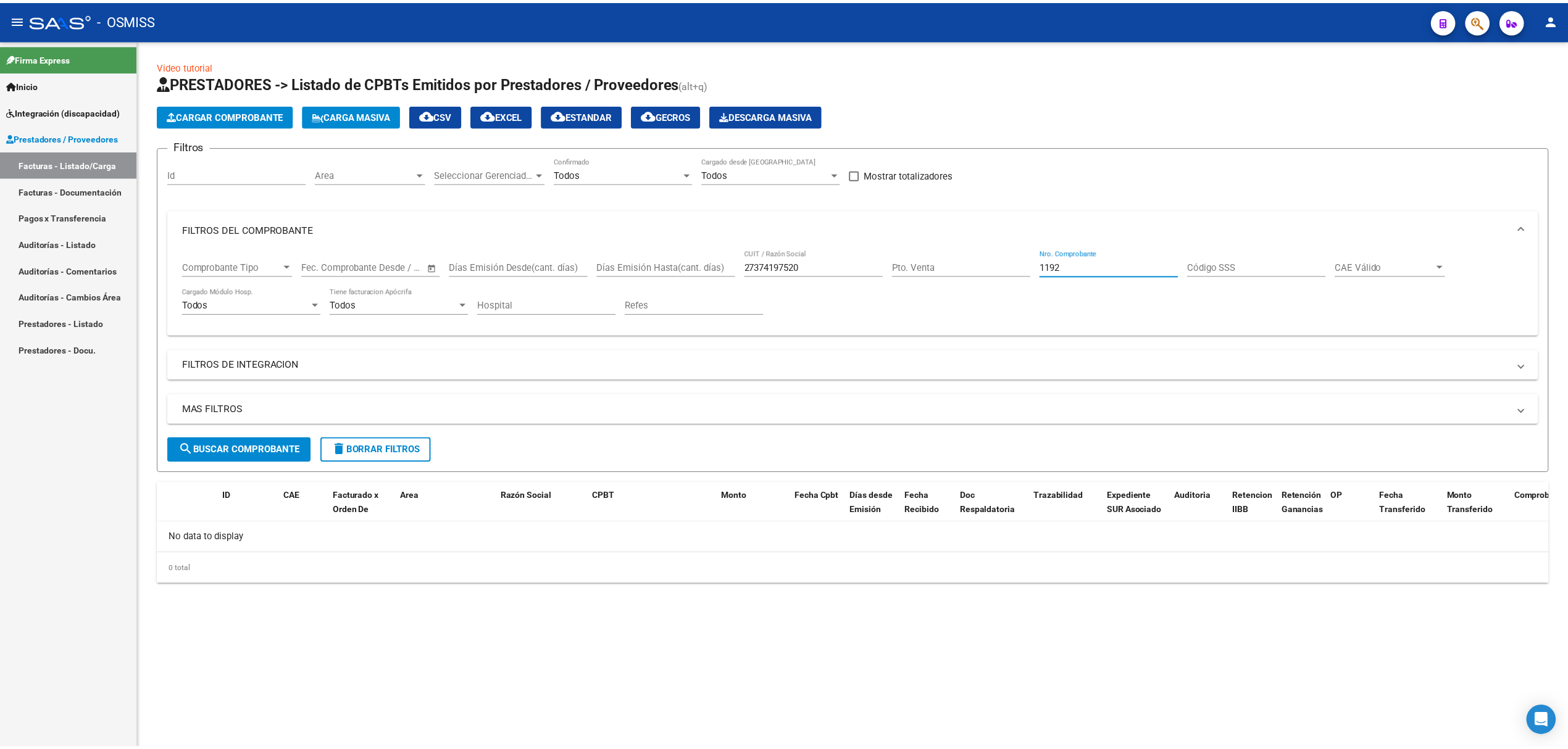
scroll to position [0, 0]
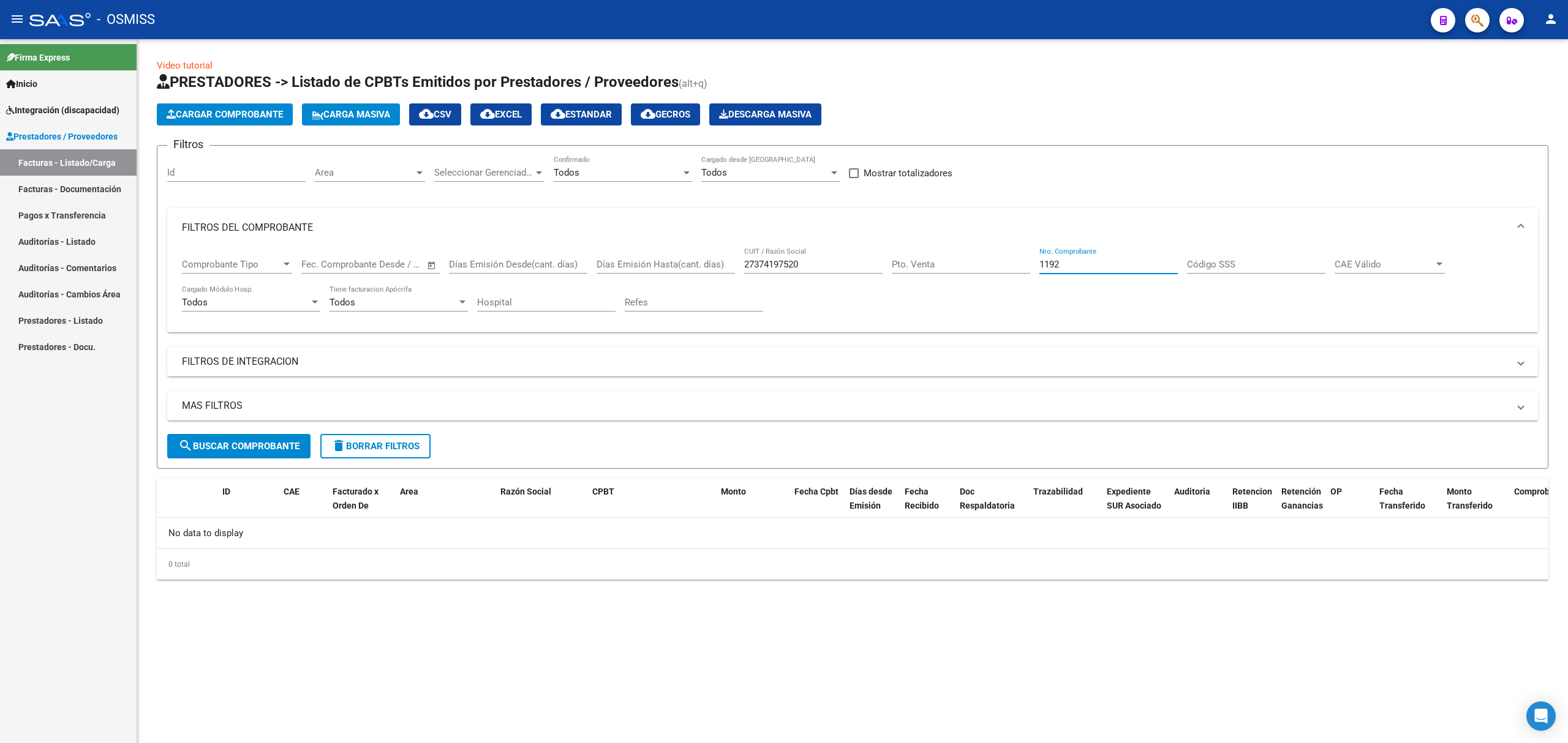
type input "1192"
click at [356, 444] on span "delete Borrar Filtros" at bounding box center [375, 446] width 88 height 11
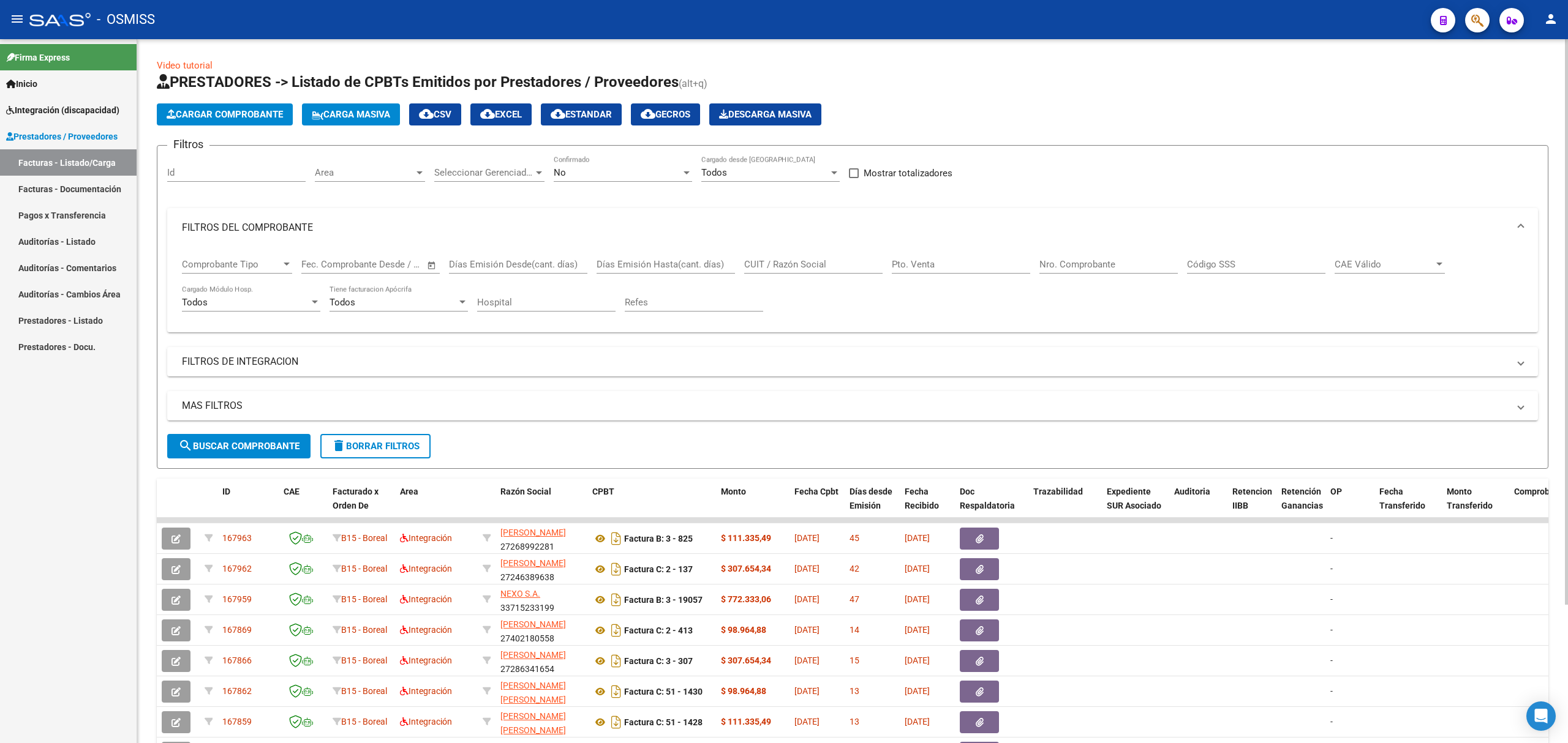
click at [206, 100] on app-list-header "PRESTADORES -> Listado de CPBTs Emitidos por Prestadores / Proveedores (alt+q) …" at bounding box center [852, 270] width 1392 height 396
click at [209, 113] on span "Cargar Comprobante" at bounding box center [224, 114] width 117 height 11
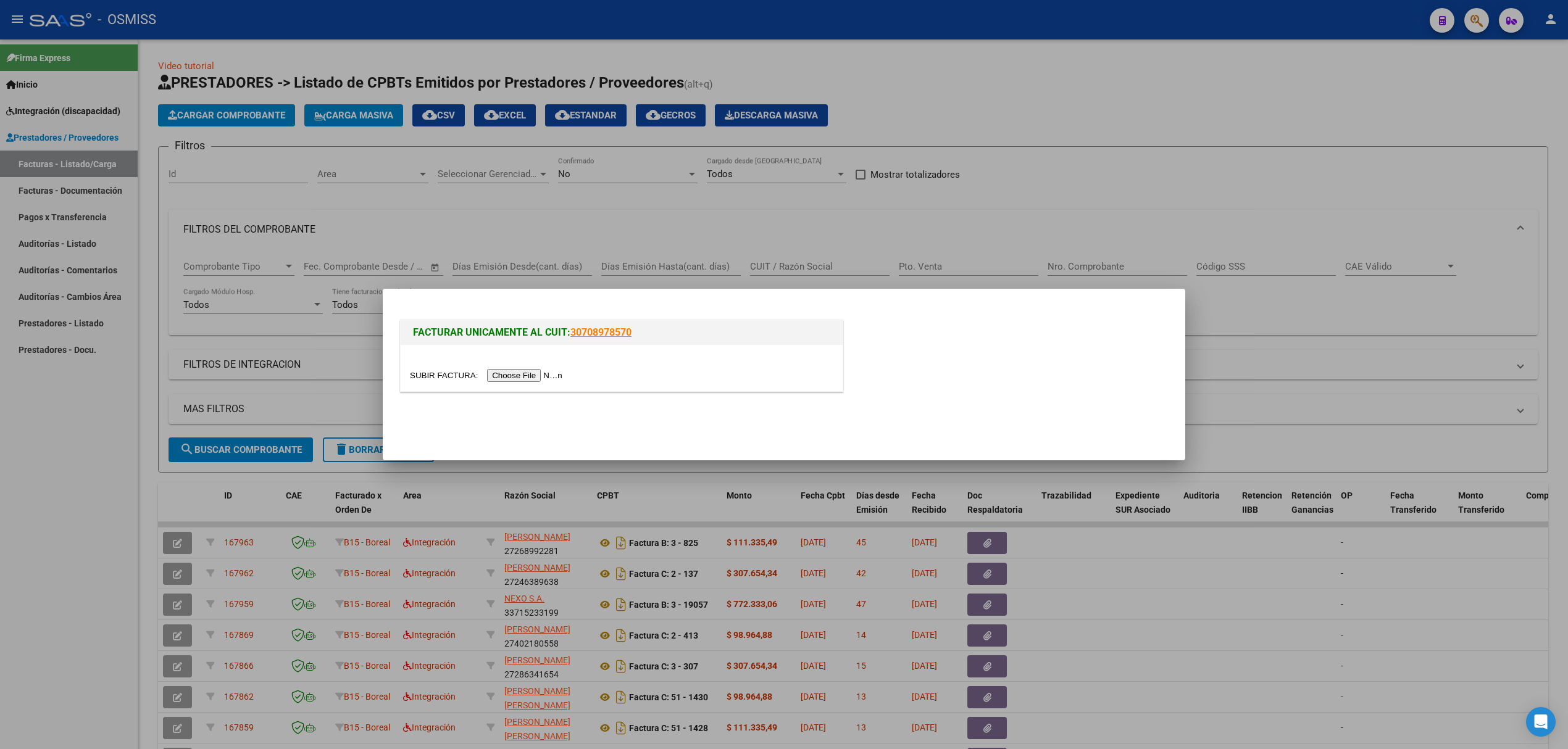
click at [514, 371] on input "file" at bounding box center [488, 375] width 156 height 13
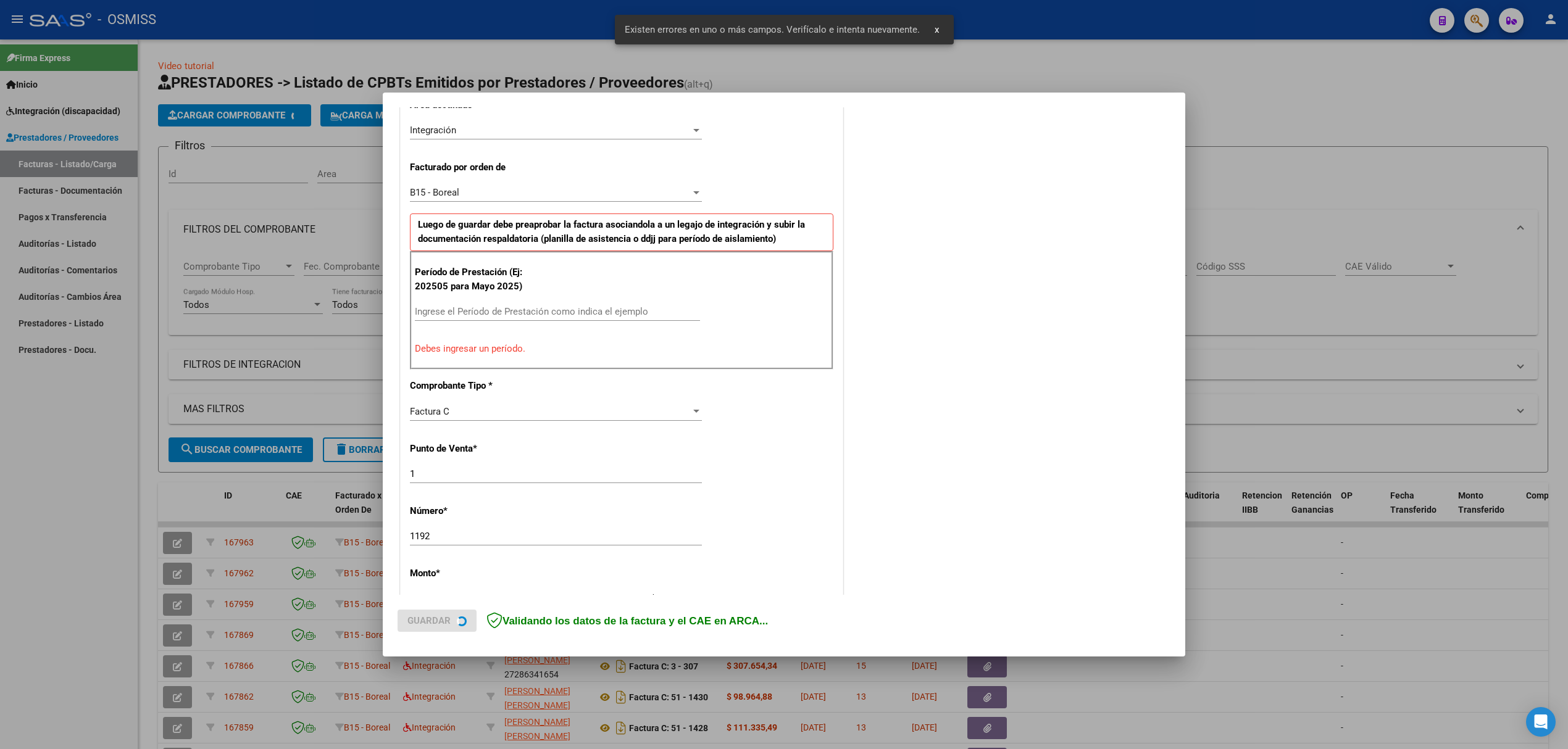
scroll to position [301, 0]
click at [484, 314] on input "Ingrese el Período de Prestación como indica el ejemplo" at bounding box center [557, 310] width 285 height 11
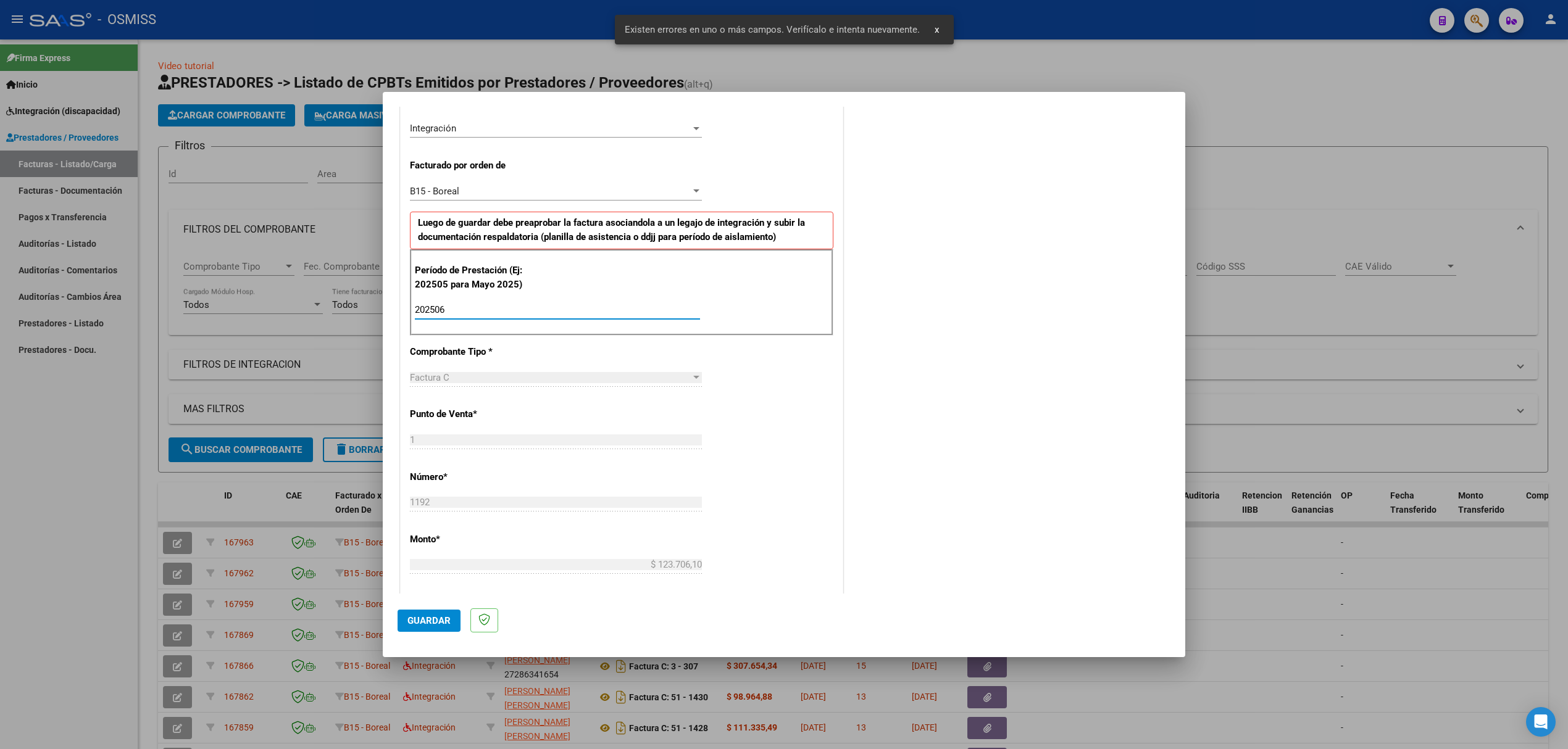
type input "202506"
click at [431, 621] on span "Guardar" at bounding box center [429, 621] width 43 height 11
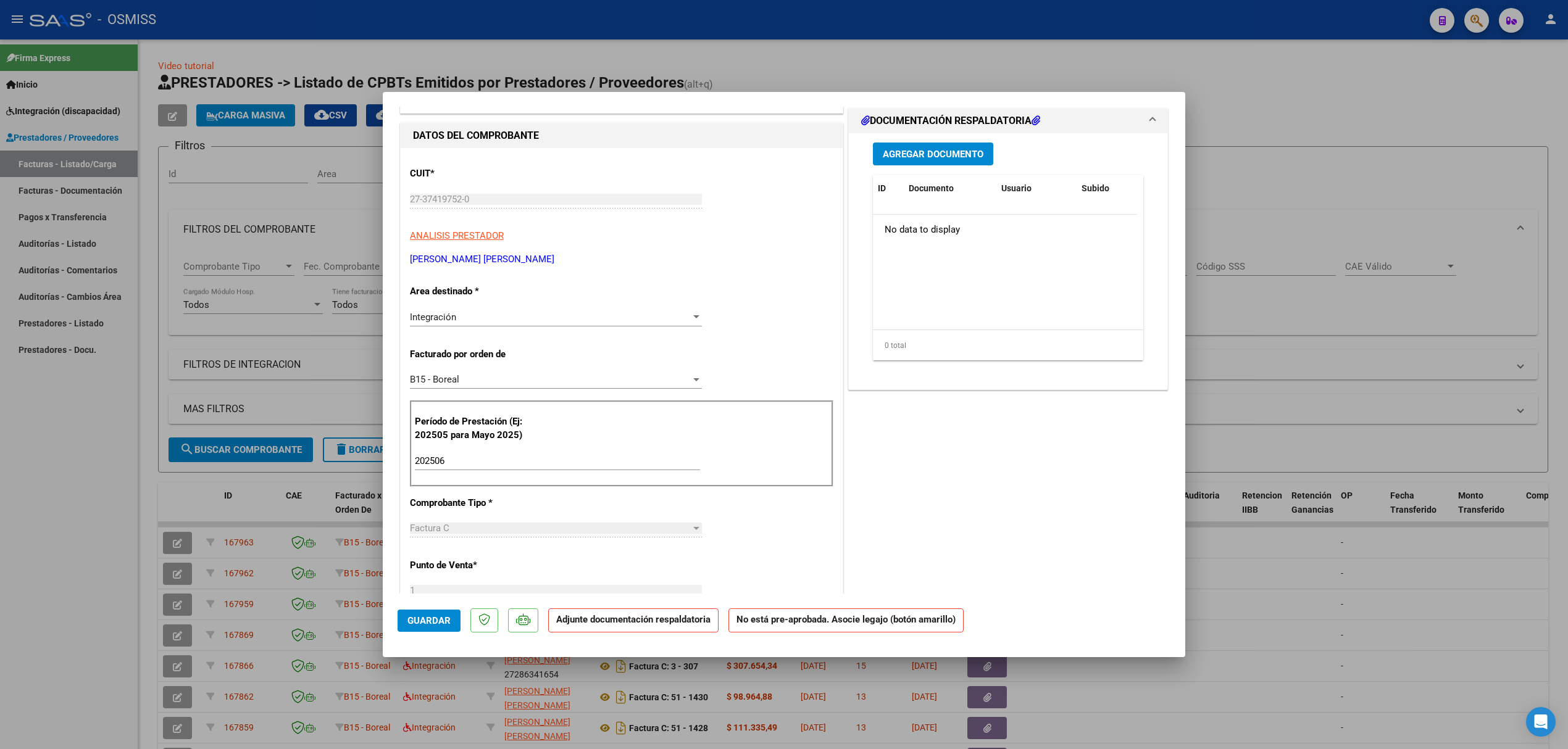
scroll to position [164, 0]
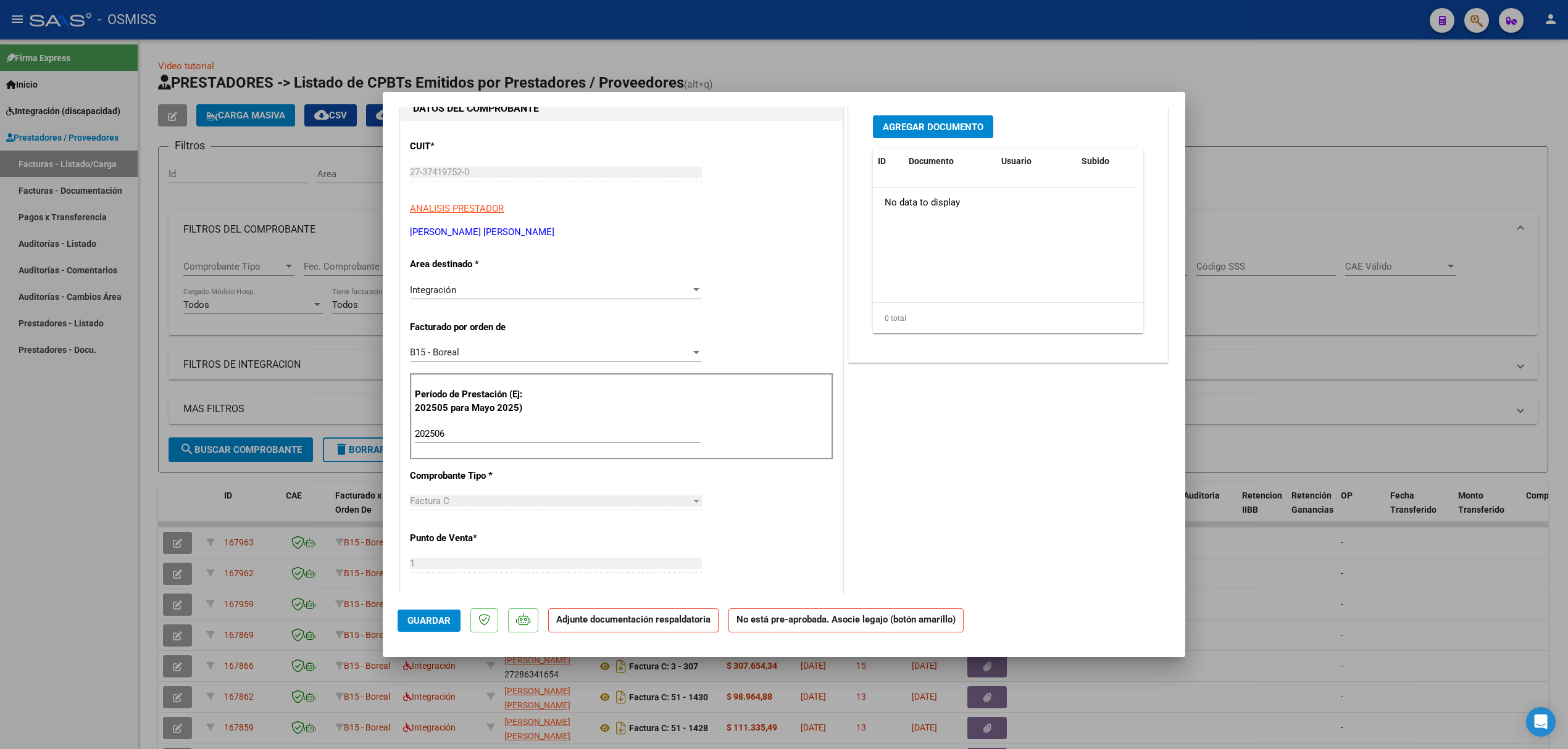
click at [519, 435] on input "202506" at bounding box center [557, 434] width 285 height 11
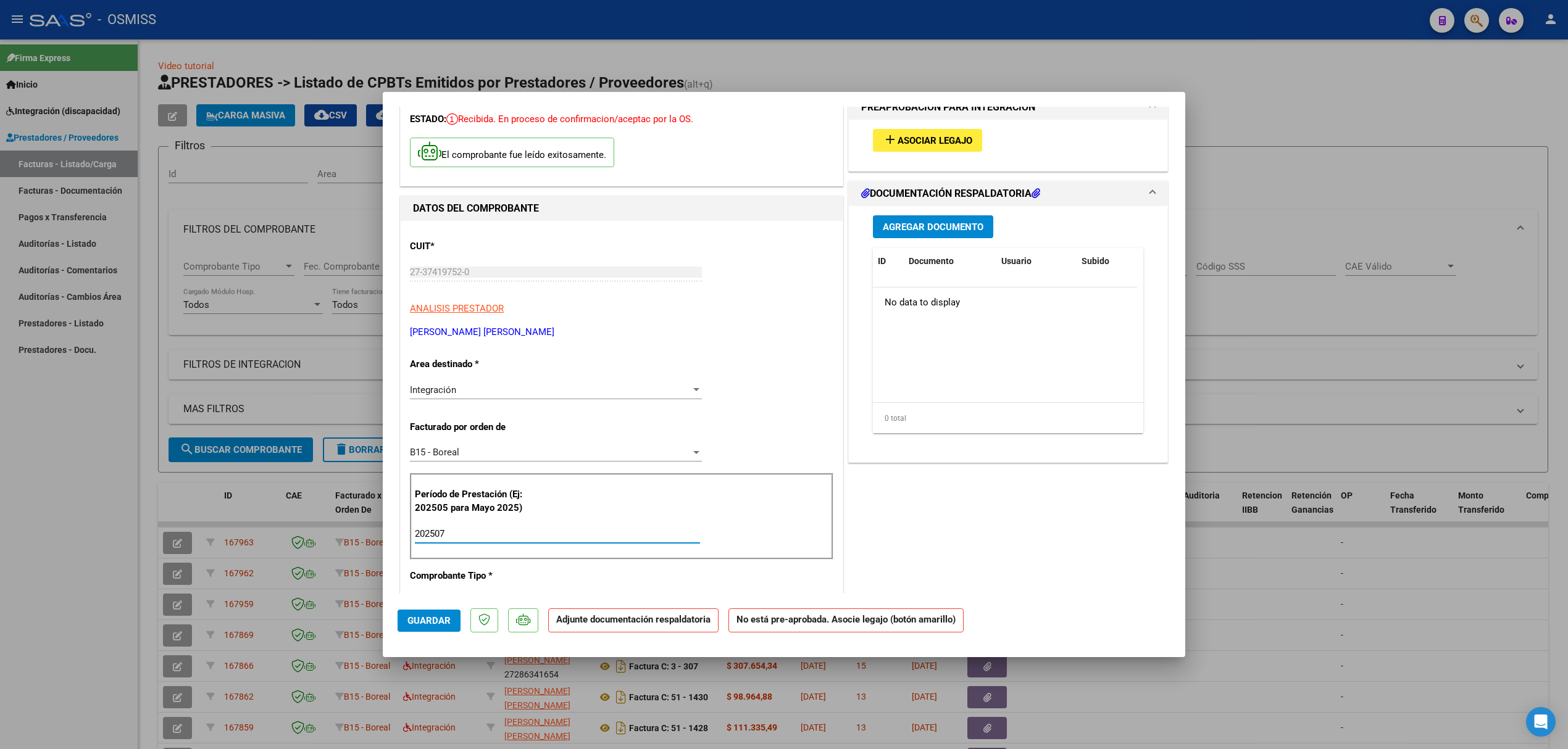
scroll to position [0, 0]
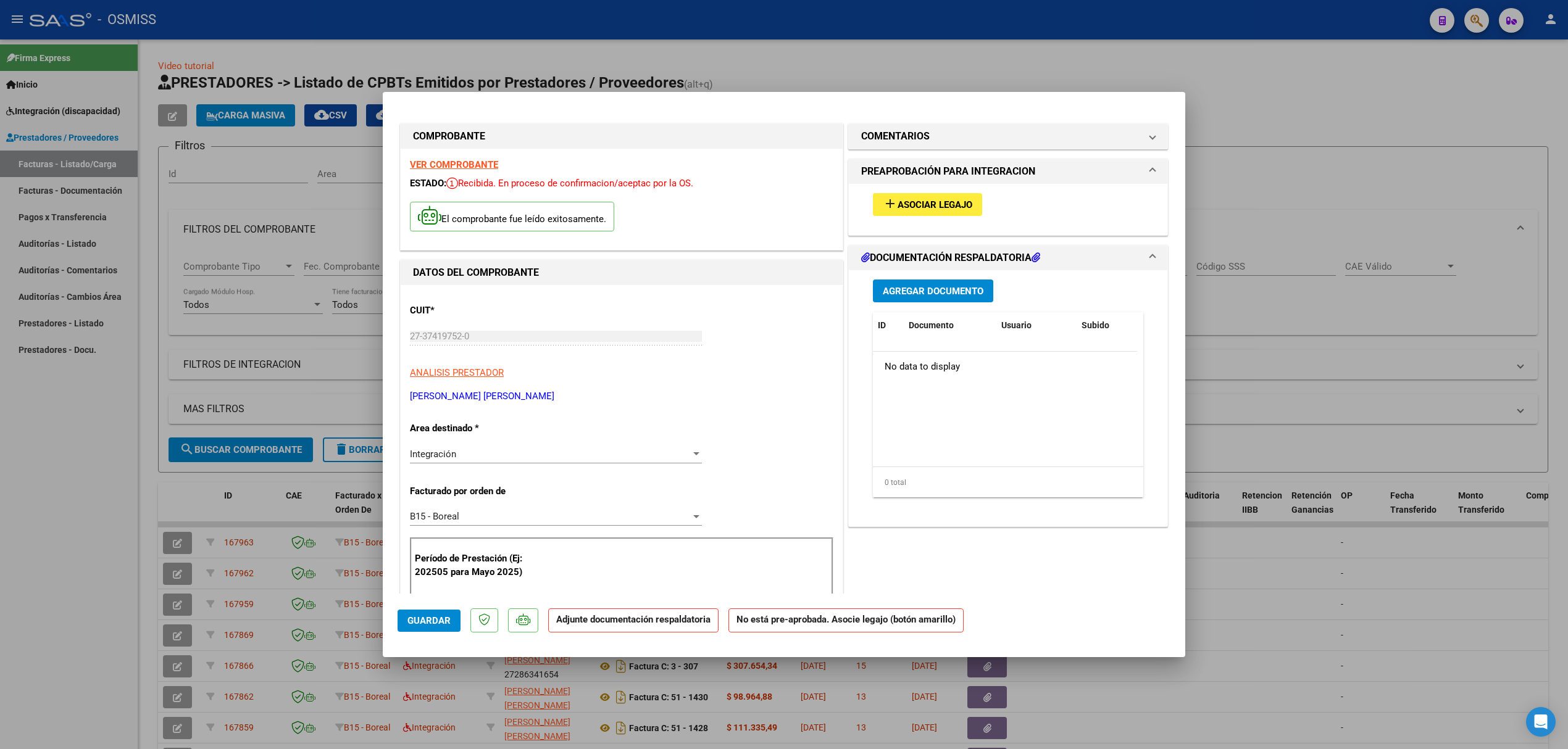
type input "202507"
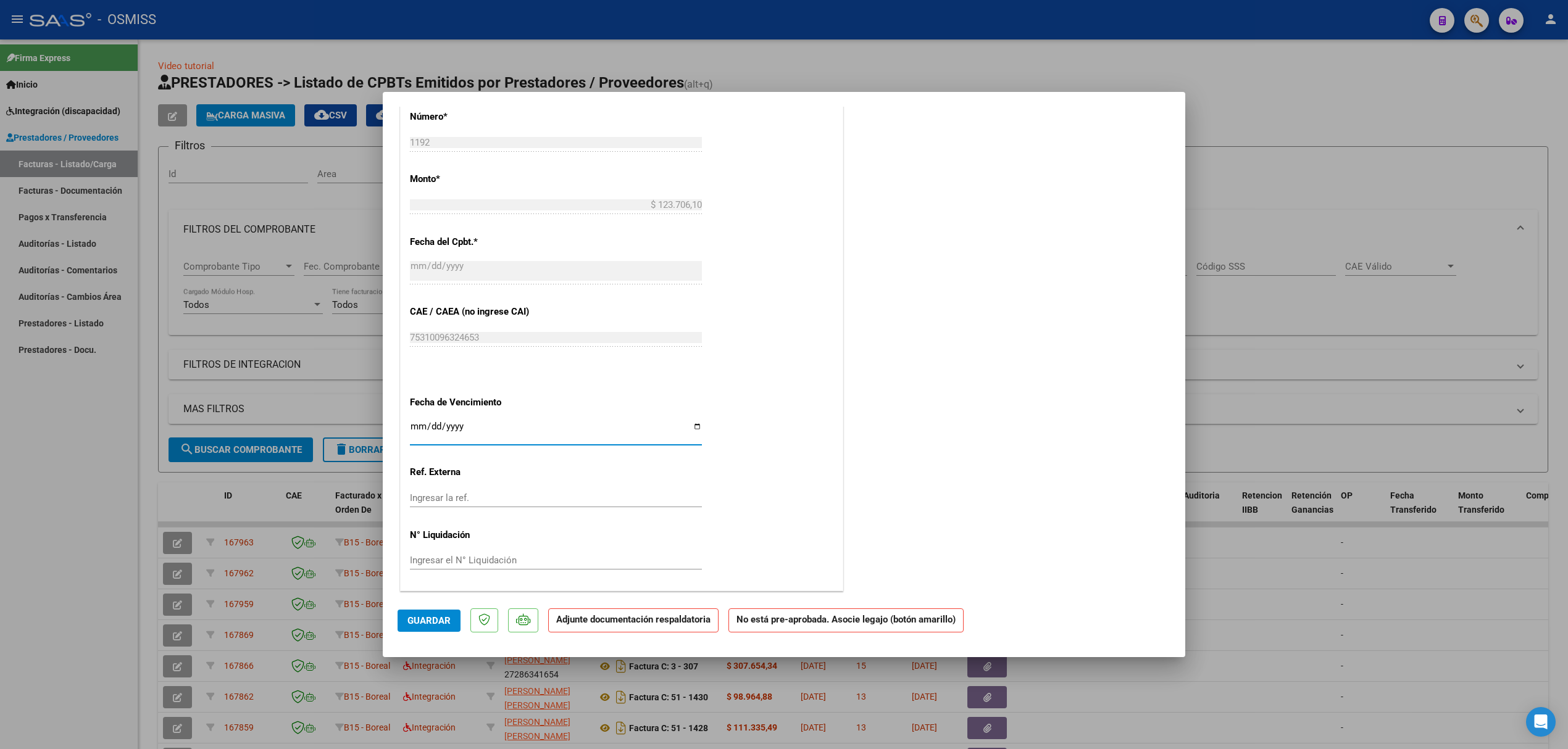
click at [443, 627] on button "Guardar" at bounding box center [429, 621] width 63 height 22
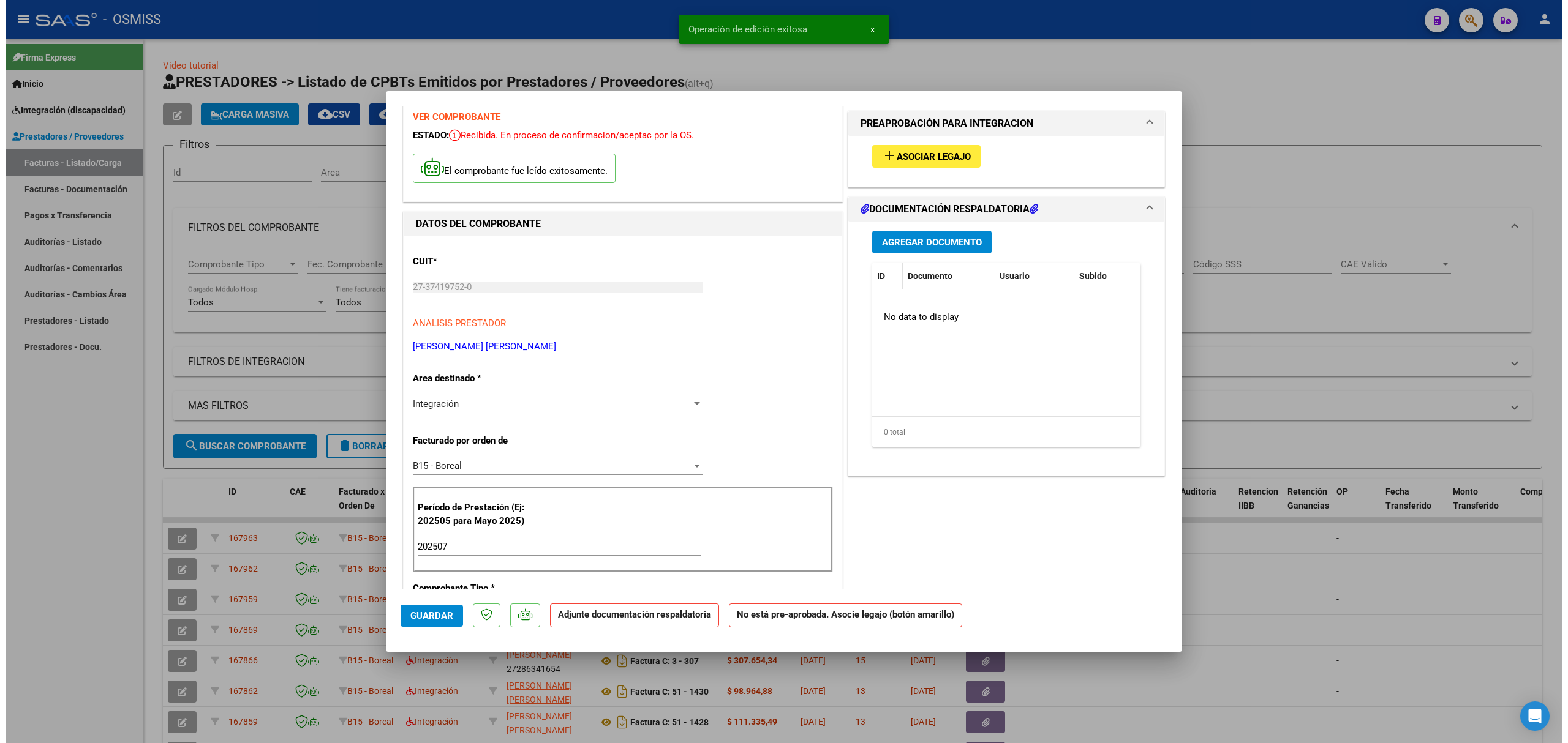
scroll to position [0, 0]
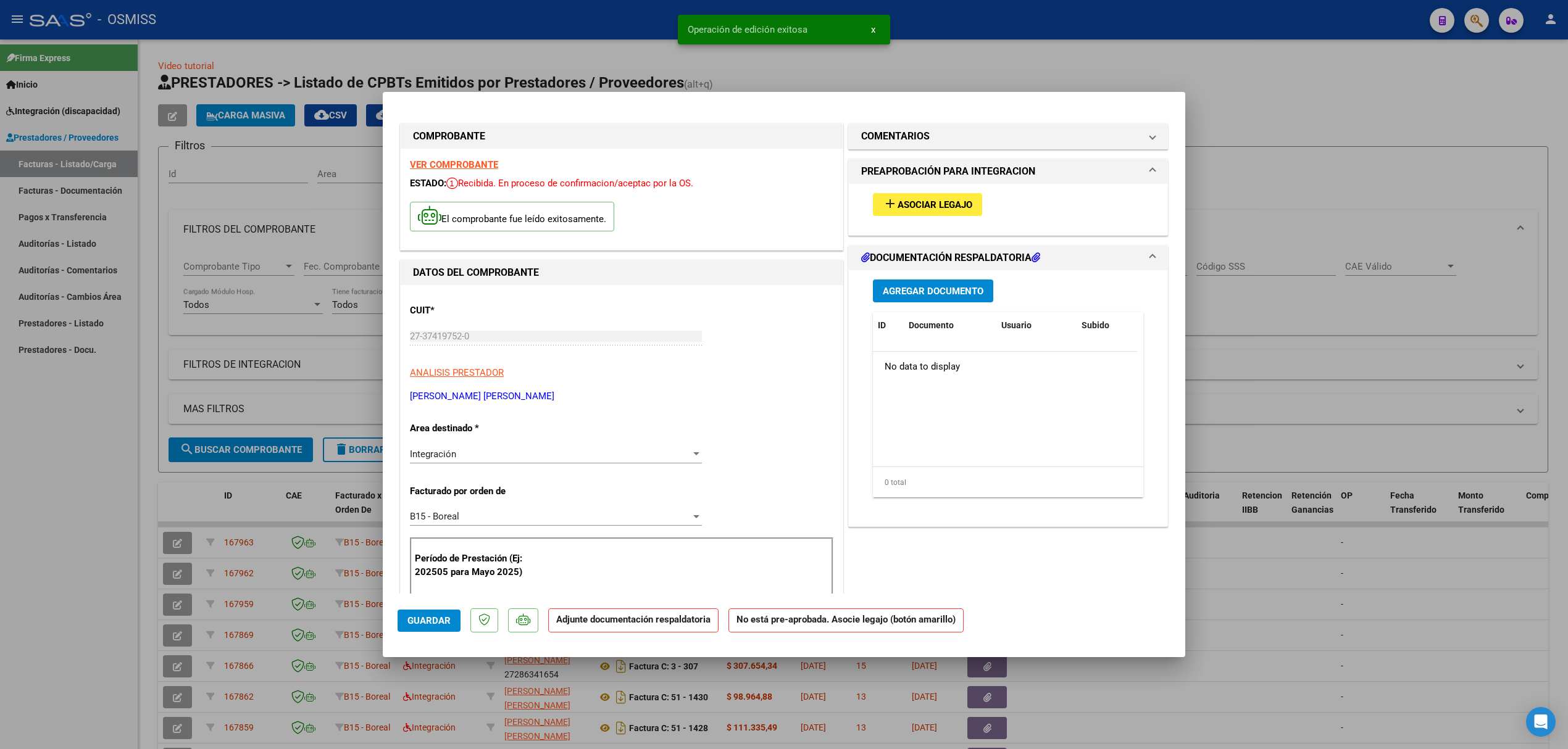
click at [922, 206] on span "Asociar Legajo" at bounding box center [935, 205] width 75 height 11
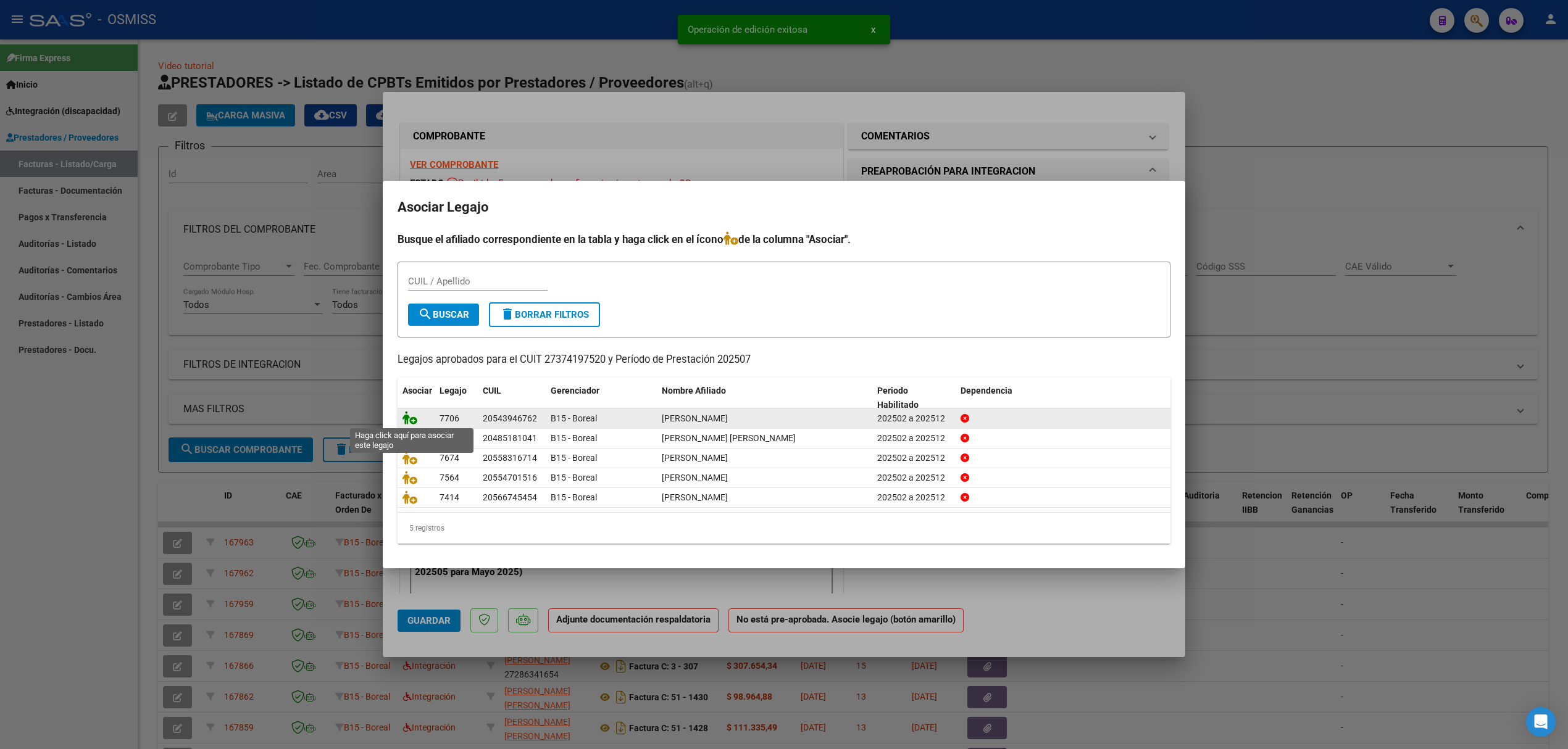
click at [407, 415] on icon at bounding box center [410, 418] width 15 height 14
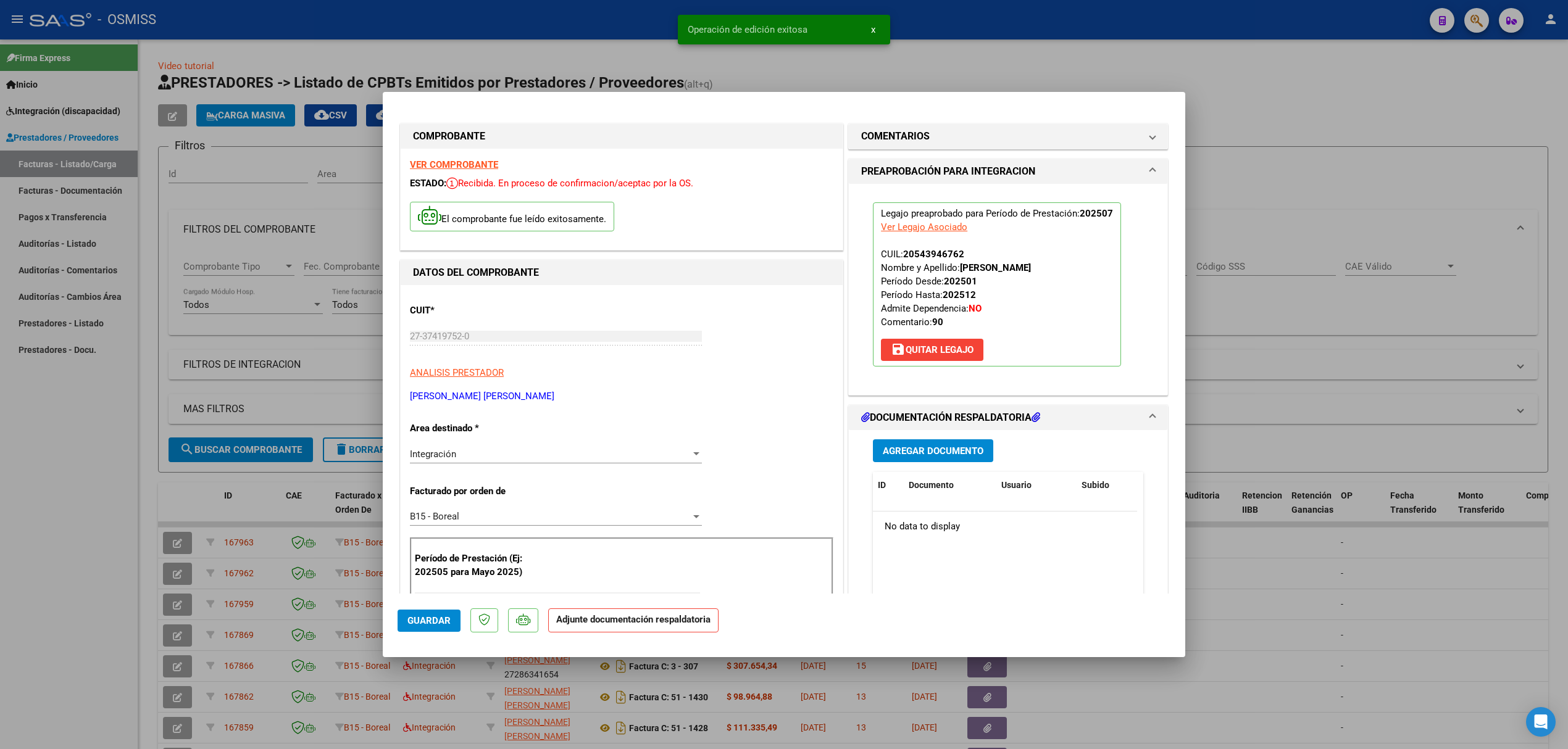
click at [907, 435] on div "Agregar Documento ID Documento Usuario Subido Acción No data to display 0 total…" at bounding box center [1008, 553] width 289 height 246
click at [905, 452] on span "Agregar Documento" at bounding box center [933, 451] width 100 height 11
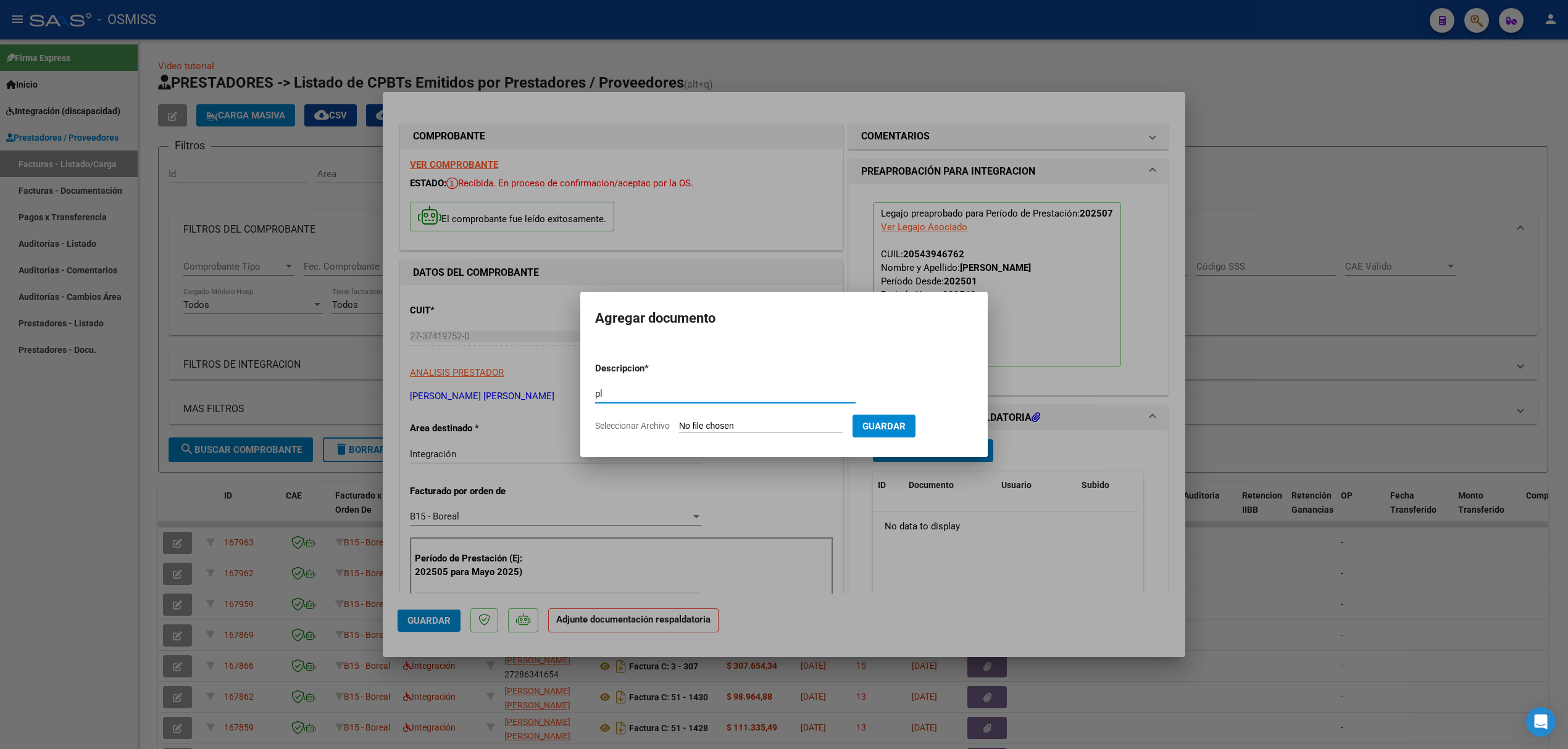
type input "p"
type input "PLANILLA"
click at [740, 424] on input "Seleccionar Archivo" at bounding box center [761, 426] width 163 height 12
type input "C:\fakepath\Yane Gino Caetano- planilla julio 2025.pdf"
click at [955, 429] on span "Guardar" at bounding box center [948, 426] width 43 height 11
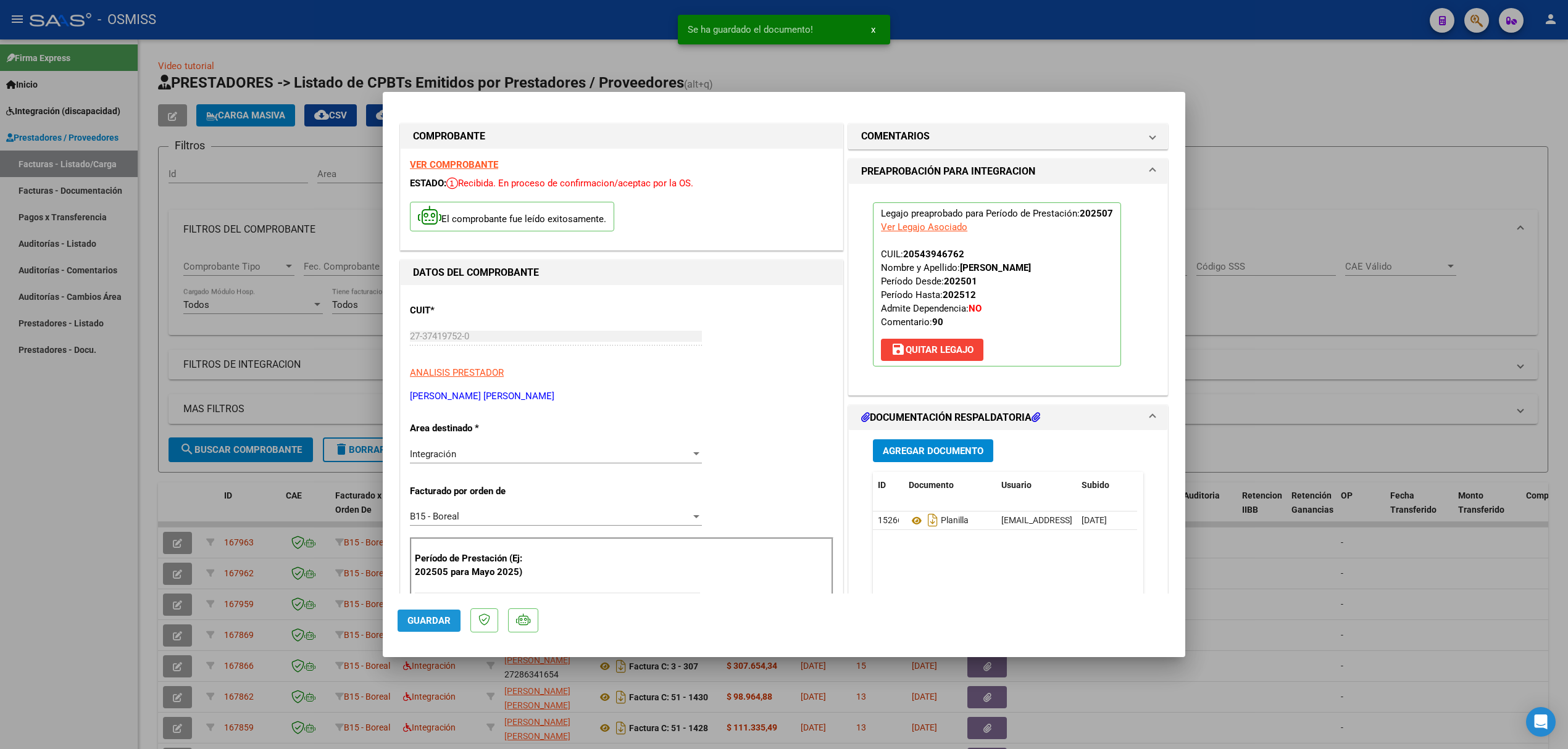
click at [429, 612] on button "Guardar" at bounding box center [429, 621] width 63 height 22
click at [155, 492] on div at bounding box center [784, 374] width 1568 height 749
type input "$ 0,00"
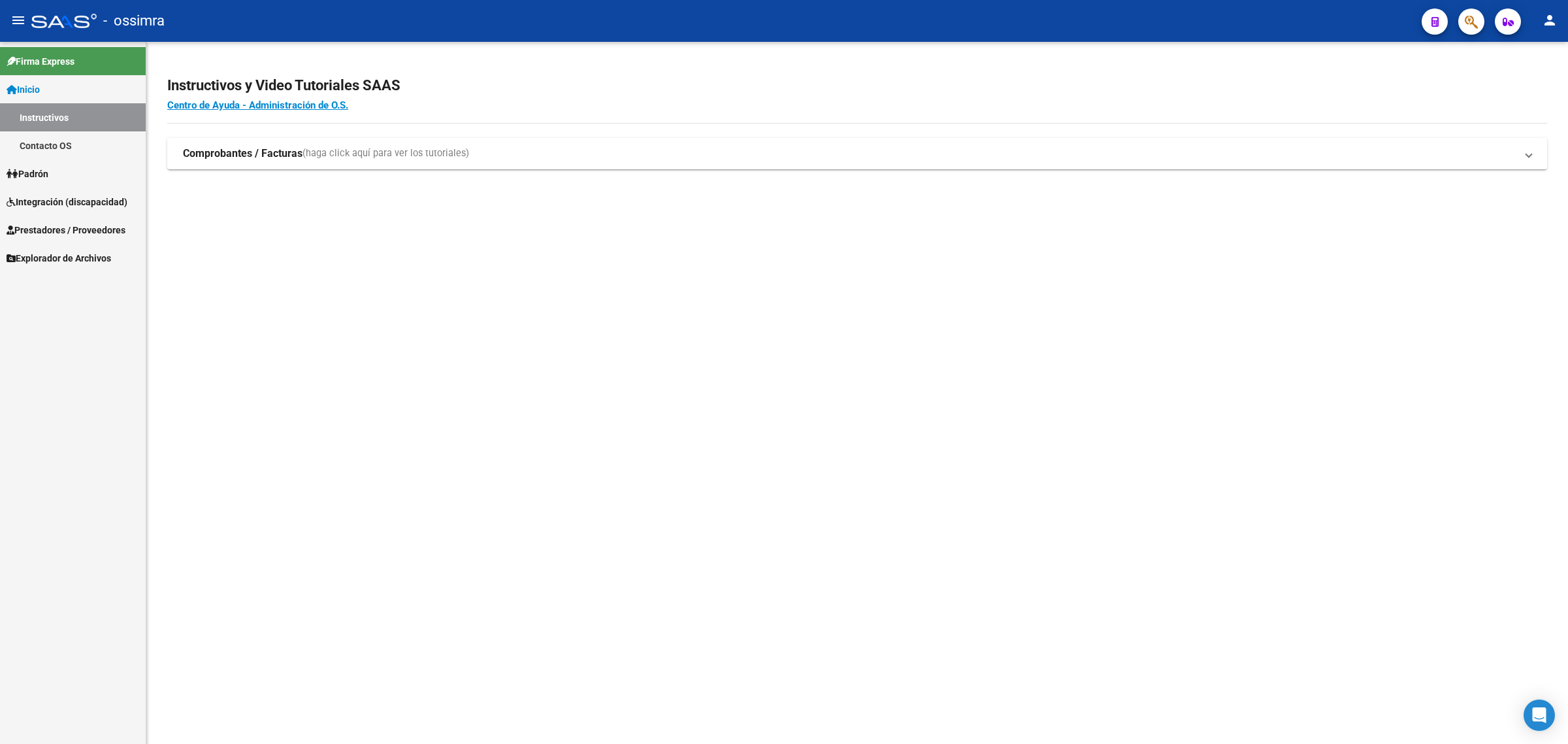
click at [76, 231] on span "Prestadores / Proveedores" at bounding box center [66, 230] width 119 height 15
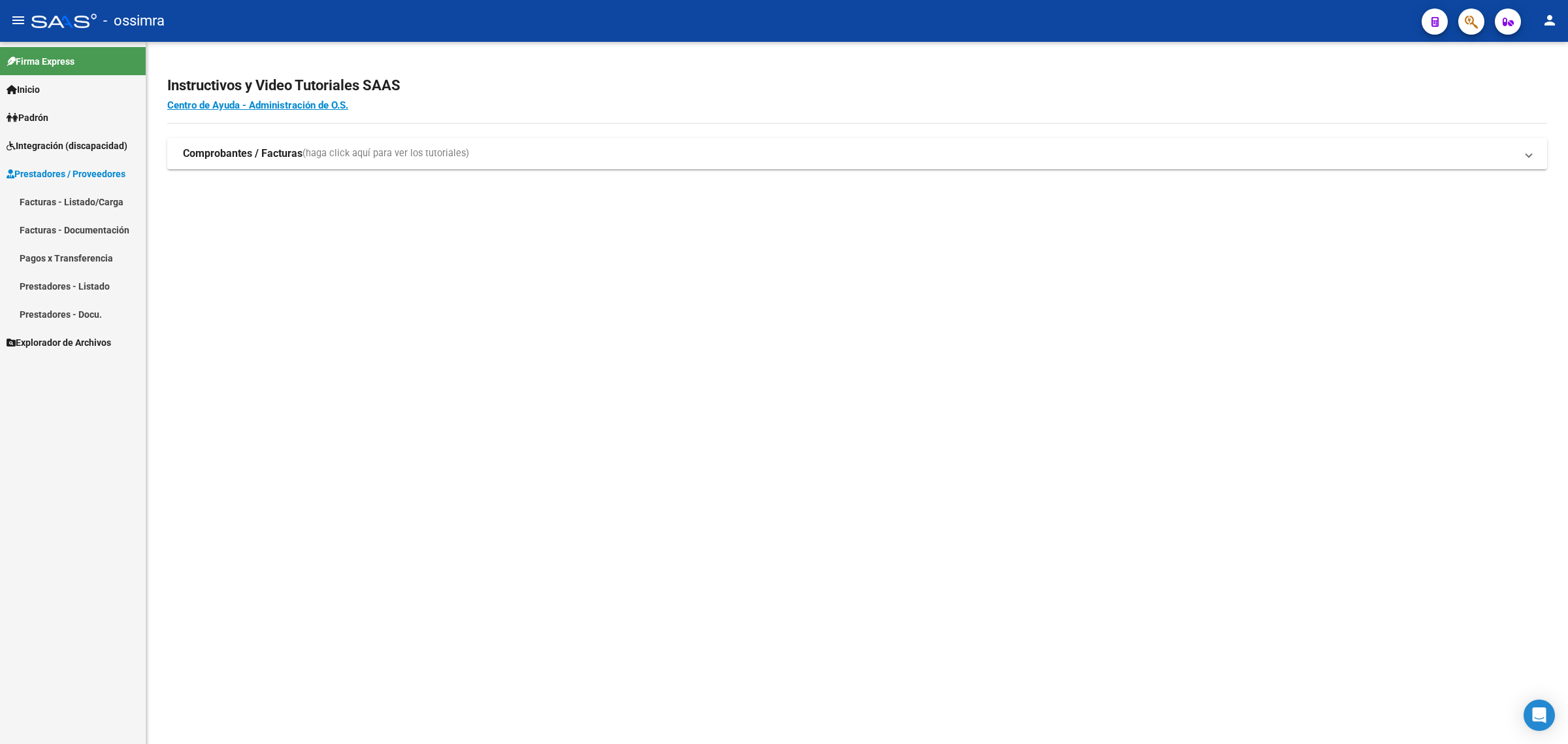
click at [97, 204] on link "Facturas - Listado/Carga" at bounding box center [73, 201] width 145 height 28
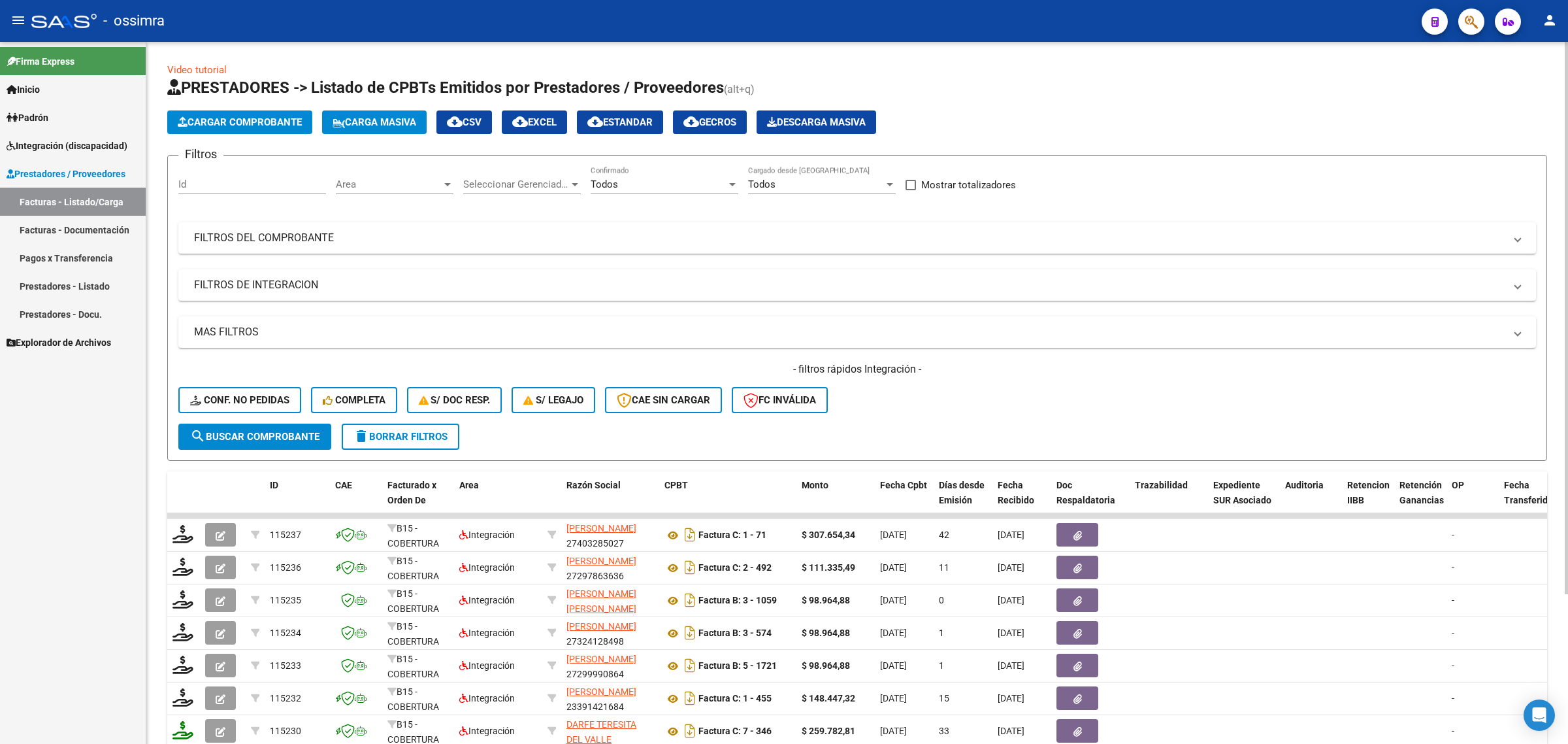
drag, startPoint x: 321, startPoint y: 281, endPoint x: 313, endPoint y: 321, distance: 40.8
click at [321, 281] on mat-panel-title "FILTROS DE INTEGRACION" at bounding box center [849, 285] width 1311 height 15
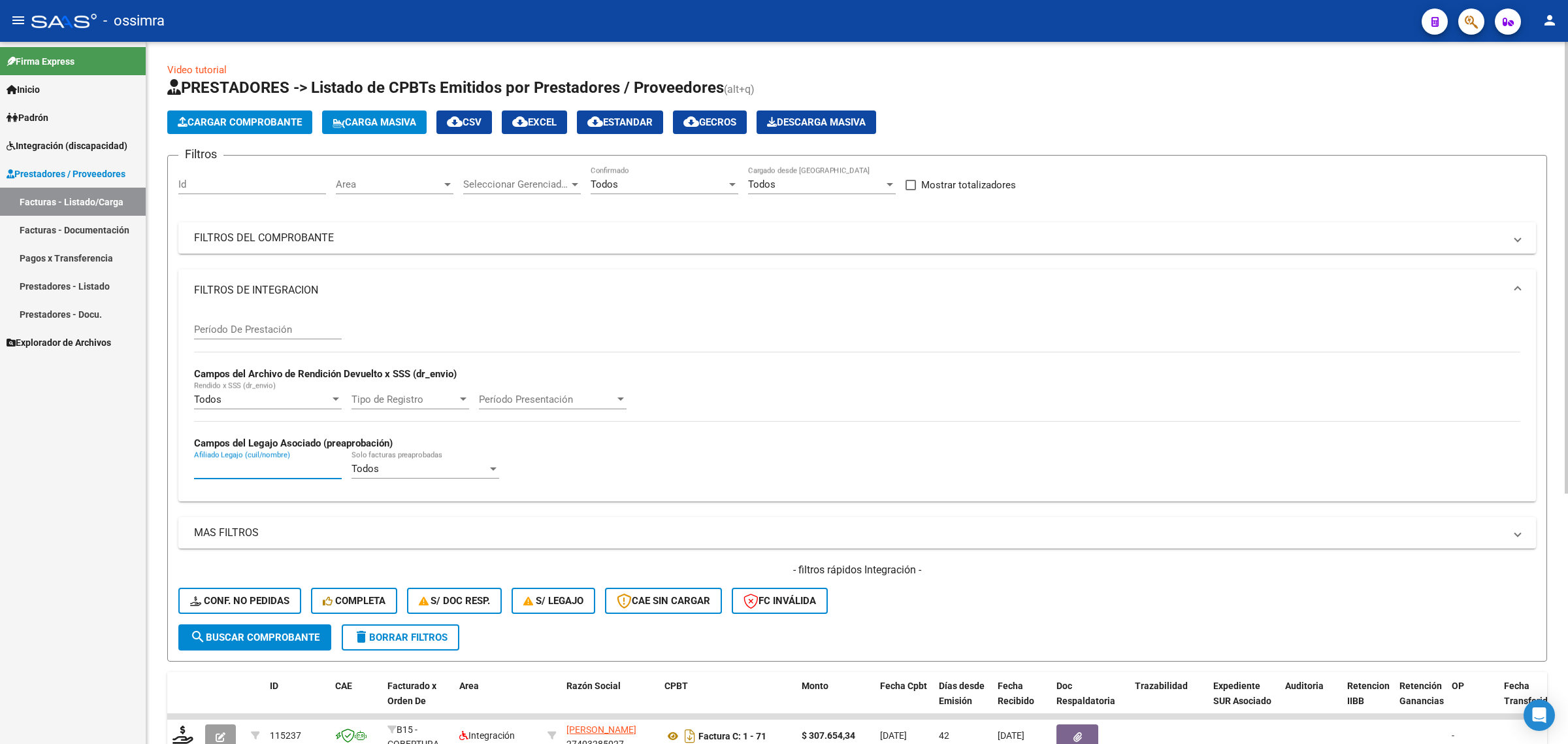
click at [260, 468] on input "Afiliado Legajo (cuil/nombre)" at bounding box center [268, 468] width 148 height 12
paste input "20555606088"
type input "20555606088"
click at [250, 624] on button "search Buscar Comprobante" at bounding box center [254, 637] width 153 height 26
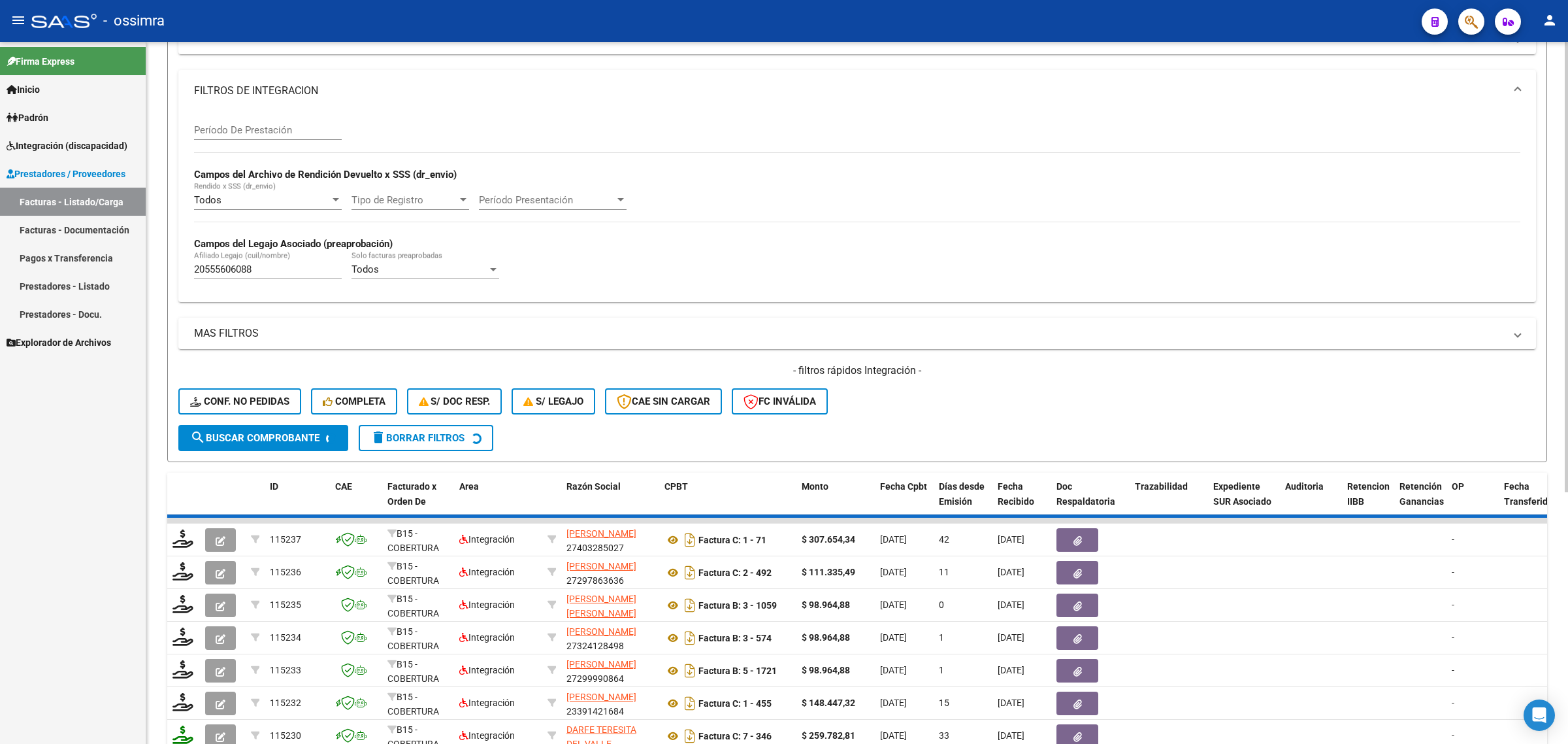
scroll to position [245, 0]
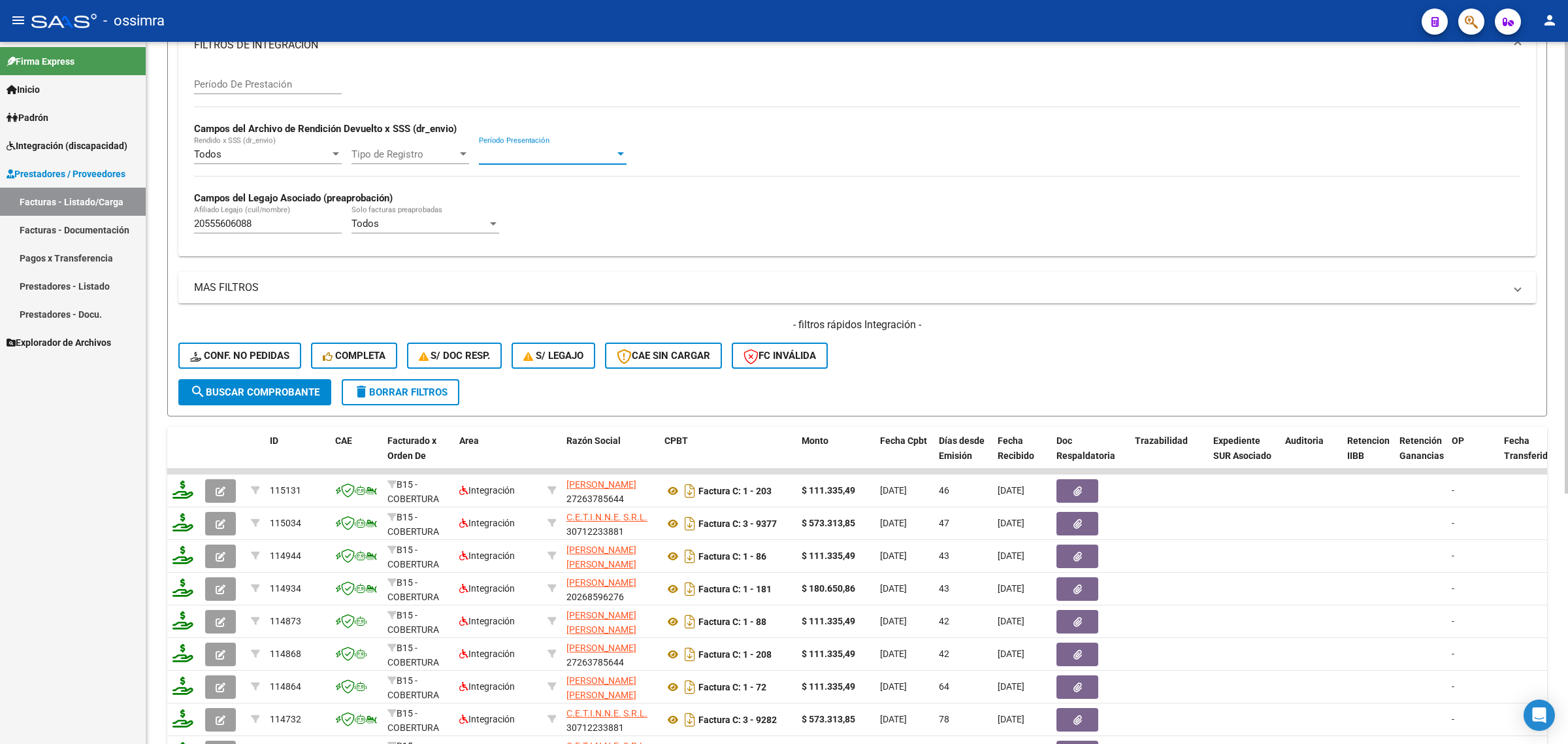
click at [512, 149] on span "Período Presentación" at bounding box center [547, 154] width 136 height 12
click at [777, 145] on div at bounding box center [784, 372] width 1568 height 744
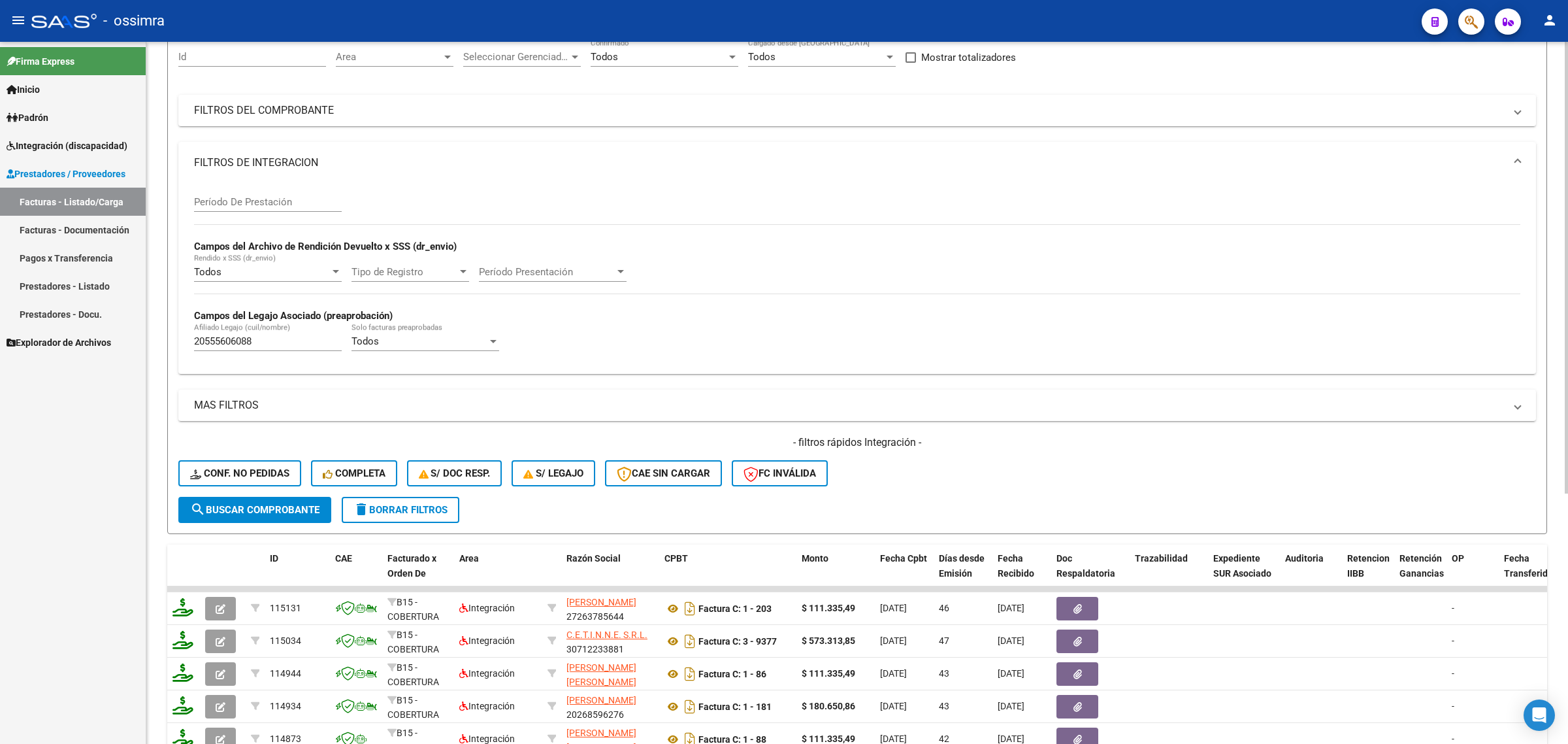
scroll to position [81, 0]
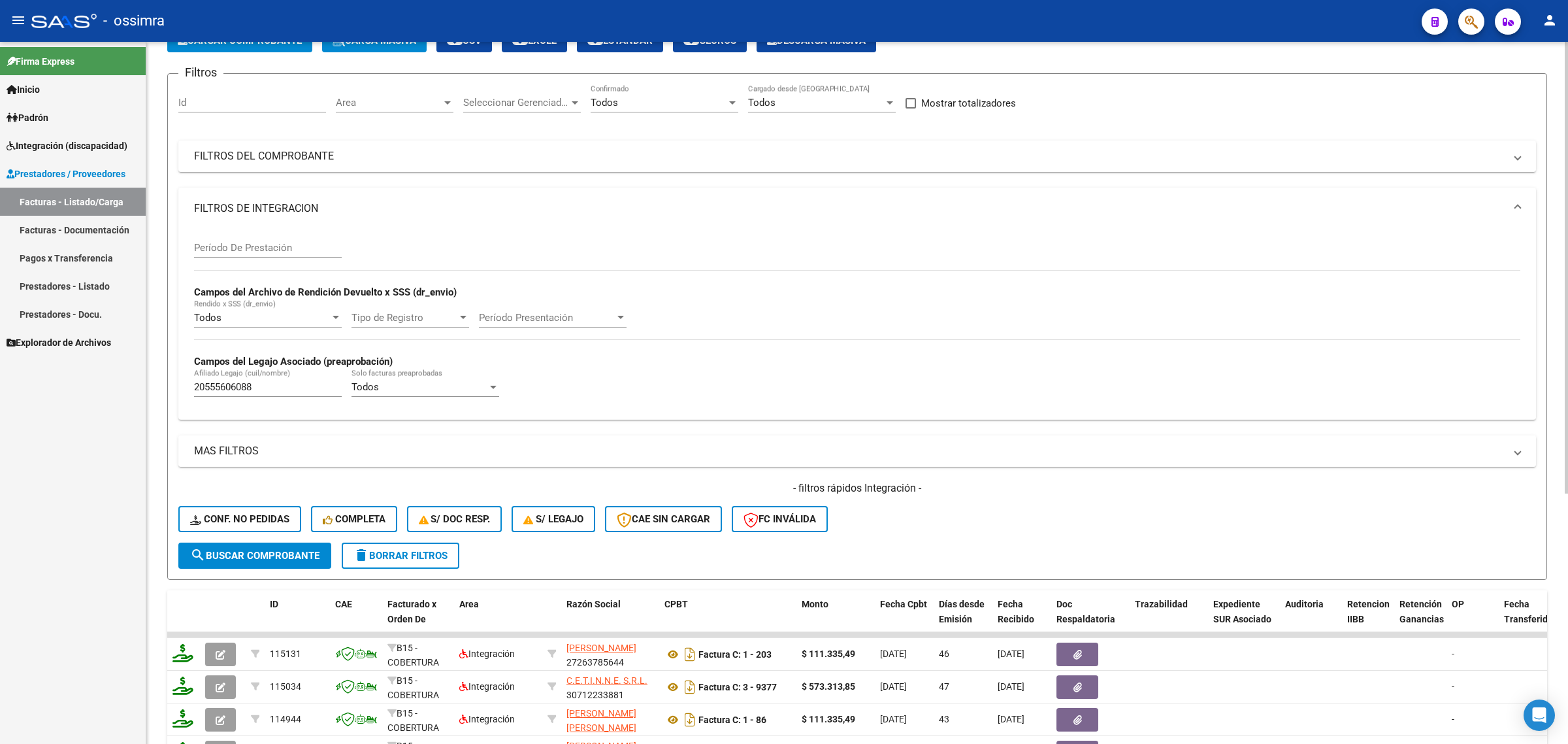
click at [353, 452] on mat-panel-title "MAS FILTROS" at bounding box center [849, 451] width 1311 height 15
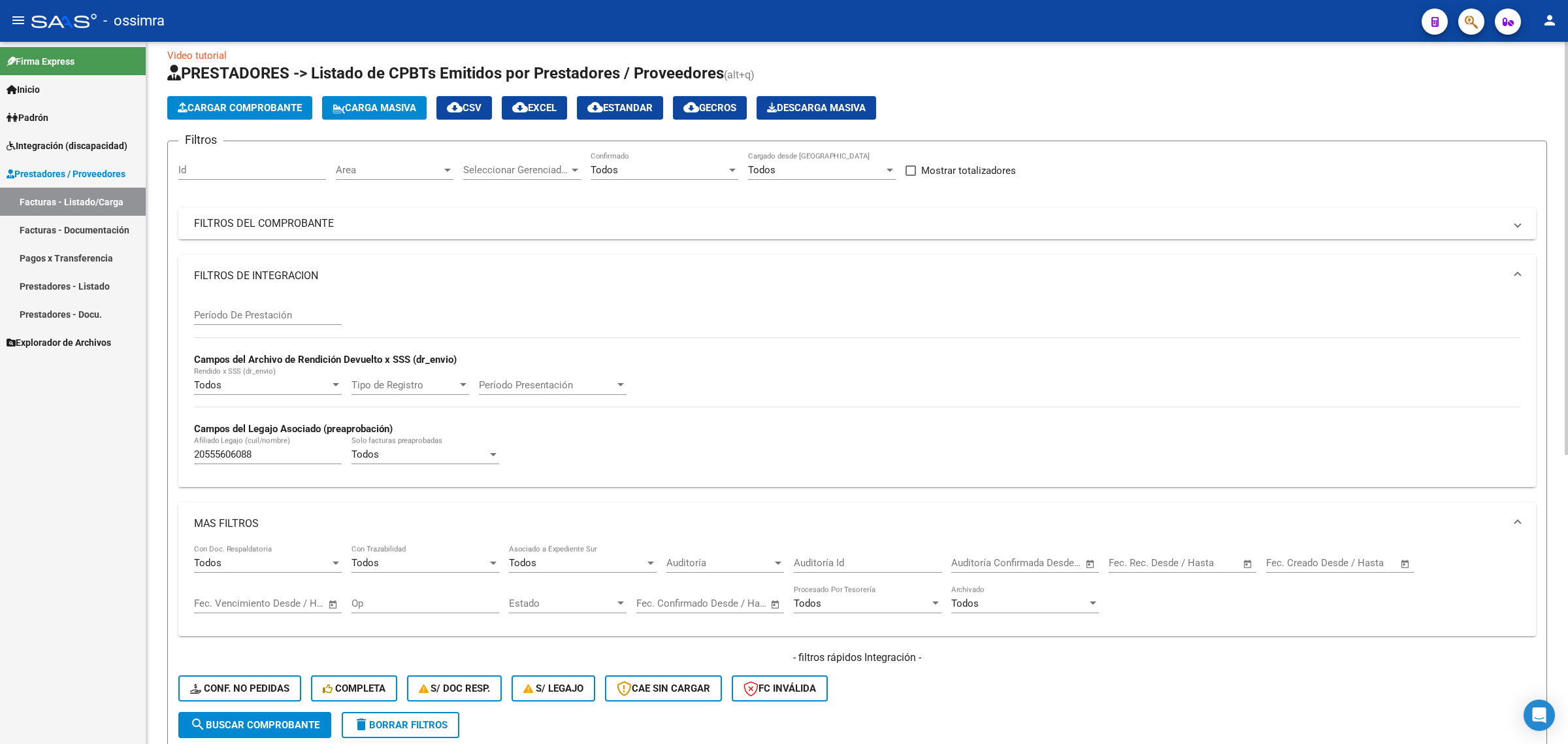
scroll to position [0, 0]
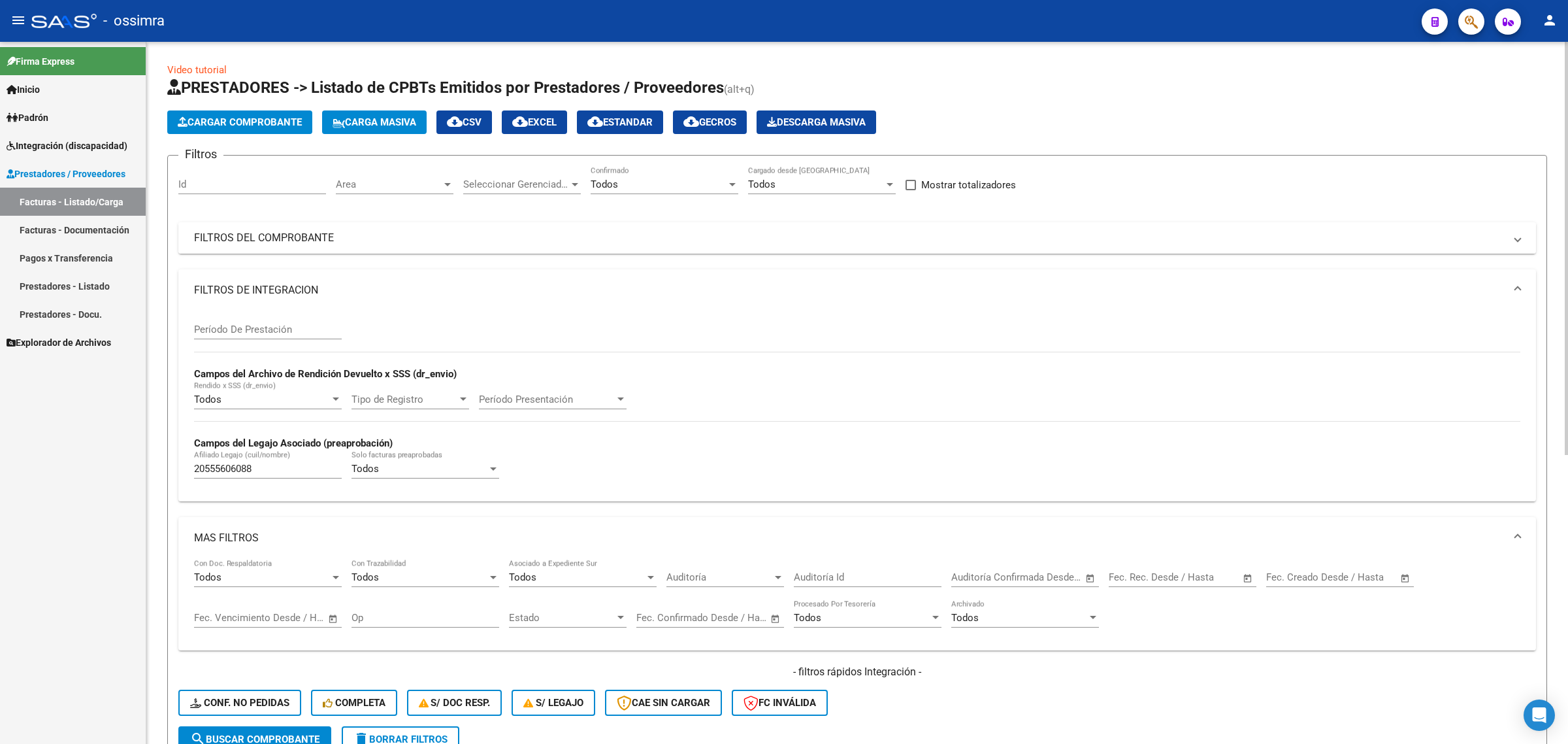
click at [406, 236] on mat-panel-title "FILTROS DEL COMPROBANTE" at bounding box center [849, 238] width 1311 height 15
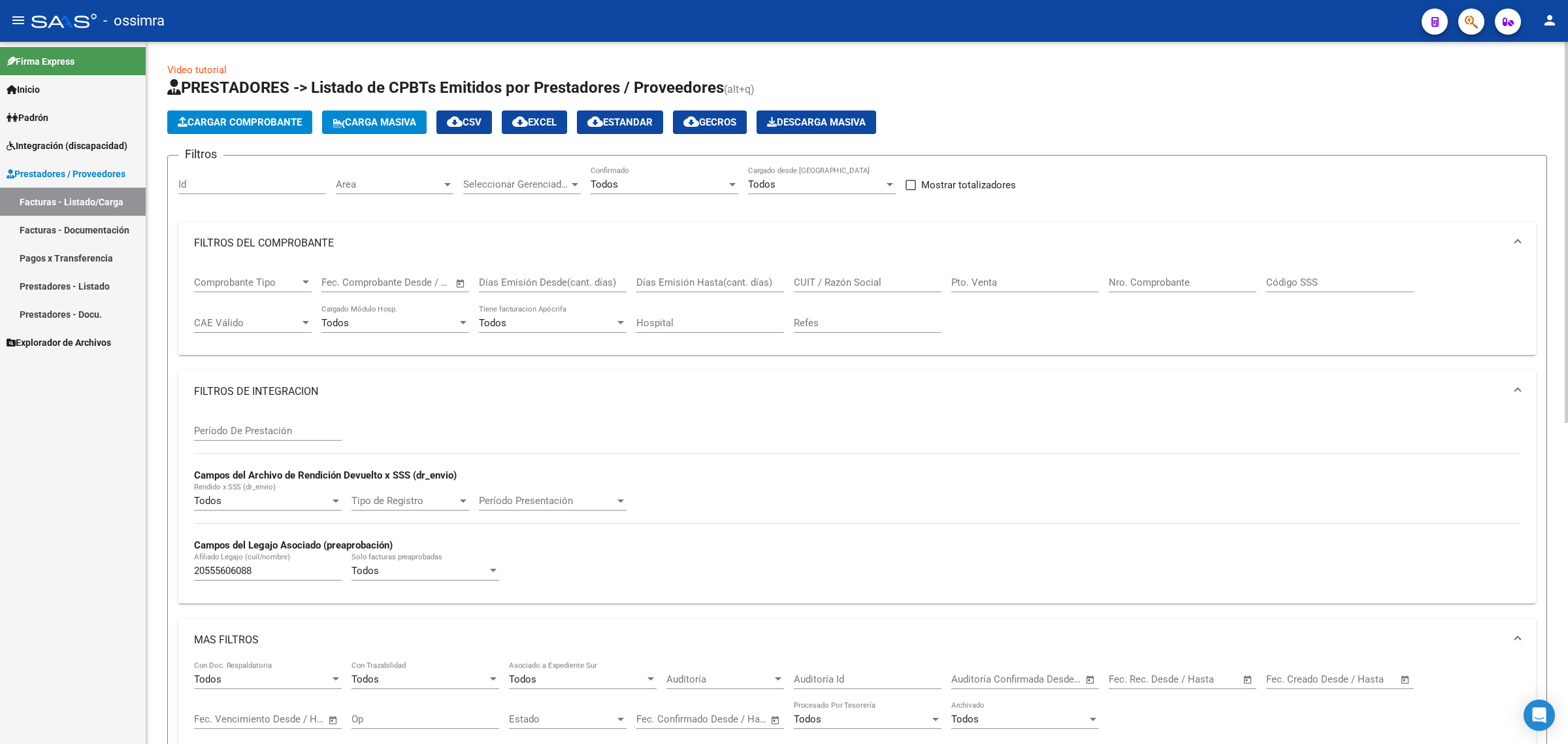
click at [246, 418] on div "Período De Prestación" at bounding box center [268, 426] width 148 height 28
click at [249, 425] on input "Período De Prestación" at bounding box center [268, 431] width 148 height 12
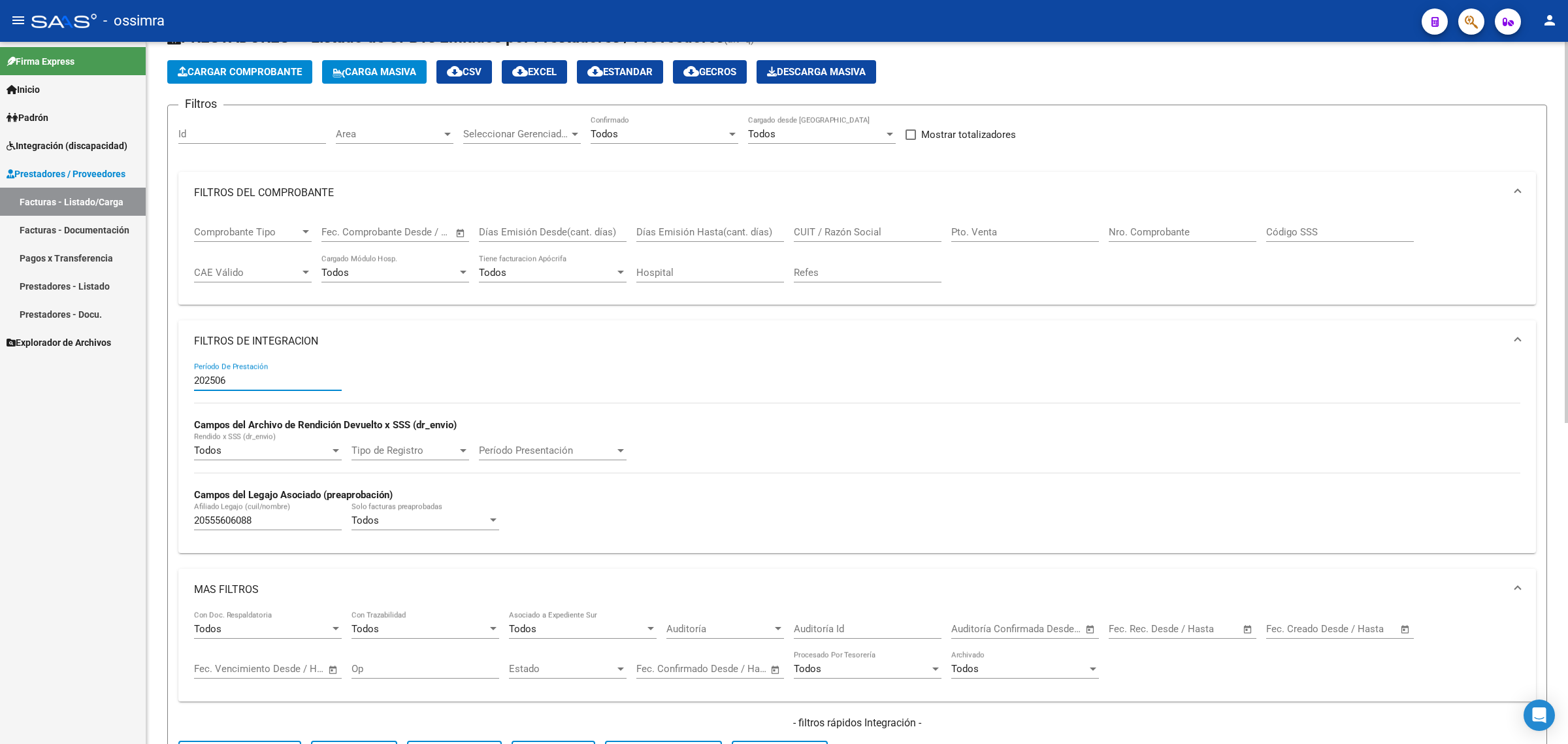
scroll to position [409, 0]
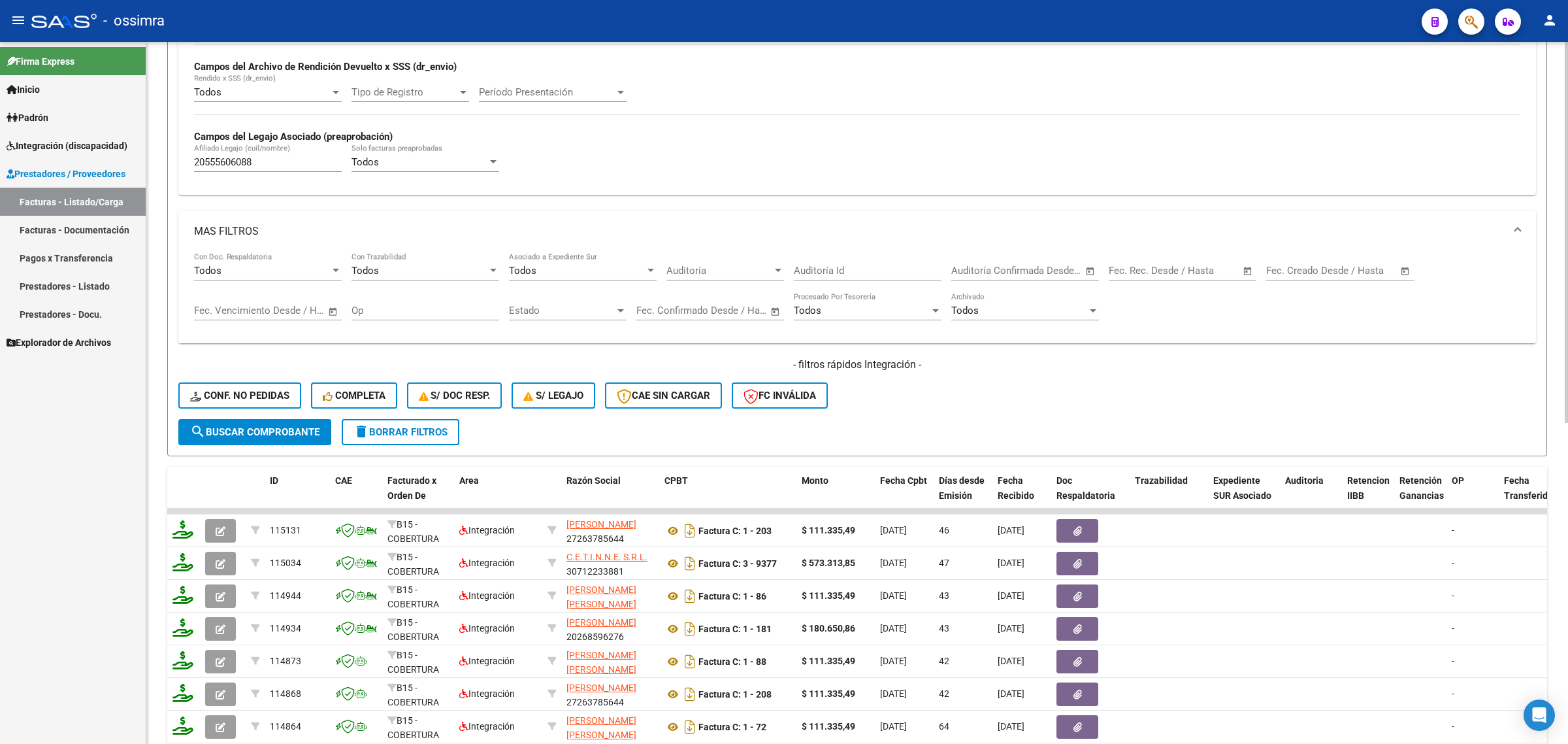
type input "202506"
click at [263, 428] on span "search Buscar Comprobante" at bounding box center [255, 432] width 129 height 12
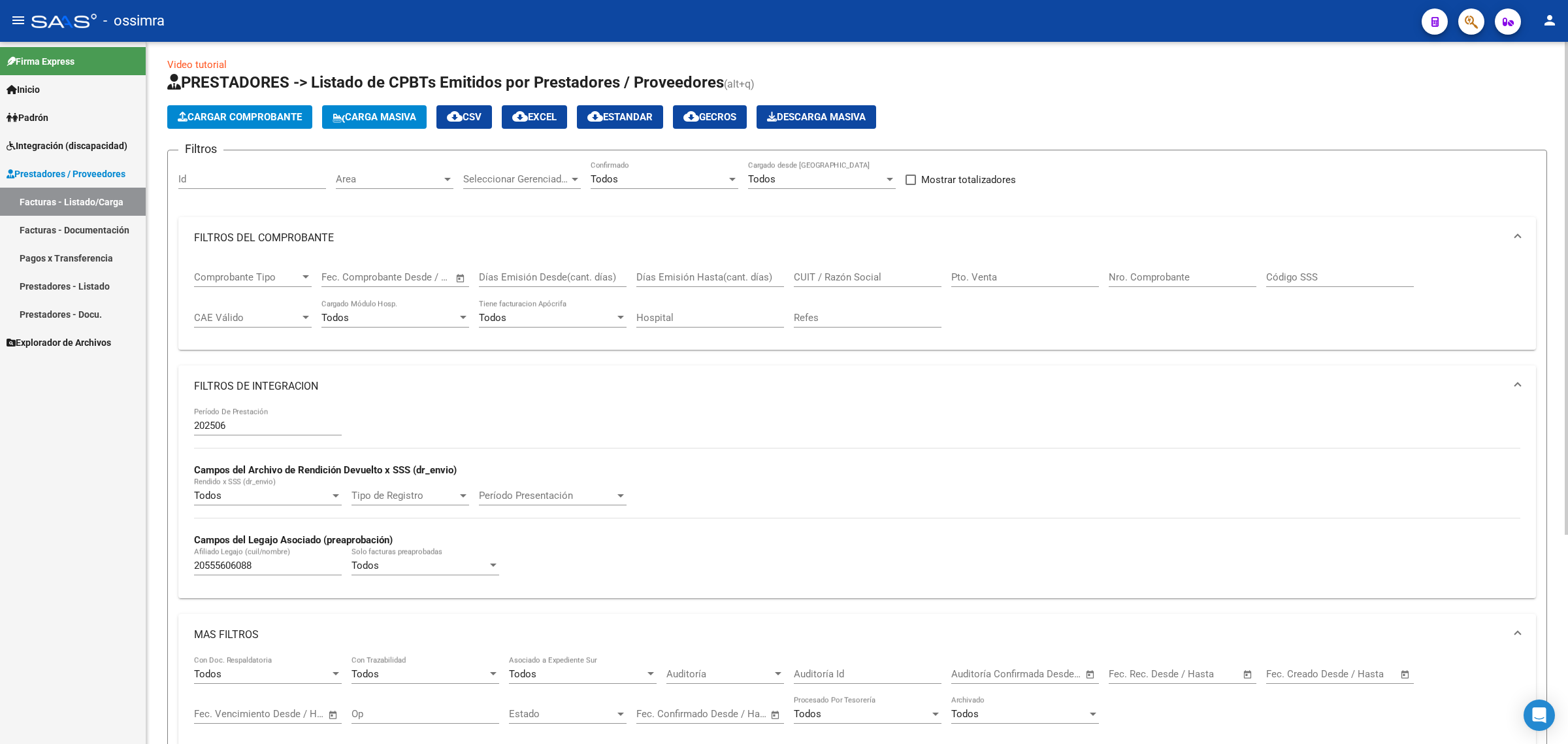
scroll to position [0, 0]
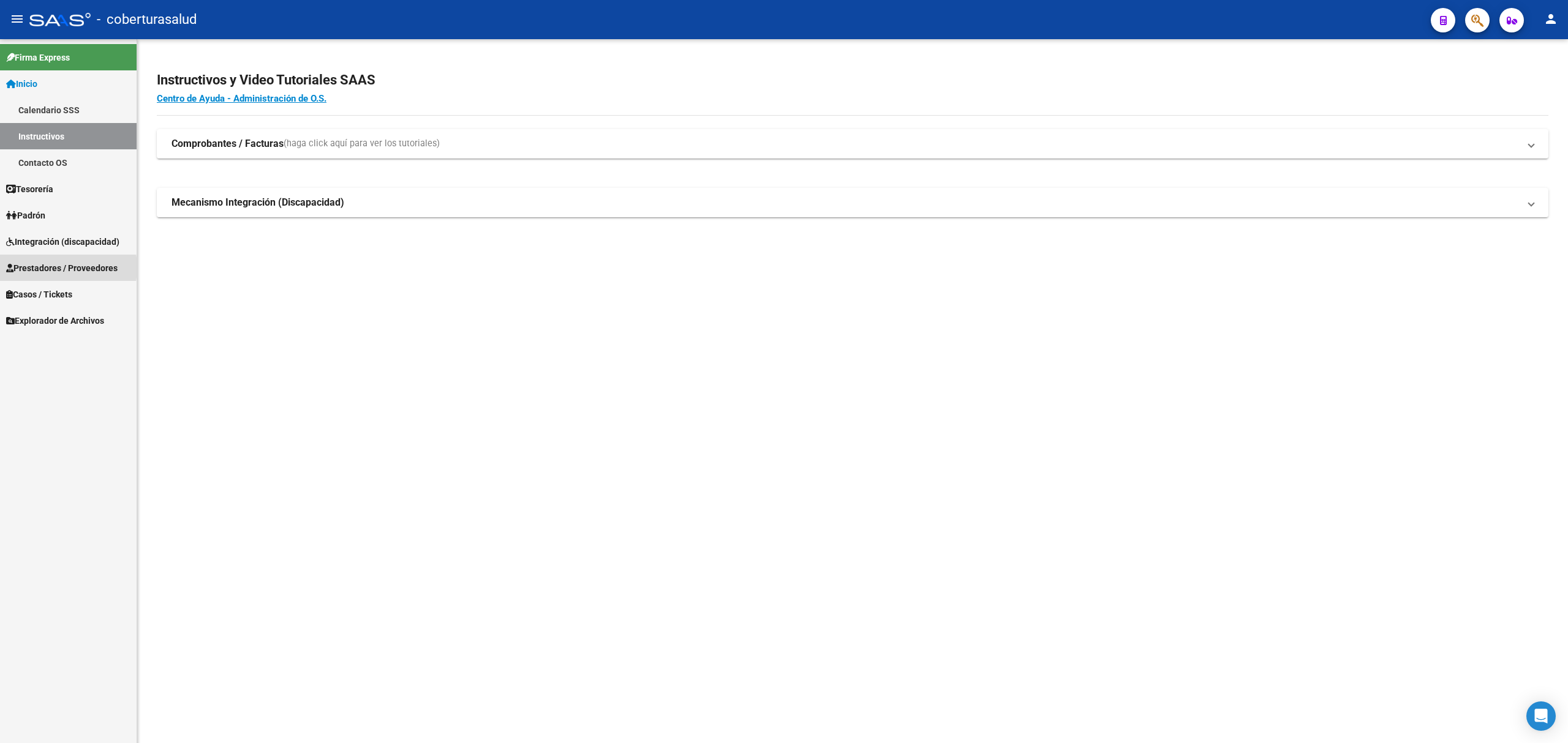
click at [52, 268] on span "Prestadores / Proveedores" at bounding box center [62, 268] width 112 height 14
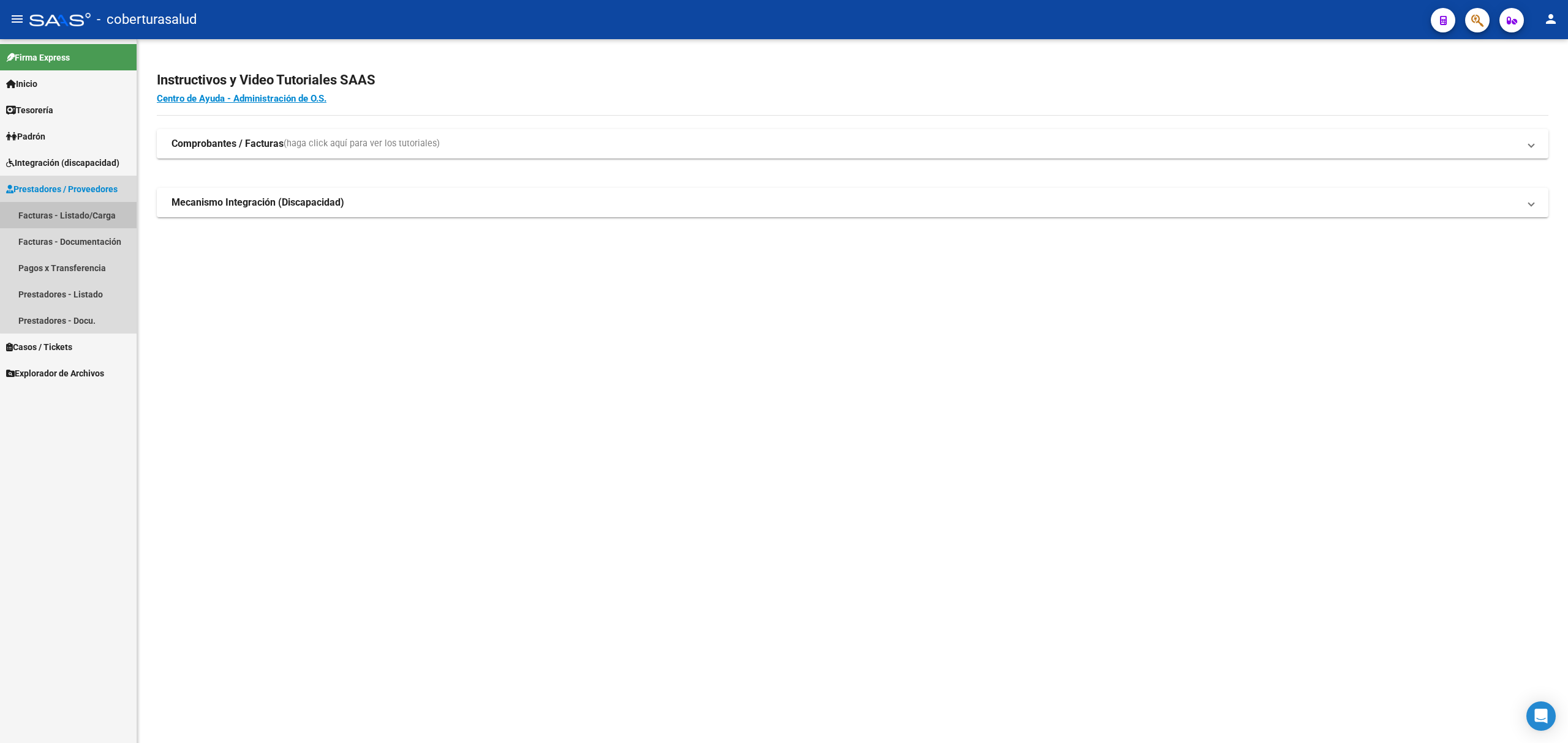
click at [87, 225] on link "Facturas - Listado/Carga" at bounding box center [68, 215] width 136 height 27
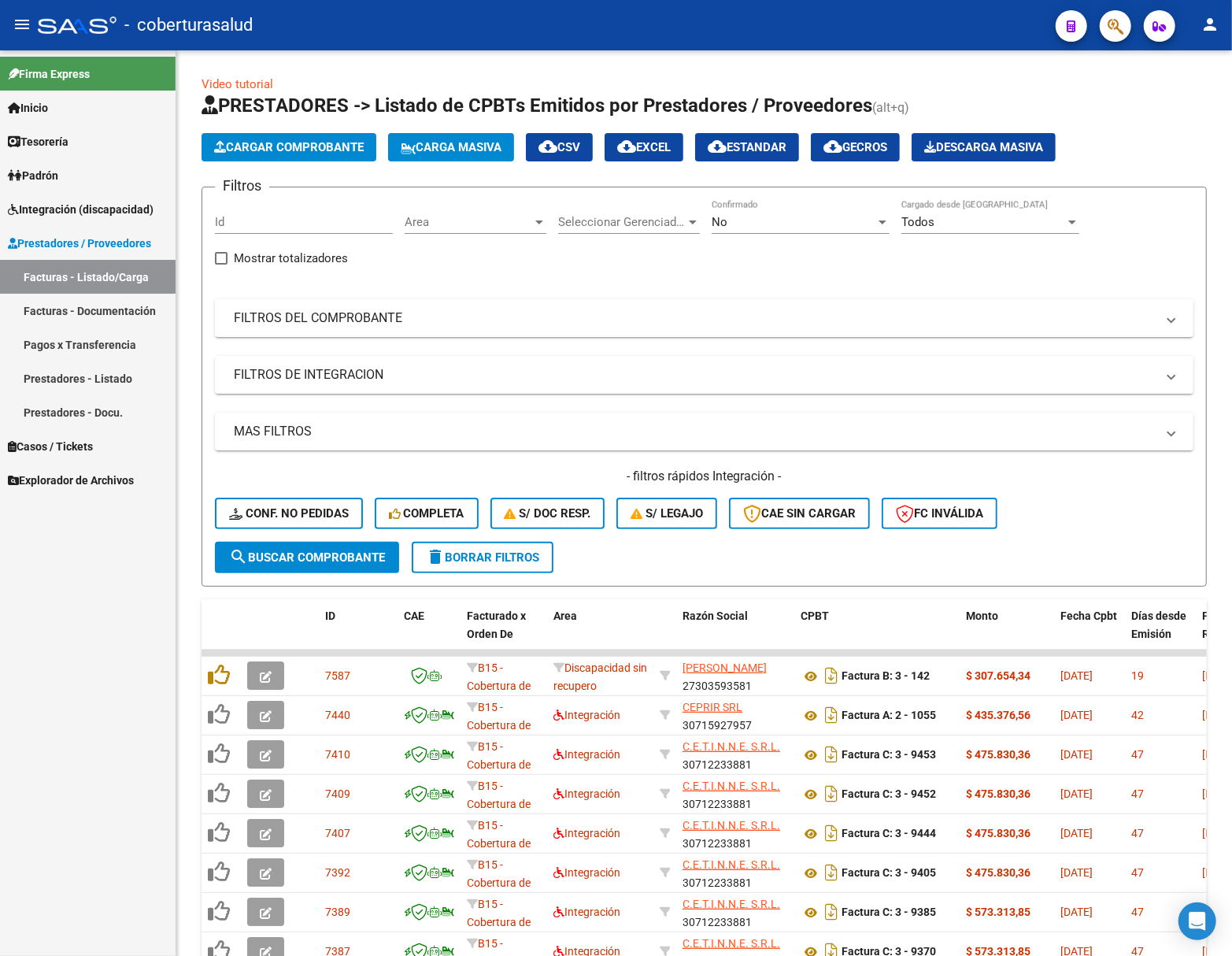
click at [63, 208] on span "Integración (discapacidad)" at bounding box center [81, 209] width 145 height 18
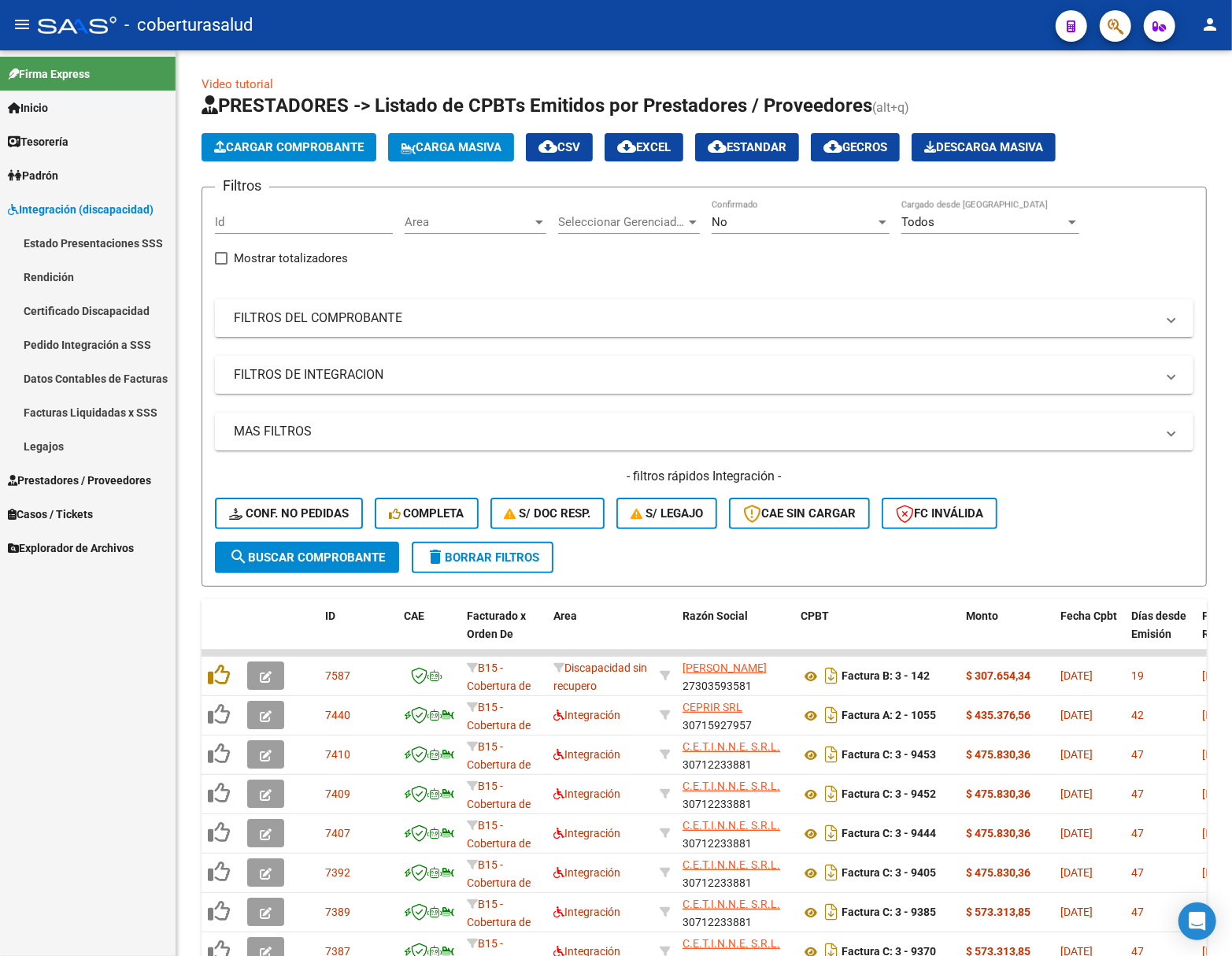
click at [103, 234] on link "Estado Presentaciones SSS" at bounding box center [88, 243] width 175 height 34
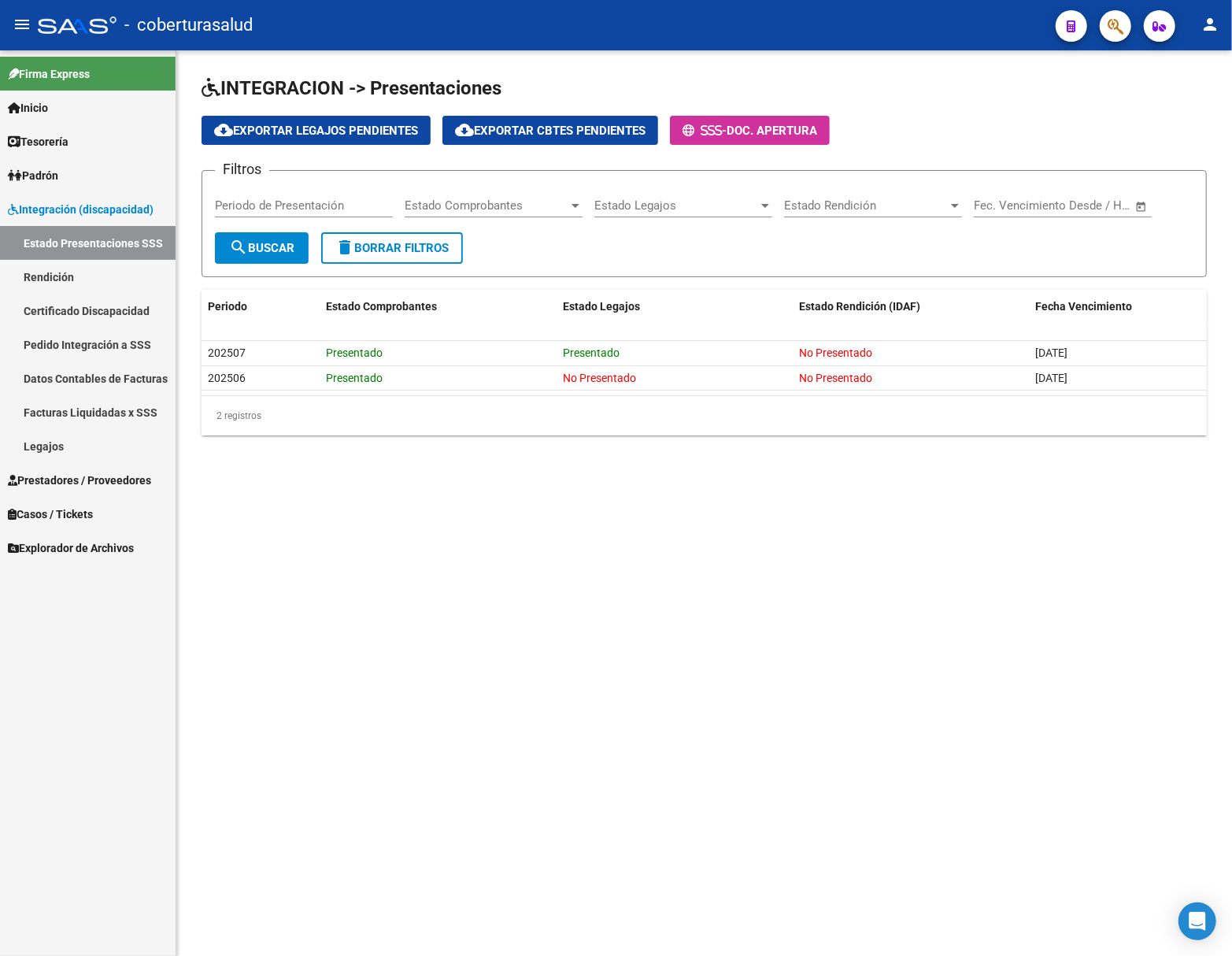
click at [126, 315] on link "Certificado Discapacidad" at bounding box center [88, 310] width 175 height 34
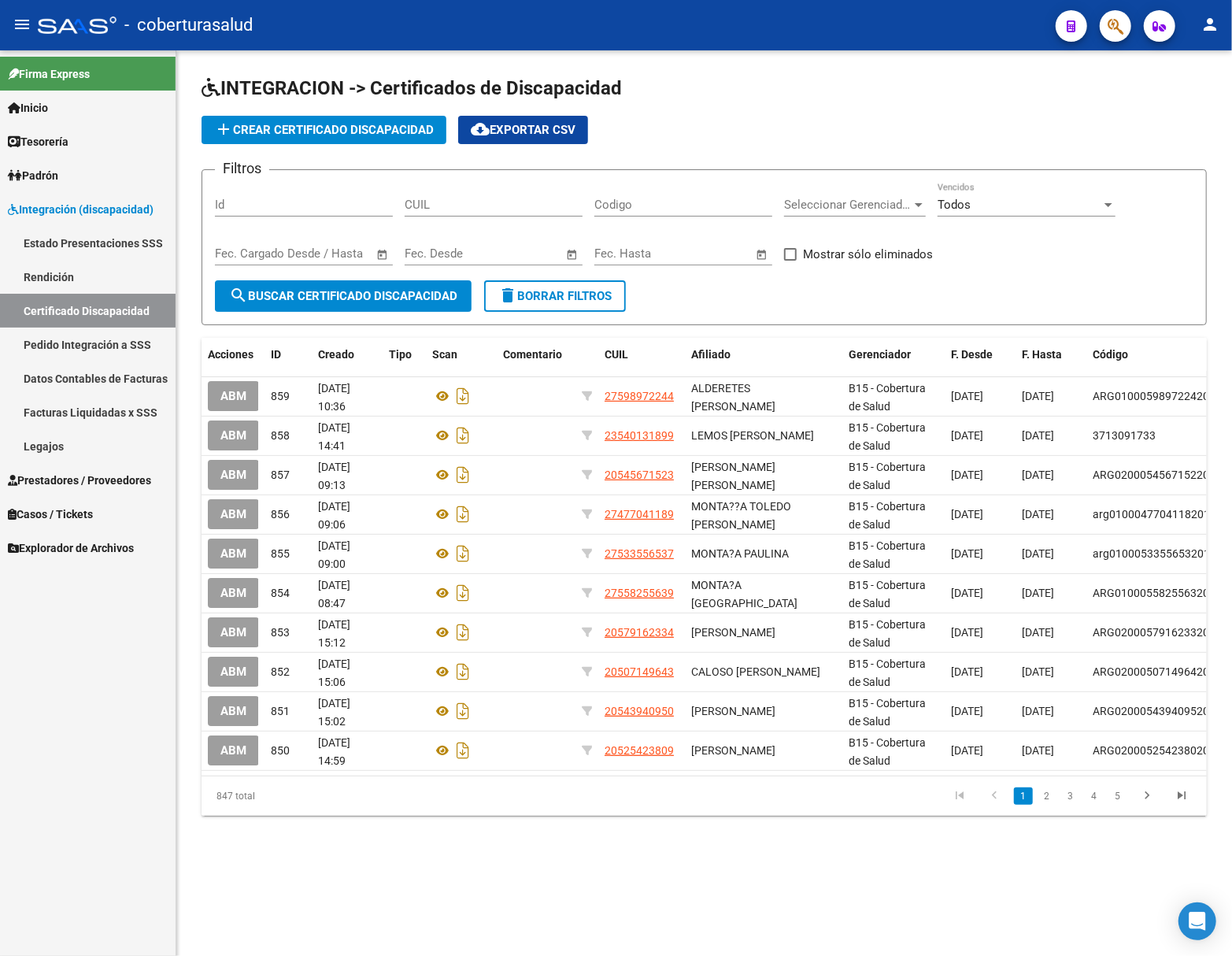
click at [97, 244] on link "Estado Presentaciones SSS" at bounding box center [88, 243] width 175 height 34
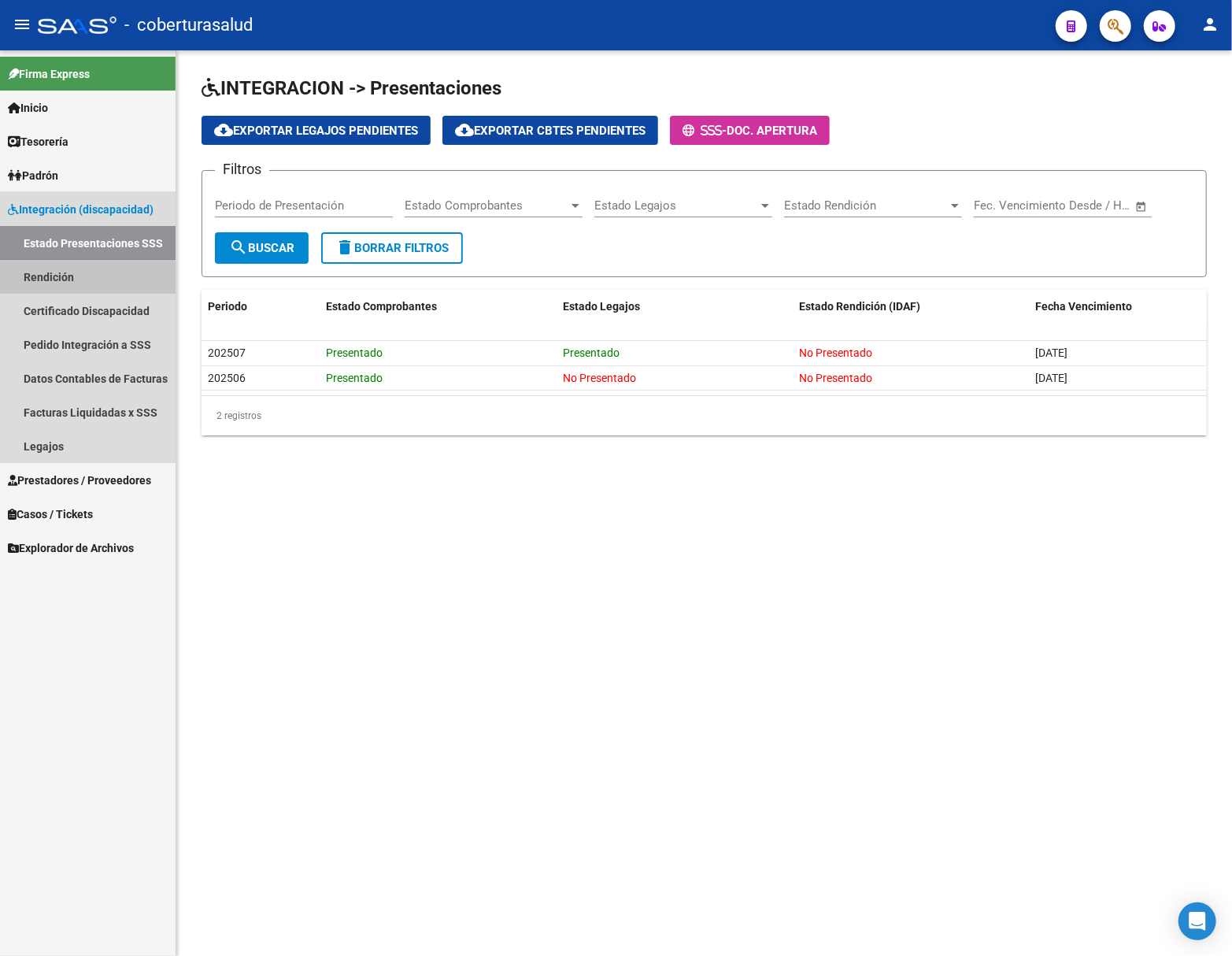
click at [86, 269] on link "Rendición" at bounding box center [88, 277] width 175 height 34
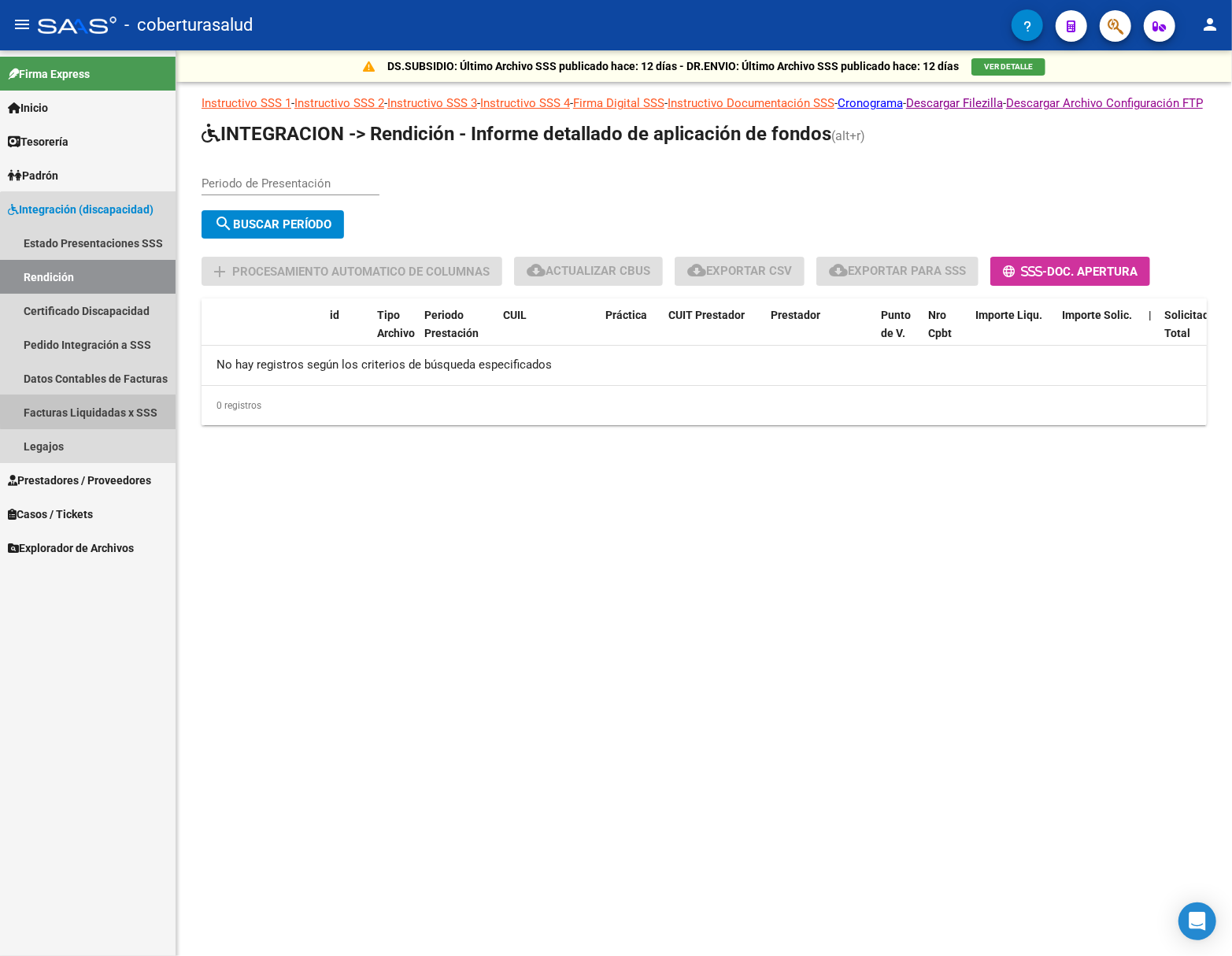
click at [118, 399] on link "Facturas Liquidadas x SSS" at bounding box center [88, 412] width 175 height 34
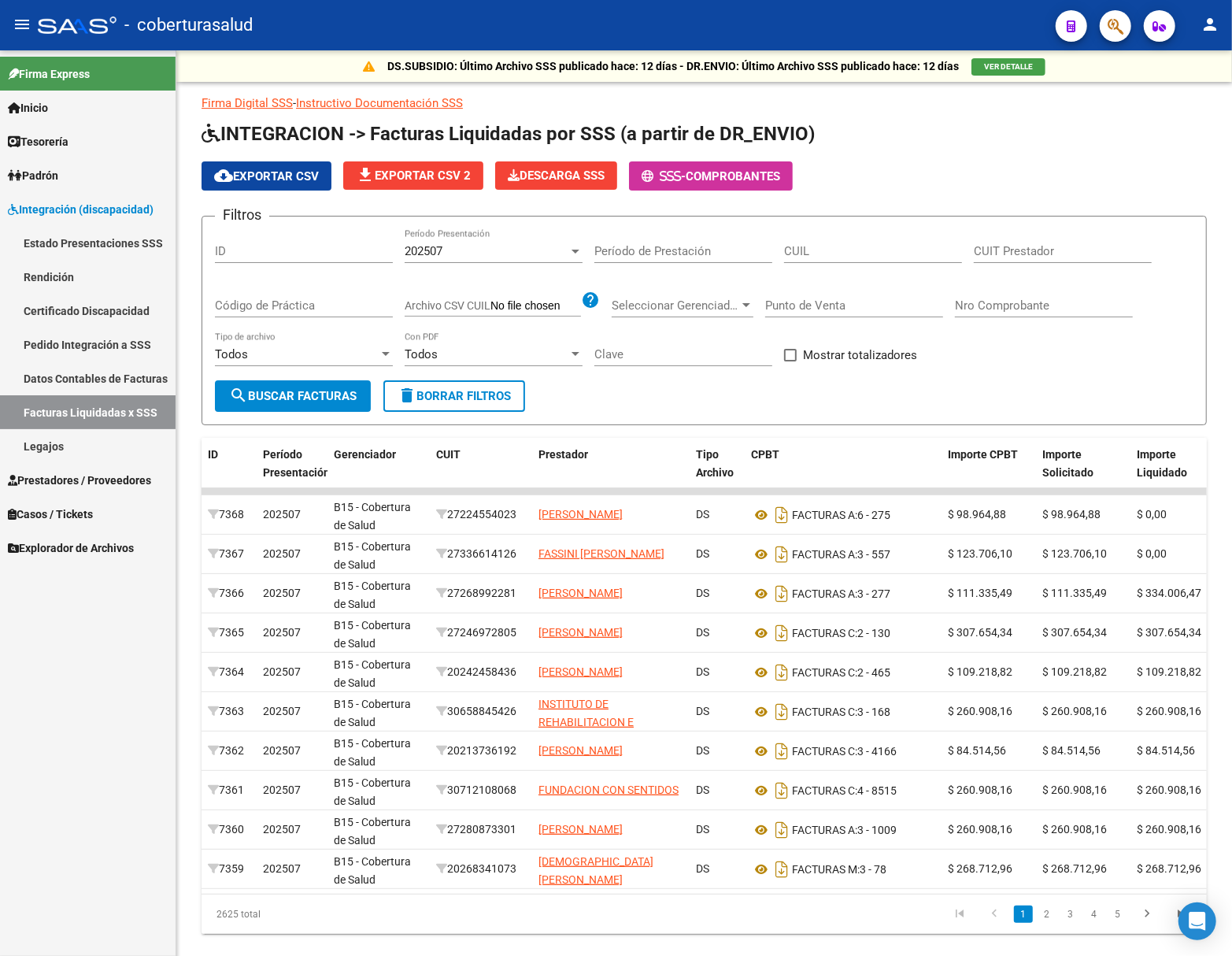
click at [83, 348] on link "Pedido Integración a SSS" at bounding box center [88, 344] width 175 height 34
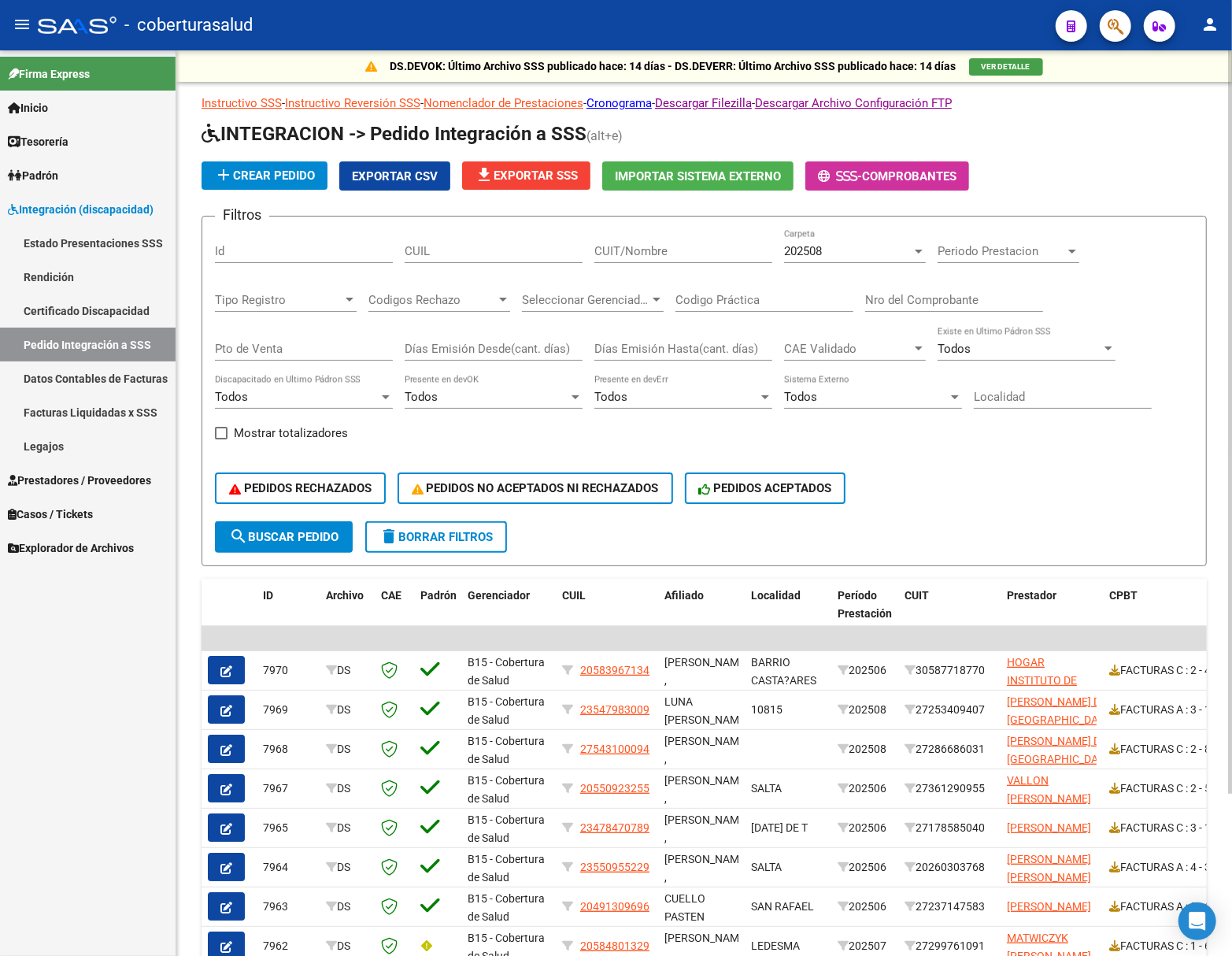
click at [812, 247] on span "202508" at bounding box center [803, 251] width 38 height 14
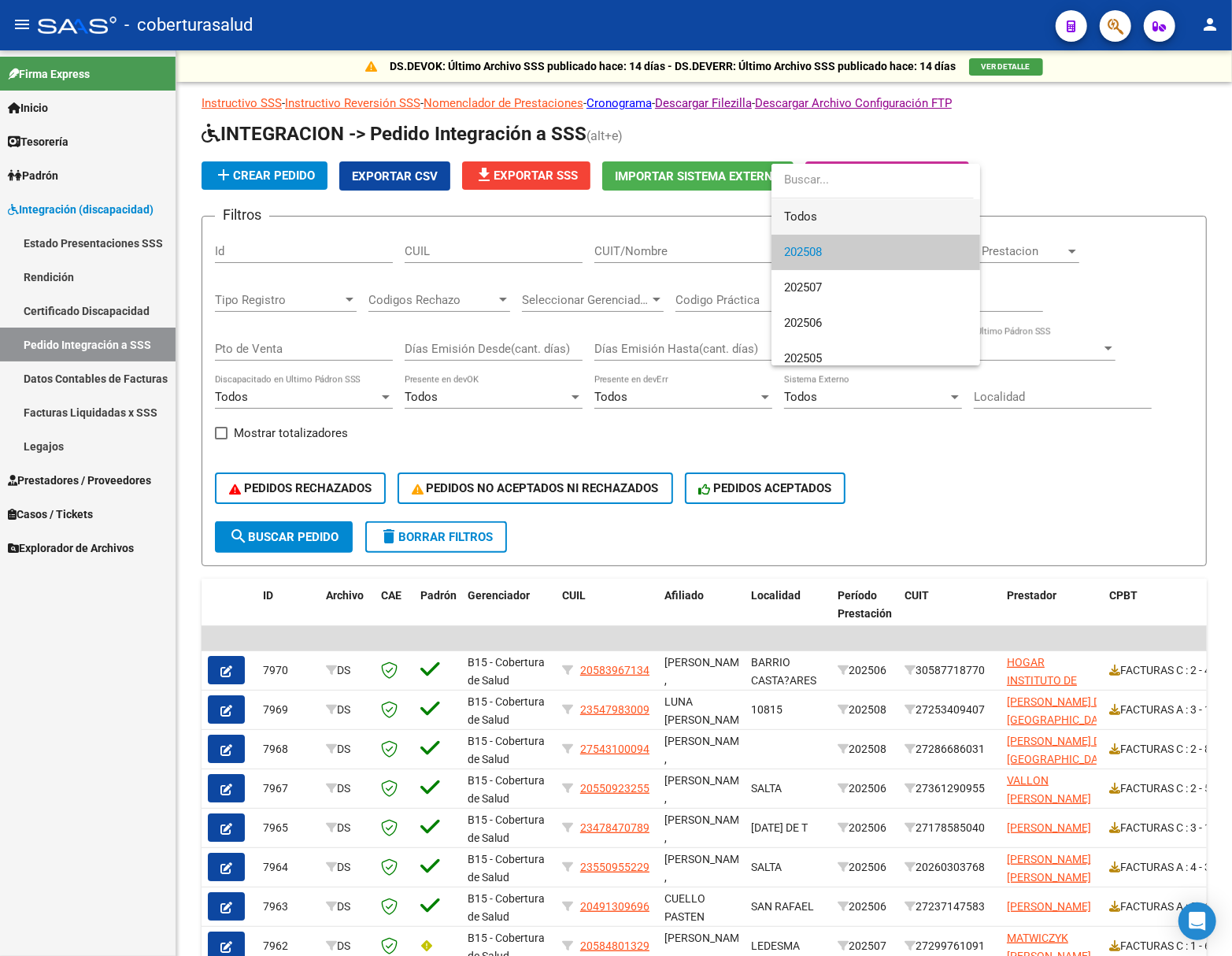
click at [851, 219] on span "Todos" at bounding box center [875, 216] width 183 height 35
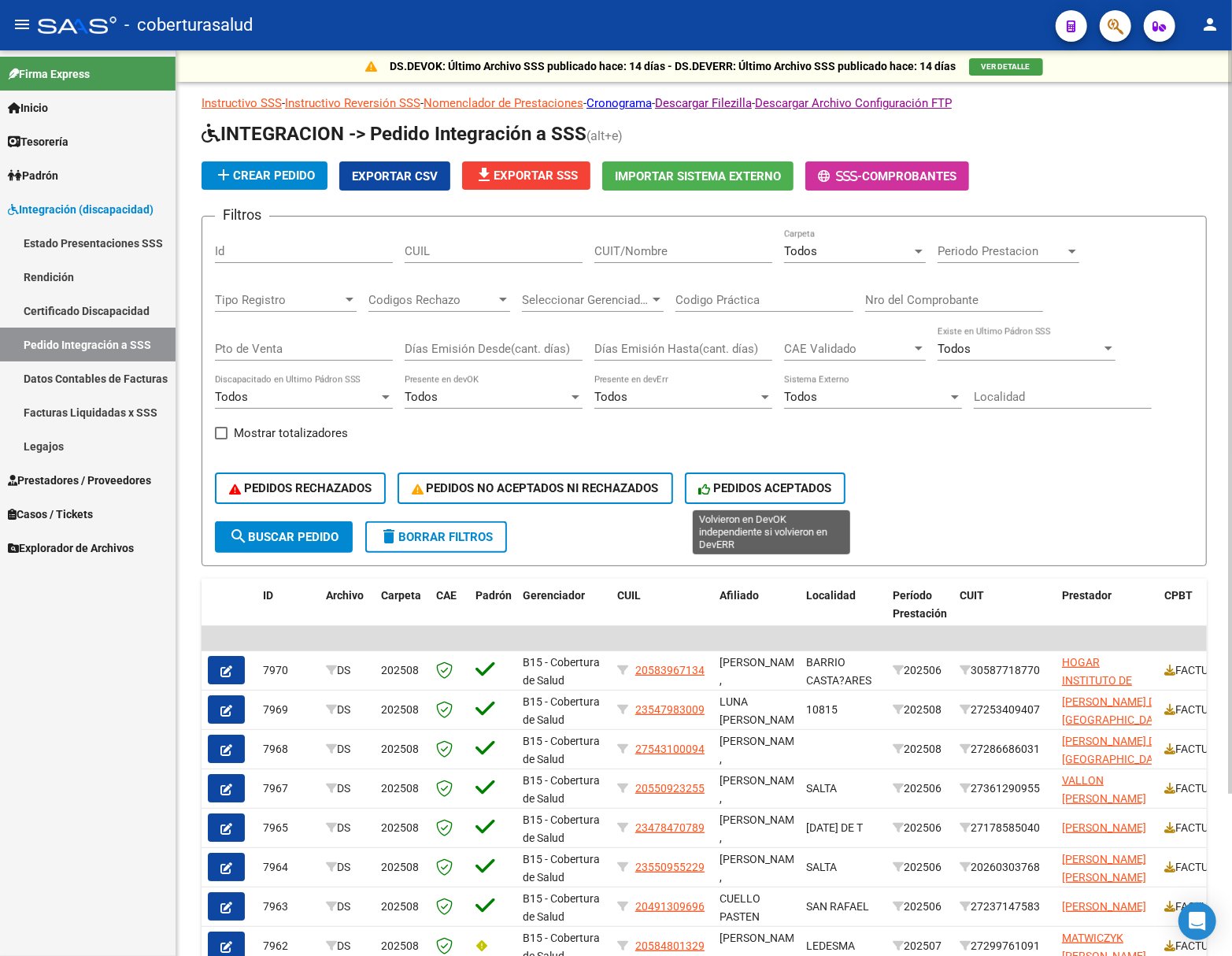
click at [789, 486] on span "PEDIDOS ACEPTADOS" at bounding box center [766, 488] width 133 height 14
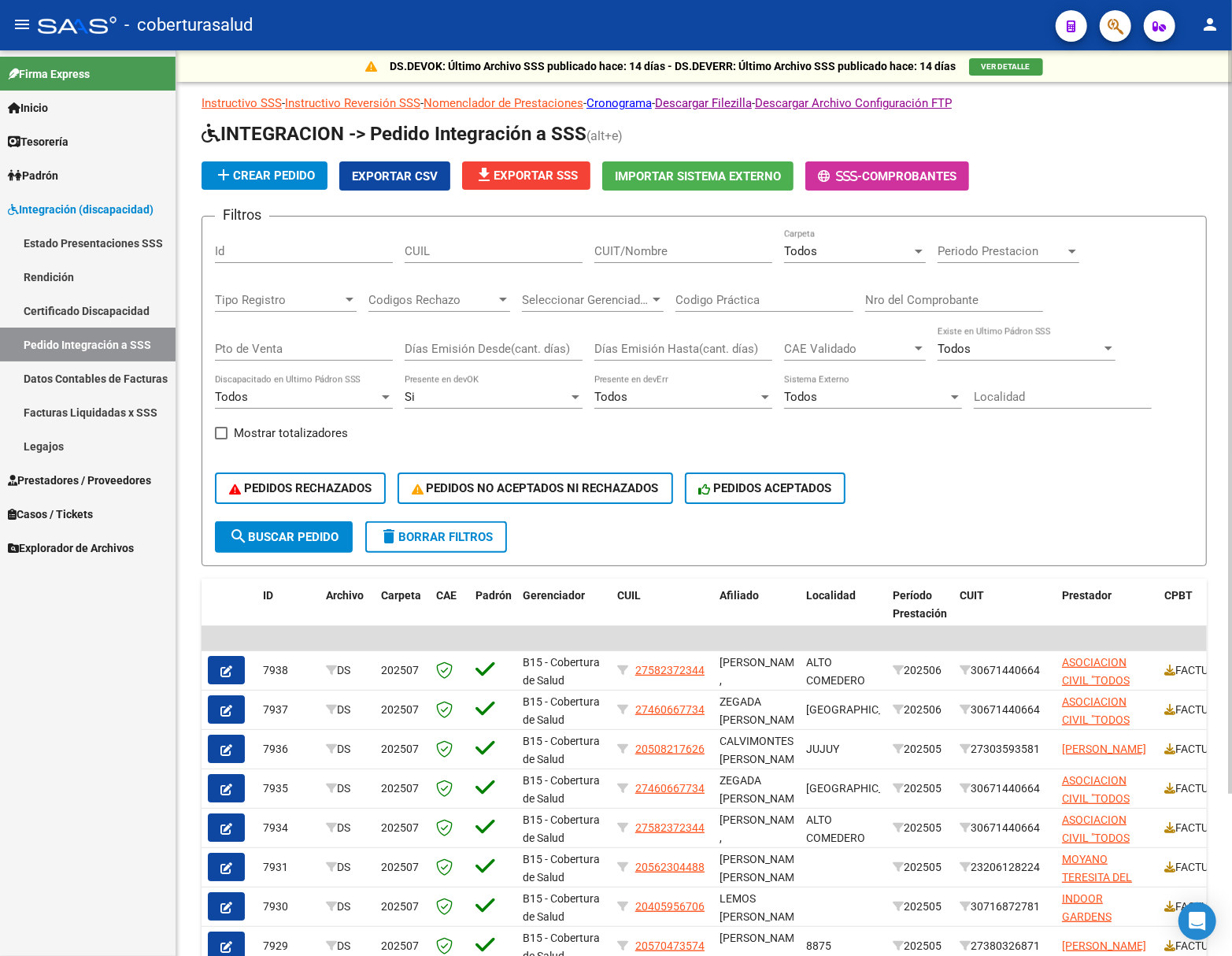
click at [382, 181] on span "Exportar CSV" at bounding box center [395, 176] width 86 height 14
click at [337, 490] on span "PEDIDOS RECHAZADOS" at bounding box center [301, 488] width 143 height 14
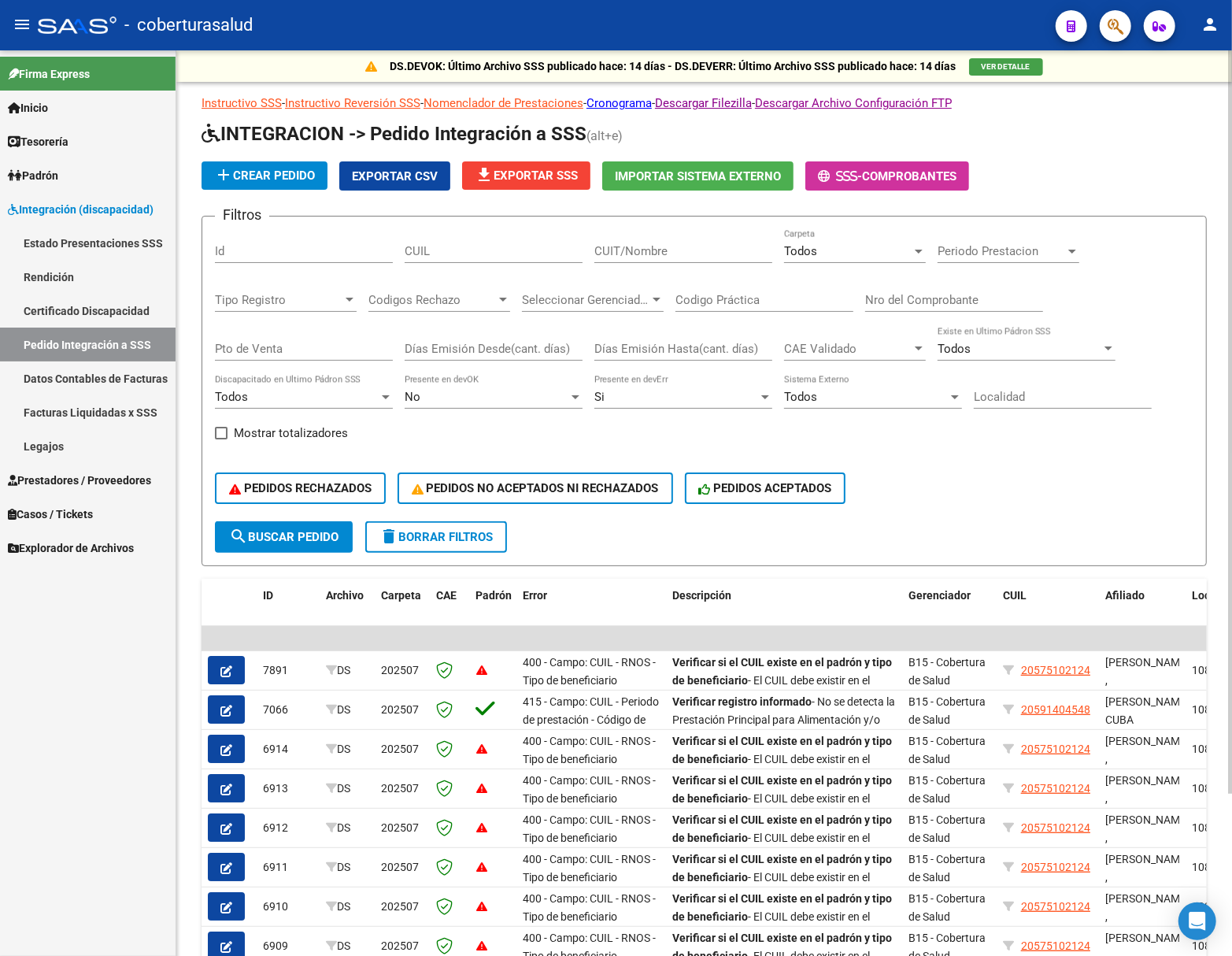
click at [386, 171] on span "Exportar CSV" at bounding box center [395, 176] width 86 height 14
click at [467, 530] on span "delete Borrar Filtros" at bounding box center [435, 537] width 113 height 14
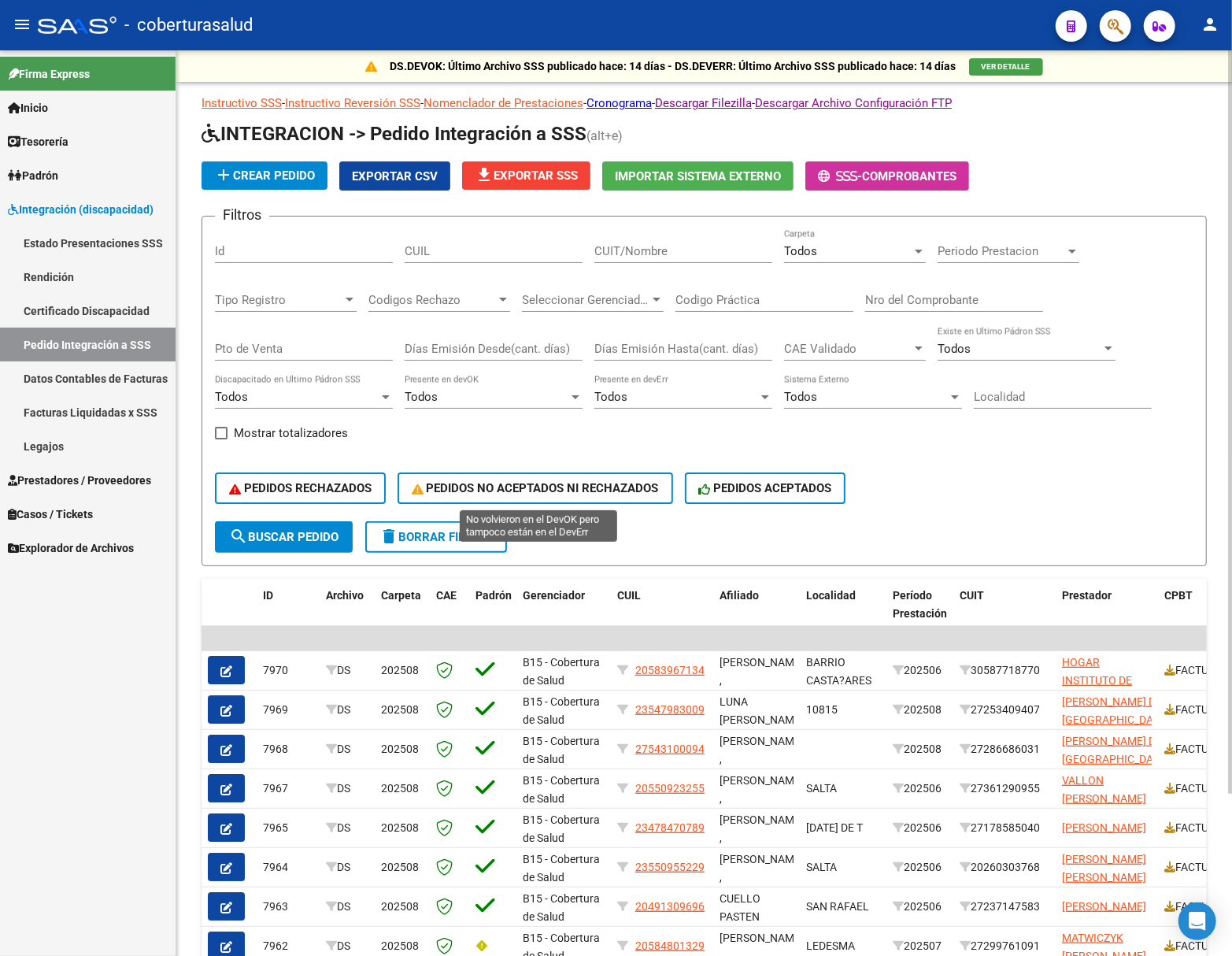
click at [549, 499] on button "PEDIDOS NO ACEPTADOS NI RECHAZADOS" at bounding box center [535, 488] width 276 height 32
click at [399, 183] on button "Exportar CSV" at bounding box center [394, 175] width 111 height 29
click at [562, 485] on span "PEDIDOS NO ACEPTADOS NI RECHAZADOS" at bounding box center [535, 488] width 247 height 14
click at [501, 492] on span "PEDIDOS NO ACEPTADOS NI RECHAZADOS" at bounding box center [535, 488] width 247 height 14
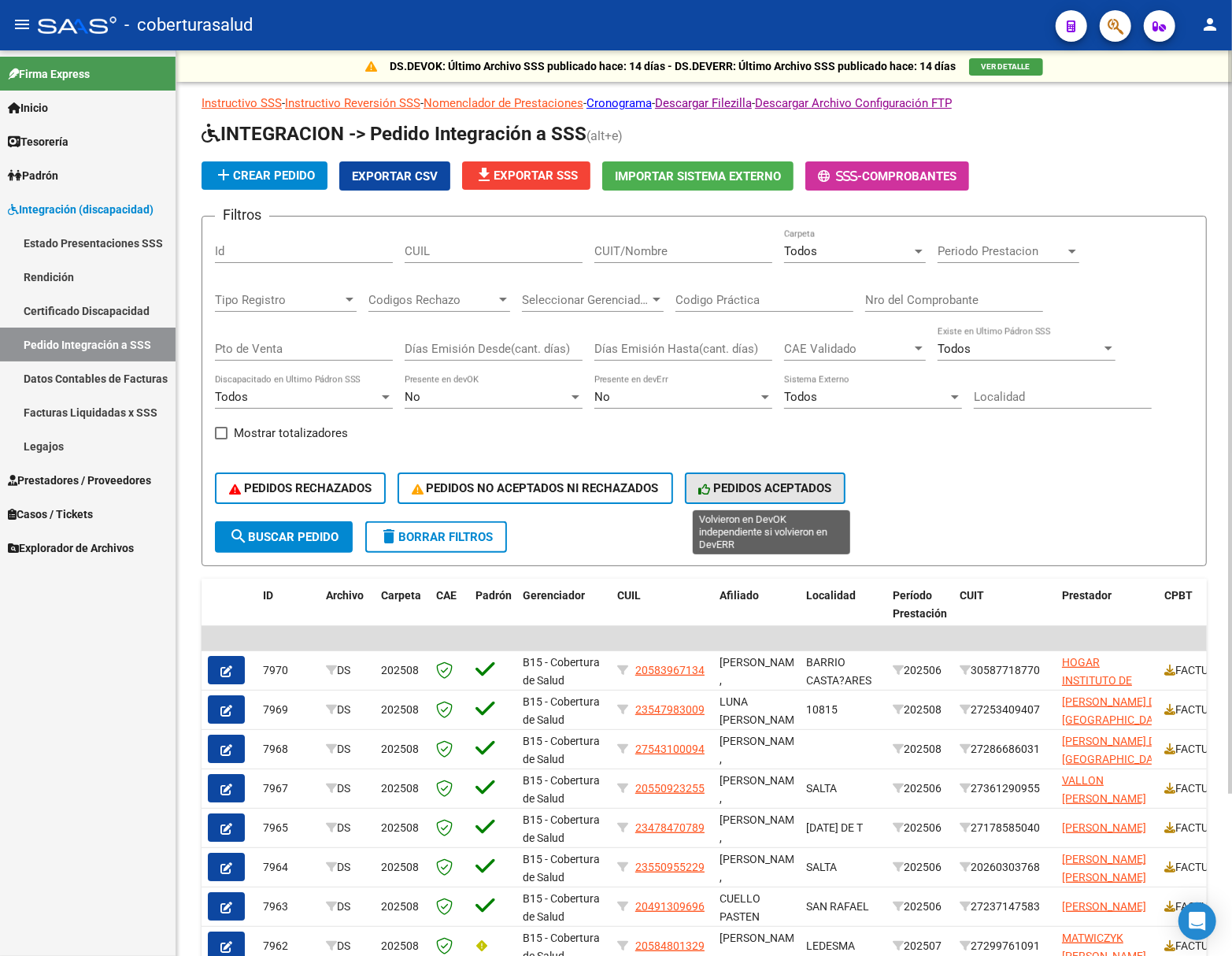
click at [745, 483] on span "PEDIDOS ACEPTADOS" at bounding box center [766, 488] width 133 height 14
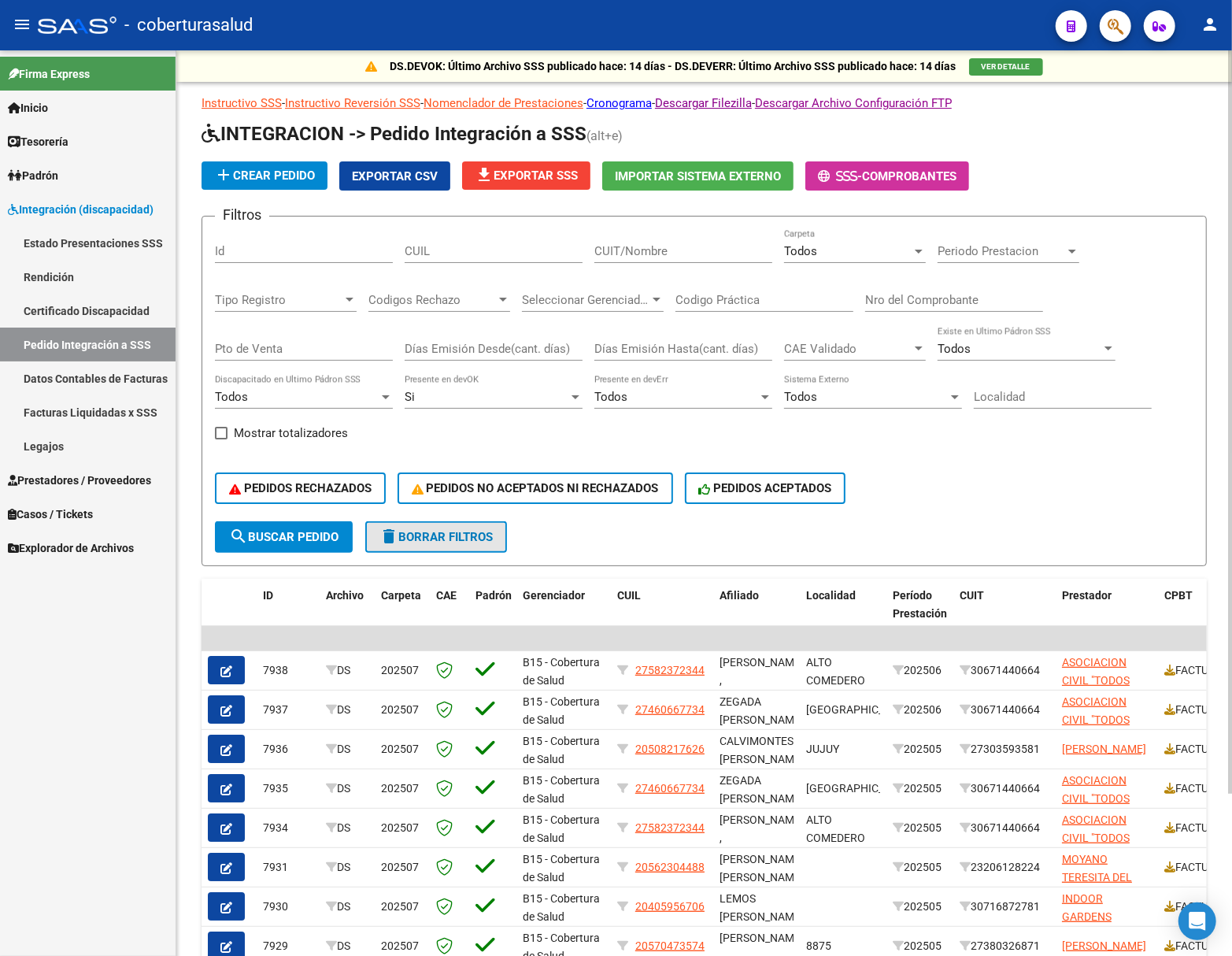
click at [431, 526] on button "delete Borrar Filtros" at bounding box center [436, 537] width 142 height 32
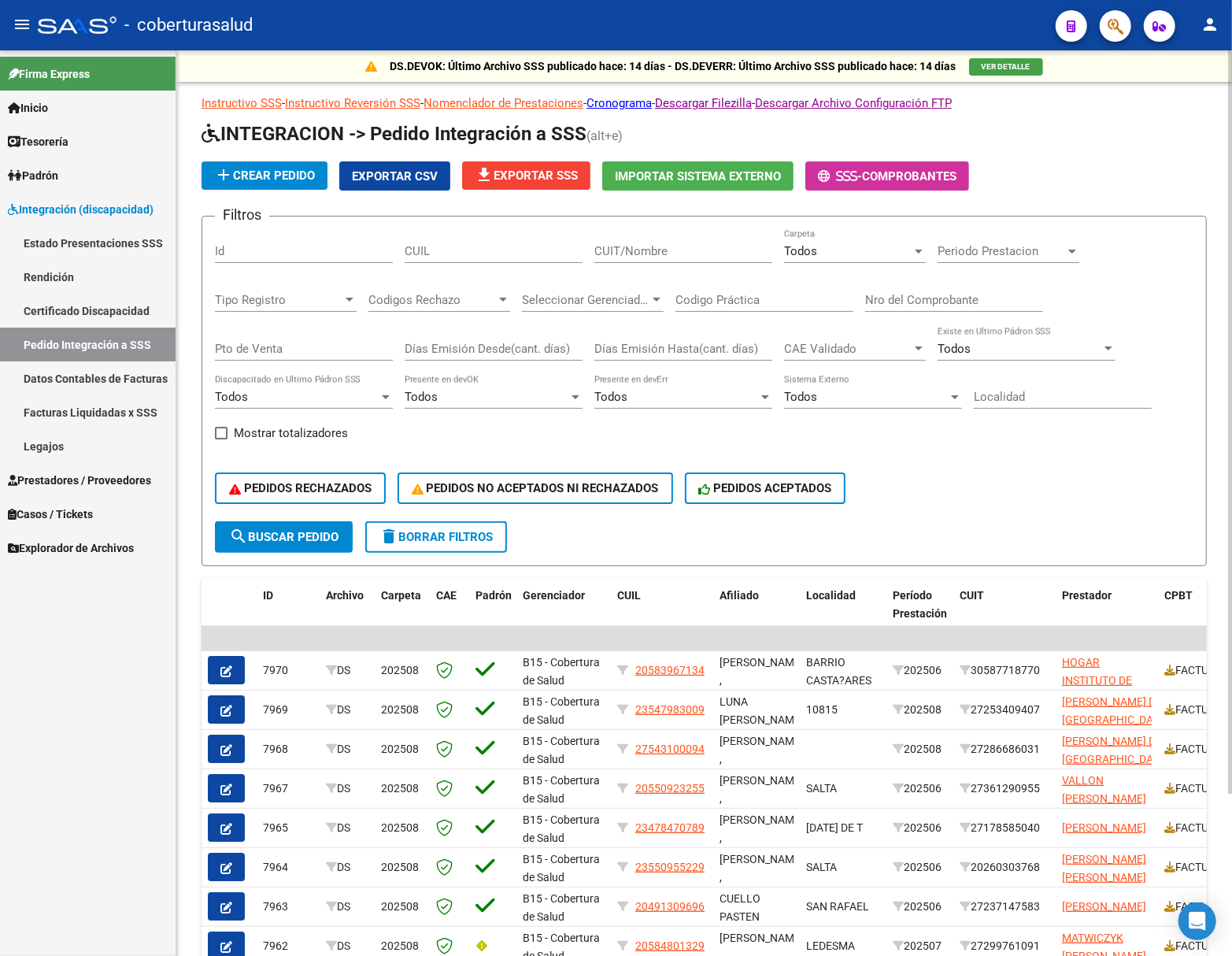
click at [581, 294] on span "Seleccionar Gerenciador" at bounding box center [586, 300] width 128 height 14
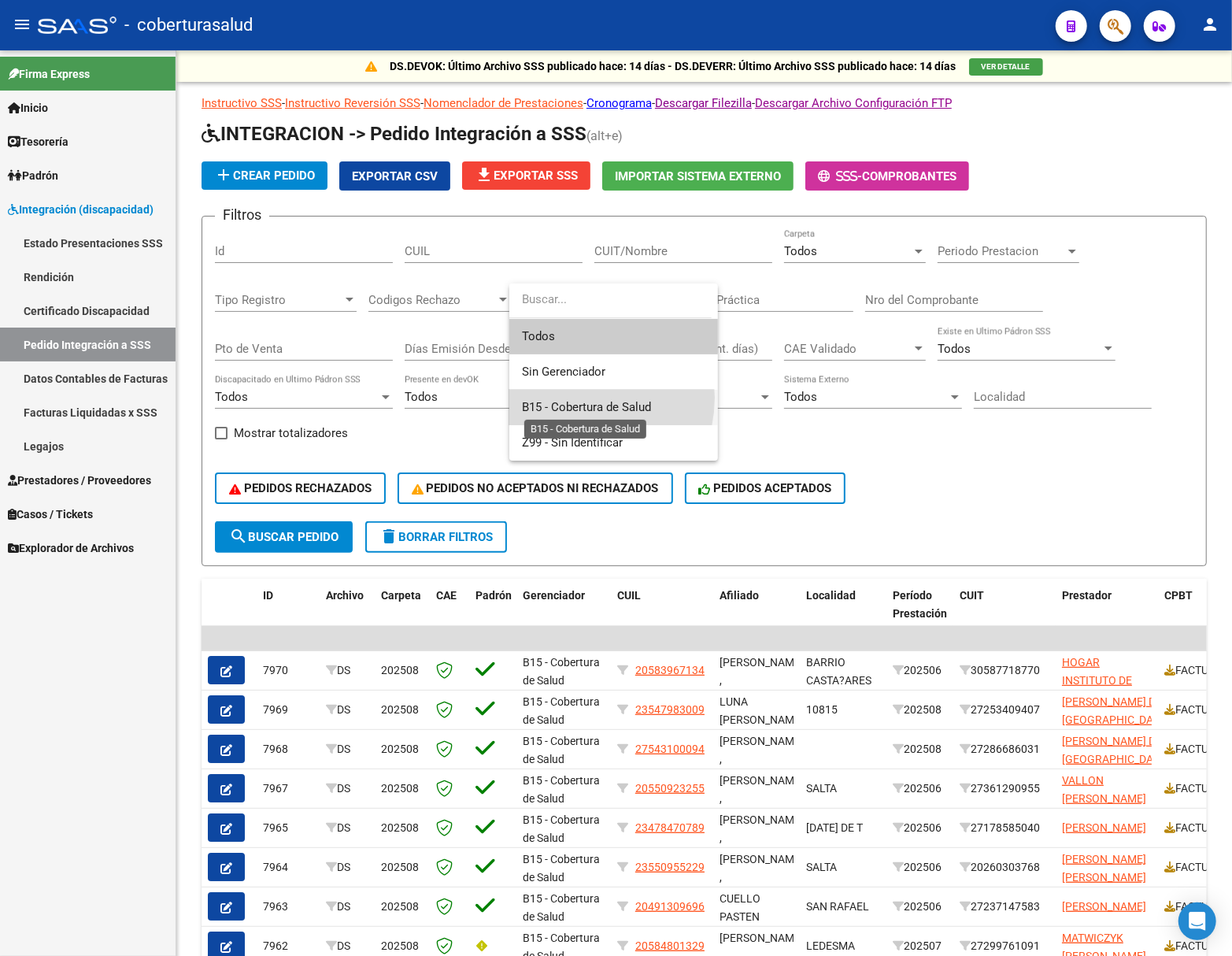
click at [574, 400] on span "B15 - Cobertura de Salud" at bounding box center [586, 407] width 129 height 14
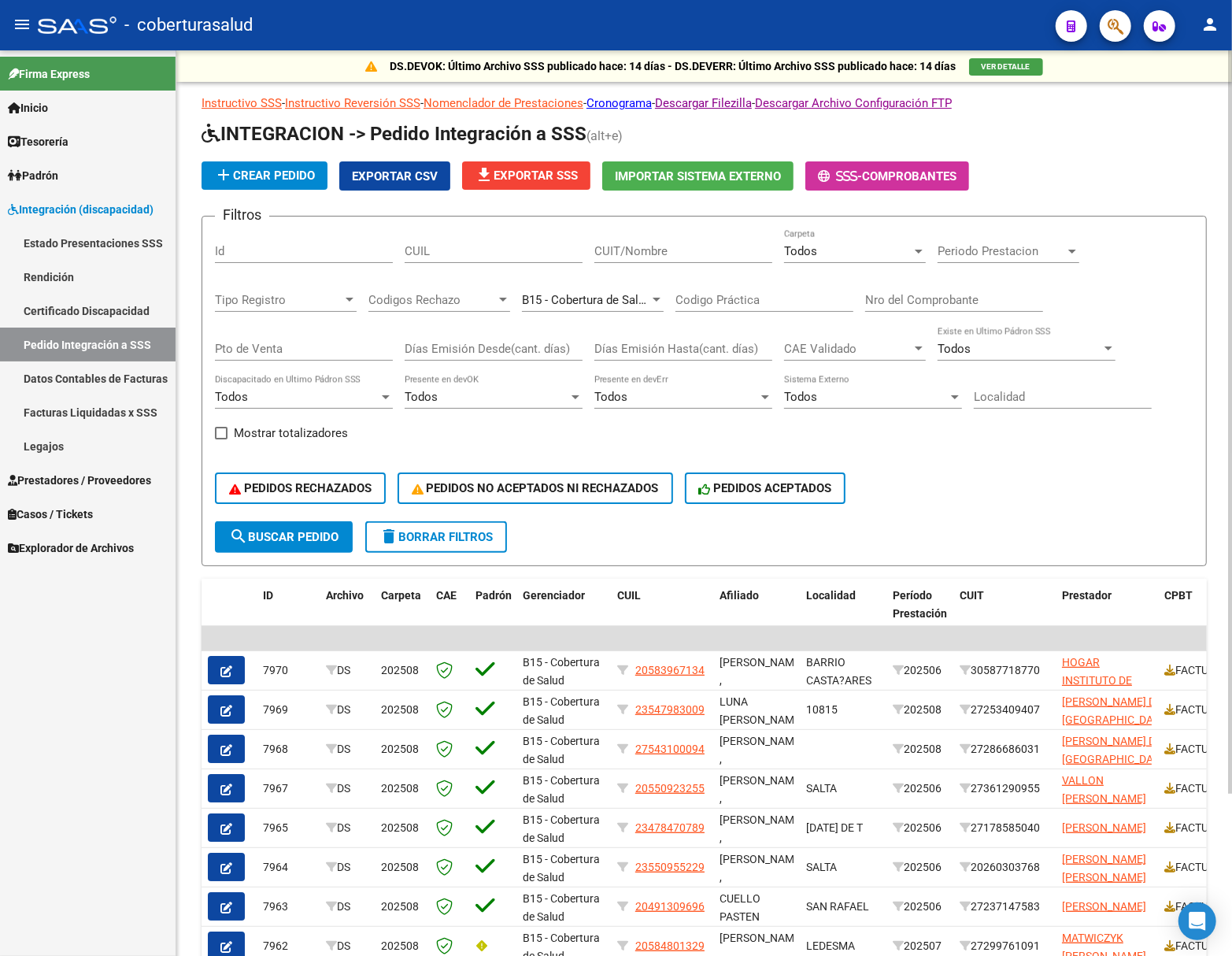
click at [287, 530] on span "search Buscar Pedido" at bounding box center [284, 537] width 110 height 14
click at [807, 485] on span "PEDIDOS ACEPTADOS" at bounding box center [766, 488] width 133 height 14
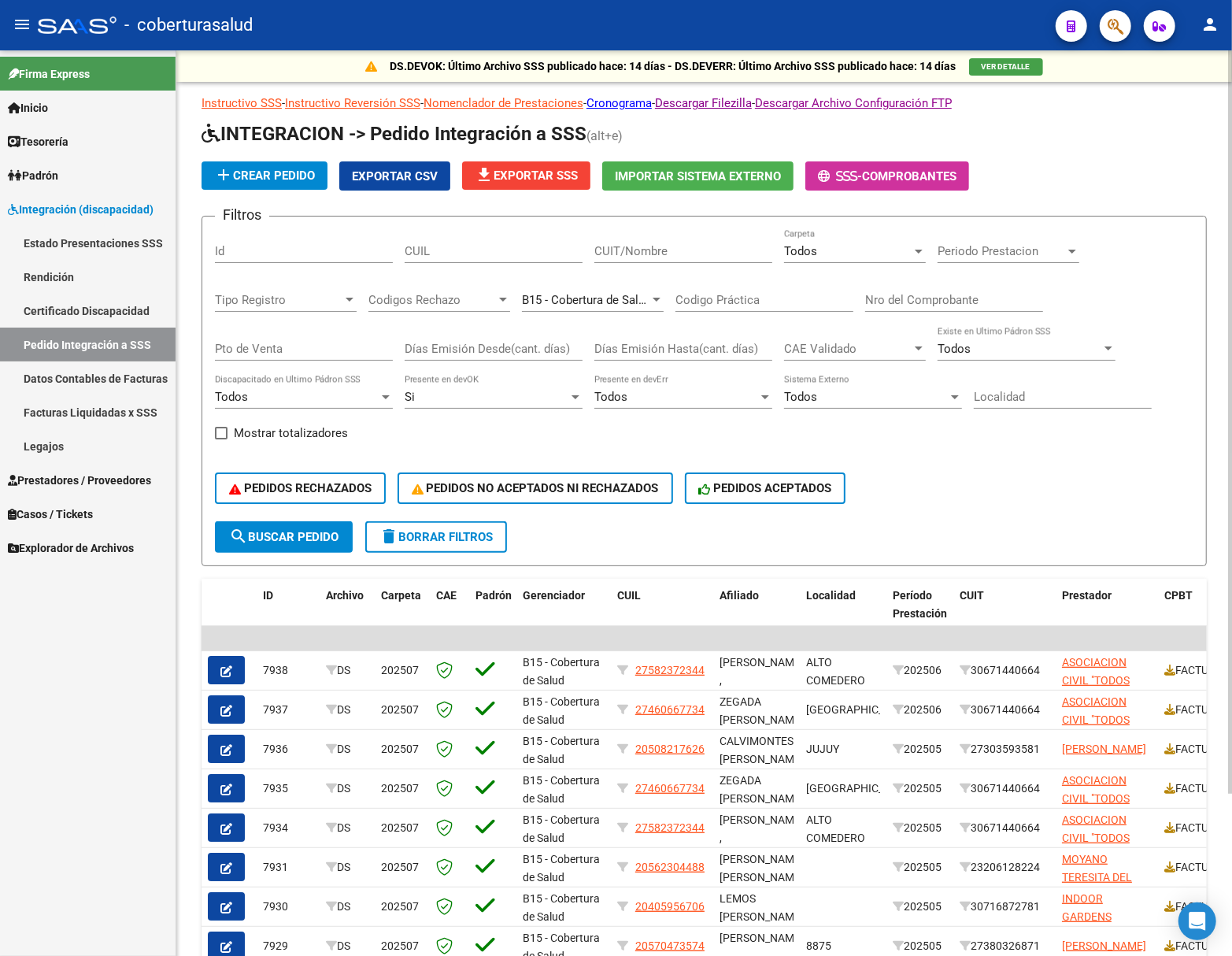
click at [430, 170] on span "Exportar CSV" at bounding box center [395, 176] width 86 height 14
click at [770, 482] on span "PEDIDOS ACEPTADOS" at bounding box center [766, 488] width 133 height 14
click at [416, 181] on span "Exportar CSV" at bounding box center [395, 176] width 86 height 14
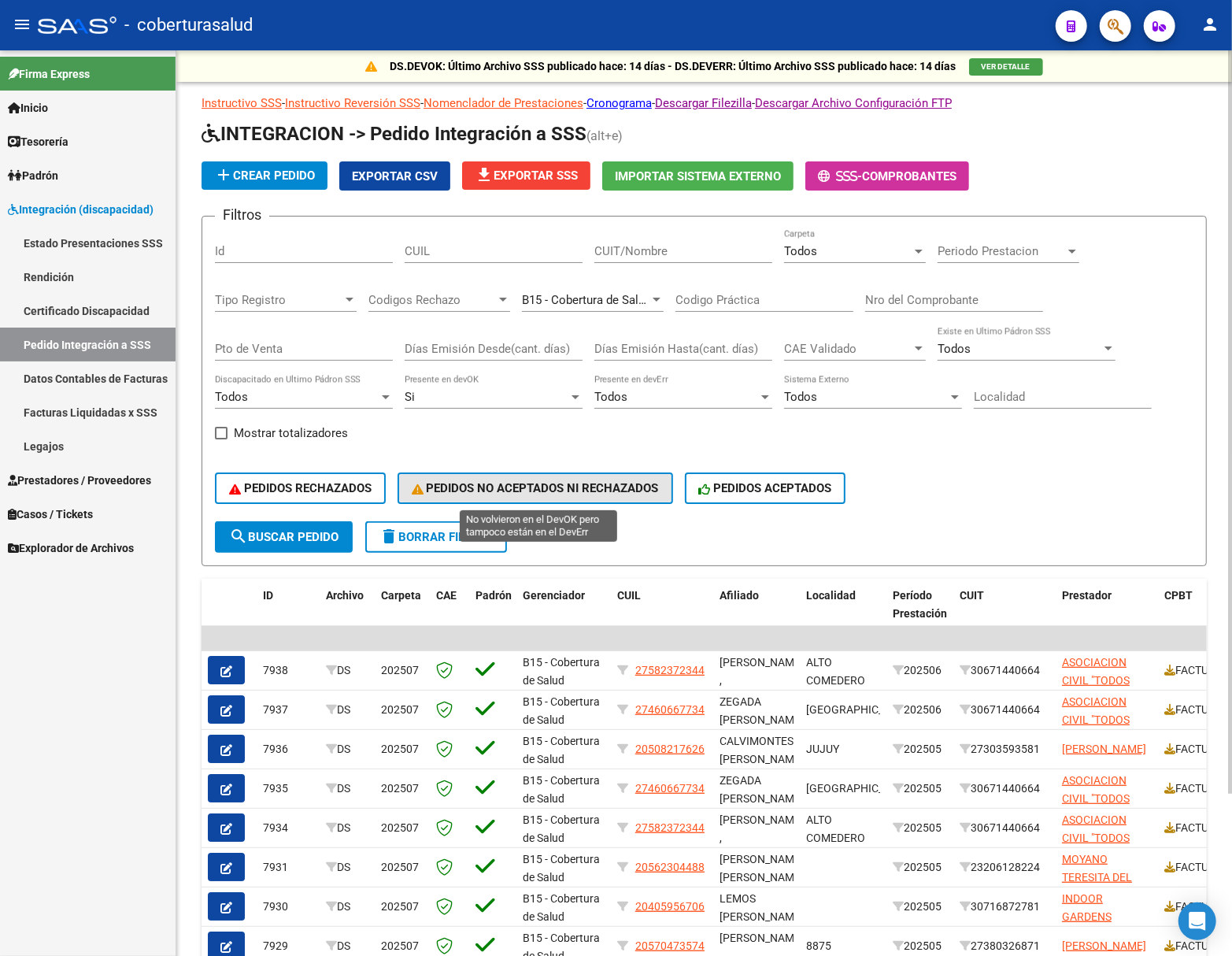
click at [518, 484] on span "PEDIDOS NO ACEPTADOS NI RECHAZADOS" at bounding box center [535, 488] width 247 height 14
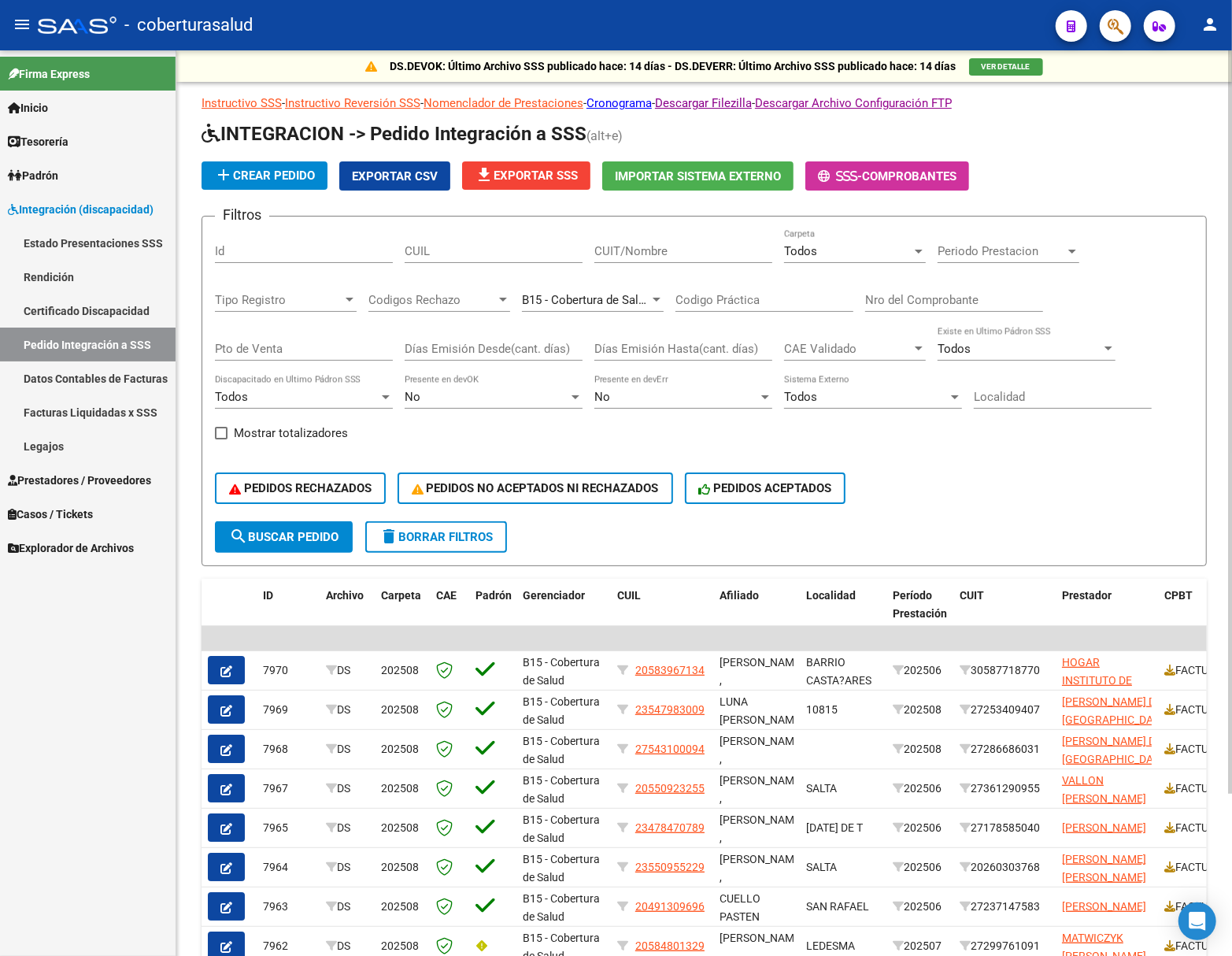
click at [383, 173] on span "Exportar CSV" at bounding box center [395, 176] width 86 height 14
click at [310, 477] on button "PEDIDOS RECHAZADOS" at bounding box center [300, 488] width 171 height 32
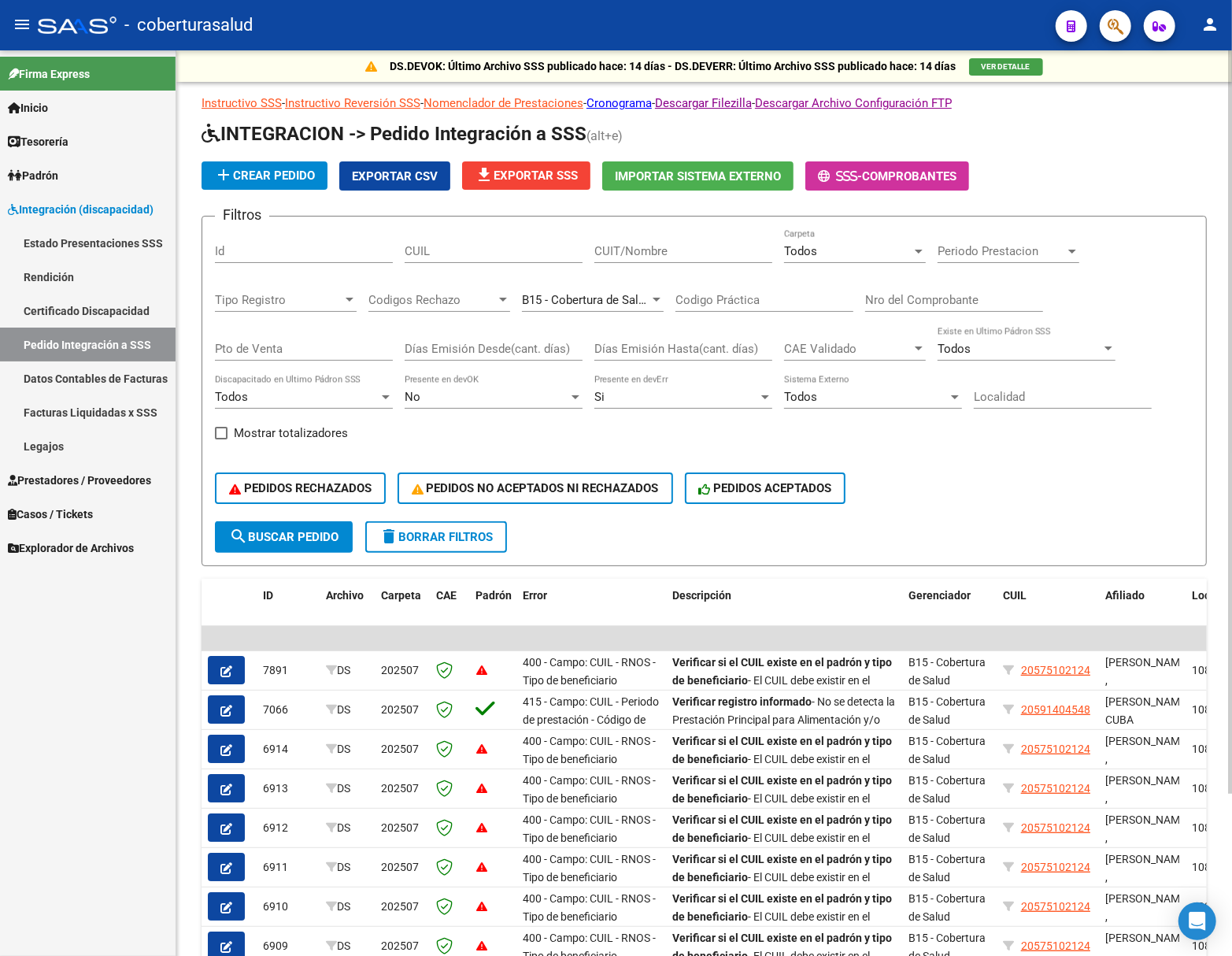
click at [379, 181] on span "Exportar CSV" at bounding box center [395, 176] width 86 height 14
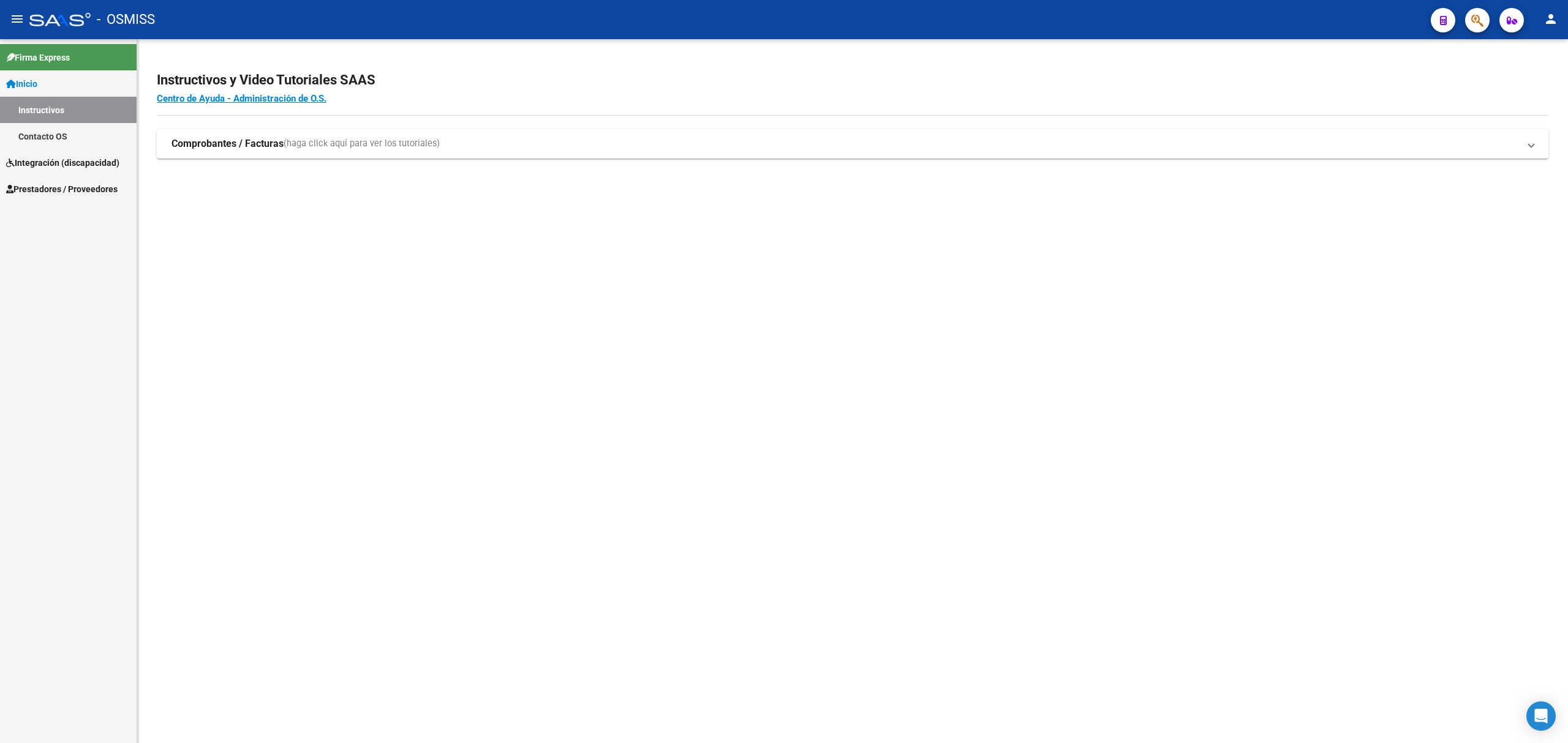
click at [95, 161] on span "Integración (discapacidad)" at bounding box center [63, 163] width 113 height 14
click at [92, 162] on span "Prestadores / Proveedores" at bounding box center [62, 163] width 112 height 14
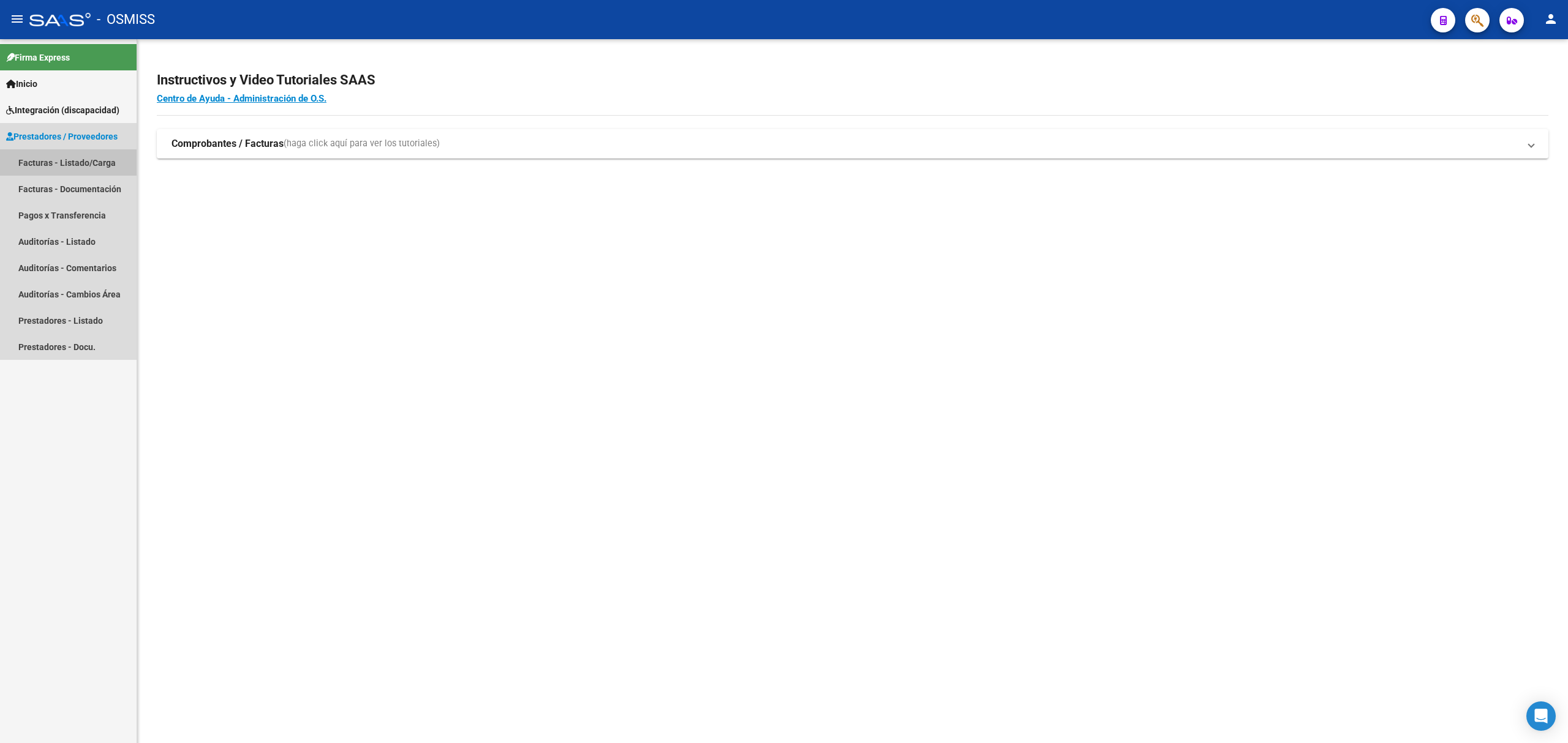
click at [96, 161] on link "Facturas - Listado/Carga" at bounding box center [68, 162] width 136 height 27
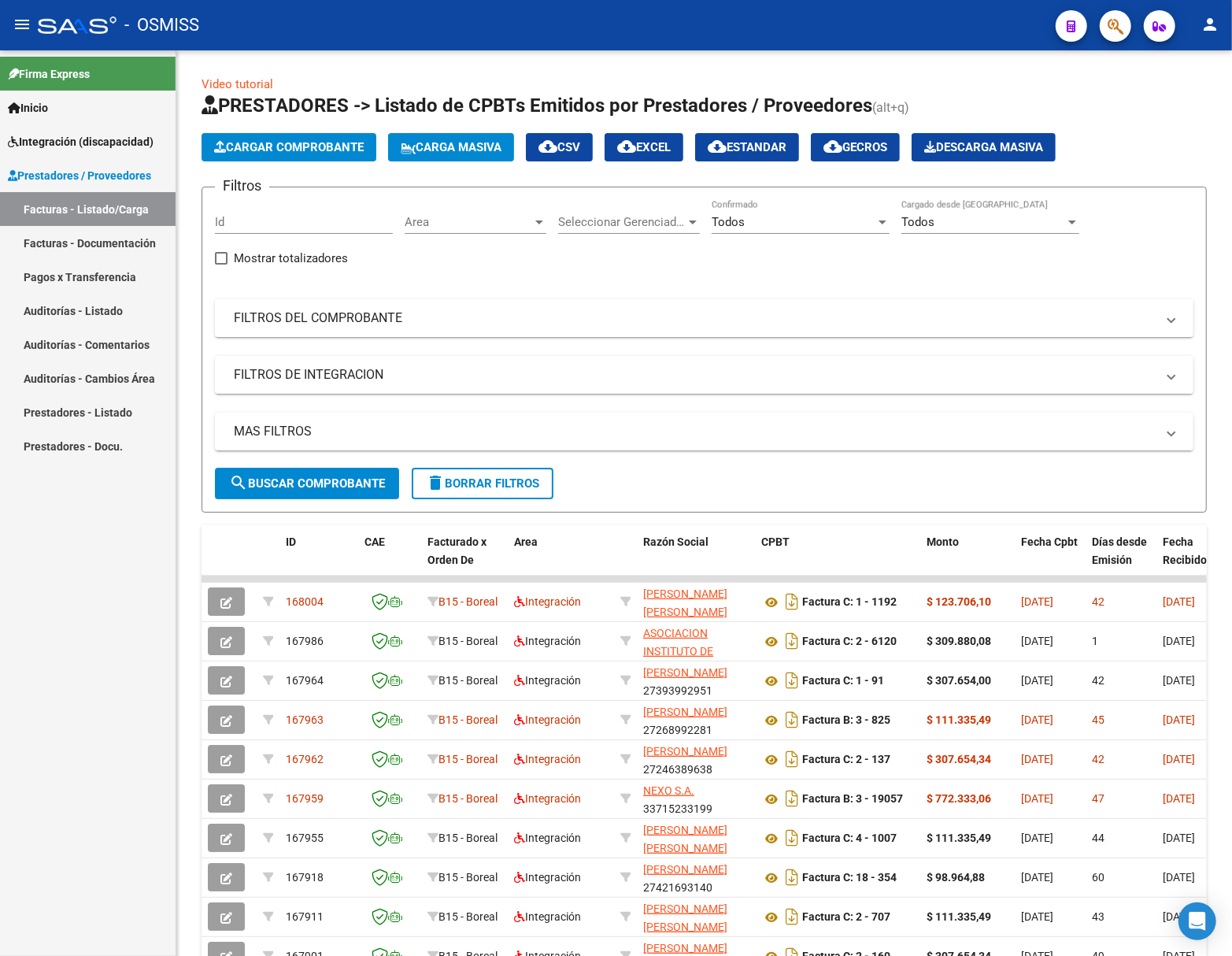
click at [102, 143] on span "Integración (discapacidad)" at bounding box center [81, 142] width 145 height 18
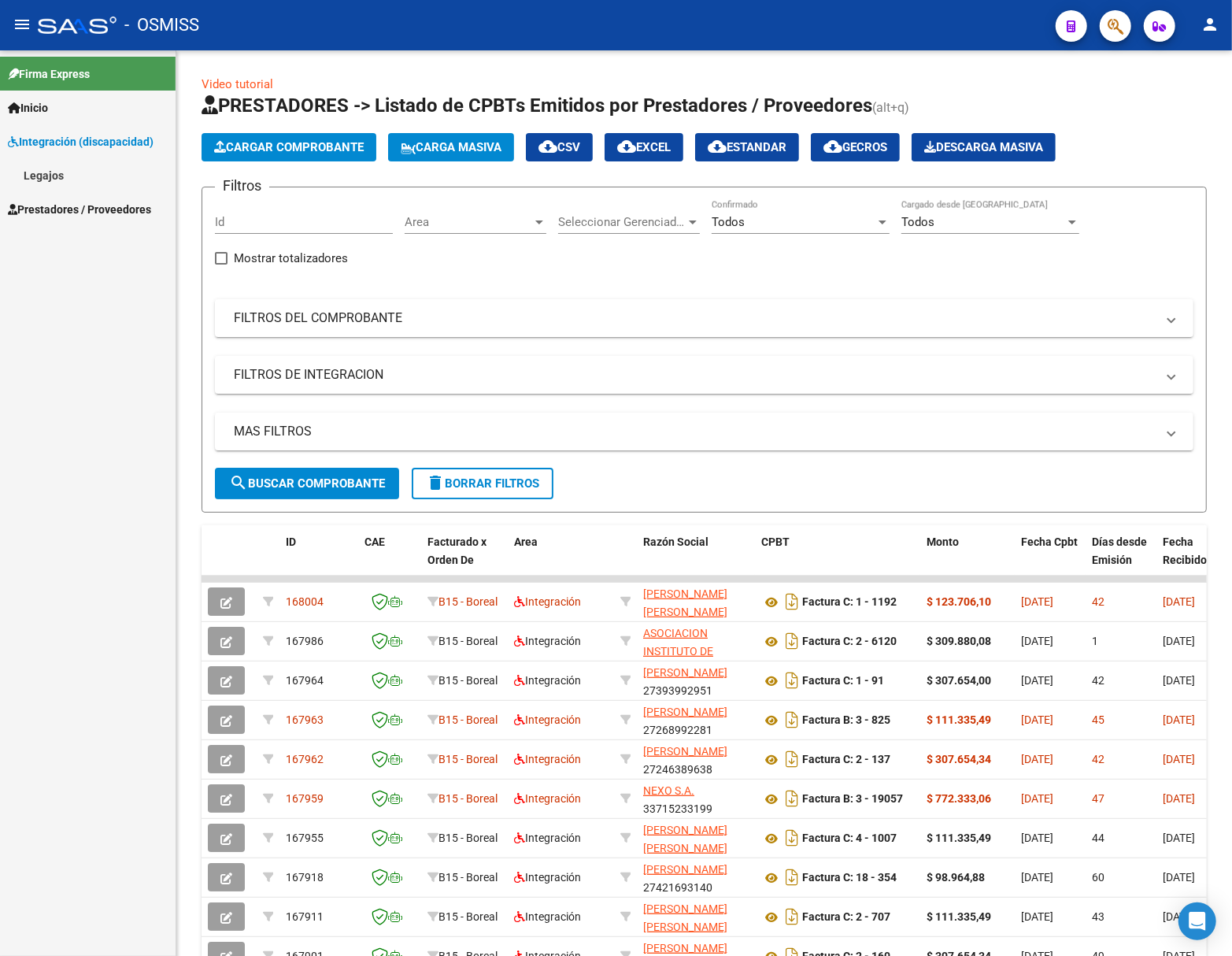
click at [87, 205] on span "Prestadores / Proveedores" at bounding box center [80, 209] width 144 height 18
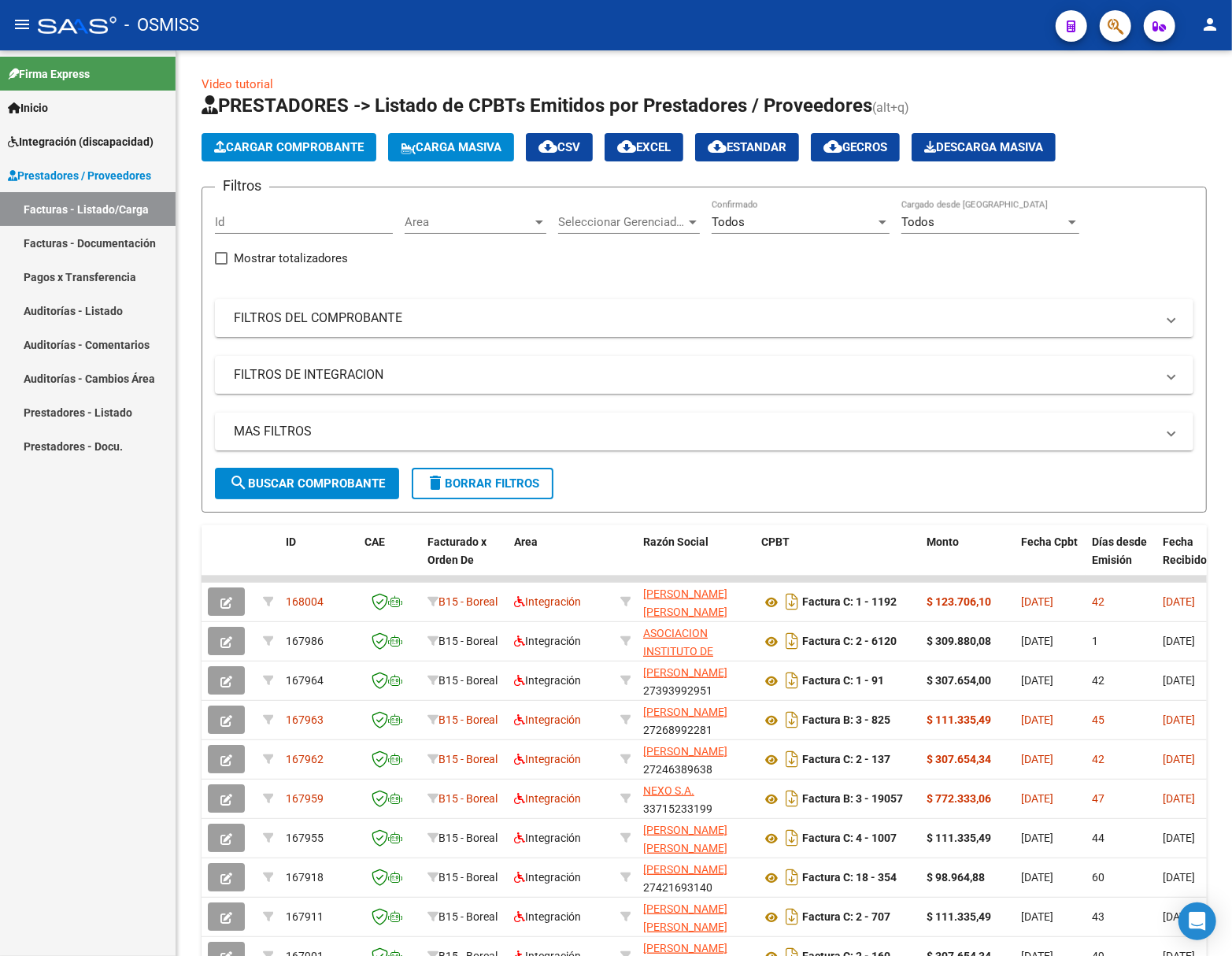
click at [95, 222] on link "Facturas - Listado/Carga" at bounding box center [88, 209] width 175 height 34
click at [354, 472] on button "search Buscar Comprobante" at bounding box center [307, 484] width 184 height 32
click at [1115, 193] on form "Filtros Id Area Area Seleccionar Gerenciador Seleccionar Gerenciador Todos Conf…" at bounding box center [705, 350] width 1006 height 326
